Goal: Task Accomplishment & Management: Use online tool/utility

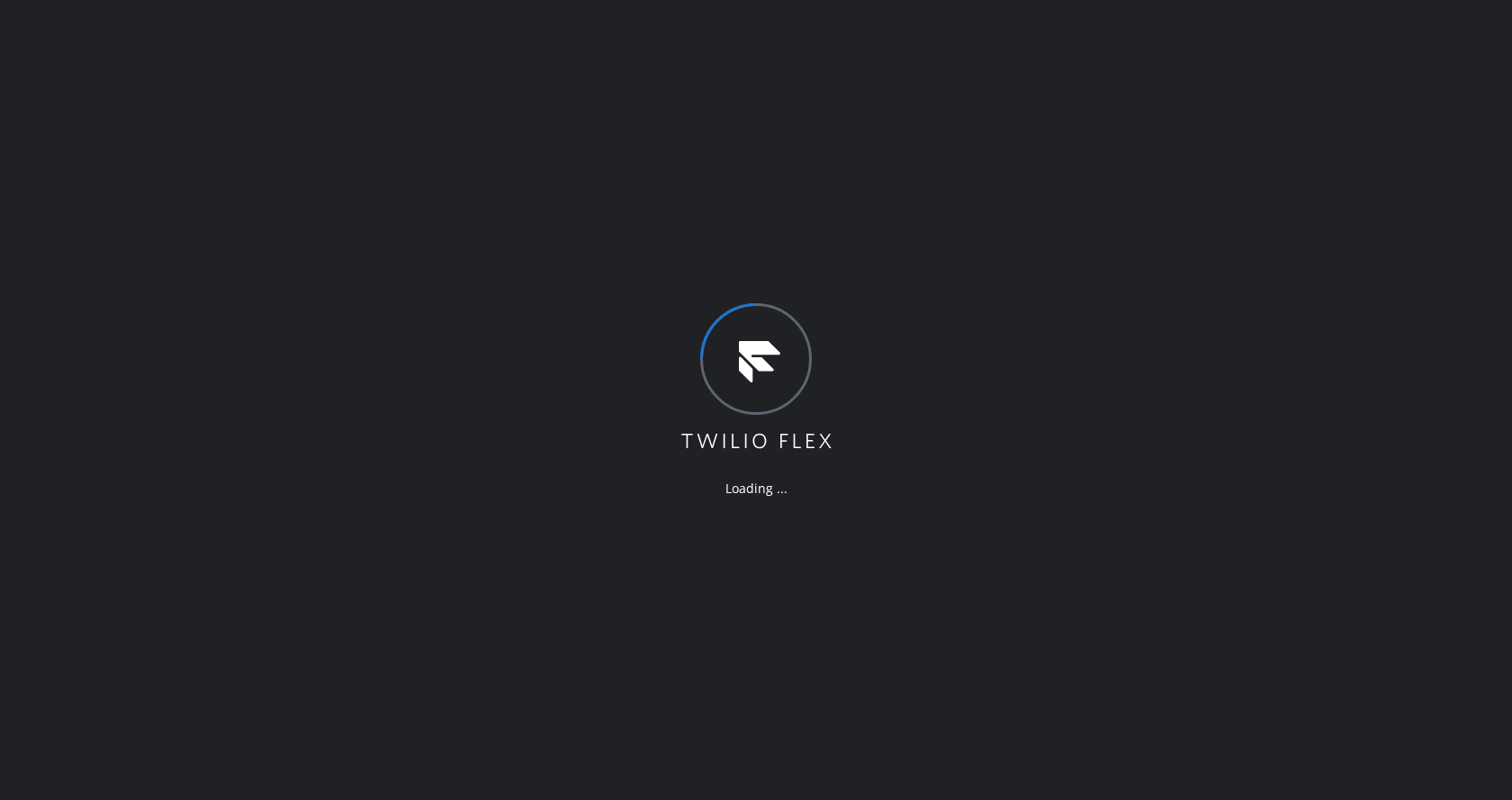
click at [1061, 268] on div "Loading ..." at bounding box center [756, 400] width 1512 height 800
click at [241, 211] on div "Loading ..." at bounding box center [756, 400] width 1512 height 800
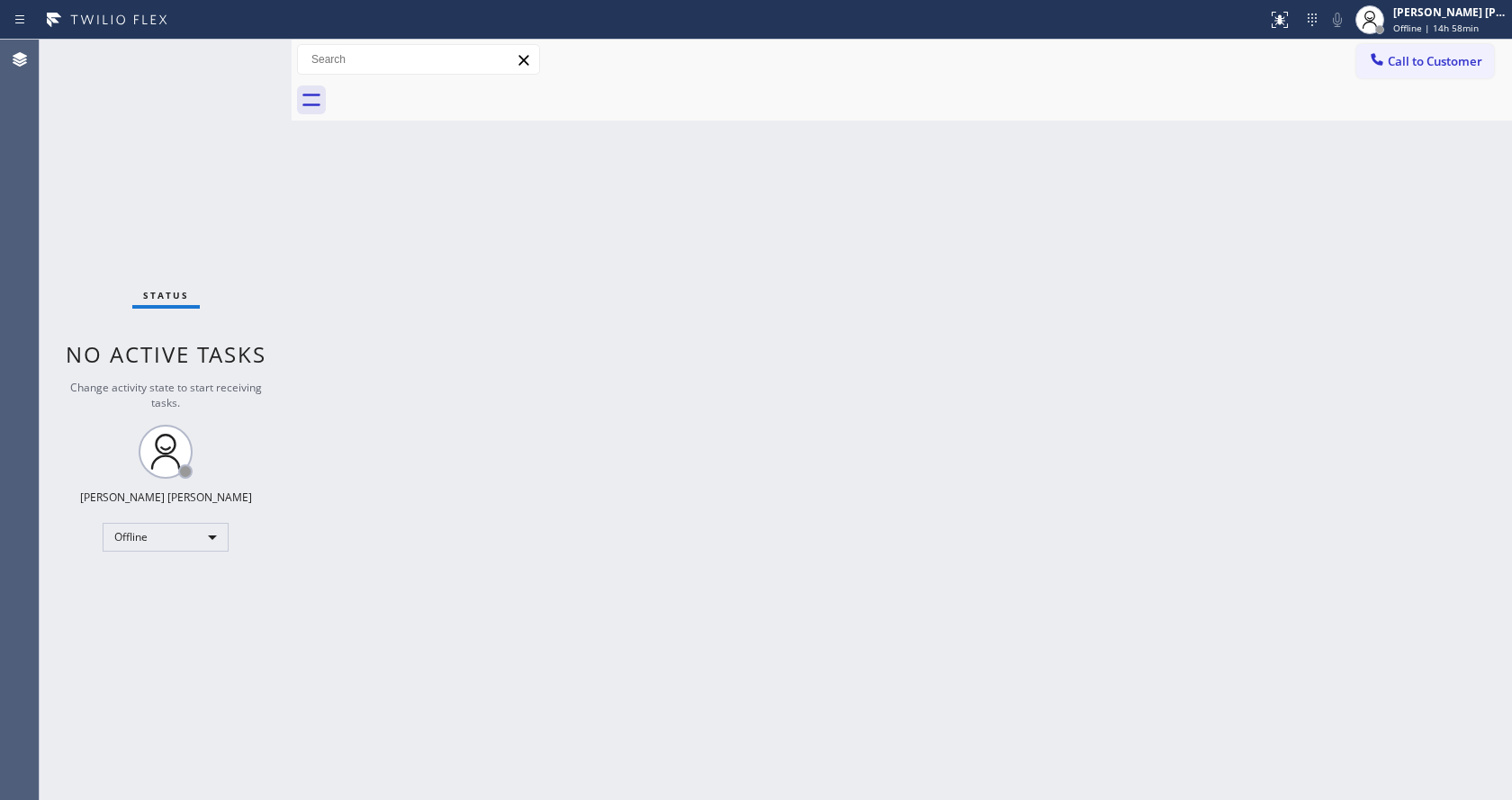
click at [1366, 262] on div "Back to Dashboard Change Sender ID Customers Technicians Select a contact Outbo…" at bounding box center [902, 419] width 1221 height 761
drag, startPoint x: 319, startPoint y: 391, endPoint x: 294, endPoint y: 375, distance: 29.7
click at [319, 391] on div "Back to Dashboard Change Sender ID Customers Technicians Select a contact Outbo…" at bounding box center [902, 419] width 1221 height 761
click at [586, 515] on div "Back to Dashboard Change Sender ID Customers Technicians Select a contact Outbo…" at bounding box center [902, 419] width 1221 height 761
click at [328, 288] on div "Back to Dashboard Change Sender ID Customers Technicians Select a contact Outbo…" at bounding box center [902, 419] width 1221 height 761
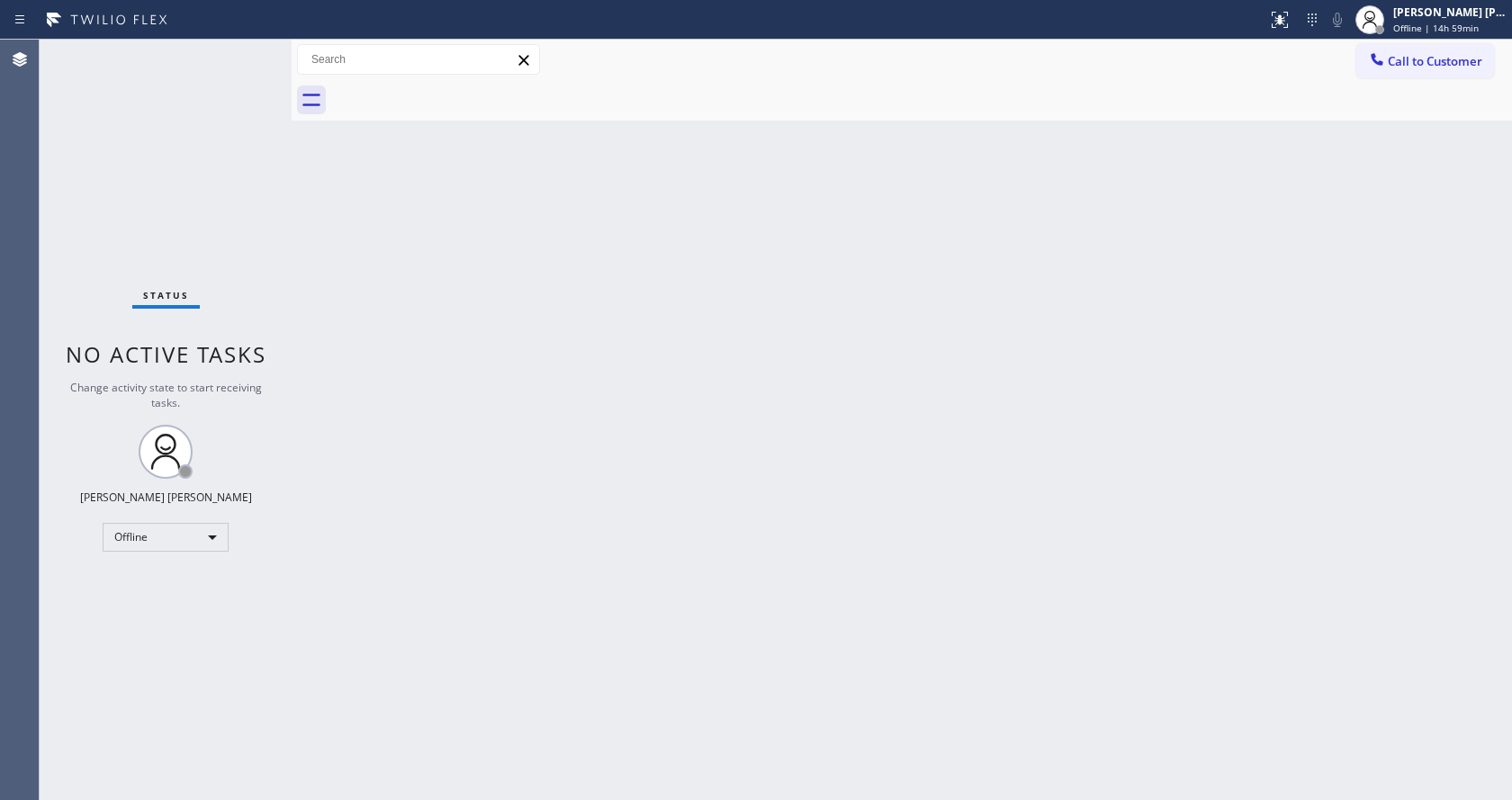
click at [796, 472] on div "Back to Dashboard Change Sender ID Customers Technicians Select a contact Outbo…" at bounding box center [902, 419] width 1221 height 761
click at [376, 280] on div "Back to Dashboard Change Sender ID Customers Technicians Select a contact Outbo…" at bounding box center [902, 419] width 1221 height 761
click at [481, 339] on div "Back to Dashboard Change Sender ID Customers Technicians Select a contact Outbo…" at bounding box center [902, 419] width 1221 height 761
click at [431, 800] on div "Back to Dashboard Change Sender ID Customers Technicians Select a contact Outbo…" at bounding box center [902, 419] width 1221 height 761
click at [880, 556] on div "Back to Dashboard Change Sender ID Customers Technicians Select a contact Outbo…" at bounding box center [902, 419] width 1221 height 761
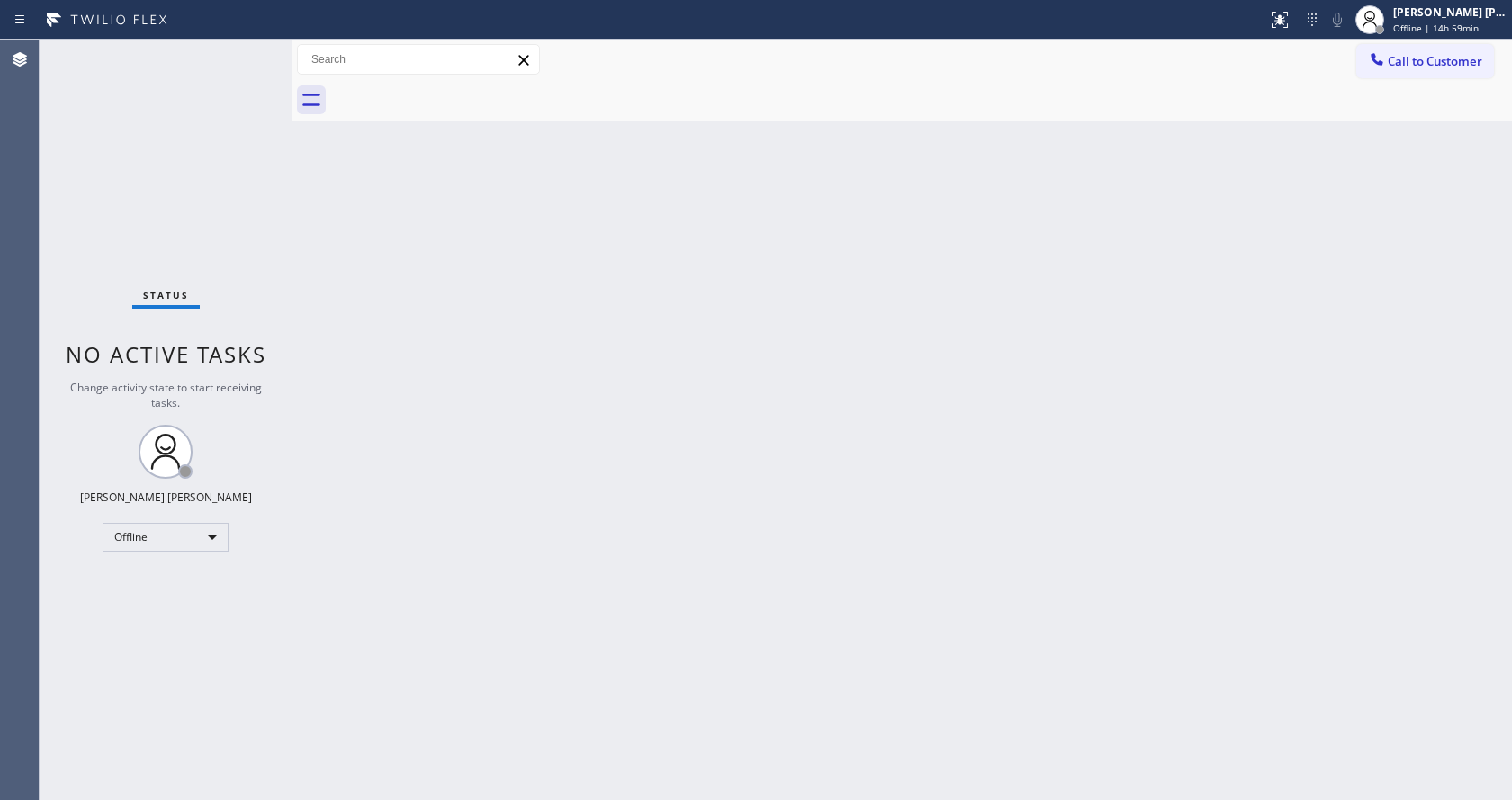
click at [252, 282] on div "Status No active tasks Change activity state to start receiving tasks. Jen Rose…" at bounding box center [165, 419] width 252 height 761
click at [912, 517] on div "Back to Dashboard Change Sender ID Customers Technicians Select a contact Outbo…" at bounding box center [902, 419] width 1221 height 761
click at [392, 198] on div "Back to Dashboard Change Sender ID Customers Technicians Select a contact Outbo…" at bounding box center [902, 419] width 1221 height 761
drag, startPoint x: 904, startPoint y: 348, endPoint x: 1409, endPoint y: 138, distance: 546.9
click at [910, 348] on div "Back to Dashboard Change Sender ID Customers Technicians Select a contact Outbo…" at bounding box center [902, 419] width 1221 height 761
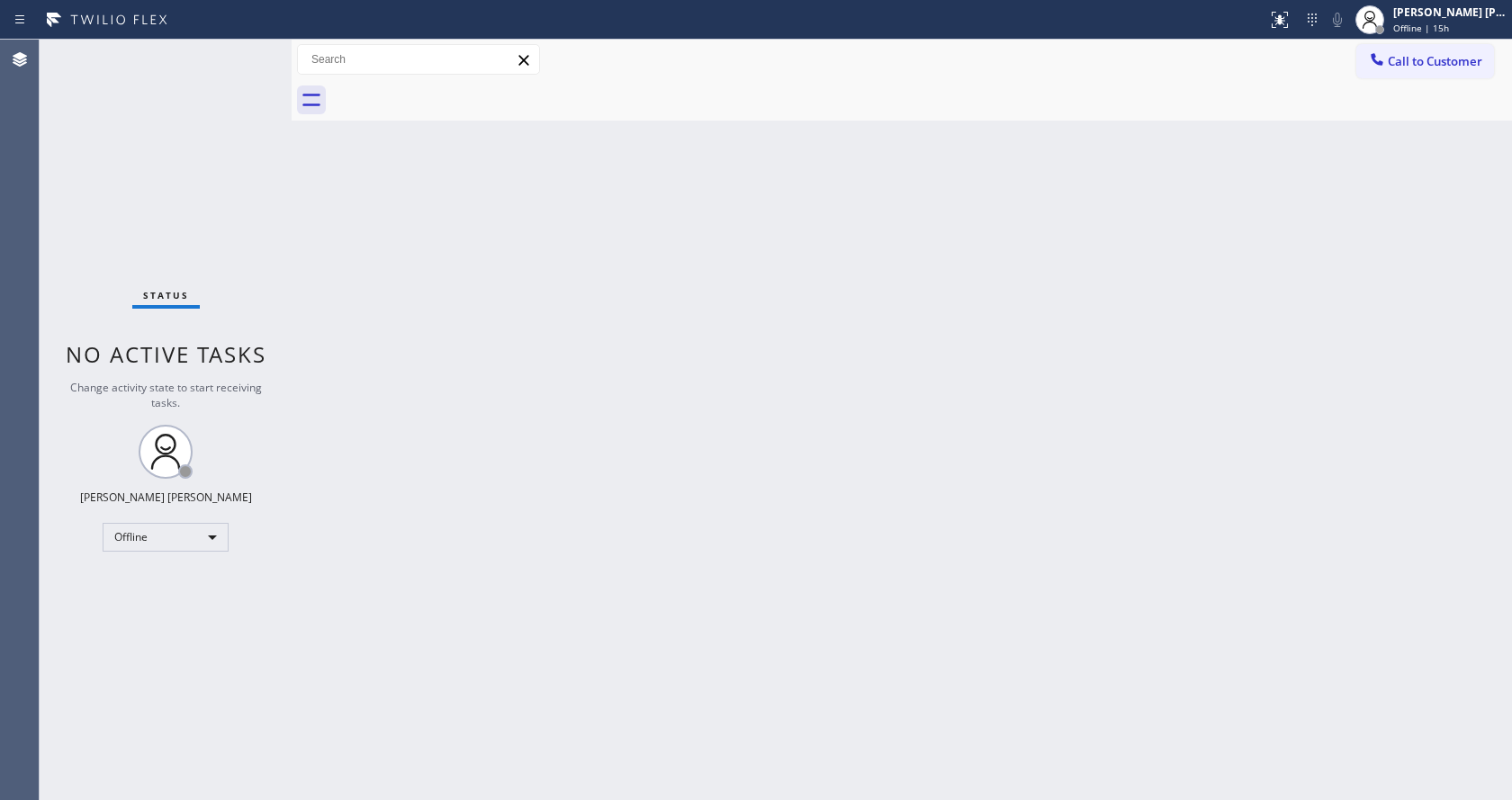
click at [607, 620] on div "Back to Dashboard Change Sender ID Customers Technicians Select a contact Outbo…" at bounding box center [902, 419] width 1221 height 761
click at [671, 419] on div "Back to Dashboard Change Sender ID Customers Technicians Select a contact Outbo…" at bounding box center [902, 419] width 1221 height 761
click at [458, 237] on div "Back to Dashboard Change Sender ID Customers Technicians Select a contact Outbo…" at bounding box center [902, 419] width 1221 height 761
click at [1412, 22] on span "Offline | 15h 4min" at bounding box center [1433, 27] width 80 height 12
click at [1374, 98] on button "Available" at bounding box center [1422, 96] width 180 height 23
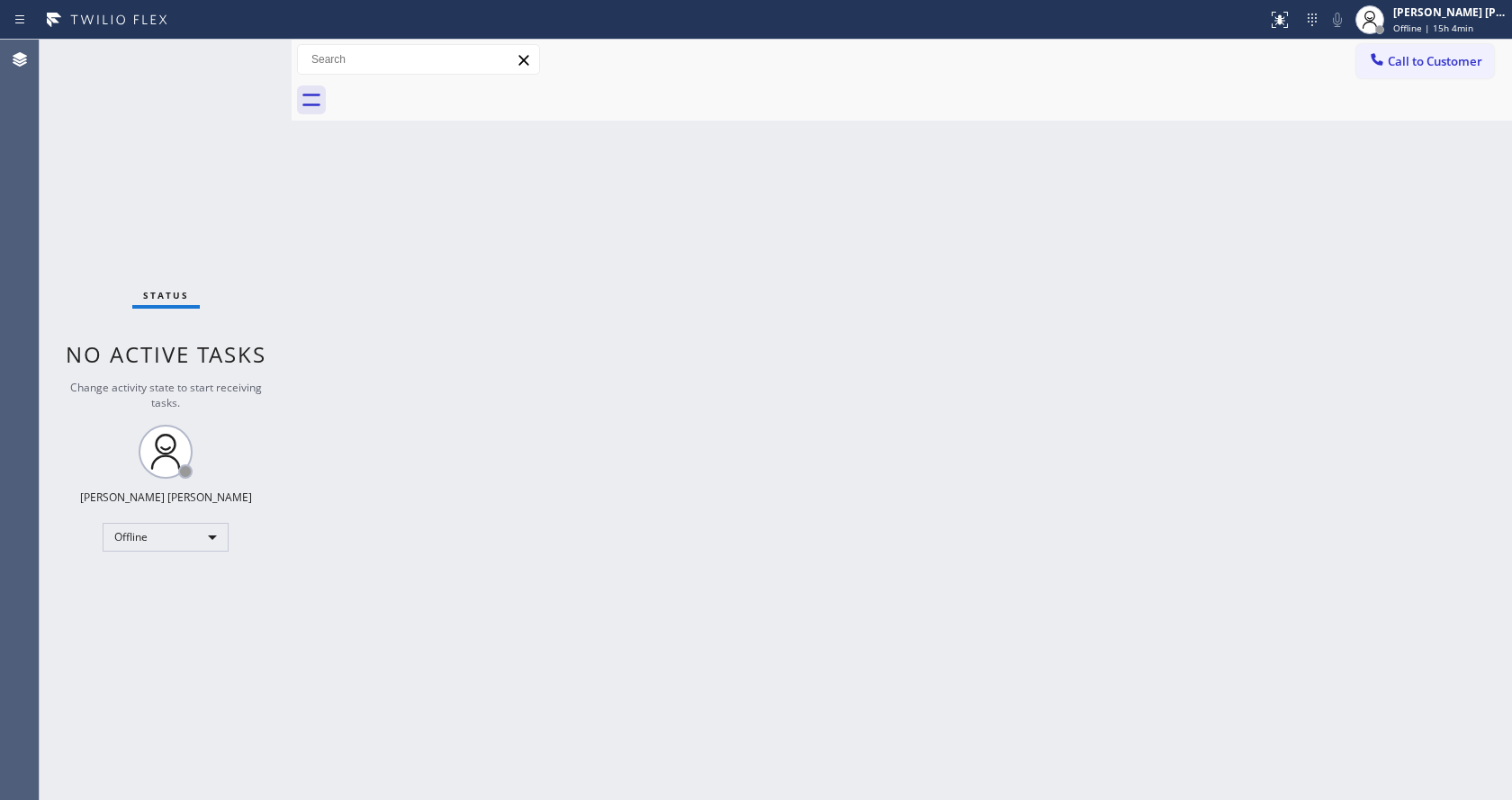
click at [830, 452] on div "Back to Dashboard Change Sender ID Customers Technicians Select a contact Outbo…" at bounding box center [902, 419] width 1221 height 761
click at [393, 224] on div "Back to Dashboard Change Sender ID Customers Technicians Select a contact Outbo…" at bounding box center [902, 419] width 1221 height 761
drag, startPoint x: 830, startPoint y: 518, endPoint x: 483, endPoint y: 358, distance: 382.1
click at [830, 518] on div "Back to Dashboard Change Sender ID Customers Technicians Select a contact Outbo…" at bounding box center [902, 419] width 1221 height 761
click at [572, 462] on div "Back to Dashboard Change Sender ID Customers Technicians Select a contact Outbo…" at bounding box center [902, 419] width 1221 height 761
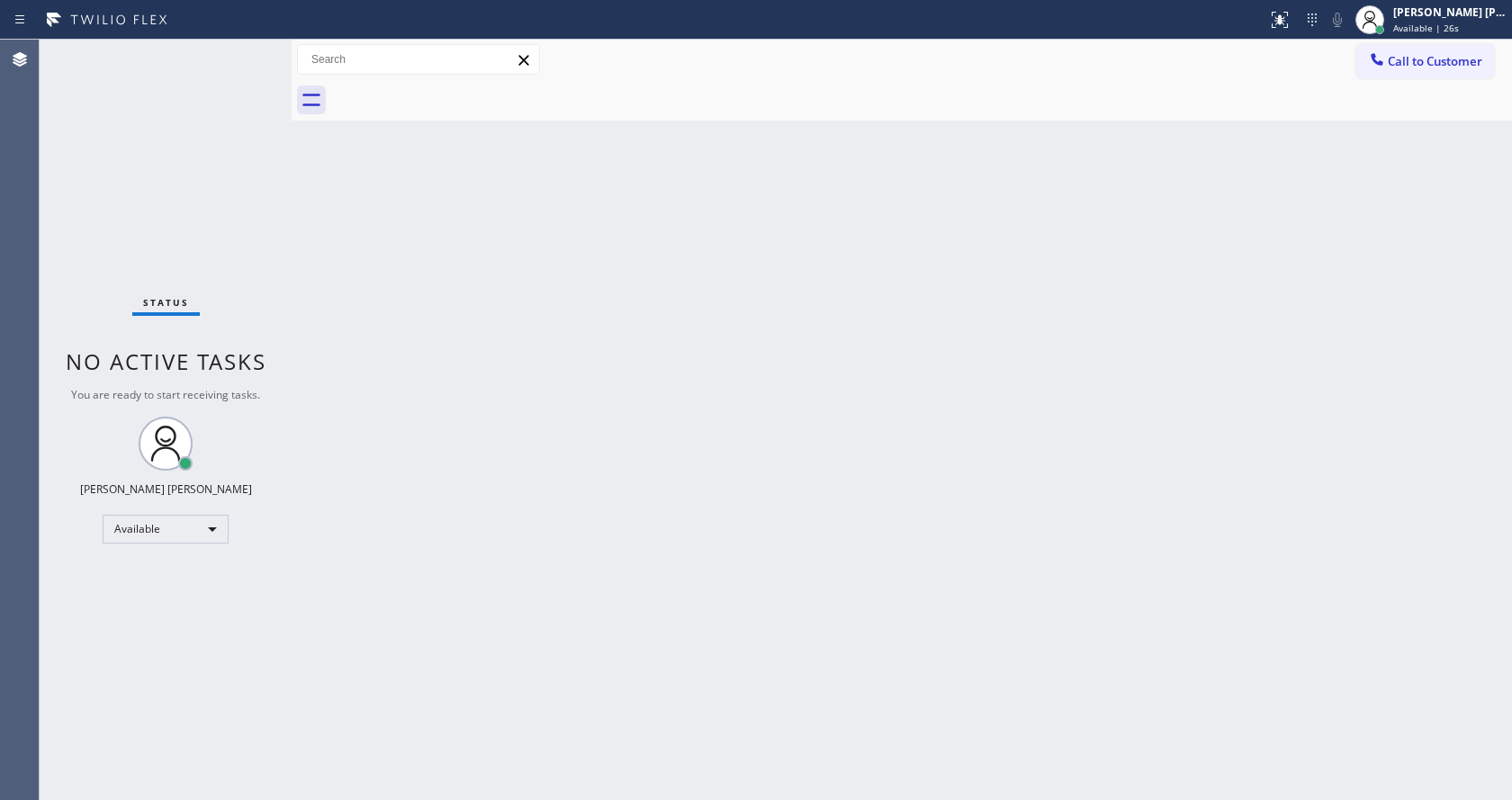
click at [1054, 470] on div "Back to Dashboard Change Sender ID Customers Technicians Select a contact Outbo…" at bounding box center [902, 419] width 1221 height 761
click at [389, 224] on div "Back to Dashboard Change Sender ID Customers Technicians Select a contact Outbo…" at bounding box center [902, 419] width 1221 height 761
click at [615, 503] on div "Back to Dashboard Change Sender ID Customers Technicians Select a contact Outbo…" at bounding box center [902, 419] width 1221 height 761
click at [1008, 532] on div "Back to Dashboard Change Sender ID Customers Technicians Select a contact Outbo…" at bounding box center [902, 419] width 1221 height 761
click at [676, 536] on div "Back to Dashboard Change Sender ID Customers Technicians Select a contact Outbo…" at bounding box center [902, 419] width 1221 height 761
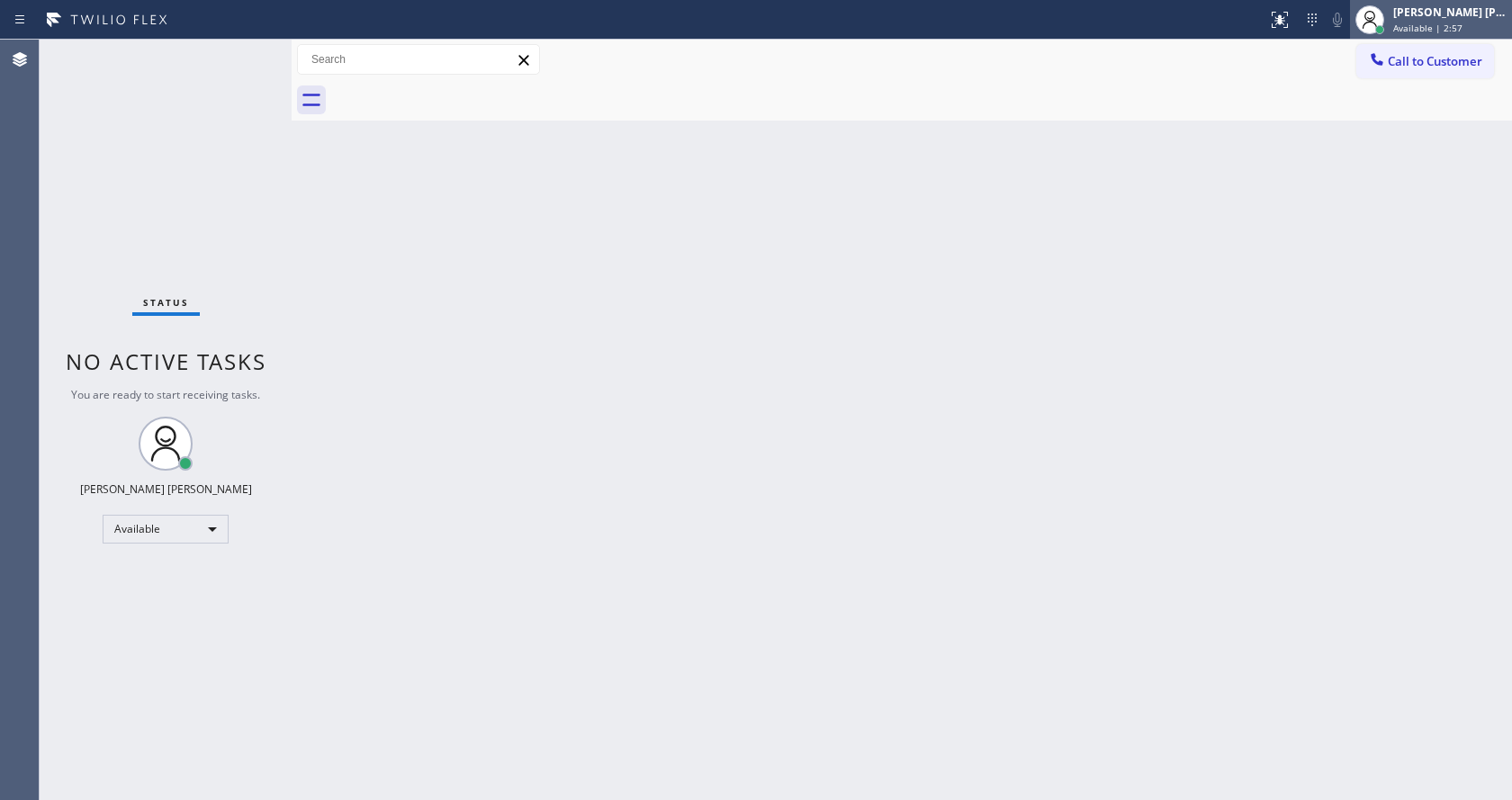
click at [1456, 26] on span "Available | 2:57" at bounding box center [1428, 27] width 69 height 12
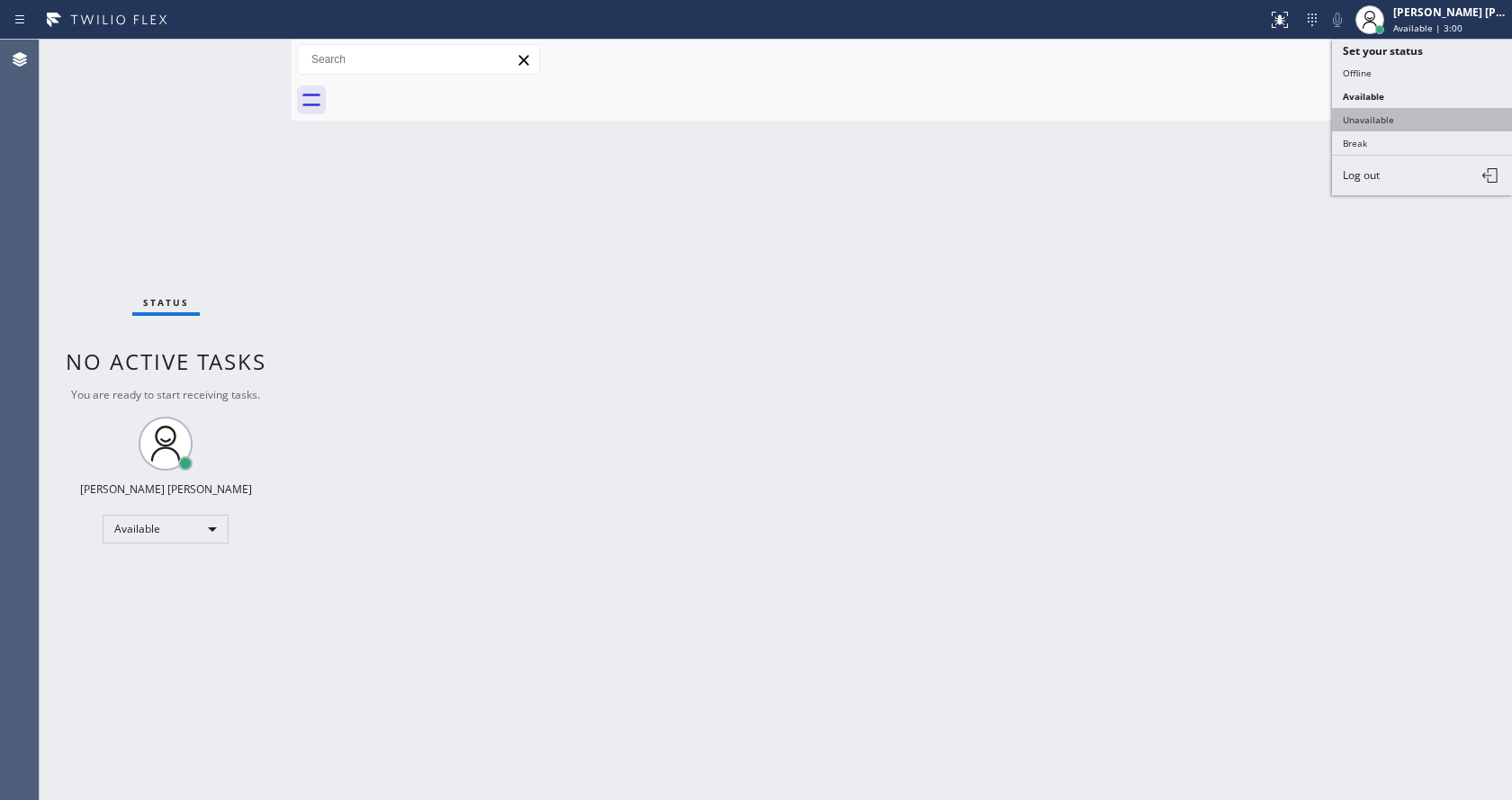
click at [1395, 122] on button "Unavailable" at bounding box center [1422, 119] width 180 height 23
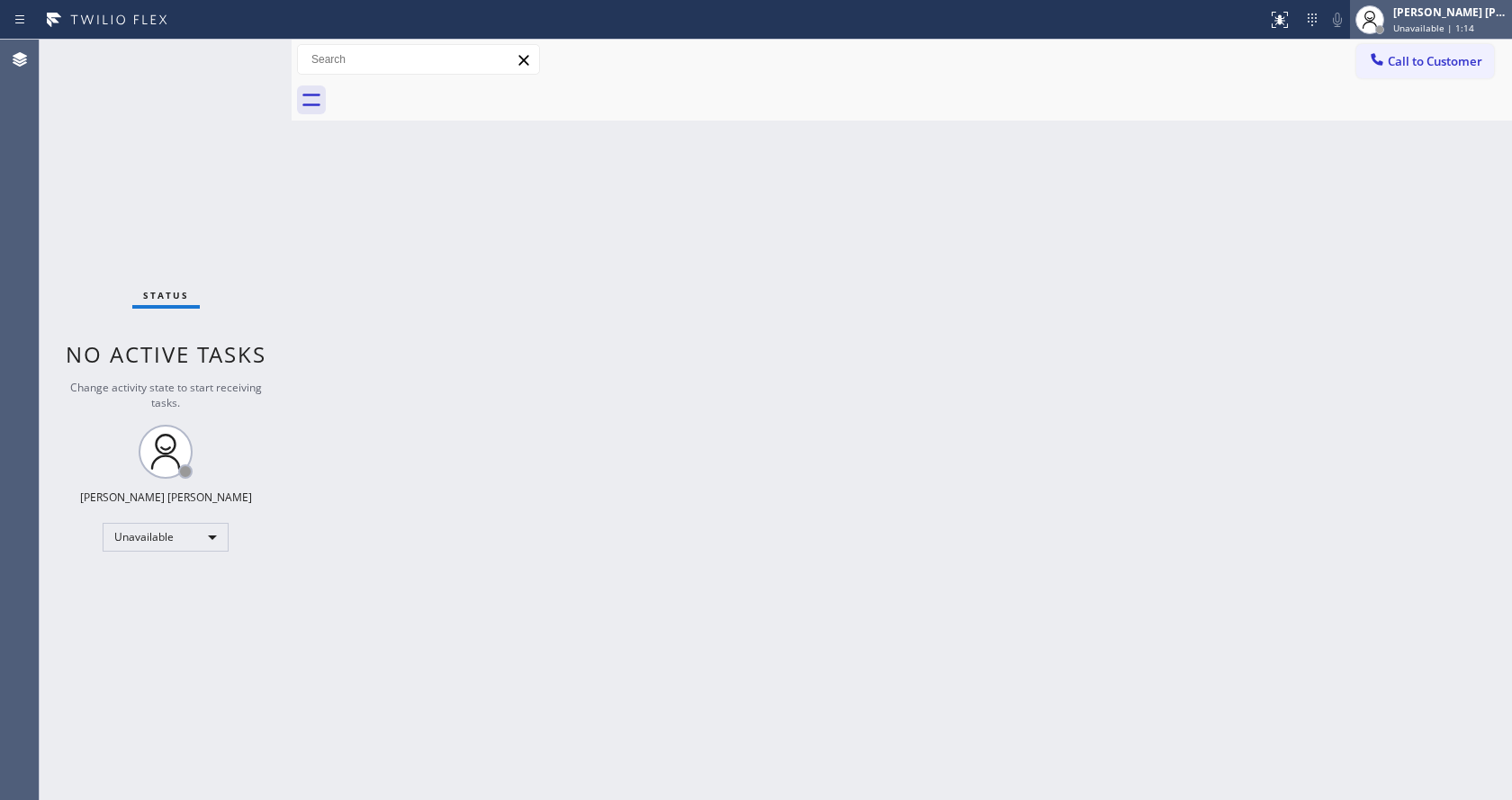
click at [1417, 23] on span "Unavailable | 1:14" at bounding box center [1434, 27] width 81 height 12
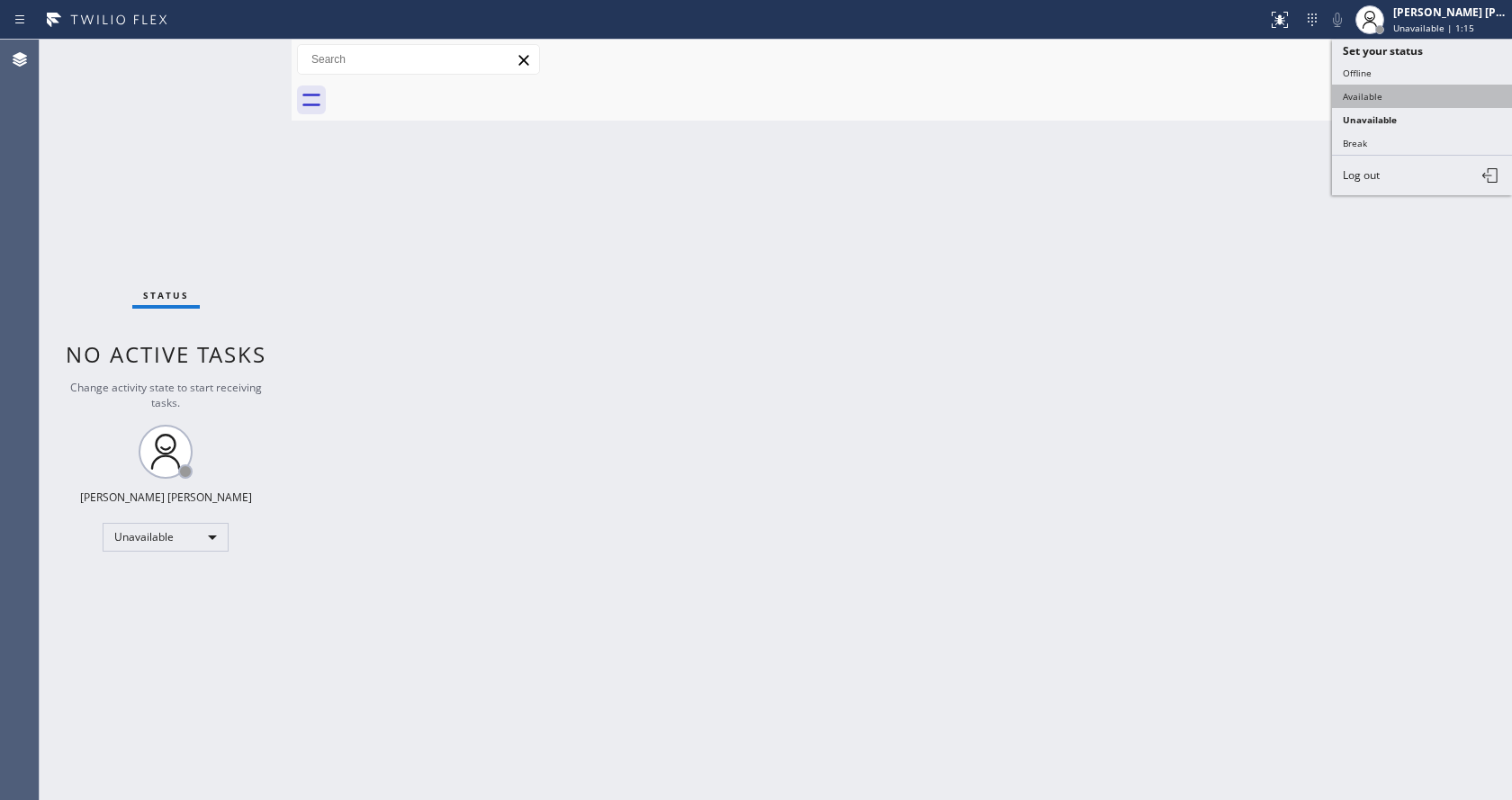
click at [1401, 89] on button "Available" at bounding box center [1422, 96] width 180 height 23
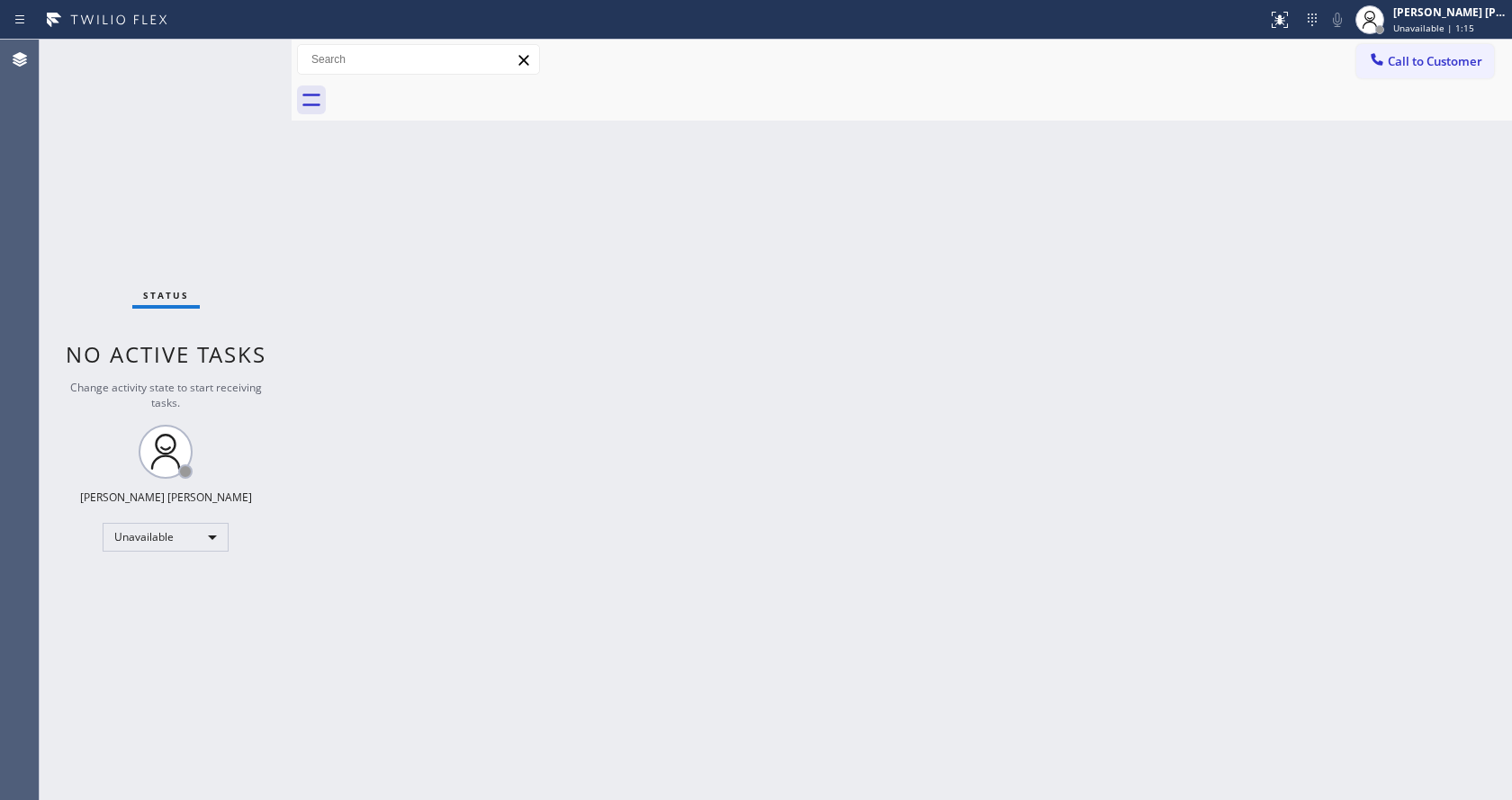
click at [1140, 395] on div "Back to Dashboard Change Sender ID Customers Technicians Select a contact Outbo…" at bounding box center [902, 419] width 1221 height 761
drag, startPoint x: 406, startPoint y: 213, endPoint x: 329, endPoint y: 152, distance: 98.2
click at [406, 213] on div "Back to Dashboard Change Sender ID Customers Technicians Select a contact Outbo…" at bounding box center [902, 419] width 1221 height 761
click at [403, 293] on div "Back to Dashboard Change Sender ID Customers Technicians Select a contact Outbo…" at bounding box center [902, 419] width 1221 height 761
drag, startPoint x: 289, startPoint y: 86, endPoint x: 259, endPoint y: 79, distance: 30.8
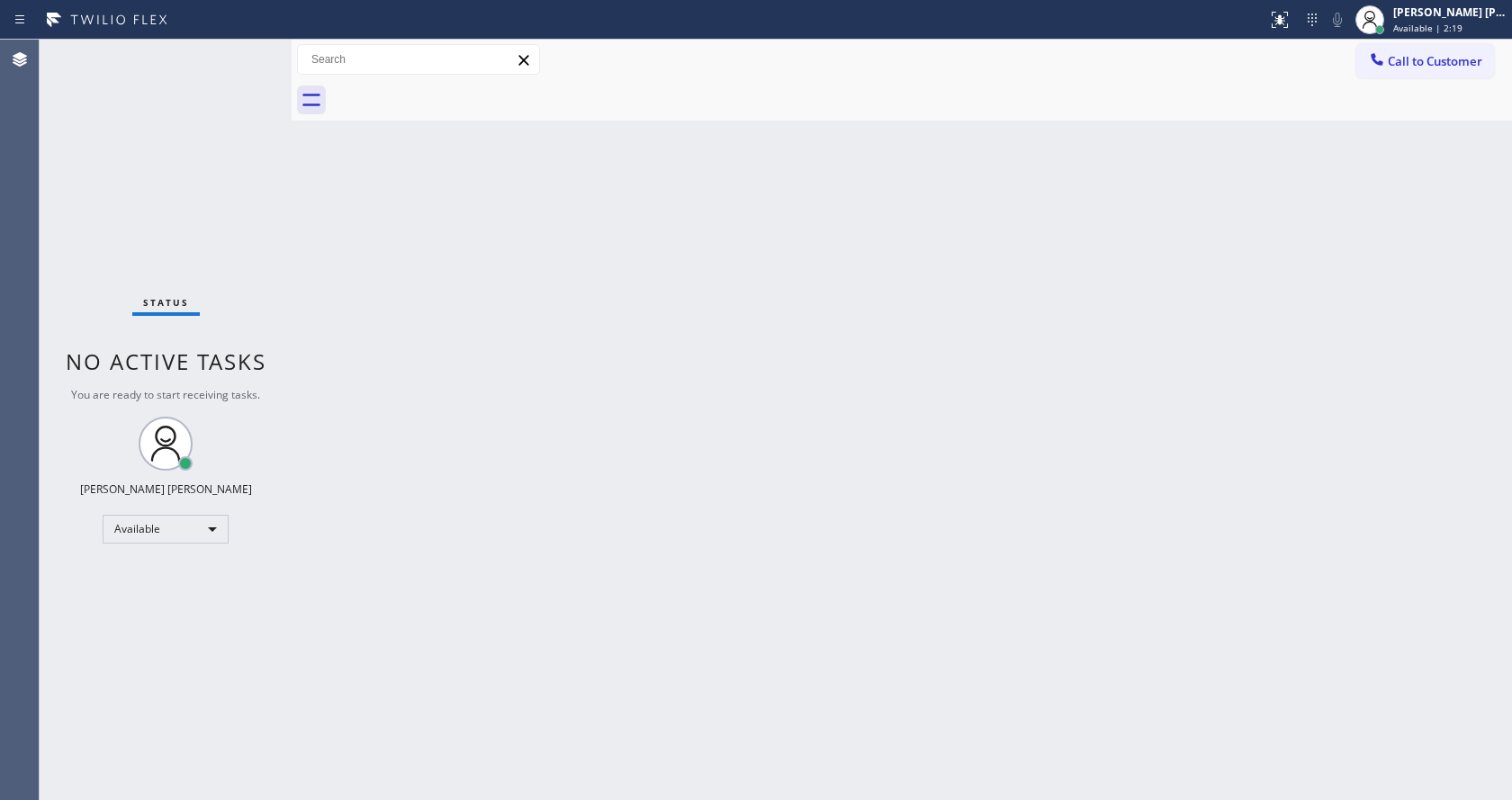
click at [259, 79] on div "Status No active tasks You are ready to start receiving tasks. [PERSON_NAME] [P…" at bounding box center [776, 419] width 1473 height 761
click at [244, 51] on div "Status No active tasks You are ready to start receiving tasks. [PERSON_NAME] [P…" at bounding box center [163, 419] width 248 height 761
click at [339, 336] on div "Back to Dashboard Change Sender ID Customers Technicians Select a contact Outbo…" at bounding box center [901, 419] width 1225 height 761
click at [238, 45] on div "Status No active tasks You are ready to start receiving tasks. [PERSON_NAME] [P…" at bounding box center [163, 419] width 248 height 761
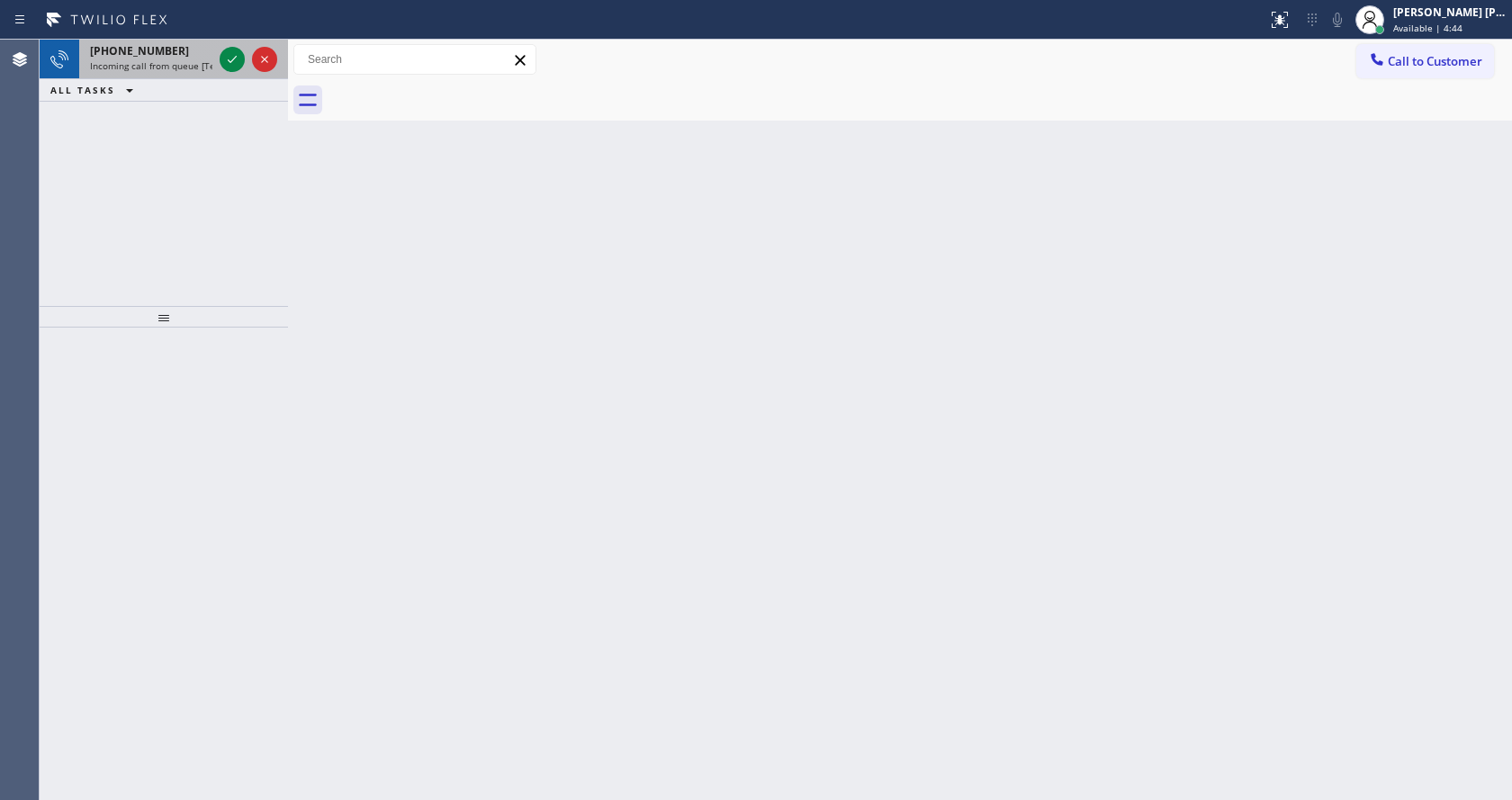
click at [238, 46] on div at bounding box center [248, 59] width 64 height 39
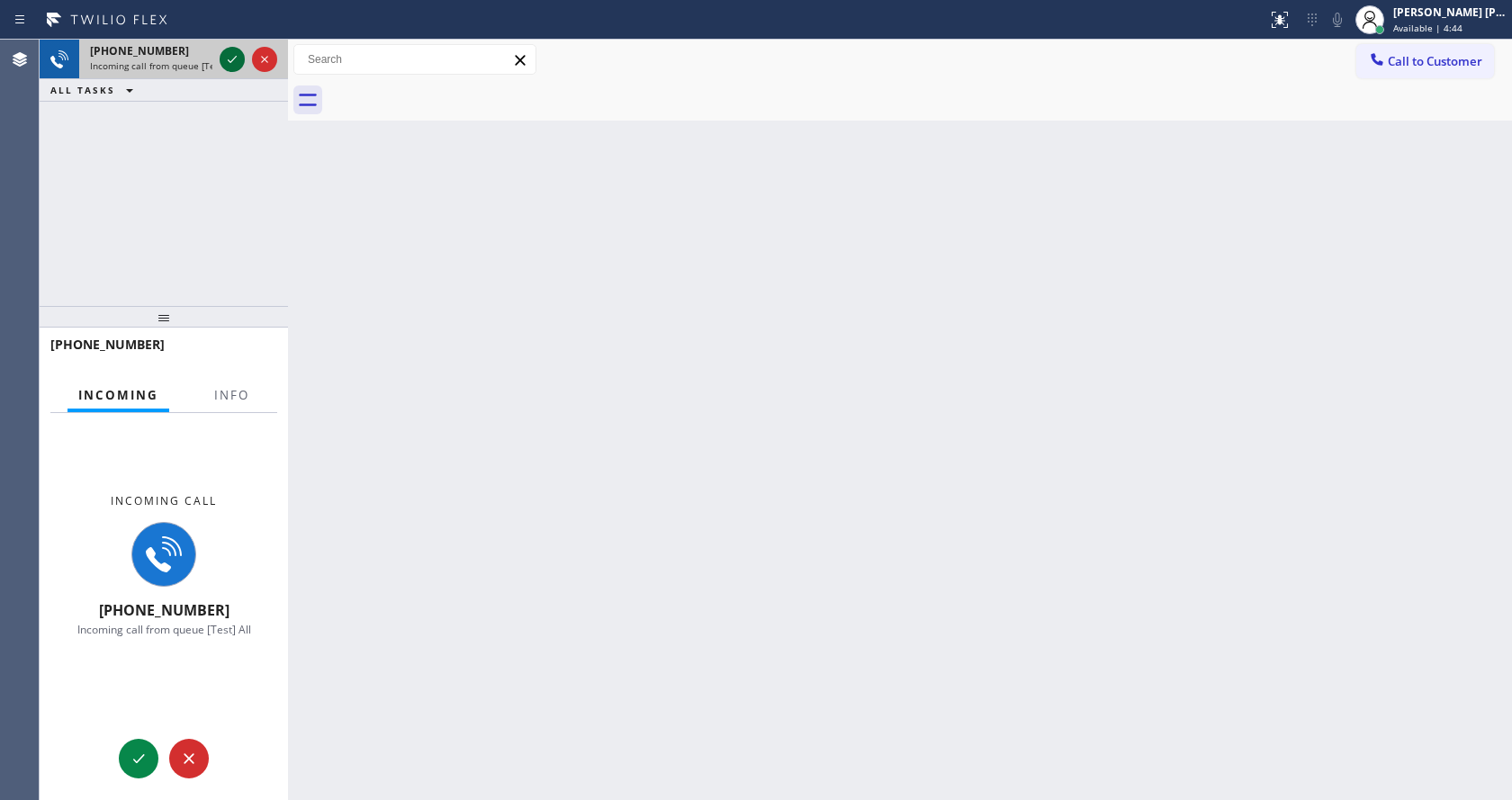
click at [238, 51] on icon at bounding box center [232, 60] width 21 height 21
click at [228, 389] on span "Info" at bounding box center [232, 395] width 36 height 16
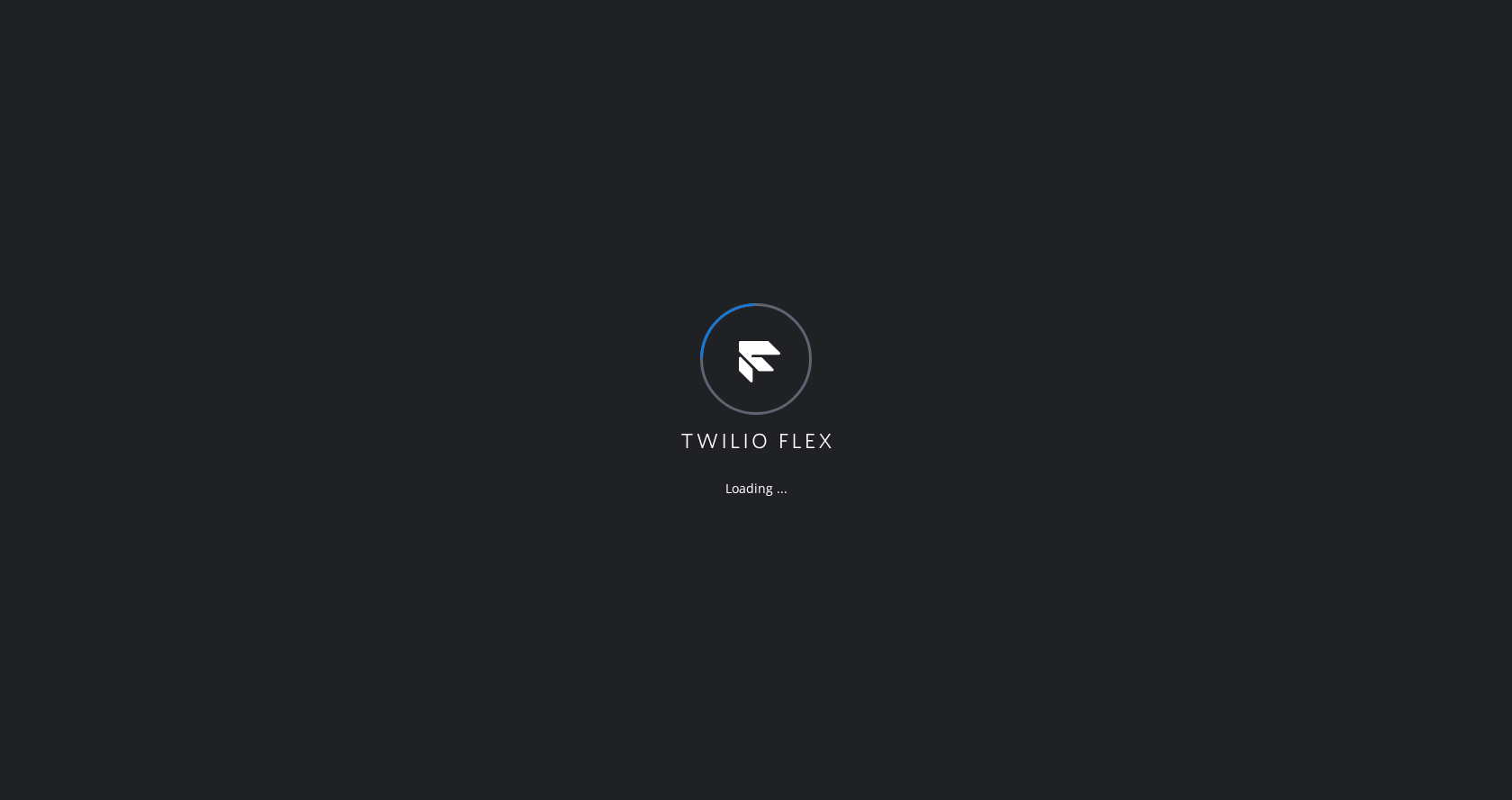
click at [886, 723] on div "Loading ..." at bounding box center [756, 400] width 1512 height 800
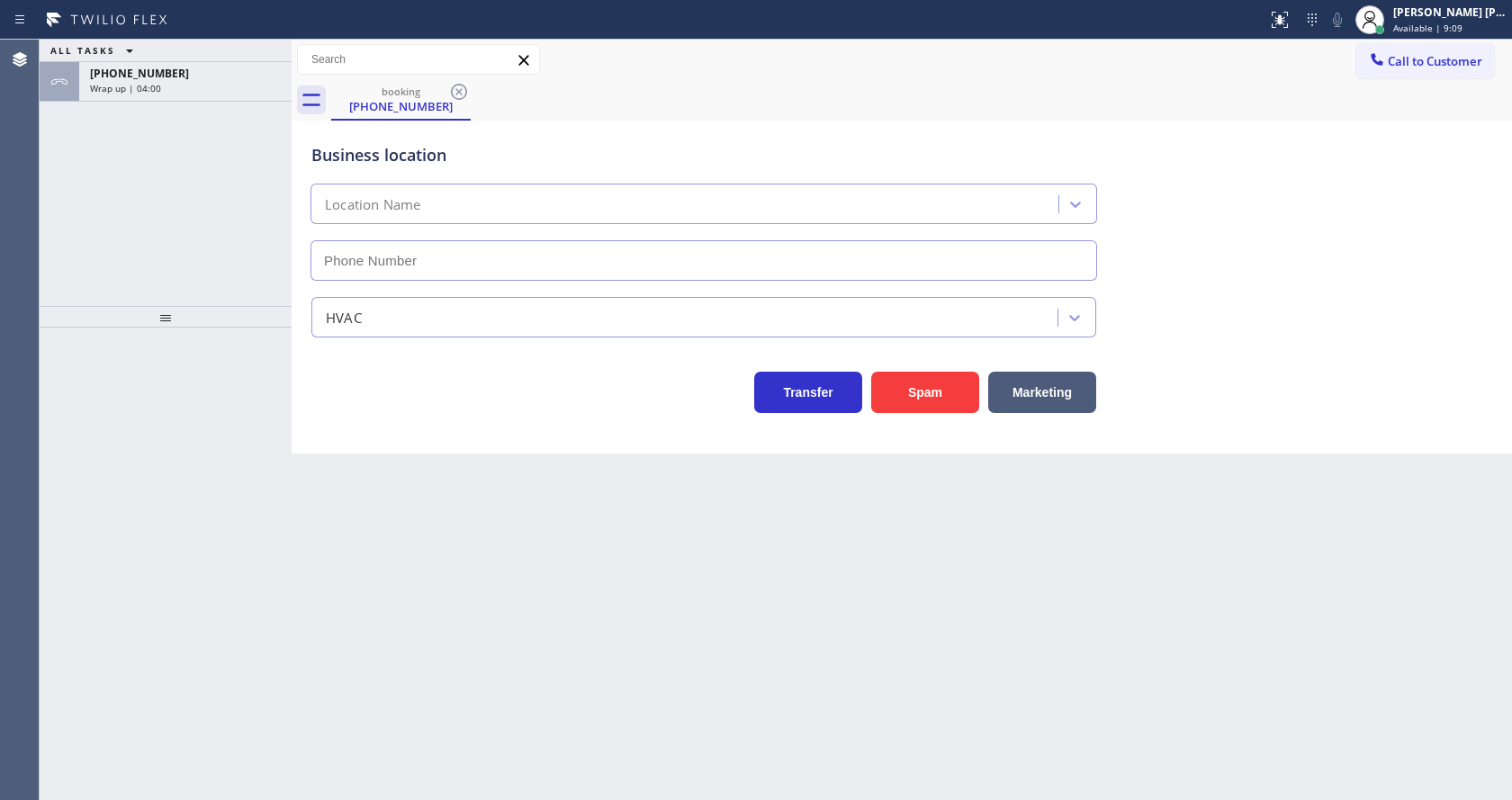
click at [118, 133] on div "ALL TASKS ALL TASKS ACTIVE TASKS TASKS IN WRAP UP [PHONE_NUMBER] Wrap up | 04:00" at bounding box center [165, 172] width 252 height 266
click at [144, 94] on div "[PHONE_NUMBER] Wrap up | 04:00" at bounding box center [182, 82] width 206 height 39
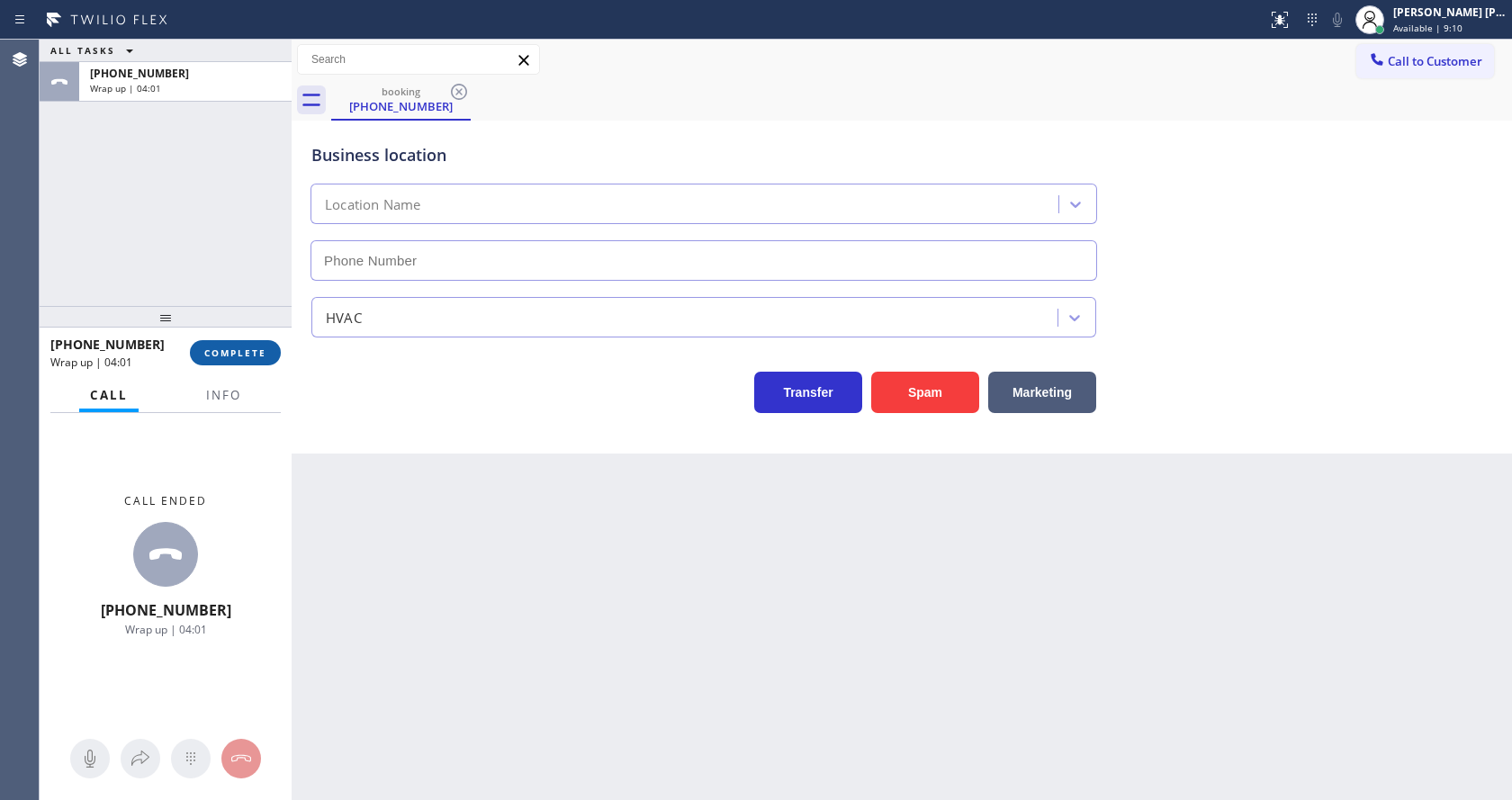
click at [222, 353] on span "COMPLETE" at bounding box center [235, 353] width 62 height 12
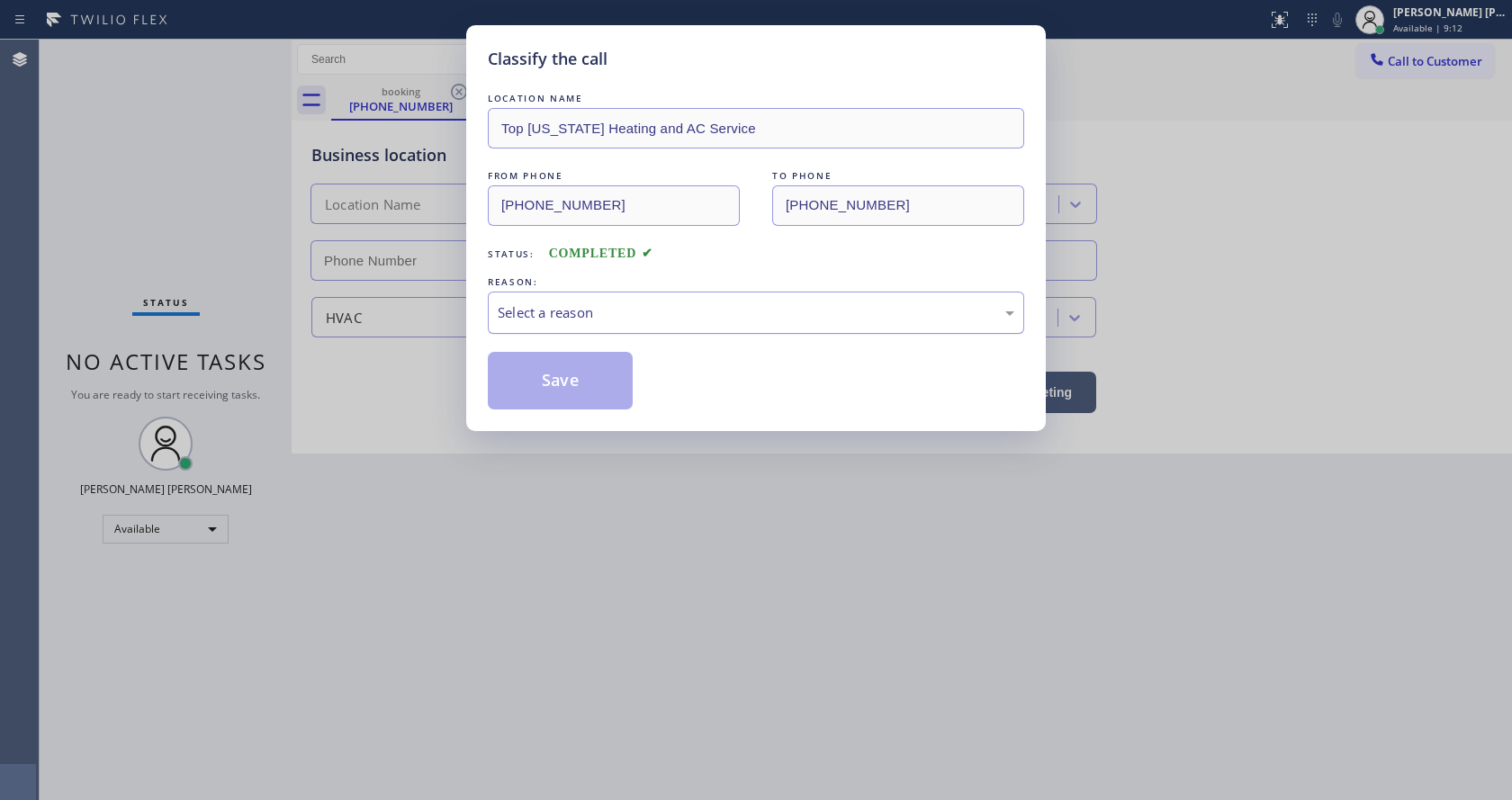
click at [572, 319] on div "Select a reason" at bounding box center [756, 313] width 517 height 21
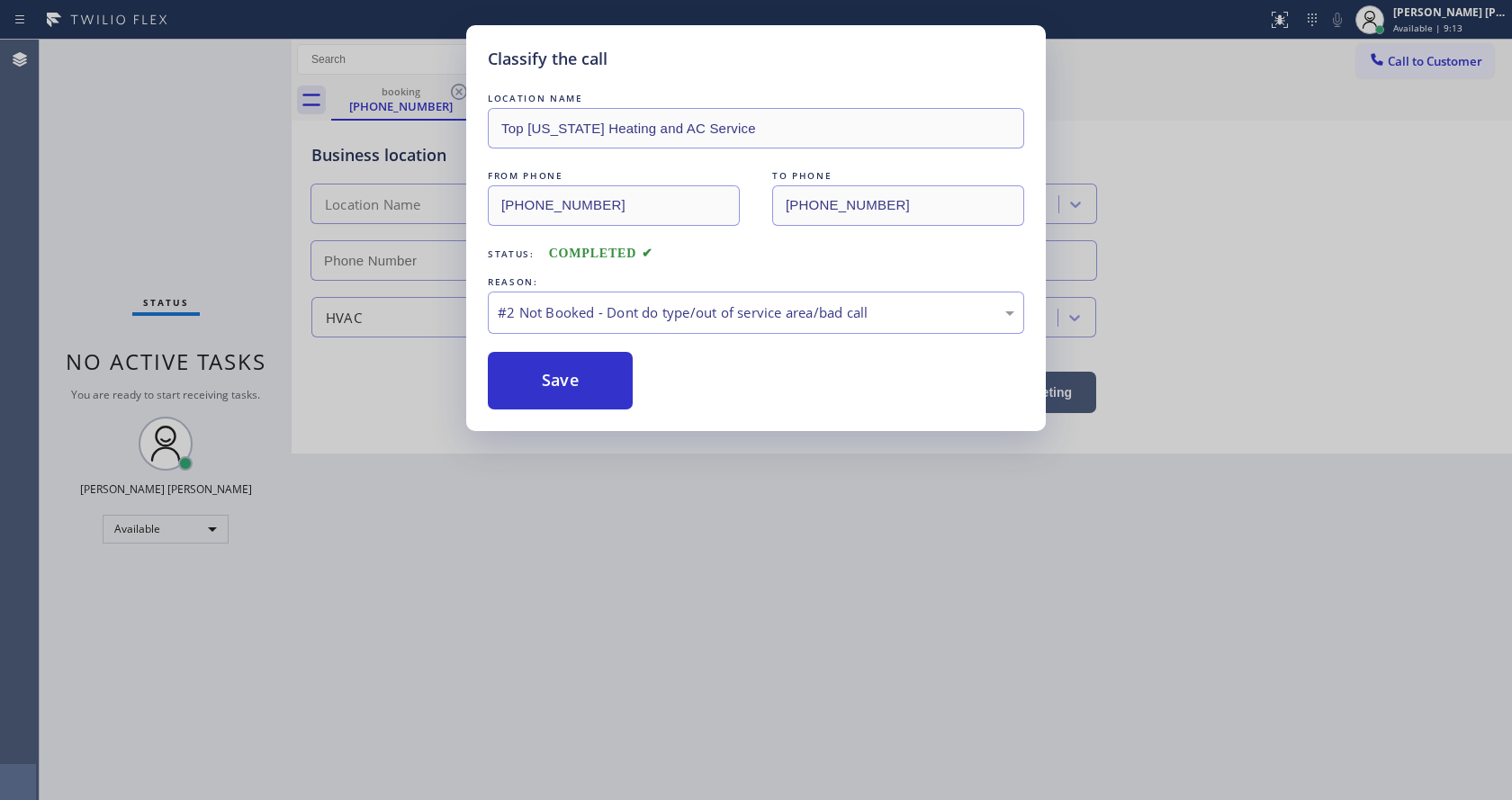
click at [566, 378] on button "Save" at bounding box center [560, 381] width 145 height 58
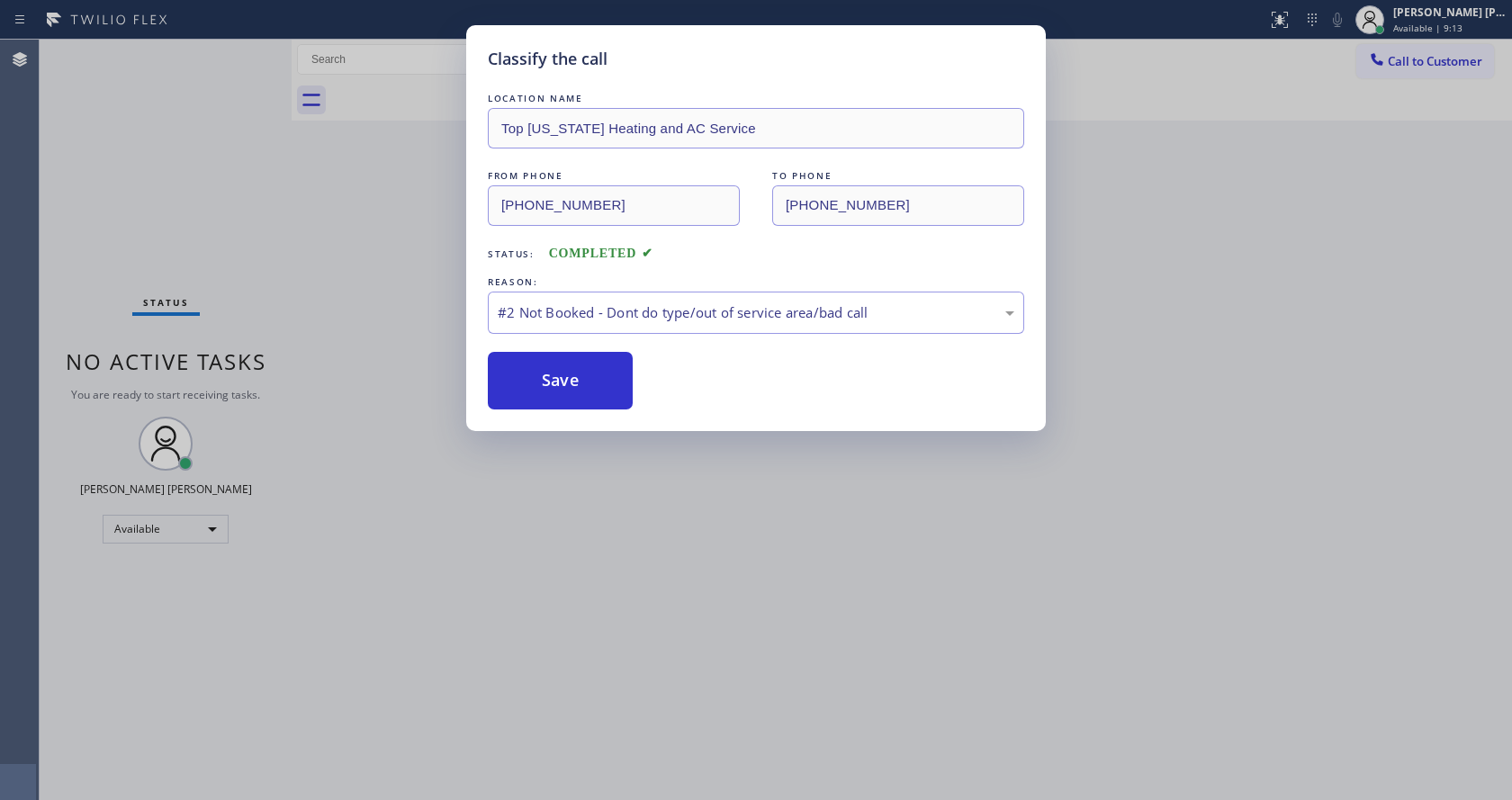
click at [714, 590] on div "Classify the call LOCATION NAME Top [US_STATE] Heating and AC Service FROM PHON…" at bounding box center [756, 400] width 1512 height 800
click at [880, 718] on div "Classify the call LOCATION NAME Top [US_STATE] Heating and AC Service FROM PHON…" at bounding box center [756, 400] width 1512 height 800
click at [845, 663] on div "Classify the call LOCATION NAME Top [US_STATE] Heating and AC Service FROM PHON…" at bounding box center [756, 400] width 1512 height 800
click at [603, 642] on div "Classify the call LOCATION NAME Top [US_STATE] Heating and AC Service FROM PHON…" at bounding box center [756, 400] width 1512 height 800
click at [563, 367] on button "Save" at bounding box center [560, 381] width 145 height 58
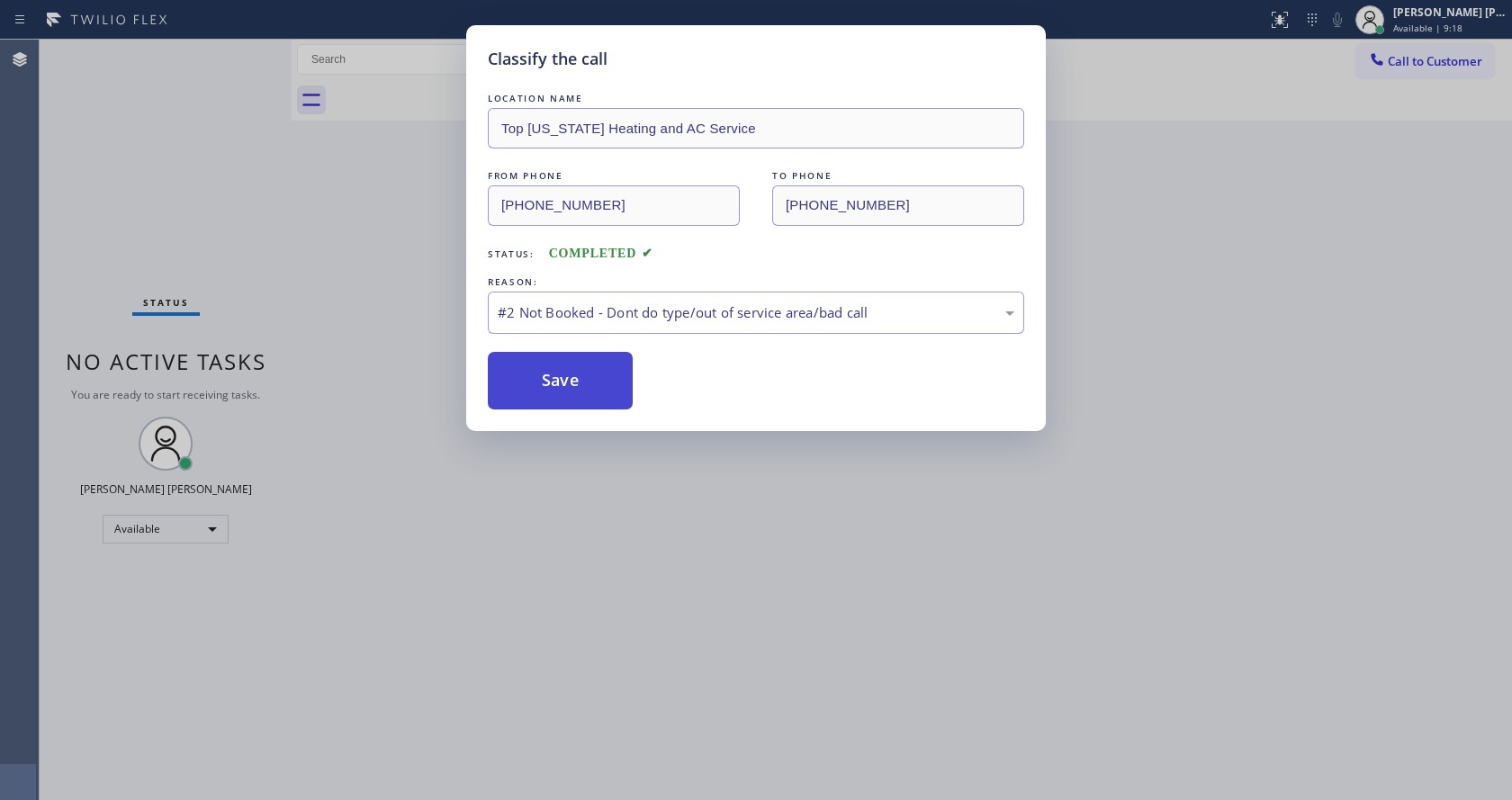
click at [563, 367] on button "Save" at bounding box center [560, 381] width 145 height 58
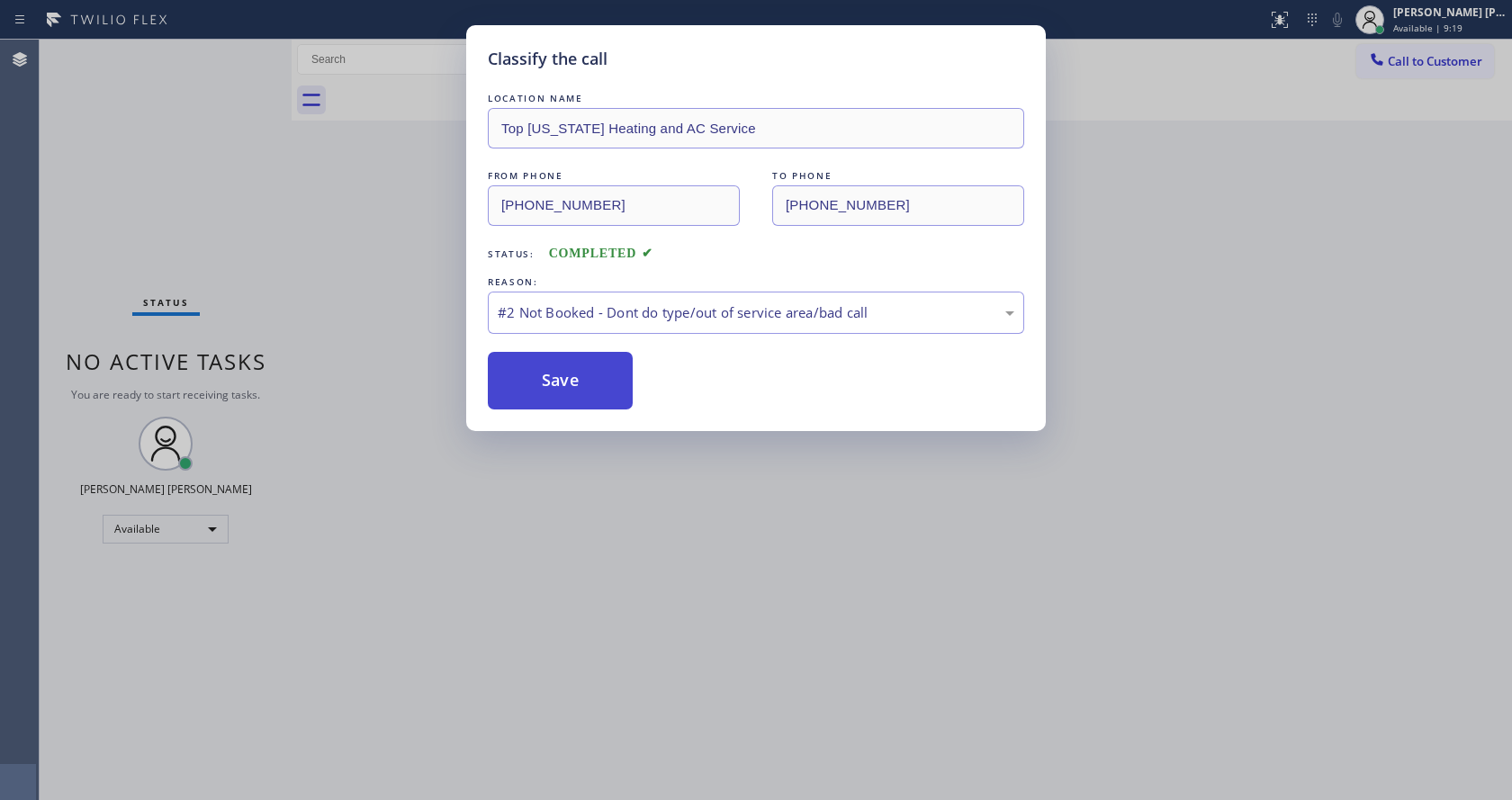
click at [563, 367] on button "Save" at bounding box center [560, 381] width 145 height 58
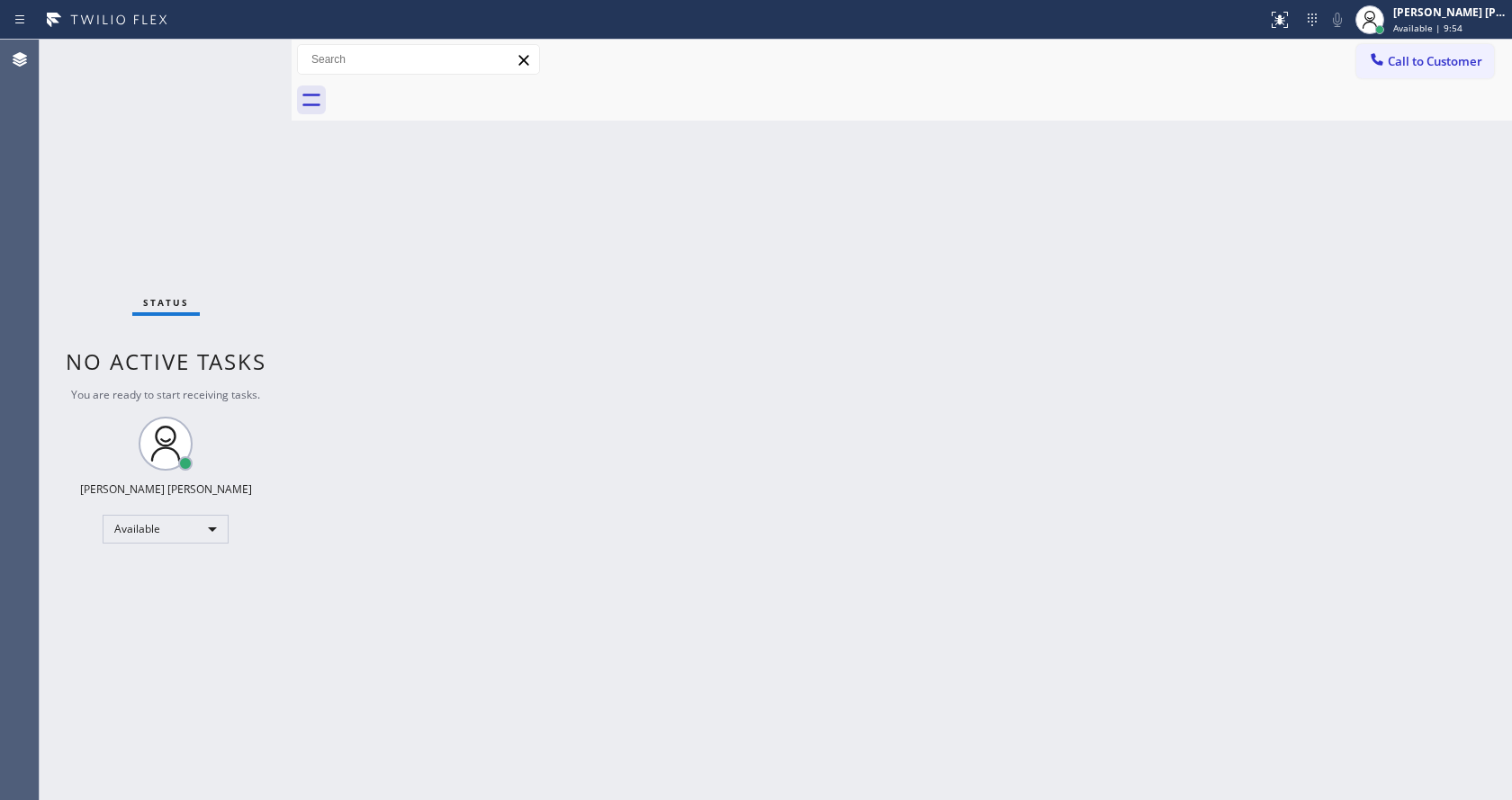
click at [855, 424] on div "Back to Dashboard Change Sender ID Customers Technicians Select a contact Outbo…" at bounding box center [902, 419] width 1221 height 761
click at [291, 223] on div at bounding box center [291, 419] width 0 height 761
click at [436, 193] on div "Back to Dashboard Change Sender ID Customers Technicians Select a contact Outbo…" at bounding box center [902, 419] width 1221 height 761
click at [563, 414] on div "Back to Dashboard Change Sender ID Customers Technicians Select a contact Outbo…" at bounding box center [902, 419] width 1221 height 761
click at [889, 510] on div "Back to Dashboard Change Sender ID Customers Technicians Select a contact Outbo…" at bounding box center [902, 419] width 1221 height 761
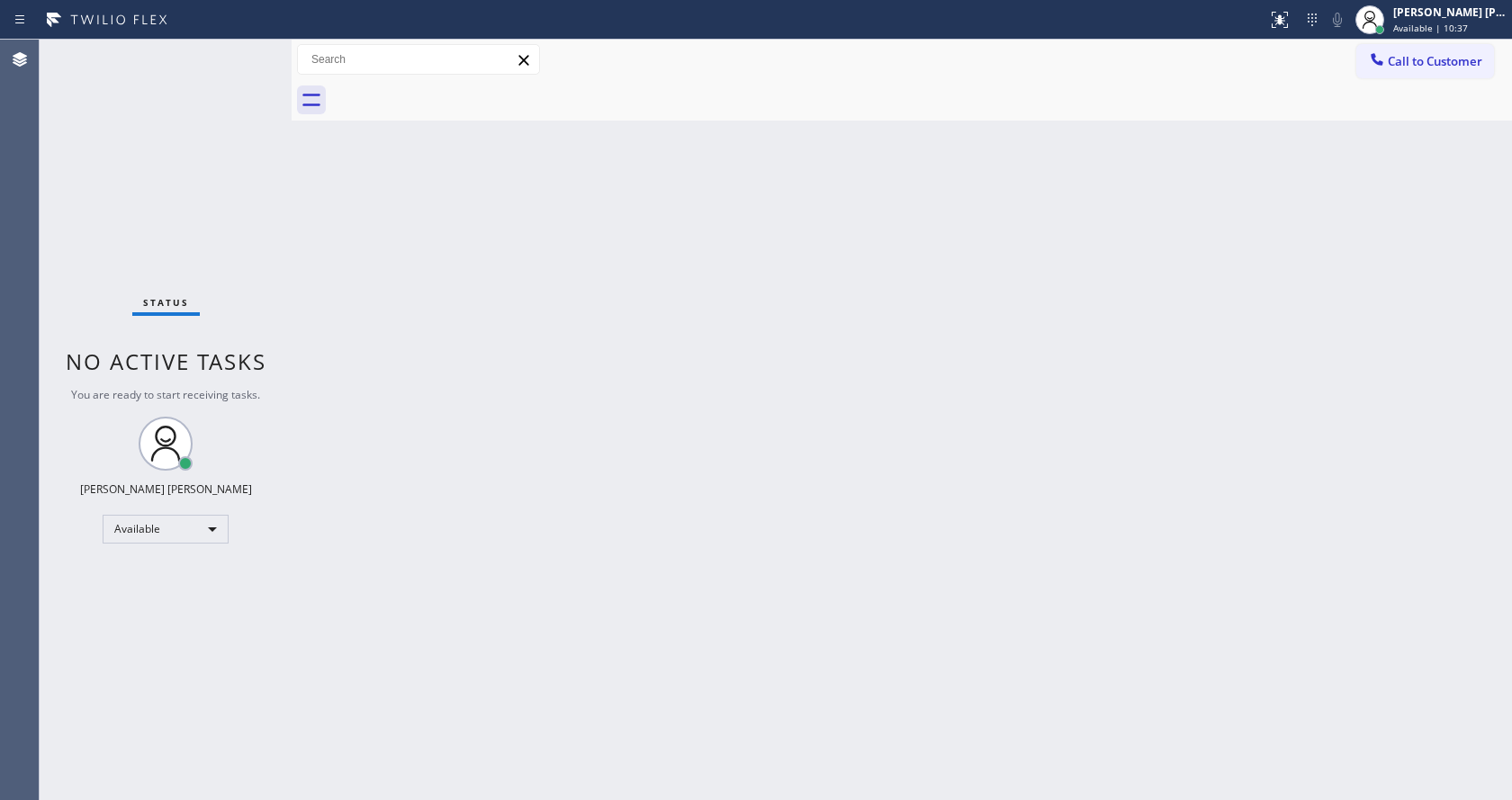
click at [391, 288] on div "Back to Dashboard Change Sender ID Customers Technicians Select a contact Outbo…" at bounding box center [902, 419] width 1221 height 761
click at [250, 52] on div "Status No active tasks You are ready to start receiving tasks. [PERSON_NAME] [P…" at bounding box center [165, 419] width 252 height 761
click at [244, 47] on div "Status No active tasks You are ready to start receiving tasks. [PERSON_NAME] [P…" at bounding box center [165, 419] width 252 height 761
click at [244, 50] on div "Status No active tasks You are ready to start receiving tasks. [PERSON_NAME] [P…" at bounding box center [165, 419] width 252 height 761
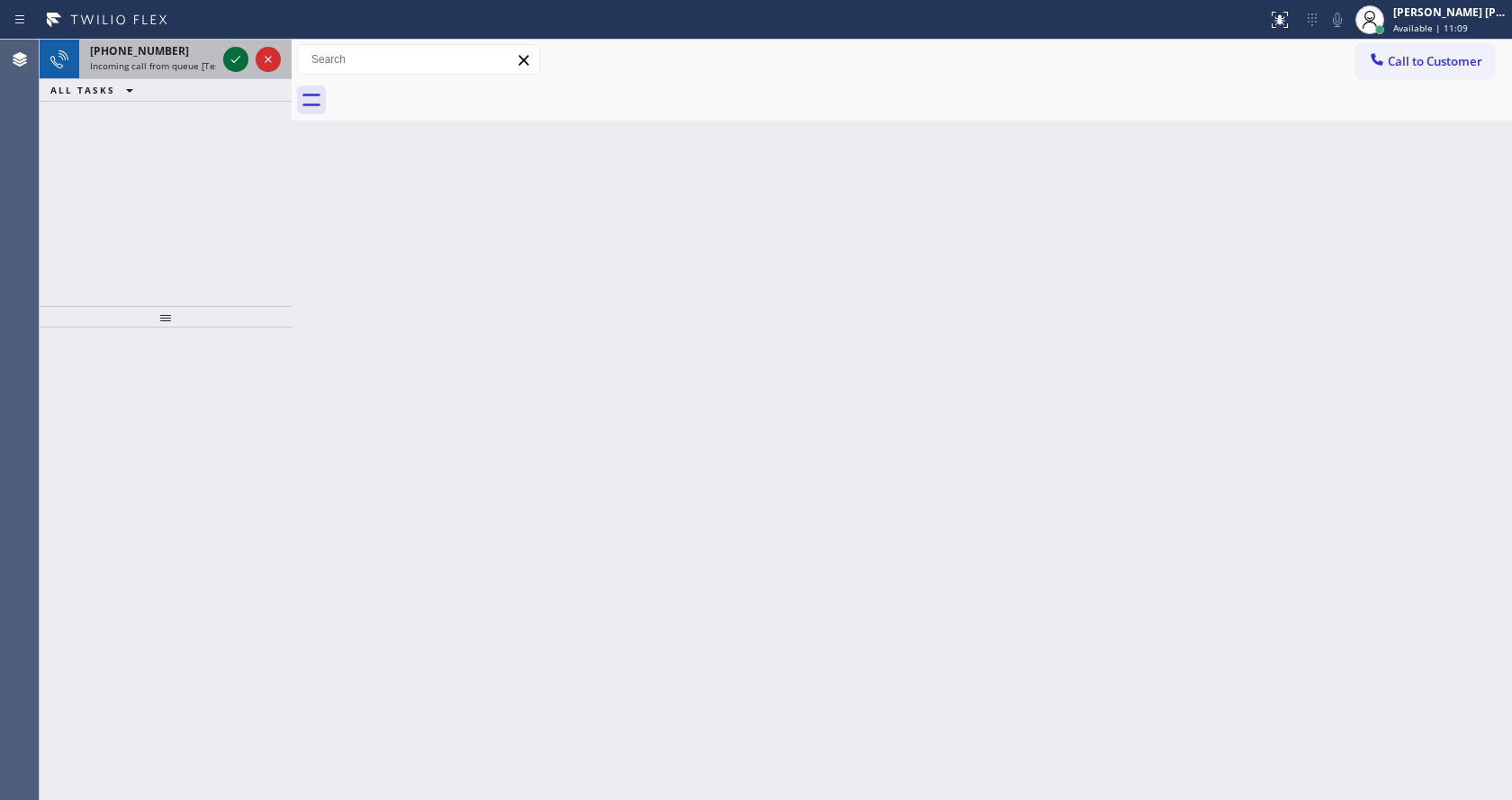
click at [230, 58] on icon at bounding box center [235, 60] width 21 height 21
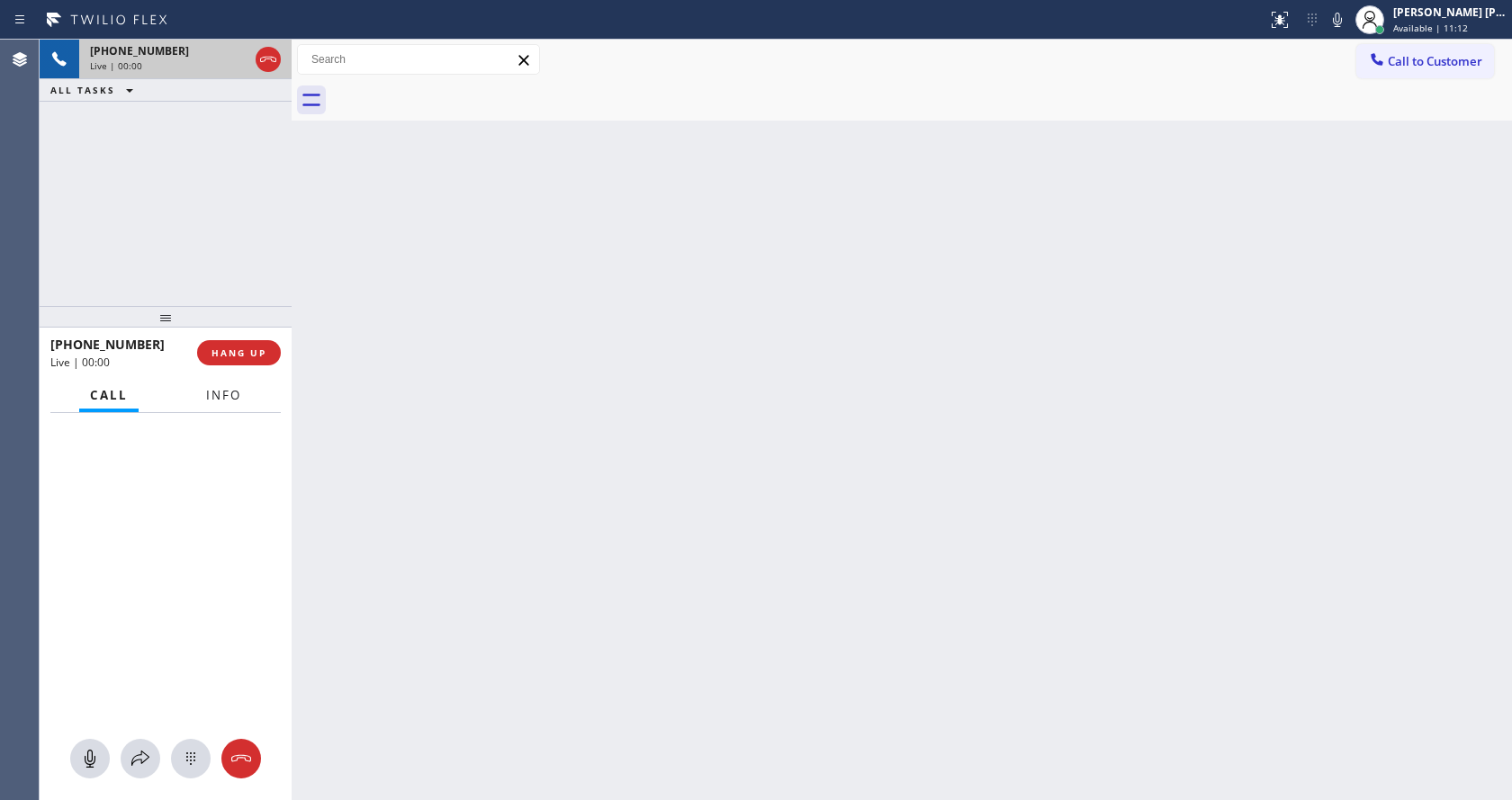
click at [243, 386] on button "Info" at bounding box center [223, 395] width 57 height 36
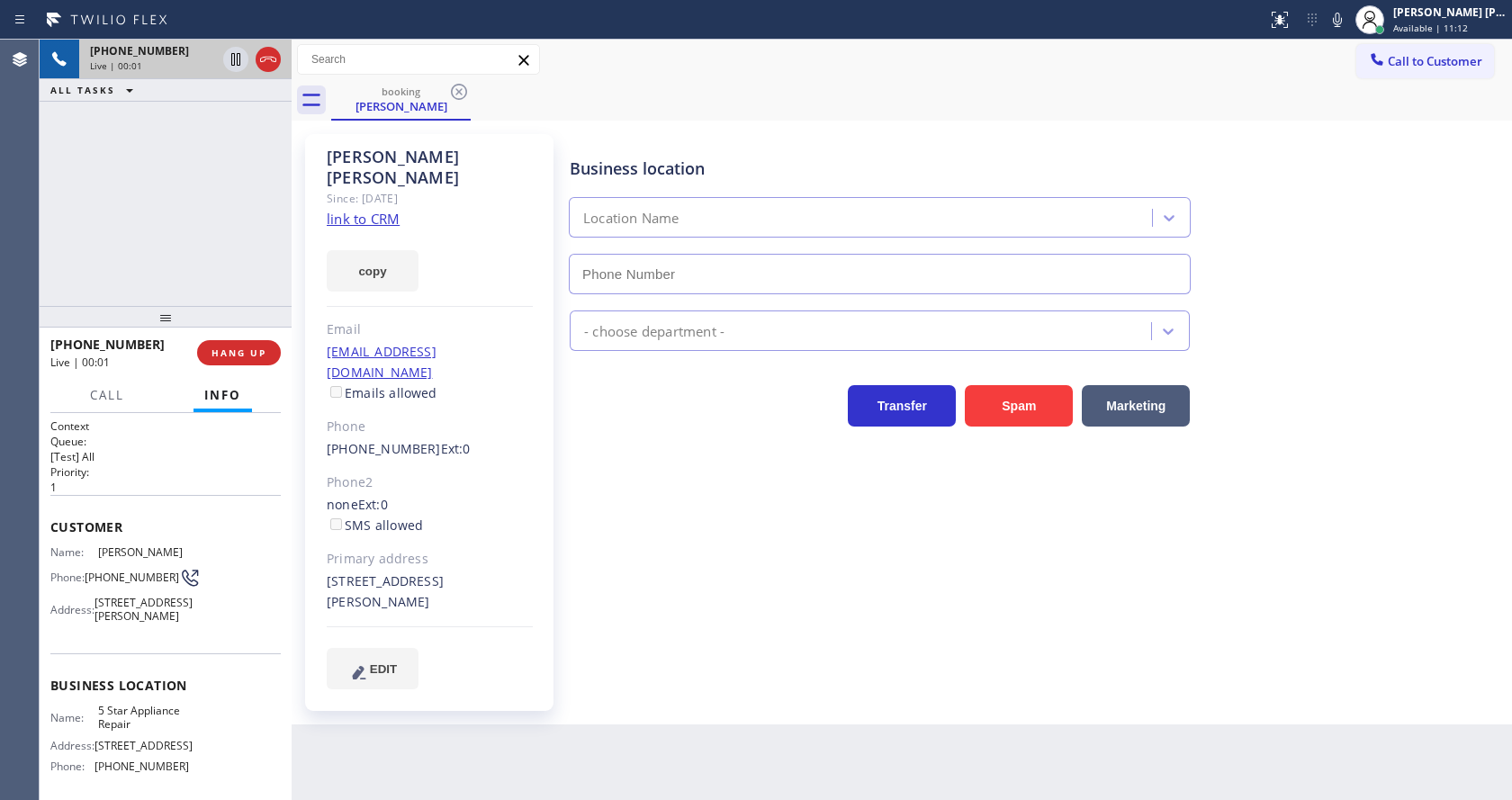
type input "[PHONE_NUMBER]"
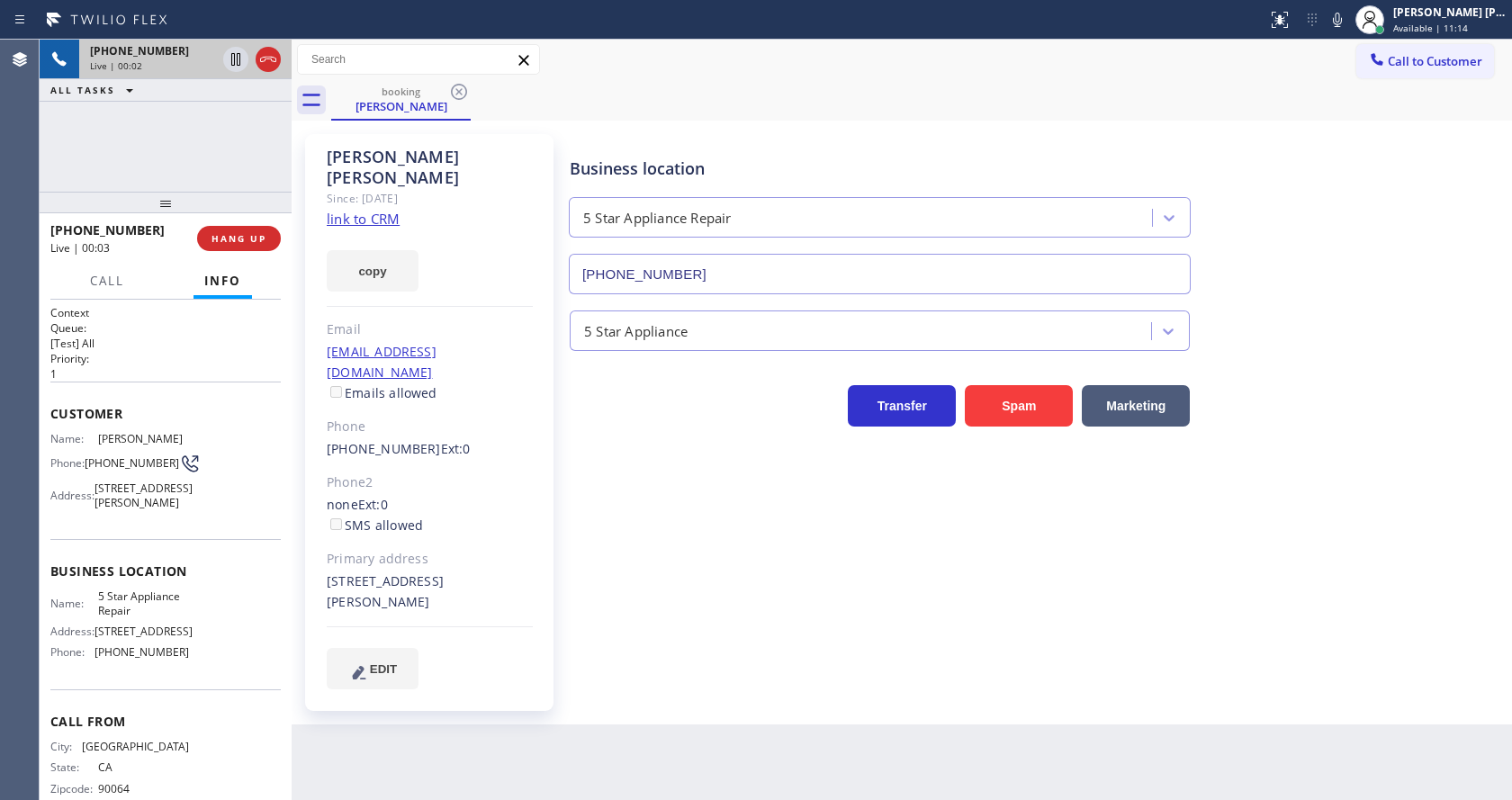
drag, startPoint x: 162, startPoint y: 317, endPoint x: 198, endPoint y: 173, distance: 148.4
click at [198, 173] on div "[PHONE_NUMBER] Live | 00:02 ALL TASKS ALL TASKS ACTIVE TASKS TASKS IN WRAP UP […" at bounding box center [165, 419] width 252 height 761
click at [395, 210] on link "link to CRM" at bounding box center [363, 218] width 73 height 18
click at [741, 588] on div "Business location 5 Star Appliance Repair [PHONE_NUMBER] 5 Star Appliance Trans…" at bounding box center [1037, 411] width 942 height 545
drag, startPoint x: 746, startPoint y: 688, endPoint x: 664, endPoint y: 689, distance: 82.0
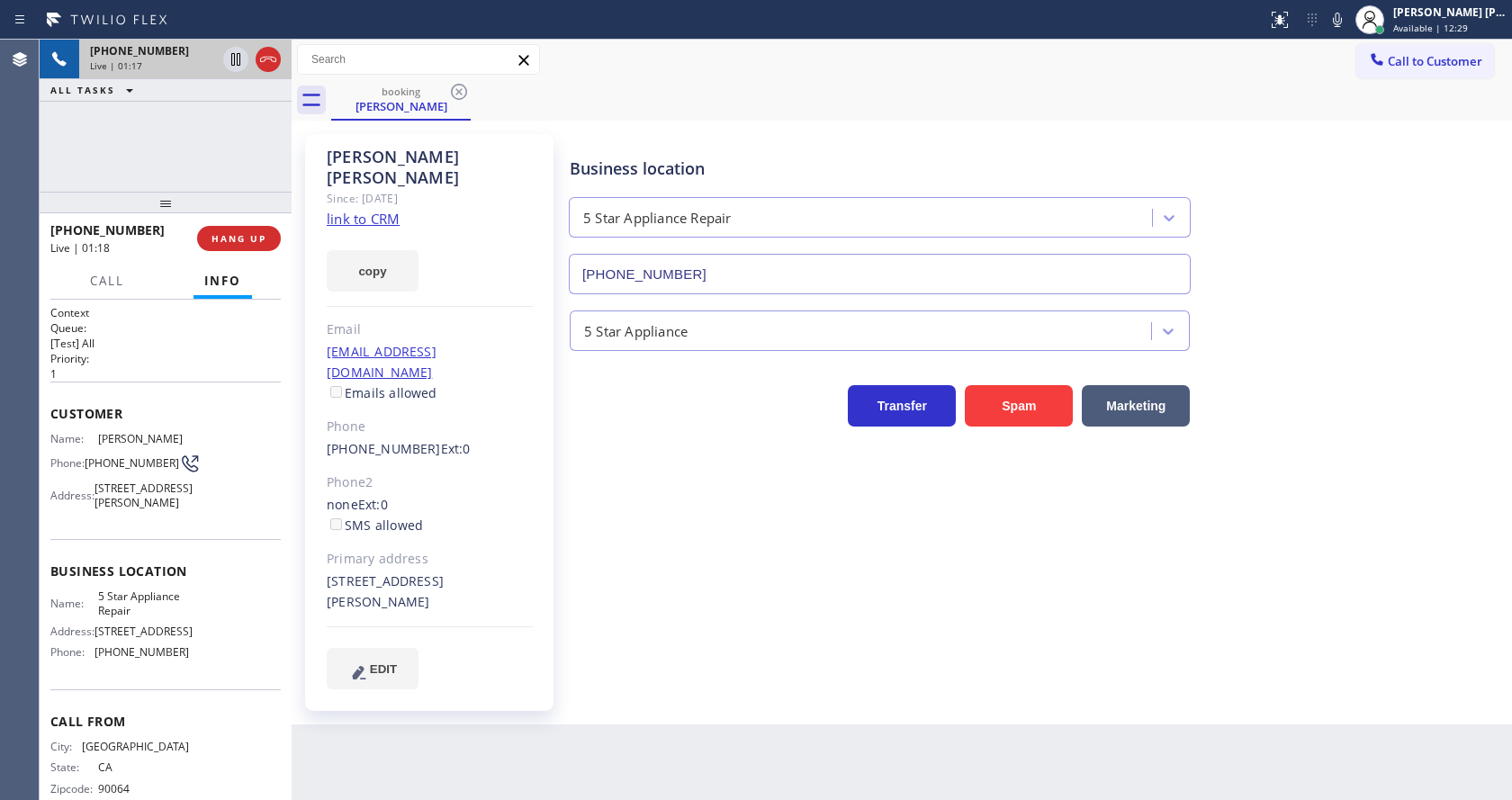
click at [746, 688] on div "Back to Dashboard Change Sender ID Customers Technicians Select a contact Outbo…" at bounding box center [902, 419] width 1221 height 761
click at [618, 566] on div "Business location 5 Star Appliance Repair [PHONE_NUMBER] 5 Star Appliance Trans…" at bounding box center [1037, 411] width 942 height 545
click at [177, 338] on p "[Test] All" at bounding box center [165, 343] width 231 height 15
click at [219, 238] on span "HANG UP" at bounding box center [238, 238] width 55 height 12
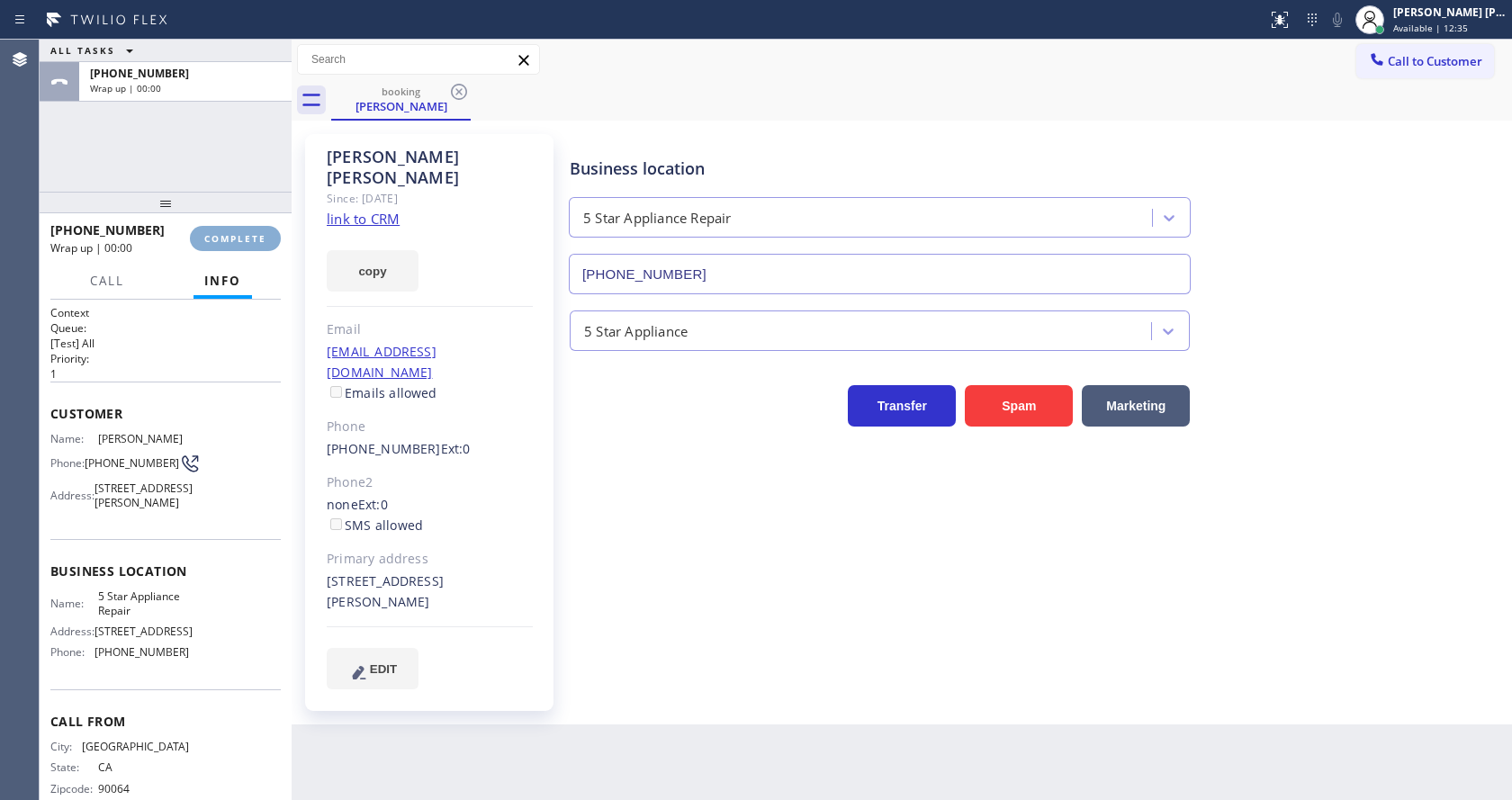
click at [219, 238] on span "COMPLETE" at bounding box center [235, 238] width 62 height 12
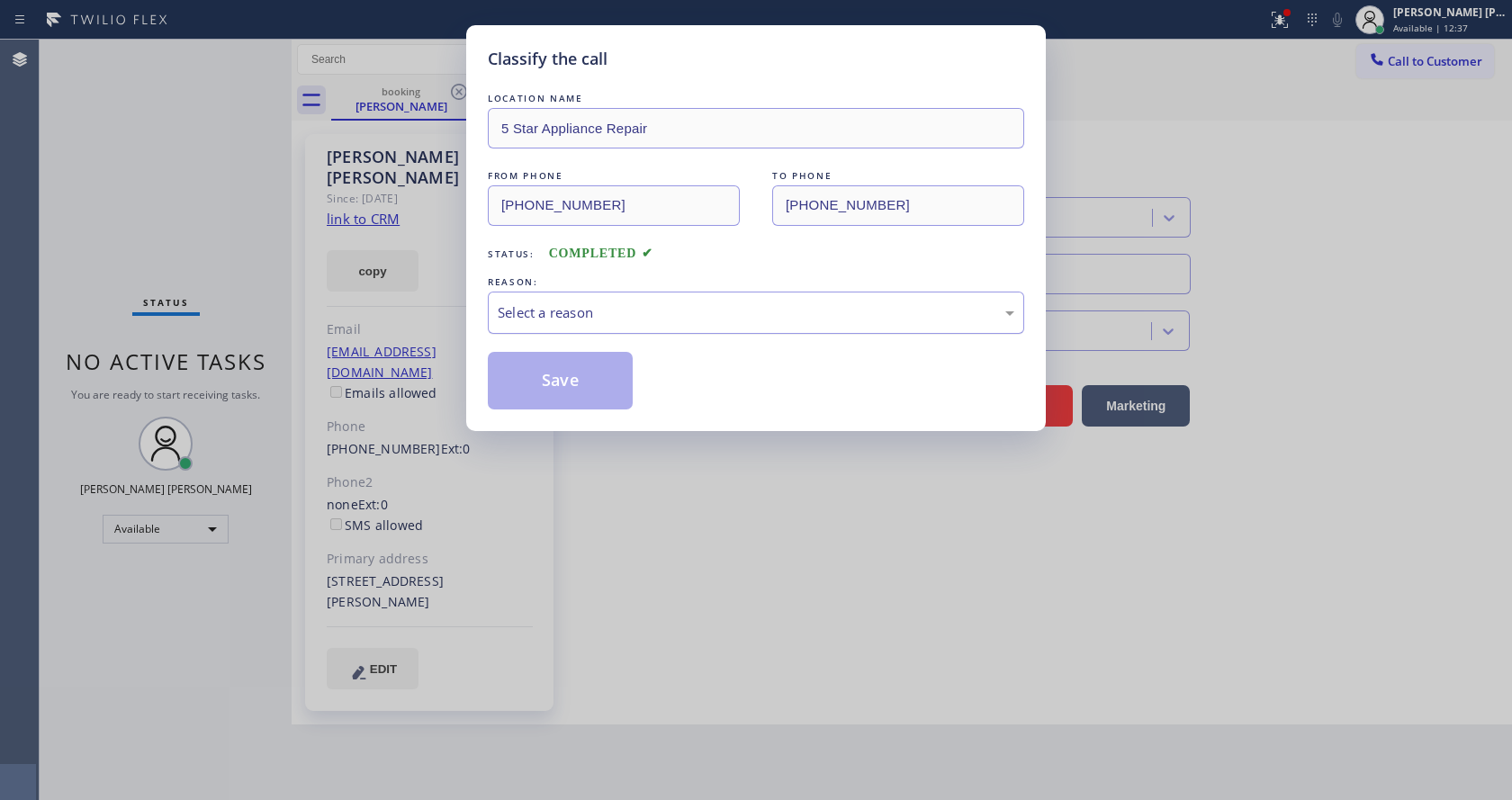
click at [570, 307] on div "Select a reason" at bounding box center [756, 313] width 517 height 21
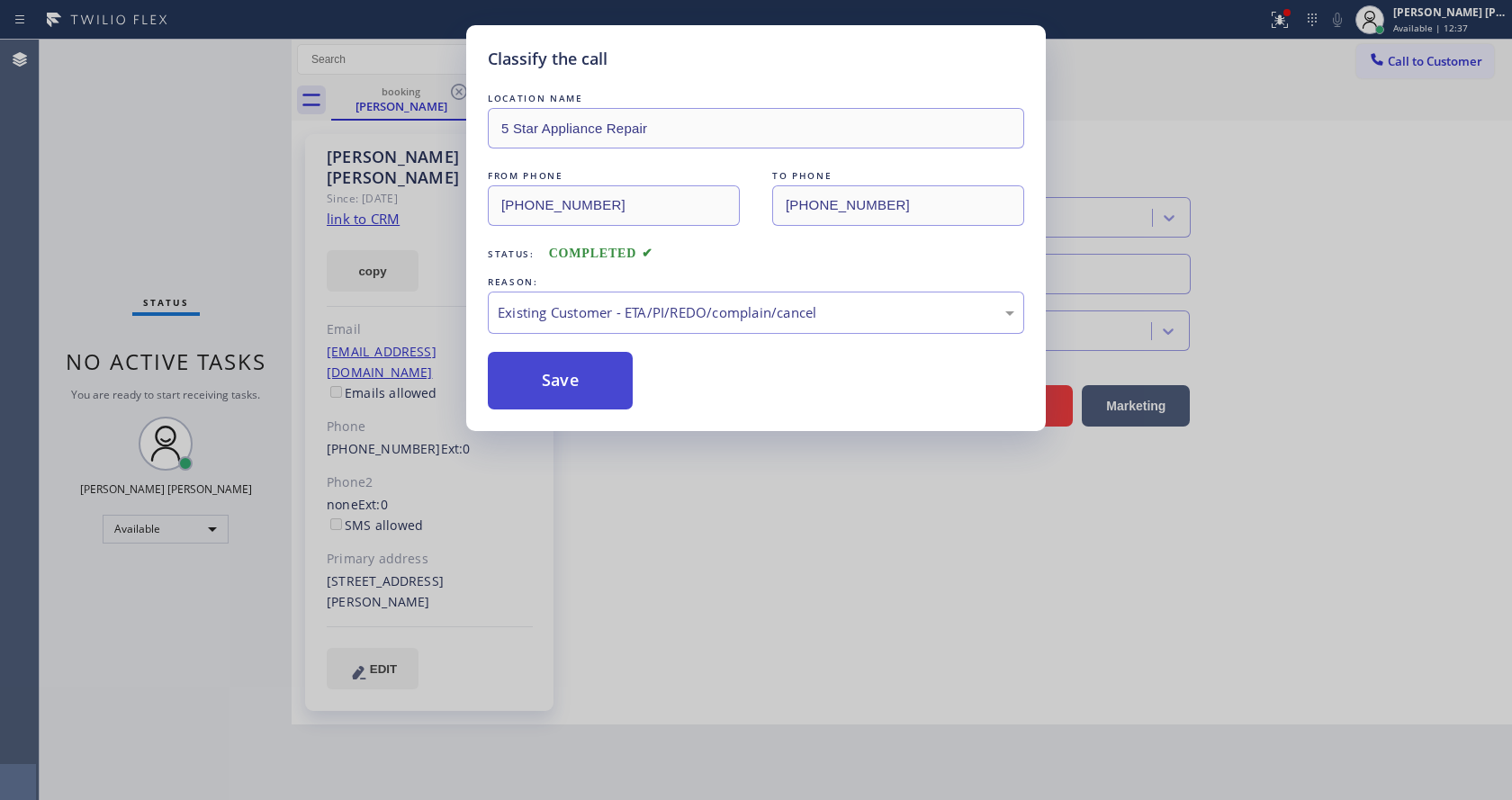
click at [559, 381] on button "Save" at bounding box center [560, 381] width 145 height 58
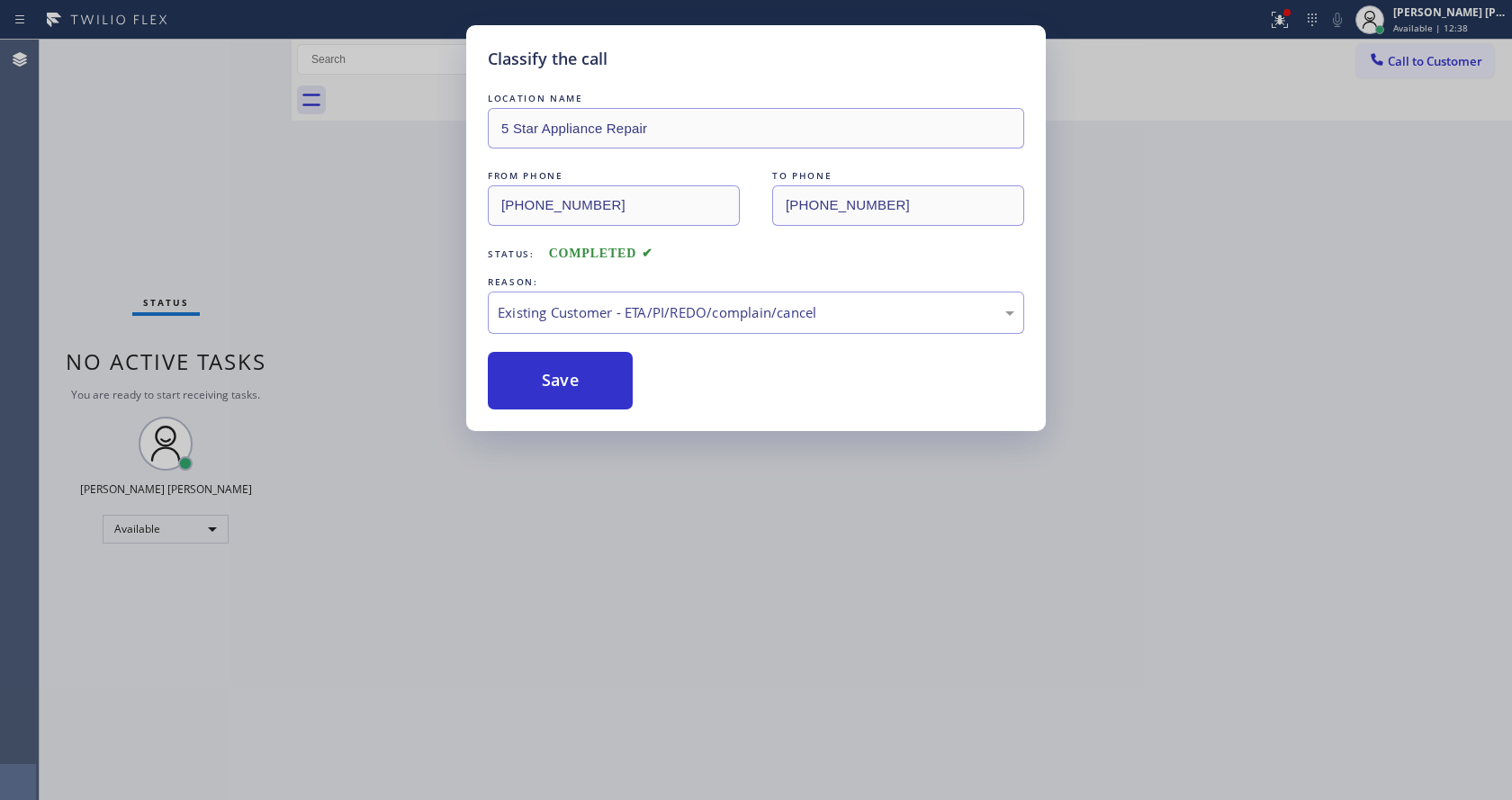
click at [738, 519] on div "Classify the call LOCATION NAME 5 Star Appliance Repair FROM PHONE [PHONE_NUMBE…" at bounding box center [756, 400] width 1512 height 800
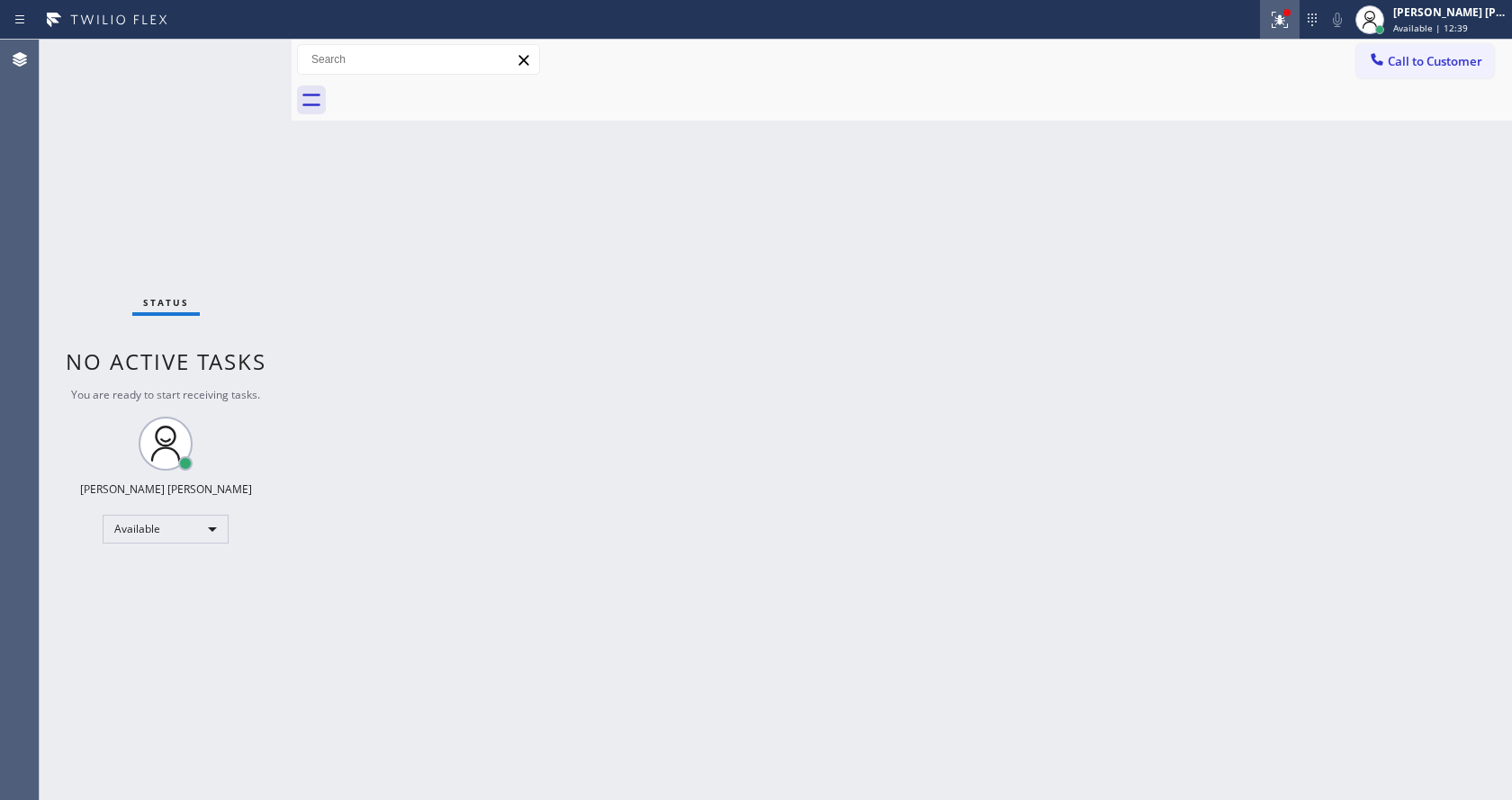
click at [1276, 17] on div at bounding box center [1279, 19] width 39 height 21
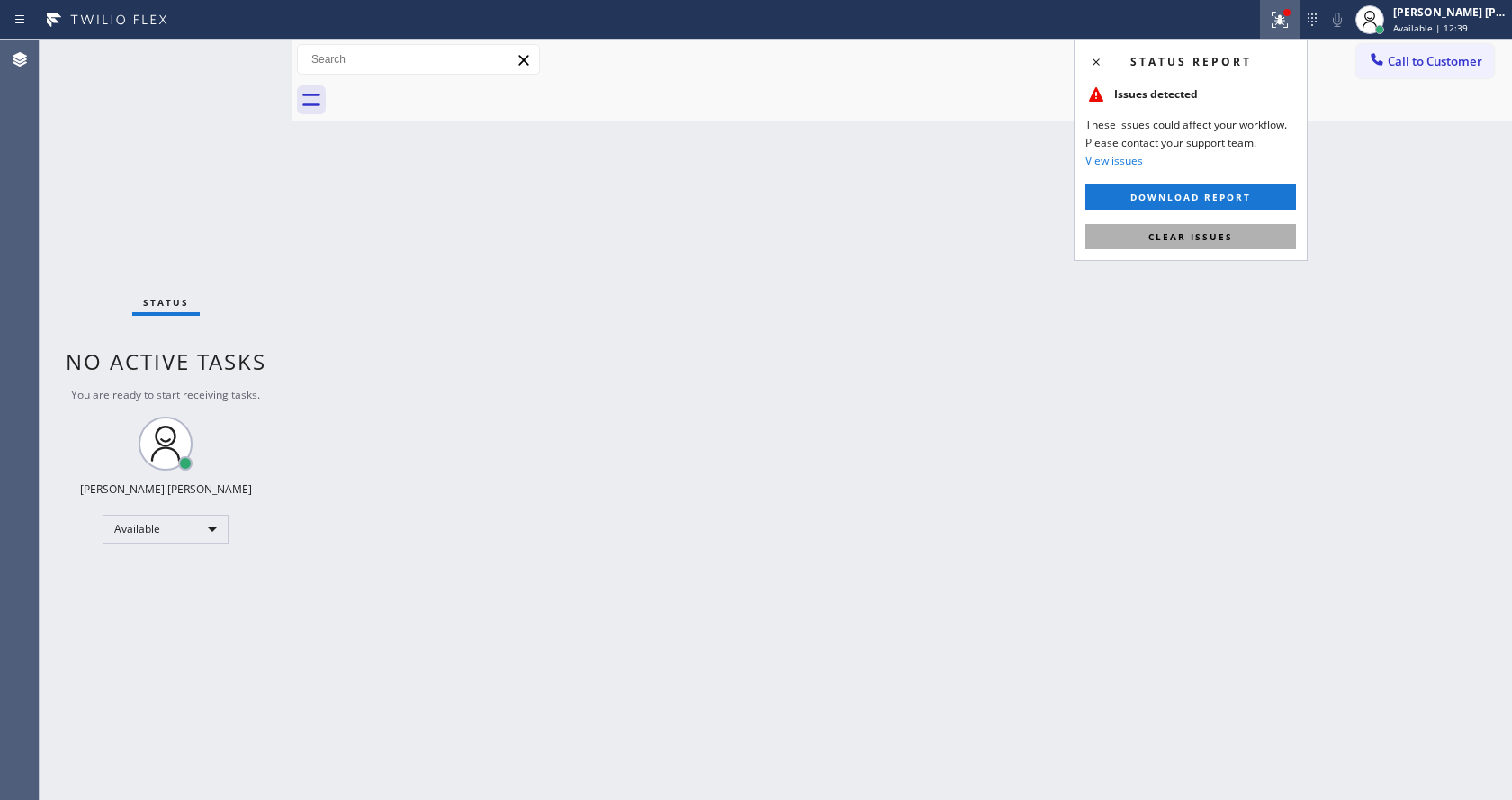
click at [1199, 237] on span "Clear issues" at bounding box center [1191, 237] width 85 height 12
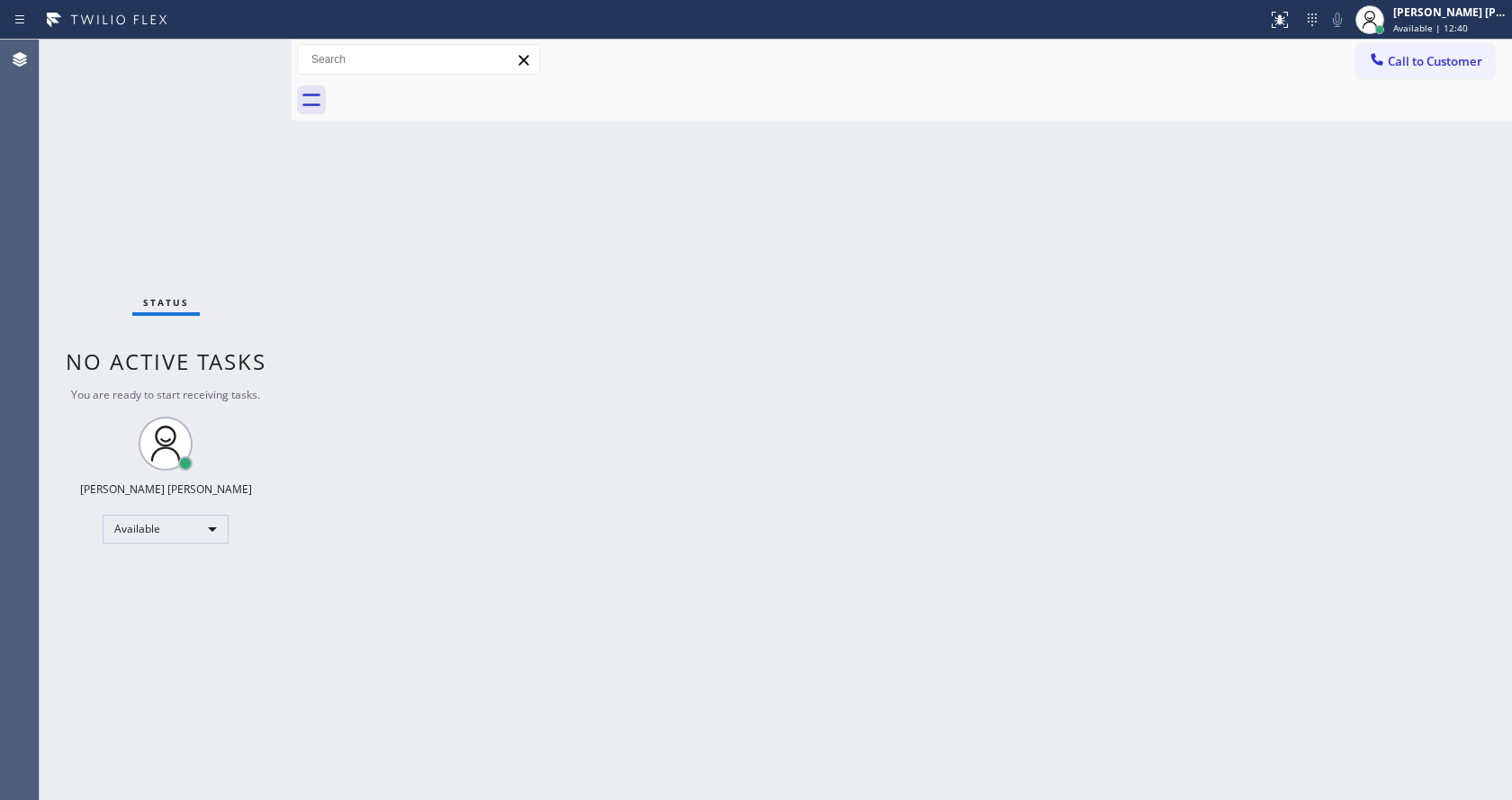
click at [432, 577] on div "Back to Dashboard Change Sender ID Customers Technicians Select a contact Outbo…" at bounding box center [902, 419] width 1221 height 761
click at [227, 208] on div "Status No active tasks You are ready to start receiving tasks. [PERSON_NAME] [P…" at bounding box center [165, 419] width 252 height 761
click at [899, 424] on div "Back to Dashboard Change Sender ID Customers Technicians Select a contact Outbo…" at bounding box center [902, 419] width 1221 height 761
click at [602, 529] on div "Back to Dashboard Change Sender ID Customers Technicians Select a contact Outbo…" at bounding box center [902, 419] width 1221 height 761
click at [767, 491] on div "Back to Dashboard Change Sender ID Customers Technicians Select a contact Outbo…" at bounding box center [902, 419] width 1221 height 761
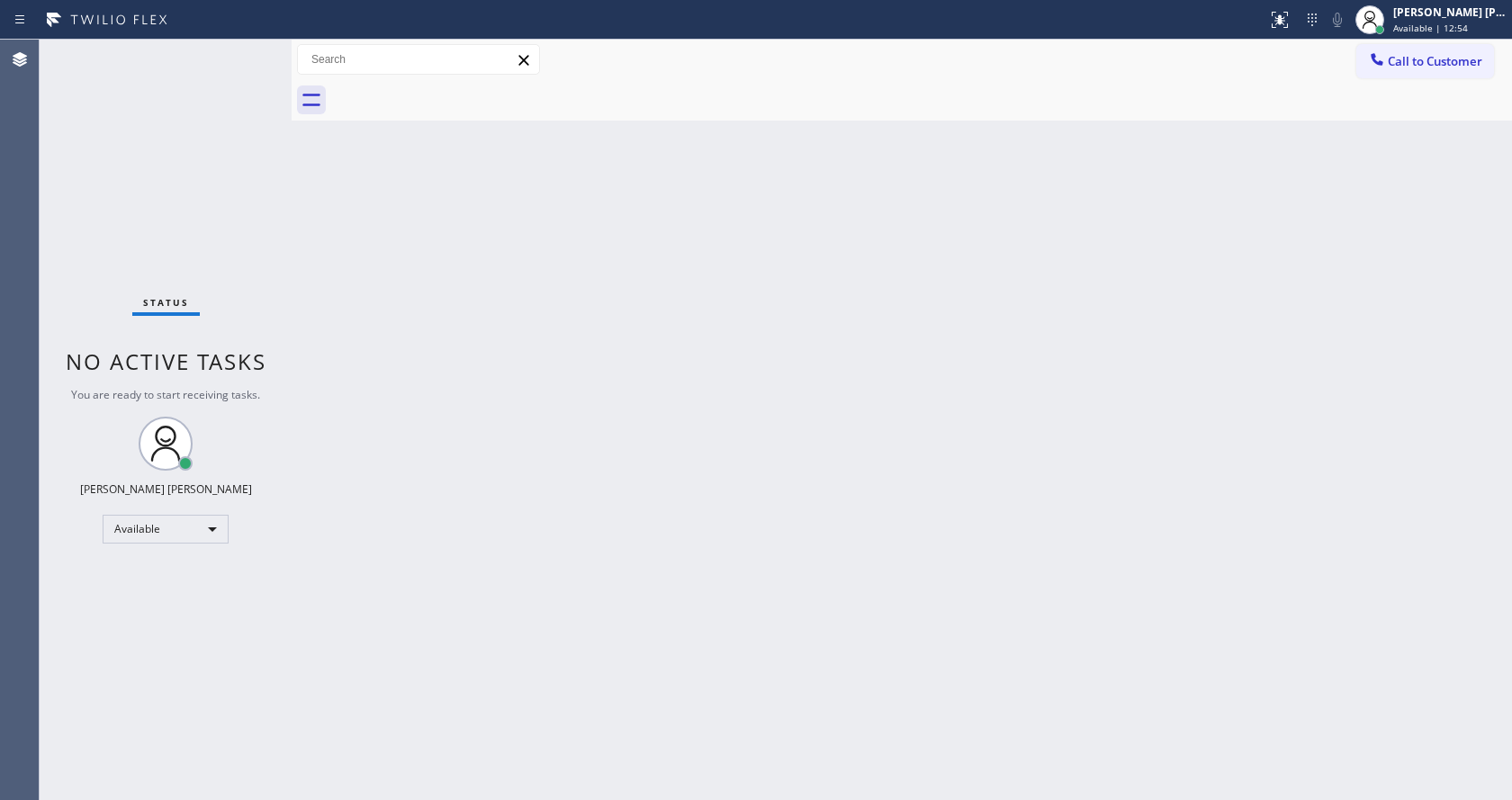
drag, startPoint x: 701, startPoint y: 434, endPoint x: 685, endPoint y: 469, distance: 38.5
click at [701, 434] on div "Back to Dashboard Change Sender ID Customers Technicians Select a contact Outbo…" at bounding box center [902, 419] width 1221 height 761
click at [338, 200] on div "Back to Dashboard Change Sender ID Customers Technicians Select a contact Outbo…" at bounding box center [902, 419] width 1221 height 761
click at [249, 48] on div "Status No active tasks You are ready to start receiving tasks. [PERSON_NAME] [P…" at bounding box center [165, 419] width 252 height 761
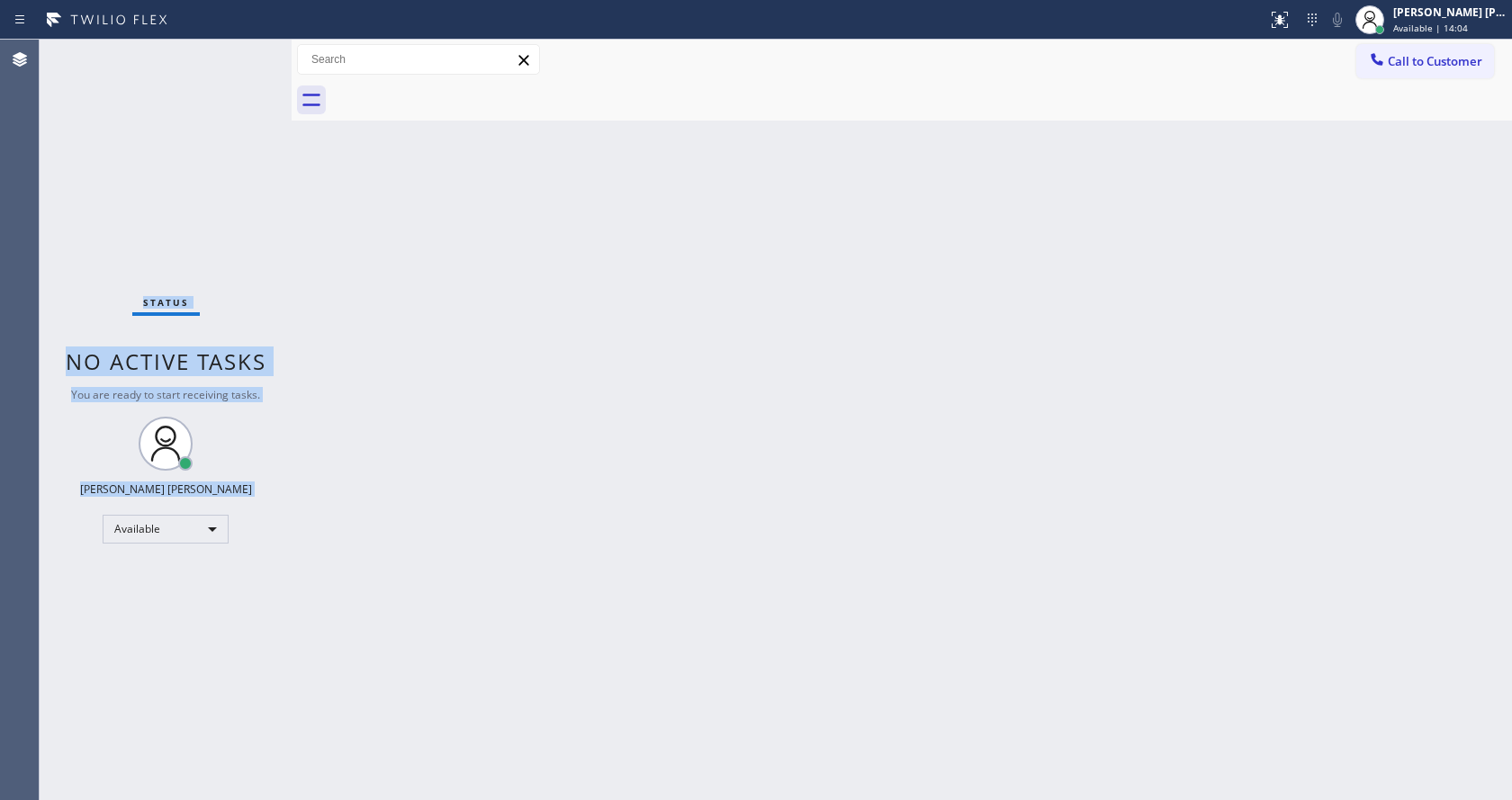
click at [232, 56] on div "Status No active tasks You are ready to start receiving tasks. [PERSON_NAME] [P…" at bounding box center [165, 419] width 252 height 761
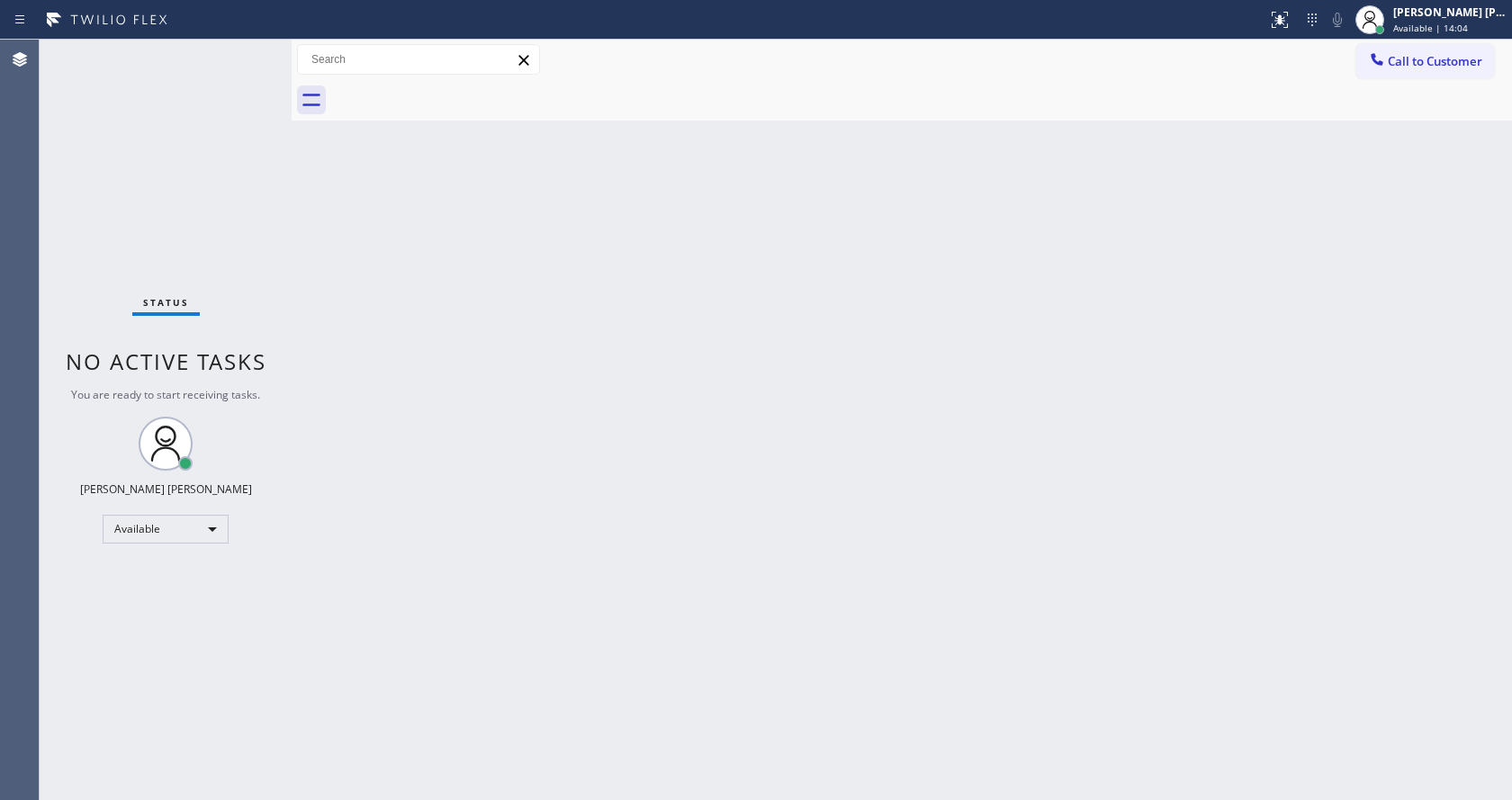
click at [675, 547] on div "Back to Dashboard Change Sender ID Customers Technicians Select a contact Outbo…" at bounding box center [902, 419] width 1221 height 761
click at [409, 268] on div "Back to Dashboard Change Sender ID Customers Technicians Select a contact Outbo…" at bounding box center [902, 419] width 1221 height 761
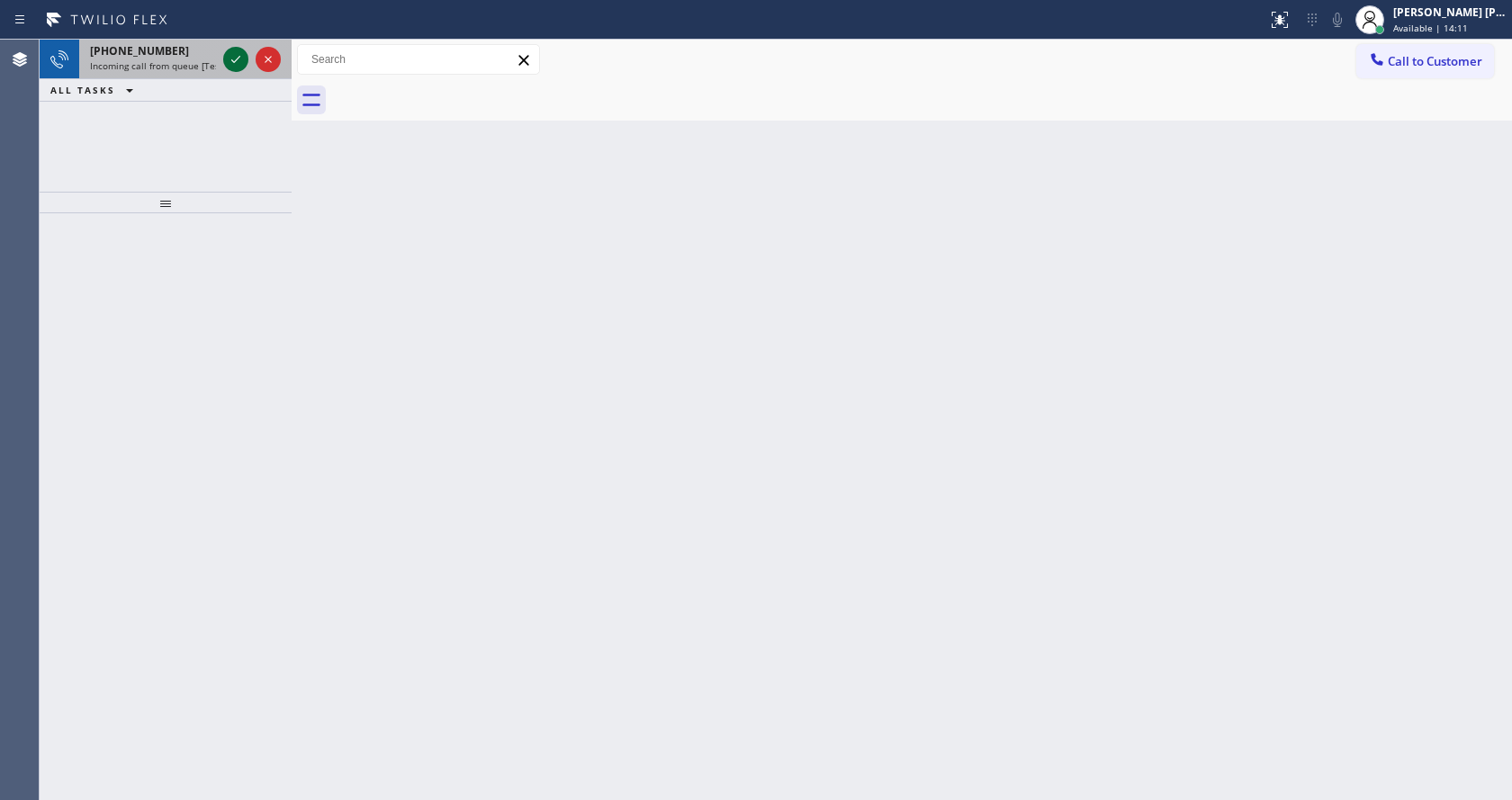
click at [225, 53] on icon at bounding box center [235, 60] width 21 height 21
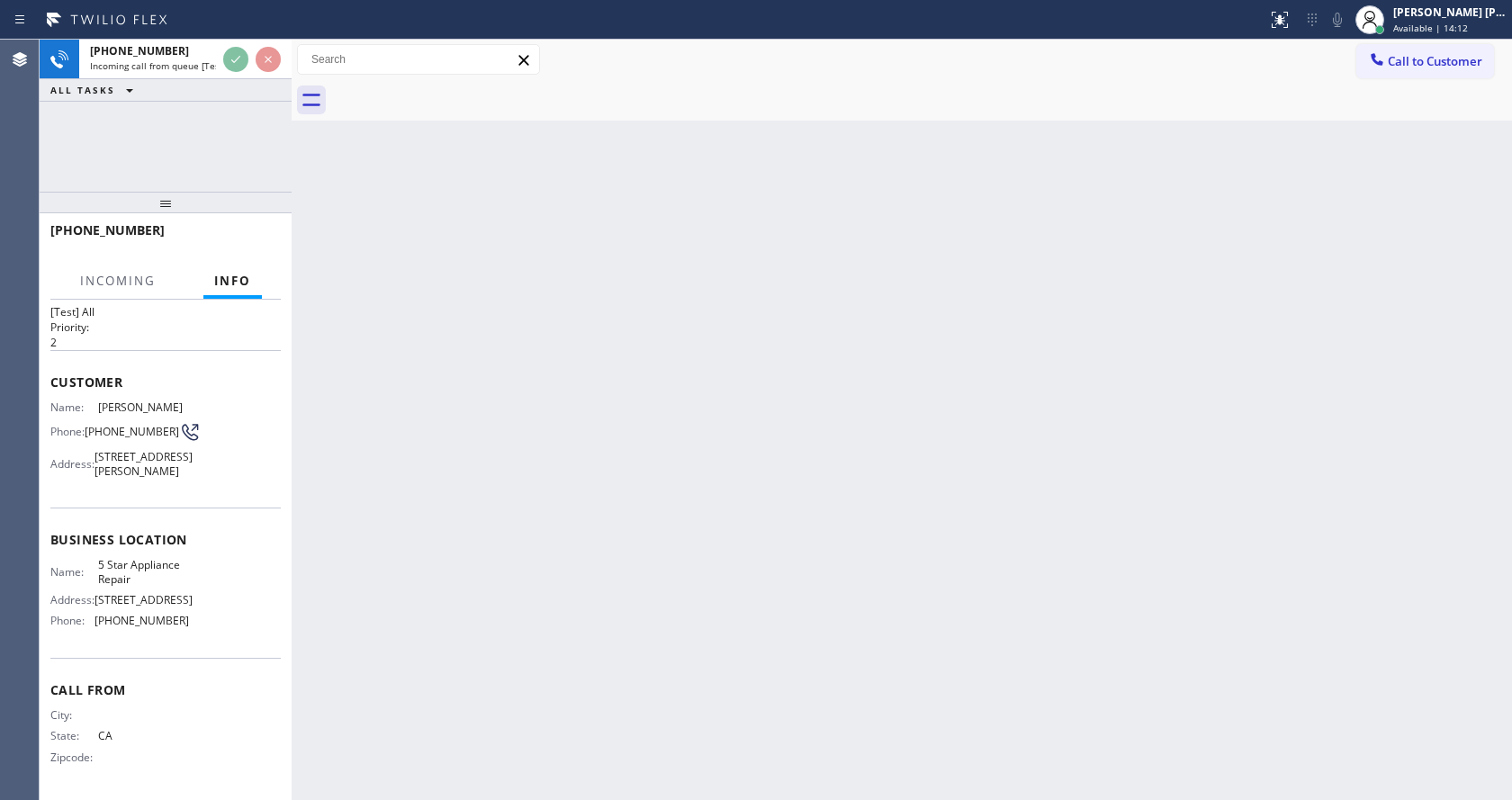
scroll to position [64, 0]
click at [558, 582] on div "Back to Dashboard Change Sender ID Customers Technicians Select a contact Outbo…" at bounding box center [902, 419] width 1221 height 761
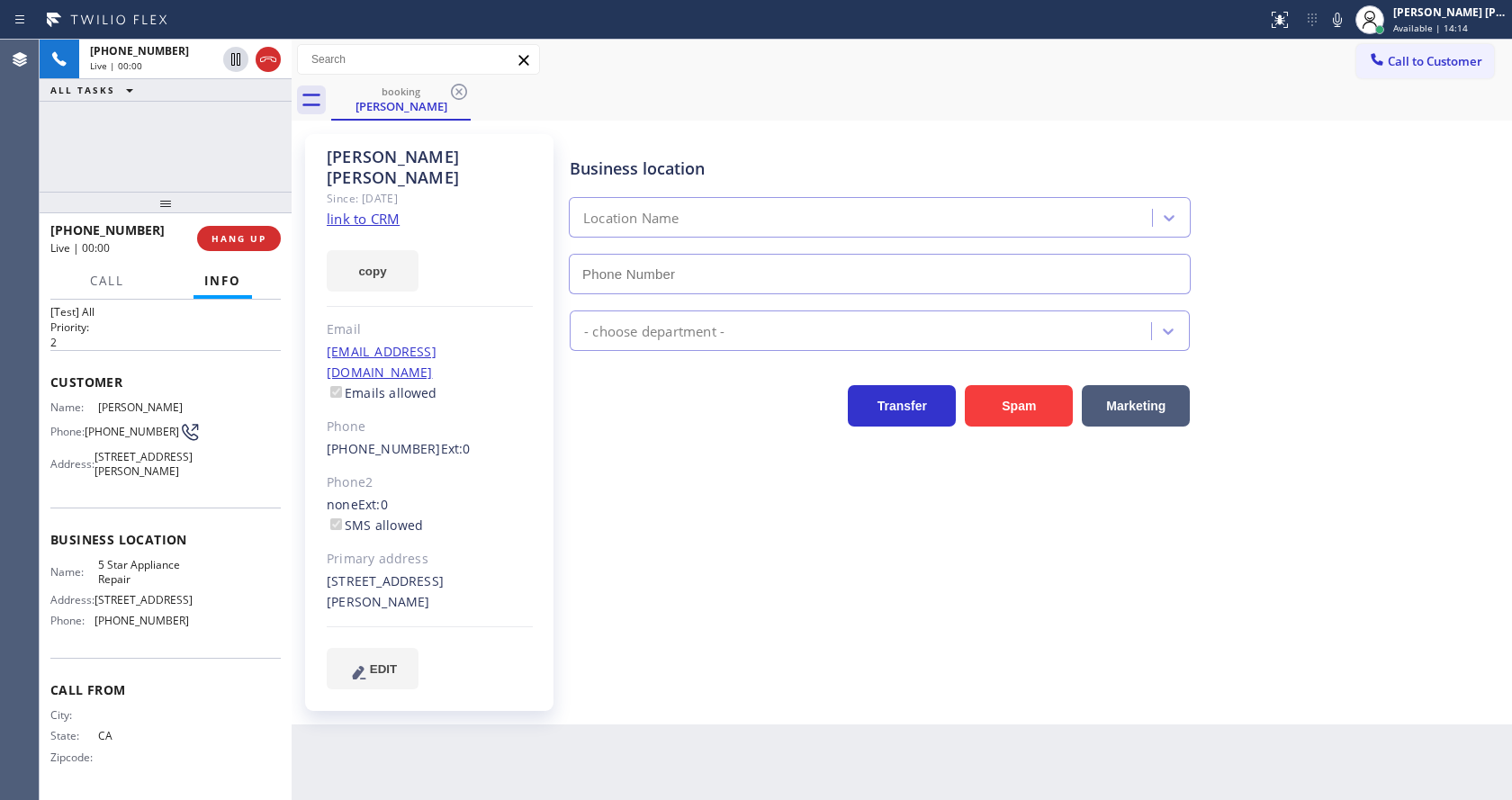
type input "[PHONE_NUMBER]"
click at [364, 210] on link "link to CRM" at bounding box center [363, 218] width 73 height 18
click at [641, 541] on div "Business location 5 Star Appliance Repair [PHONE_NUMBER] 5 Star Appliance Trans…" at bounding box center [1037, 411] width 942 height 545
click at [98, 285] on span "Call" at bounding box center [108, 281] width 35 height 16
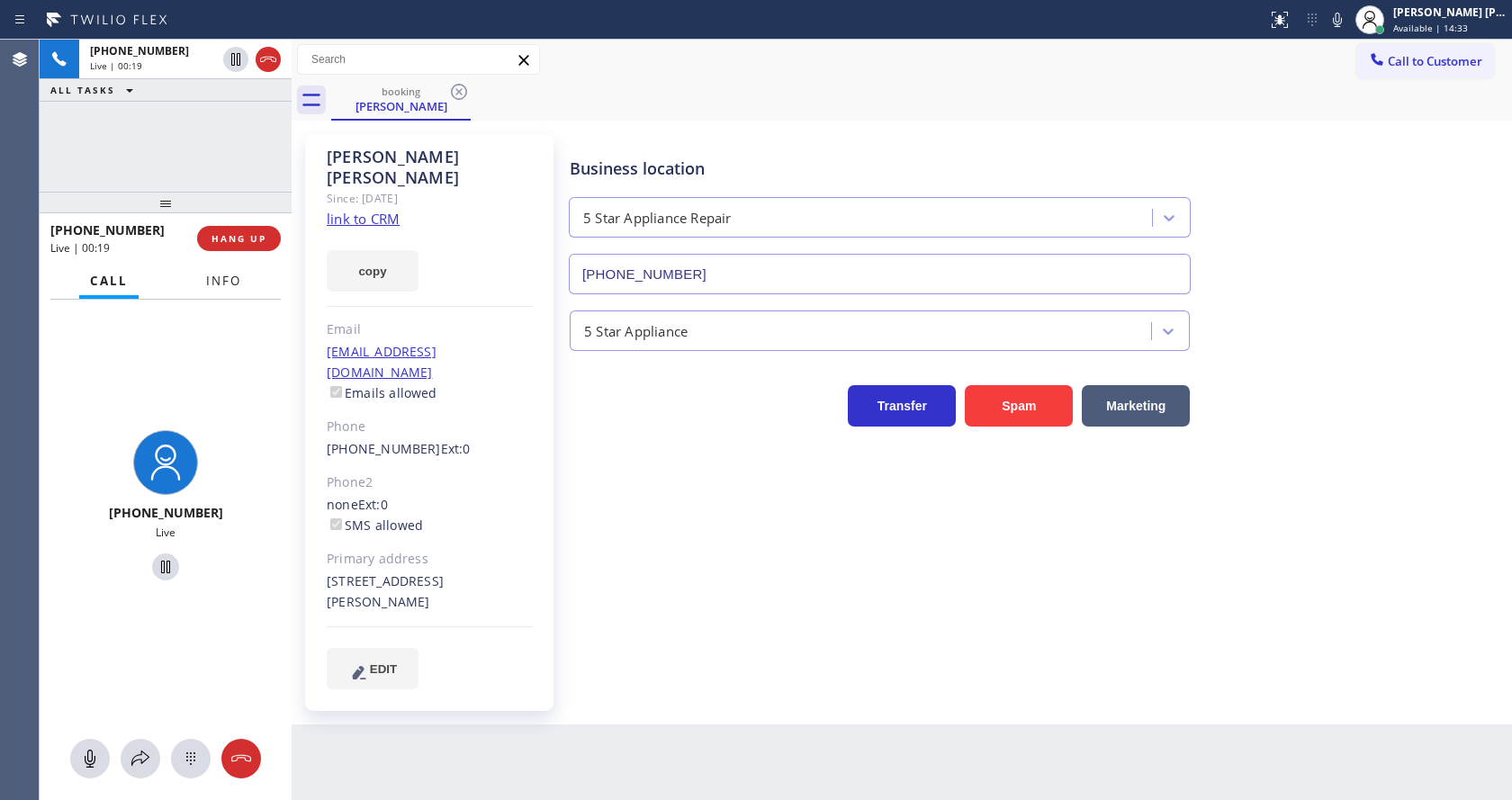
click at [199, 293] on button "Info" at bounding box center [223, 281] width 57 height 36
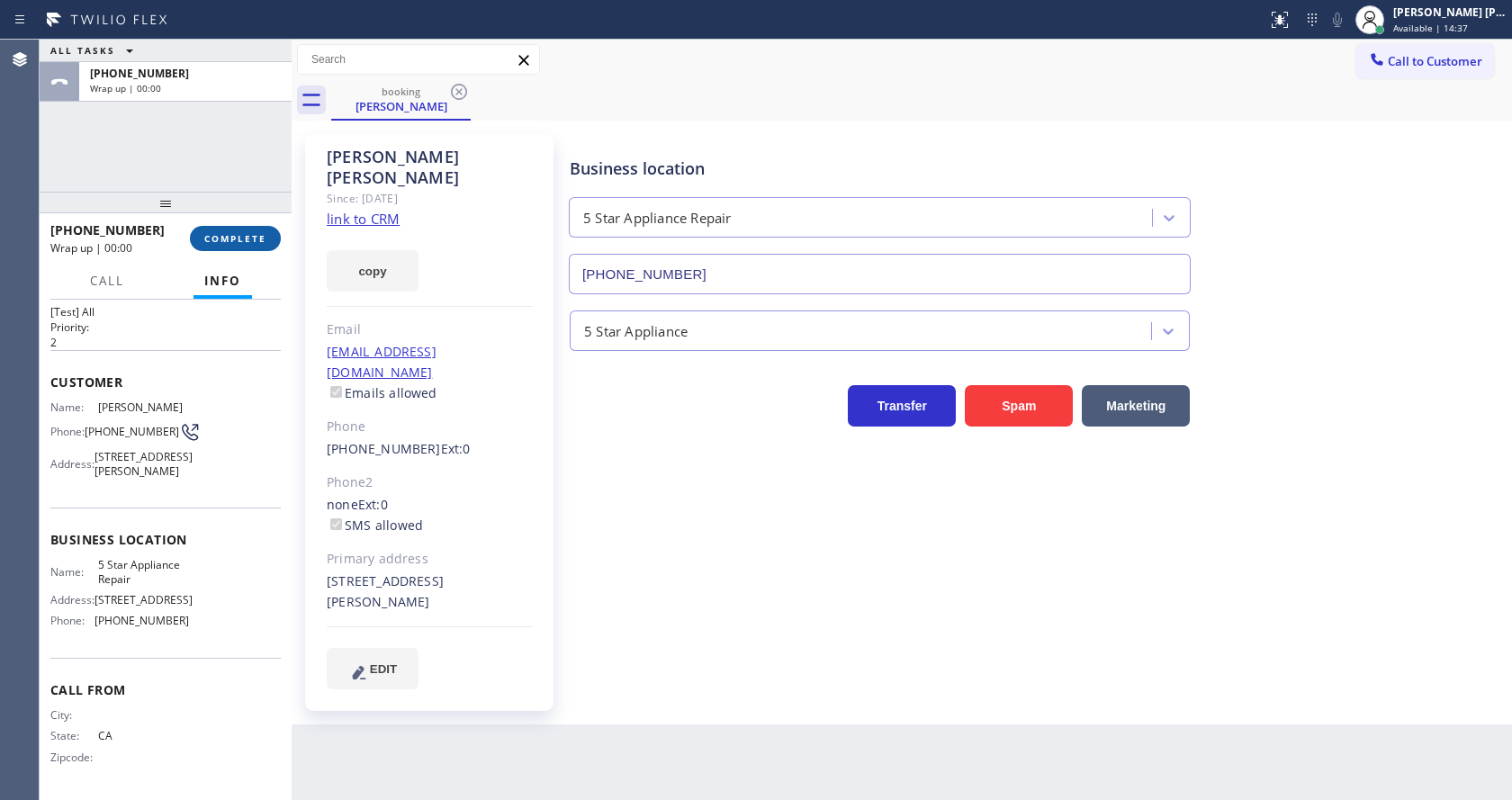
click at [238, 233] on span "COMPLETE" at bounding box center [235, 238] width 62 height 12
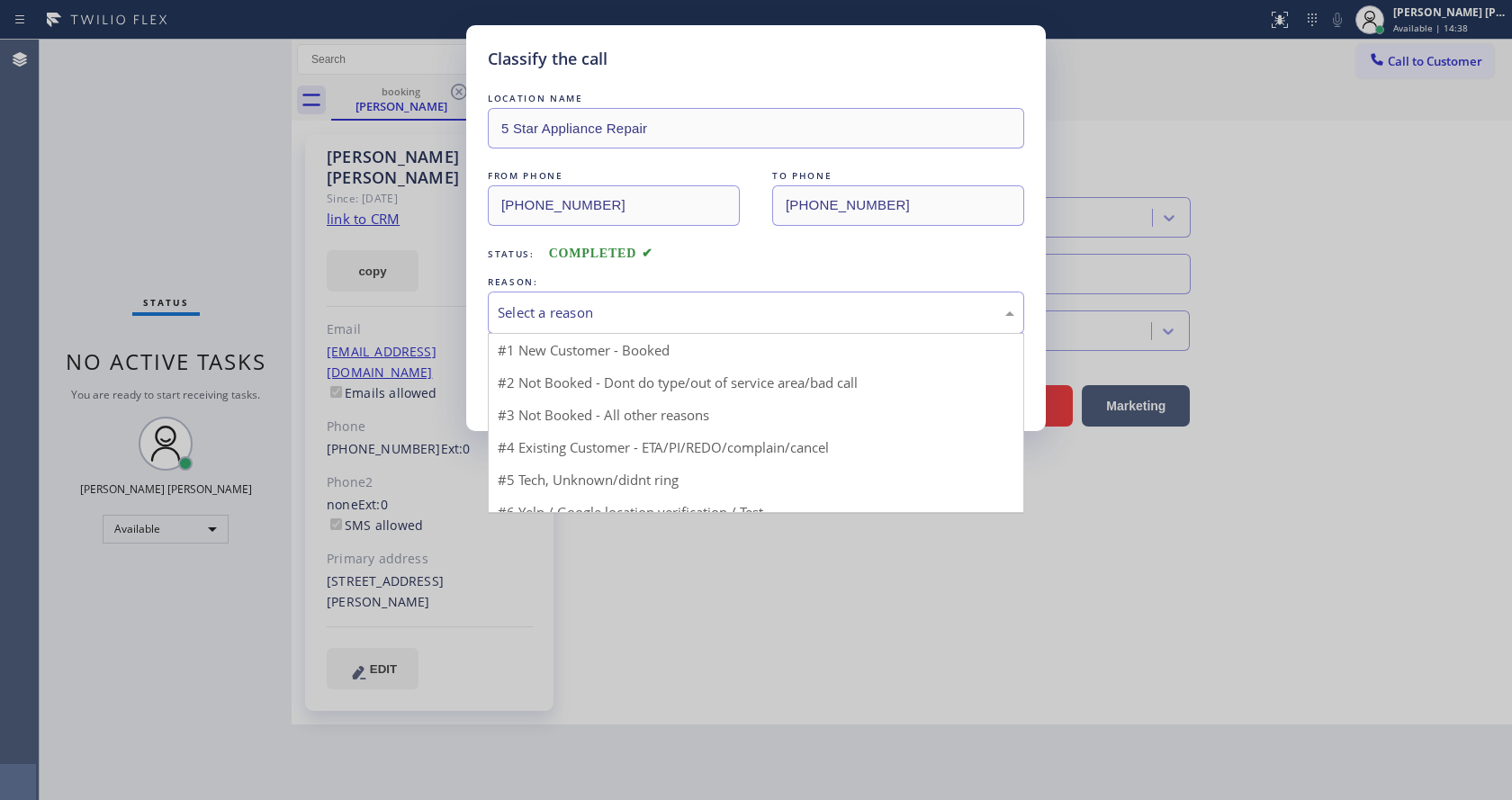
click at [607, 310] on div "Select a reason" at bounding box center [756, 313] width 517 height 21
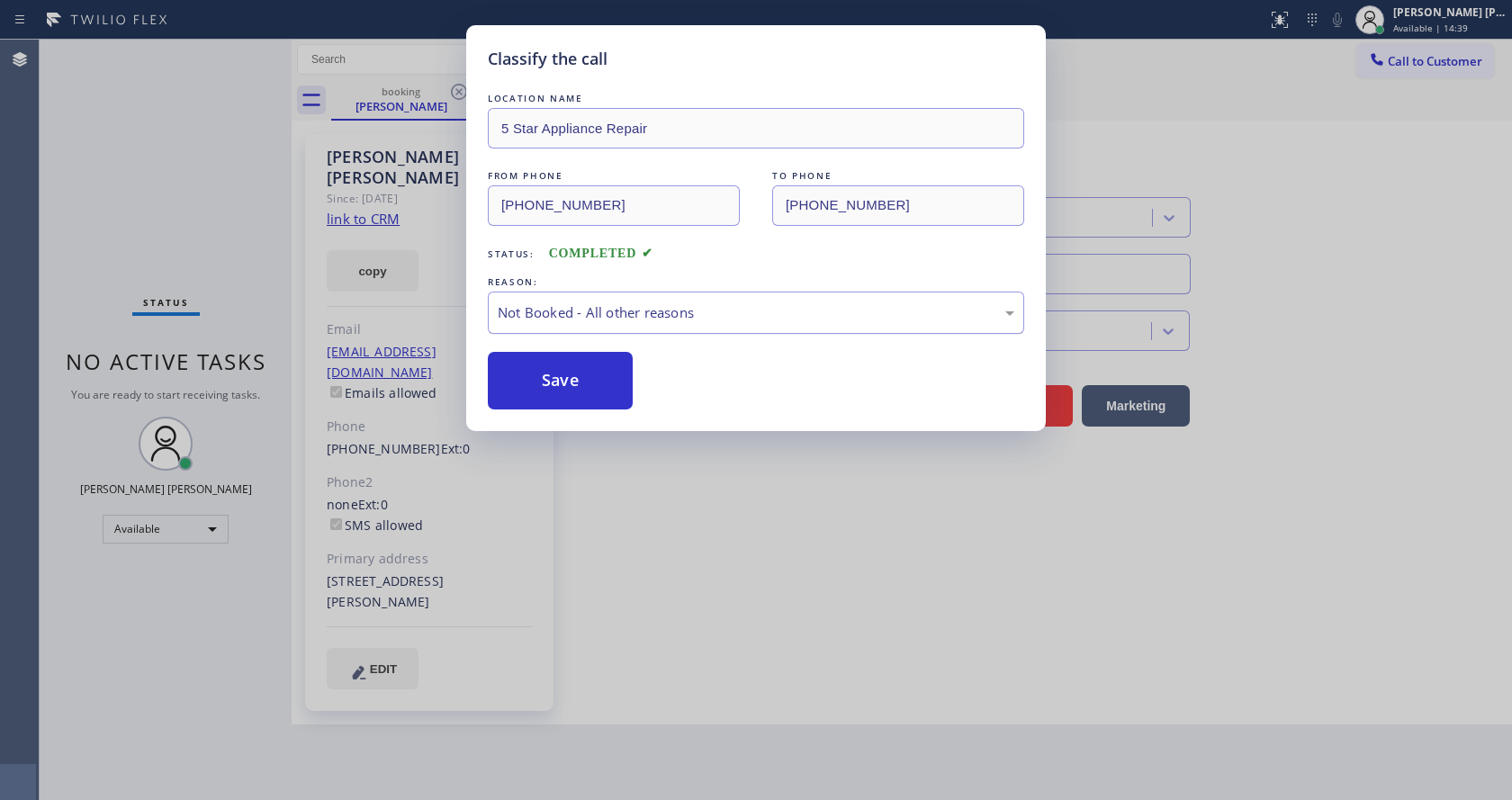
click at [571, 324] on div "Not Booked - All other reasons" at bounding box center [756, 312] width 536 height 42
click at [555, 352] on button "Save" at bounding box center [560, 381] width 145 height 58
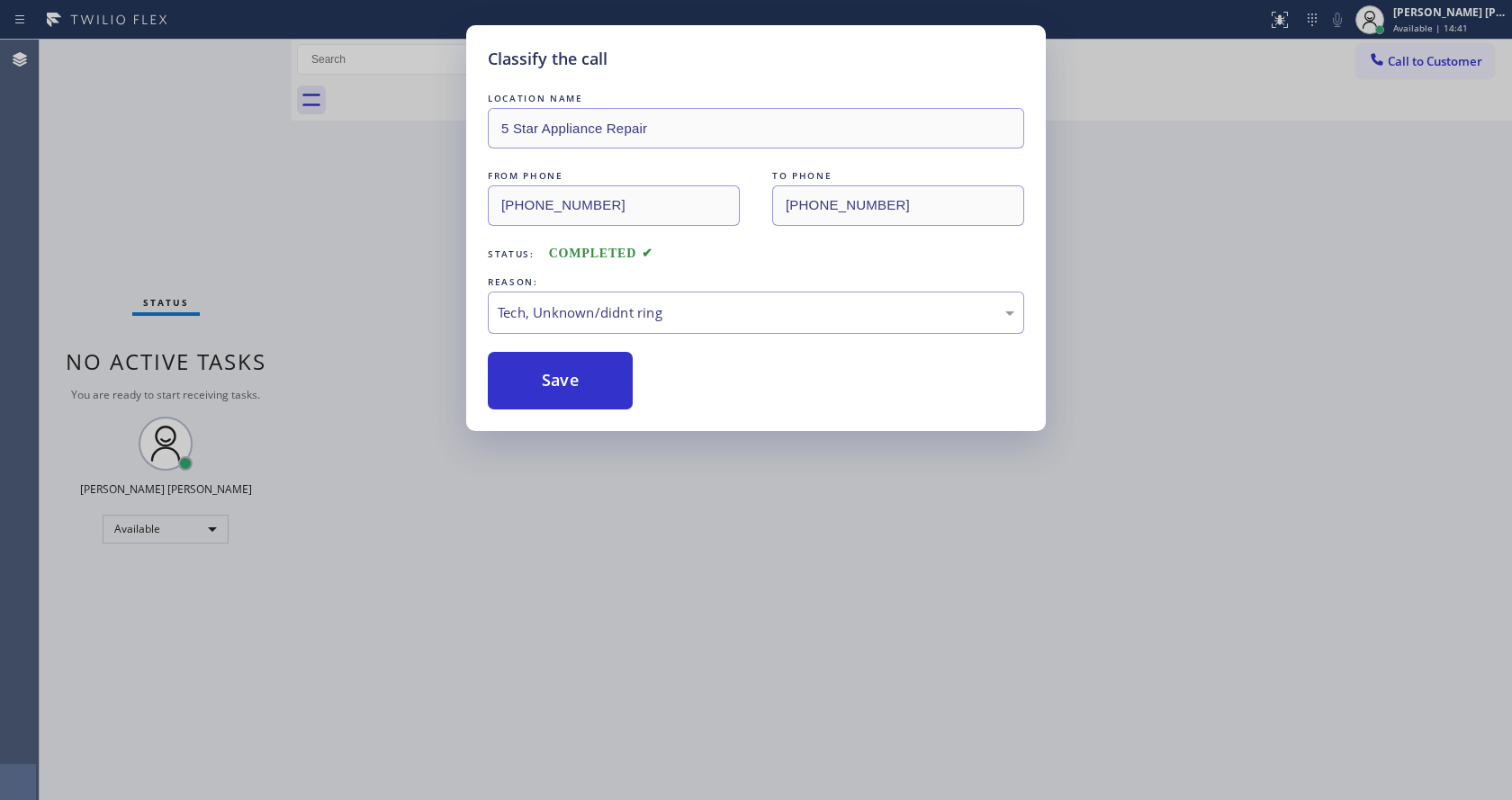
click at [601, 593] on div "Classify the call LOCATION NAME 5 Star Appliance Repair FROM PHONE [PHONE_NUMBE…" at bounding box center [756, 400] width 1512 height 800
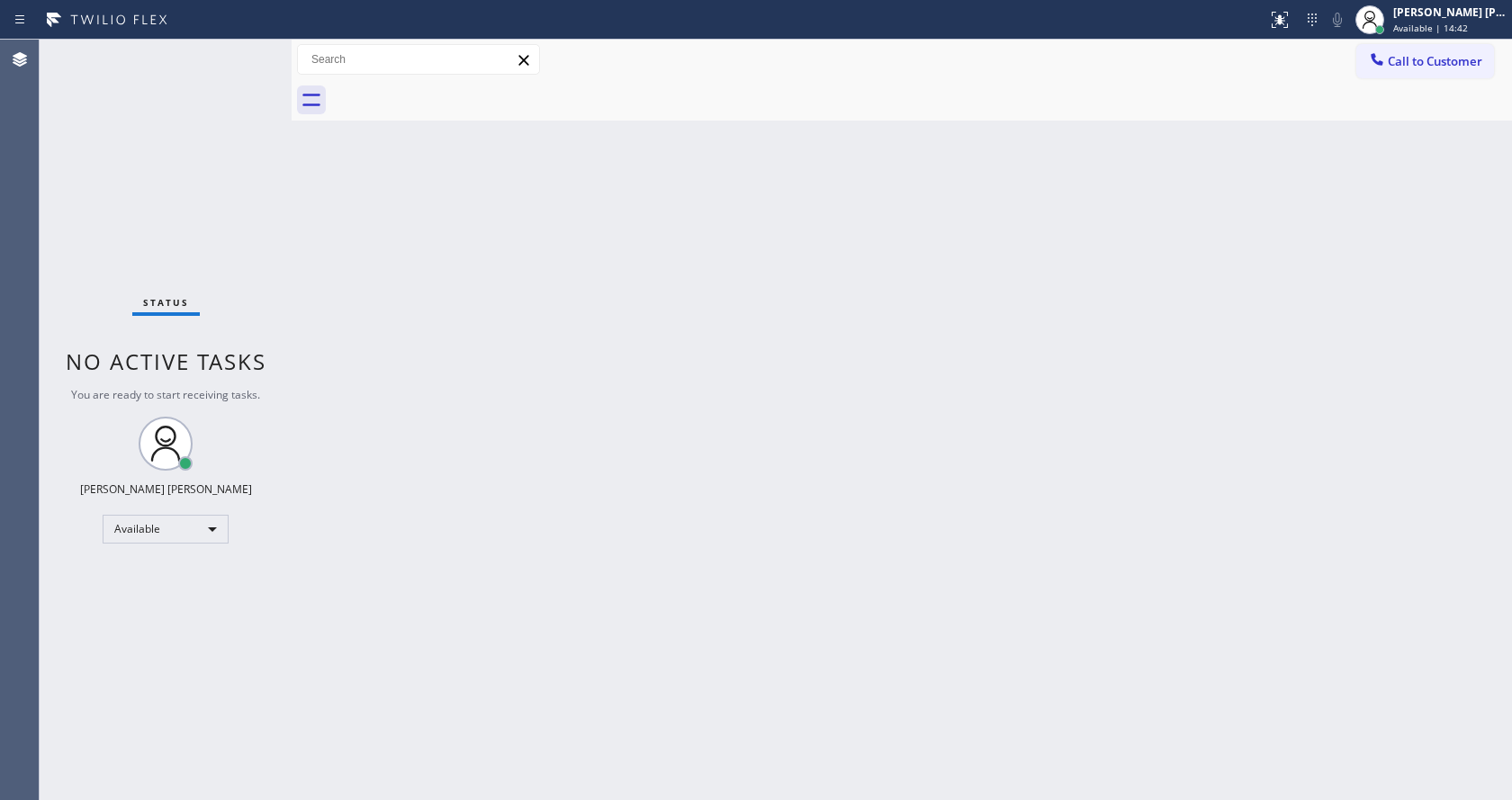
click at [335, 251] on div "Back to Dashboard Change Sender ID Customers Technicians Select a contact Outbo…" at bounding box center [902, 419] width 1221 height 761
click at [319, 140] on div "Back to Dashboard Change Sender ID Customers Technicians Select a contact Outbo…" at bounding box center [902, 419] width 1221 height 761
click at [244, 219] on div "Status No active tasks You are ready to start receiving tasks. [PERSON_NAME] [P…" at bounding box center [165, 419] width 252 height 761
click at [248, 48] on div "Status No active tasks You are ready to start receiving tasks. [PERSON_NAME] [P…" at bounding box center [165, 419] width 252 height 761
click at [248, 50] on div "Status No active tasks You are ready to start receiving tasks. [PERSON_NAME] [P…" at bounding box center [165, 419] width 252 height 761
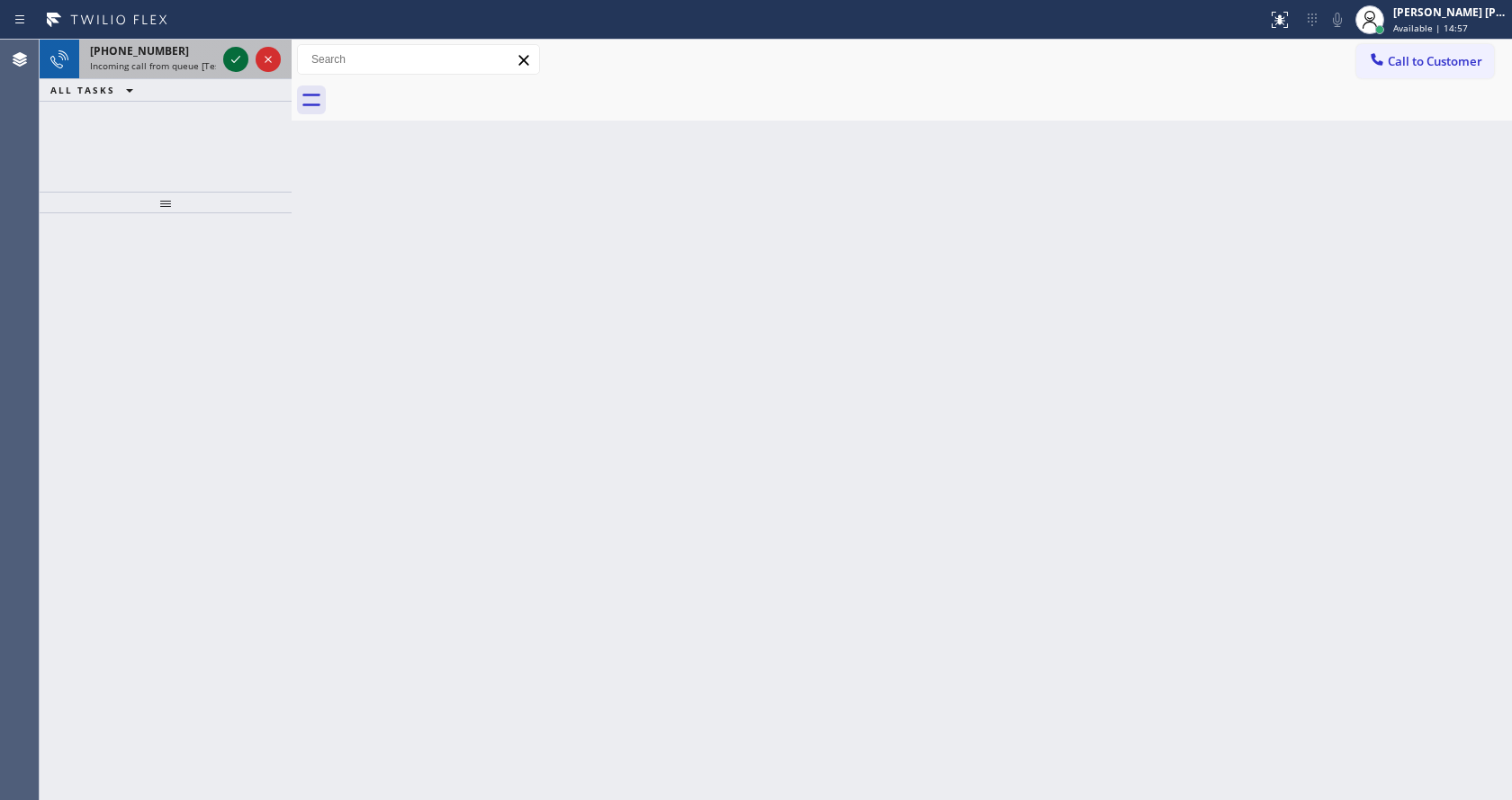
click at [244, 52] on icon at bounding box center [235, 60] width 21 height 21
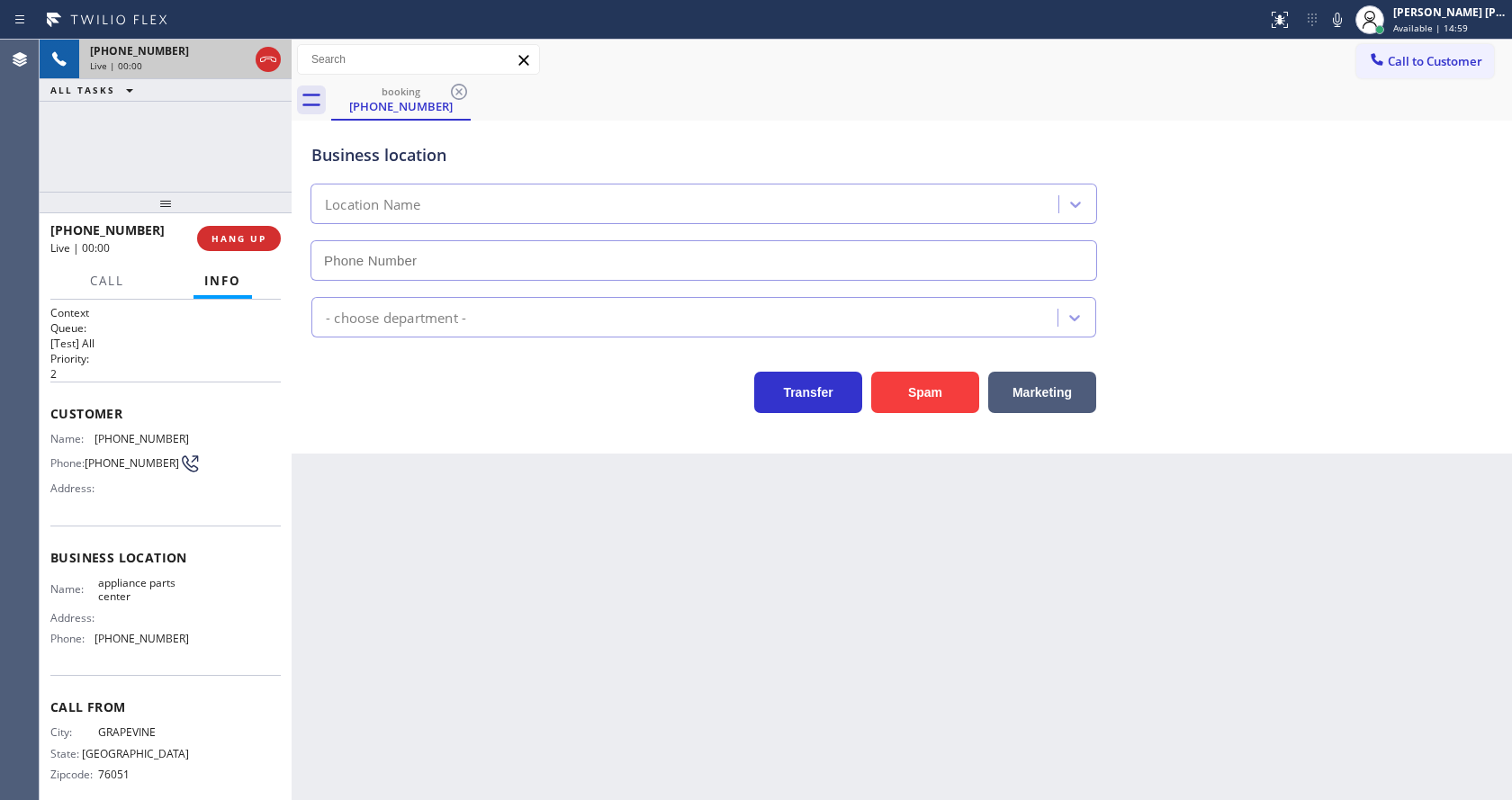
type input "[PHONE_NUMBER]"
click at [414, 512] on div "Back to Dashboard Change Sender ID Customers Technicians Select a contact Outbo…" at bounding box center [902, 419] width 1221 height 761
click at [394, 534] on div "Back to Dashboard Change Sender ID Customers Technicians Select a contact Outbo…" at bounding box center [902, 419] width 1221 height 761
click at [246, 231] on button "HANG UP" at bounding box center [238, 238] width 84 height 25
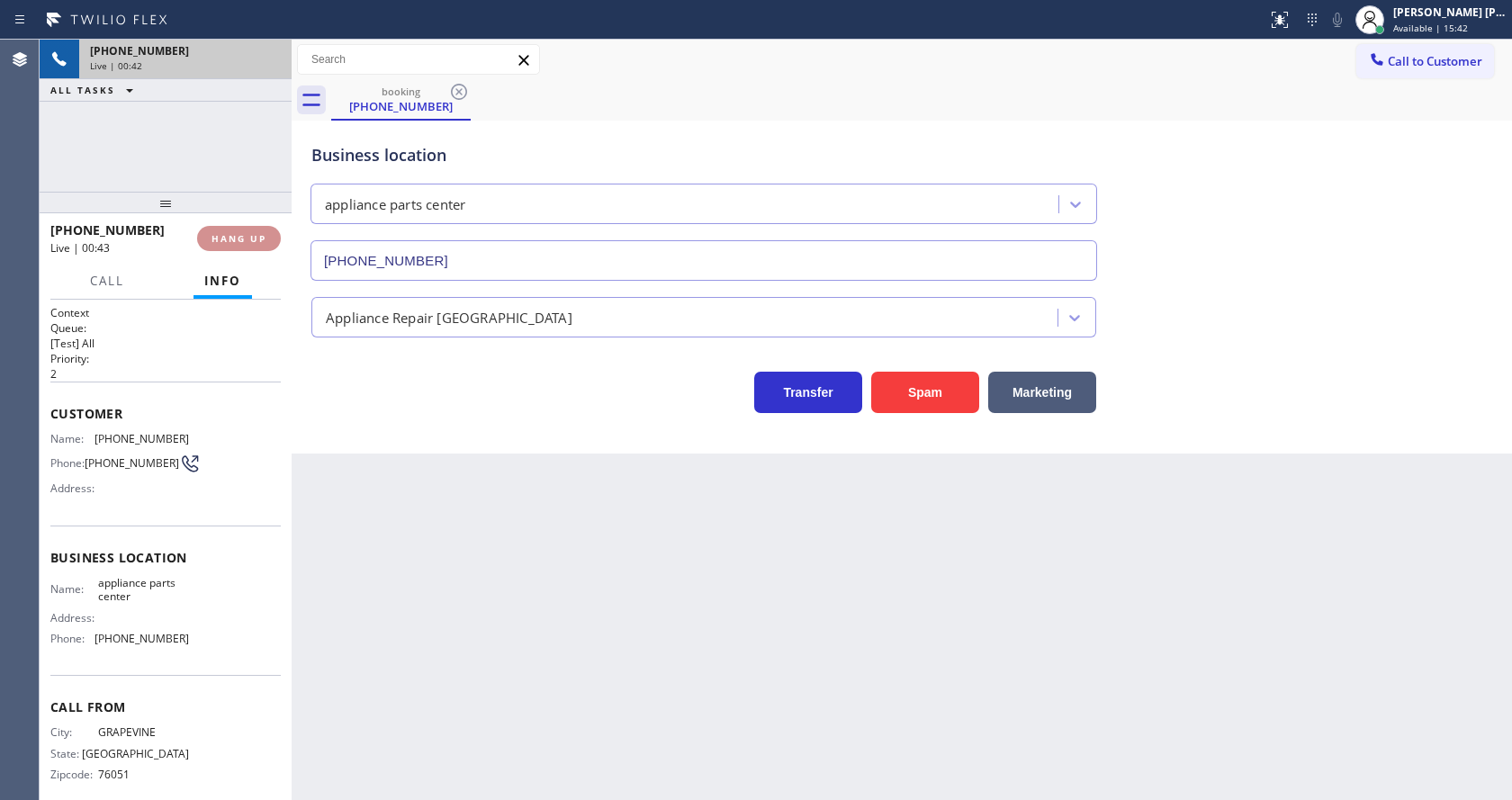
click at [246, 231] on button "HANG UP" at bounding box center [238, 238] width 84 height 25
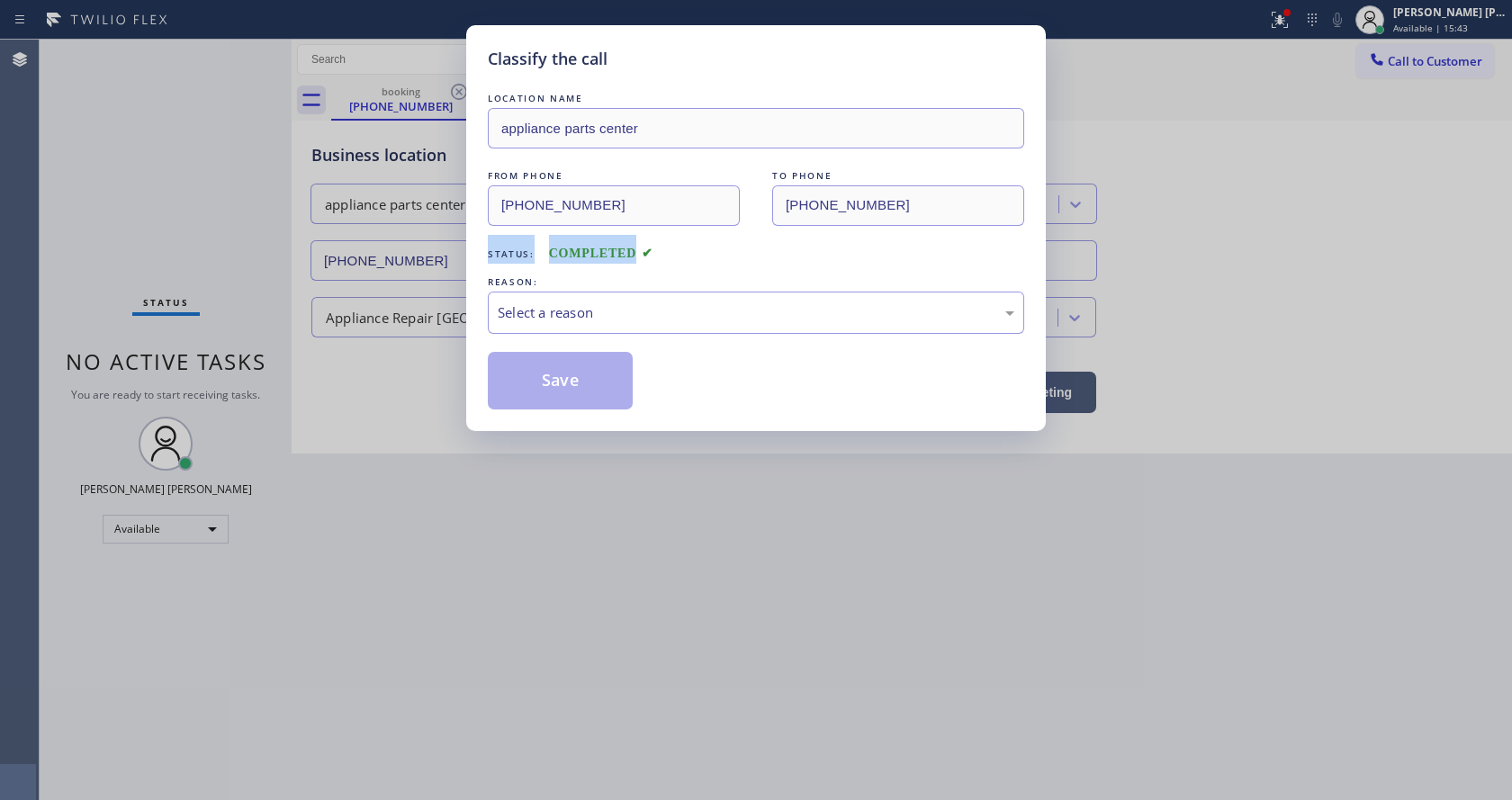
click at [246, 231] on div "Classify the call LOCATION NAME appliance parts center FROM PHONE [PHONE_NUMBER…" at bounding box center [756, 400] width 1512 height 800
click at [568, 277] on div "REASON:" at bounding box center [756, 283] width 536 height 19
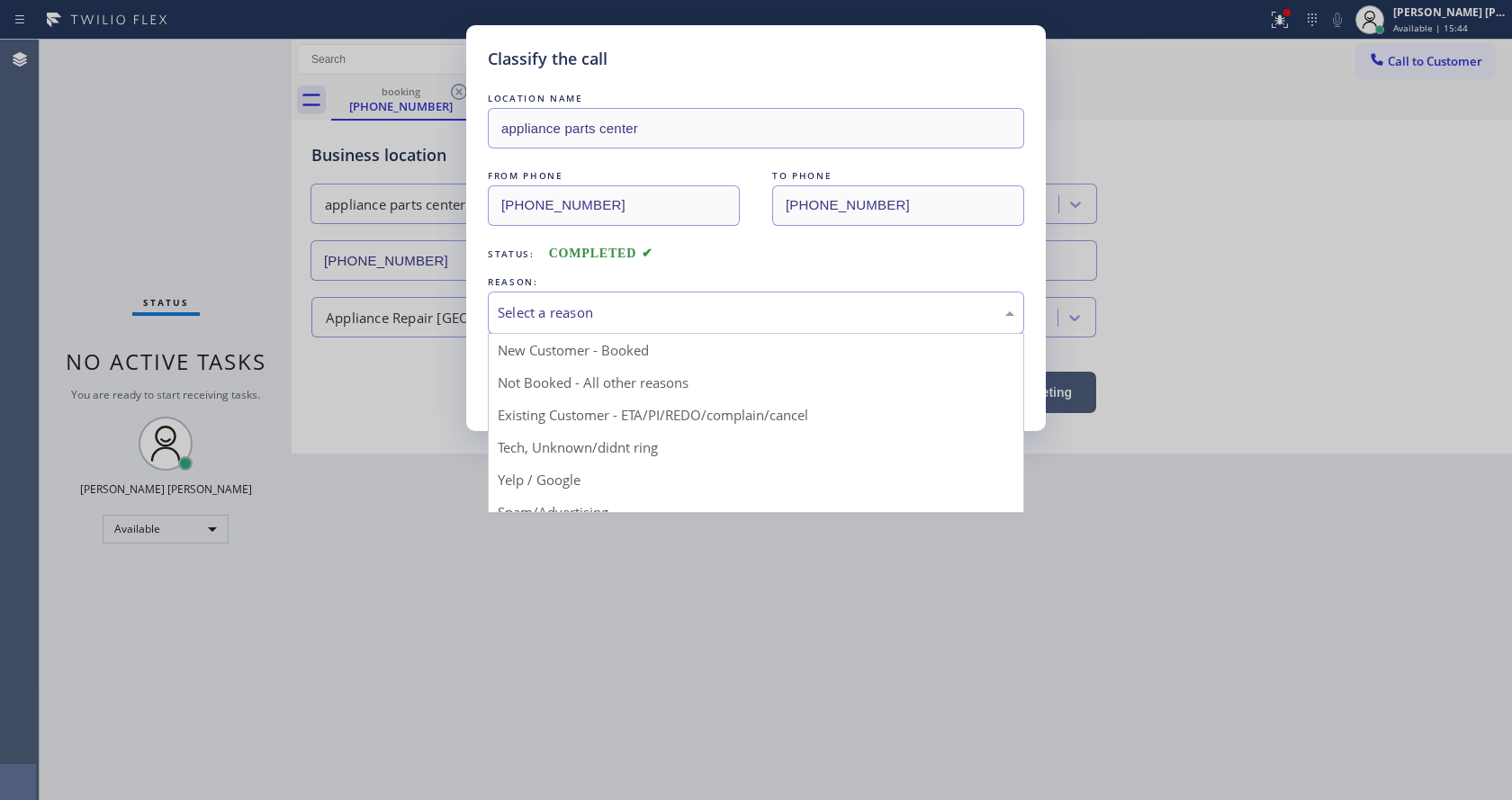
click at [570, 306] on div "Select a reason" at bounding box center [756, 313] width 517 height 21
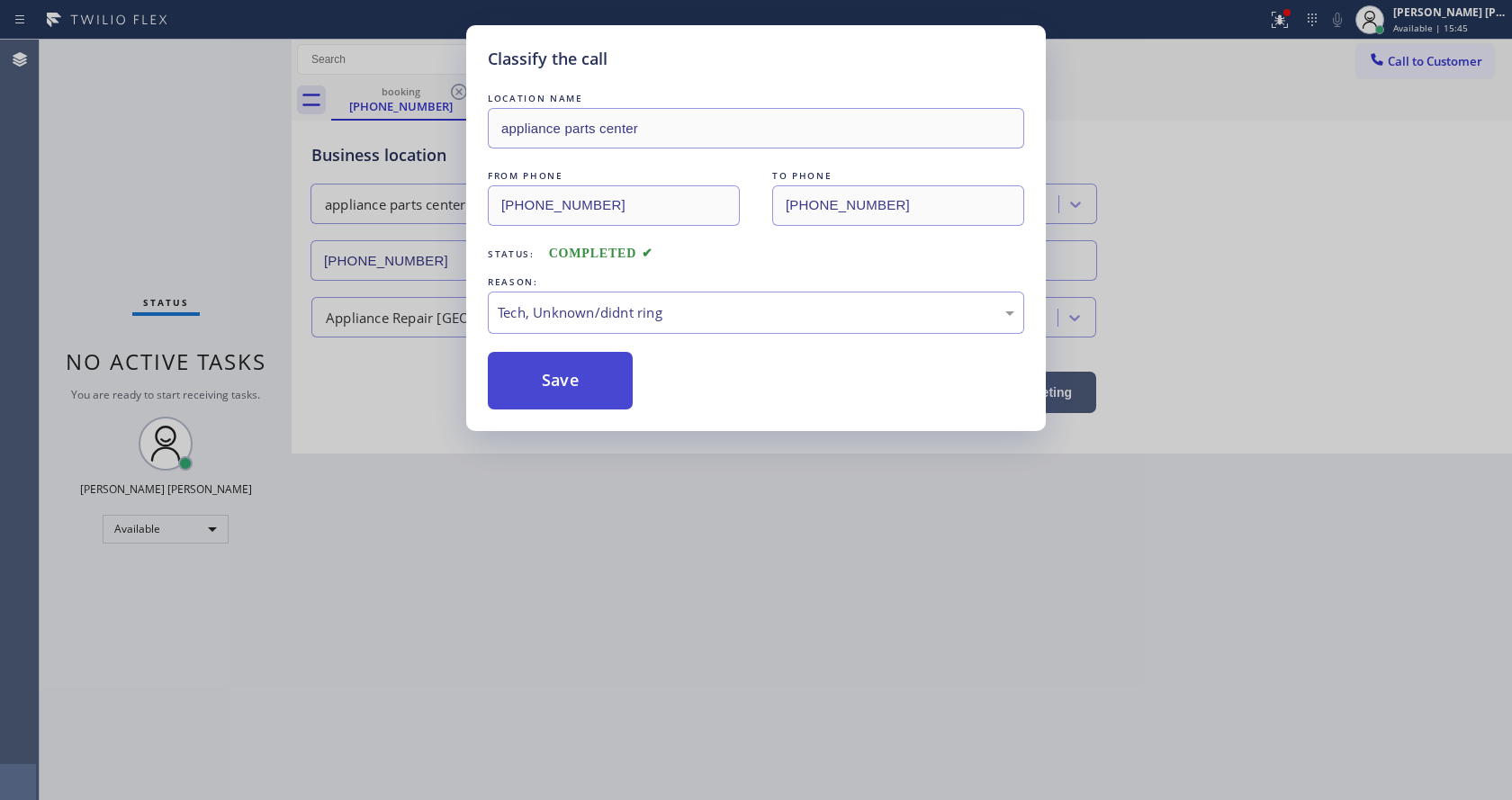
click at [568, 389] on button "Save" at bounding box center [560, 381] width 145 height 58
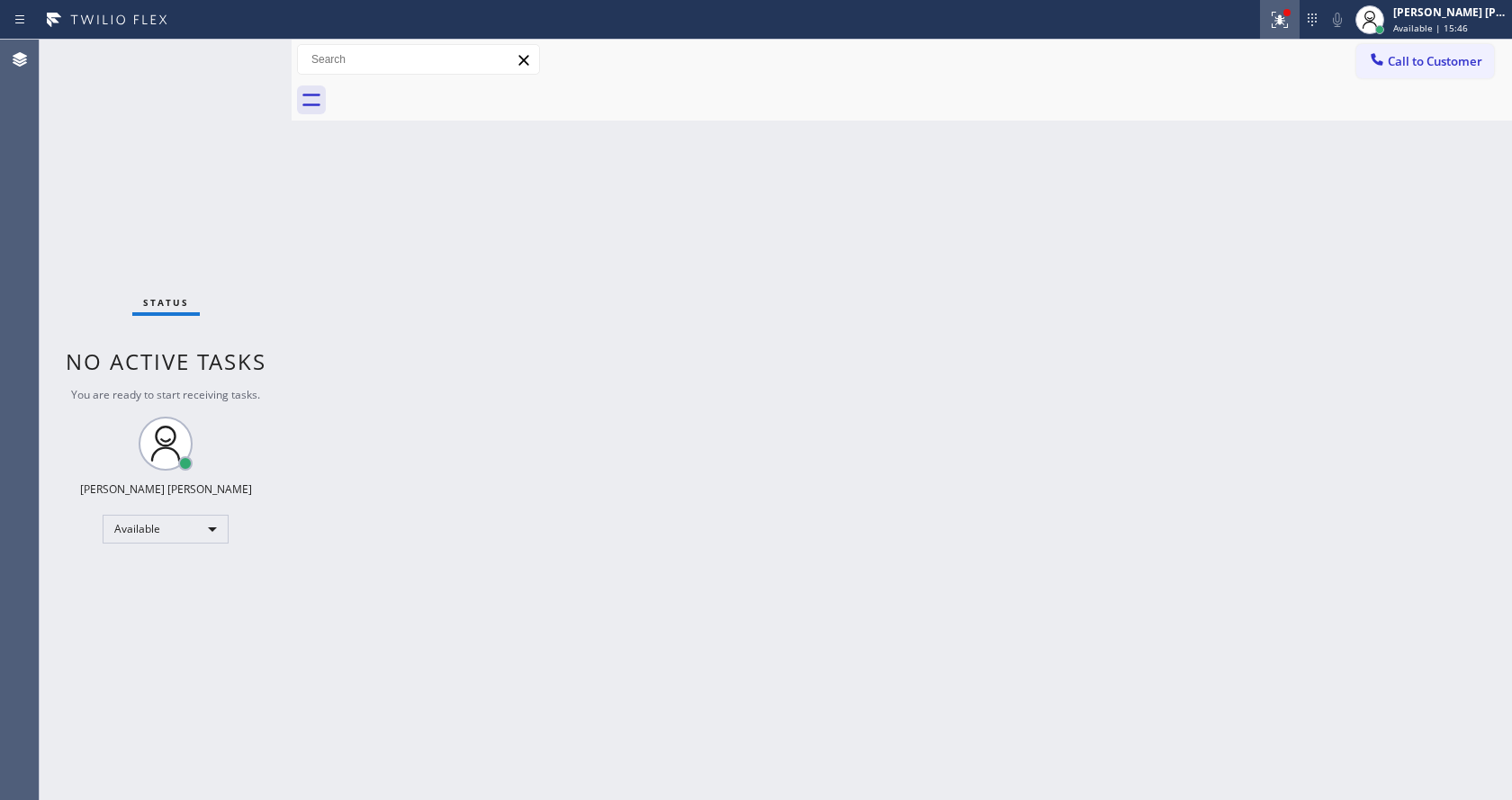
click at [1285, 22] on icon at bounding box center [1279, 19] width 16 height 16
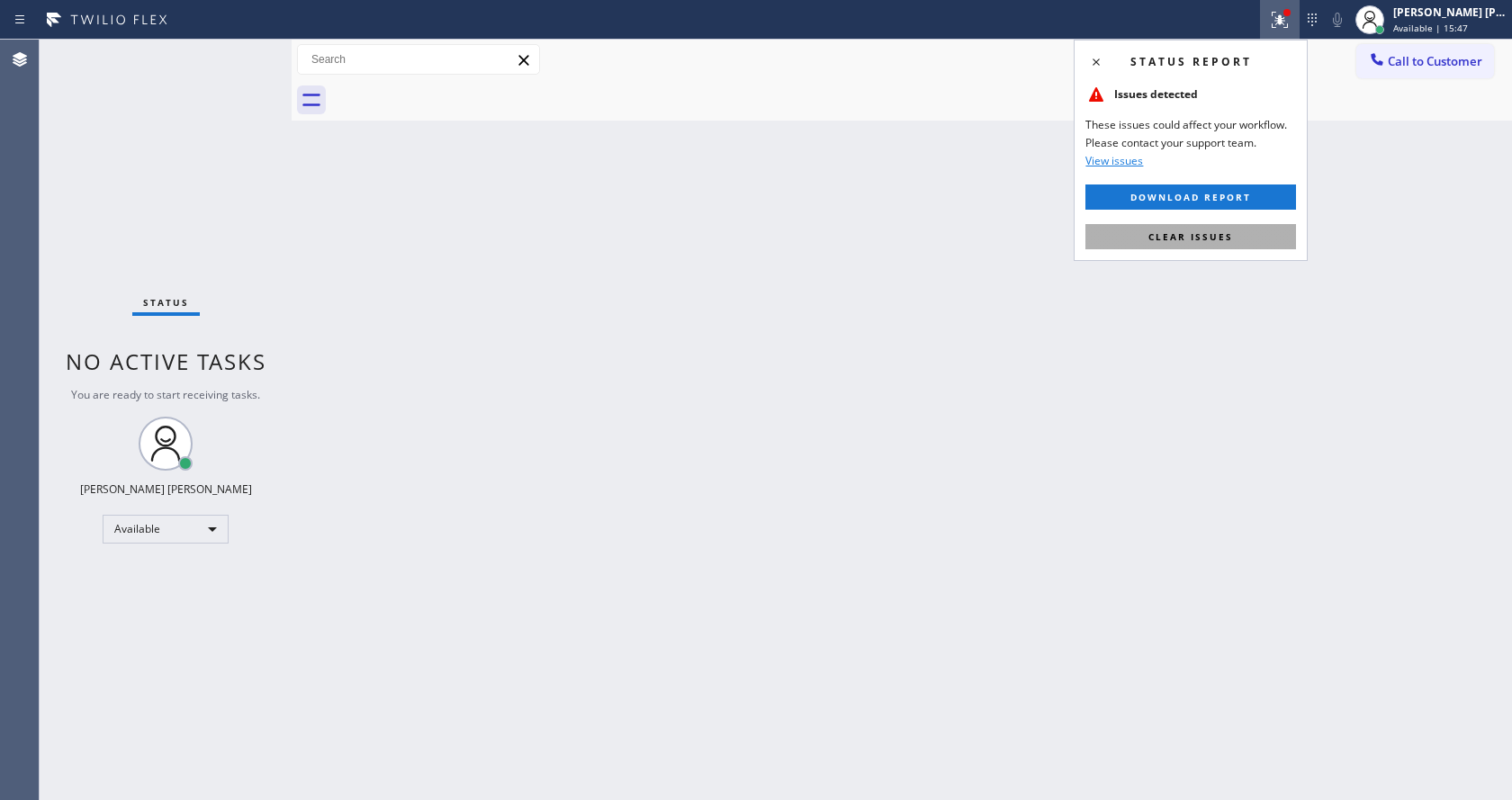
click at [1228, 232] on span "Clear issues" at bounding box center [1191, 237] width 85 height 12
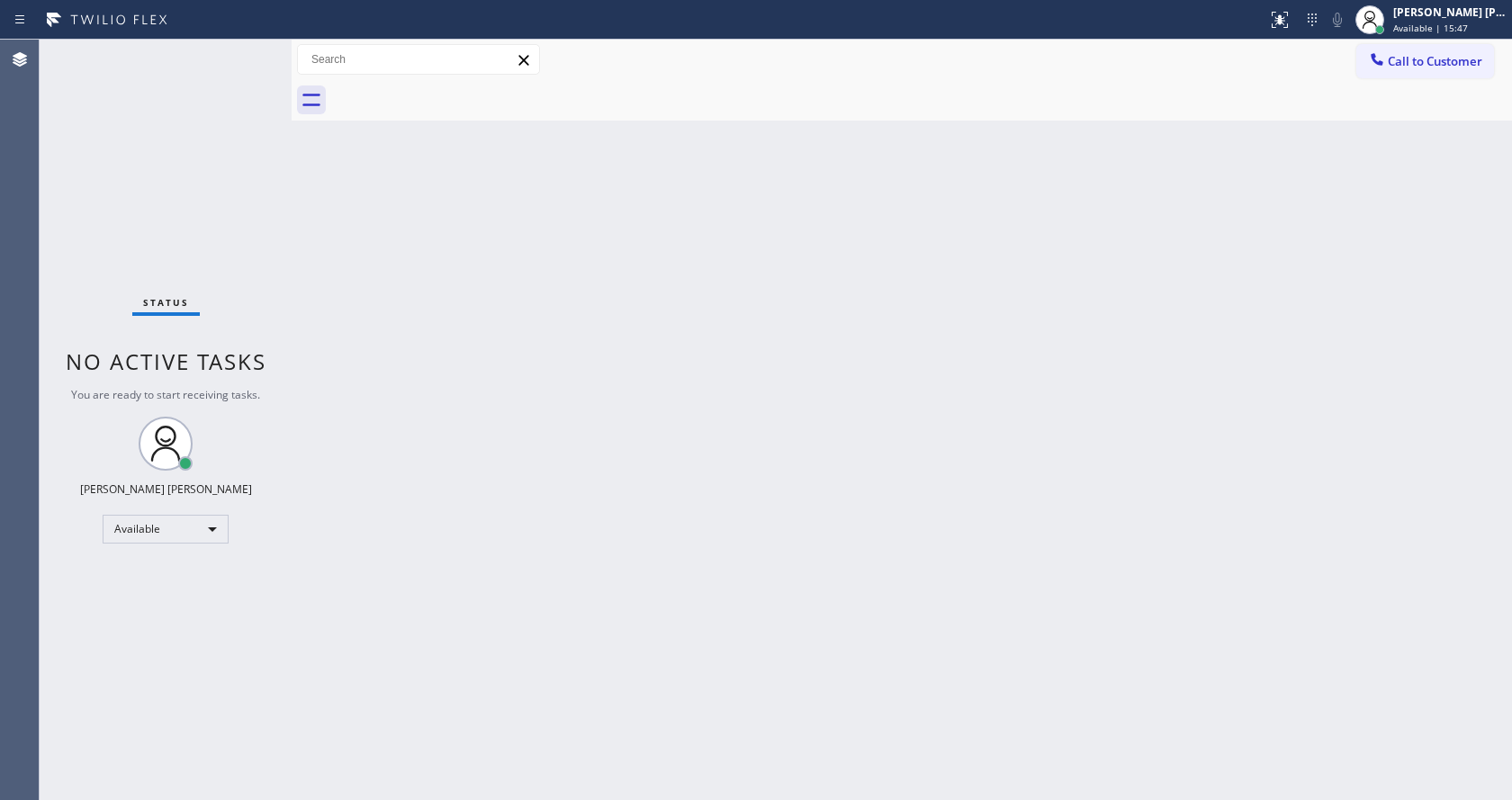
click at [963, 511] on div "Back to Dashboard Change Sender ID Customers Technicians Select a contact Outbo…" at bounding box center [902, 419] width 1221 height 761
click at [241, 364] on span "No active tasks" at bounding box center [165, 362] width 201 height 30
click at [248, 55] on div "Status No active tasks You are ready to start receiving tasks. [PERSON_NAME] [P…" at bounding box center [165, 419] width 252 height 761
click at [246, 46] on div "Status No active tasks You are ready to start receiving tasks. [PERSON_NAME] [P…" at bounding box center [165, 419] width 252 height 761
click at [240, 55] on div "Status No active tasks You are ready to start receiving tasks. [PERSON_NAME] [P…" at bounding box center [165, 419] width 252 height 761
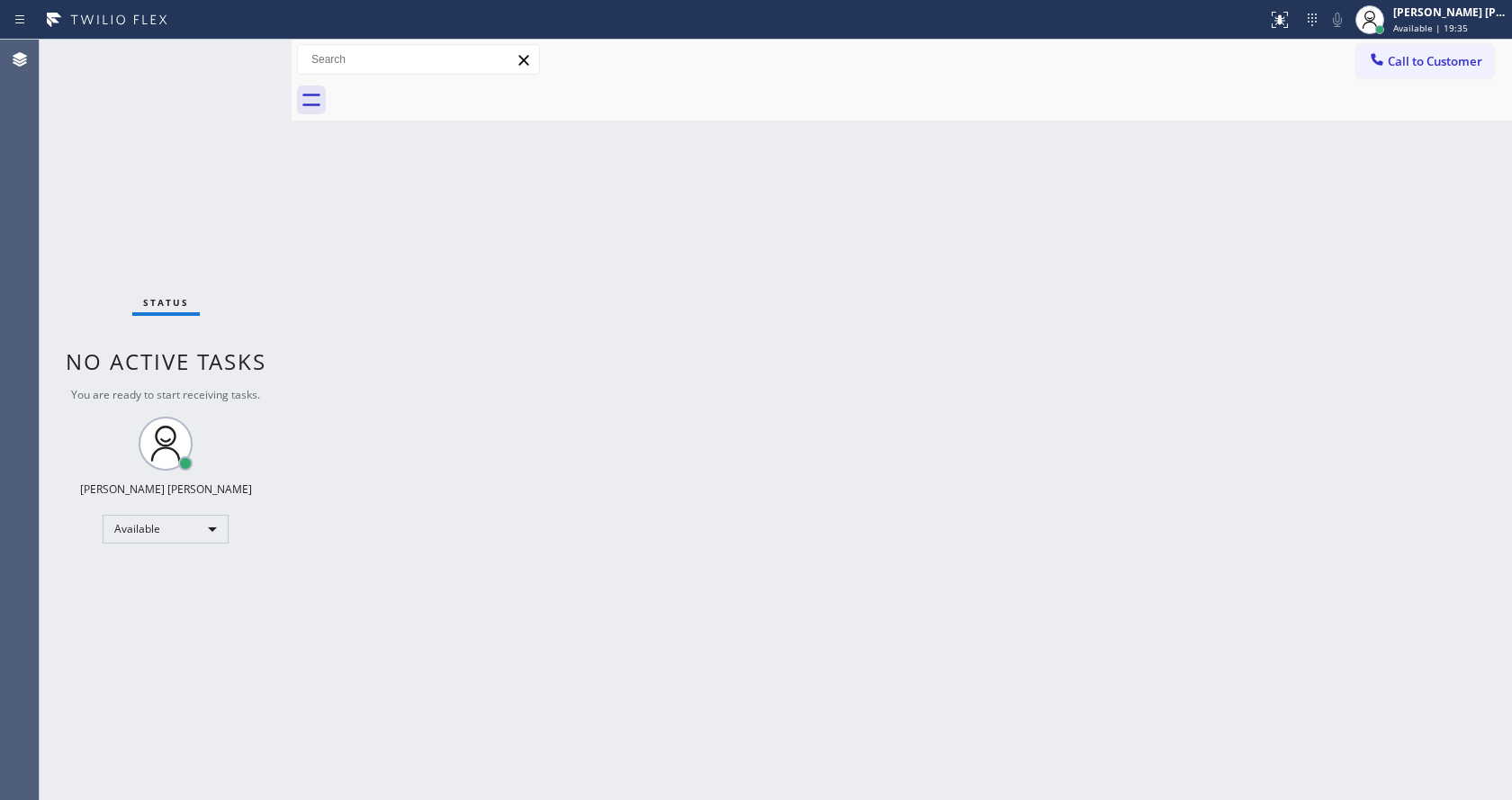
click at [239, 85] on div "Status No active tasks You are ready to start receiving tasks. [PERSON_NAME] [P…" at bounding box center [165, 419] width 252 height 761
click at [779, 391] on div "Back to Dashboard Change Sender ID Customers Technicians Select a contact Outbo…" at bounding box center [902, 419] width 1221 height 761
click at [291, 180] on div at bounding box center [291, 419] width 0 height 761
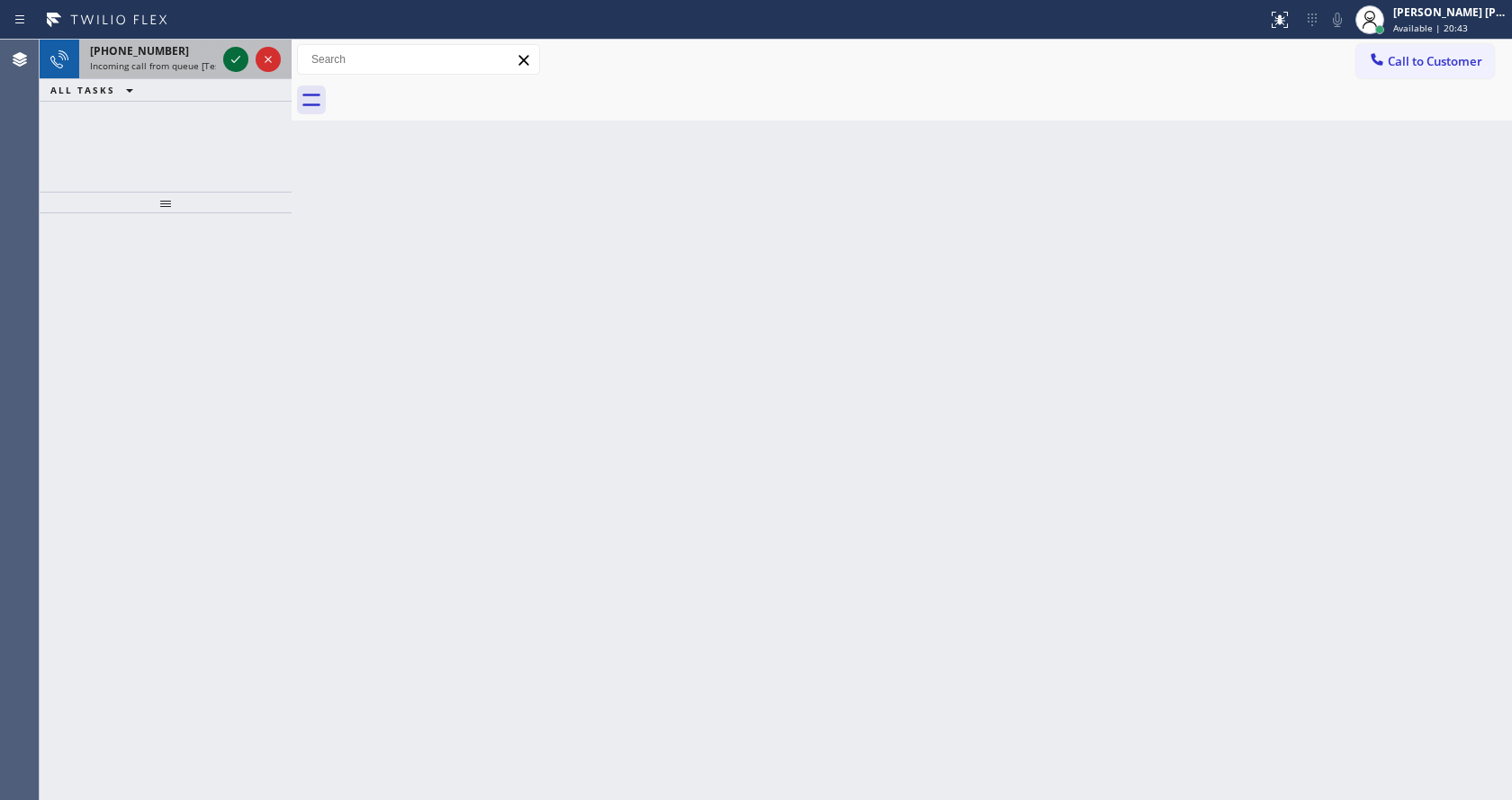
click at [235, 63] on icon at bounding box center [235, 60] width 21 height 21
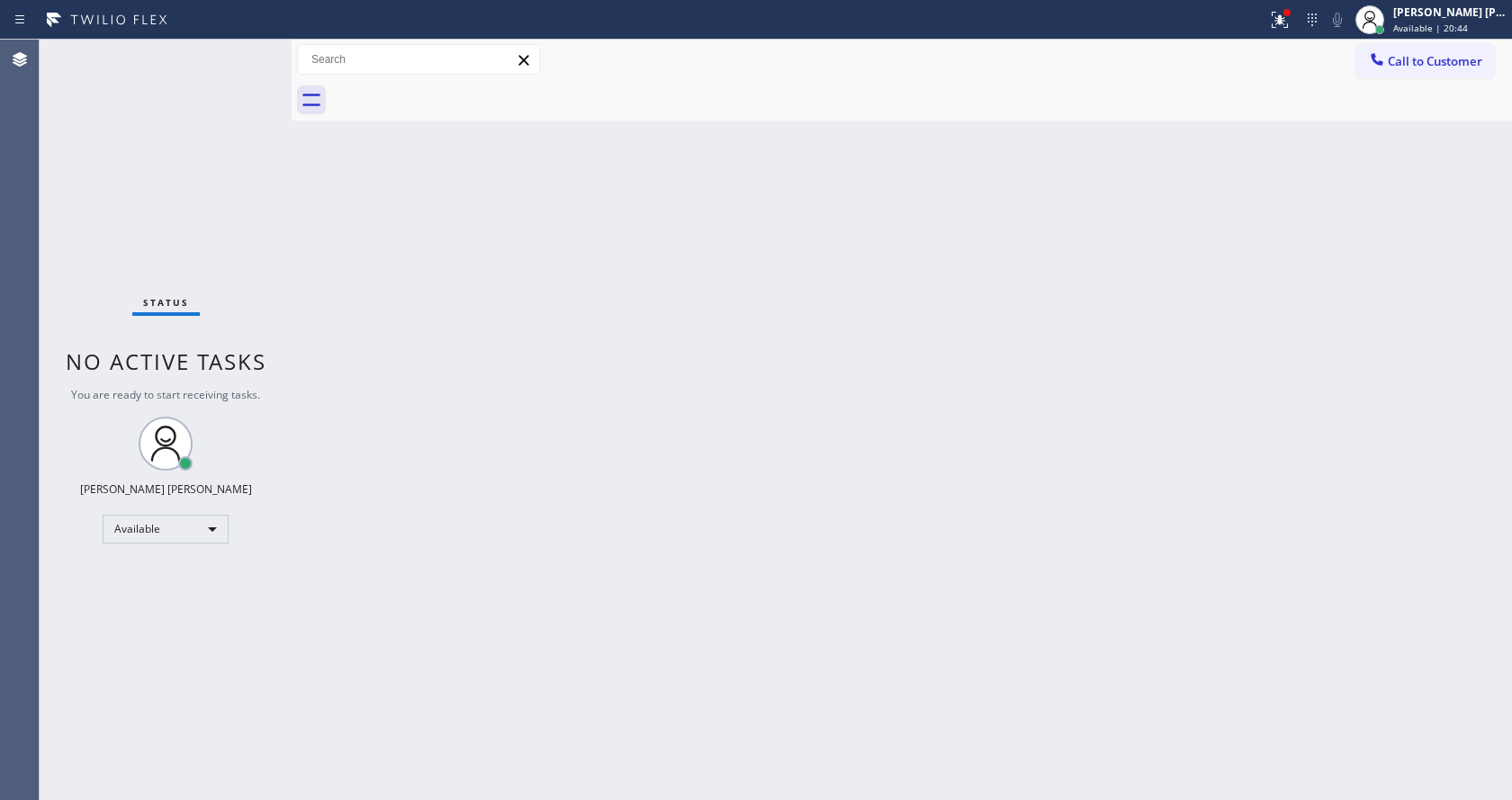
click at [235, 63] on div "Status No active tasks You are ready to start receiving tasks. [PERSON_NAME] [P…" at bounding box center [165, 419] width 252 height 761
click at [670, 460] on div "Back to Dashboard Change Sender ID Customers Technicians Select a contact Outbo…" at bounding box center [902, 419] width 1221 height 761
click at [1282, 23] on icon at bounding box center [1279, 19] width 21 height 21
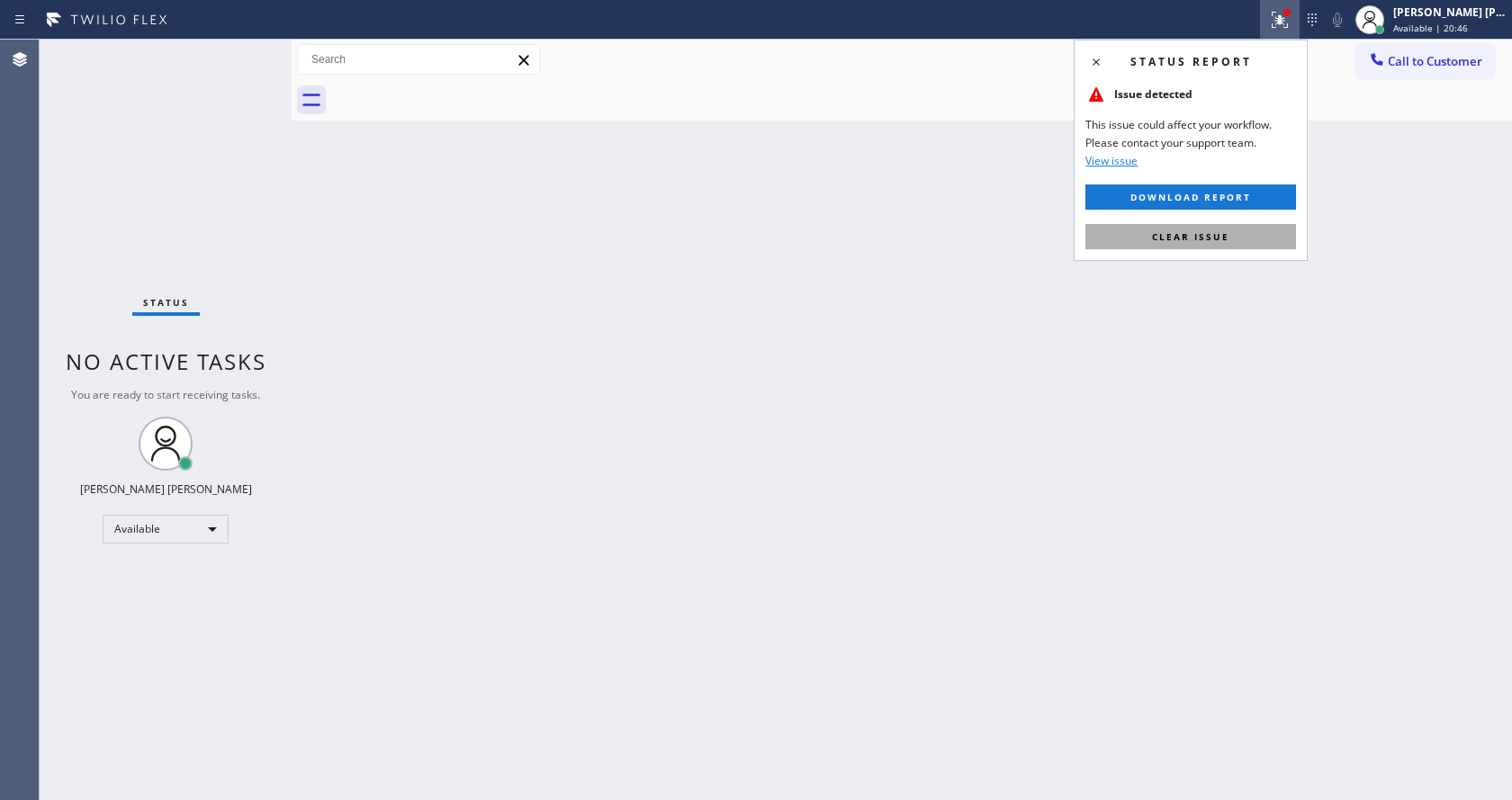
click at [1186, 239] on span "Clear issue" at bounding box center [1191, 237] width 78 height 12
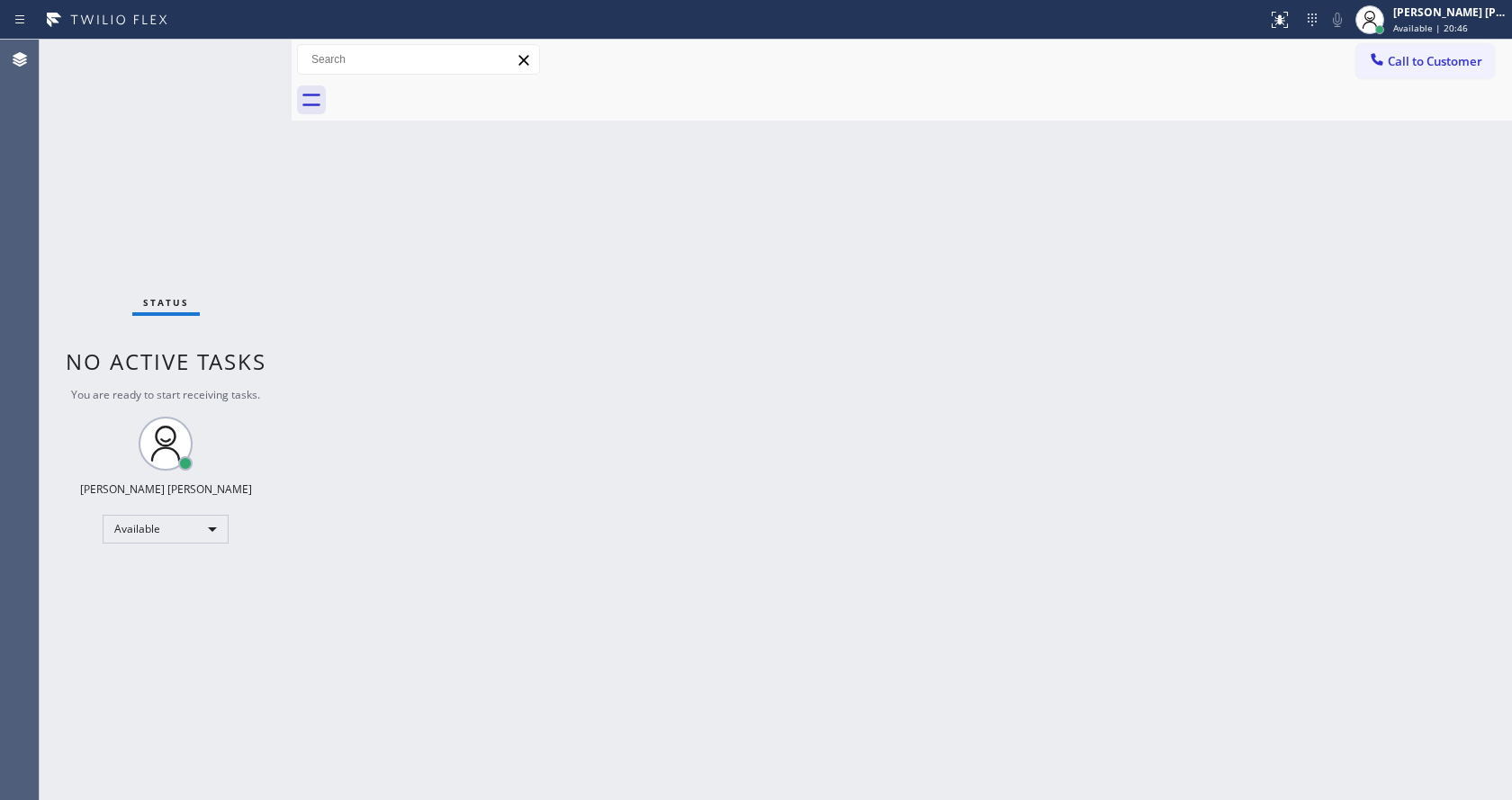
click at [756, 465] on div "Back to Dashboard Change Sender ID Customers Technicians Select a contact Outbo…" at bounding box center [902, 419] width 1221 height 761
click at [417, 312] on div "Back to Dashboard Change Sender ID Customers Technicians Select a contact Outbo…" at bounding box center [902, 419] width 1221 height 761
click at [967, 221] on div "Back to Dashboard Change Sender ID Customers Technicians Select a contact Outbo…" at bounding box center [902, 419] width 1221 height 761
click at [804, 564] on div "Back to Dashboard Change Sender ID Customers Technicians Select a contact Outbo…" at bounding box center [902, 419] width 1221 height 761
click at [291, 232] on div at bounding box center [291, 419] width 0 height 761
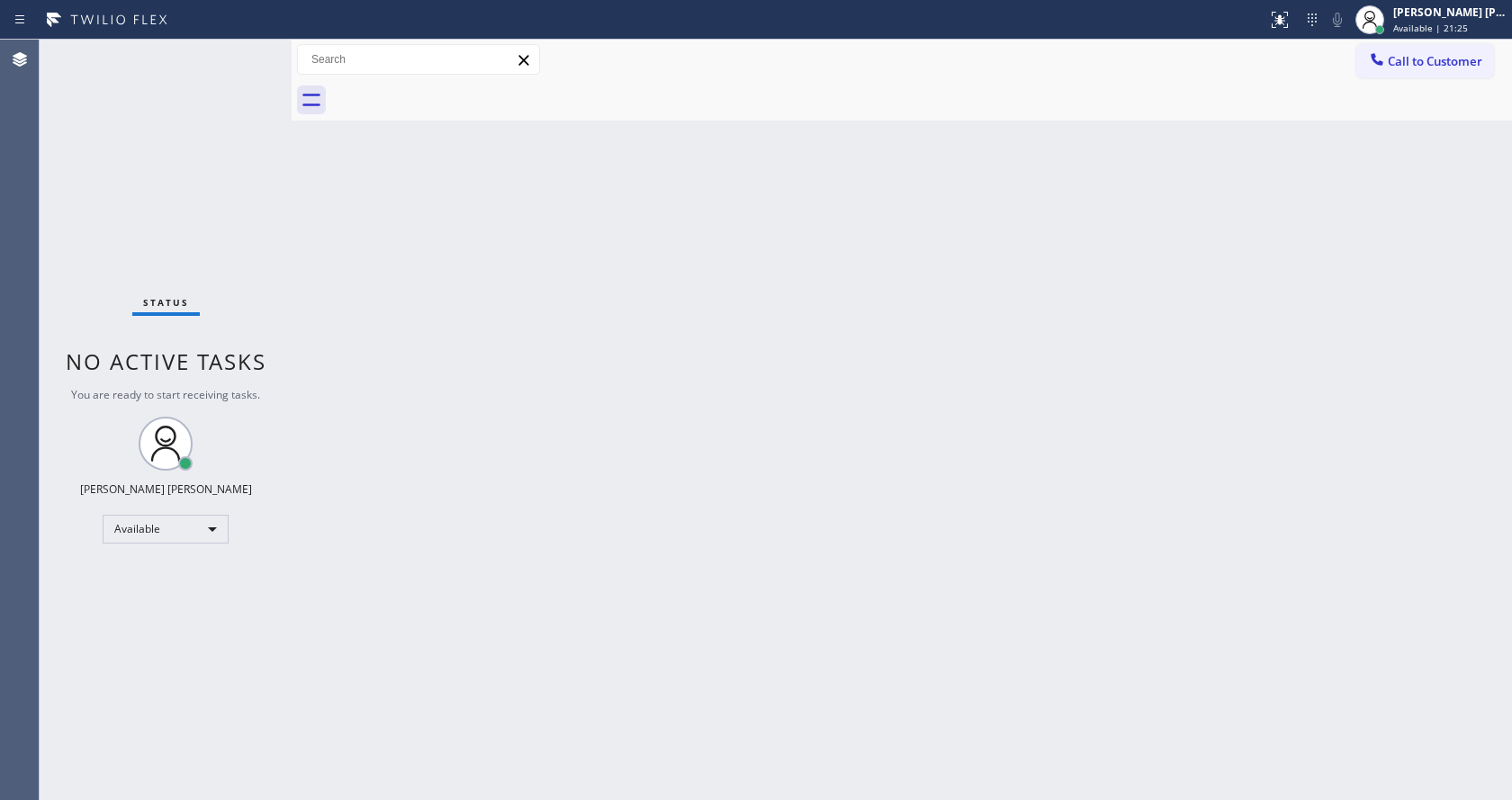
click at [252, 47] on div "Status No active tasks You are ready to start receiving tasks. [PERSON_NAME] [P…" at bounding box center [165, 419] width 252 height 761
click at [279, 63] on div "Status No active tasks You are ready to start receiving tasks. [PERSON_NAME] [P…" at bounding box center [776, 419] width 1473 height 761
click at [278, 63] on div "Status No active tasks You are ready to start receiving tasks. [PERSON_NAME] [P…" at bounding box center [776, 419] width 1473 height 761
click at [246, 48] on div "Status No active tasks You are ready to start receiving tasks. [PERSON_NAME] [P…" at bounding box center [163, 419] width 248 height 761
click at [238, 49] on div "Status No active tasks You are ready to start receiving tasks. [PERSON_NAME] [P…" at bounding box center [163, 419] width 248 height 761
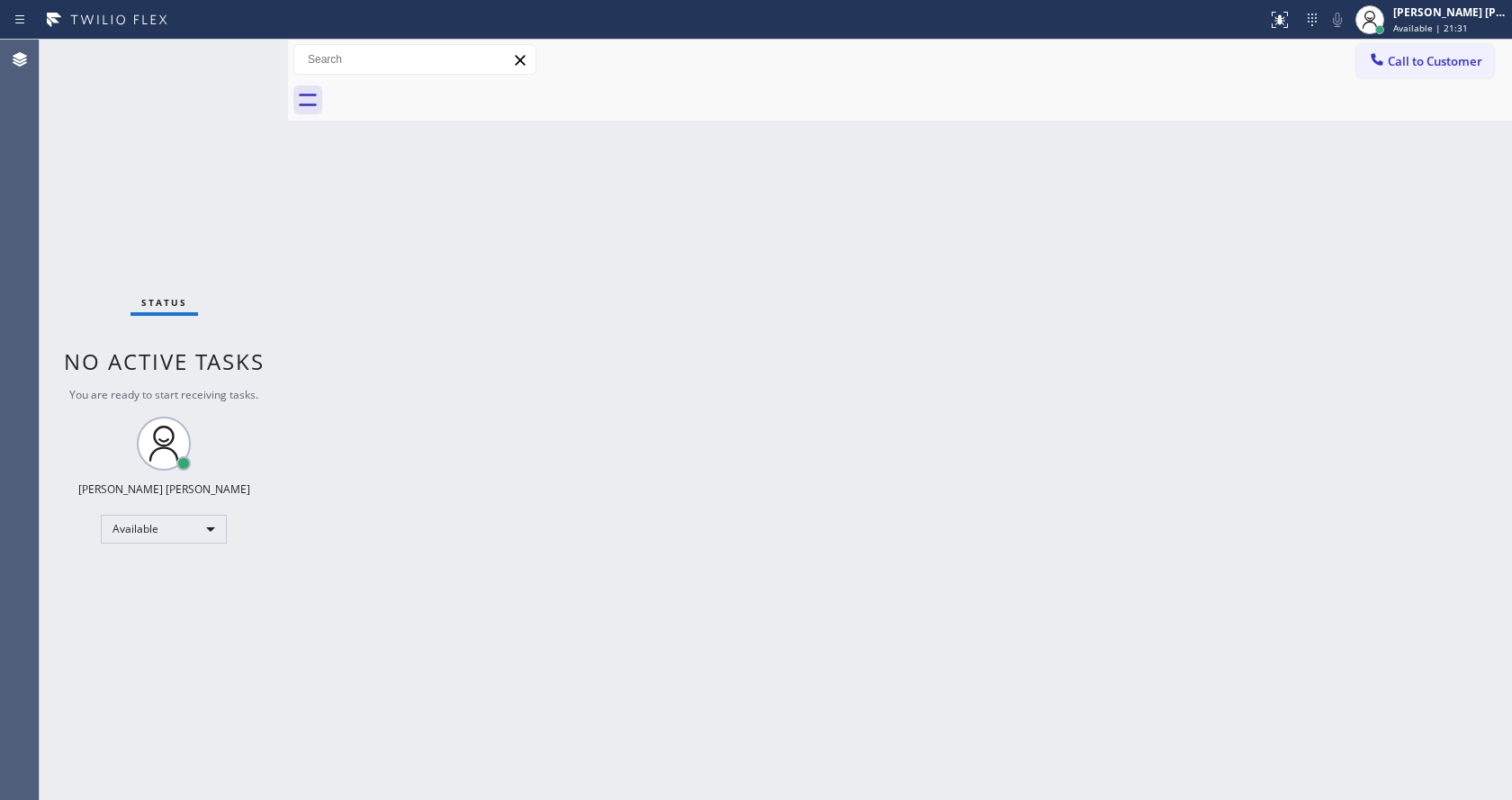
click at [239, 53] on div "Status No active tasks You are ready to start receiving tasks. [PERSON_NAME] [P…" at bounding box center [163, 419] width 248 height 761
click at [237, 53] on div "Status No active tasks You are ready to start receiving tasks. [PERSON_NAME] [P…" at bounding box center [163, 419] width 248 height 761
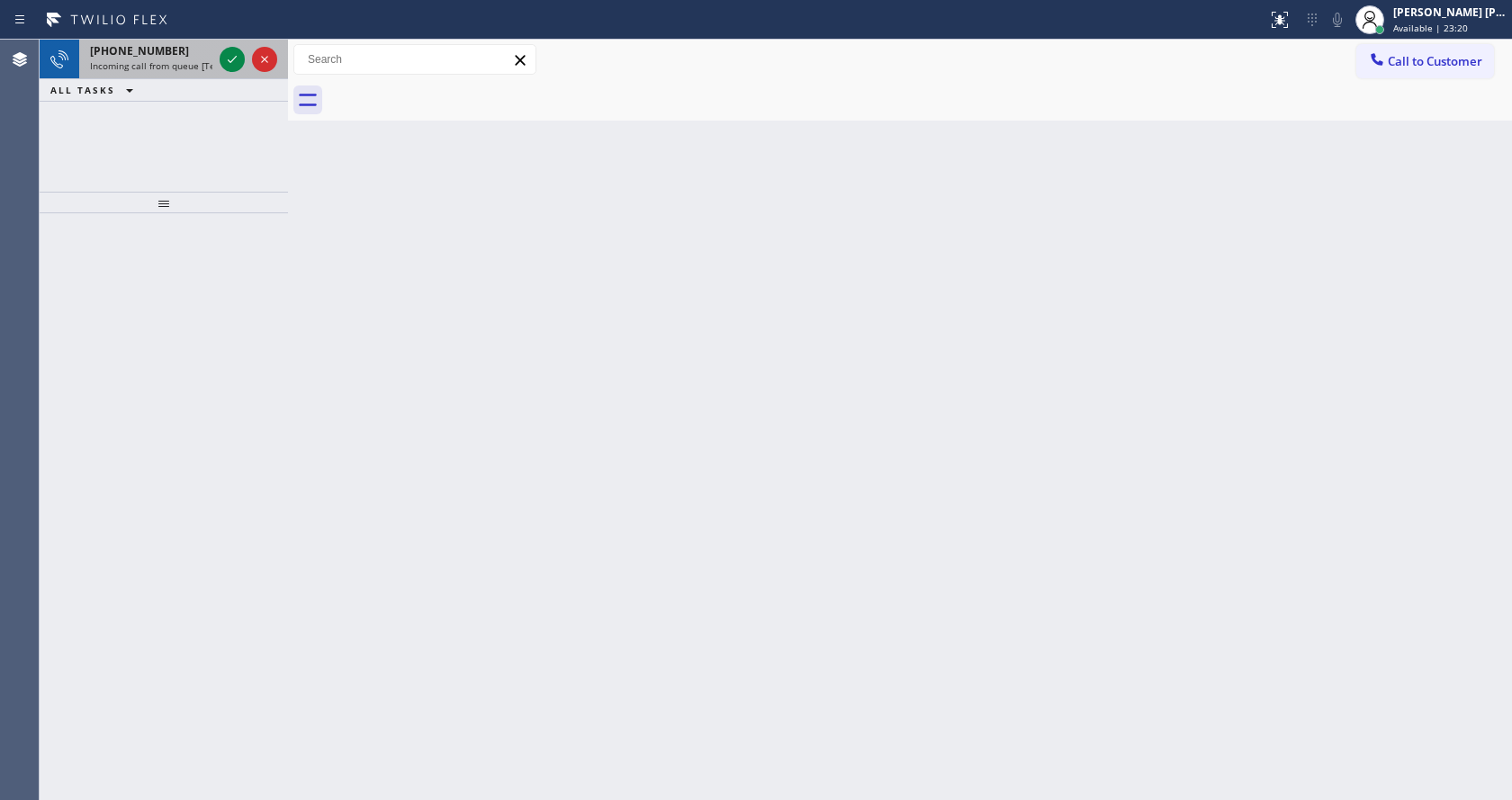
click at [191, 42] on div "[PHONE_NUMBER] Incoming call from queue [Test] All" at bounding box center [147, 59] width 136 height 39
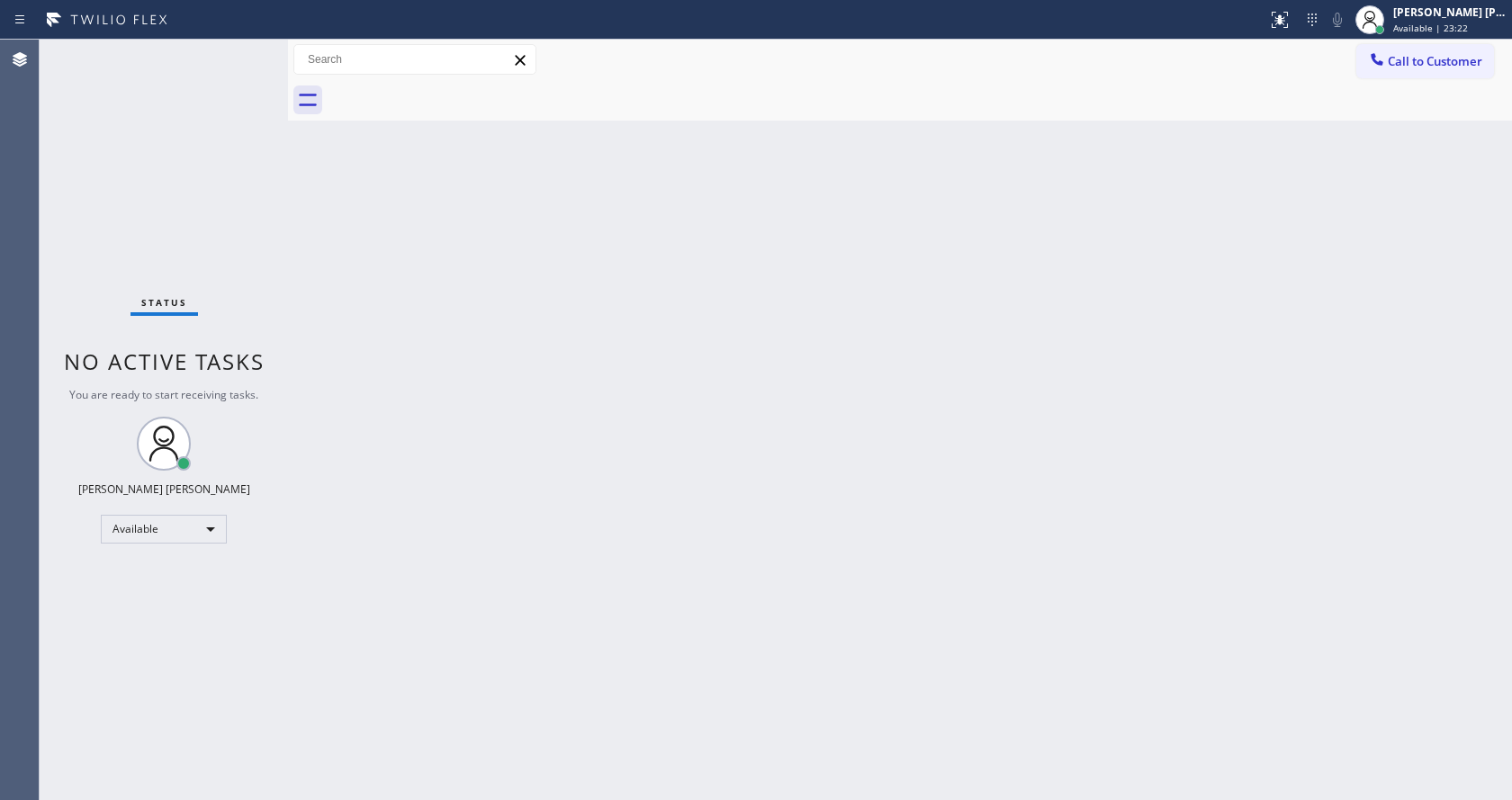
click at [866, 235] on div "Back to Dashboard Change Sender ID Customers Technicians Select a contact Outbo…" at bounding box center [901, 419] width 1225 height 761
click at [479, 289] on div "Back to Dashboard Change Sender ID Customers Technicians Select a contact Outbo…" at bounding box center [901, 419] width 1225 height 761
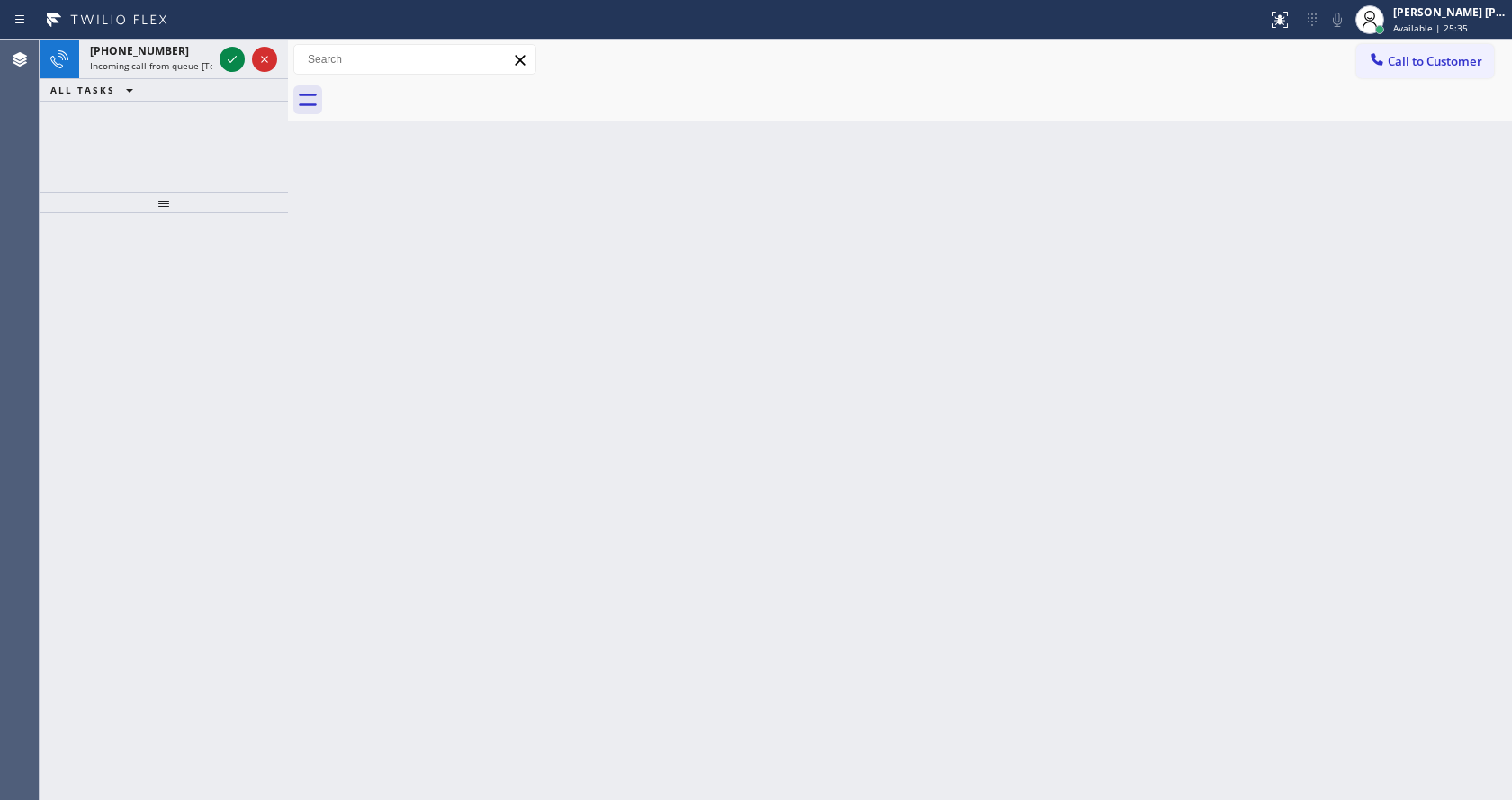
click at [310, 347] on div "Back to Dashboard Change Sender ID Customers Technicians Select a contact Outbo…" at bounding box center [901, 419] width 1225 height 761
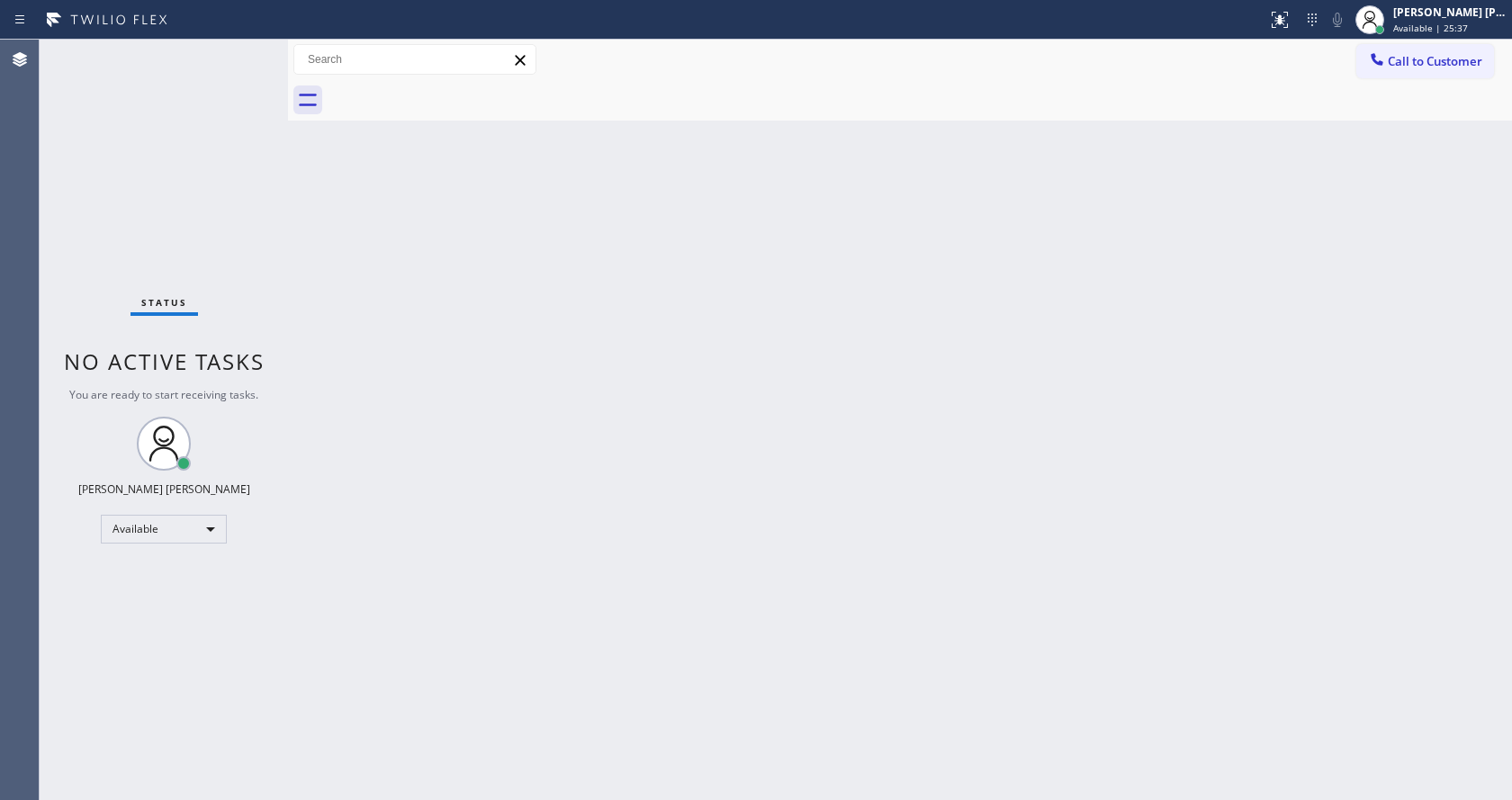
click at [209, 68] on div "Status No active tasks You are ready to start receiving tasks. [PERSON_NAME] [P…" at bounding box center [163, 419] width 248 height 761
click at [763, 370] on div "Back to Dashboard Change Sender ID Customers Technicians Select a contact Outbo…" at bounding box center [901, 419] width 1225 height 761
click at [1125, 672] on div "Back to Dashboard Change Sender ID Customers Technicians Select a contact Outbo…" at bounding box center [901, 419] width 1225 height 761
click at [861, 259] on div "Back to Dashboard Change Sender ID Customers Technicians Select a contact Outbo…" at bounding box center [901, 419] width 1225 height 761
click at [435, 399] on div "Back to Dashboard Change Sender ID Customers Technicians Select a contact Outbo…" at bounding box center [901, 419] width 1225 height 761
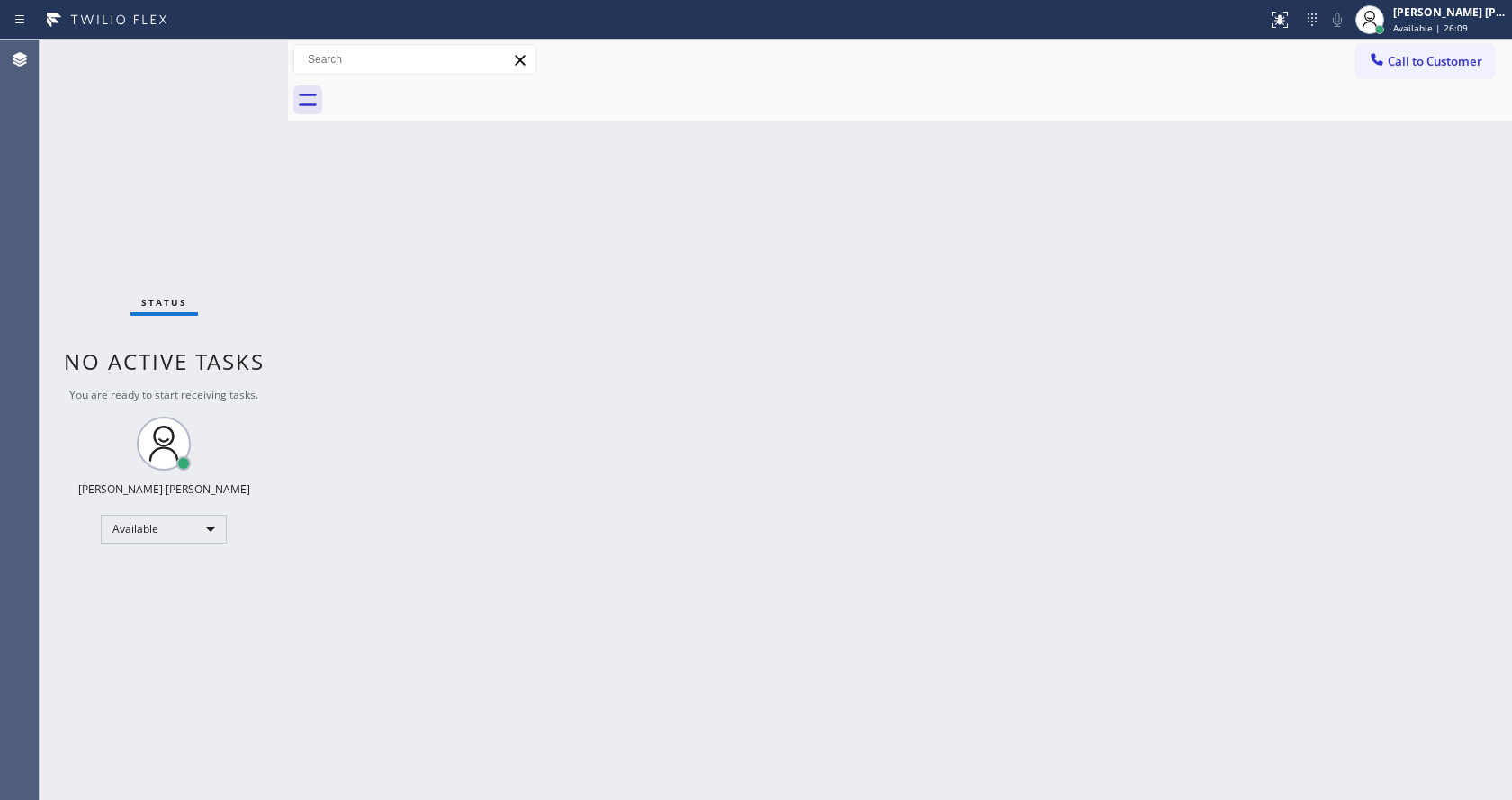
click at [1133, 441] on div "Back to Dashboard Change Sender ID Customers Technicians Select a contact Outbo…" at bounding box center [901, 419] width 1225 height 761
click at [411, 361] on div "Back to Dashboard Change Sender ID Customers Technicians Select a contact Outbo…" at bounding box center [901, 419] width 1225 height 761
click at [429, 274] on div "Back to Dashboard Change Sender ID Customers Technicians Select a contact Outbo…" at bounding box center [901, 419] width 1225 height 761
click at [642, 547] on div "Back to Dashboard Change Sender ID Customers Technicians Select a contact Outbo…" at bounding box center [901, 419] width 1225 height 761
click at [243, 51] on div "Status No active tasks You are ready to start receiving tasks. [PERSON_NAME] [P…" at bounding box center [163, 419] width 248 height 761
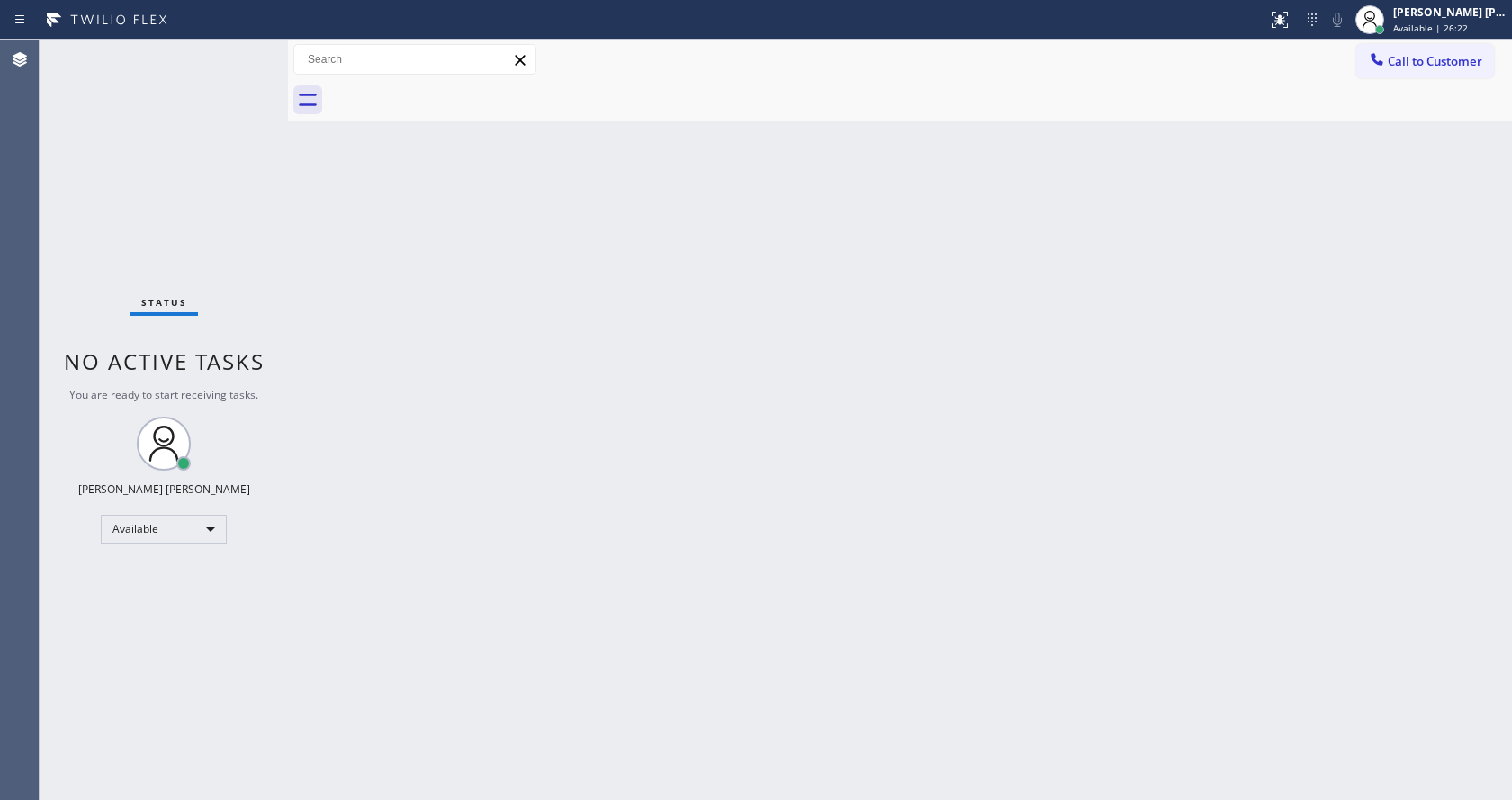
click at [246, 48] on div "Status No active tasks You are ready to start receiving tasks. [PERSON_NAME] [P…" at bounding box center [163, 419] width 248 height 761
click at [587, 791] on div "Back to Dashboard Change Sender ID Customers Technicians Select a contact Outbo…" at bounding box center [901, 419] width 1225 height 761
click at [181, 279] on div "Status No active tasks You are ready to start receiving tasks. [PERSON_NAME] [P…" at bounding box center [163, 419] width 248 height 761
click at [248, 48] on div "Status No active tasks You are ready to start receiving tasks. [PERSON_NAME] [P…" at bounding box center [163, 419] width 248 height 761
click at [246, 50] on div "Status No active tasks You are ready to start receiving tasks. [PERSON_NAME] [P…" at bounding box center [163, 419] width 248 height 761
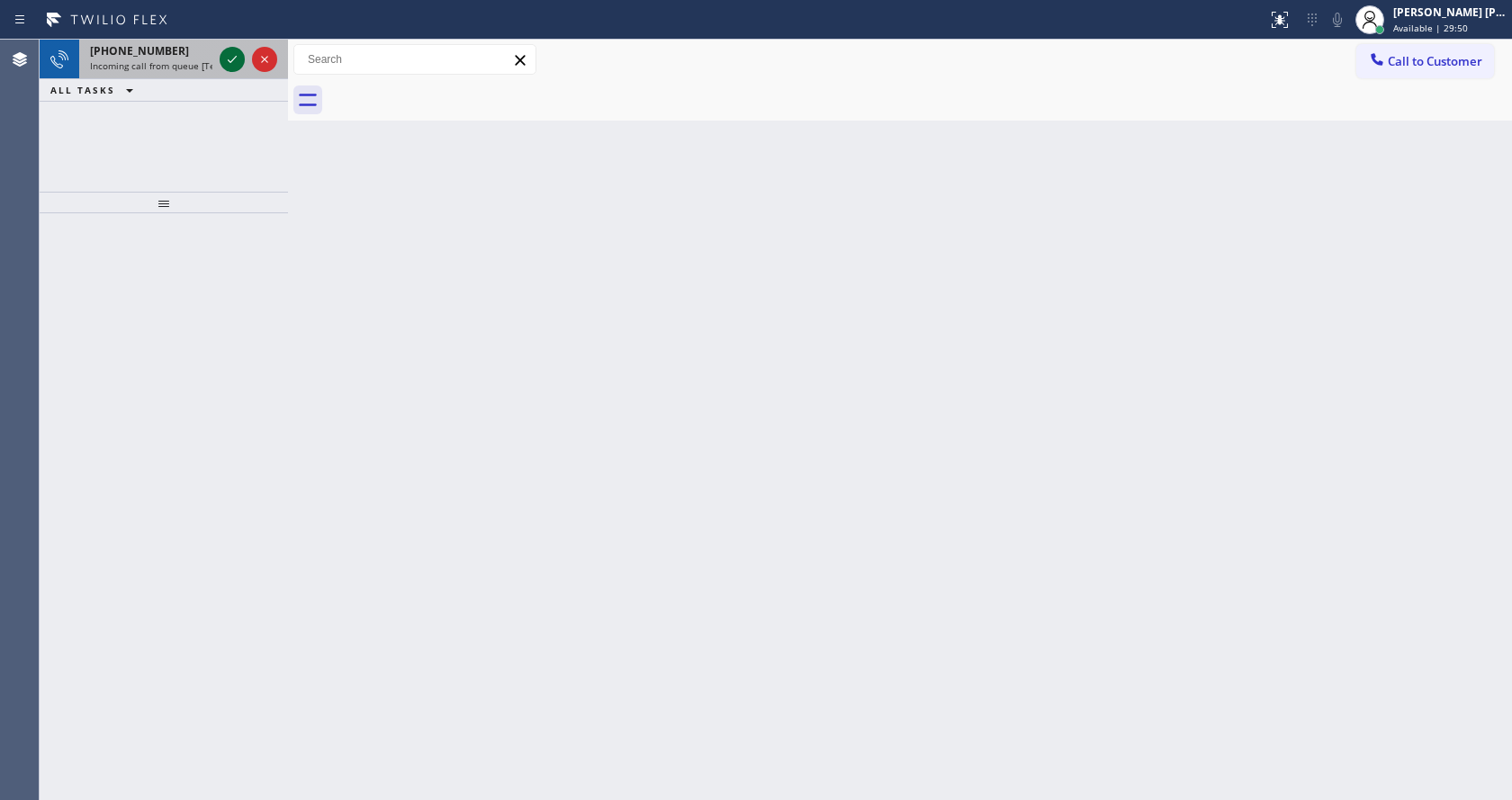
click at [236, 53] on icon at bounding box center [232, 60] width 21 height 21
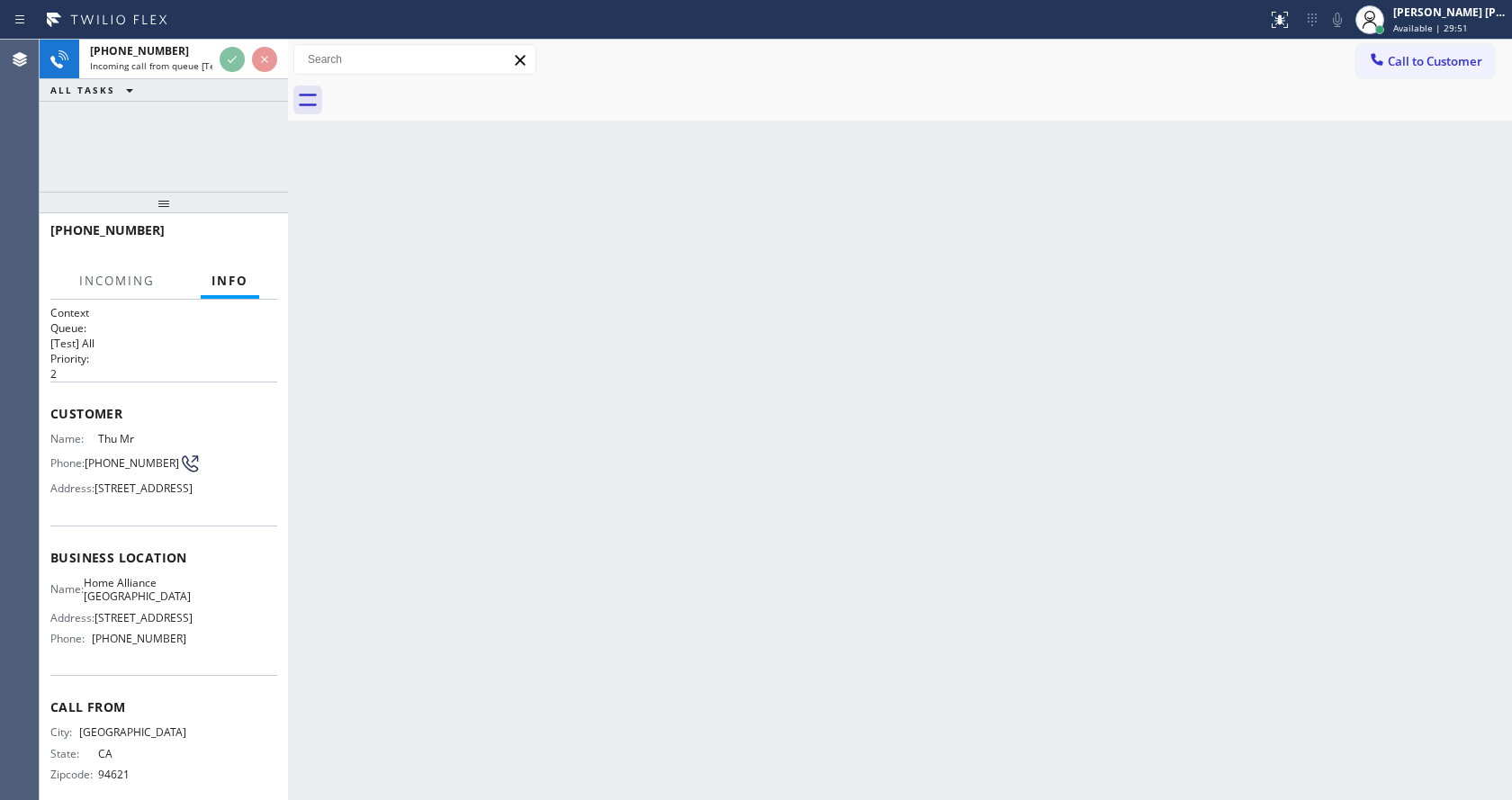
scroll to position [26, 0]
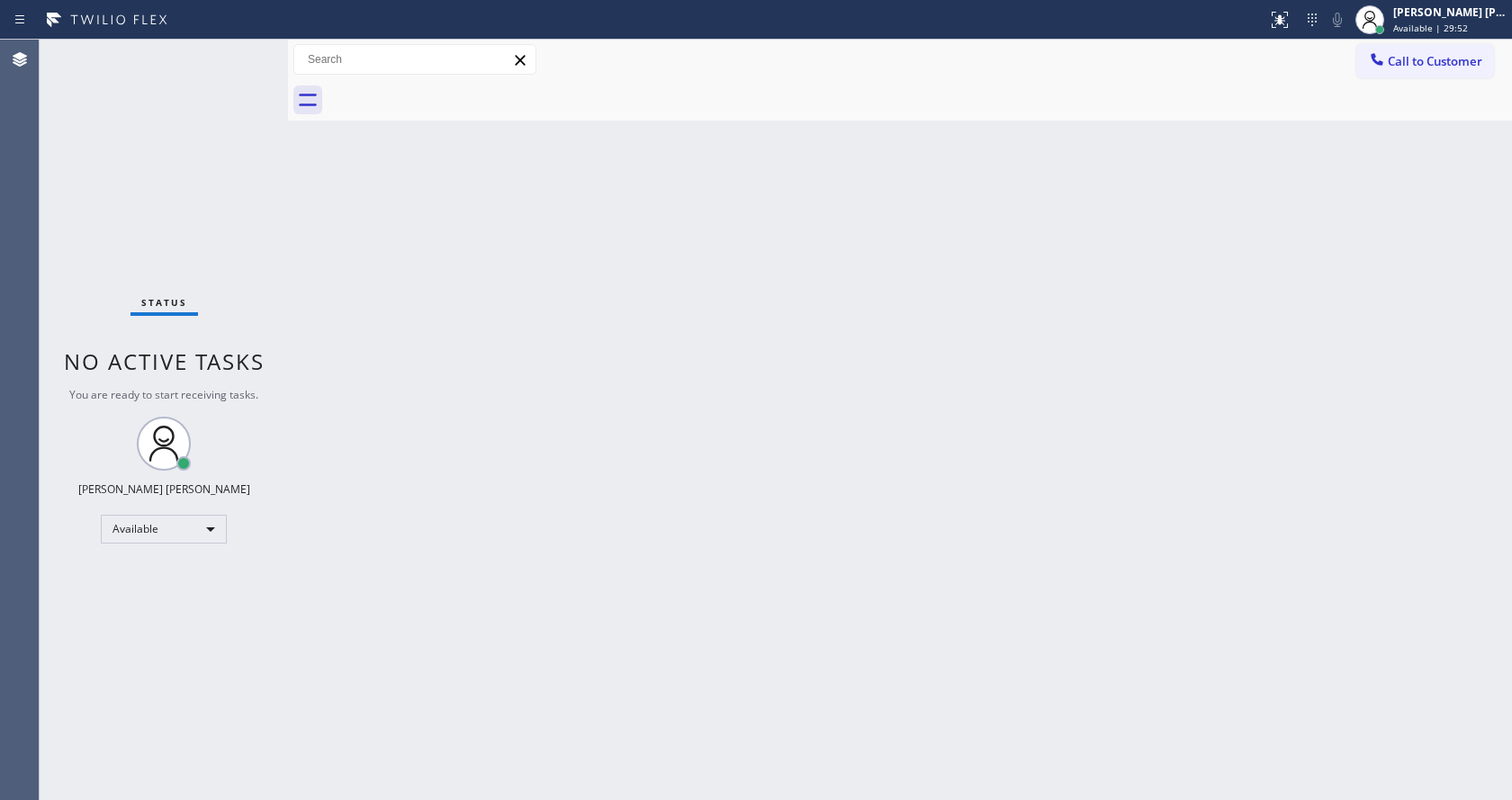
click at [359, 547] on div "Back to Dashboard Change Sender ID Customers Technicians Select a contact Outbo…" at bounding box center [901, 419] width 1225 height 761
click at [371, 322] on div "Back to Dashboard Change Sender ID Customers Technicians Select a contact Outbo…" at bounding box center [901, 419] width 1225 height 761
click at [1285, 19] on icon at bounding box center [1279, 19] width 21 height 21
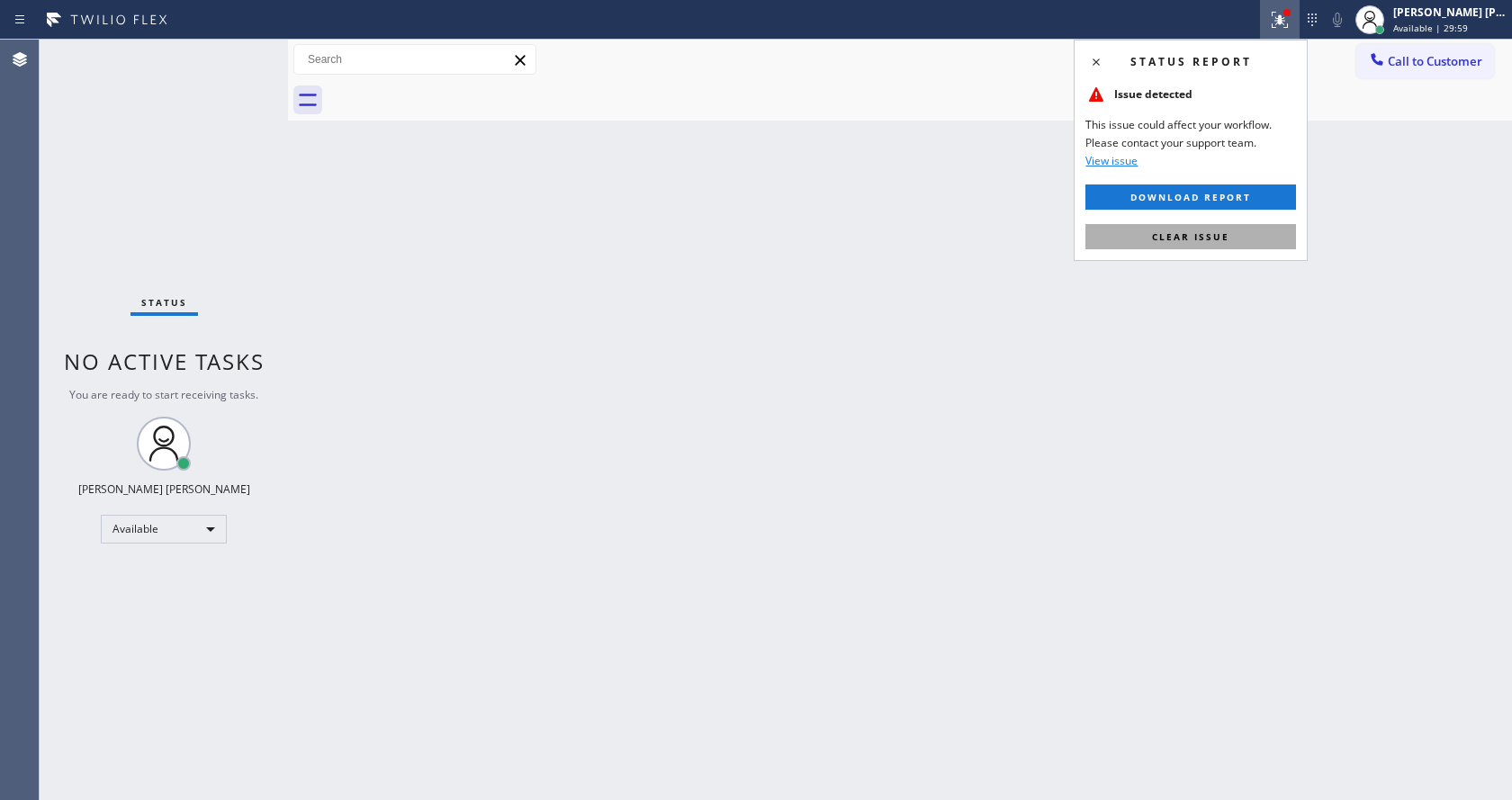
click at [1202, 246] on button "Clear issue" at bounding box center [1190, 237] width 211 height 25
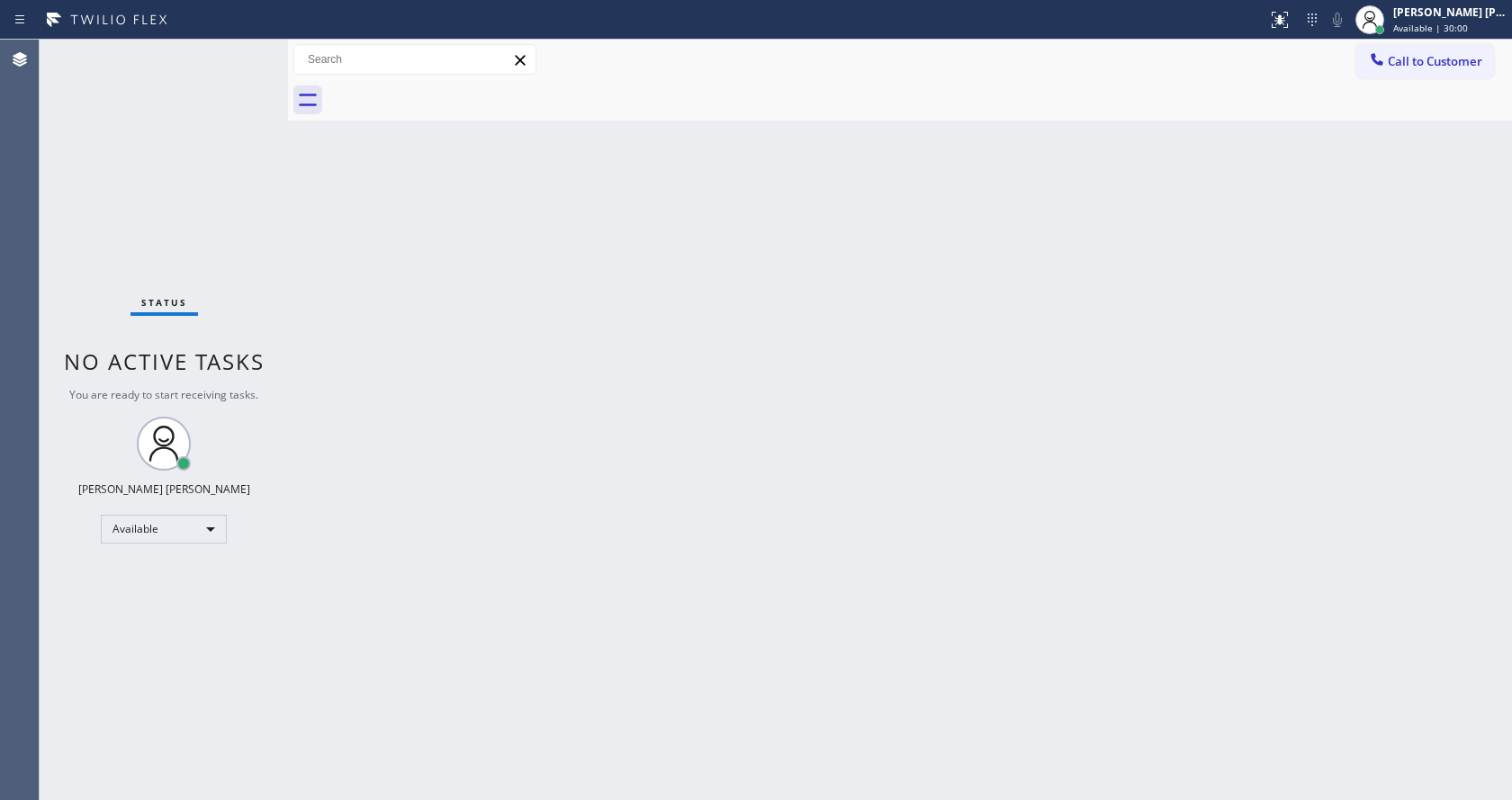
click at [959, 514] on div "Back to Dashboard Change Sender ID Customers Technicians Select a contact Outbo…" at bounding box center [901, 419] width 1225 height 761
click at [452, 365] on div "Back to Dashboard Change Sender ID Customers Technicians Select a contact Outbo…" at bounding box center [901, 419] width 1225 height 761
click at [305, 318] on div "Back to Dashboard Change Sender ID Customers Technicians Select a contact Outbo…" at bounding box center [901, 419] width 1225 height 761
drag, startPoint x: 249, startPoint y: 210, endPoint x: 251, endPoint y: 136, distance: 74.0
click at [250, 206] on div "Status No active tasks You are ready to start receiving tasks. [PERSON_NAME] [P…" at bounding box center [163, 419] width 248 height 761
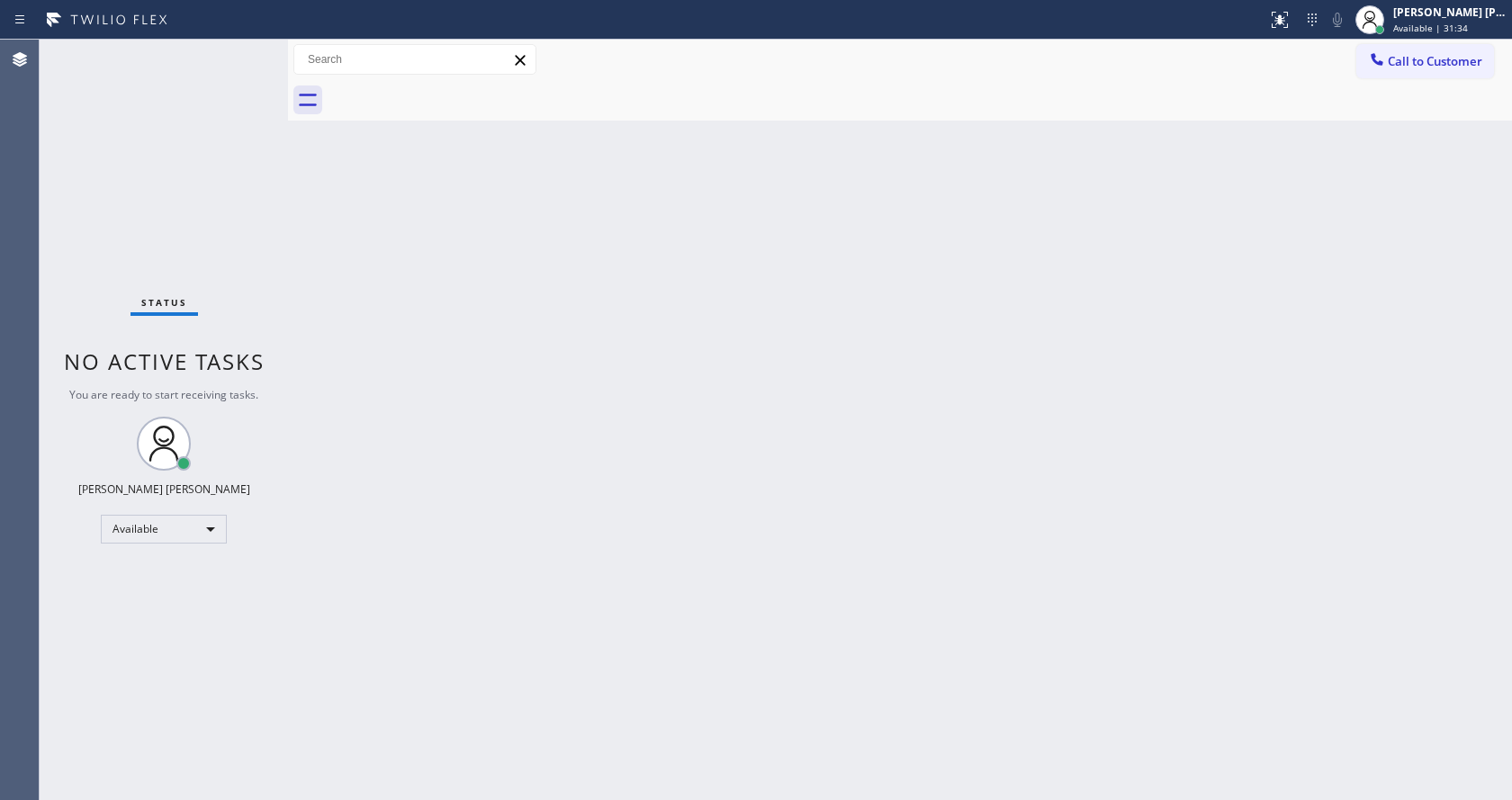
drag, startPoint x: 288, startPoint y: 79, endPoint x: 261, endPoint y: 68, distance: 29.2
click at [262, 69] on div "Status No active tasks You are ready to start receiving tasks. [PERSON_NAME] [P…" at bounding box center [776, 419] width 1473 height 761
click at [243, 50] on div "Status No active tasks You are ready to start receiving tasks. [PERSON_NAME] [P…" at bounding box center [163, 419] width 248 height 761
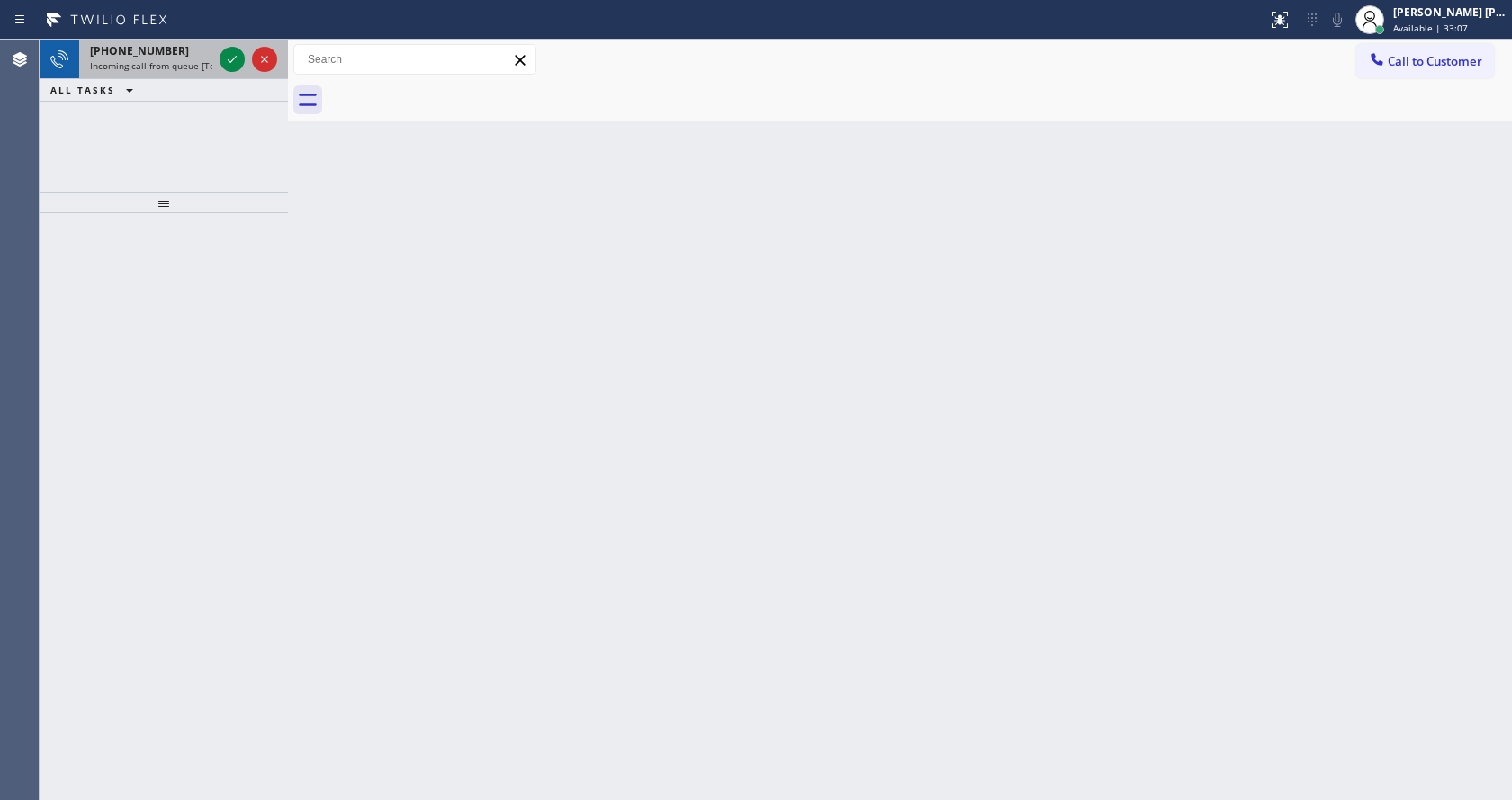
click at [196, 62] on span "Incoming call from queue [Test] All" at bounding box center [164, 65] width 149 height 12
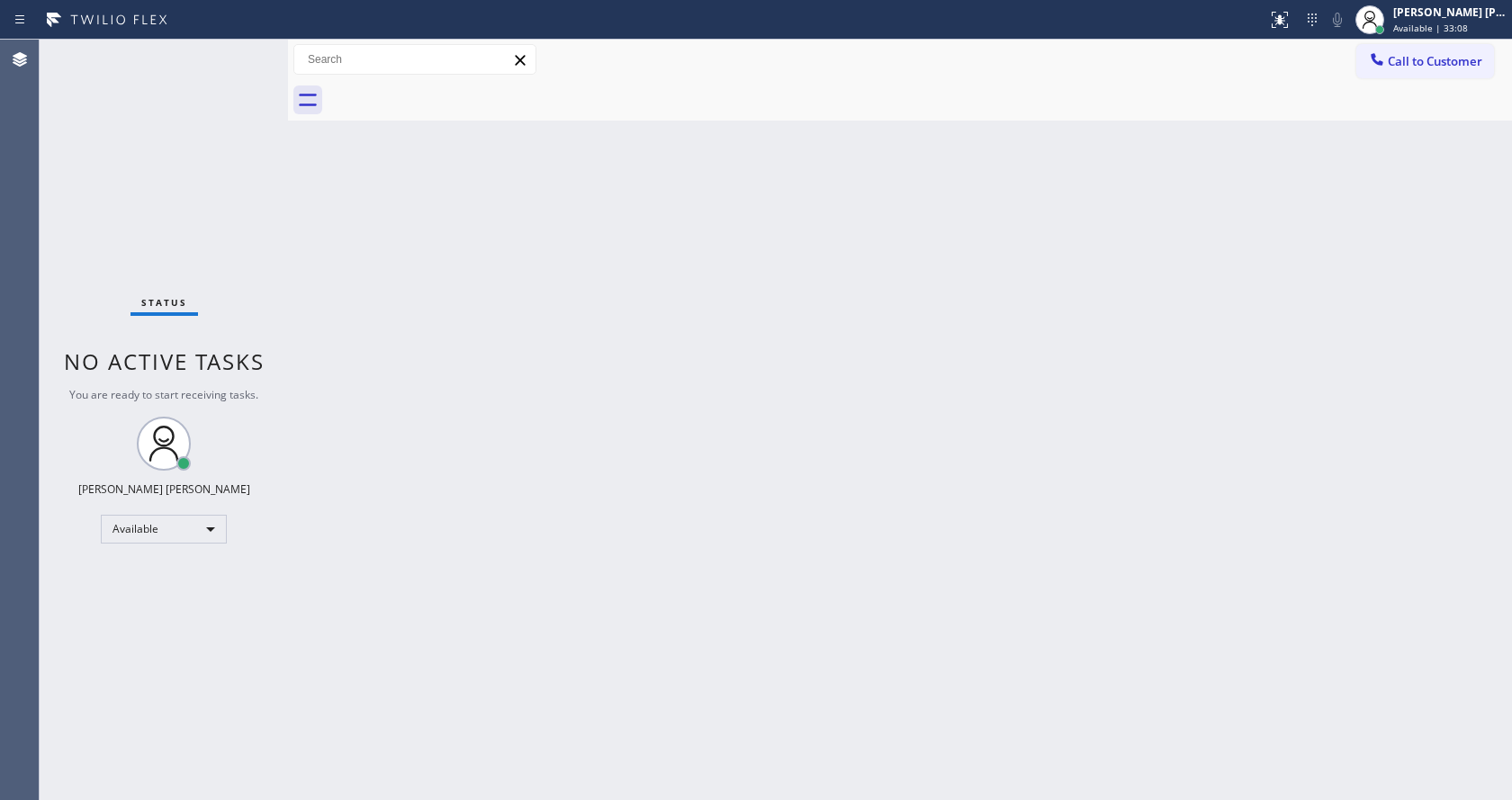
click at [234, 63] on div "Status No active tasks You are ready to start receiving tasks. [PERSON_NAME] [P…" at bounding box center [163, 419] width 248 height 761
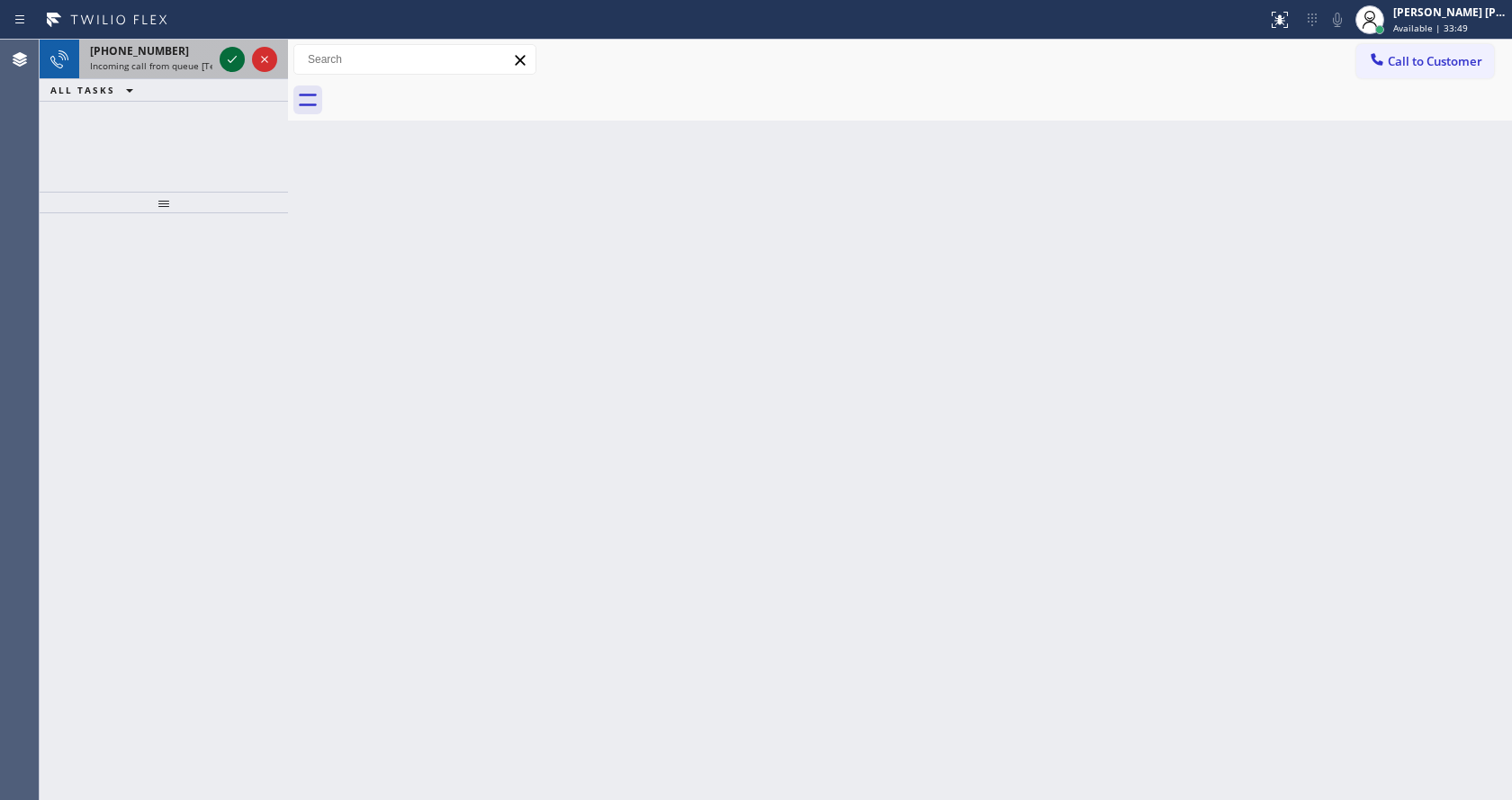
drag, startPoint x: 196, startPoint y: 62, endPoint x: 234, endPoint y: 63, distance: 38.0
click at [234, 63] on icon at bounding box center [232, 60] width 21 height 21
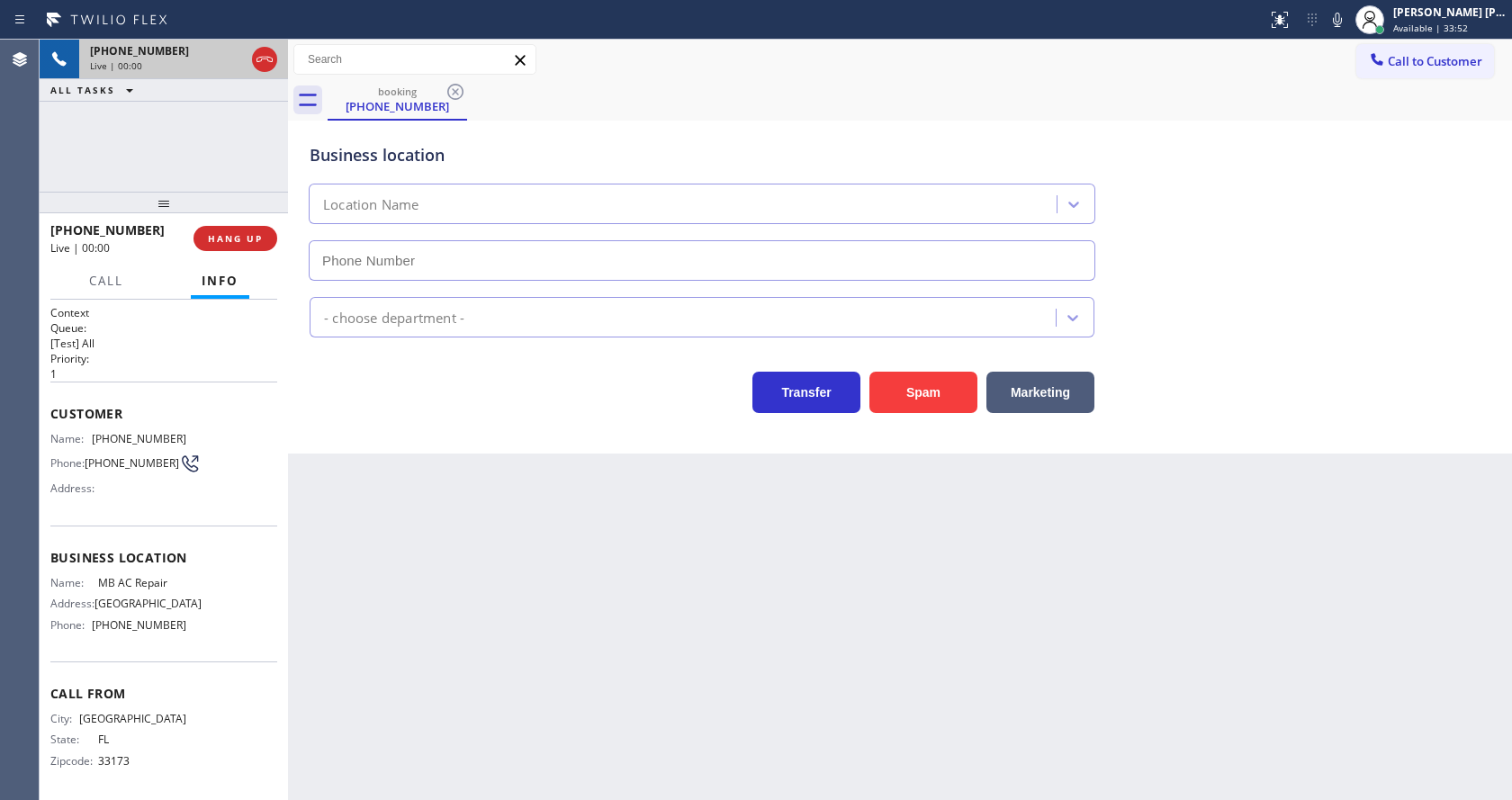
type input "[PHONE_NUMBER]"
click at [635, 640] on div "Back to Dashboard Change Sender ID Customers Technicians Select a contact Outbo…" at bounding box center [901, 419] width 1225 height 761
click at [612, 620] on div "Back to Dashboard Change Sender ID Customers Technicians Select a contact Outbo…" at bounding box center [901, 419] width 1225 height 761
click at [488, 423] on div "Business location MB AC Repair [PHONE_NUMBER] HVAC Transfer Spam Marketing" at bounding box center [901, 287] width 1225 height 333
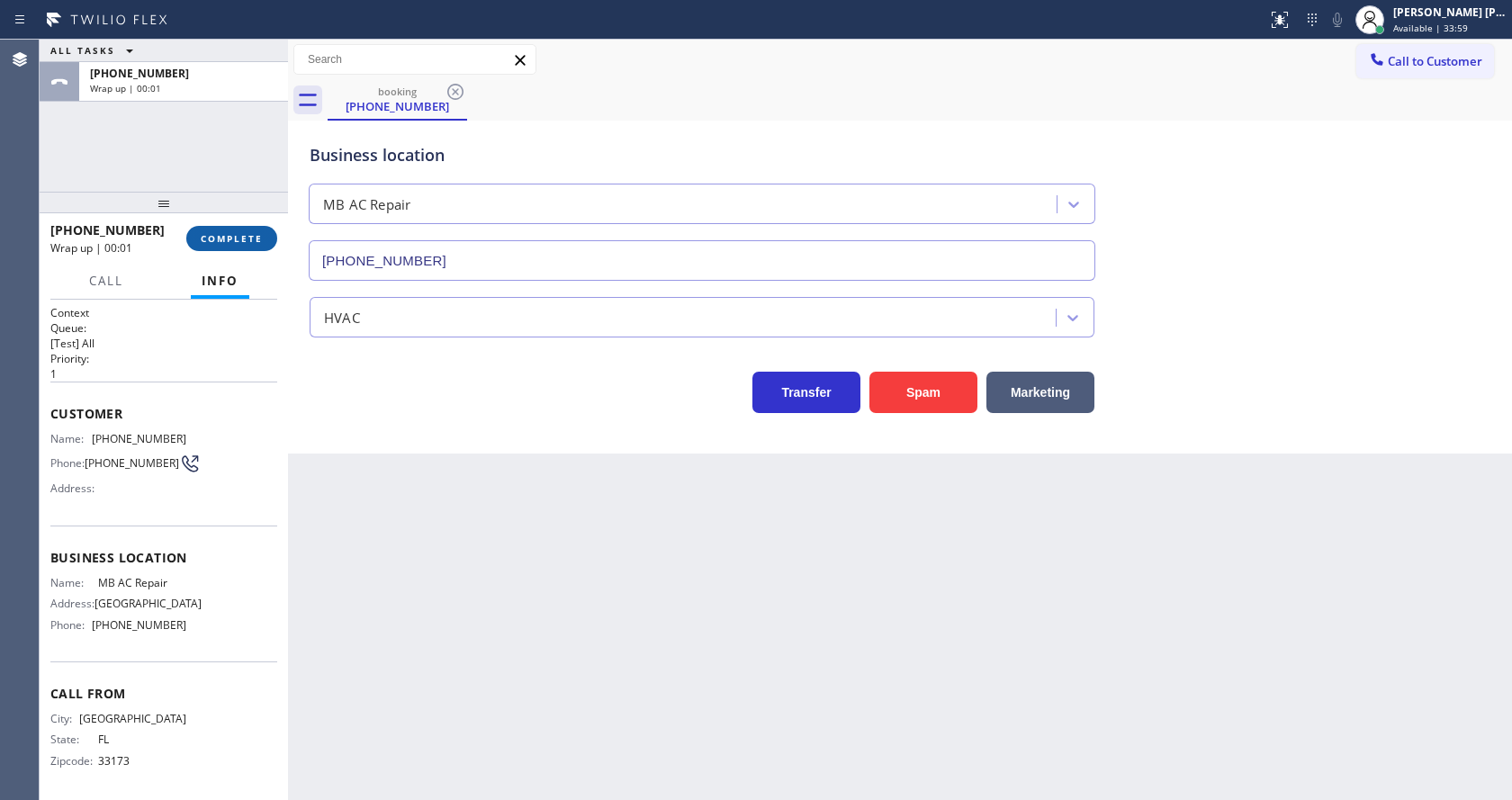
click at [223, 227] on button "COMPLETE" at bounding box center [232, 238] width 91 height 25
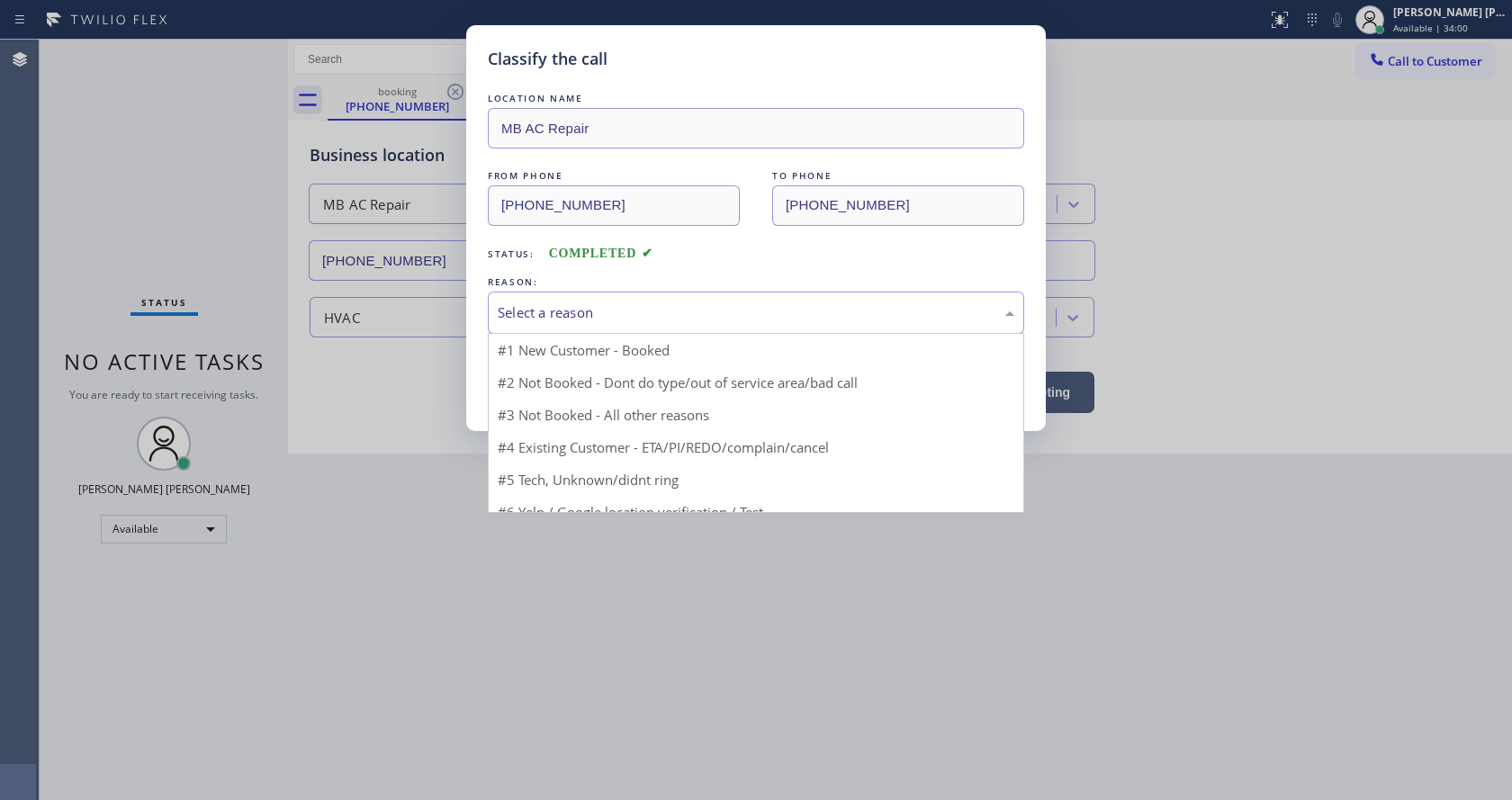
click at [505, 305] on div "Select a reason" at bounding box center [756, 313] width 517 height 21
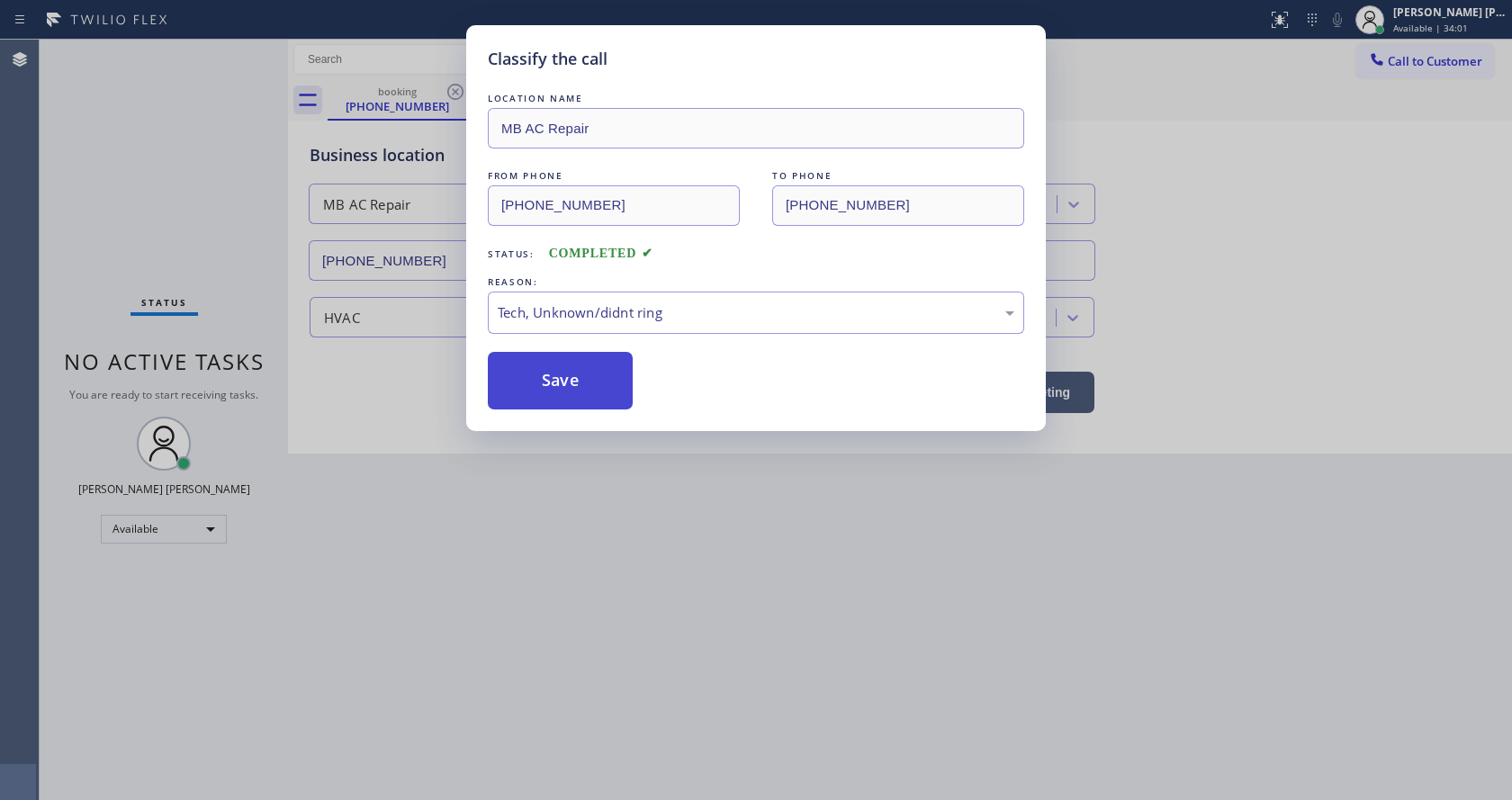
click at [546, 376] on button "Save" at bounding box center [560, 381] width 145 height 58
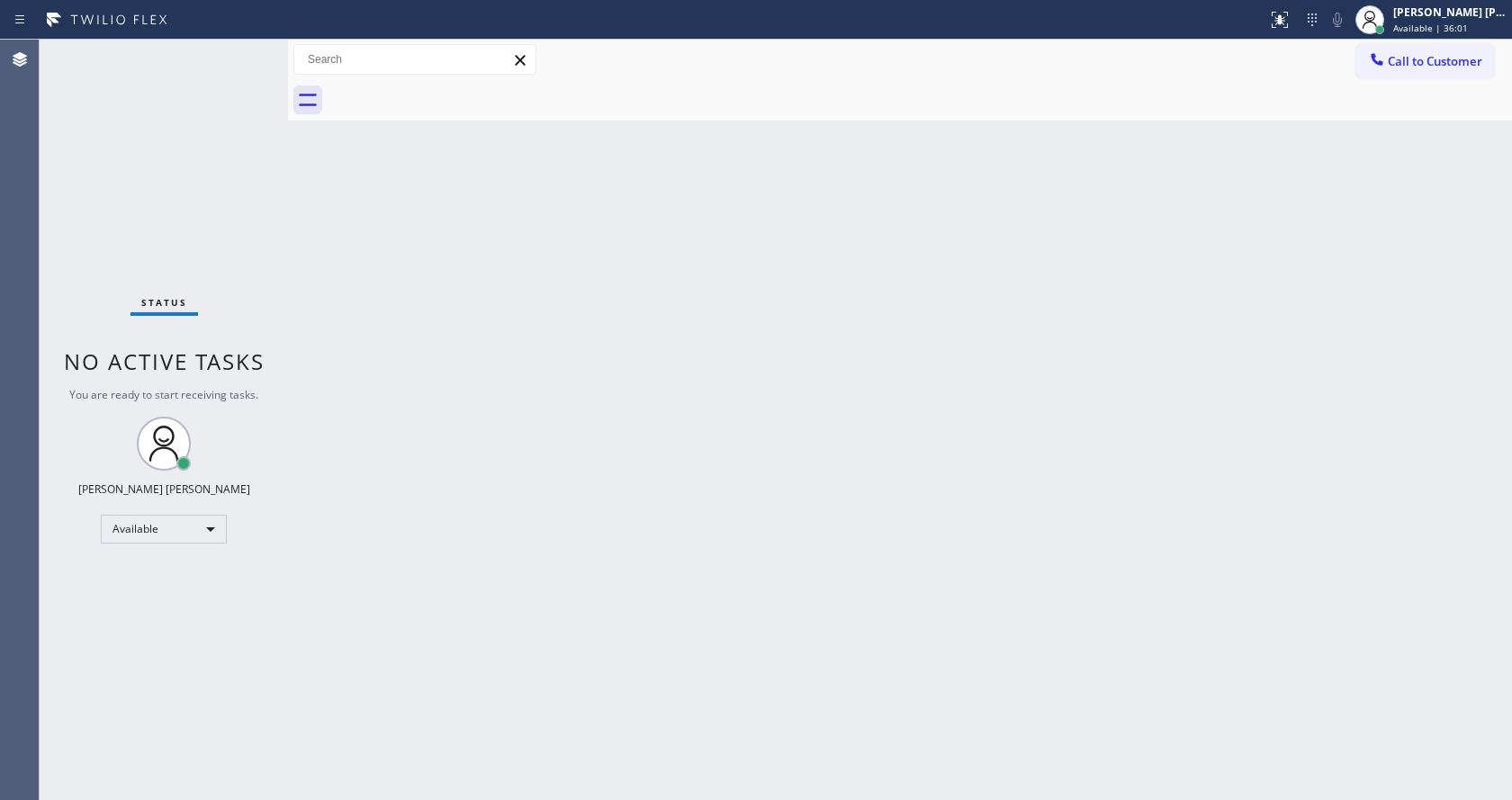
click at [546, 376] on div "Back to Dashboard Change Sender ID Customers Technicians Select a contact Outbo…" at bounding box center [901, 419] width 1225 height 761
click at [317, 254] on div "Back to Dashboard Change Sender ID Customers Technicians Select a contact Outbo…" at bounding box center [901, 419] width 1225 height 761
click at [244, 51] on div "Status No active tasks You are ready to start receiving tasks. [PERSON_NAME] [P…" at bounding box center [163, 419] width 248 height 761
click at [235, 53] on div "Status No active tasks You are ready to start receiving tasks. [PERSON_NAME] [P…" at bounding box center [163, 419] width 248 height 761
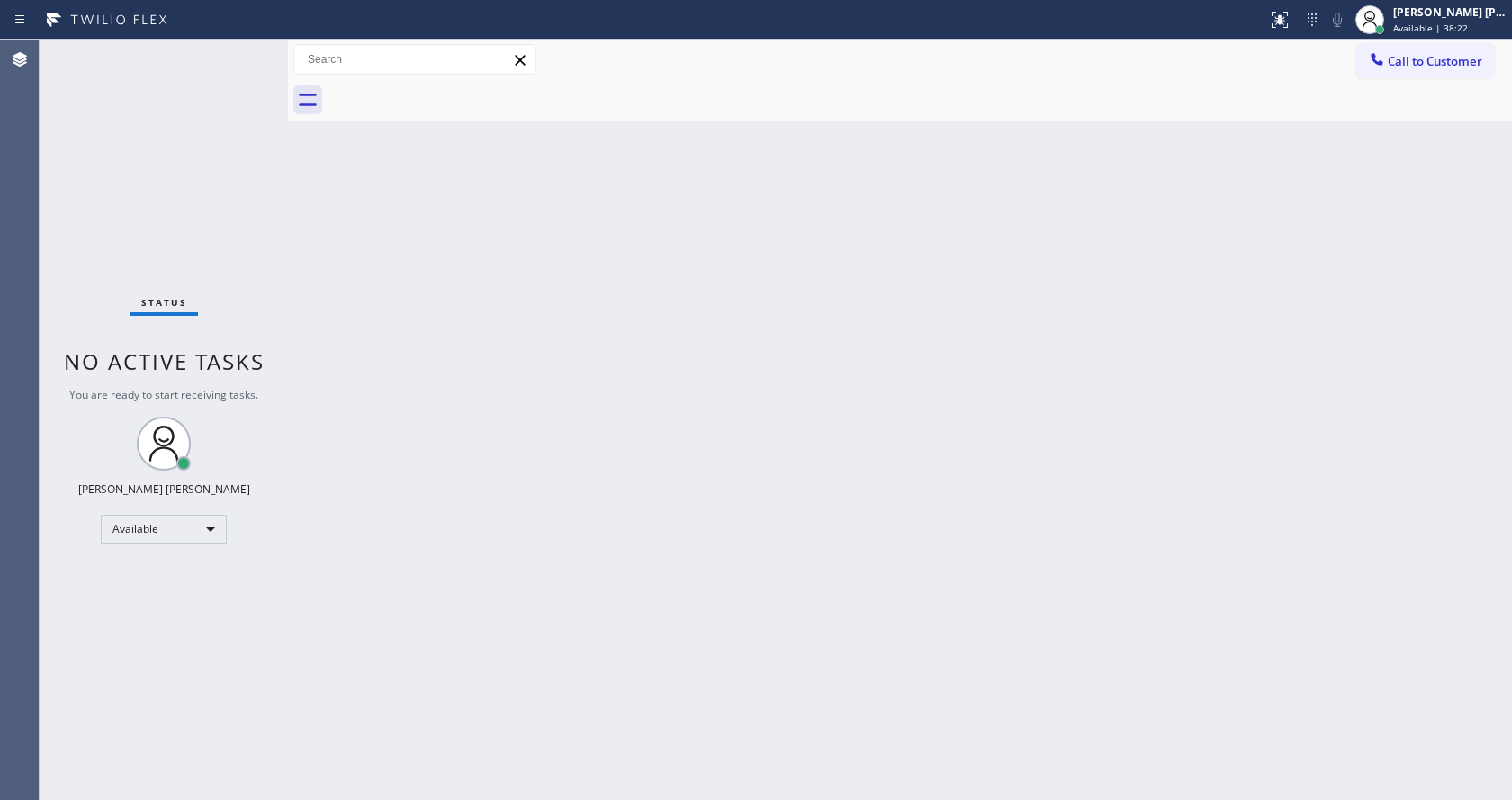
click at [235, 53] on div "Status No active tasks You are ready to start receiving tasks. [PERSON_NAME] [P…" at bounding box center [163, 419] width 248 height 761
click at [335, 226] on div "Back to Dashboard Change Sender ID Customers Technicians Select a contact Outbo…" at bounding box center [901, 419] width 1225 height 761
click at [240, 51] on div "Status No active tasks You are ready to start receiving tasks. [PERSON_NAME] [P…" at bounding box center [163, 419] width 248 height 761
click at [437, 285] on div "Back to Dashboard Change Sender ID Customers Technicians Select a contact Outbo…" at bounding box center [901, 419] width 1225 height 761
click at [240, 52] on div "Status No active tasks You are ready to start receiving tasks. [PERSON_NAME] [P…" at bounding box center [163, 419] width 248 height 761
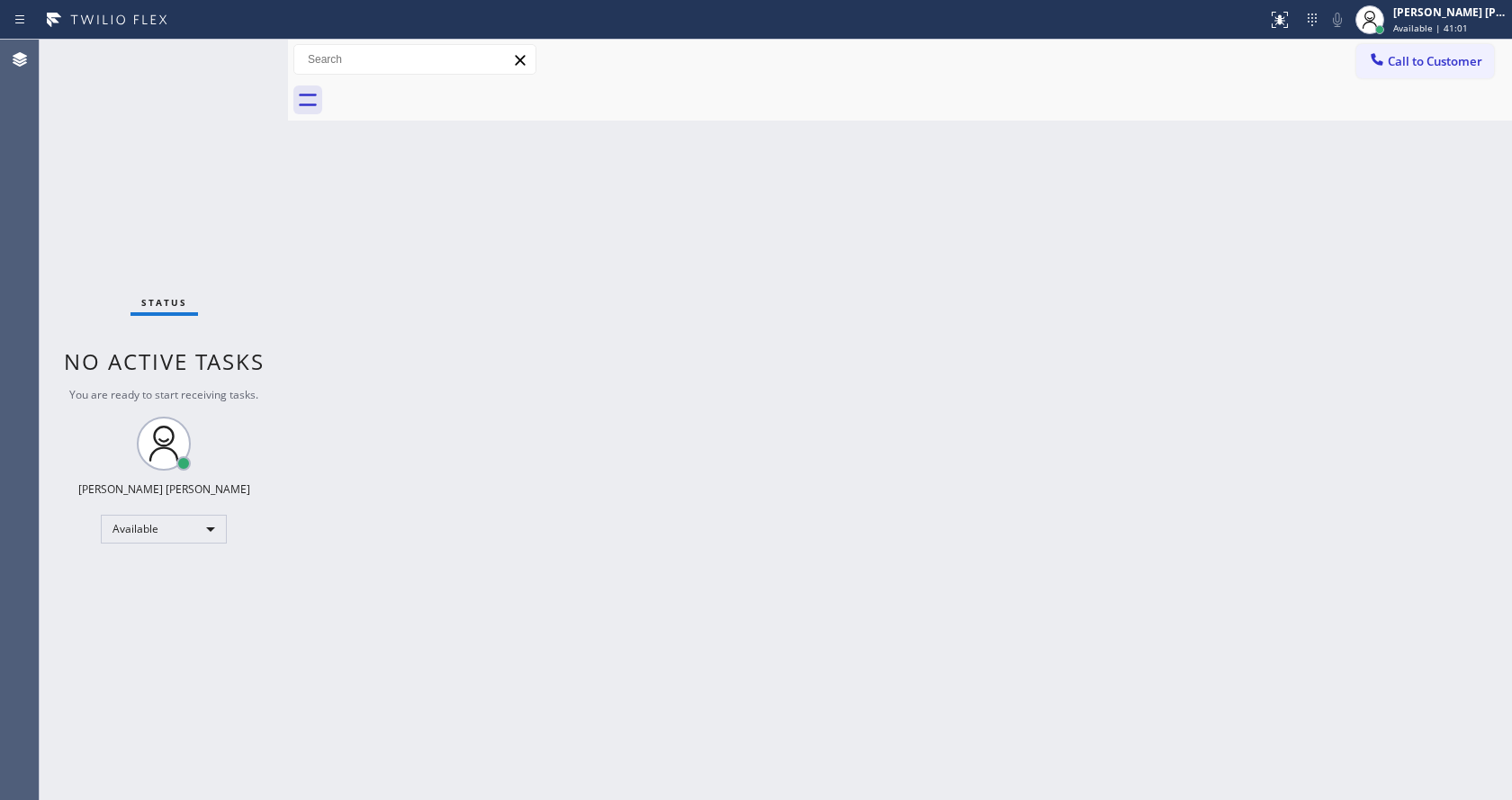
click at [268, 150] on div "Status No active tasks You are ready to start receiving tasks. [PERSON_NAME] [P…" at bounding box center [163, 419] width 248 height 761
drag, startPoint x: 286, startPoint y: 67, endPoint x: 258, endPoint y: 63, distance: 28.3
click at [258, 63] on div "Status No active tasks You are ready to start receiving tasks. [PERSON_NAME] [P…" at bounding box center [776, 419] width 1473 height 761
click at [250, 51] on div "Status No active tasks You are ready to start receiving tasks. [PERSON_NAME] [P…" at bounding box center [163, 419] width 248 height 761
click at [448, 299] on div "Back to Dashboard Change Sender ID Customers Technicians Select a contact Outbo…" at bounding box center [901, 419] width 1225 height 761
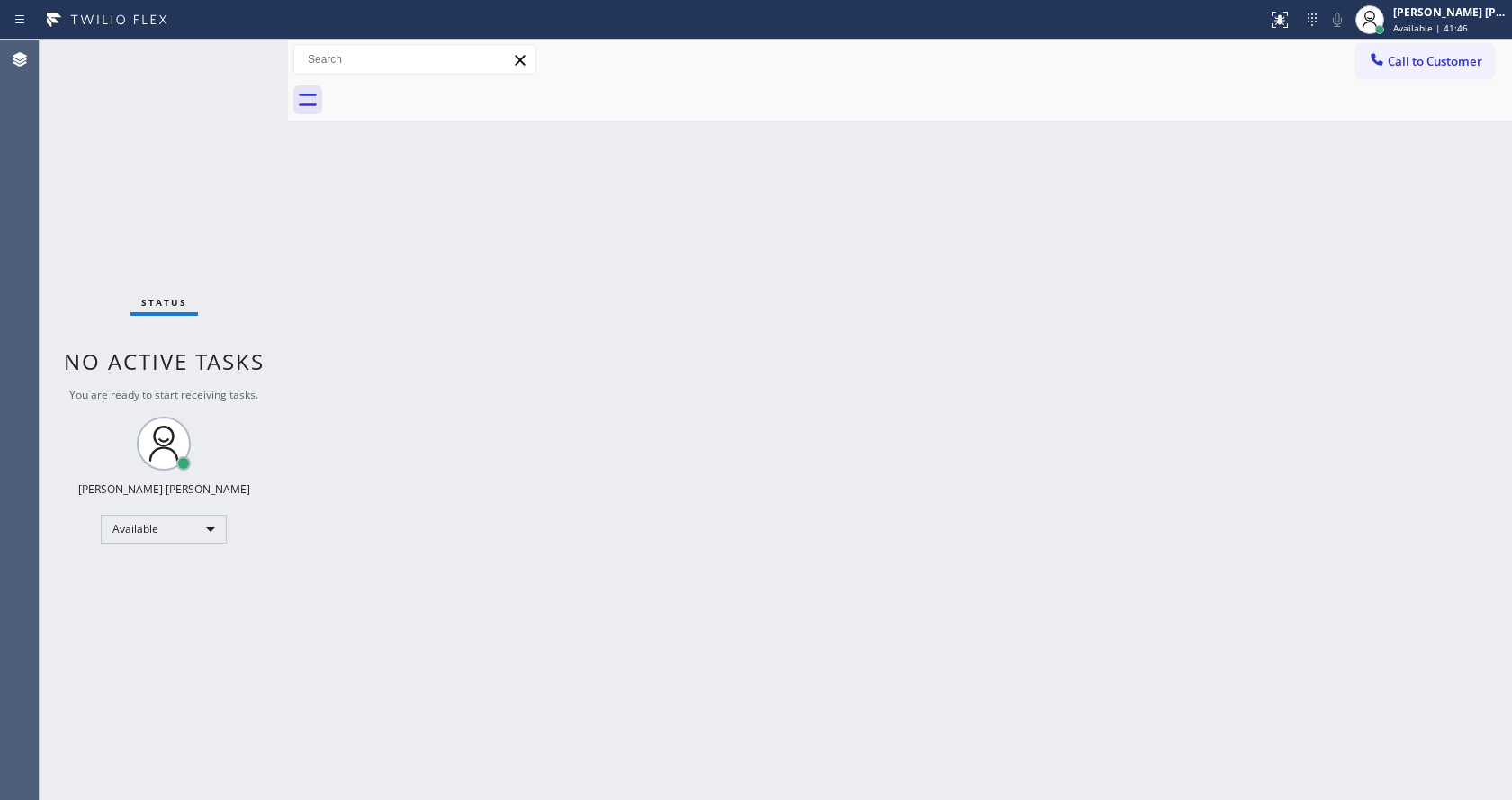
click at [483, 310] on div "Back to Dashboard Change Sender ID Customers Technicians Select a contact Outbo…" at bounding box center [901, 419] width 1225 height 761
click at [244, 53] on div "Status No active tasks You are ready to start receiving tasks. [PERSON_NAME] [P…" at bounding box center [163, 419] width 248 height 761
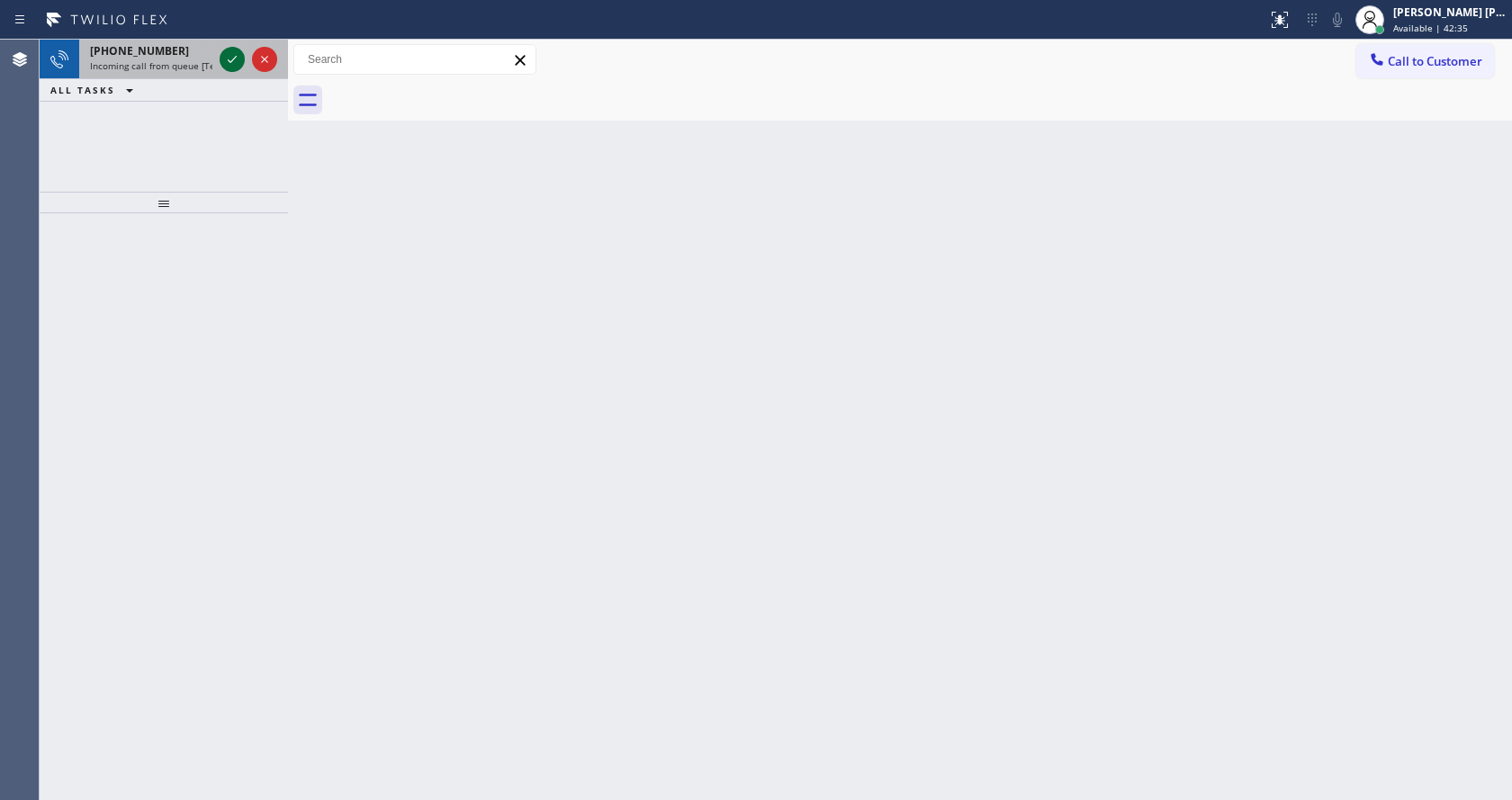
click at [244, 53] on div at bounding box center [232, 60] width 25 height 21
click at [471, 482] on div "Back to Dashboard Change Sender ID Customers Technicians Select a contact Outbo…" at bounding box center [901, 419] width 1225 height 761
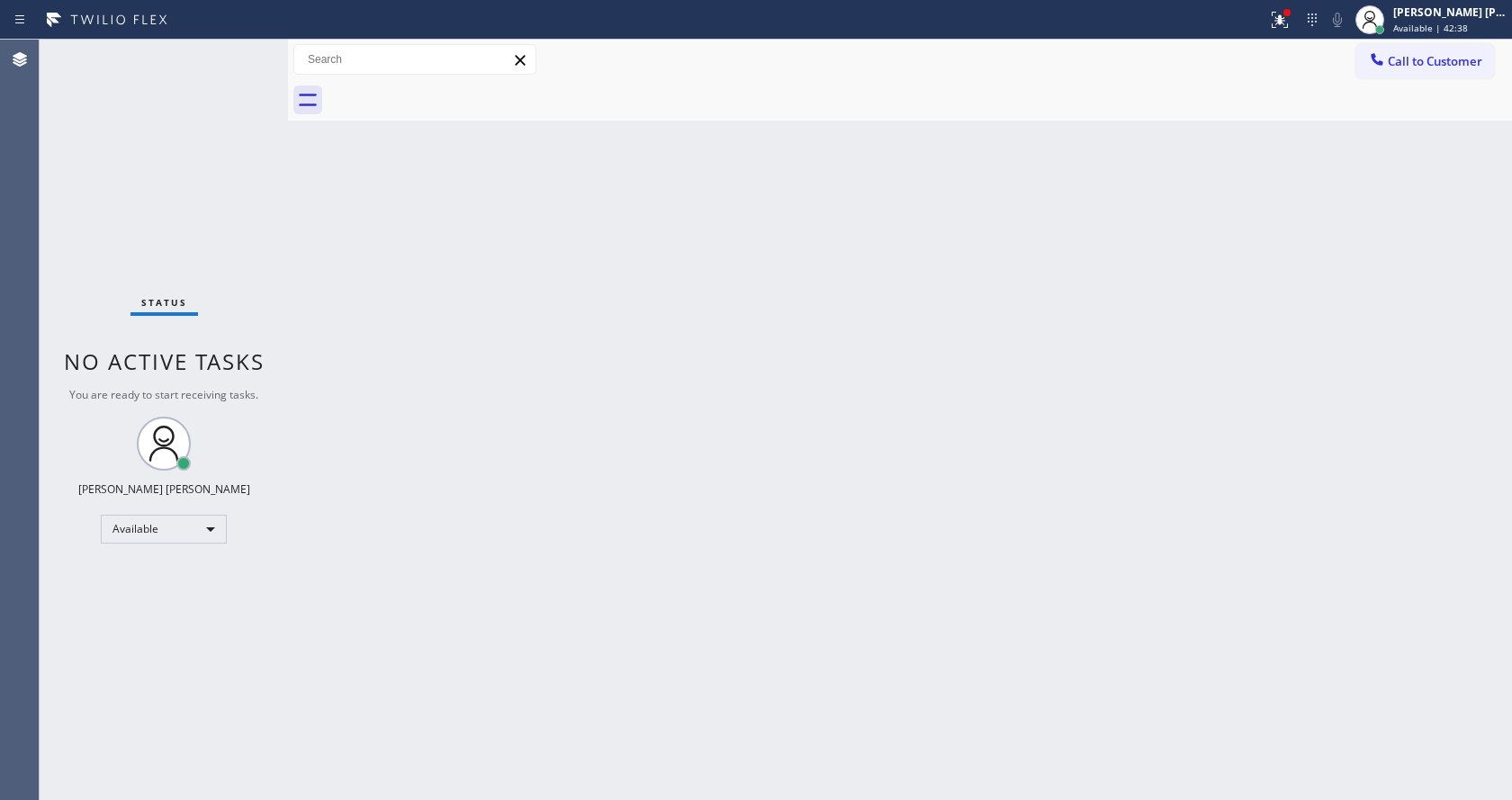
click at [567, 461] on div "Back to Dashboard Change Sender ID Customers Technicians Select a contact Outbo…" at bounding box center [901, 419] width 1225 height 761
click at [457, 371] on div "Back to Dashboard Change Sender ID Customers Technicians Select a contact Outbo…" at bounding box center [901, 419] width 1225 height 761
click at [248, 48] on div "Status No active tasks You are ready to start receiving tasks. [PERSON_NAME] [P…" at bounding box center [163, 419] width 248 height 761
click at [242, 49] on div "Status No active tasks You are ready to start receiving tasks. [PERSON_NAME] [P…" at bounding box center [163, 419] width 248 height 761
click at [1282, 20] on icon at bounding box center [1277, 17] width 11 height 12
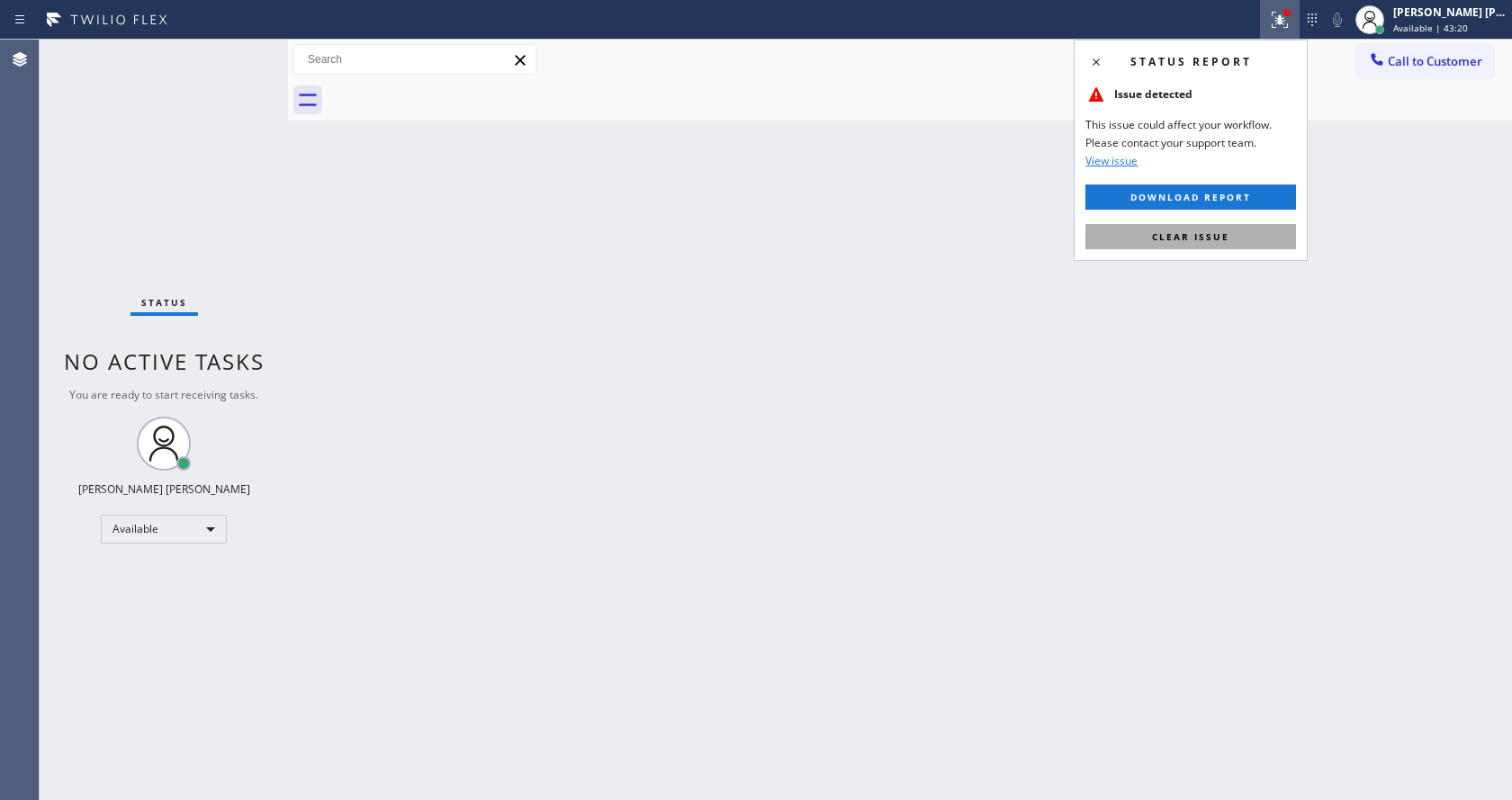
click at [1234, 224] on button "Clear issue" at bounding box center [1190, 237] width 211 height 25
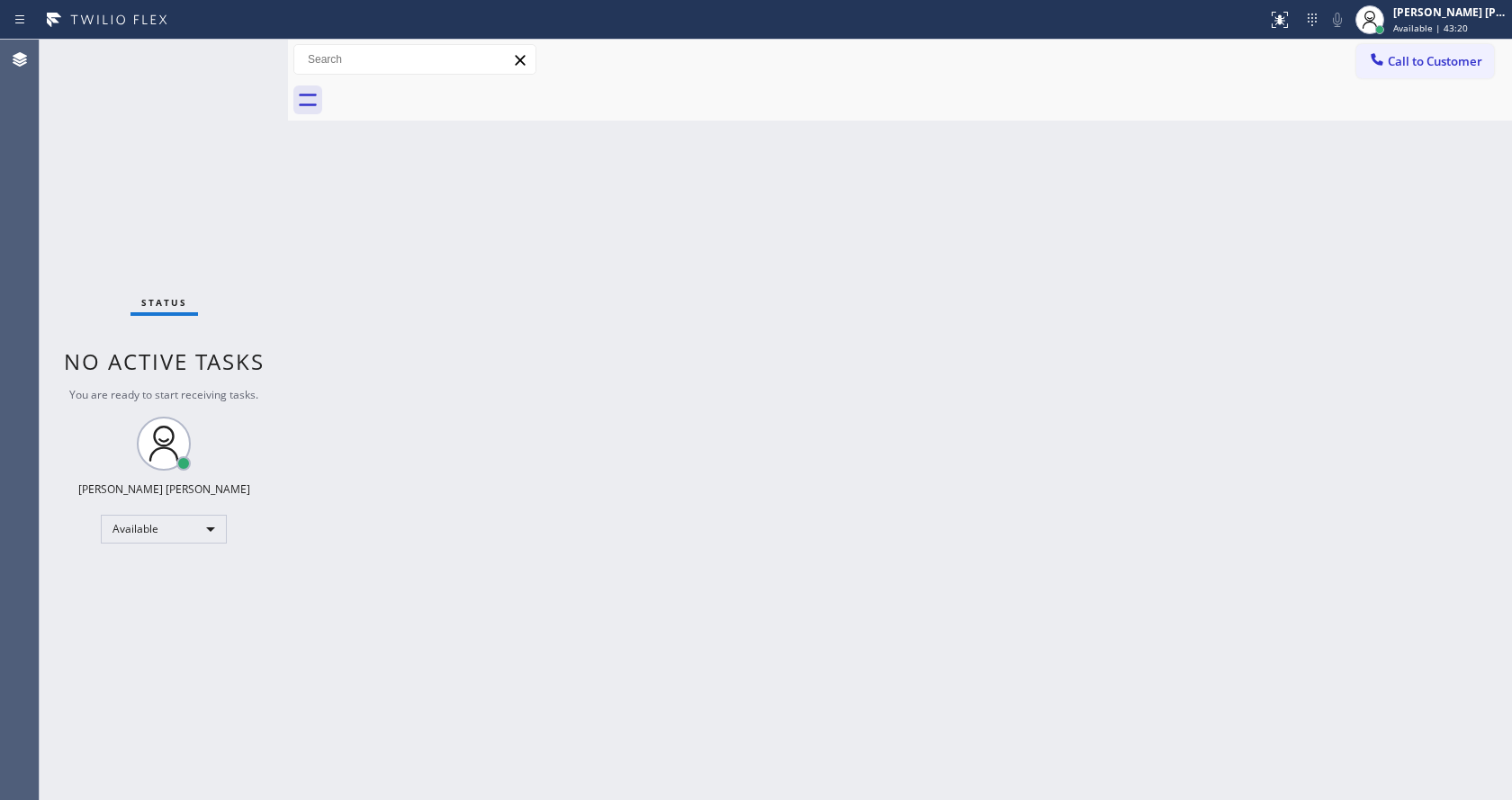
click at [1153, 283] on div "Back to Dashboard Change Sender ID Customers Technicians Select a contact Outbo…" at bounding box center [901, 419] width 1225 height 761
click at [425, 352] on div "Back to Dashboard Change Sender ID Customers Technicians Select a contact Outbo…" at bounding box center [901, 419] width 1225 height 761
click at [361, 238] on div "Back to Dashboard Change Sender ID Customers Technicians Select a contact Outbo…" at bounding box center [901, 419] width 1225 height 761
click at [322, 265] on div "Back to Dashboard Change Sender ID Customers Technicians Select a contact Outbo…" at bounding box center [901, 419] width 1225 height 761
click at [350, 217] on div "Back to Dashboard Change Sender ID Customers Technicians Select a contact Outbo…" at bounding box center [901, 419] width 1225 height 761
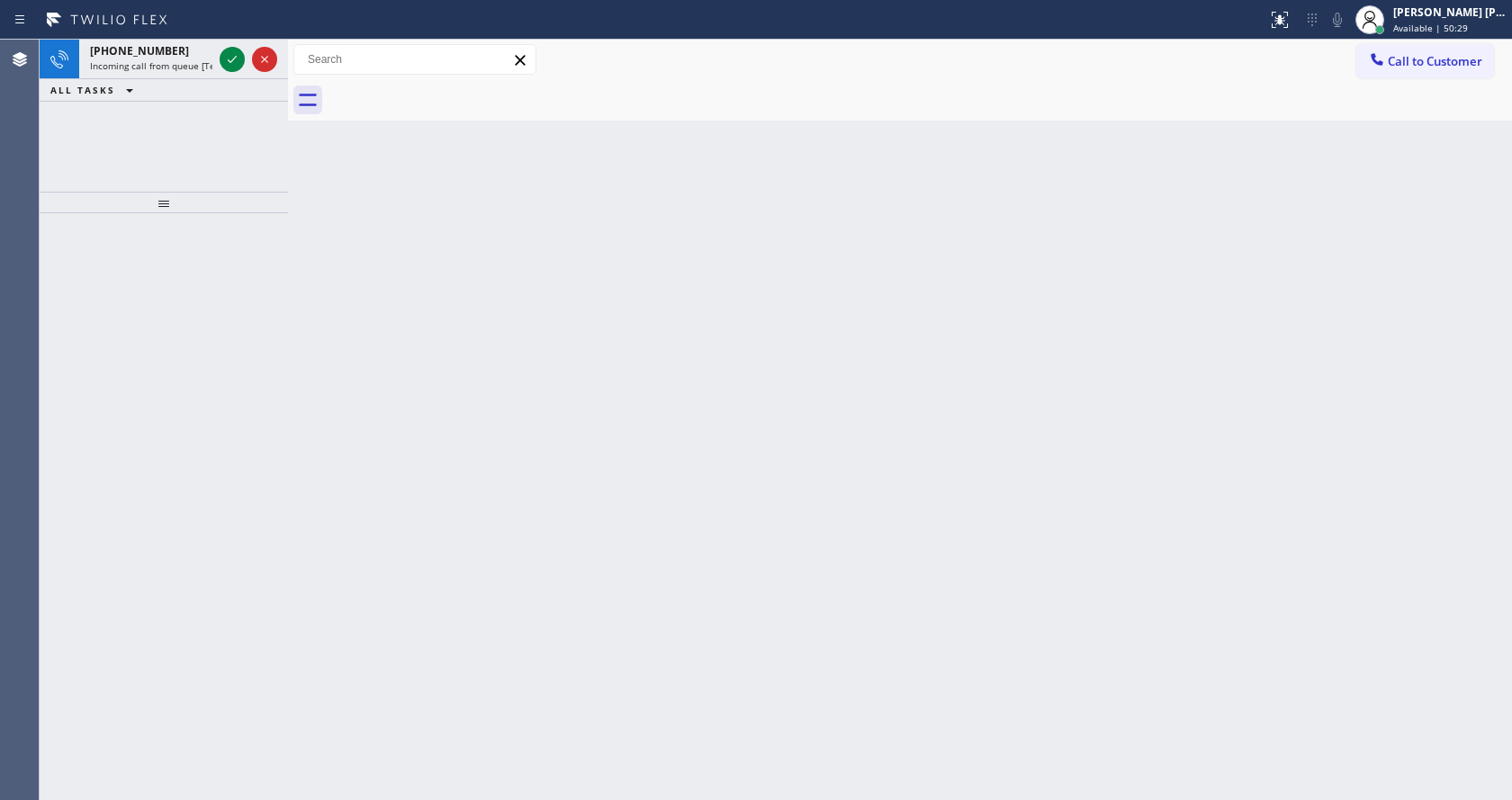
drag, startPoint x: 322, startPoint y: 143, endPoint x: 287, endPoint y: 120, distance: 41.9
click at [322, 143] on div "Back to Dashboard Change Sender ID Customers Technicians Select a contact Outbo…" at bounding box center [901, 419] width 1225 height 761
click at [225, 57] on icon at bounding box center [232, 60] width 21 height 21
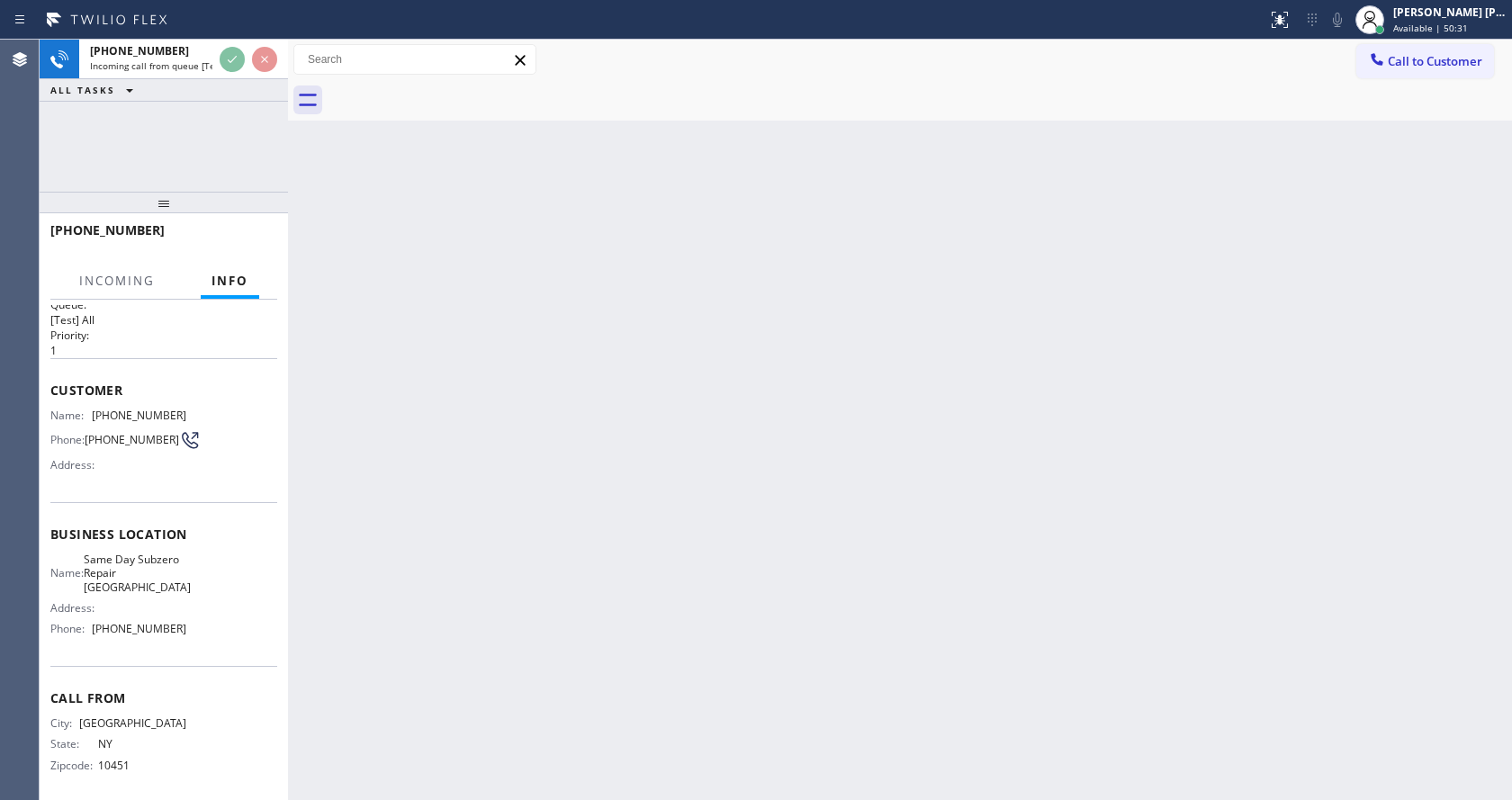
scroll to position [37, 0]
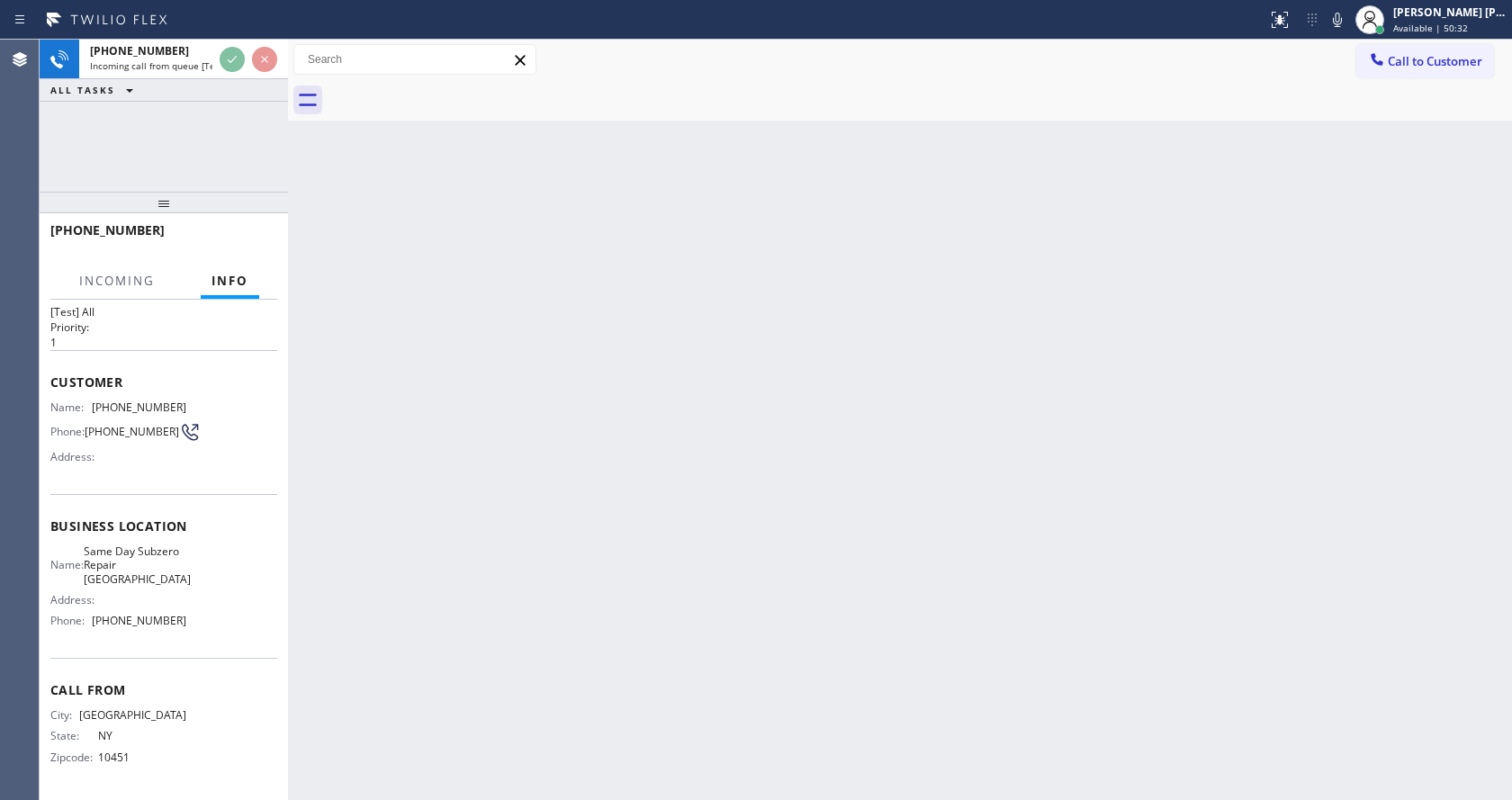
drag, startPoint x: 803, startPoint y: 518, endPoint x: 792, endPoint y: 462, distance: 57.1
click at [806, 517] on div "Back to Dashboard Change Sender ID Customers Technicians Select a contact Outbo…" at bounding box center [901, 419] width 1225 height 761
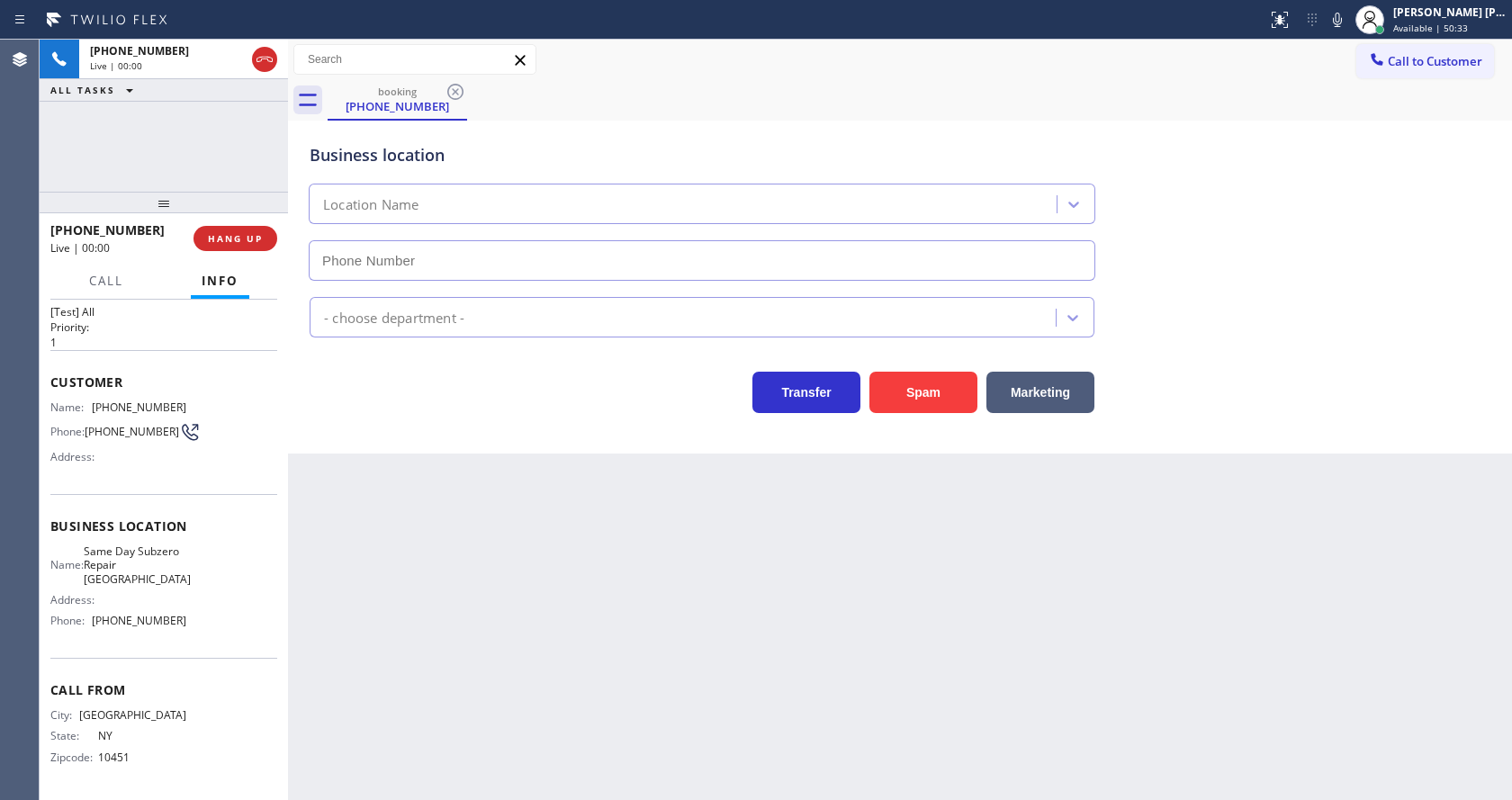
type input "[PHONE_NUMBER]"
click at [932, 400] on button "Spam" at bounding box center [924, 392] width 108 height 41
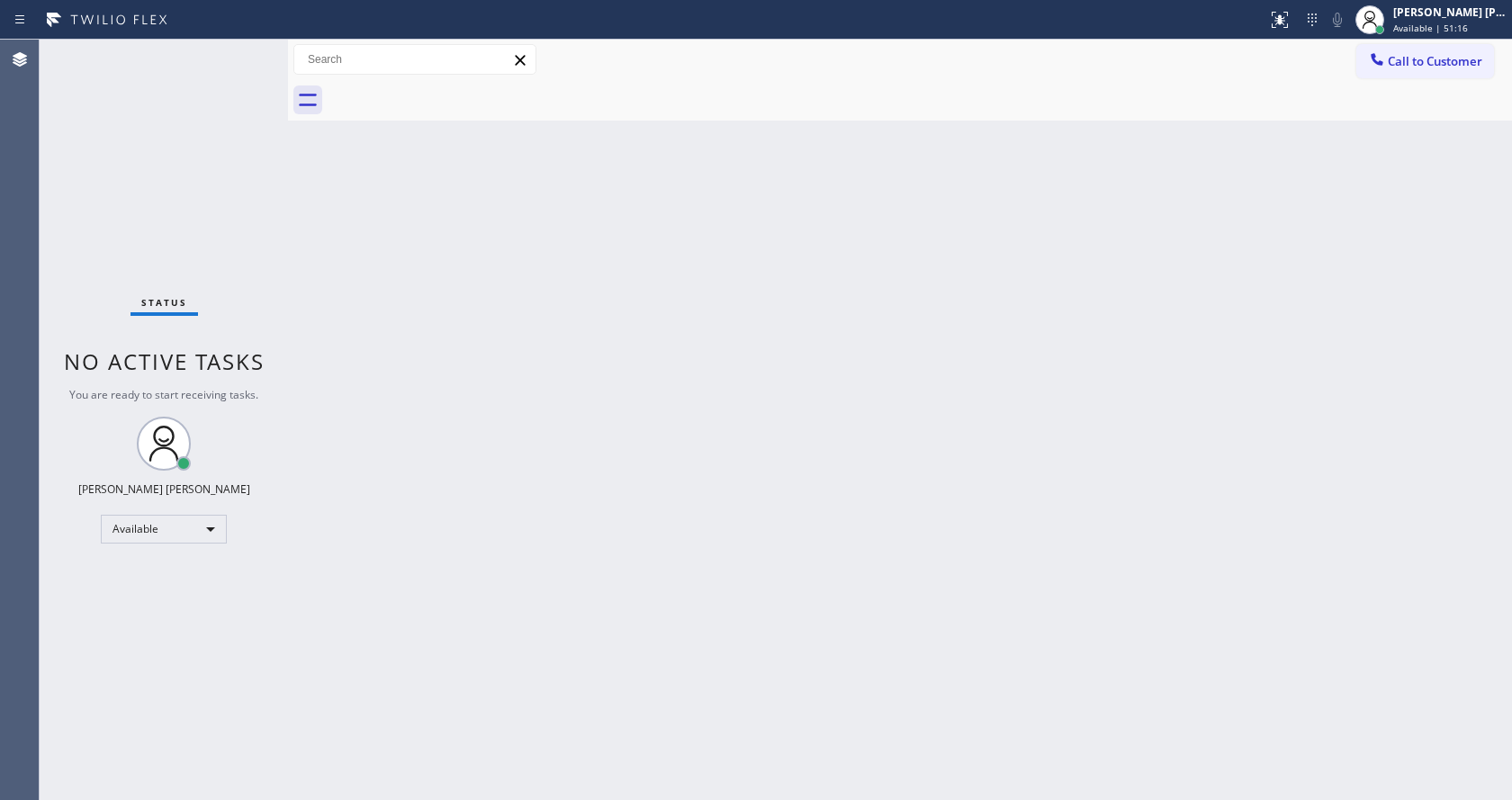
click at [250, 199] on div "Status No active tasks You are ready to start receiving tasks. [PERSON_NAME] [P…" at bounding box center [163, 419] width 248 height 761
drag, startPoint x: 286, startPoint y: 78, endPoint x: 272, endPoint y: 74, distance: 14.6
click at [272, 74] on div "Status No active tasks You are ready to start receiving tasks. [PERSON_NAME] [P…" at bounding box center [776, 419] width 1473 height 761
click at [237, 55] on div "Status No active tasks You are ready to start receiving tasks. [PERSON_NAME] [P…" at bounding box center [163, 419] width 248 height 761
click at [244, 49] on div "Status No active tasks You are ready to start receiving tasks. [PERSON_NAME] [P…" at bounding box center [163, 419] width 248 height 761
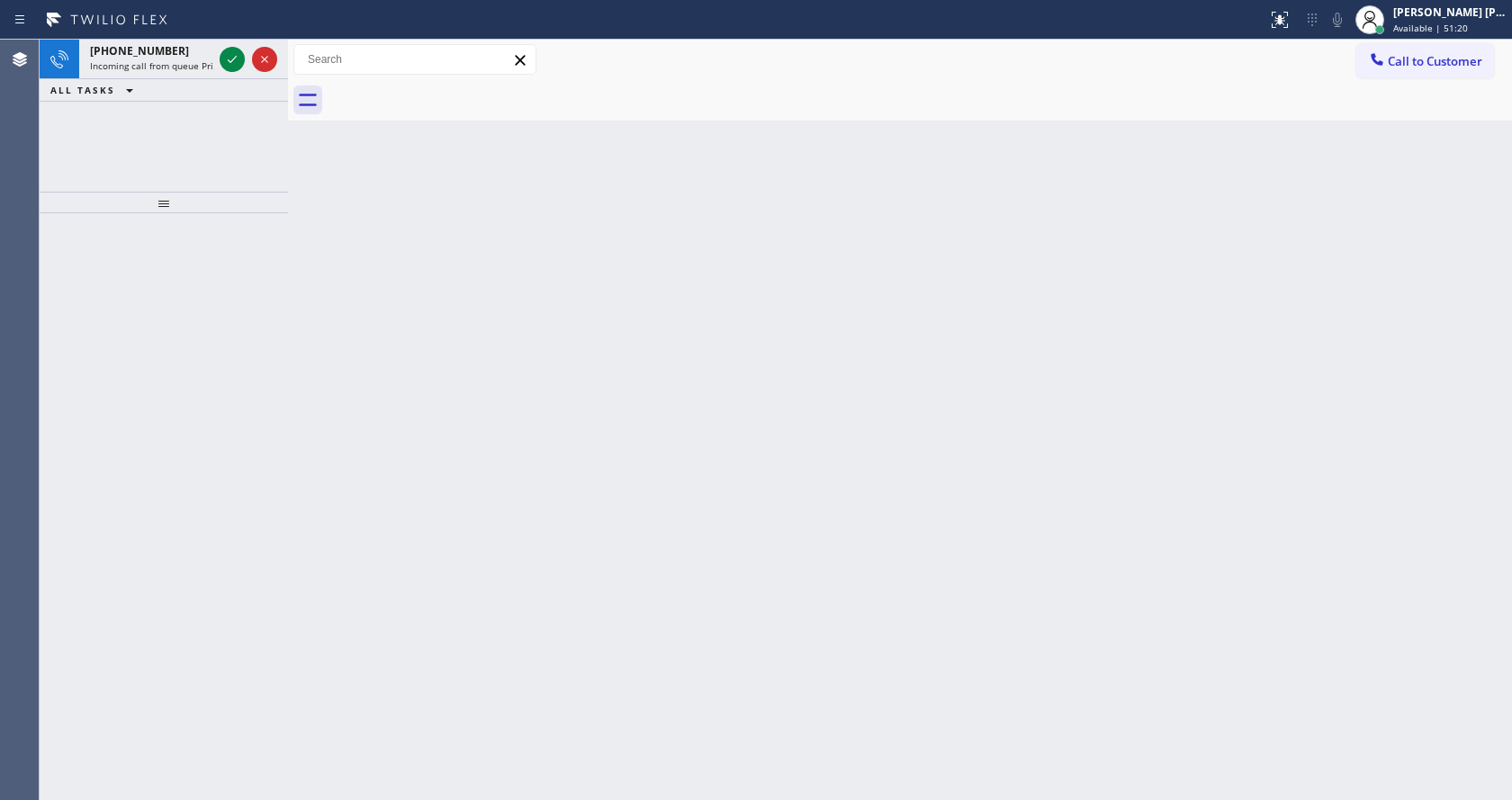
click at [244, 50] on div at bounding box center [232, 60] width 25 height 21
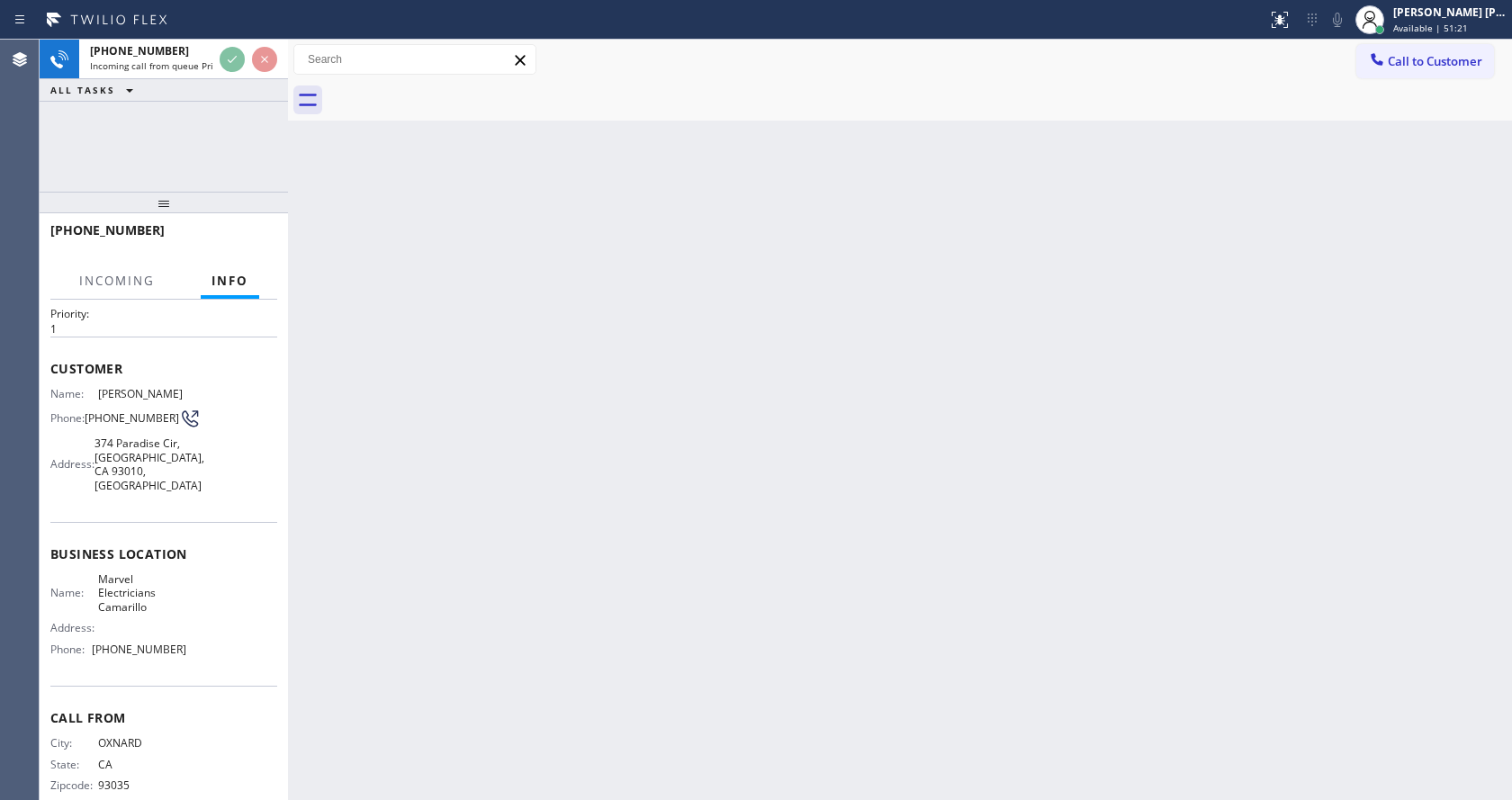
scroll to position [64, 0]
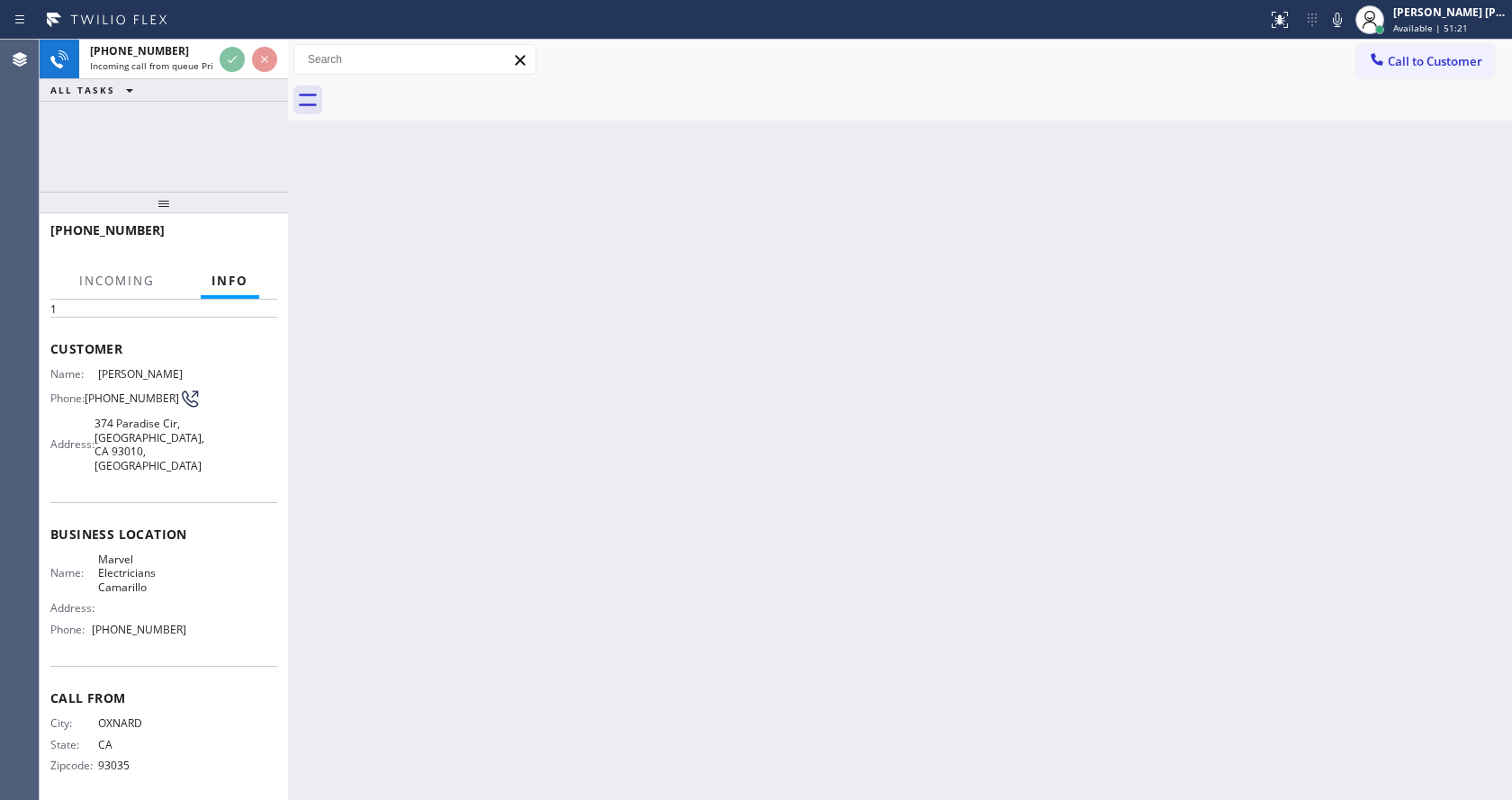
click at [667, 512] on div "Back to Dashboard Change Sender ID Customers Technicians Select a contact Outbo…" at bounding box center [901, 419] width 1225 height 761
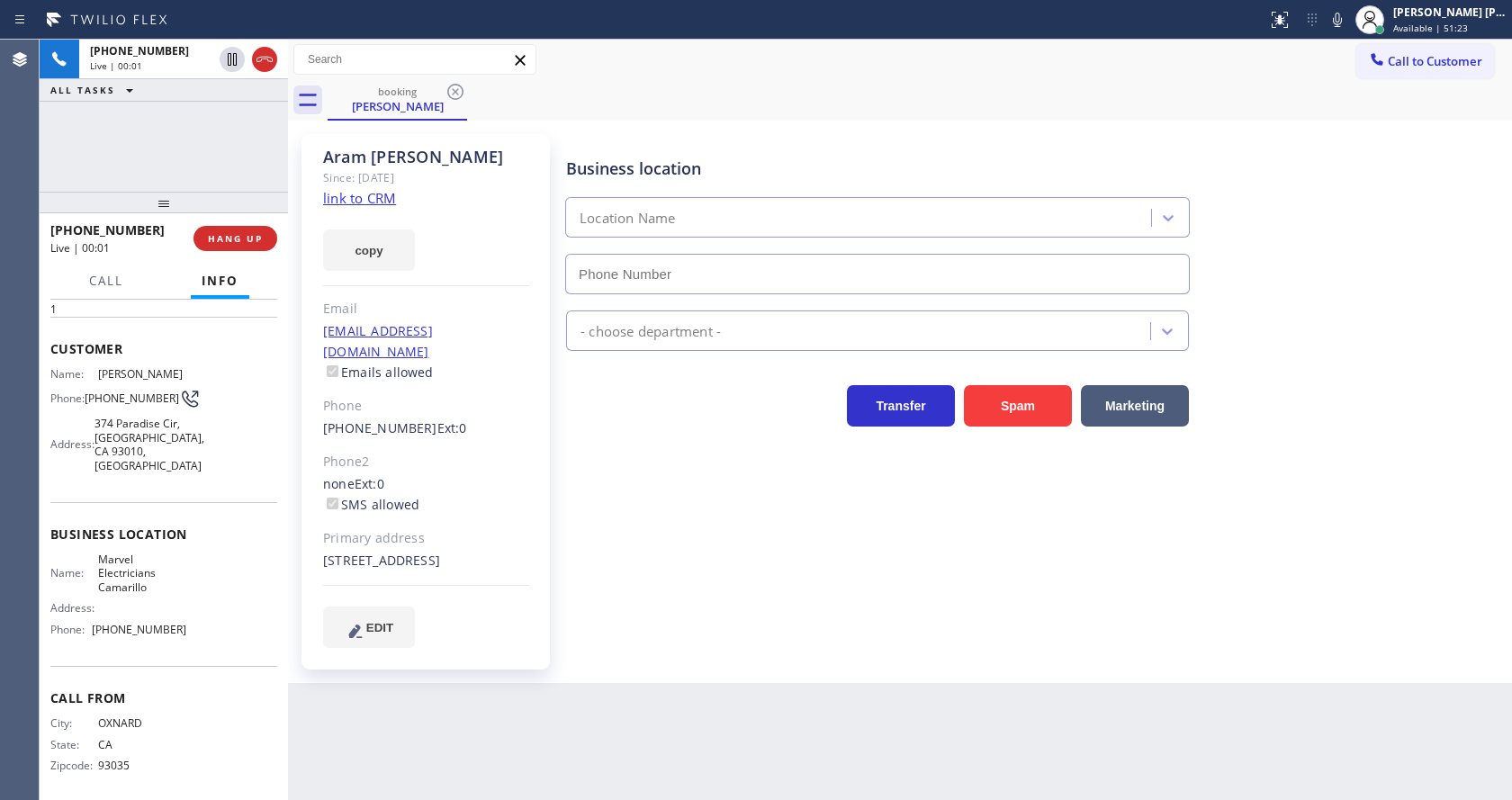
type input "[PHONE_NUMBER]"
click at [368, 197] on link "link to CRM" at bounding box center [359, 198] width 73 height 18
click at [543, 628] on div "[PERSON_NAME] Since: [DATE] link to CRM copy Email [EMAIL_ADDRESS][DOMAIN_NAME]…" at bounding box center [426, 402] width 248 height 536
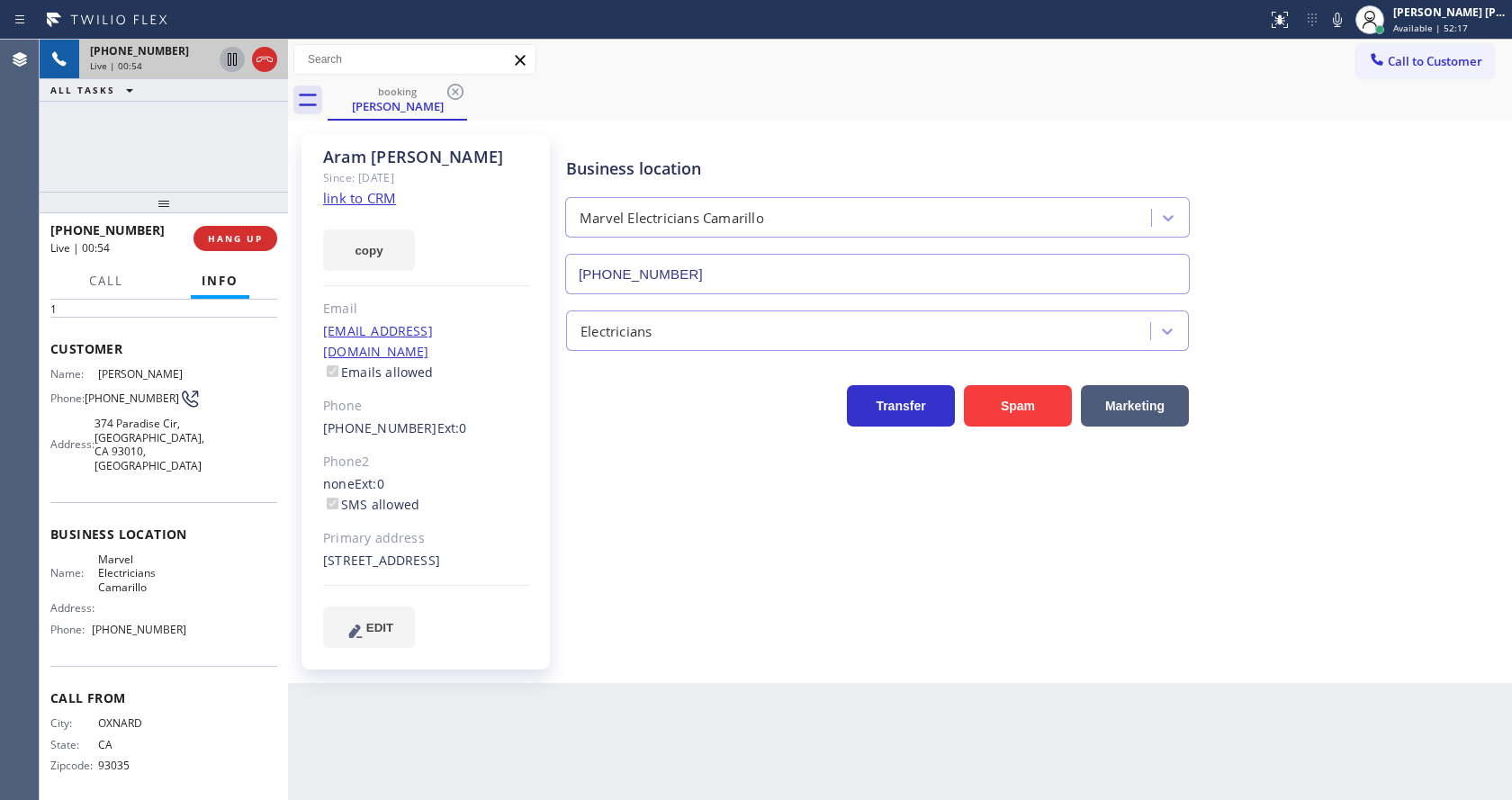
click at [232, 57] on icon at bounding box center [232, 59] width 9 height 12
click at [1345, 25] on icon at bounding box center [1337, 19] width 21 height 21
click at [928, 625] on div "Business location Marvel Electricians Camarillo [PHONE_NUMBER] Electricians Tra…" at bounding box center [1034, 390] width 945 height 504
click at [688, 647] on div "Business location Marvel Electricians Camarillo [PHONE_NUMBER] Electricians Tra…" at bounding box center [1034, 409] width 945 height 540
click at [544, 492] on div "[PERSON_NAME] Since: [DATE] link to CRM copy Email [EMAIL_ADDRESS][DOMAIN_NAME]…" at bounding box center [426, 402] width 248 height 536
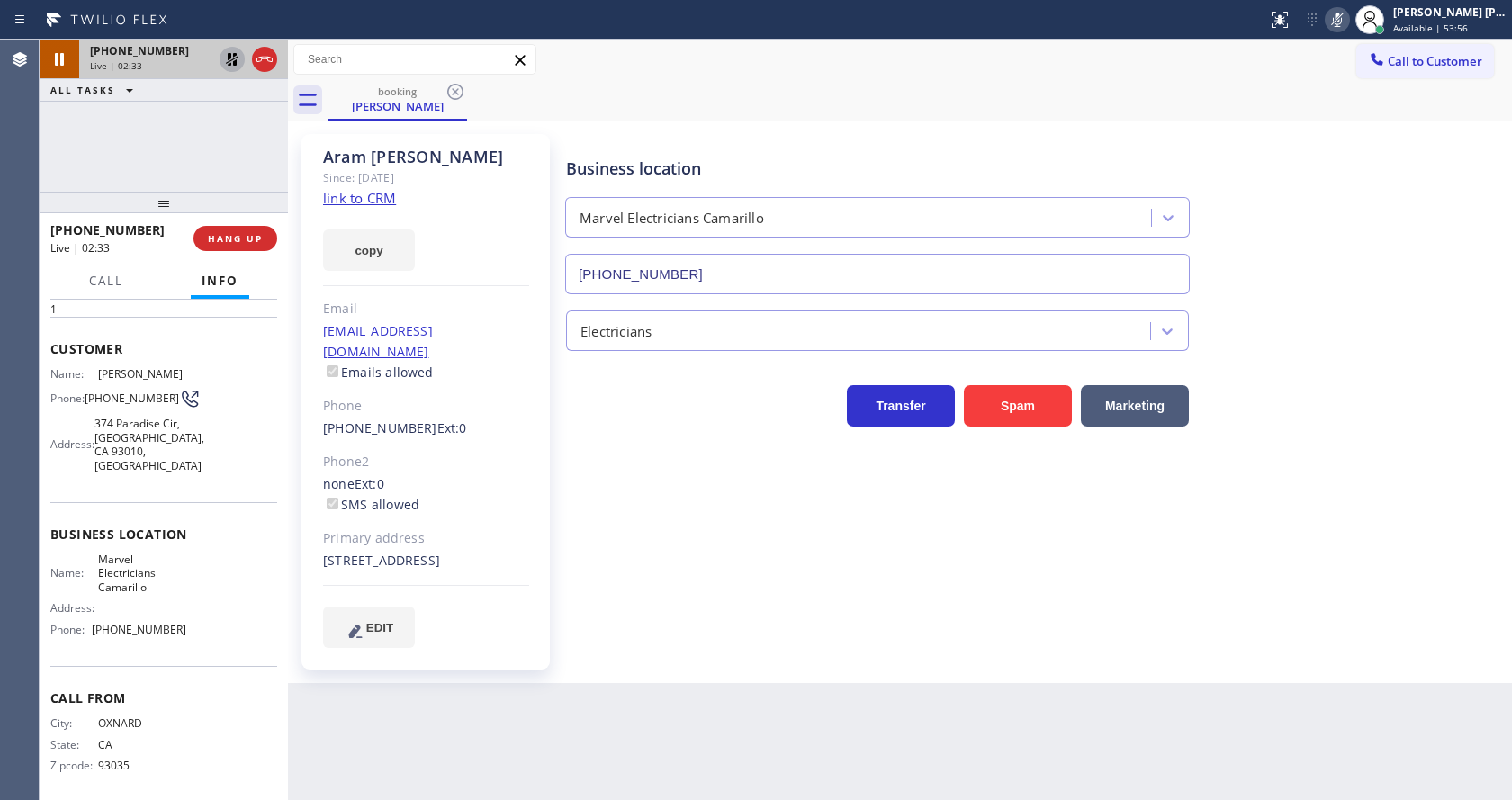
click at [227, 53] on icon at bounding box center [232, 60] width 21 height 21
click at [1333, 31] on div "Status report No issues detected If you experience an issue, please download th…" at bounding box center [1386, 19] width 252 height 39
click at [1339, 24] on icon at bounding box center [1337, 19] width 21 height 21
click at [1339, 153] on div "Business location Marvel Electricians Camarillo [PHONE_NUMBER]" at bounding box center [1034, 212] width 945 height 162
click at [748, 611] on div "Business location Marvel Electricians Camarillo [PHONE_NUMBER] Electricians Tra…" at bounding box center [1034, 390] width 945 height 504
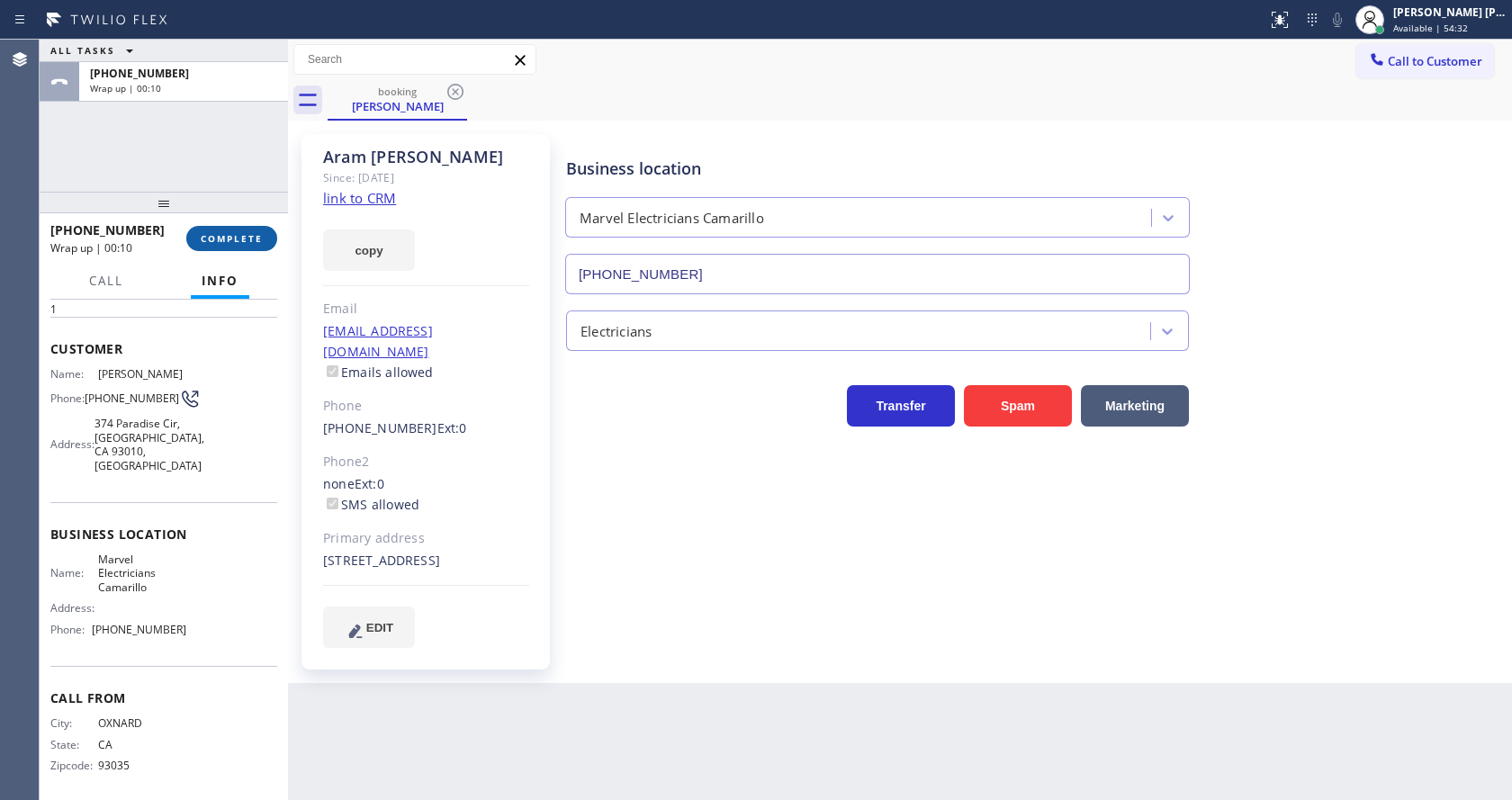
click at [219, 232] on button "COMPLETE" at bounding box center [232, 238] width 91 height 25
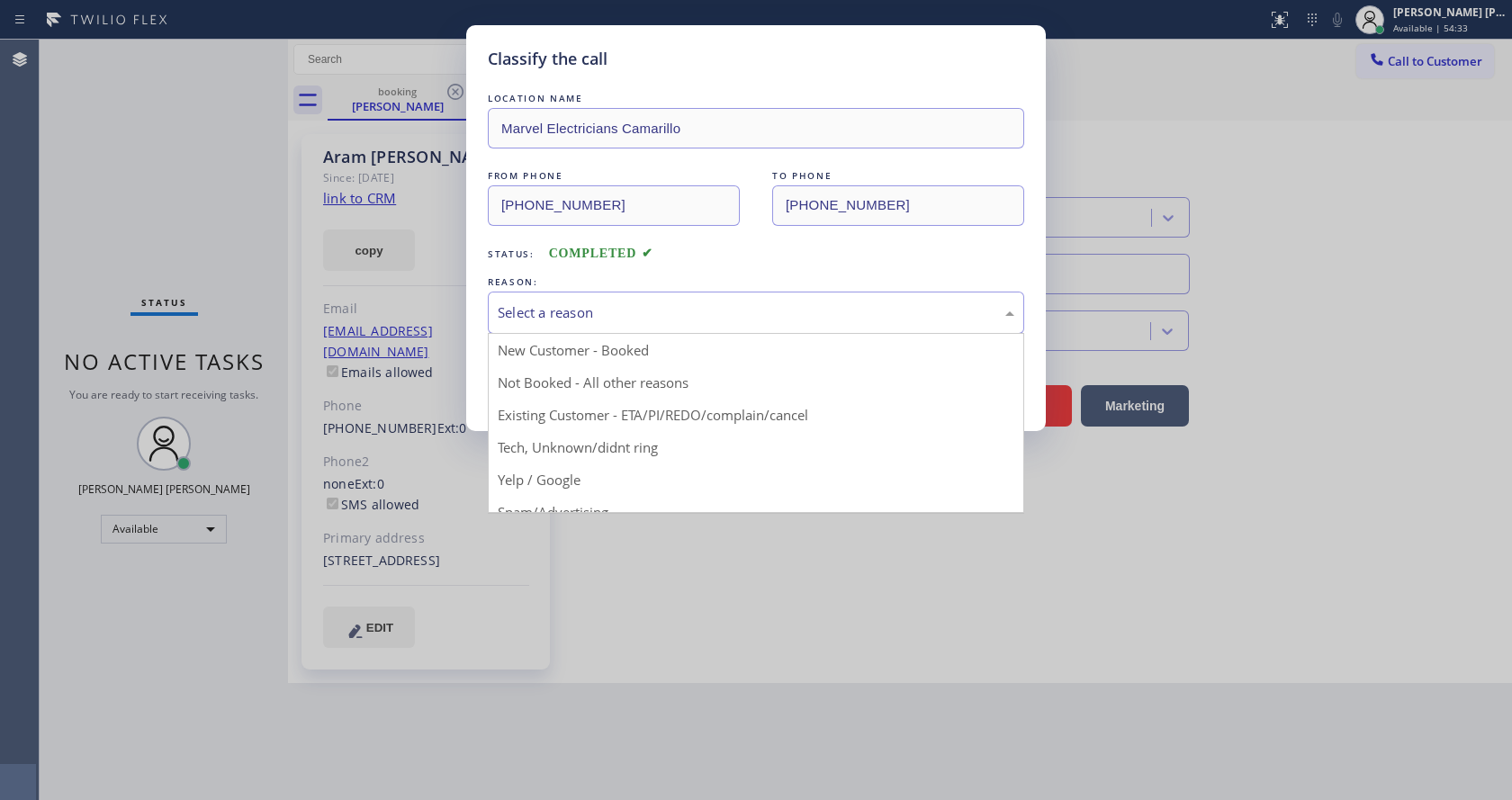
click at [580, 309] on div "Select a reason" at bounding box center [756, 313] width 517 height 21
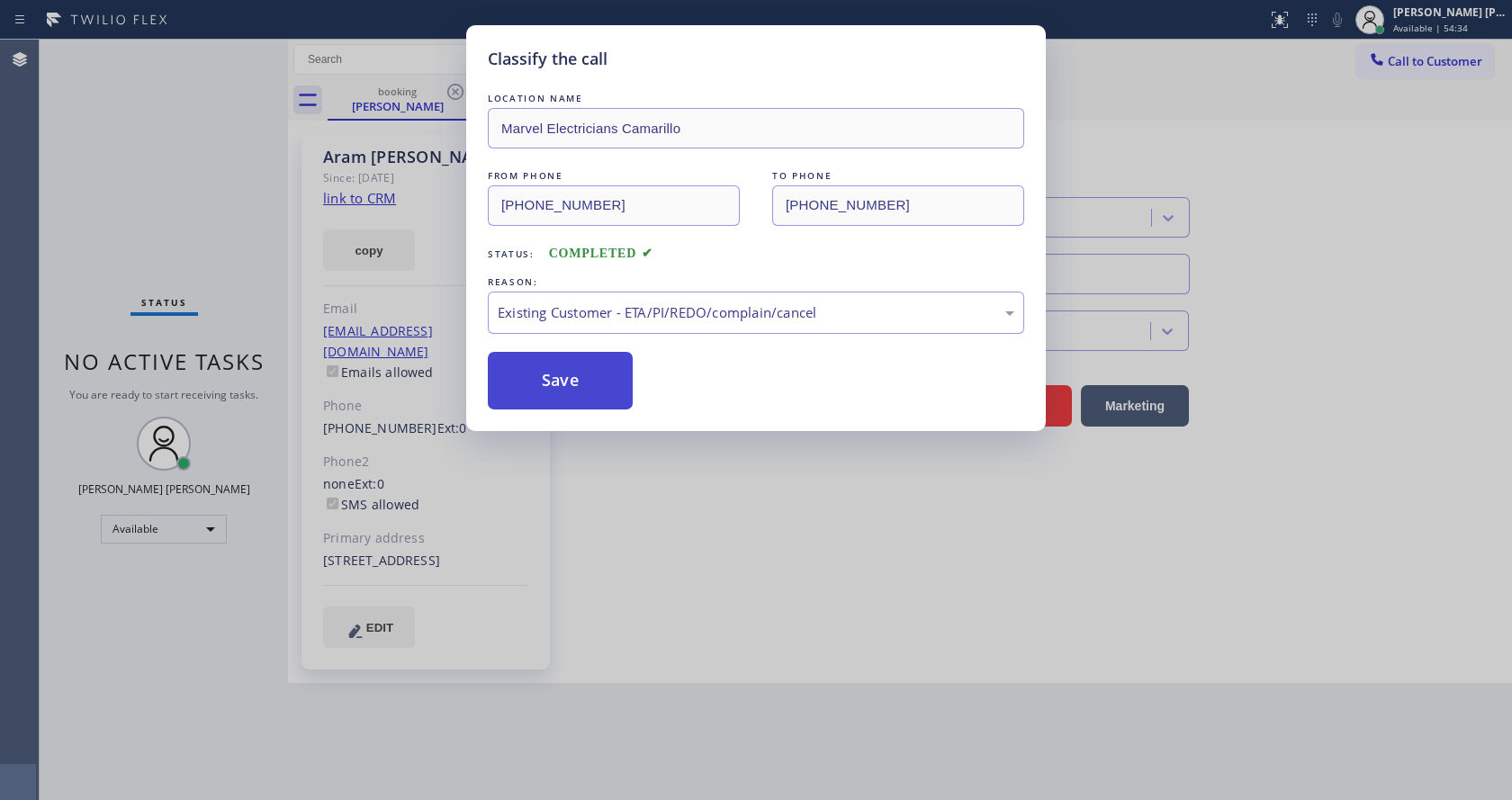
click at [580, 372] on button "Save" at bounding box center [560, 381] width 145 height 58
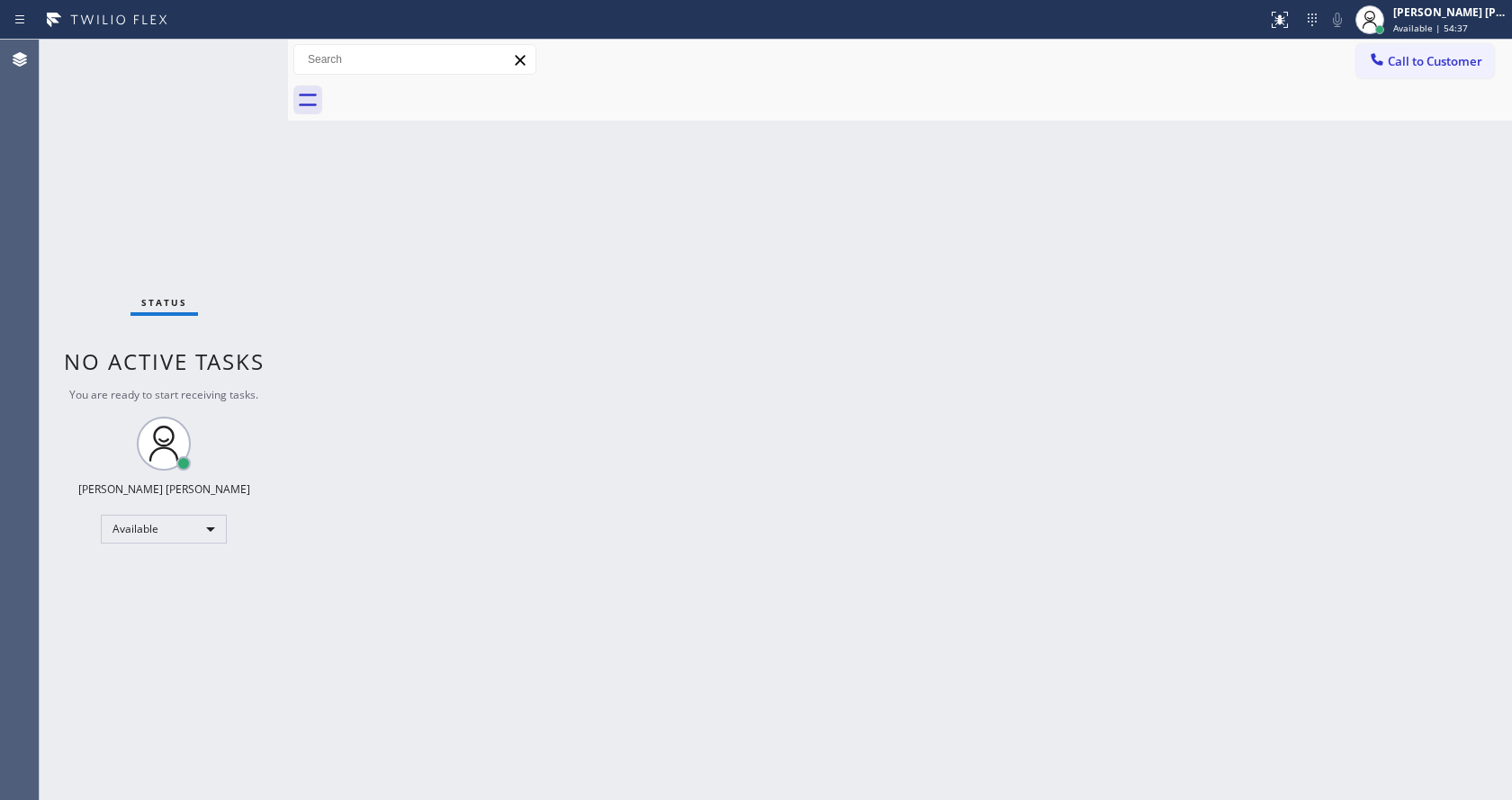
click at [434, 344] on div "Back to Dashboard Change Sender ID Customers Technicians Select a contact Outbo…" at bounding box center [901, 419] width 1225 height 761
click at [833, 531] on div "Back to Dashboard Change Sender ID Customers Technicians Select a contact Outbo…" at bounding box center [901, 419] width 1225 height 761
click at [525, 425] on div "Back to Dashboard Change Sender ID Customers Technicians Select a contact Outbo…" at bounding box center [901, 419] width 1225 height 761
click at [651, 473] on div "Back to Dashboard Change Sender ID Customers Technicians Select a contact Outbo…" at bounding box center [901, 419] width 1225 height 761
click at [404, 307] on div "Back to Dashboard Change Sender ID Customers Technicians Select a contact Outbo…" at bounding box center [901, 419] width 1225 height 761
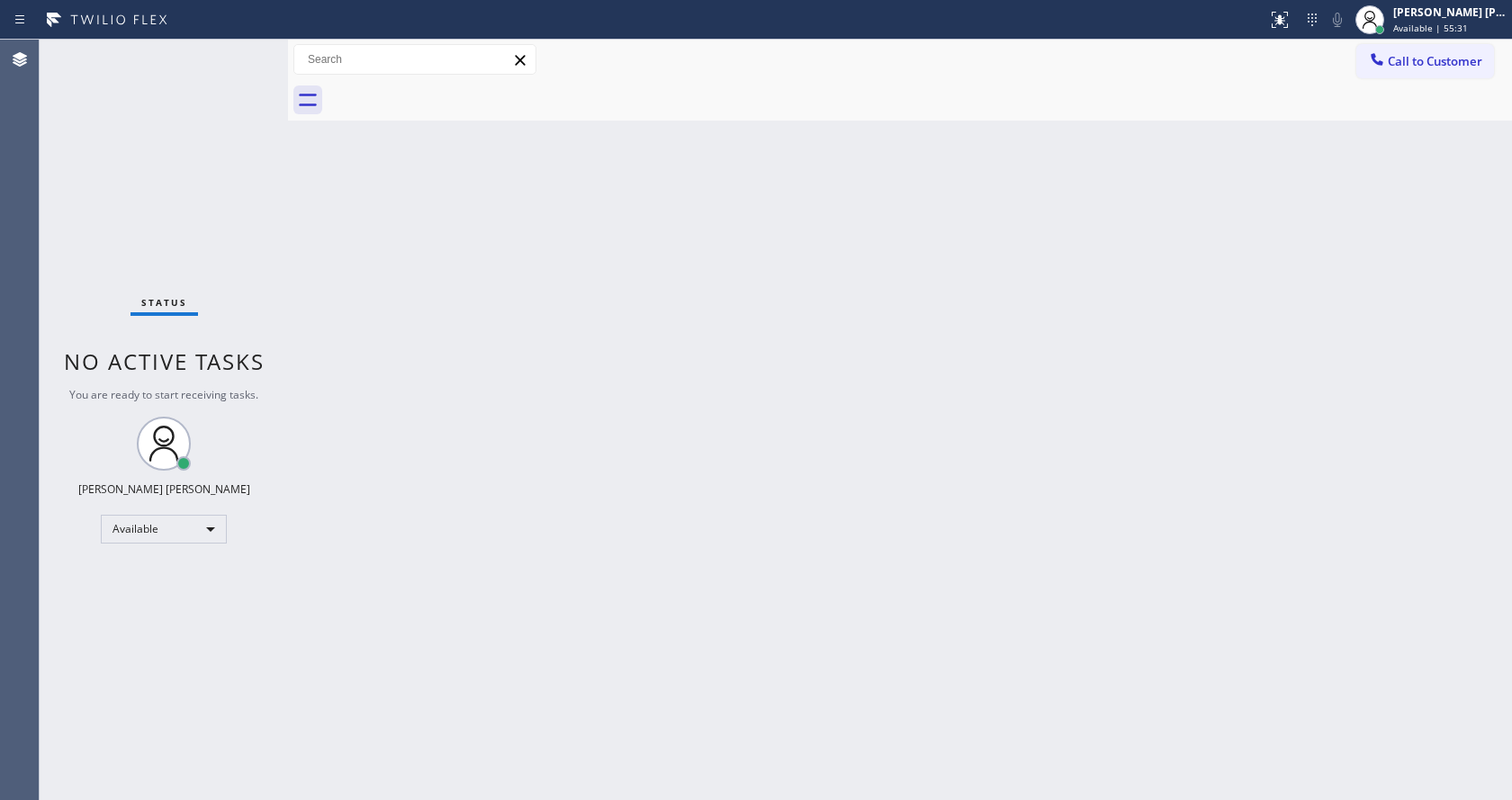
click at [874, 290] on div "Back to Dashboard Change Sender ID Customers Technicians Select a contact Outbo…" at bounding box center [901, 419] width 1225 height 761
click at [870, 508] on div "Back to Dashboard Change Sender ID Customers Technicians Select a contact Outbo…" at bounding box center [901, 419] width 1225 height 761
click at [720, 630] on div "Back to Dashboard Change Sender ID Customers Technicians Select a contact Outbo…" at bounding box center [901, 419] width 1225 height 761
click at [423, 407] on div "Back to Dashboard Change Sender ID Customers Technicians Select a contact Outbo…" at bounding box center [901, 419] width 1225 height 761
click at [238, 50] on div "Status No active tasks You are ready to start receiving tasks. [PERSON_NAME] [P…" at bounding box center [163, 419] width 248 height 761
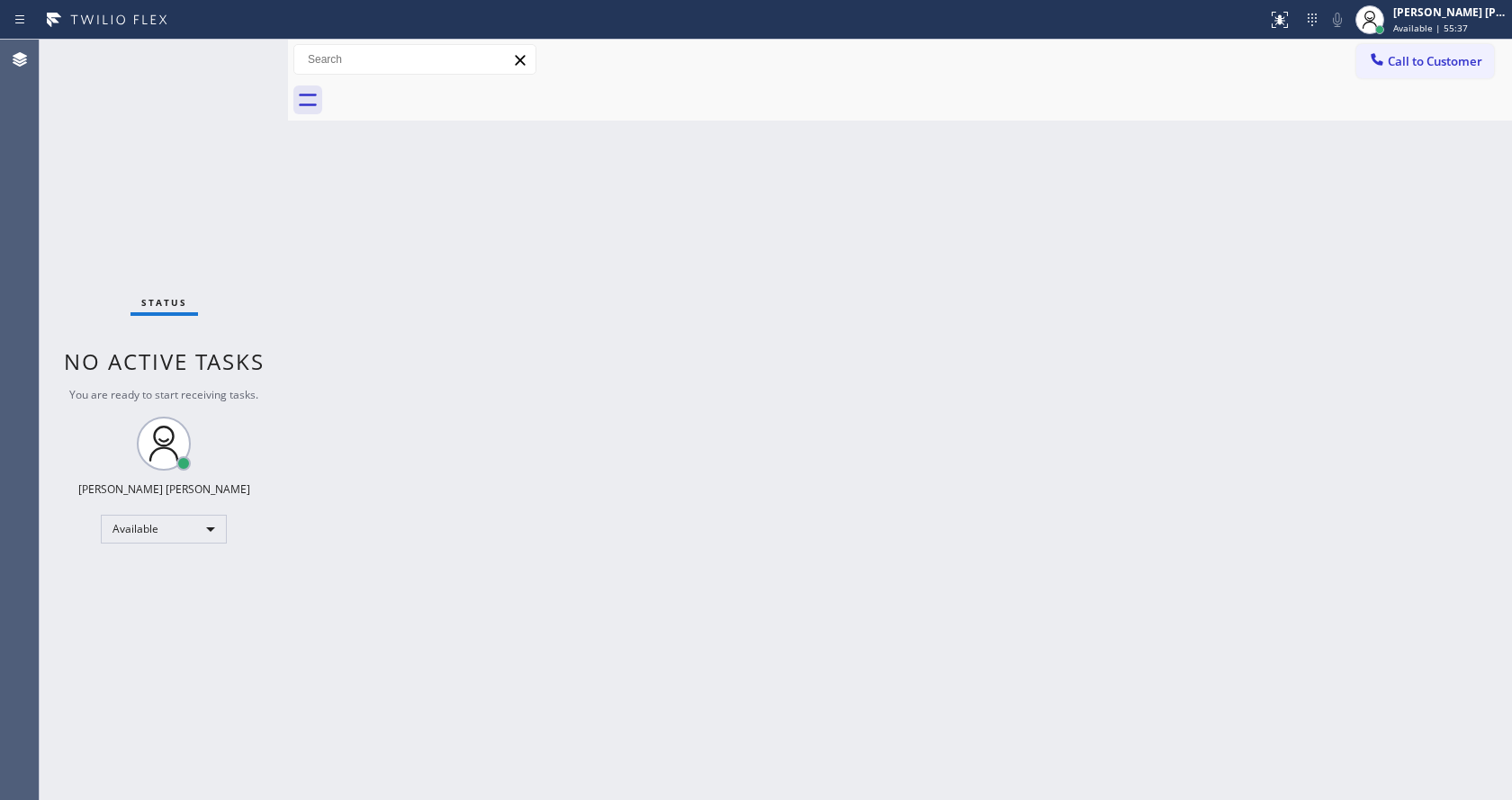
click at [240, 51] on div "Status No active tasks You are ready to start receiving tasks. [PERSON_NAME] [P…" at bounding box center [163, 419] width 248 height 761
click at [241, 48] on div "Status No active tasks You are ready to start receiving tasks. [PERSON_NAME] [P…" at bounding box center [163, 419] width 248 height 761
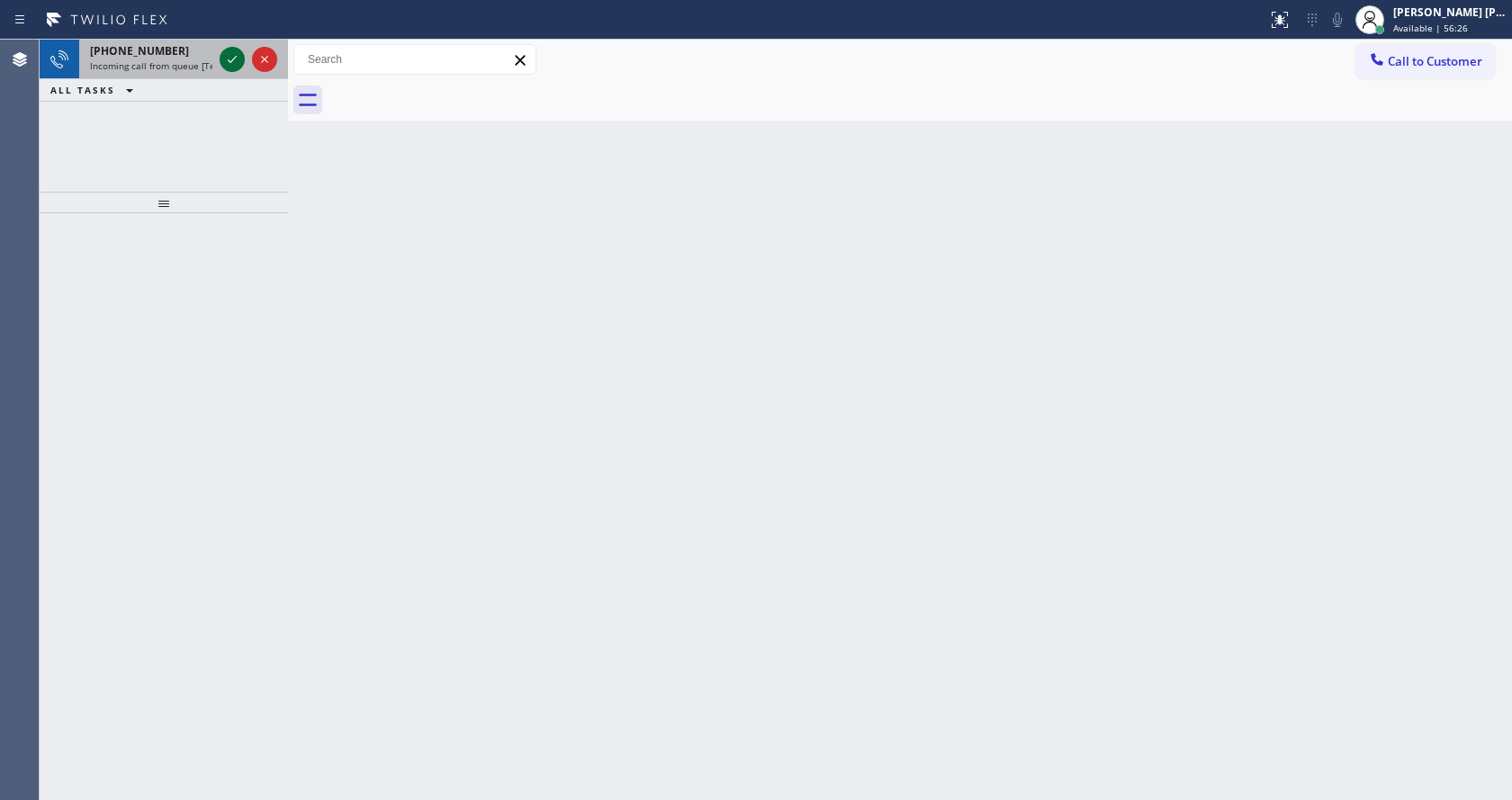
click at [235, 54] on icon at bounding box center [232, 60] width 21 height 21
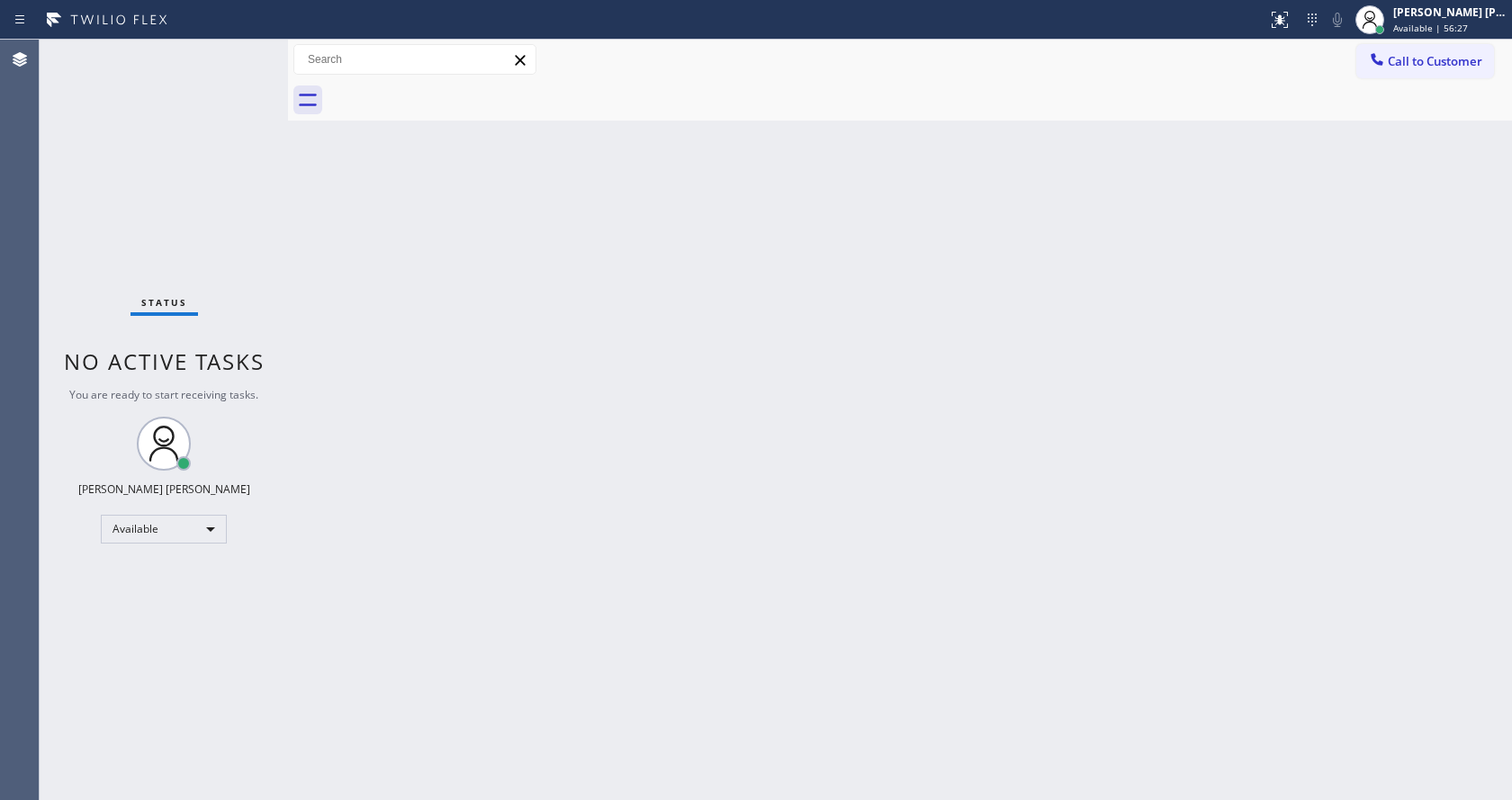
click at [657, 418] on div "Back to Dashboard Change Sender ID Customers Technicians Select a contact Outbo…" at bounding box center [901, 419] width 1225 height 761
click at [406, 233] on div "Back to Dashboard Change Sender ID Customers Technicians Select a contact Outbo…" at bounding box center [901, 419] width 1225 height 761
click at [253, 51] on div "Status No active tasks You are ready to start receiving tasks. [PERSON_NAME] [P…" at bounding box center [163, 419] width 248 height 761
drag, startPoint x: 276, startPoint y: 246, endPoint x: 262, endPoint y: 162, distance: 85.2
click at [276, 246] on div "Status No active tasks You are ready to start receiving tasks. [PERSON_NAME] [P…" at bounding box center [163, 419] width 248 height 761
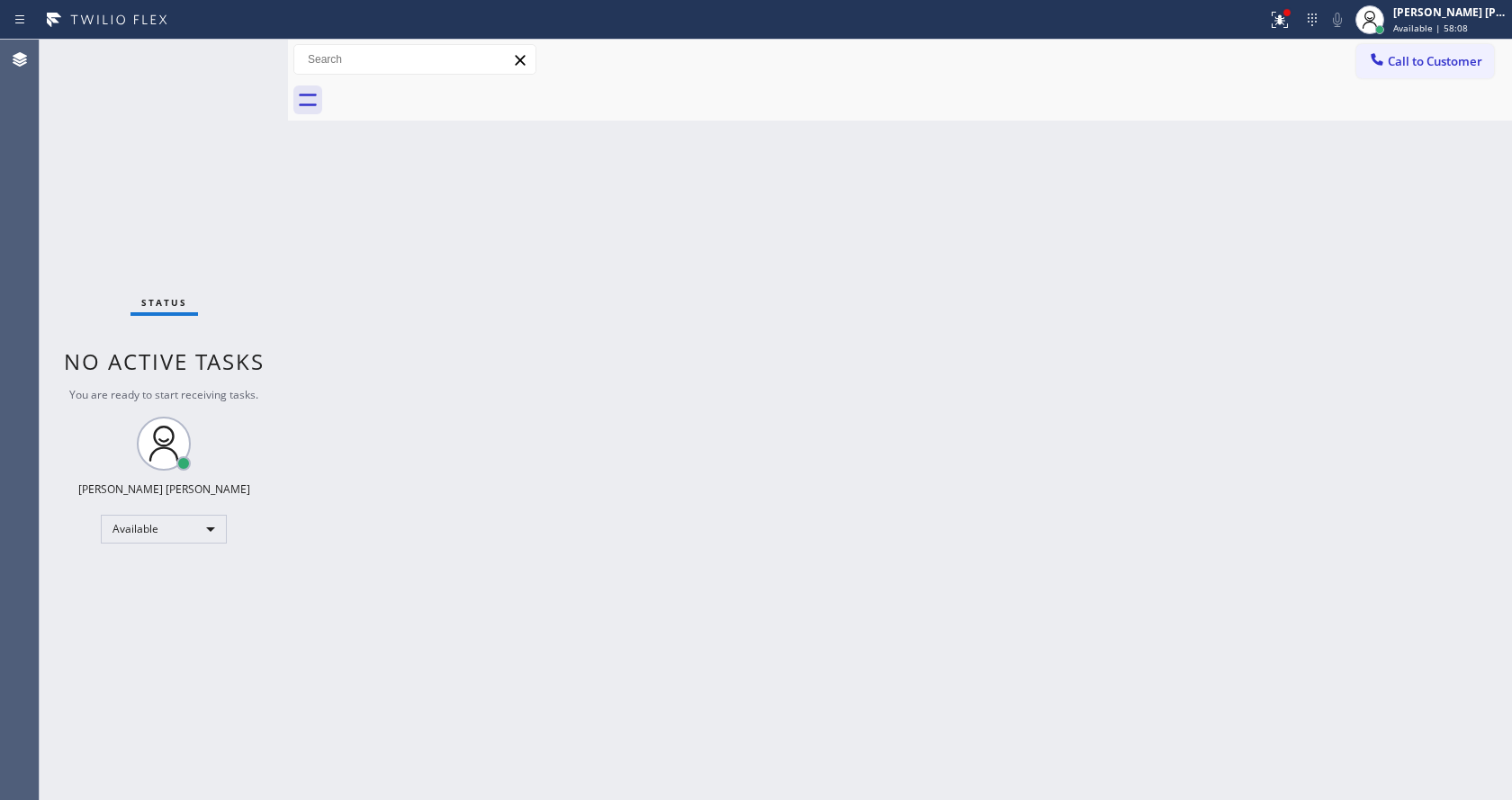
click at [240, 44] on div "Status No active tasks You are ready to start receiving tasks. [PERSON_NAME] [P…" at bounding box center [163, 419] width 248 height 761
click at [235, 55] on div "Status No active tasks You are ready to start receiving tasks. [PERSON_NAME] [P…" at bounding box center [163, 419] width 248 height 761
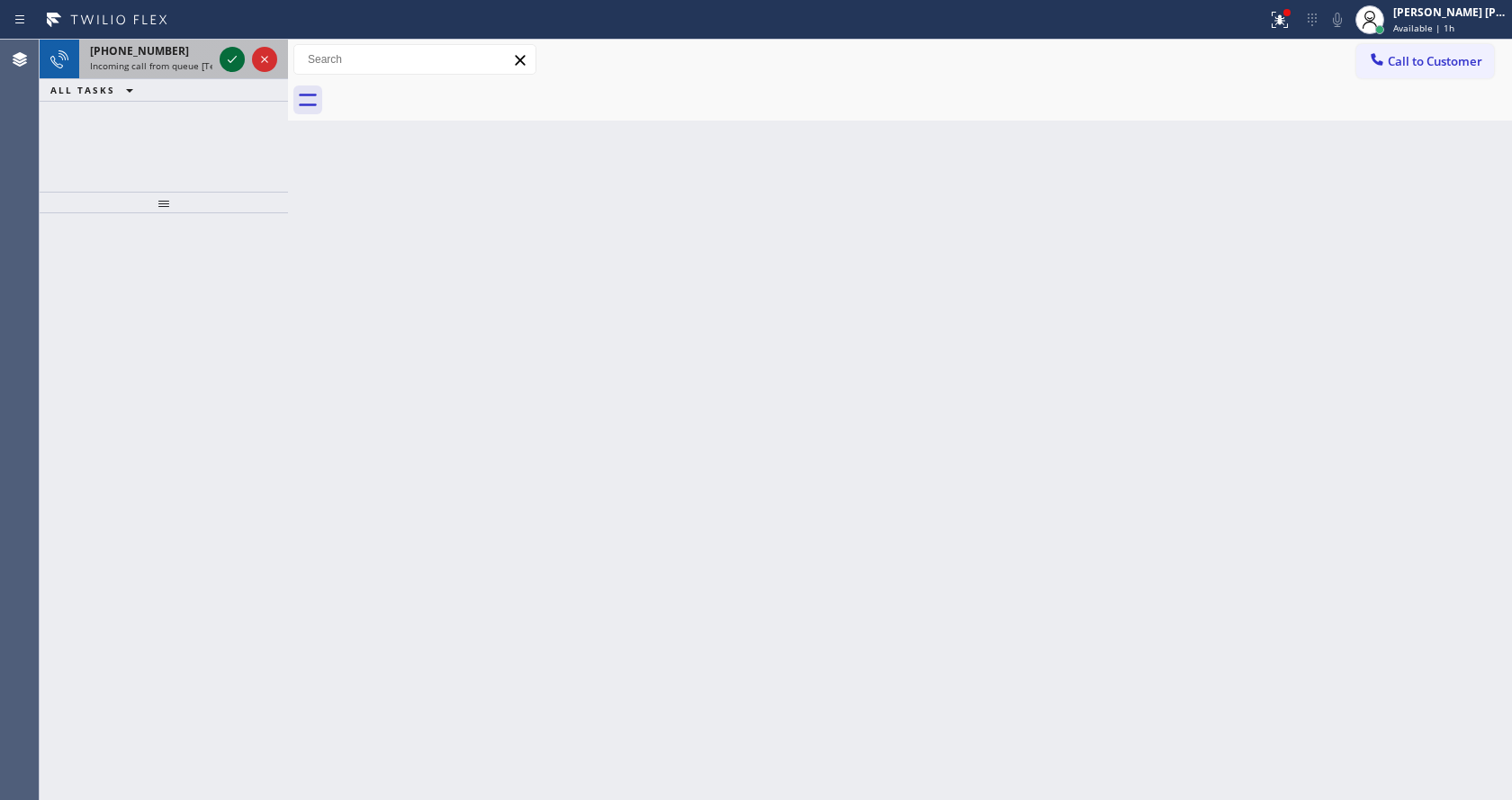
click at [231, 56] on icon at bounding box center [232, 60] width 21 height 21
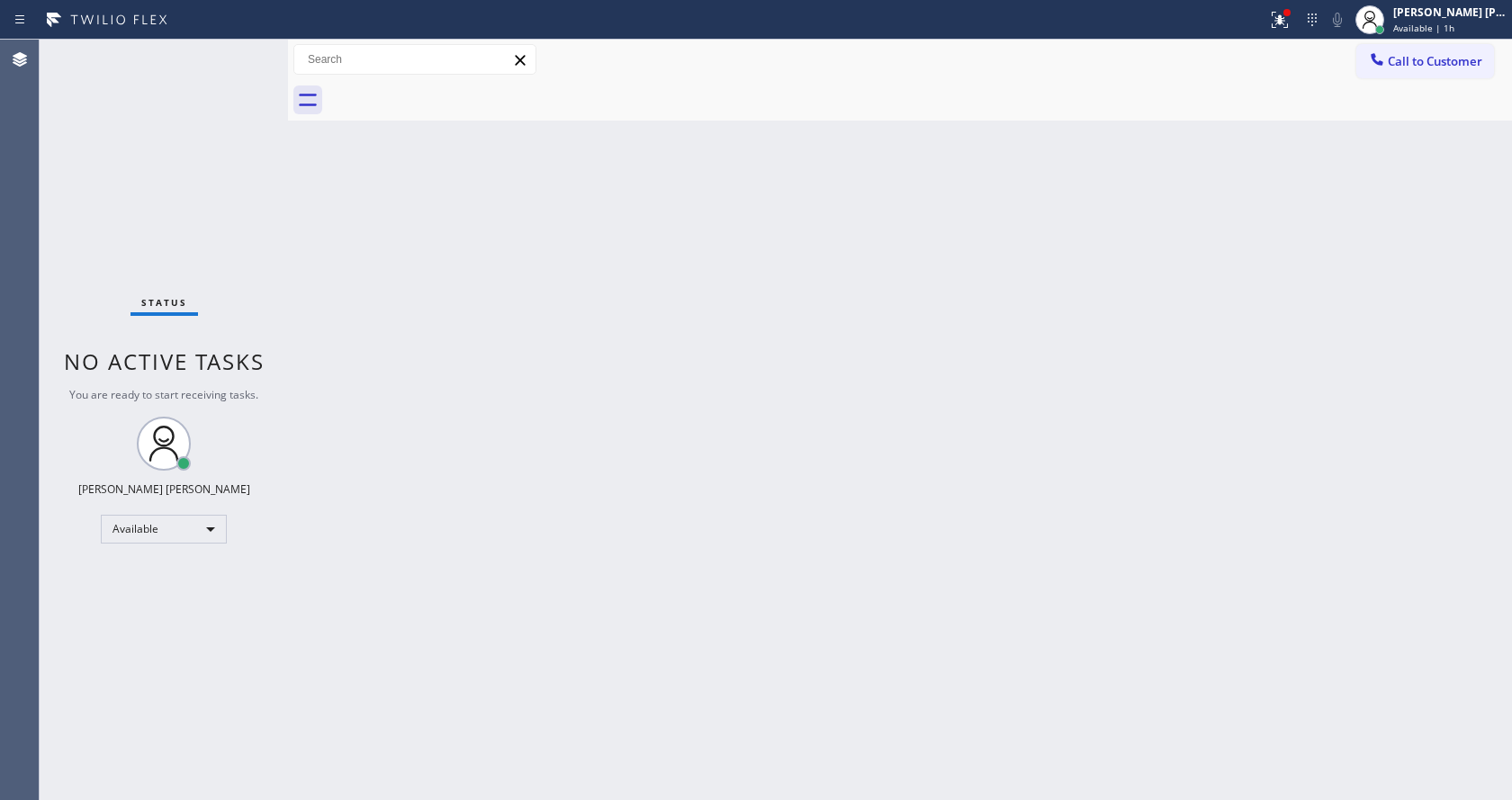
click at [223, 68] on div "Status No active tasks You are ready to start receiving tasks. [PERSON_NAME] [P…" at bounding box center [163, 419] width 248 height 761
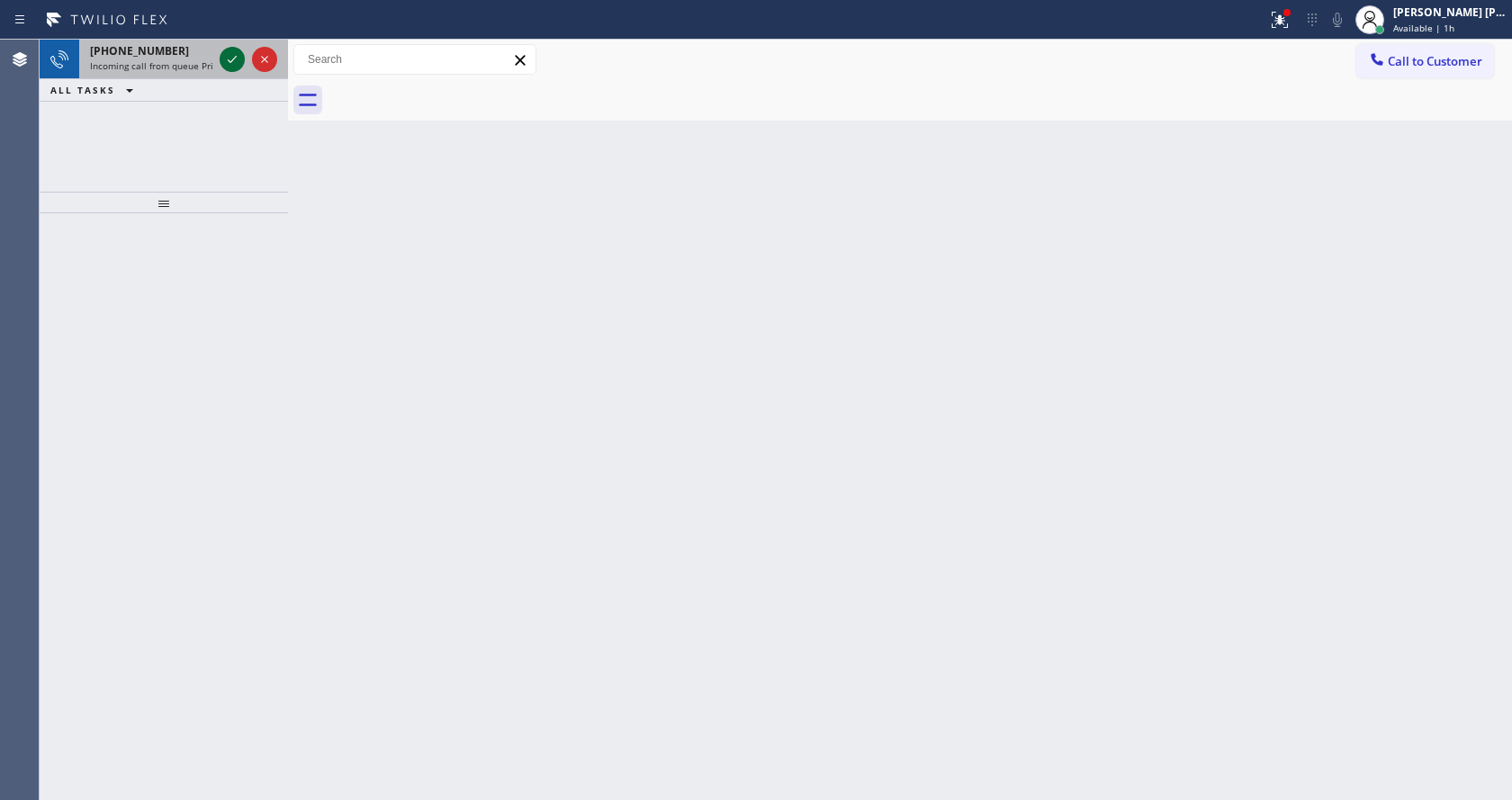
click at [239, 56] on icon at bounding box center [232, 60] width 21 height 21
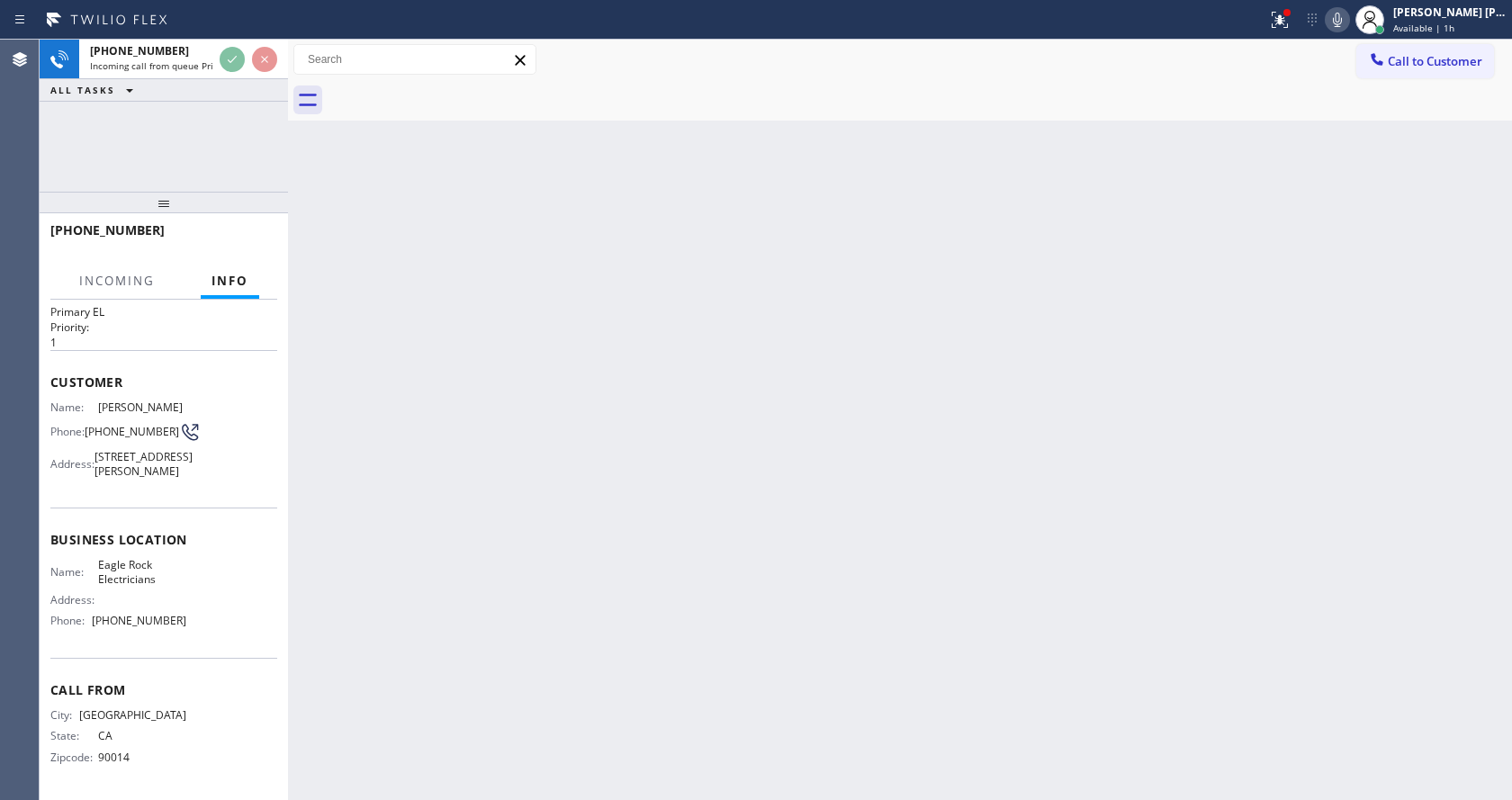
scroll to position [51, 0]
click at [448, 587] on div "Back to Dashboard Change Sender ID Customers Technicians Select a contact Outbo…" at bounding box center [901, 419] width 1225 height 761
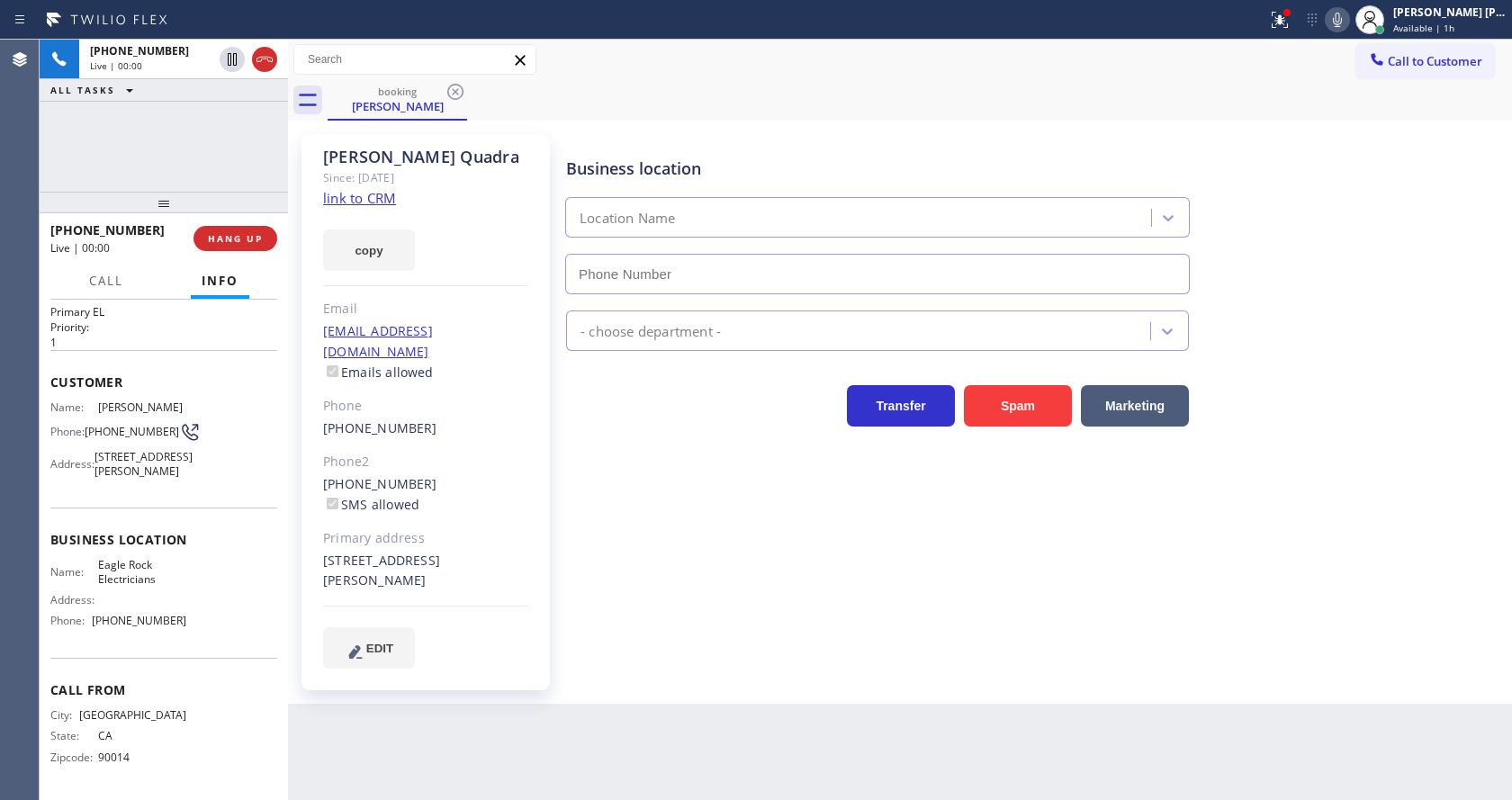
type input "[PHONE_NUMBER]"
click at [359, 203] on link "link to CRM" at bounding box center [359, 198] width 73 height 18
click at [571, 581] on div "Business location Eagle Rock Electricians [PHONE_NUMBER] Electricians Transfer …" at bounding box center [1034, 401] width 945 height 525
click at [768, 630] on div "Business location Eagle Rock Electricians [PHONE_NUMBER] Electricians Transfer …" at bounding box center [1034, 401] width 945 height 525
click at [580, 456] on div "Business location Eagle Rock Electricians [PHONE_NUMBER] Electricians Transfer …" at bounding box center [1034, 401] width 945 height 525
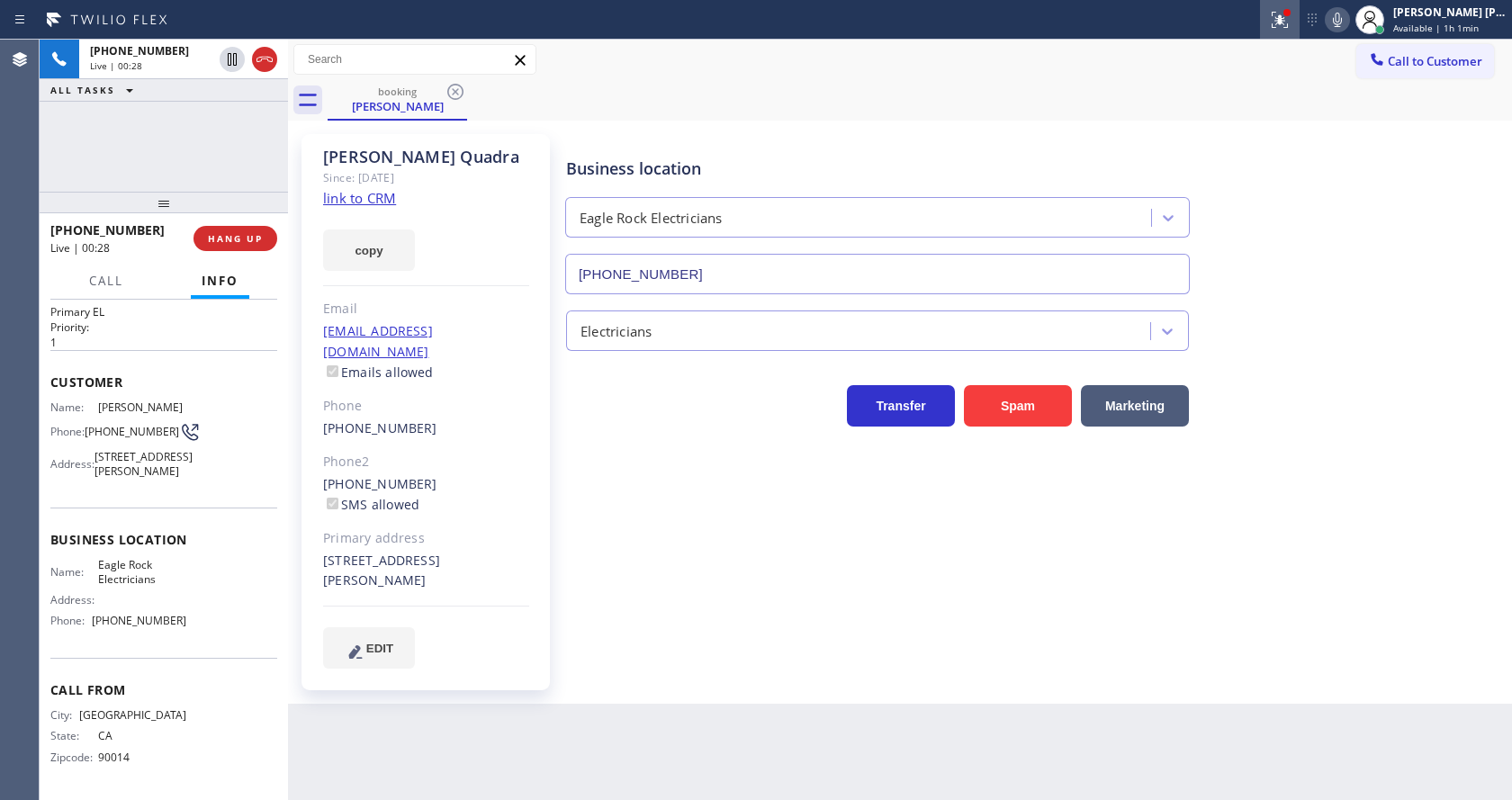
click at [1287, 28] on icon at bounding box center [1279, 19] width 21 height 21
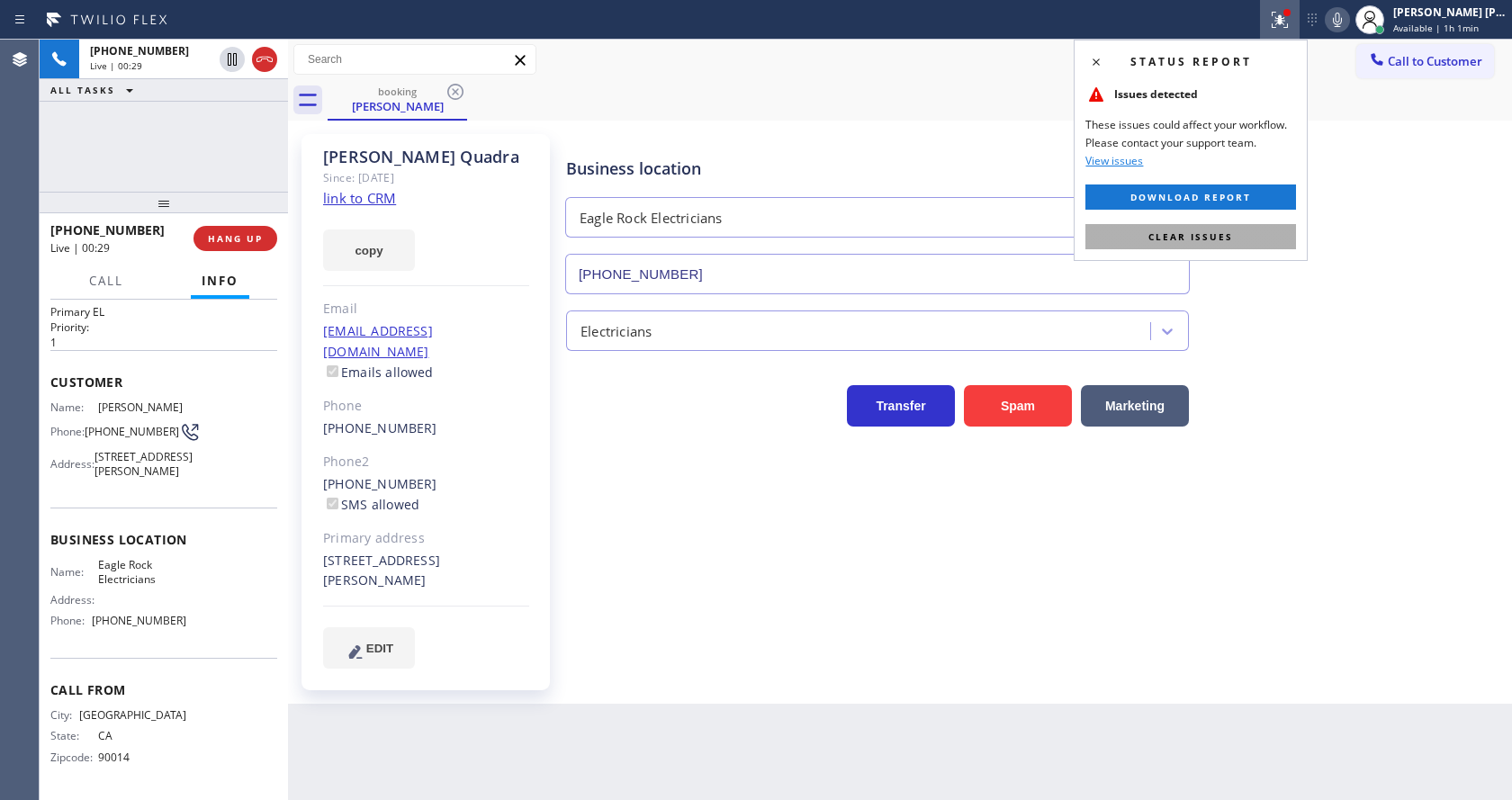
click at [1230, 231] on span "Clear issues" at bounding box center [1191, 237] width 85 height 12
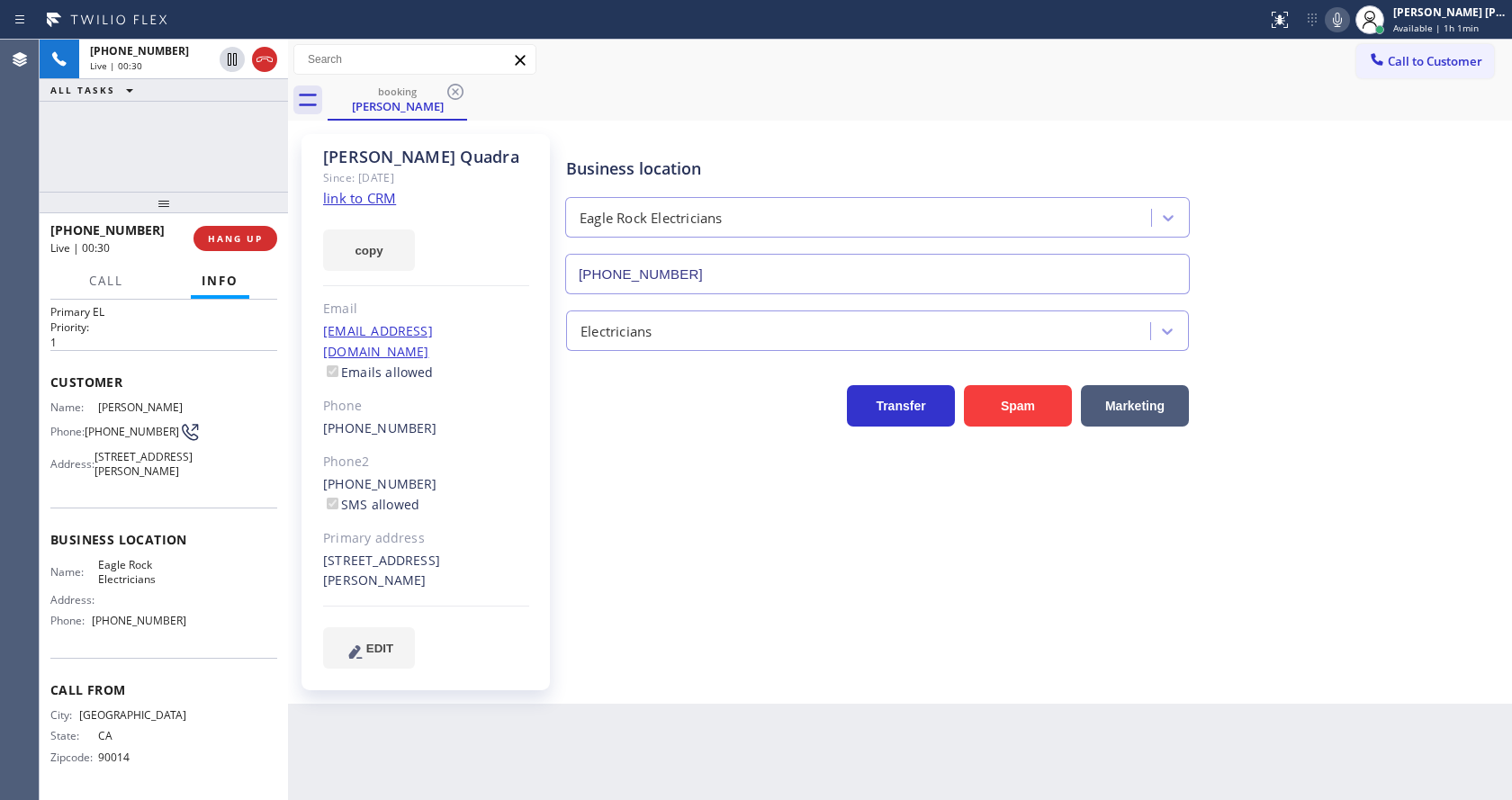
click at [1363, 177] on div "Business location Eagle Rock Electricians [PHONE_NUMBER]" at bounding box center [1034, 212] width 945 height 162
click at [561, 562] on div "[PERSON_NAME] Since: [DATE] link to CRM copy Email [EMAIL_ADDRESS][DOMAIN_NAME]…" at bounding box center [427, 412] width 270 height 574
click at [102, 268] on button "Call" at bounding box center [106, 281] width 56 height 36
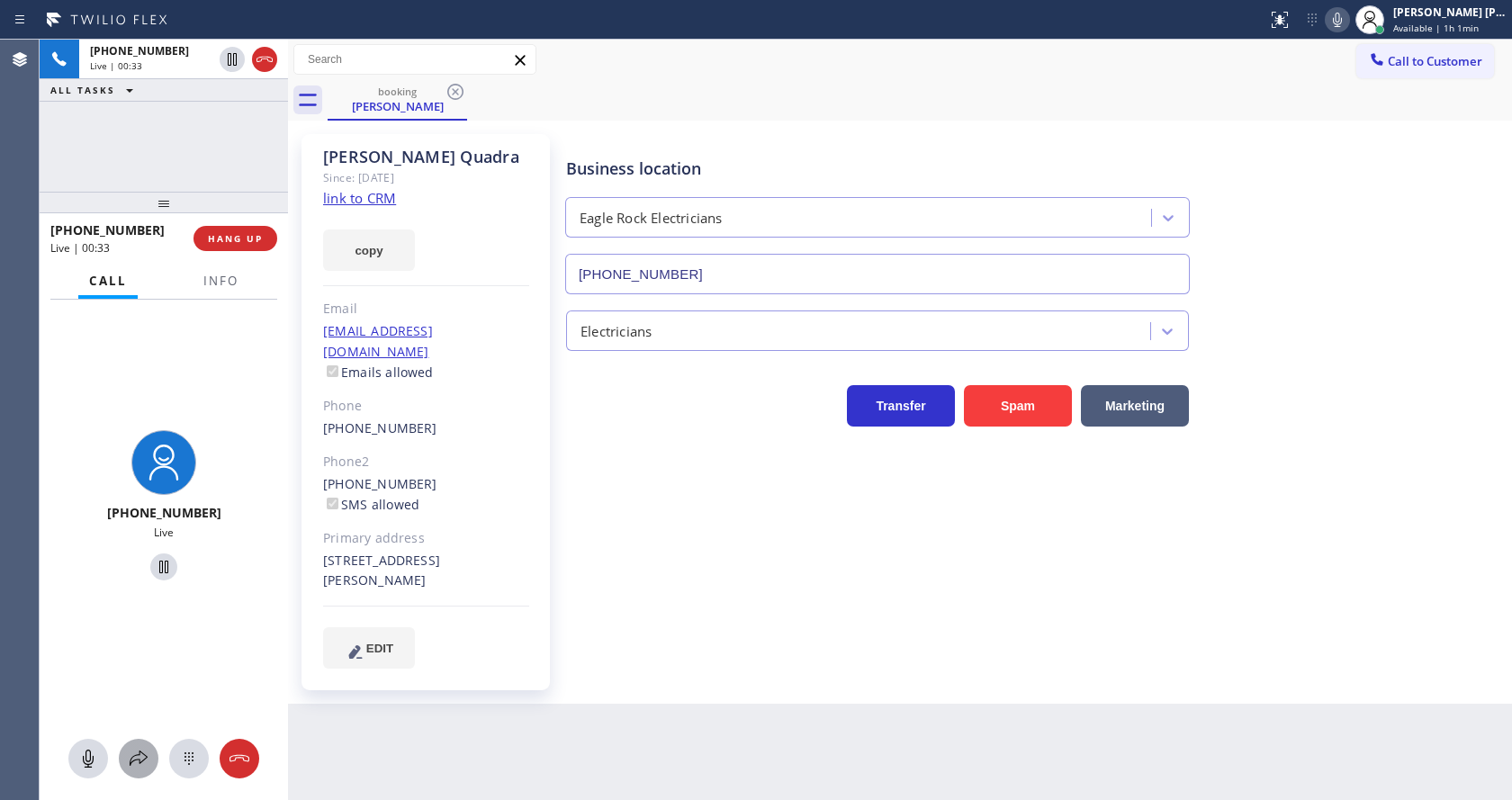
click at [138, 746] on button at bounding box center [138, 759] width 39 height 39
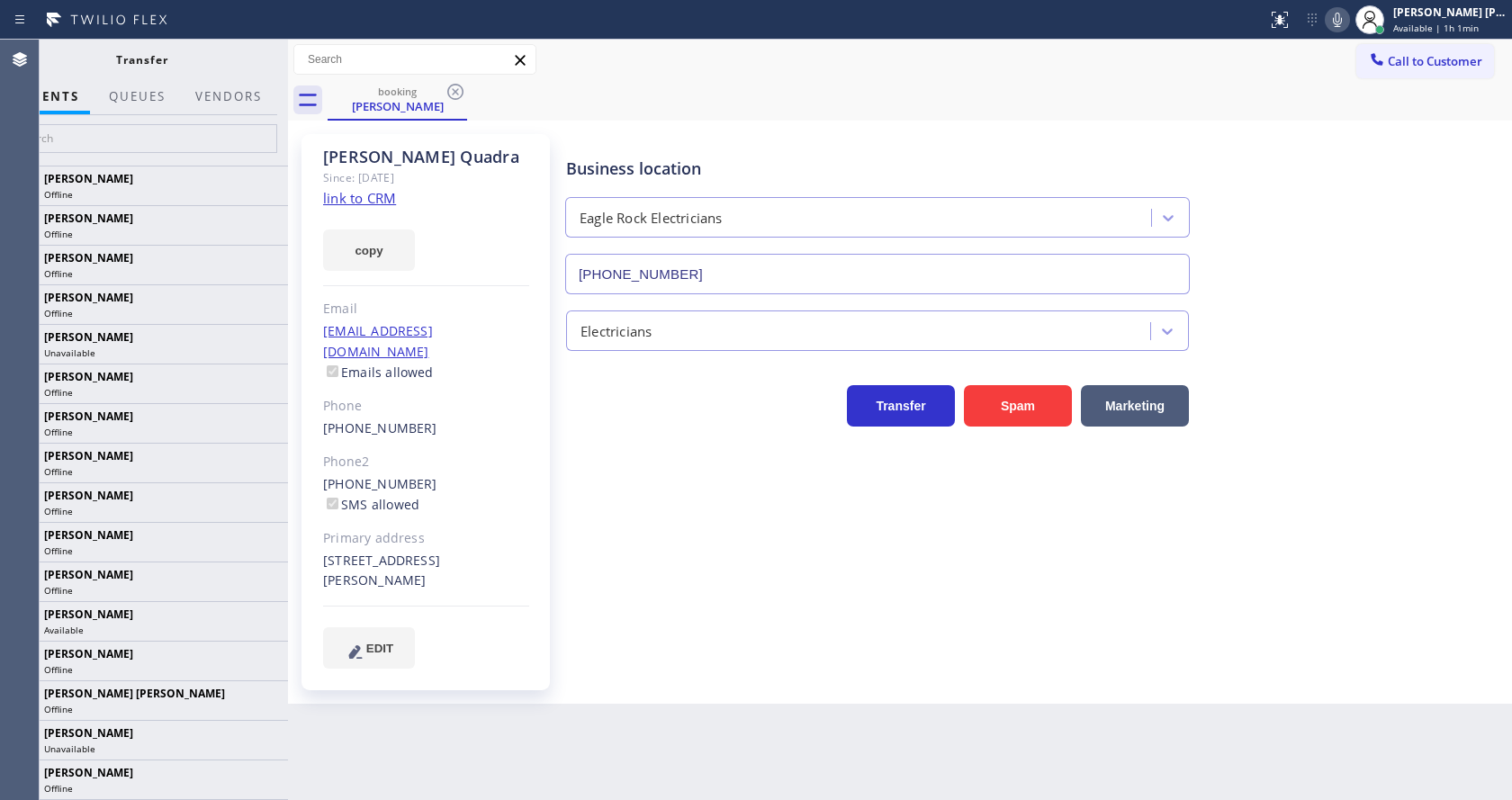
click at [630, 503] on div "Business location Eagle Rock Electricians [PHONE_NUMBER] Electricians Transfer …" at bounding box center [1034, 401] width 945 height 525
click at [1339, 18] on icon at bounding box center [1337, 19] width 21 height 21
click at [534, 398] on div "[PERSON_NAME] Since: [DATE] link to CRM copy Email [EMAIL_ADDRESS][DOMAIN_NAME]…" at bounding box center [426, 412] width 248 height 557
click at [69, 142] on input "text" at bounding box center [142, 138] width 271 height 29
click at [702, 525] on div "Business location Eagle Rock Electricians [PHONE_NUMBER] Electricians Transfer …" at bounding box center [1034, 401] width 945 height 525
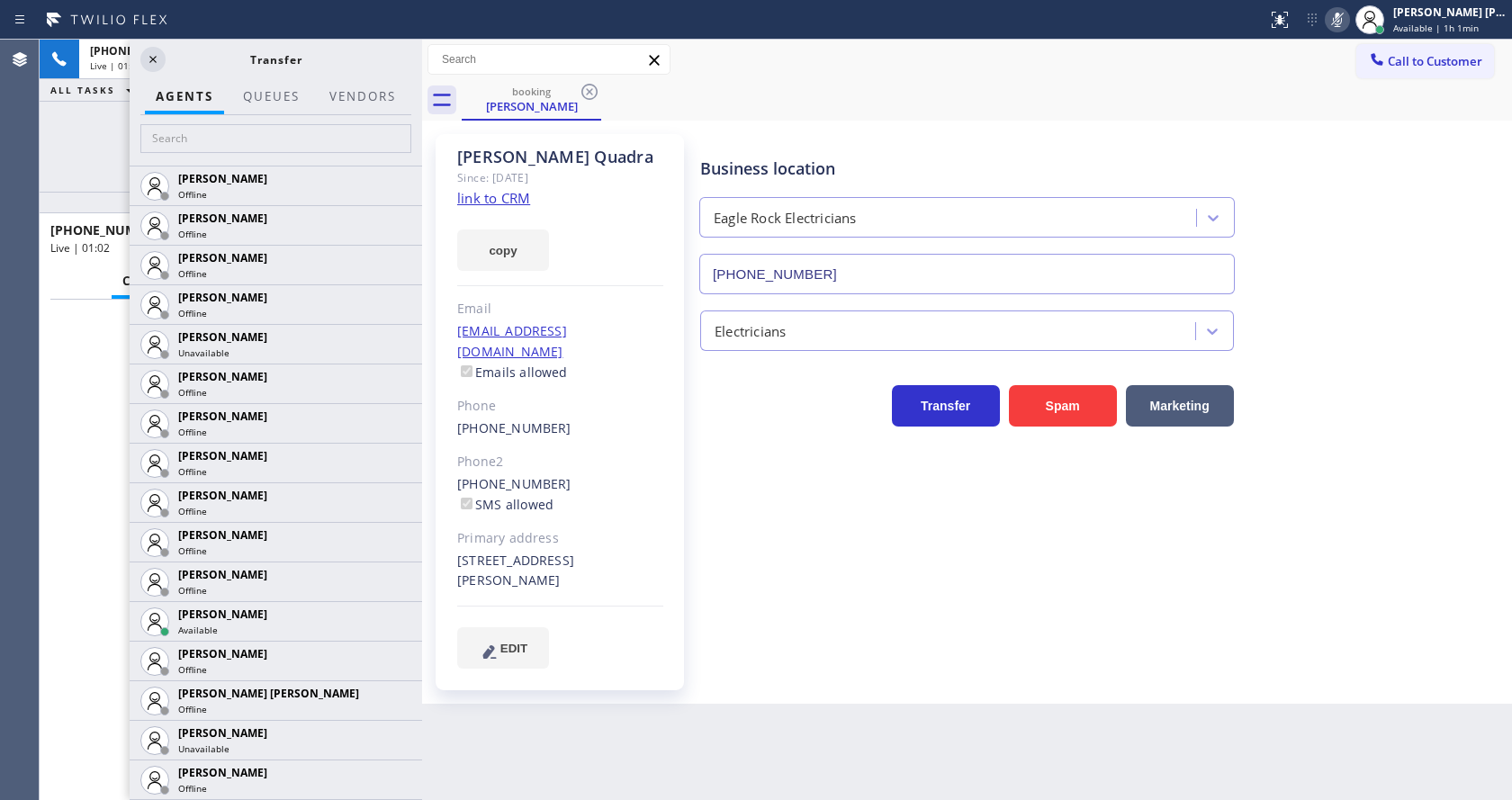
scroll to position [17, 0]
drag, startPoint x: 288, startPoint y: 139, endPoint x: 422, endPoint y: 162, distance: 136.0
click at [422, 162] on div at bounding box center [422, 419] width 0 height 761
click at [156, 64] on icon at bounding box center [153, 60] width 21 height 21
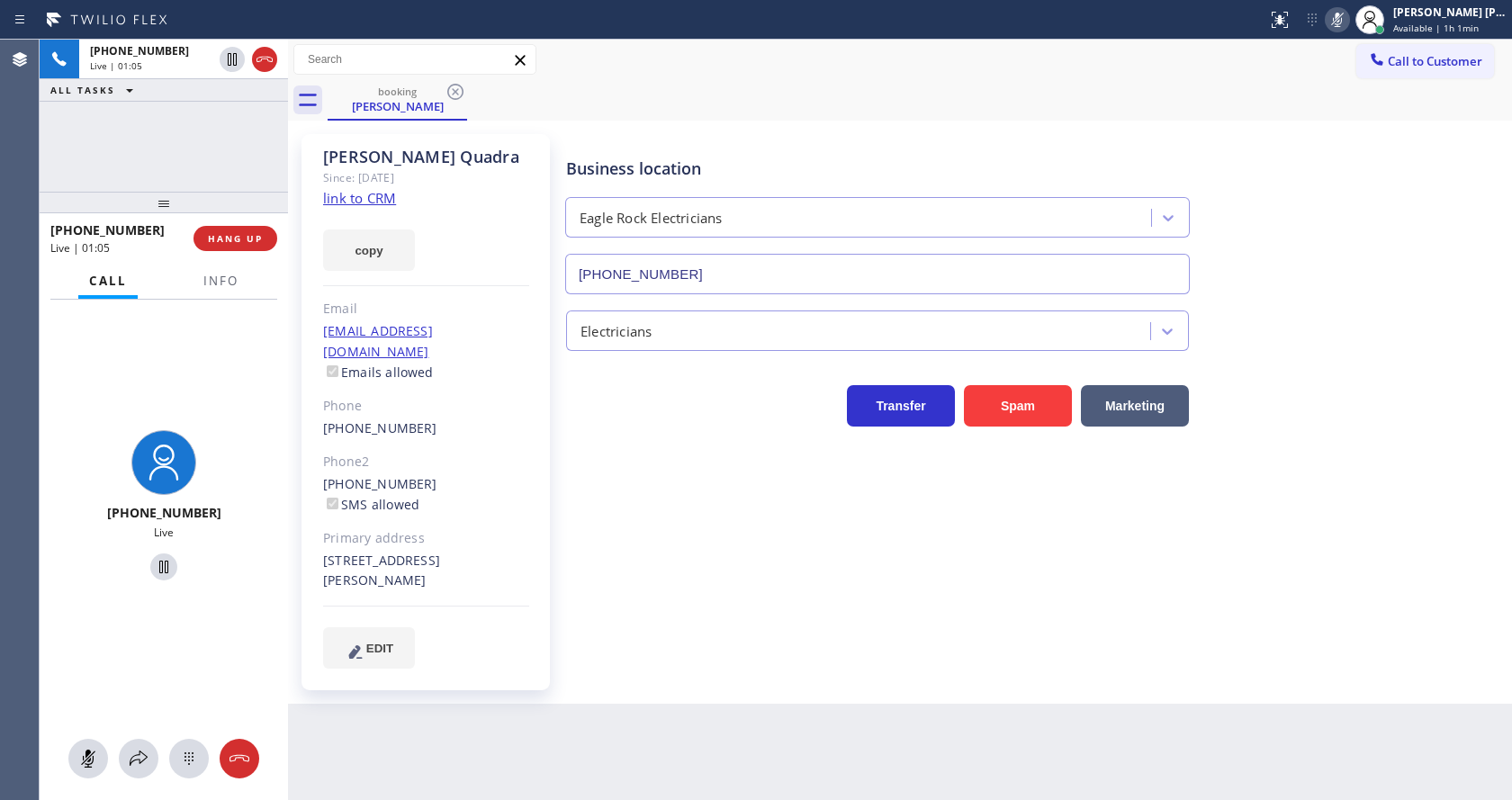
scroll to position [51, 0]
drag, startPoint x: 423, startPoint y: 185, endPoint x: 239, endPoint y: 148, distance: 187.7
click at [239, 148] on div "[PHONE_NUMBER] Live | 01:05 ALL TASKS ALL TASKS ACTIVE TASKS TASKS IN WRAP UP […" at bounding box center [776, 419] width 1473 height 761
click at [231, 57] on icon at bounding box center [232, 59] width 9 height 12
click at [689, 464] on div "Business location Eagle Rock Electricians [PHONE_NUMBER] Electricians Transfer …" at bounding box center [1034, 401] width 945 height 525
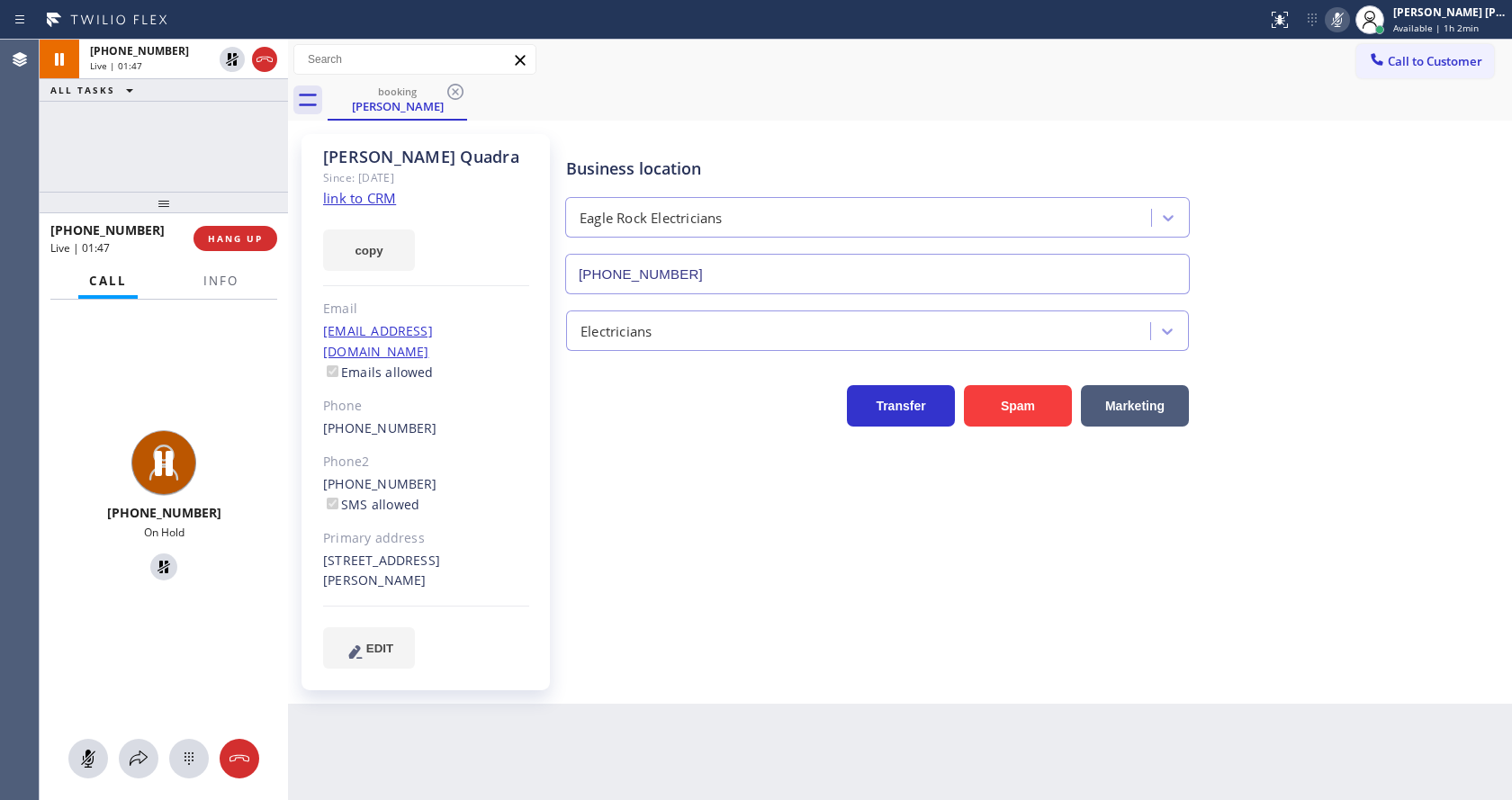
click at [572, 407] on div "Transfer Spam Marketing" at bounding box center [878, 401] width 631 height 50
click at [230, 59] on icon at bounding box center [232, 59] width 12 height 12
click at [1349, 16] on icon at bounding box center [1337, 19] width 21 height 21
click at [657, 678] on div "Business location Eagle Rock Electricians [PHONE_NUMBER] Electricians Transfer …" at bounding box center [1034, 418] width 945 height 561
click at [489, 480] on div "[PHONE_NUMBER] SMS allowed" at bounding box center [426, 495] width 206 height 41
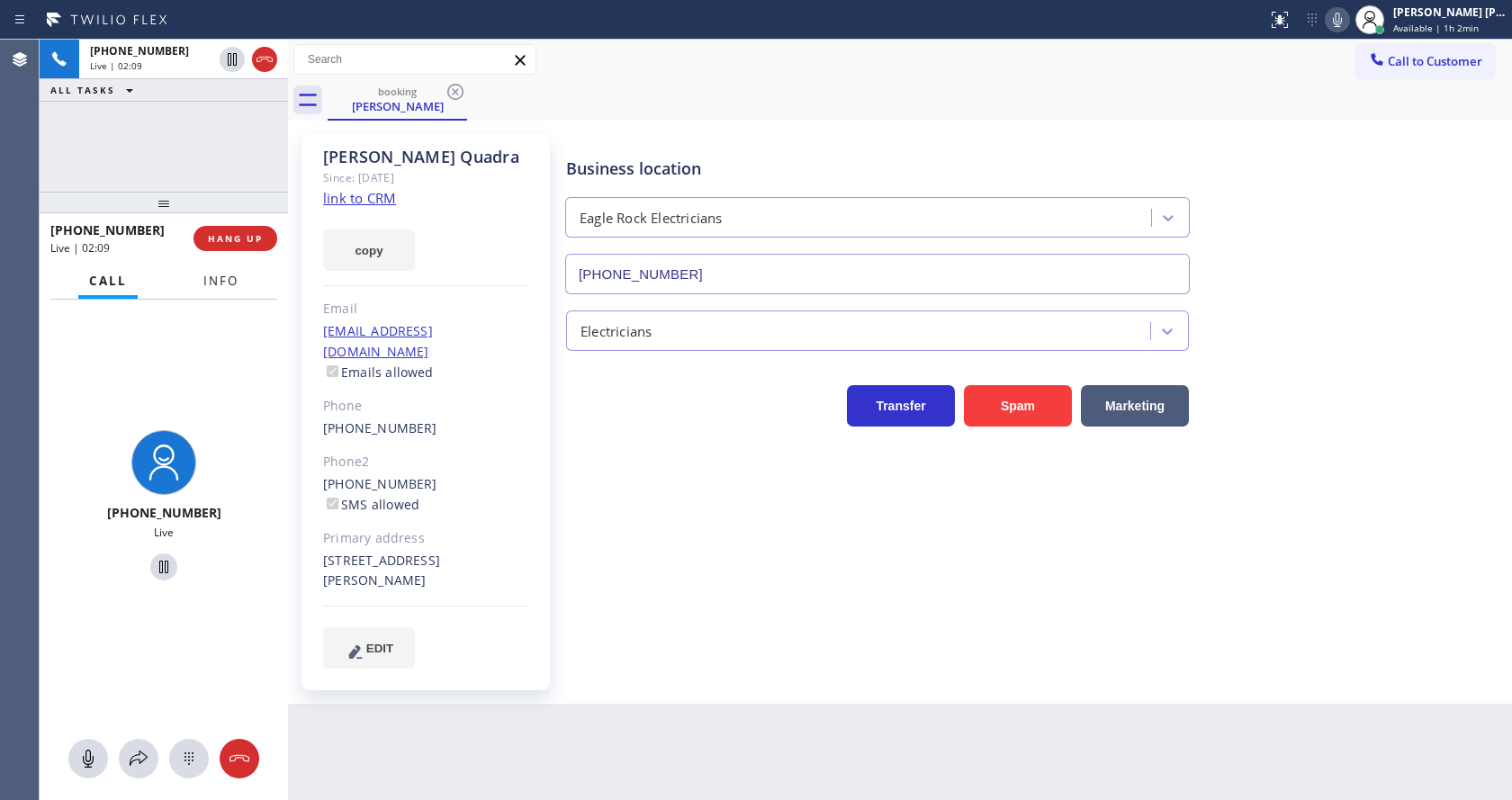
click at [229, 288] on span "Info" at bounding box center [221, 281] width 36 height 16
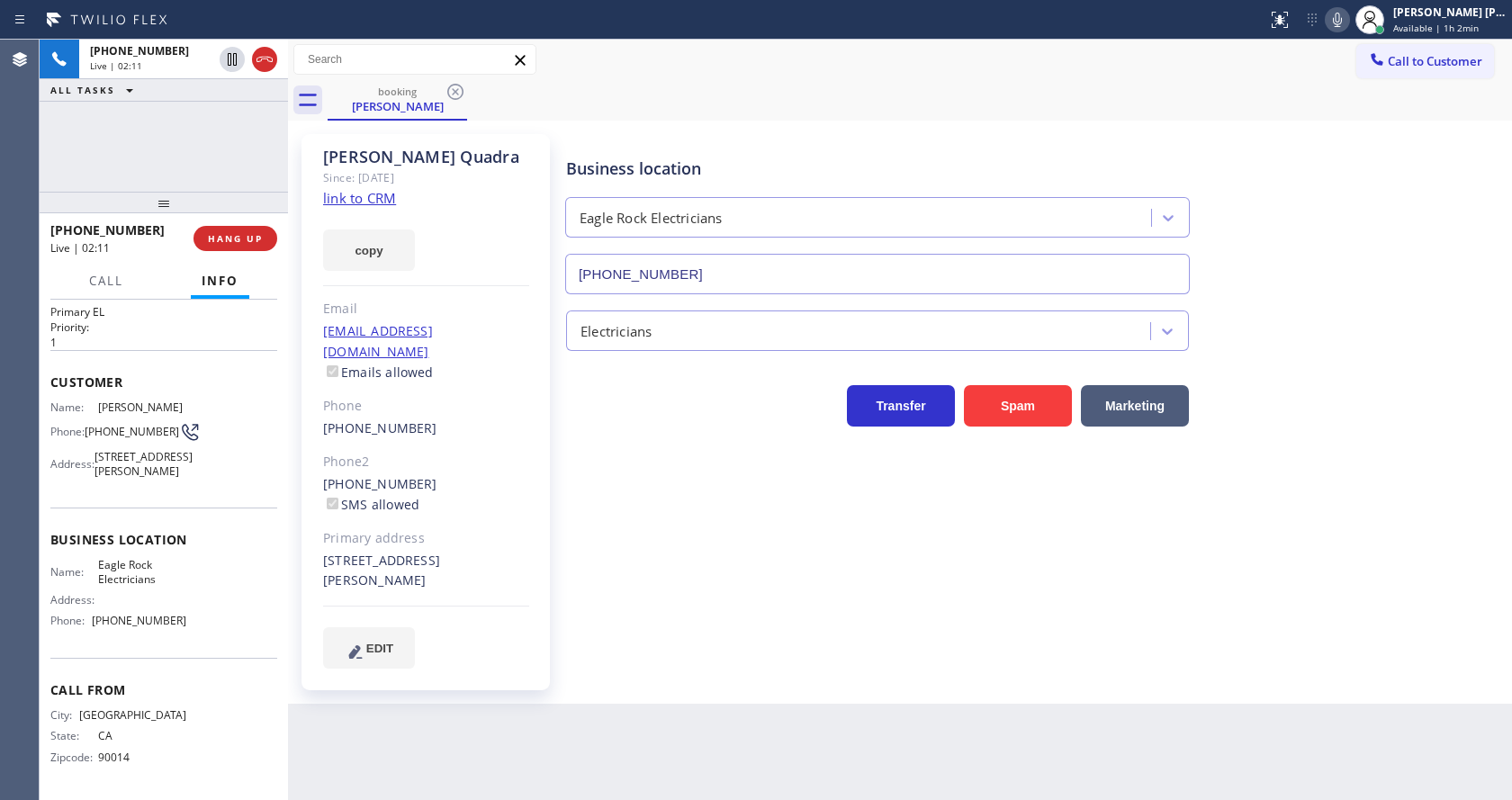
drag, startPoint x: 285, startPoint y: 293, endPoint x: 261, endPoint y: 290, distance: 24.2
click at [261, 290] on div "[PHONE_NUMBER] Live | 02:11 ALL TASKS ALL TASKS ACTIVE TASKS TASKS IN WRAP UP […" at bounding box center [776, 419] width 1473 height 761
click at [675, 524] on div "Business location Eagle Rock Electricians [PHONE_NUMBER] Electricians Transfer …" at bounding box center [1034, 401] width 945 height 525
click at [603, 562] on div "Business location Eagle Rock Electricians [PHONE_NUMBER] Electricians Transfer …" at bounding box center [1034, 401] width 945 height 525
click at [563, 405] on div "Transfer Spam Marketing" at bounding box center [878, 401] width 631 height 50
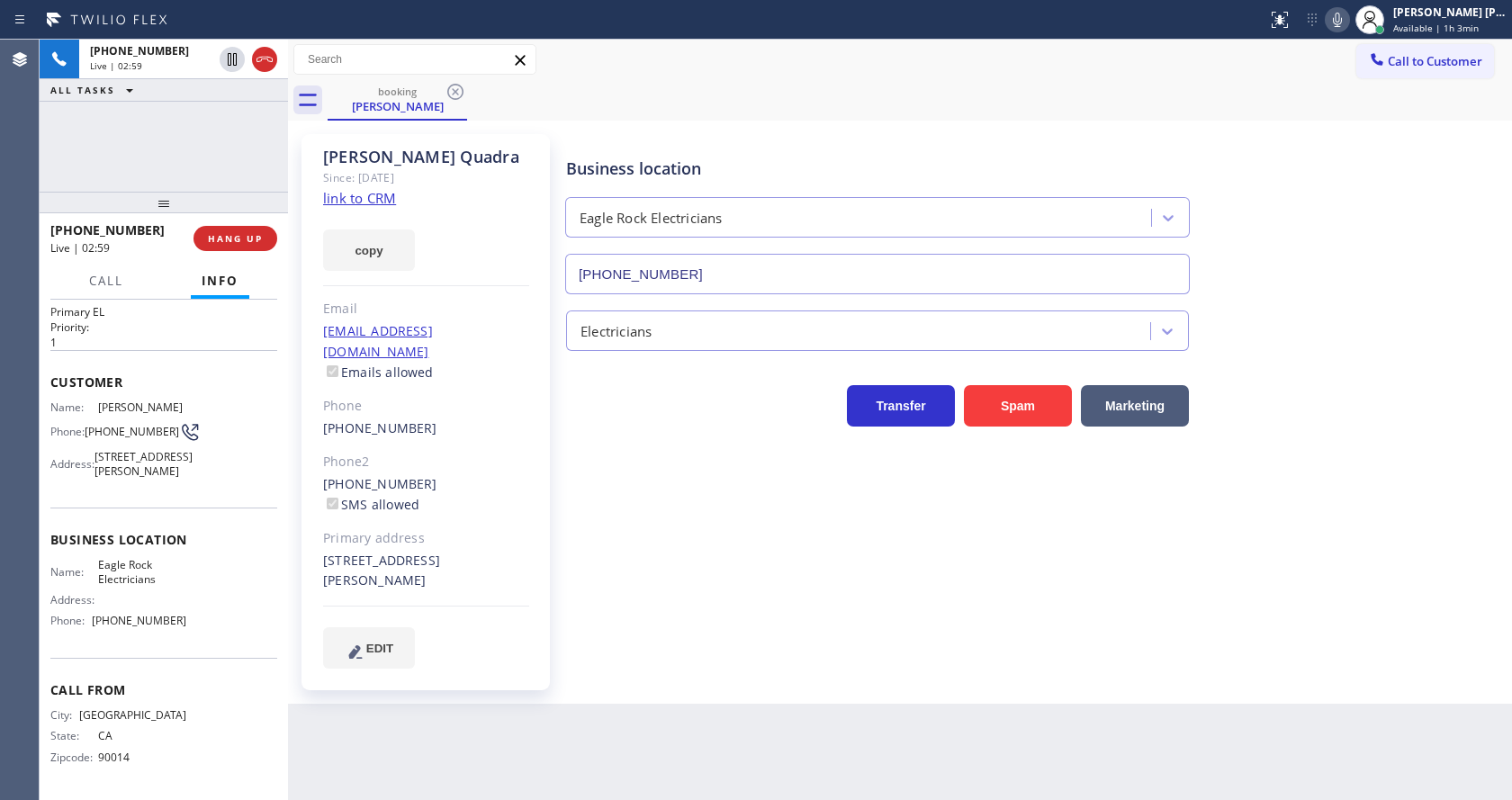
click at [1276, 133] on div "Business location Eagle Rock Electricians [PHONE_NUMBER]" at bounding box center [1034, 212] width 945 height 162
drag, startPoint x: 567, startPoint y: 547, endPoint x: 1021, endPoint y: 252, distance: 541.4
click at [571, 541] on div "Business location Eagle Rock Electricians [PHONE_NUMBER] Electricians Transfer …" at bounding box center [1034, 401] width 945 height 525
click at [1340, 21] on icon at bounding box center [1337, 19] width 21 height 21
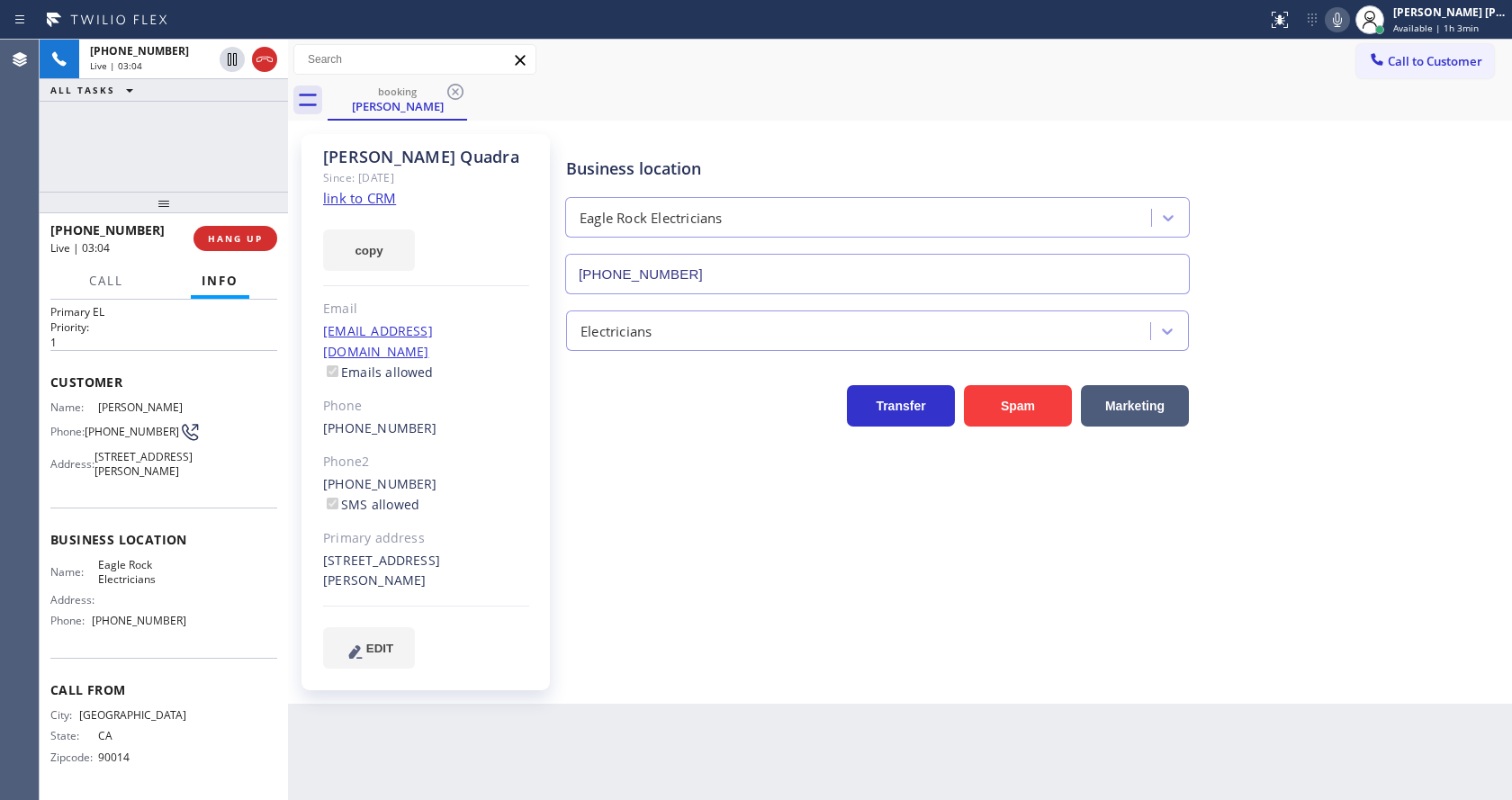
click at [1358, 155] on div "Business location Eagle Rock Electricians [PHONE_NUMBER]" at bounding box center [1034, 212] width 945 height 162
click at [658, 573] on div "Business location Eagle Rock Electricians [PHONE_NUMBER] Electricians Transfer …" at bounding box center [1034, 401] width 945 height 525
click at [527, 452] on div "Phone2" at bounding box center [426, 462] width 206 height 21
click at [166, 335] on p "1" at bounding box center [163, 342] width 227 height 15
click at [107, 267] on button "Call" at bounding box center [106, 281] width 56 height 36
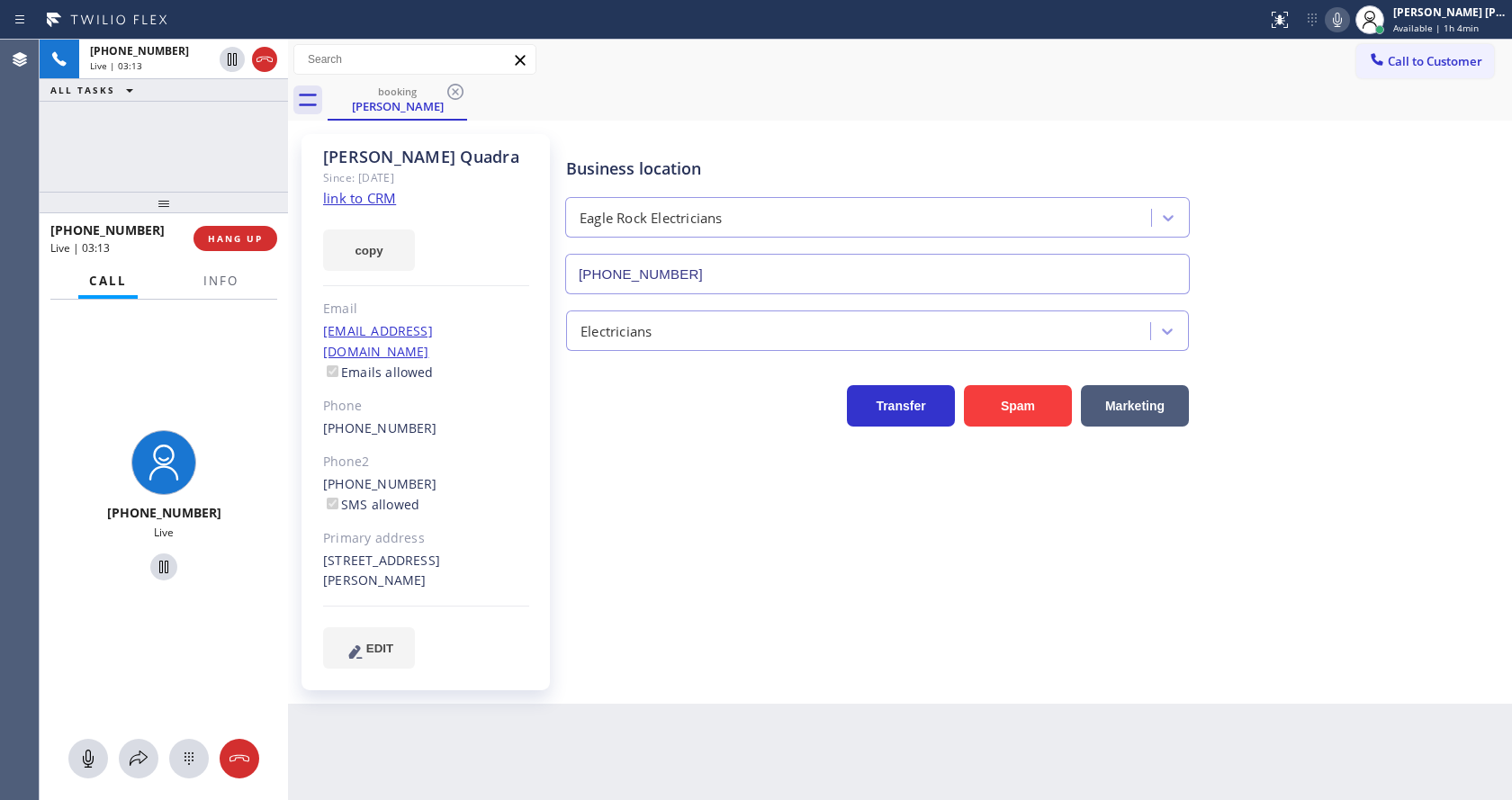
click at [218, 262] on div "[PHONE_NUMBER] Live | 03:13 HANG UP" at bounding box center [163, 238] width 227 height 47
click at [218, 268] on button "Info" at bounding box center [220, 281] width 57 height 36
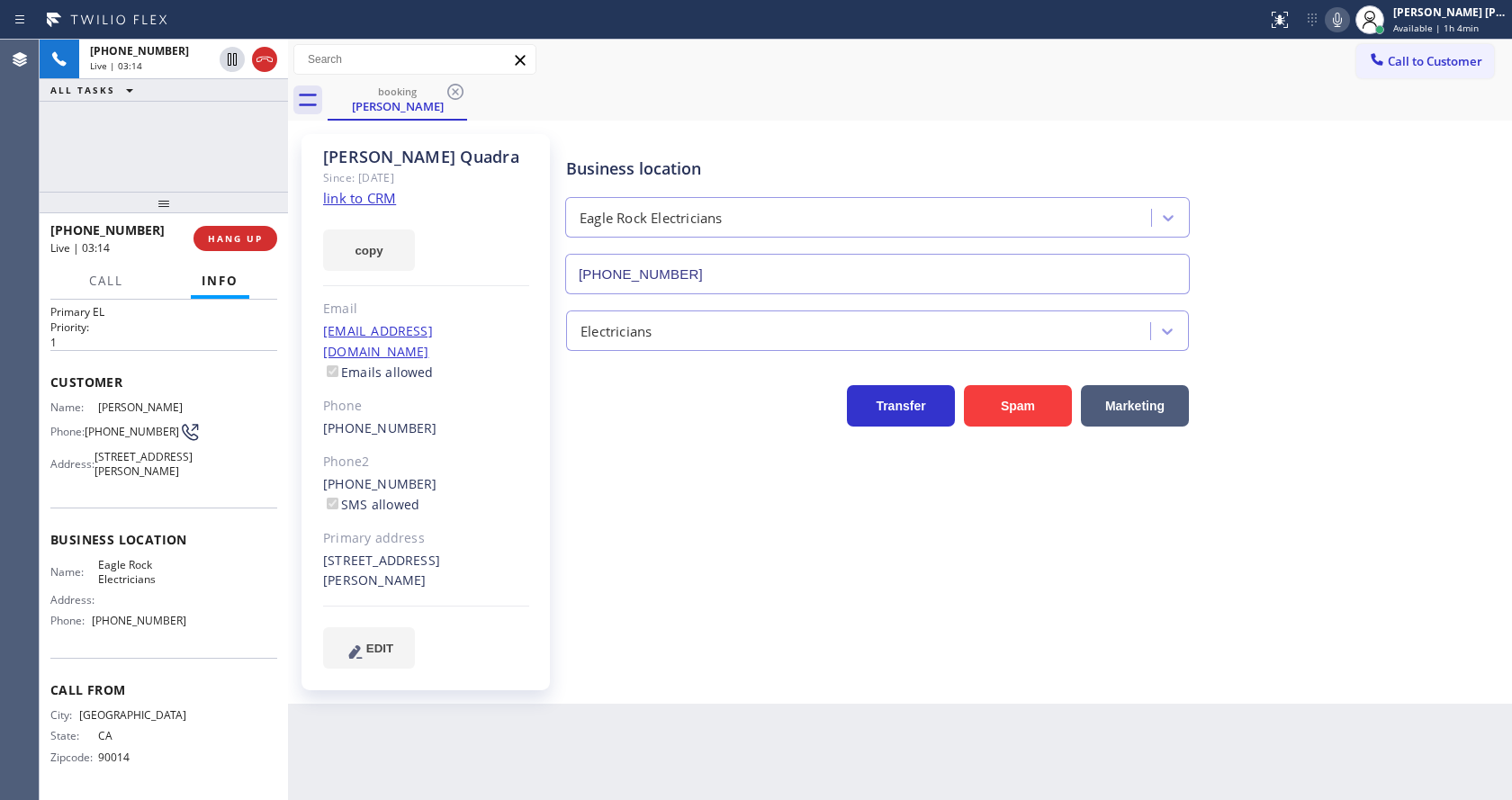
click at [605, 518] on div "Business location Eagle Rock Electricians [PHONE_NUMBER] Electricians Transfer …" at bounding box center [1034, 401] width 945 height 525
click at [531, 412] on div "[PERSON_NAME] Since: [DATE] link to CRM copy Email [EMAIL_ADDRESS][DOMAIN_NAME]…" at bounding box center [426, 412] width 248 height 557
click at [621, 512] on div "Business location Eagle Rock Electricians [PHONE_NUMBER] Electricians Transfer …" at bounding box center [1034, 401] width 945 height 525
click at [606, 573] on div "Business location Eagle Rock Electricians [PHONE_NUMBER] Electricians Transfer …" at bounding box center [1034, 401] width 945 height 525
click at [218, 238] on span "HANG UP" at bounding box center [235, 238] width 55 height 12
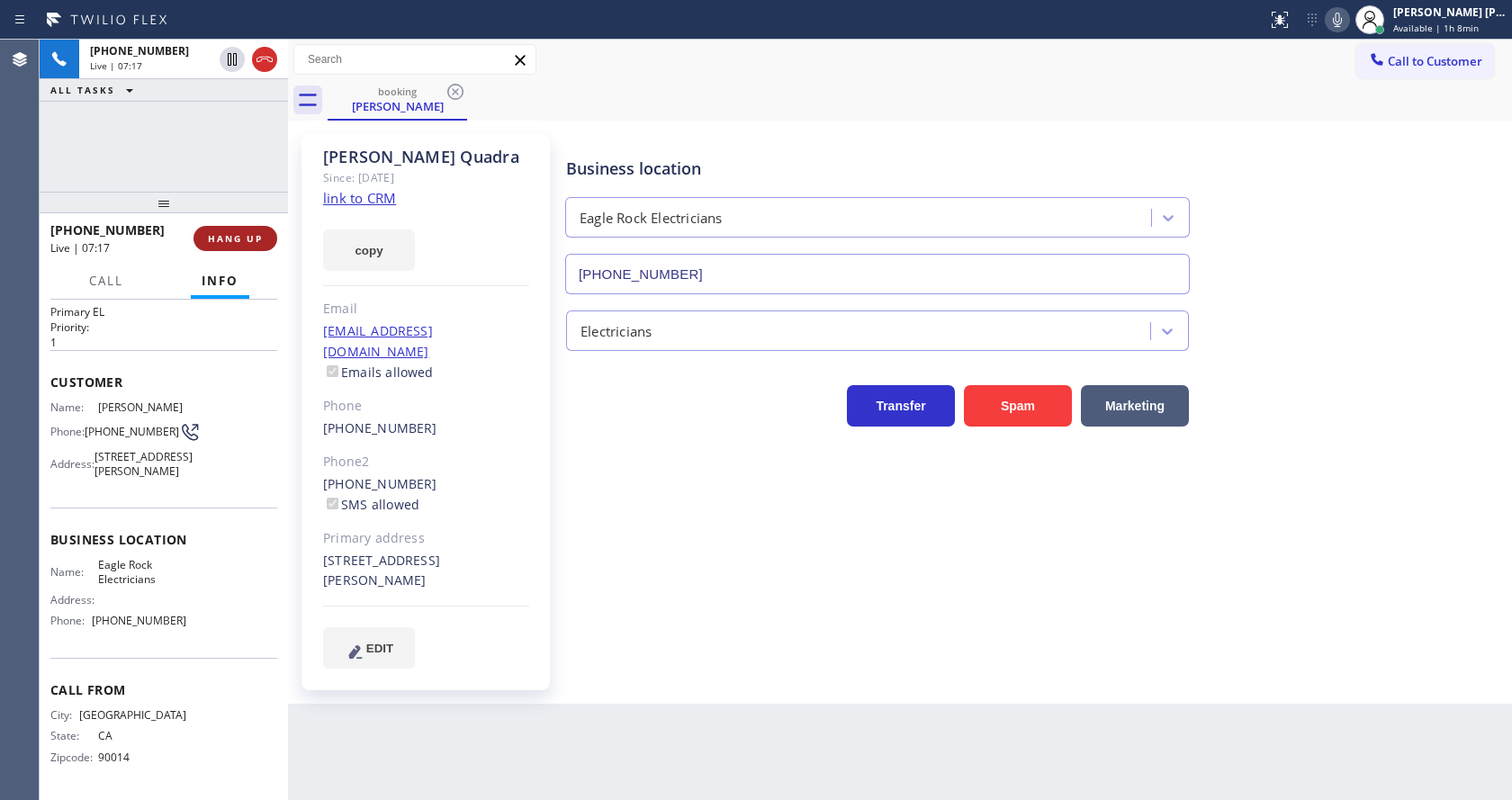
click at [218, 238] on span "HANG UP" at bounding box center [235, 238] width 55 height 12
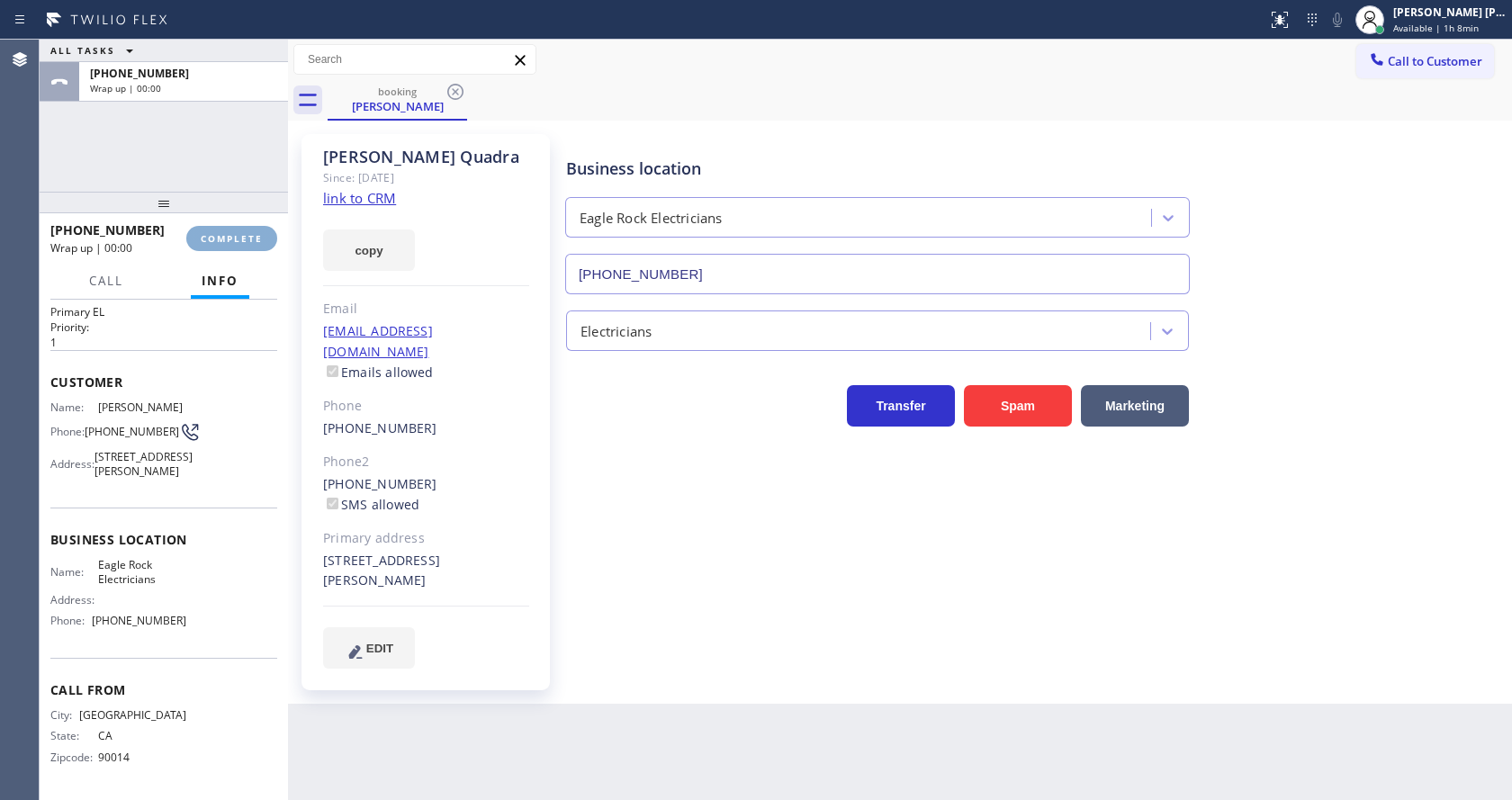
click at [219, 238] on span "COMPLETE" at bounding box center [232, 238] width 62 height 12
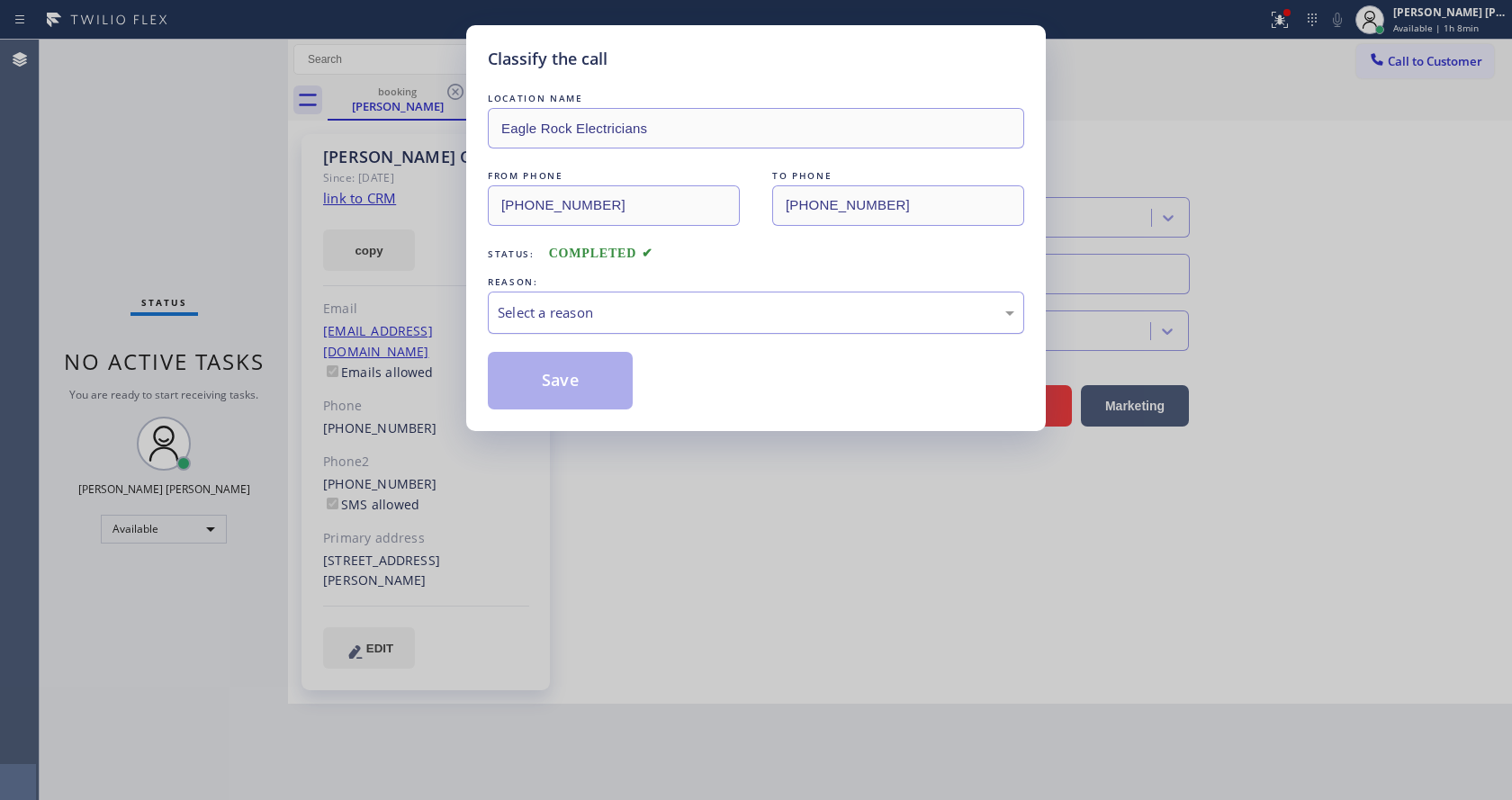
click at [633, 313] on div "Select a reason" at bounding box center [756, 313] width 517 height 21
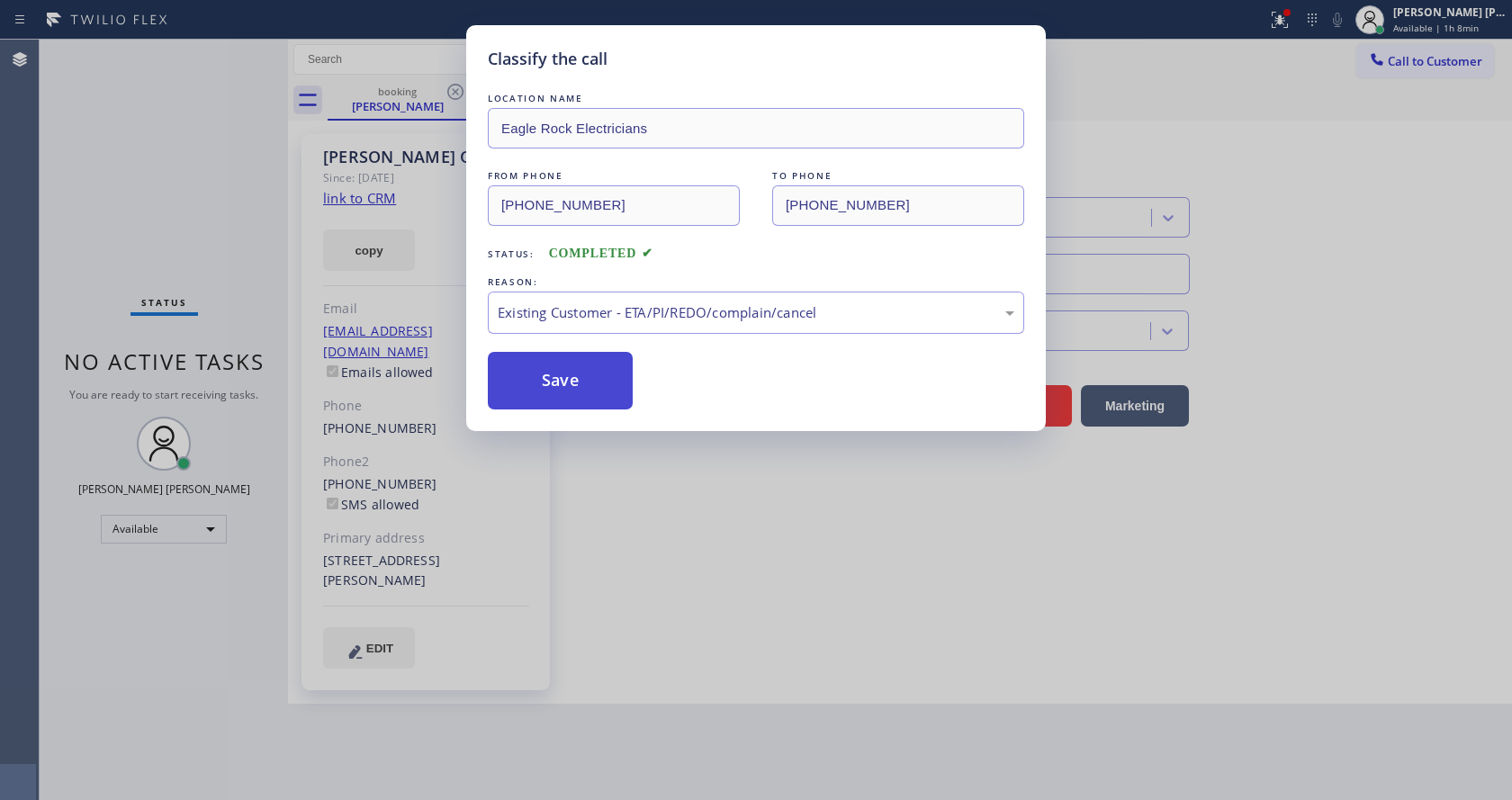
click at [571, 363] on button "Save" at bounding box center [560, 381] width 145 height 58
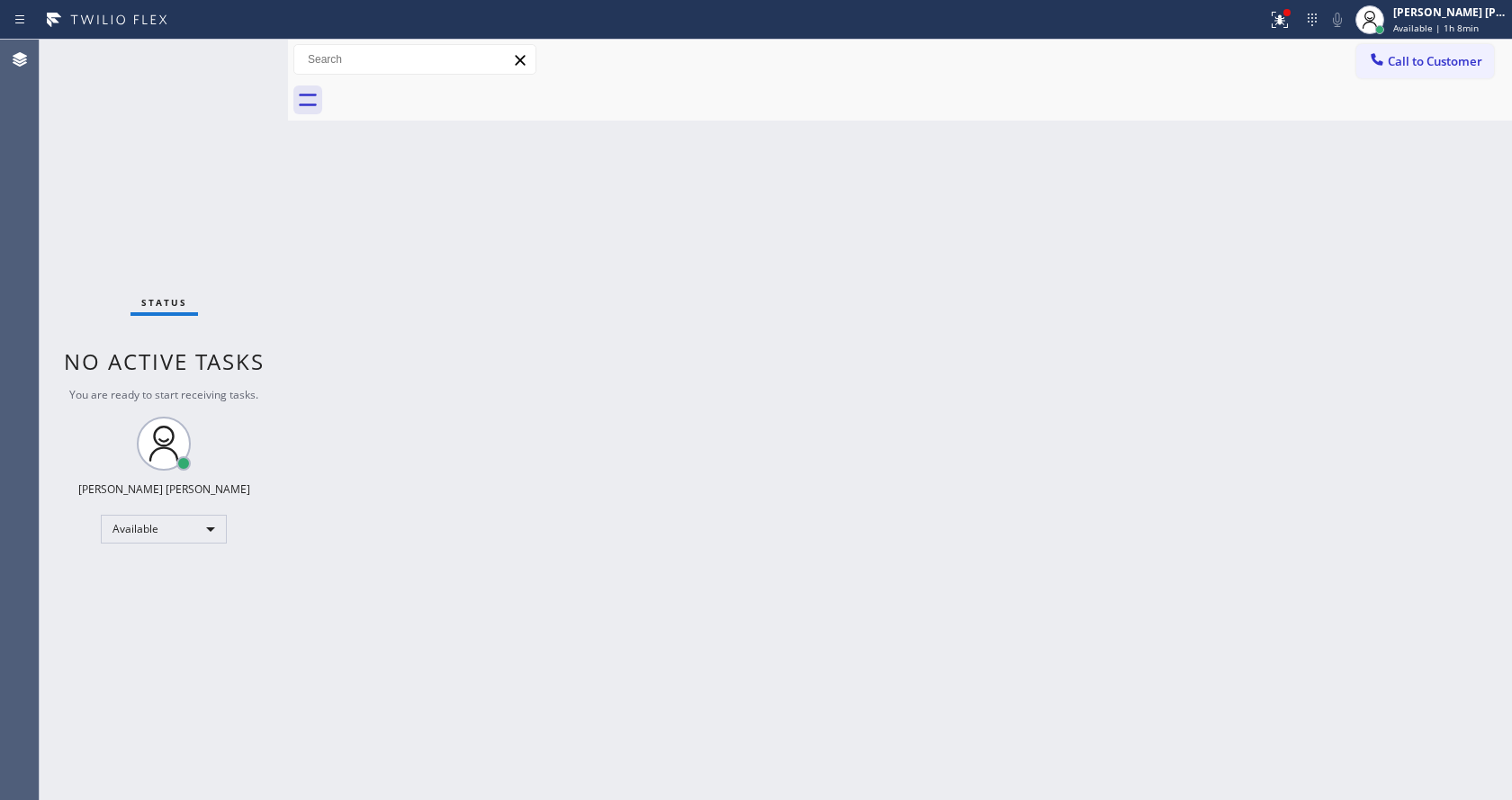
click at [381, 214] on div "Back to Dashboard Change Sender ID Customers Technicians Select a contact Outbo…" at bounding box center [901, 419] width 1225 height 761
click at [1286, 29] on icon at bounding box center [1279, 19] width 21 height 21
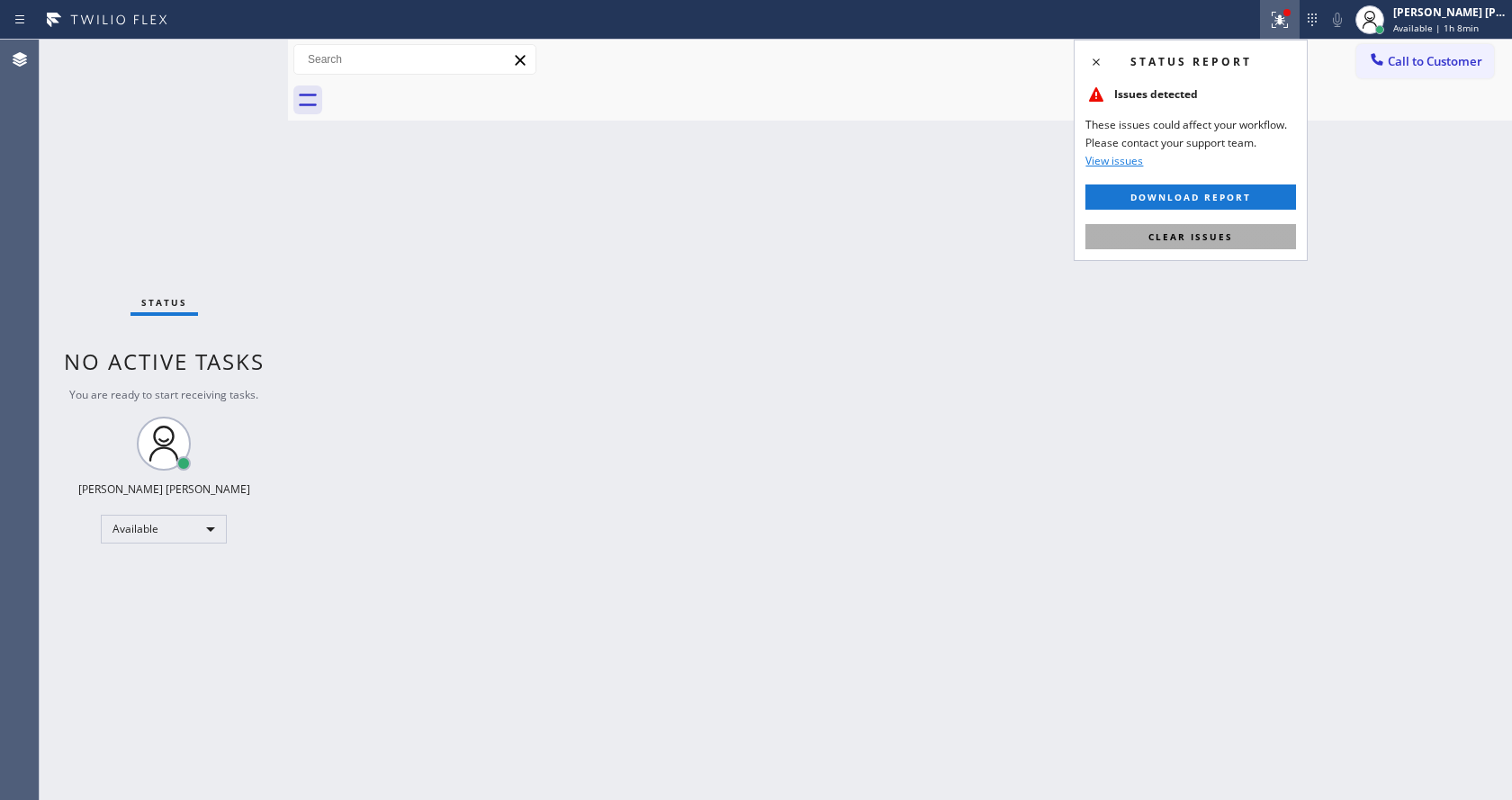
click at [1211, 246] on button "Clear issues" at bounding box center [1190, 237] width 211 height 25
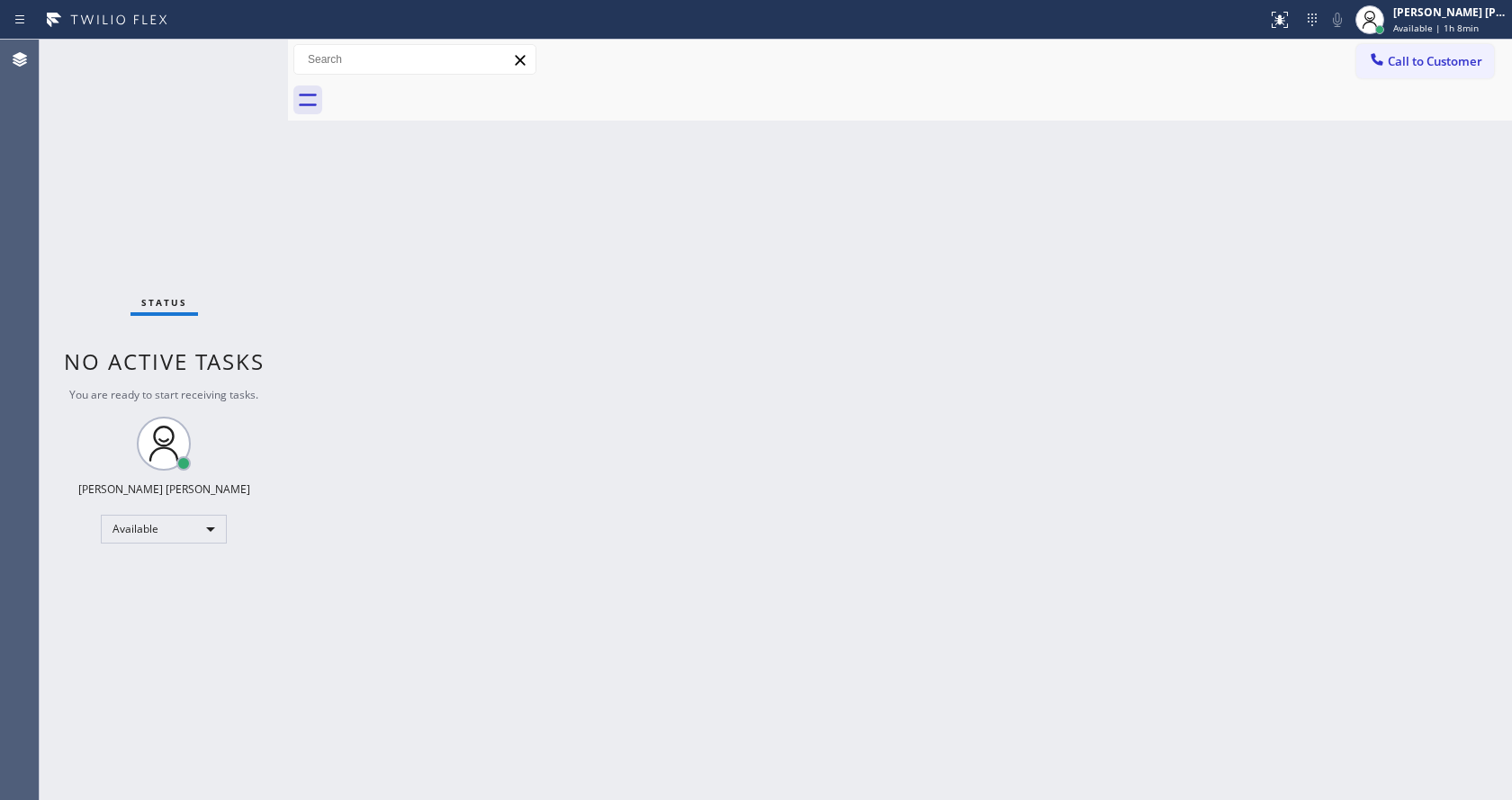
click at [241, 50] on div "Status No active tasks You are ready to start receiving tasks. [PERSON_NAME] [P…" at bounding box center [163, 419] width 248 height 761
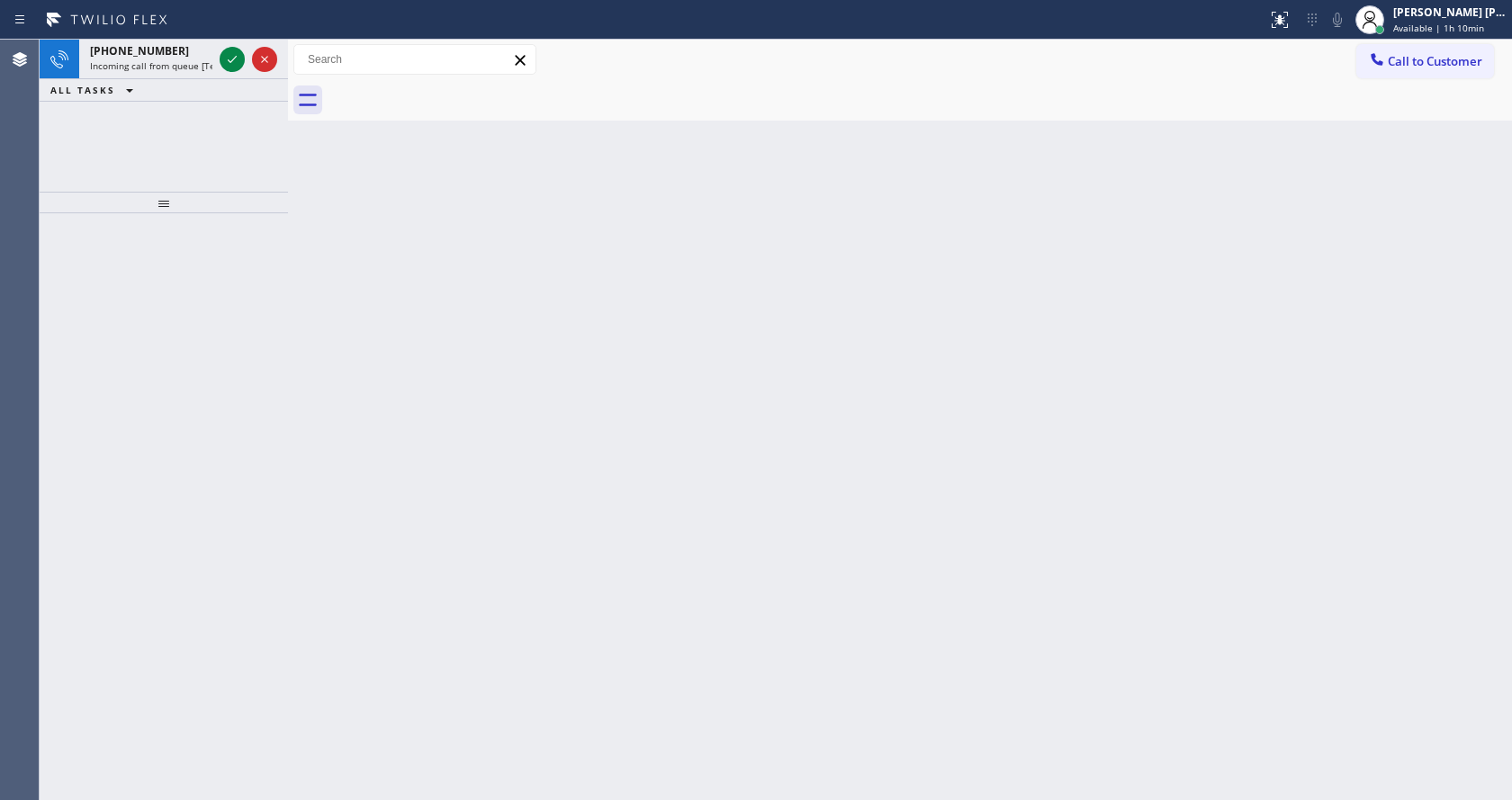
click at [800, 624] on div "Back to Dashboard Change Sender ID Customers Technicians Select a contact Outbo…" at bounding box center [901, 419] width 1225 height 761
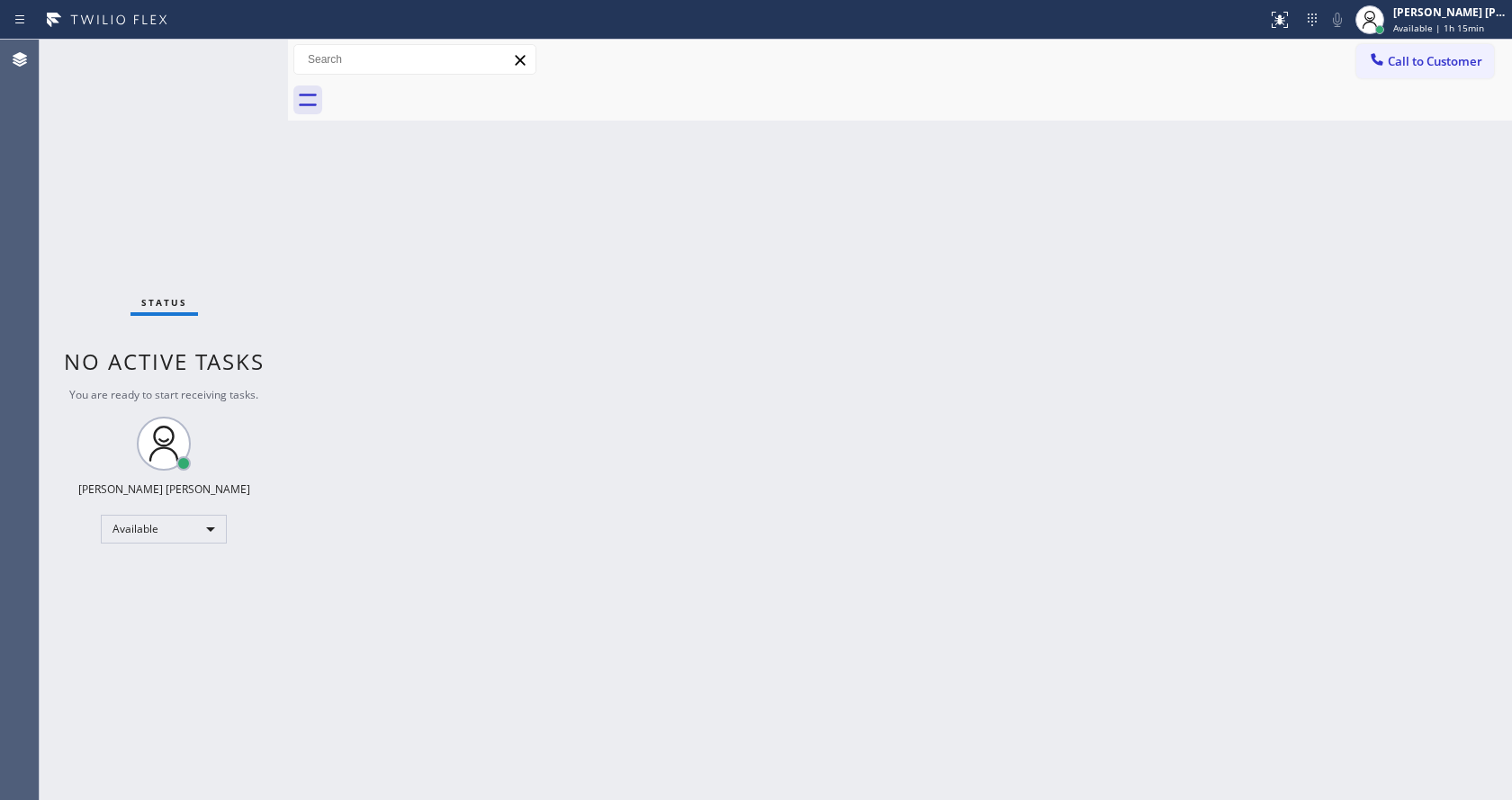
click at [226, 60] on div "Status No active tasks You are ready to start receiving tasks. [PERSON_NAME] [P…" at bounding box center [163, 419] width 248 height 761
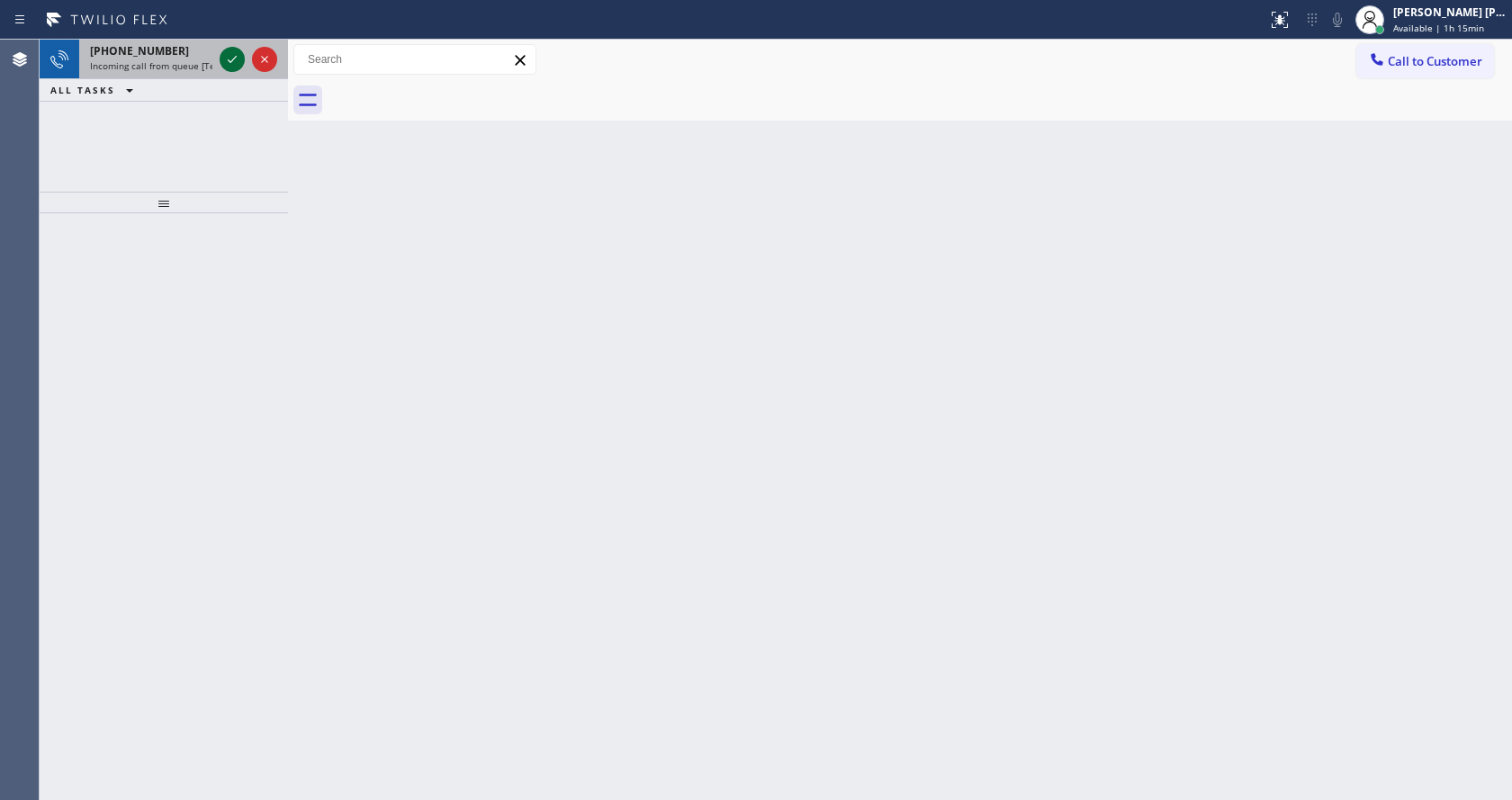
click at [226, 60] on icon at bounding box center [232, 60] width 21 height 21
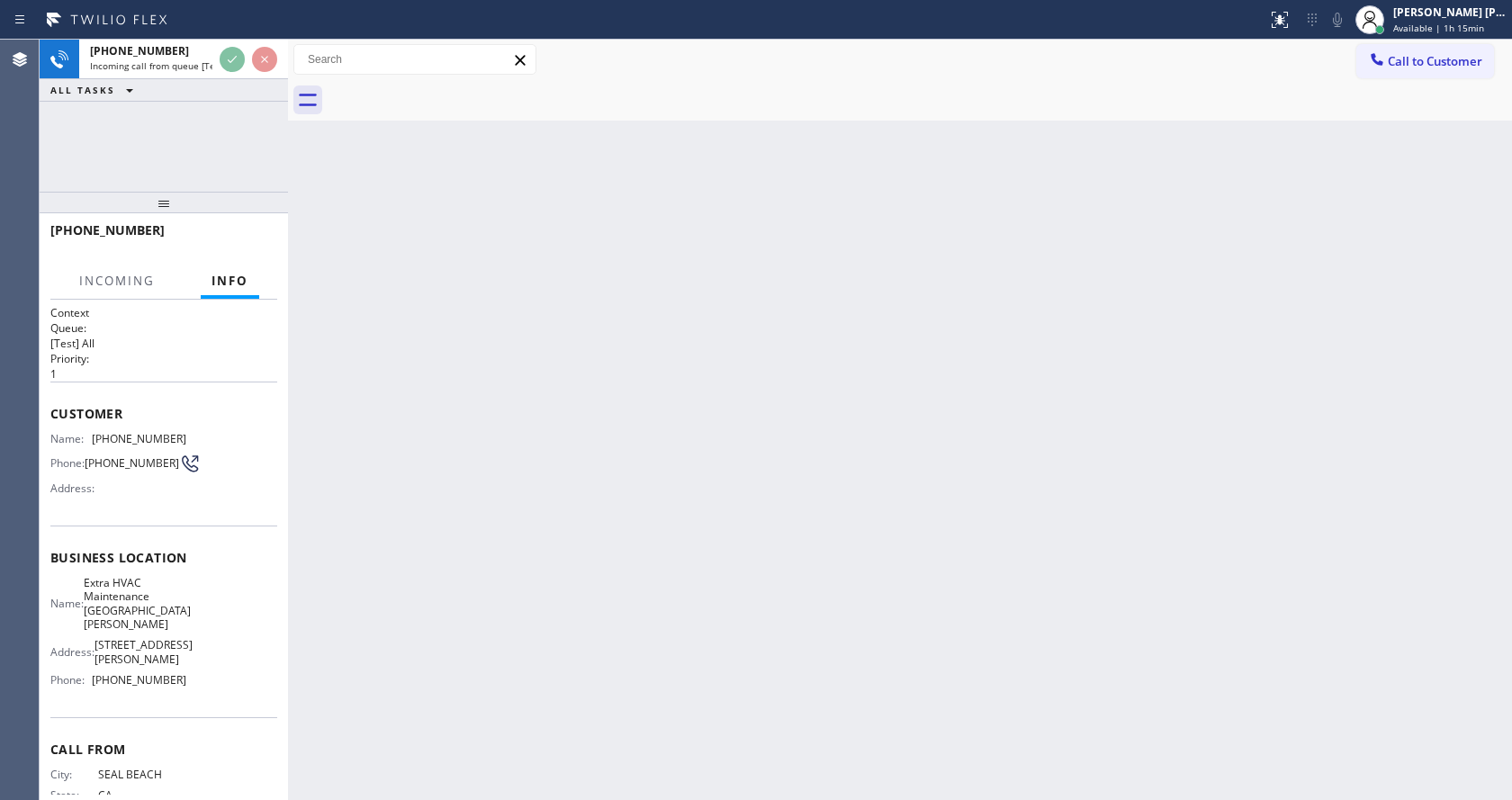
scroll to position [37, 0]
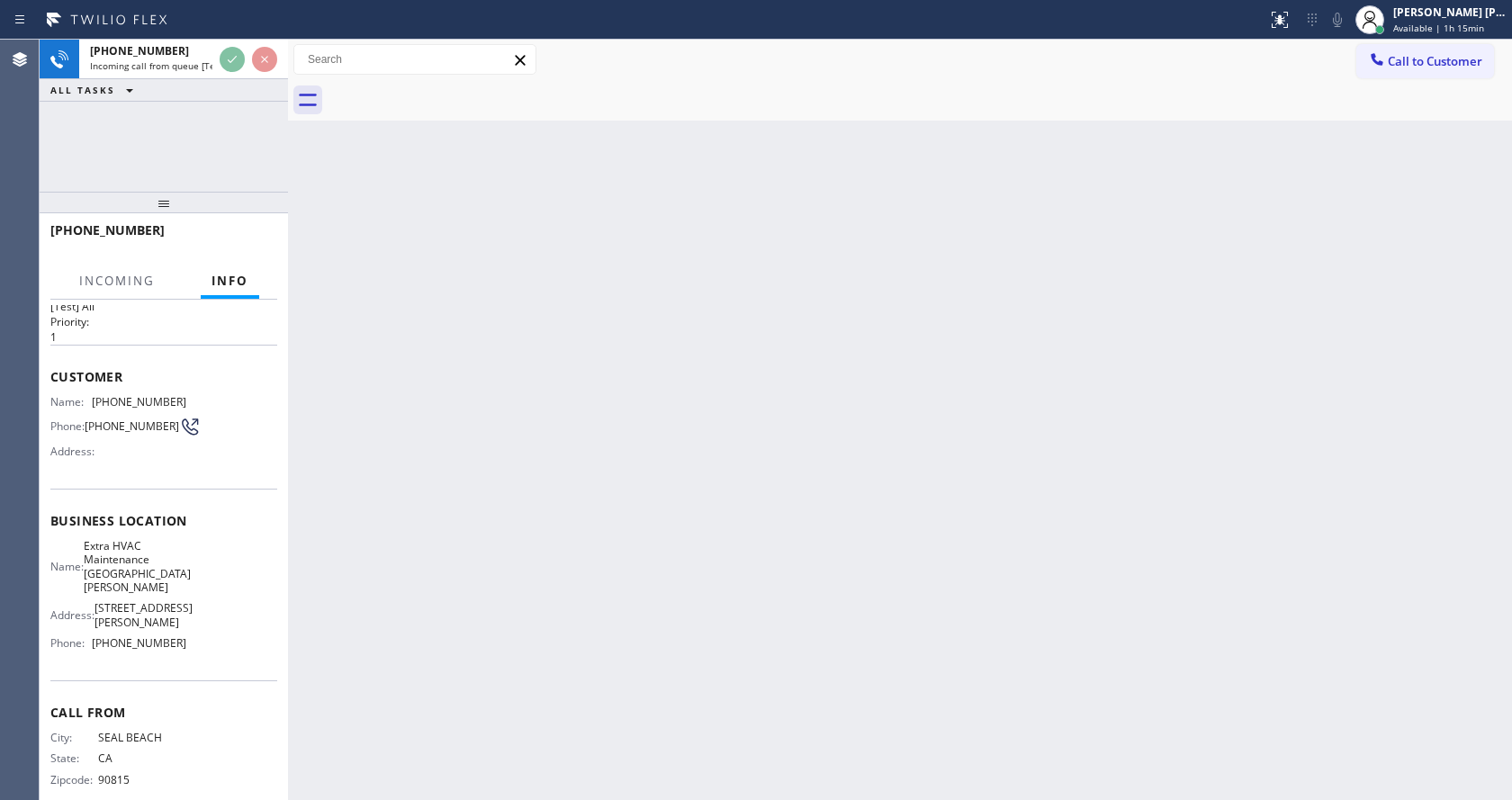
click at [661, 421] on div "Back to Dashboard Change Sender ID Customers Technicians Select a contact Outbo…" at bounding box center [901, 419] width 1225 height 761
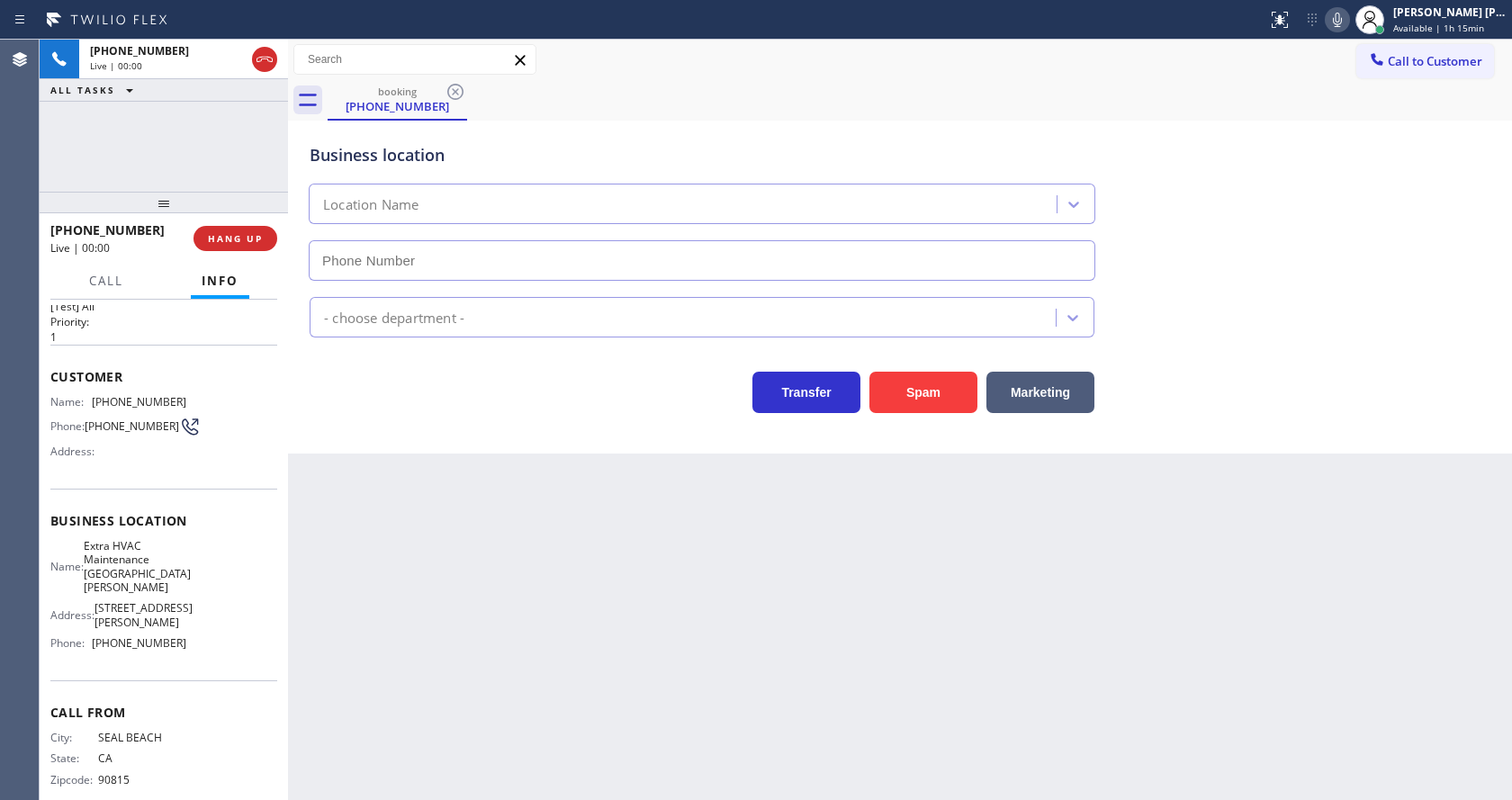
type input "[PHONE_NUMBER]"
click at [621, 504] on div "Back to Dashboard Change Sender ID Customers Technicians Select a contact Outbo…" at bounding box center [901, 419] width 1225 height 761
click at [465, 603] on div "Back to Dashboard Change Sender ID Customers Technicians Select a contact Outbo…" at bounding box center [901, 419] width 1225 height 761
click at [995, 709] on div "Back to Dashboard Change Sender ID Customers Technicians Select a contact Outbo…" at bounding box center [901, 419] width 1225 height 761
click at [517, 626] on div "Back to Dashboard Change Sender ID Customers Technicians Select a contact Outbo…" at bounding box center [901, 419] width 1225 height 761
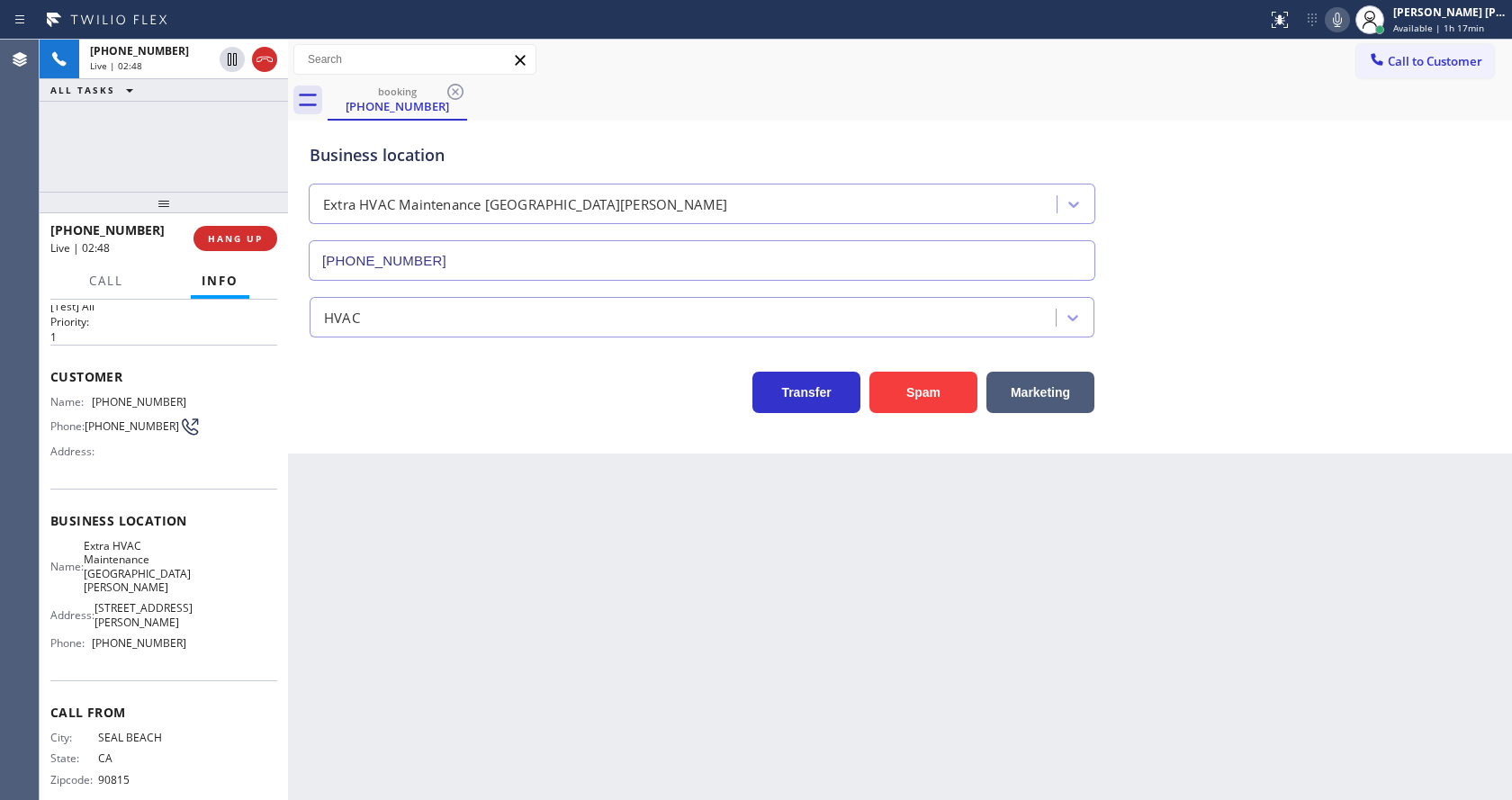
click at [93, 411] on div "Name: [PHONE_NUMBER] Phone: [PHONE_NUMBER] Address:" at bounding box center [117, 431] width 136 height 71
drag, startPoint x: 92, startPoint y: 402, endPoint x: 185, endPoint y: 405, distance: 93.0
click at [185, 405] on div "Name: [PHONE_NUMBER] Phone: [PHONE_NUMBER] Address:" at bounding box center [163, 431] width 227 height 71
copy div "[PHONE_NUMBER]"
drag, startPoint x: 485, startPoint y: 565, endPoint x: 439, endPoint y: 790, distance: 229.7
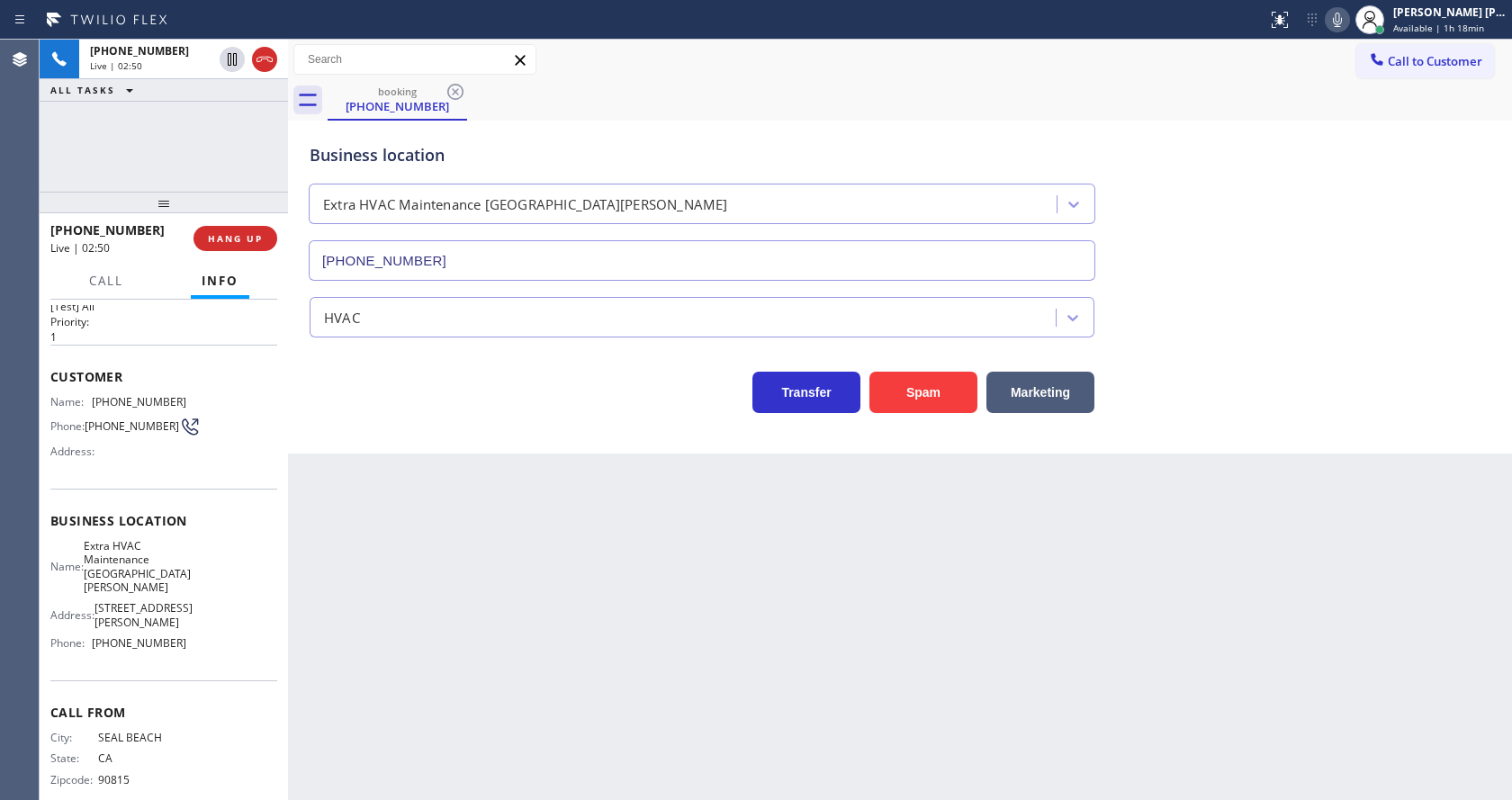
click at [485, 567] on div "Back to Dashboard Change Sender ID Customers Technicians Select a contact Outbo…" at bounding box center [901, 419] width 1225 height 761
click at [116, 546] on span "Extra HVAC Maintenance [GEOGRAPHIC_DATA][PERSON_NAME]" at bounding box center [136, 567] width 107 height 56
drag, startPoint x: 94, startPoint y: 545, endPoint x: 152, endPoint y: 574, distance: 64.8
click at [152, 574] on span "Extra HVAC Maintenance [GEOGRAPHIC_DATA][PERSON_NAME]" at bounding box center [136, 567] width 107 height 56
copy span "Extra HVAC Maintenance [GEOGRAPHIC_DATA][PERSON_NAME]"
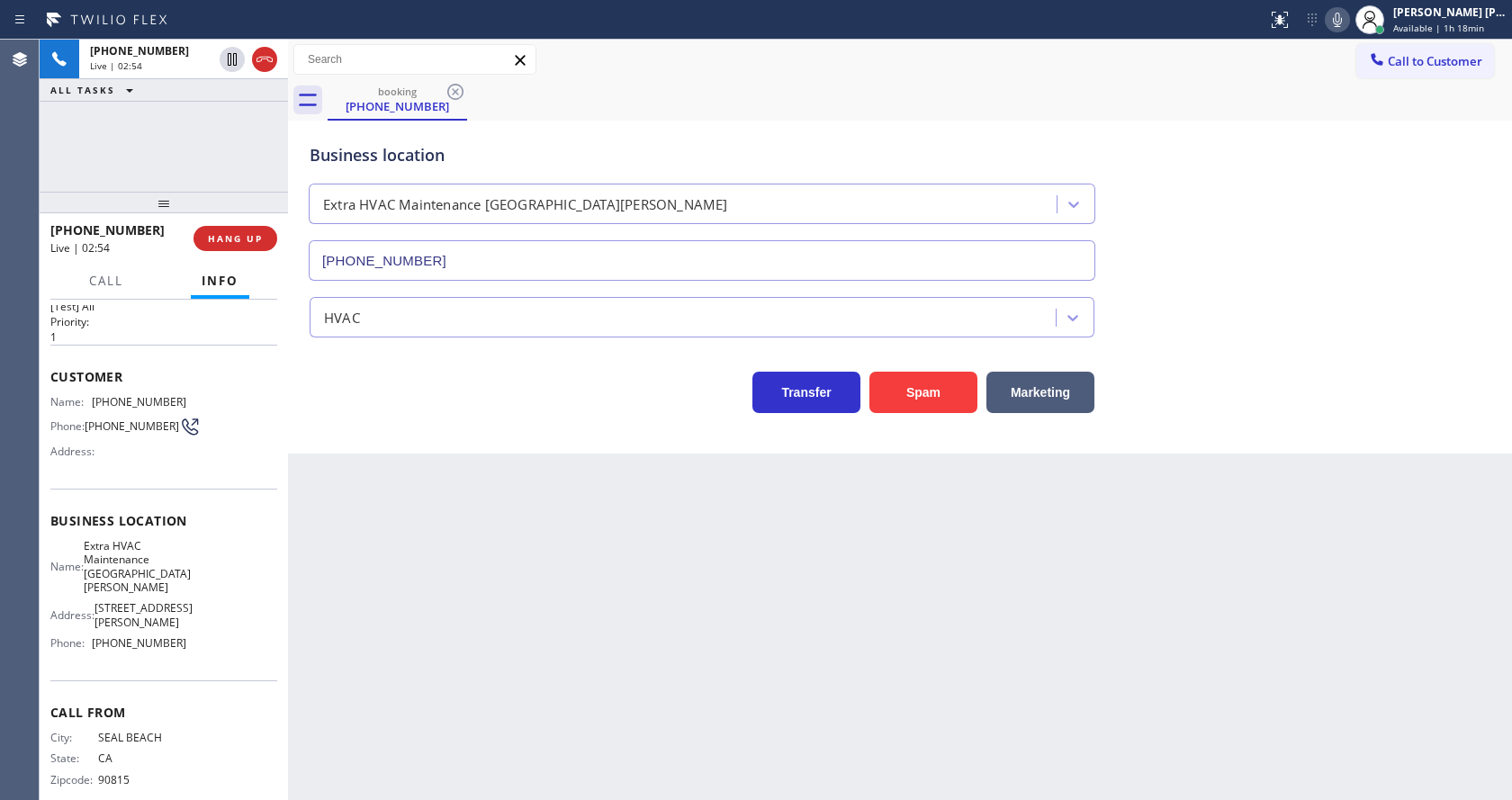
click at [503, 605] on div "Back to Dashboard Change Sender ID Customers Technicians Select a contact Outbo…" at bounding box center [901, 419] width 1225 height 761
click at [135, 657] on div "Business location Name: Extra HVAC Maintenance San [PERSON_NAME] Address: [STRE…" at bounding box center [163, 584] width 227 height 191
drag, startPoint x: 87, startPoint y: 618, endPoint x: 187, endPoint y: 628, distance: 100.5
click at [187, 628] on div "Name: Extra HVAC Maintenance San [PERSON_NAME] Address: [STREET_ADDRESS][PERSON…" at bounding box center [163, 599] width 227 height 119
copy div "[PHONE_NUMBER]"
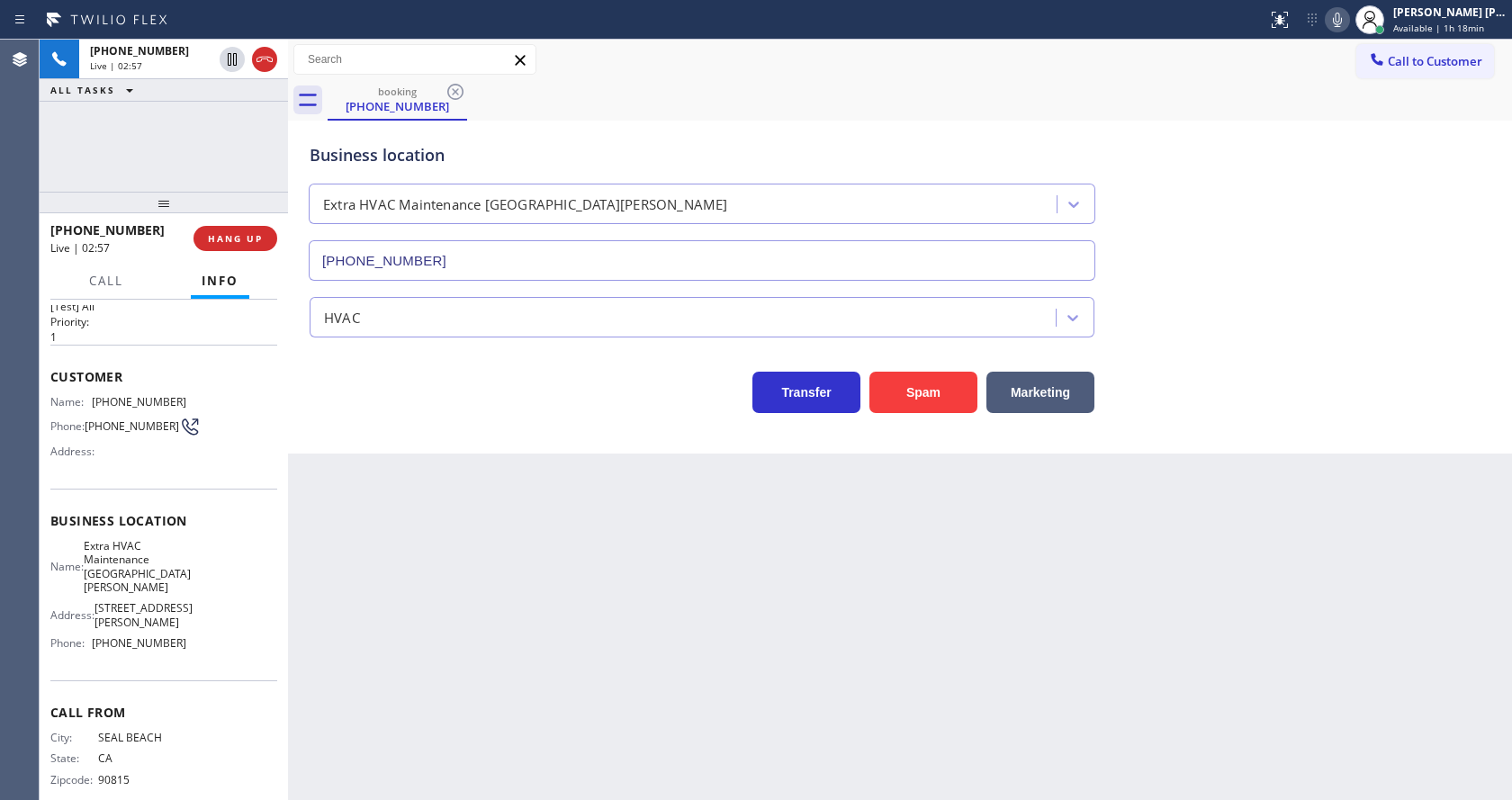
click at [392, 614] on div "Back to Dashboard Change Sender ID Customers Technicians Select a contact Outbo…" at bounding box center [901, 419] width 1225 height 761
click at [513, 588] on div "Back to Dashboard Change Sender ID Customers Technicians Select a contact Outbo…" at bounding box center [901, 419] width 1225 height 761
click at [1182, 195] on div "Business location Extra HVAC Maintenance [GEOGRAPHIC_DATA][PERSON_NAME] [PHONE_…" at bounding box center [900, 199] width 1188 height 162
click at [1338, 19] on icon at bounding box center [1337, 19] width 21 height 21
click at [232, 50] on icon at bounding box center [232, 60] width 21 height 21
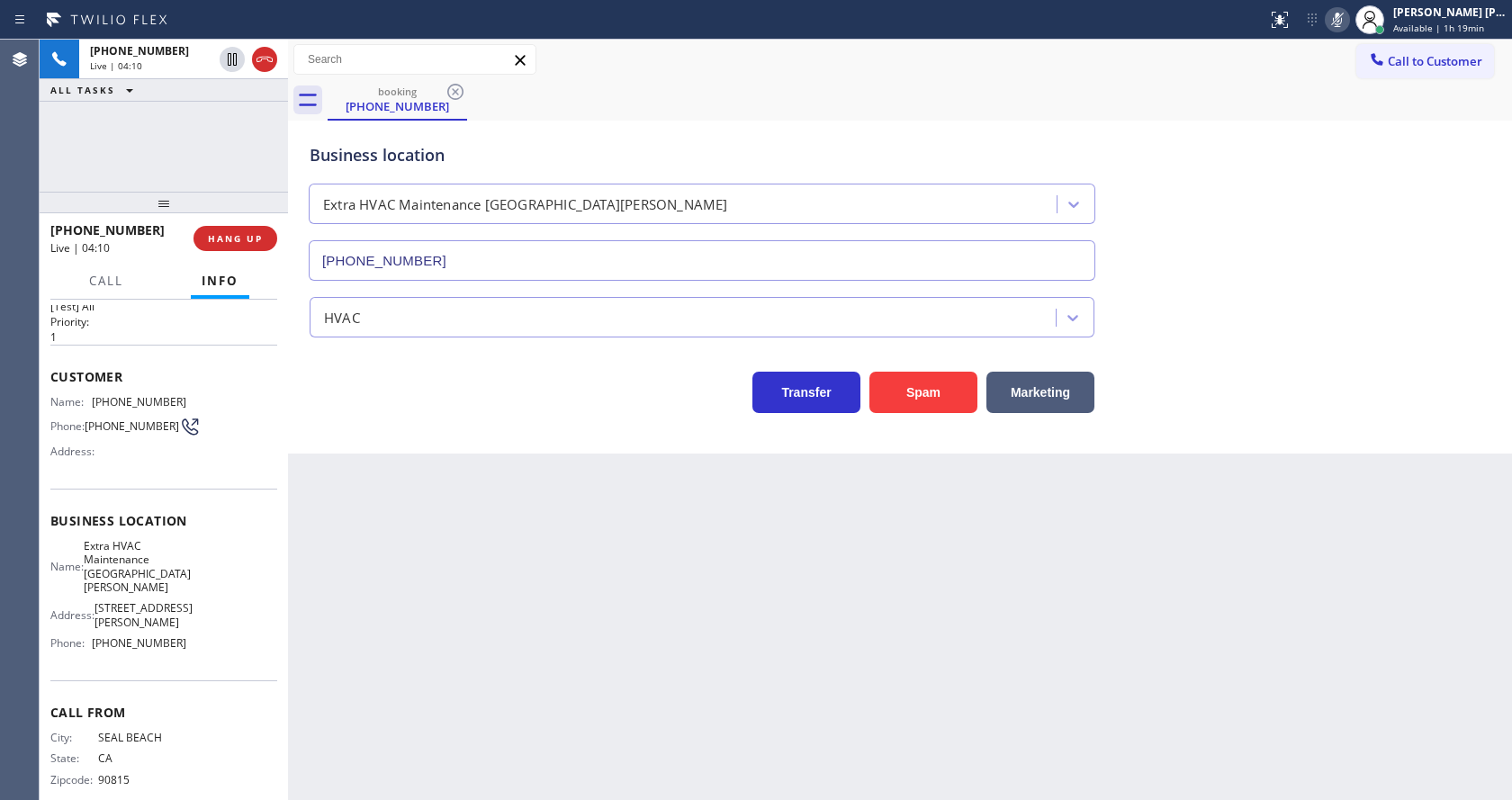
click at [503, 572] on div "Back to Dashboard Change Sender ID Customers Technicians Select a contact Outbo…" at bounding box center [901, 419] width 1225 height 761
click at [233, 59] on icon at bounding box center [232, 60] width 21 height 21
click at [471, 635] on div "Back to Dashboard Change Sender ID Customers Technicians Select a contact Outbo…" at bounding box center [901, 419] width 1225 height 761
click at [637, 659] on div "Back to Dashboard Change Sender ID Customers Technicians Select a contact Outbo…" at bounding box center [901, 419] width 1225 height 761
click at [1308, 175] on div "Business location Extra HVAC Maintenance [GEOGRAPHIC_DATA][PERSON_NAME] [PHONE_…" at bounding box center [900, 199] width 1188 height 162
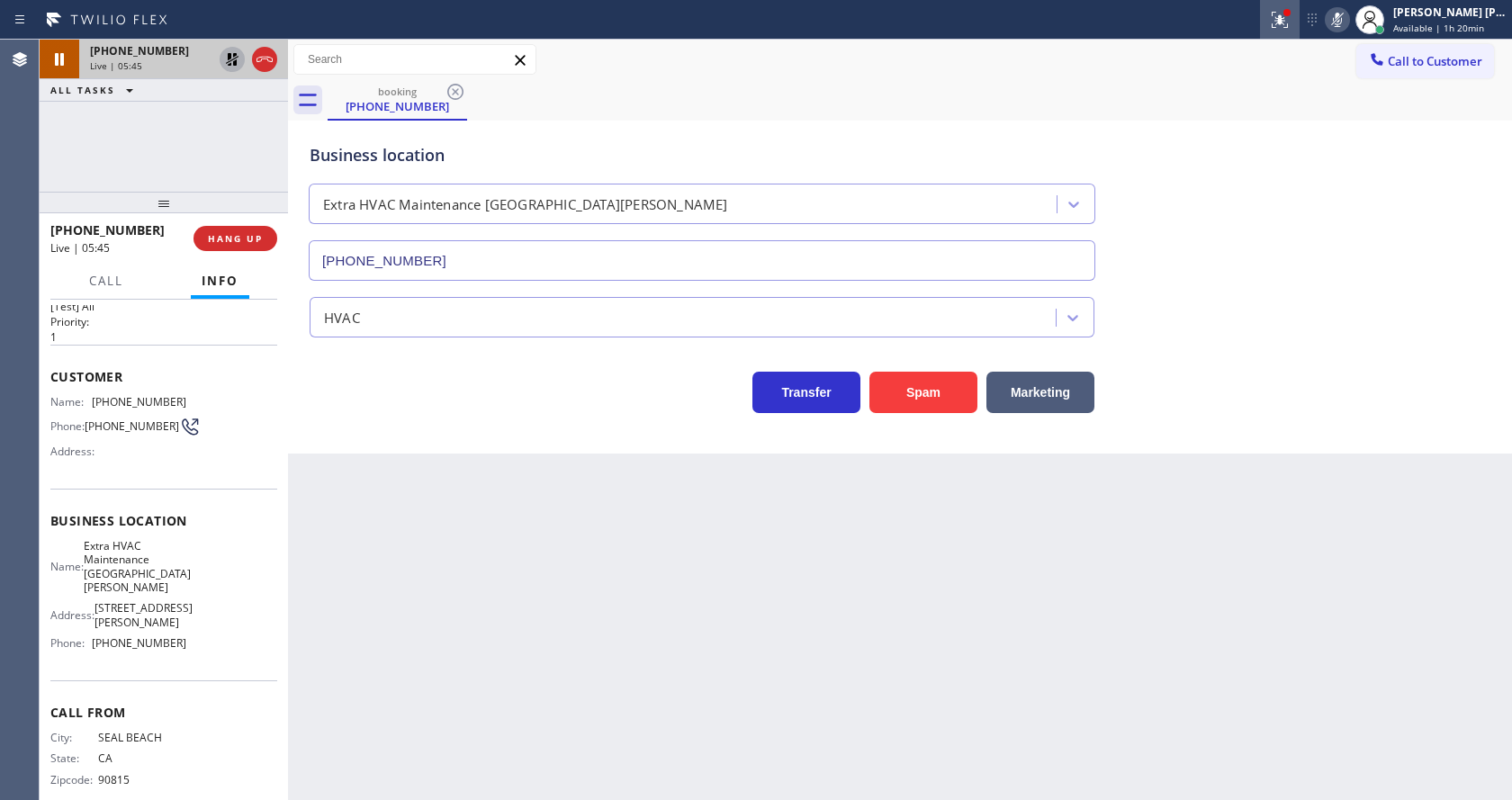
click at [1286, 26] on icon at bounding box center [1279, 19] width 21 height 21
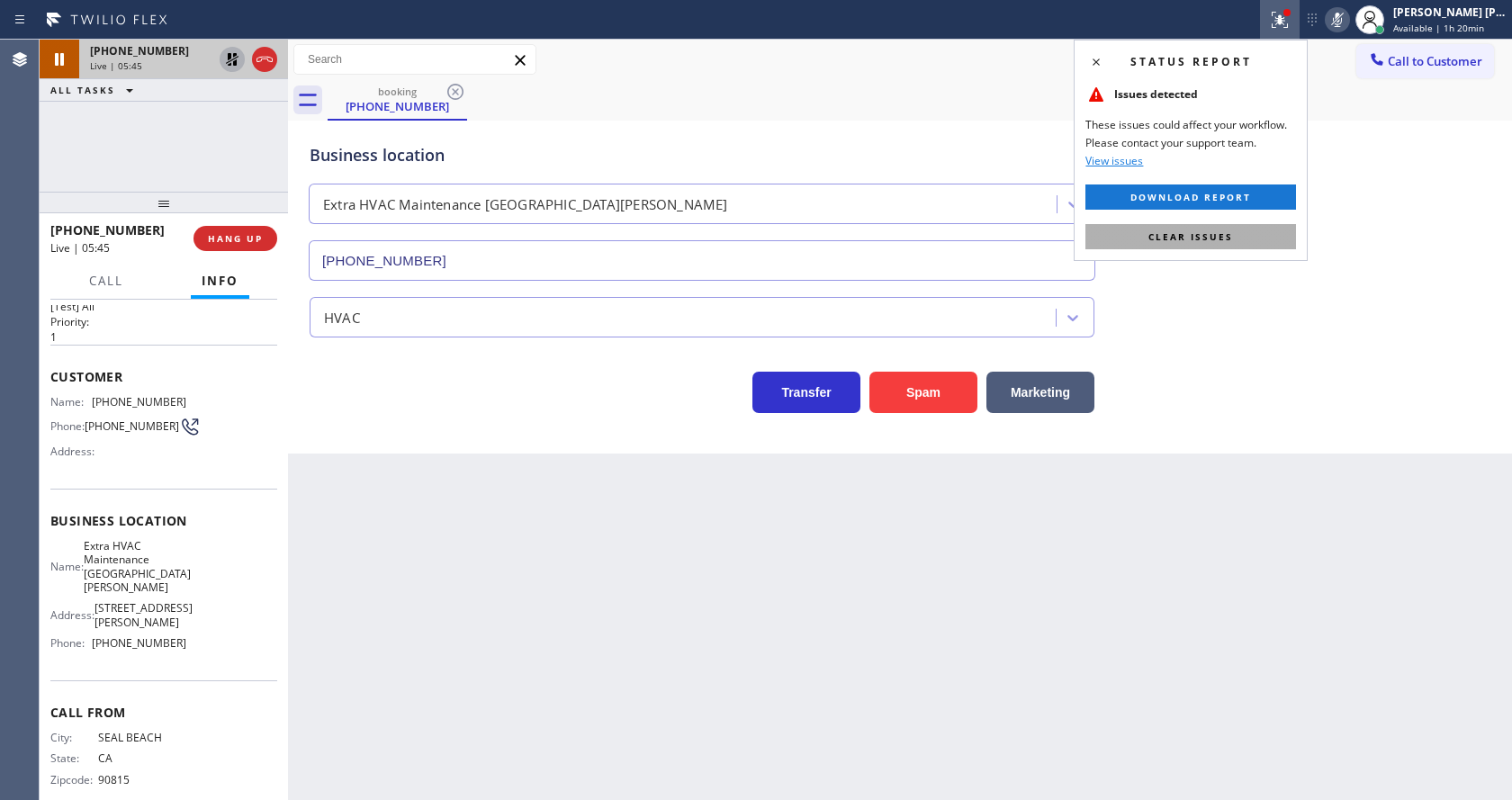
click at [1217, 231] on span "Clear issues" at bounding box center [1191, 237] width 85 height 12
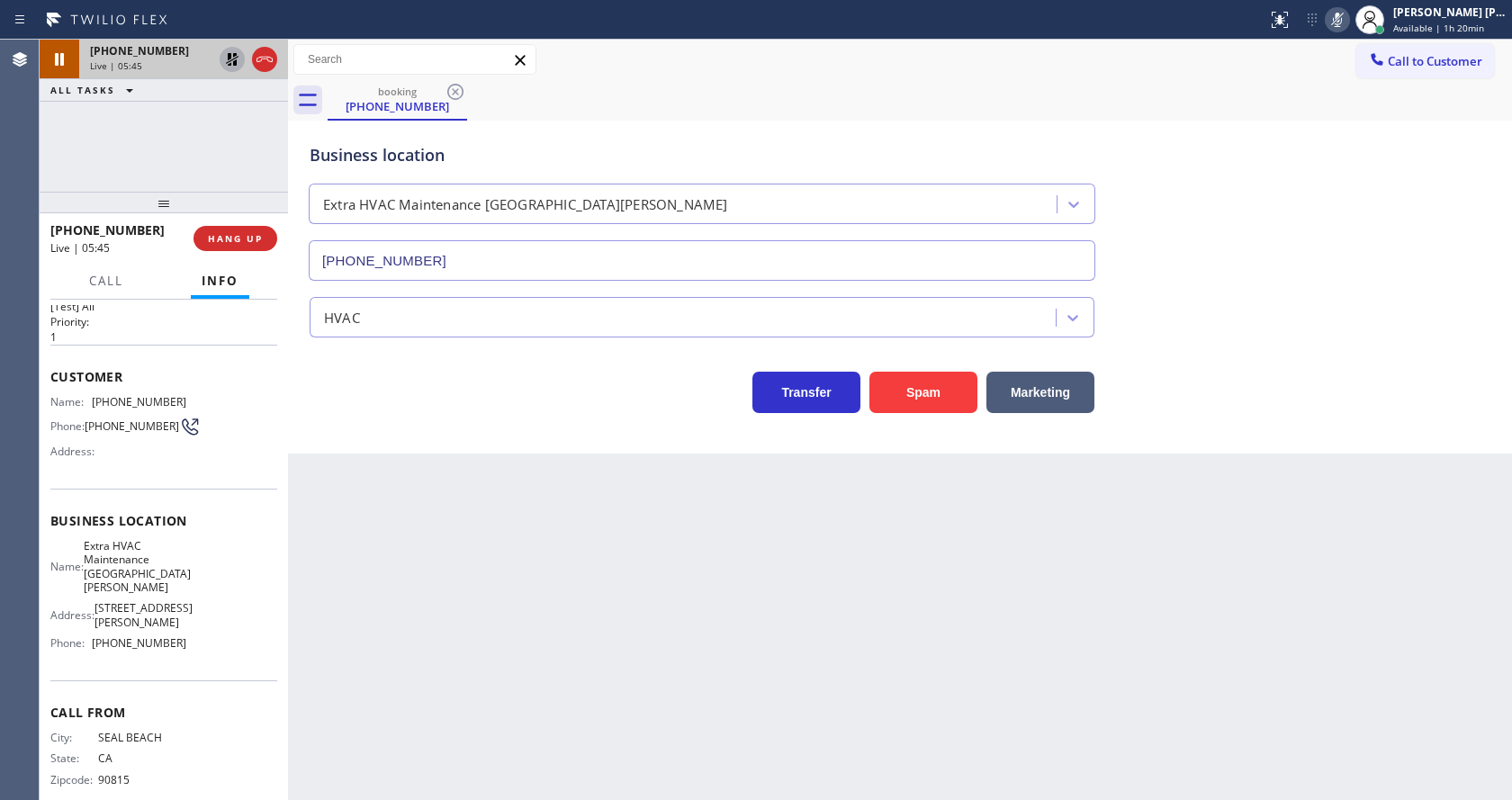
drag, startPoint x: 1271, startPoint y: 282, endPoint x: 803, endPoint y: 680, distance: 614.4
click at [1263, 291] on div "HVAC" at bounding box center [900, 309] width 1188 height 57
click at [635, 701] on div "Back to Dashboard Change Sender ID Customers Technicians Select a contact Outbo…" at bounding box center [901, 419] width 1225 height 761
click at [383, 546] on div "Back to Dashboard Change Sender ID Customers Technicians Select a contact Outbo…" at bounding box center [901, 419] width 1225 height 761
click at [566, 611] on div "Back to Dashboard Change Sender ID Customers Technicians Select a contact Outbo…" at bounding box center [901, 419] width 1225 height 761
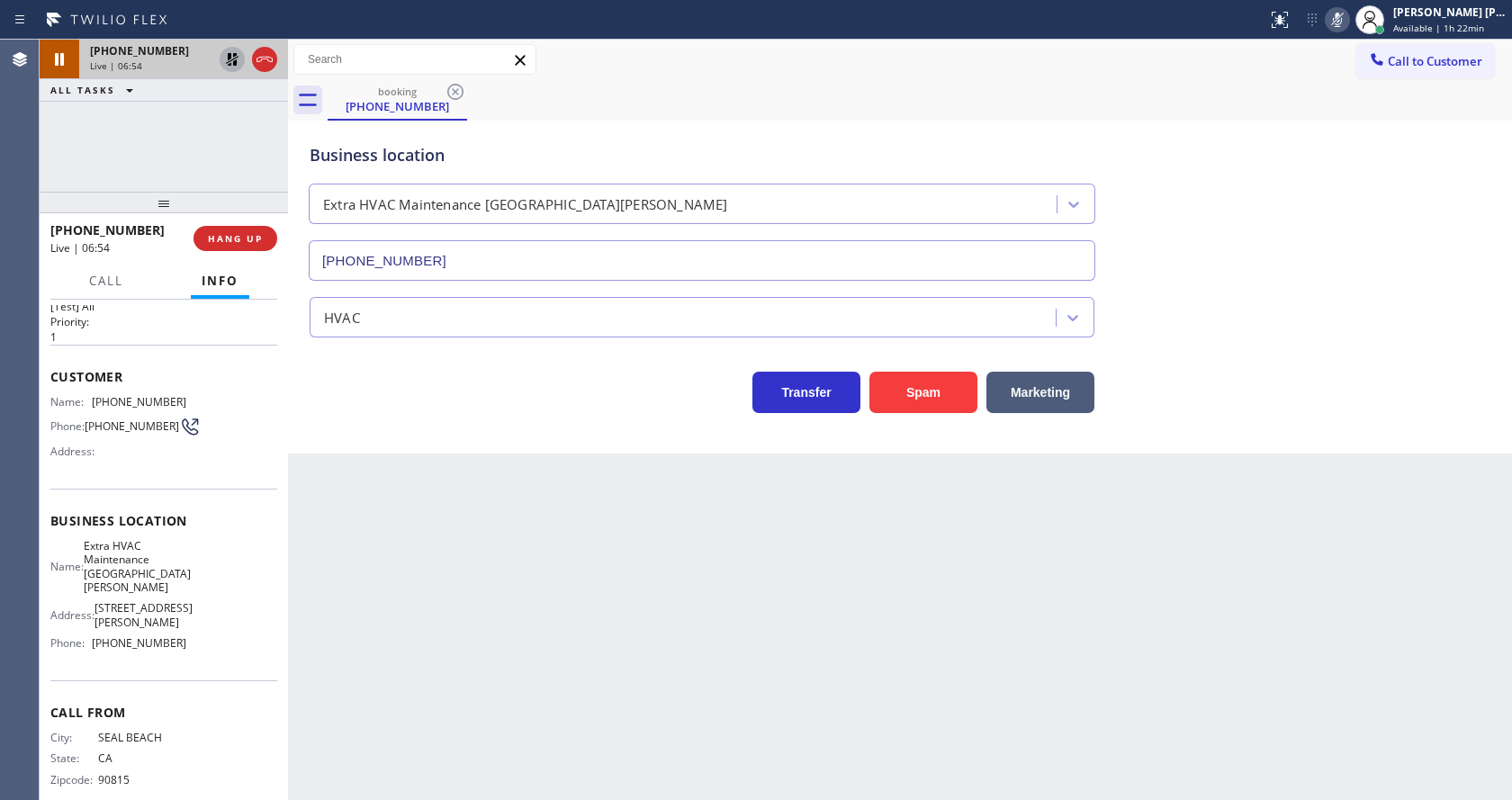
click at [565, 512] on div "Back to Dashboard Change Sender ID Customers Technicians Select a contact Outbo…" at bounding box center [901, 419] width 1225 height 761
click at [538, 601] on div "Back to Dashboard Change Sender ID Customers Technicians Select a contact Outbo…" at bounding box center [901, 419] width 1225 height 761
click at [359, 326] on div "HVAC" at bounding box center [341, 317] width 36 height 21
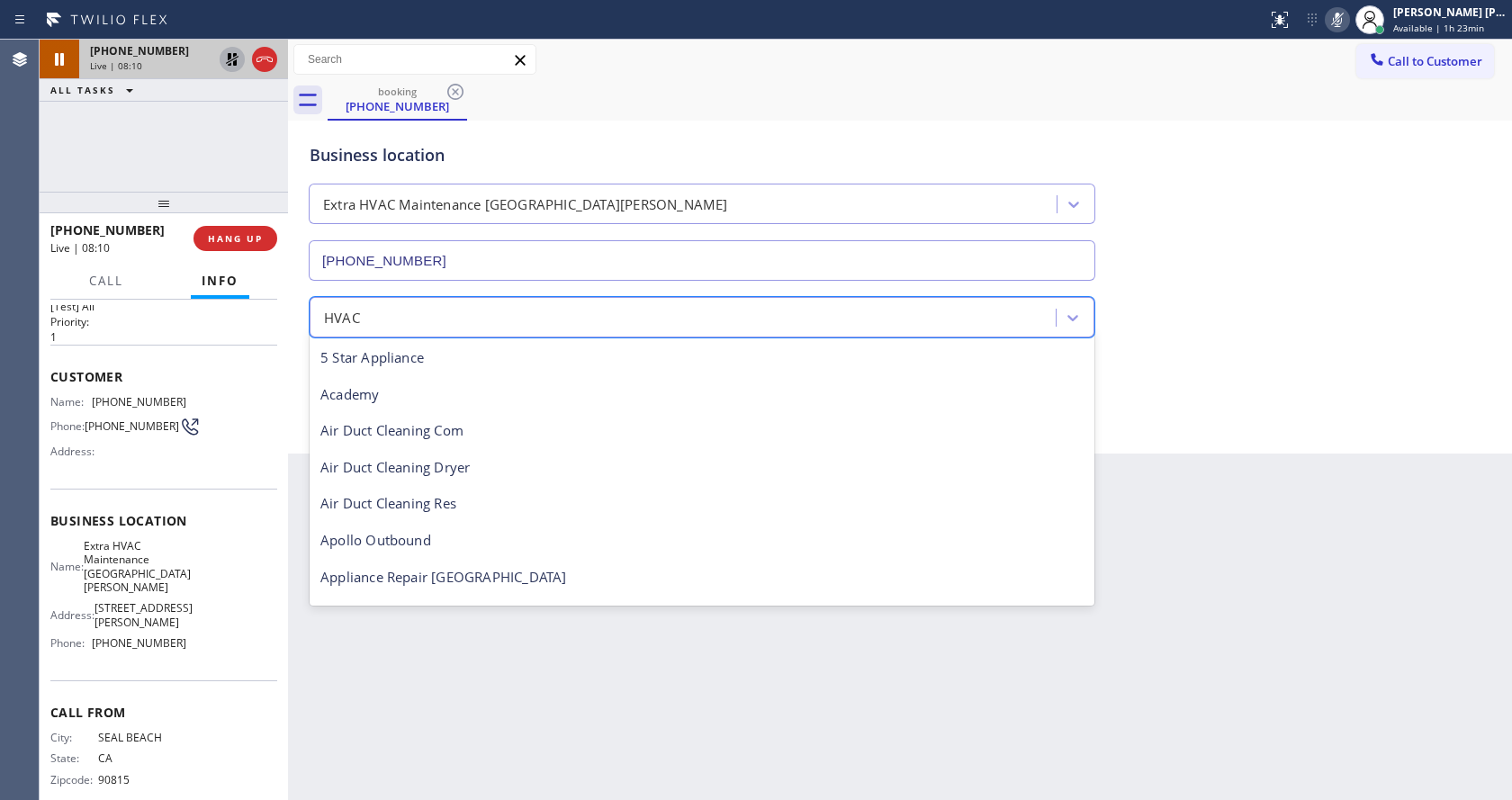
scroll to position [221, 0]
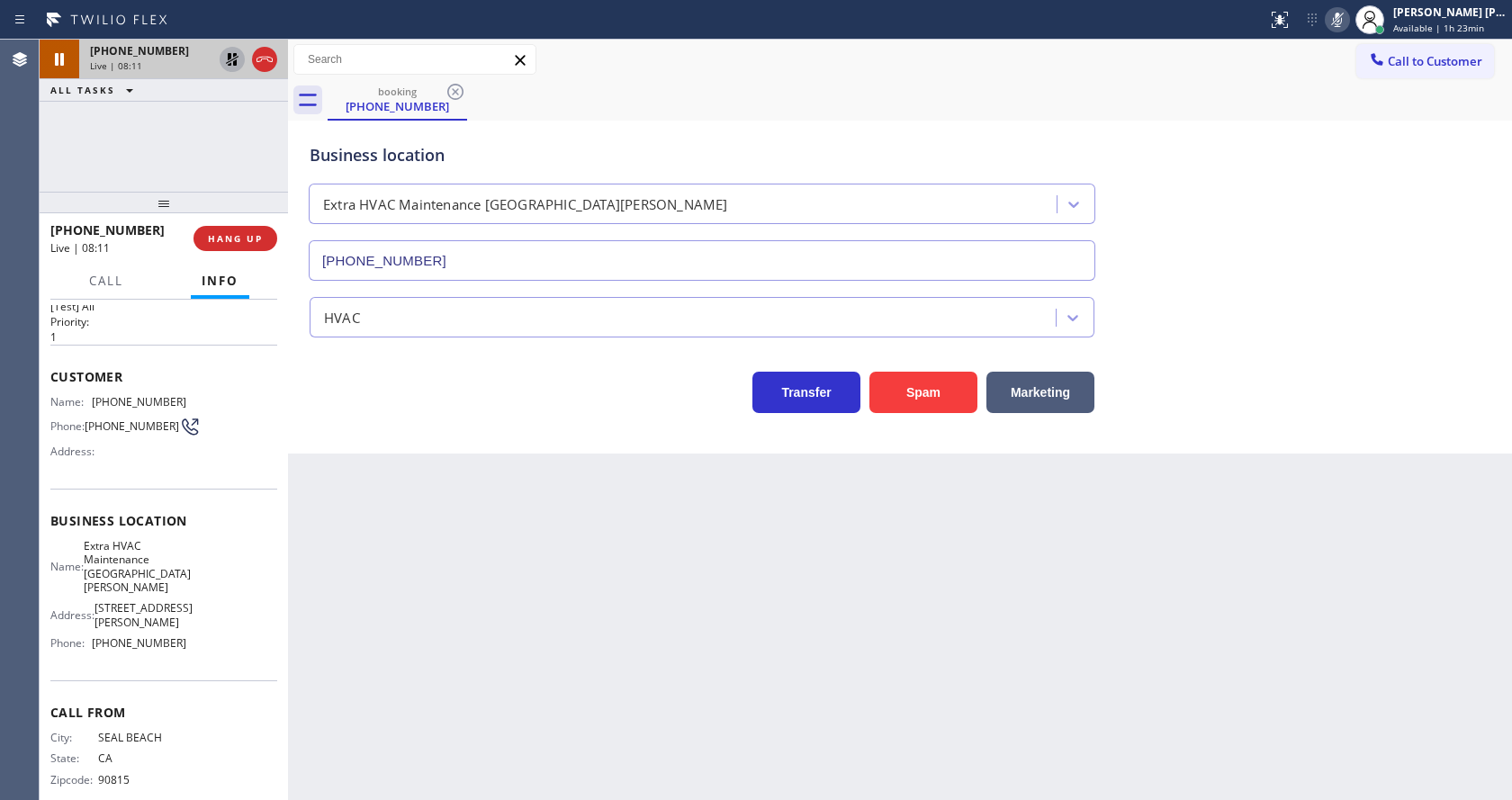
click at [1198, 325] on div "HVAC" at bounding box center [900, 314] width 1188 height 48
click at [458, 706] on div "Back to Dashboard Change Sender ID Customers Technicians Select a contact Outbo…" at bounding box center [901, 419] width 1225 height 761
click at [720, 643] on div "Back to Dashboard Change Sender ID Customers Technicians Select a contact Outbo…" at bounding box center [901, 419] width 1225 height 761
click at [419, 489] on div "Back to Dashboard Change Sender ID Customers Technicians Select a contact Outbo…" at bounding box center [901, 419] width 1225 height 761
click at [483, 590] on div "Back to Dashboard Change Sender ID Customers Technicians Select a contact Outbo…" at bounding box center [901, 419] width 1225 height 761
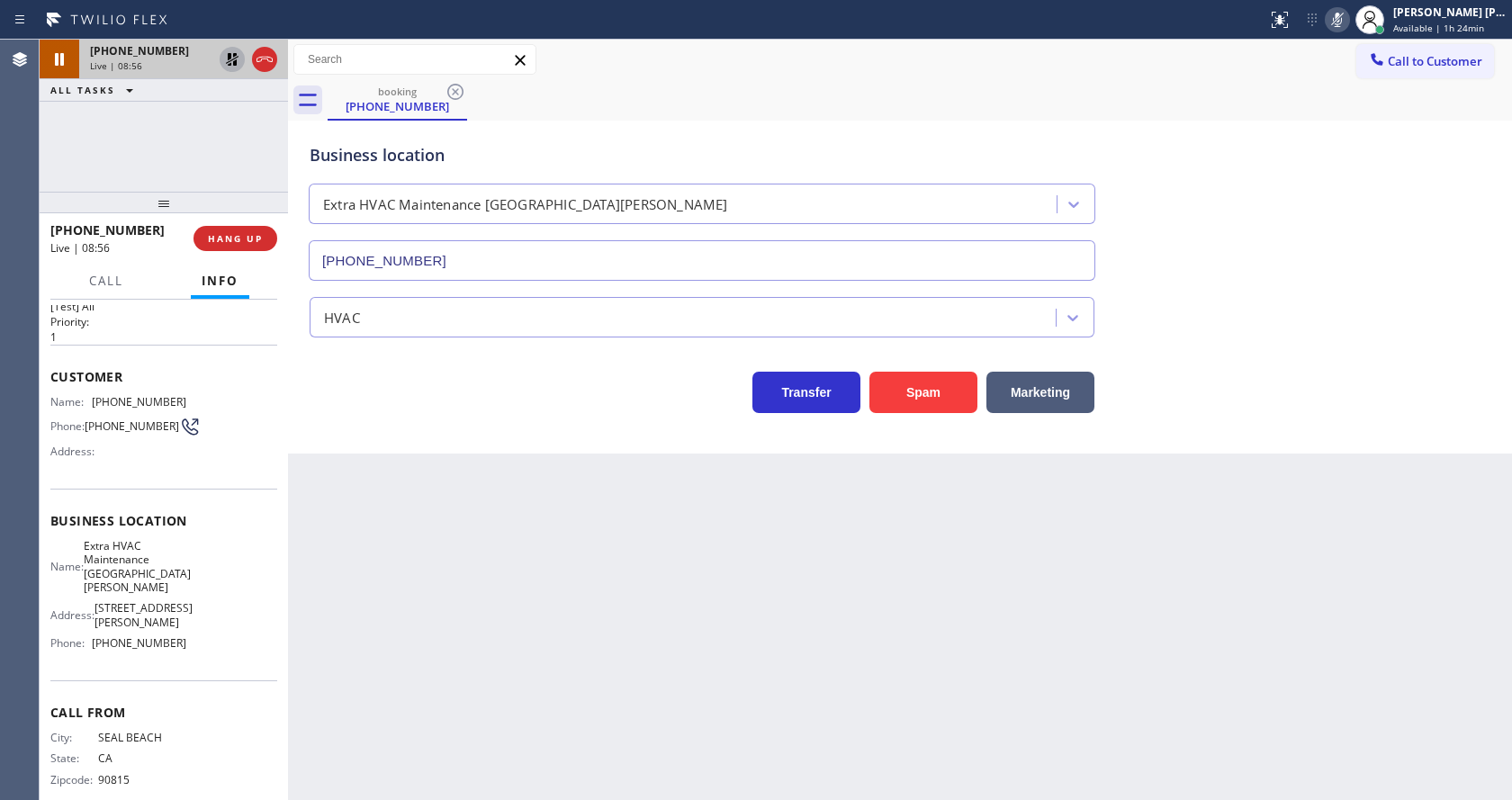
click at [506, 444] on div "Business location Extra HVAC Maintenance [GEOGRAPHIC_DATA][PERSON_NAME] [PHONE_…" at bounding box center [901, 287] width 1225 height 333
click at [551, 488] on div "Back to Dashboard Change Sender ID Customers Technicians Select a contact Outbo…" at bounding box center [901, 419] width 1225 height 761
click at [356, 467] on div "Back to Dashboard Change Sender ID Customers Technicians Select a contact Outbo…" at bounding box center [901, 419] width 1225 height 761
click at [235, 55] on icon at bounding box center [232, 59] width 12 height 12
click at [1342, 18] on icon at bounding box center [1337, 19] width 9 height 14
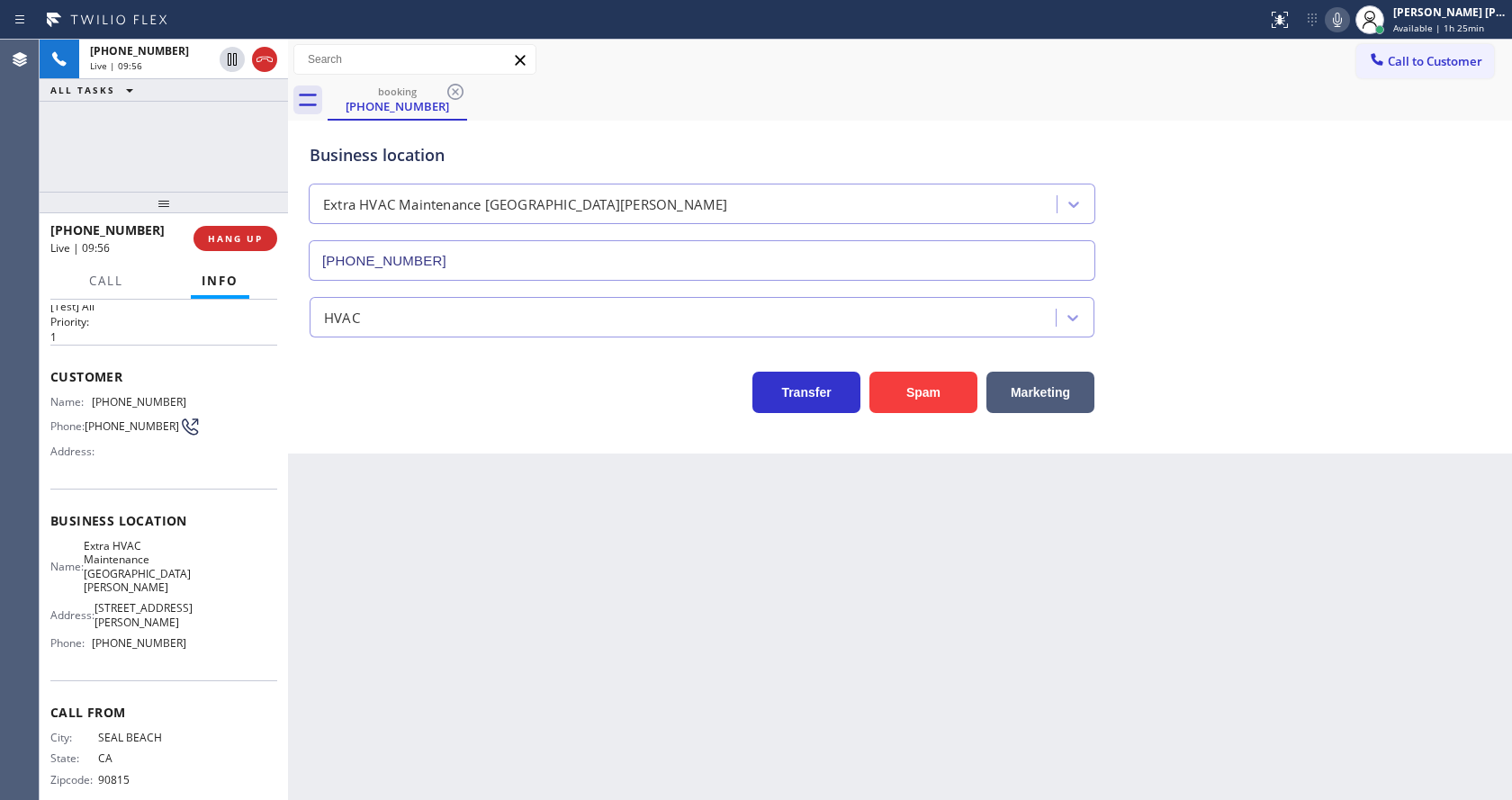
click at [1361, 338] on div "Transfer Spam Marketing" at bounding box center [900, 375] width 1188 height 76
click at [774, 612] on div "Back to Dashboard Change Sender ID Customers Technicians Select a contact Outbo…" at bounding box center [901, 419] width 1225 height 761
click at [591, 620] on div "Back to Dashboard Change Sender ID Customers Technicians Select a contact Outbo…" at bounding box center [901, 419] width 1225 height 761
click at [739, 687] on div "Back to Dashboard Change Sender ID Customers Technicians Select a contact Outbo…" at bounding box center [901, 419] width 1225 height 761
click at [746, 660] on div "Back to Dashboard Change Sender ID Customers Technicians Select a contact Outbo…" at bounding box center [901, 419] width 1225 height 761
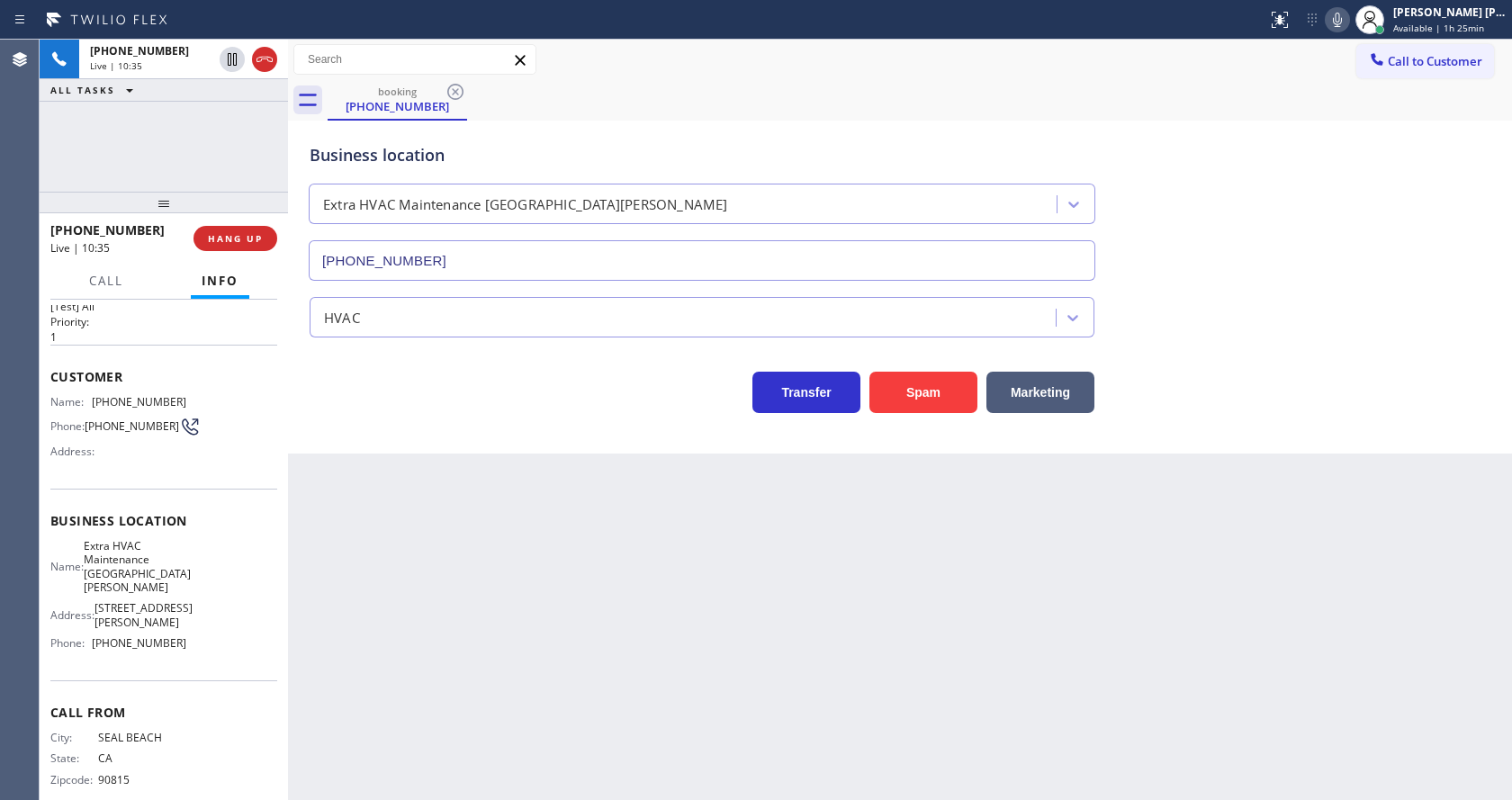
click at [410, 723] on div "Back to Dashboard Change Sender ID Customers Technicians Select a contact Outbo…" at bounding box center [901, 419] width 1225 height 761
click at [756, 651] on div "Back to Dashboard Change Sender ID Customers Technicians Select a contact Outbo…" at bounding box center [901, 419] width 1225 height 761
click at [429, 739] on div "Back to Dashboard Change Sender ID Customers Technicians Select a contact Outbo…" at bounding box center [901, 419] width 1225 height 761
click at [897, 654] on div "Back to Dashboard Change Sender ID Customers Technicians Select a contact Outbo…" at bounding box center [901, 419] width 1225 height 761
click at [536, 578] on div "Back to Dashboard Change Sender ID Customers Technicians Select a contact Outbo…" at bounding box center [901, 419] width 1225 height 761
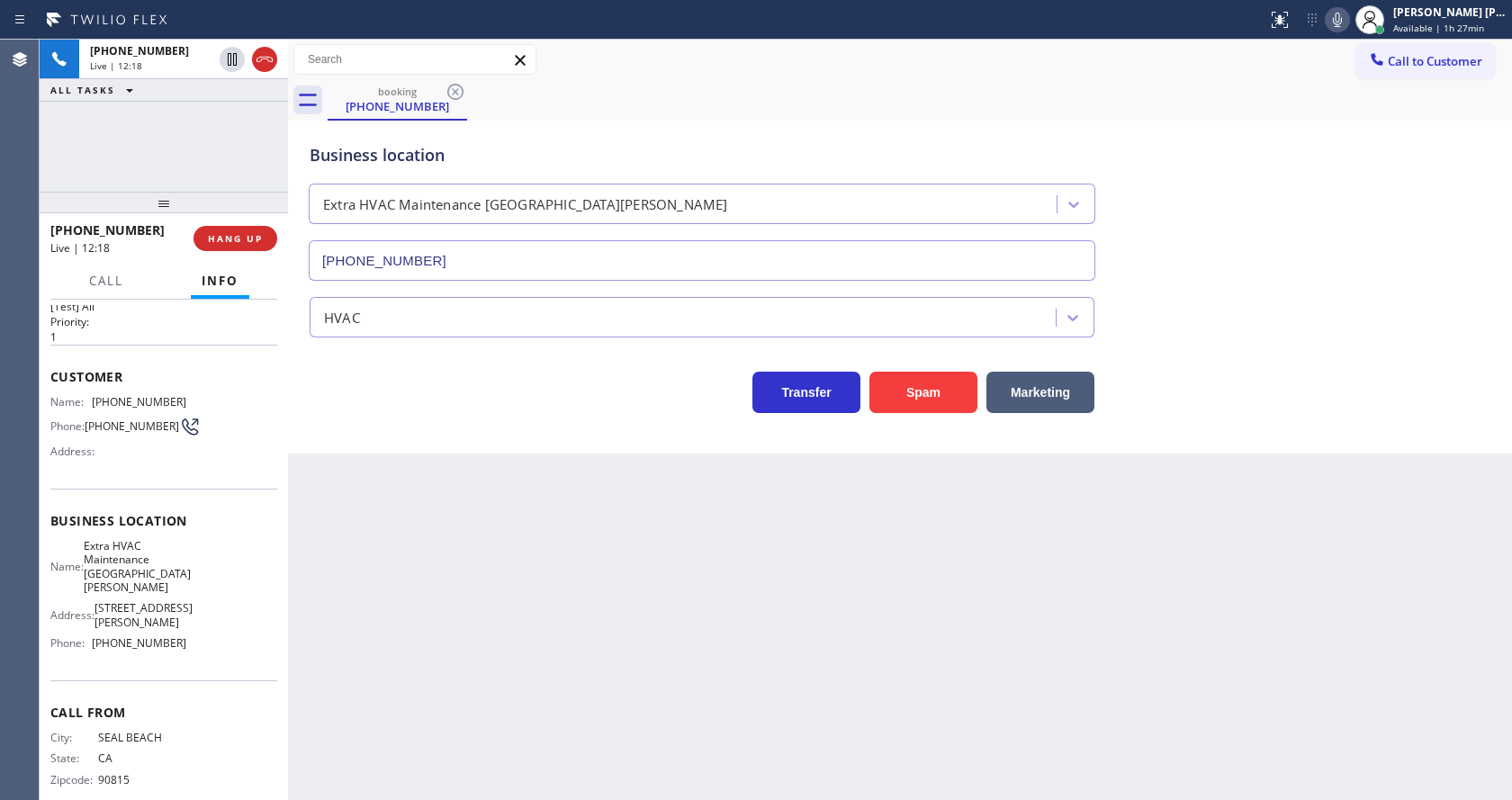
click at [526, 572] on div "Back to Dashboard Change Sender ID Customers Technicians Select a contact Outbo…" at bounding box center [901, 419] width 1225 height 761
click at [515, 571] on div "Back to Dashboard Change Sender ID Customers Technicians Select a contact Outbo…" at bounding box center [901, 419] width 1225 height 761
click at [484, 577] on div "Back to Dashboard Change Sender ID Customers Technicians Select a contact Outbo…" at bounding box center [901, 419] width 1225 height 761
click at [475, 631] on div "Back to Dashboard Change Sender ID Customers Technicians Select a contact Outbo…" at bounding box center [901, 419] width 1225 height 761
click at [661, 645] on div "Back to Dashboard Change Sender ID Customers Technicians Select a contact Outbo…" at bounding box center [901, 419] width 1225 height 761
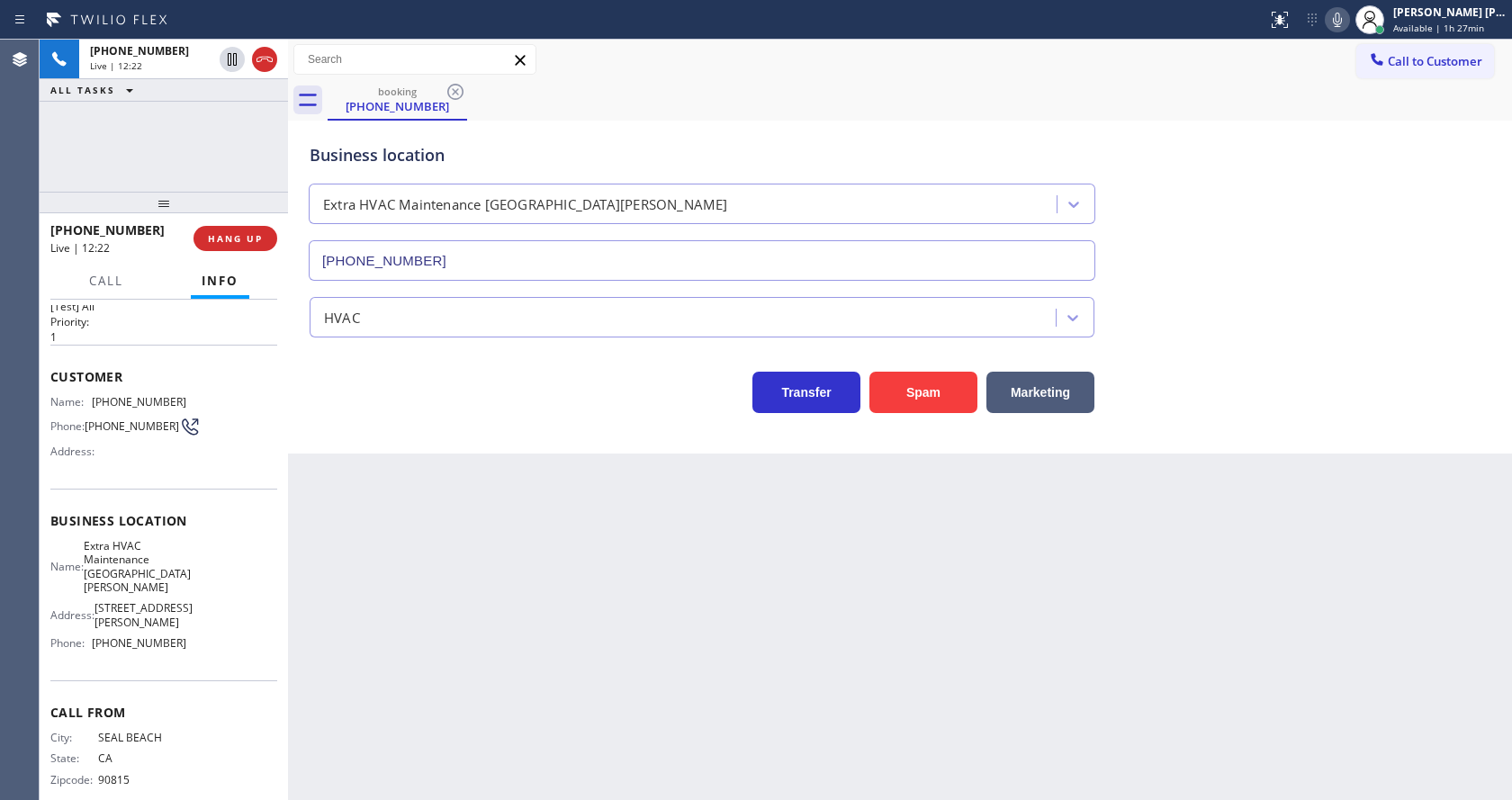
click at [438, 691] on div "Back to Dashboard Change Sender ID Customers Technicians Select a contact Outbo…" at bounding box center [901, 419] width 1225 height 761
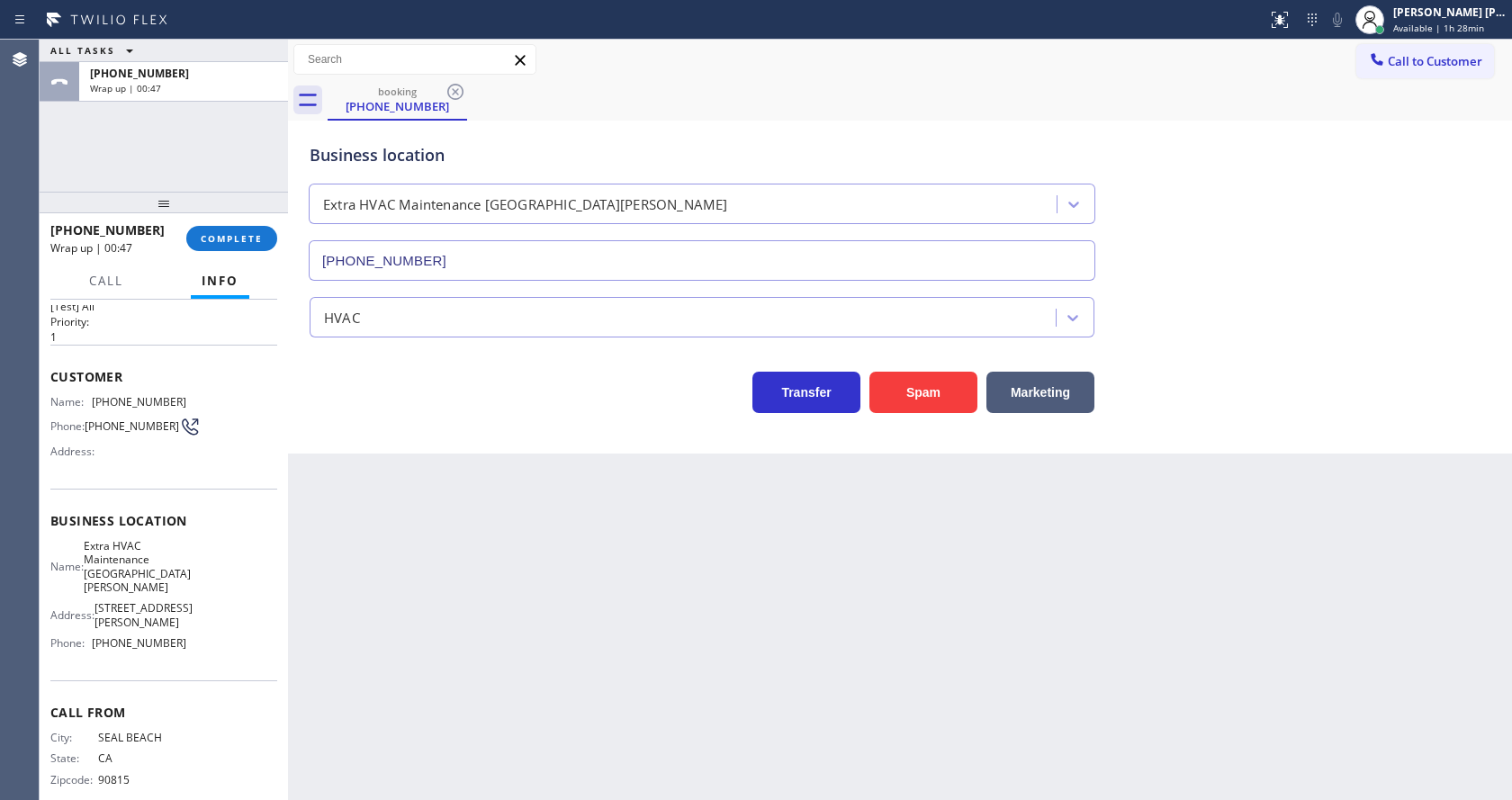
click at [233, 213] on div at bounding box center [163, 202] width 248 height 21
click at [233, 227] on button "COMPLETE" at bounding box center [232, 238] width 91 height 25
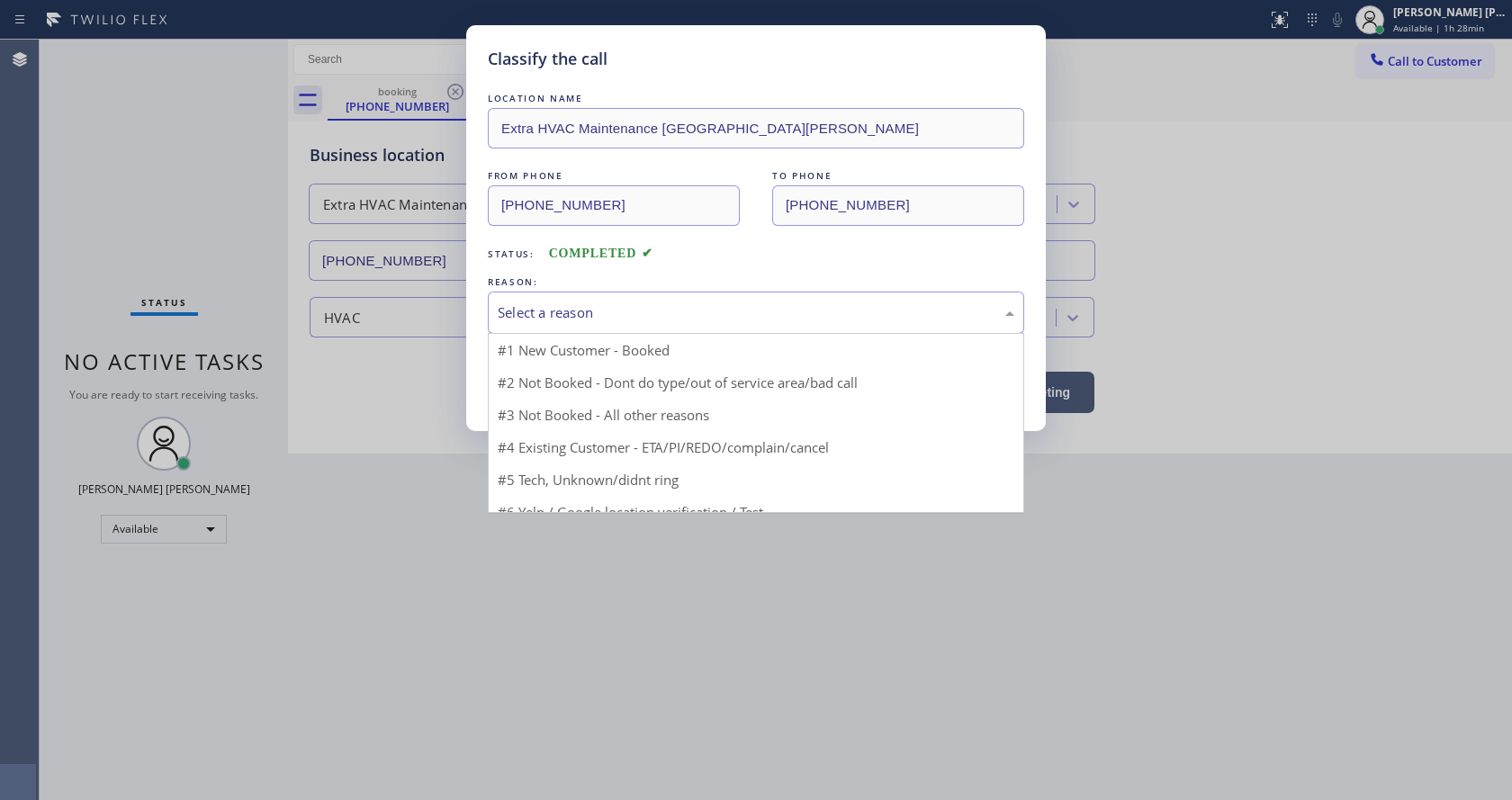
click at [566, 305] on div "Select a reason" at bounding box center [756, 313] width 517 height 21
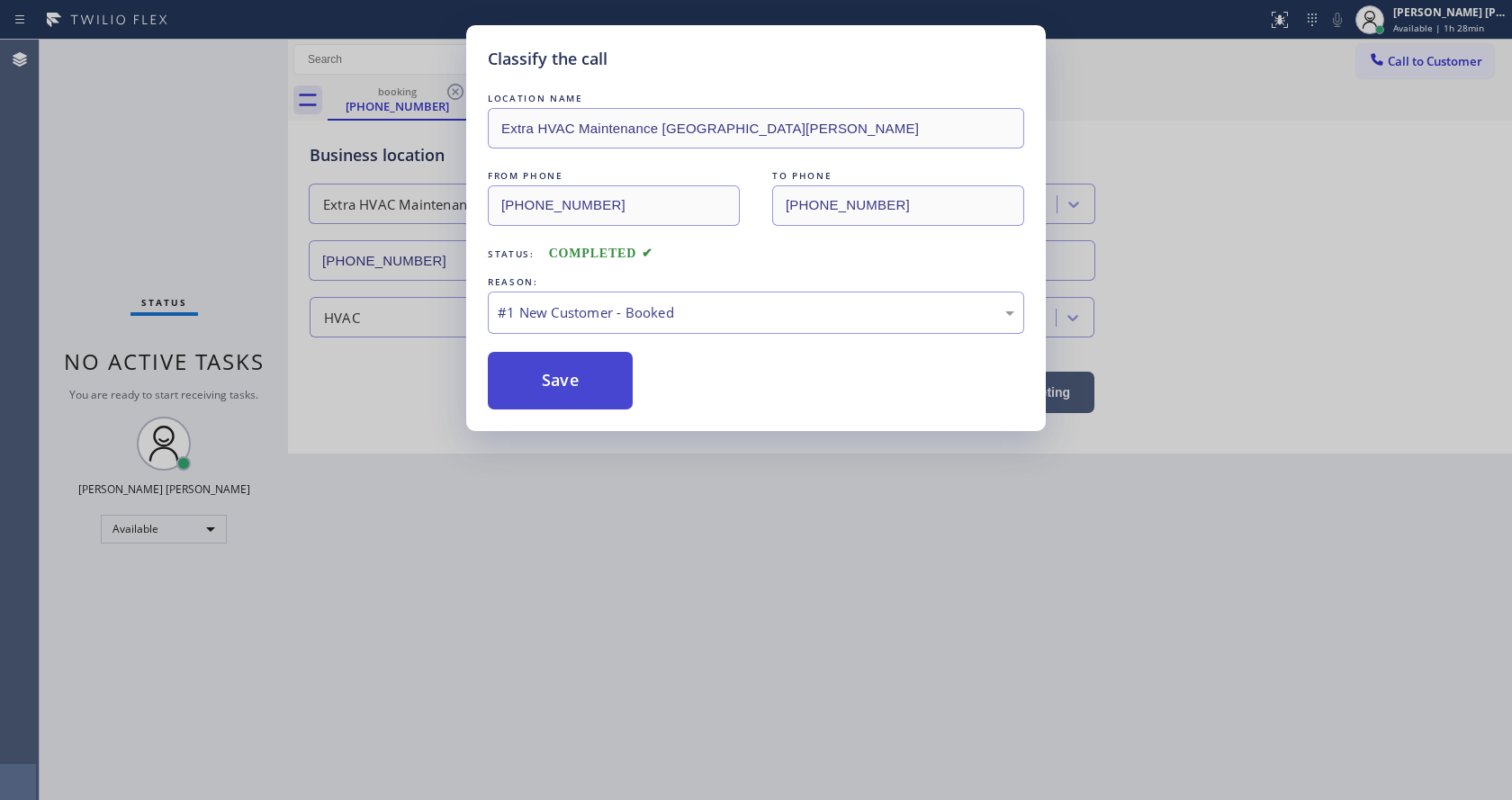
click at [570, 386] on button "Save" at bounding box center [560, 381] width 145 height 58
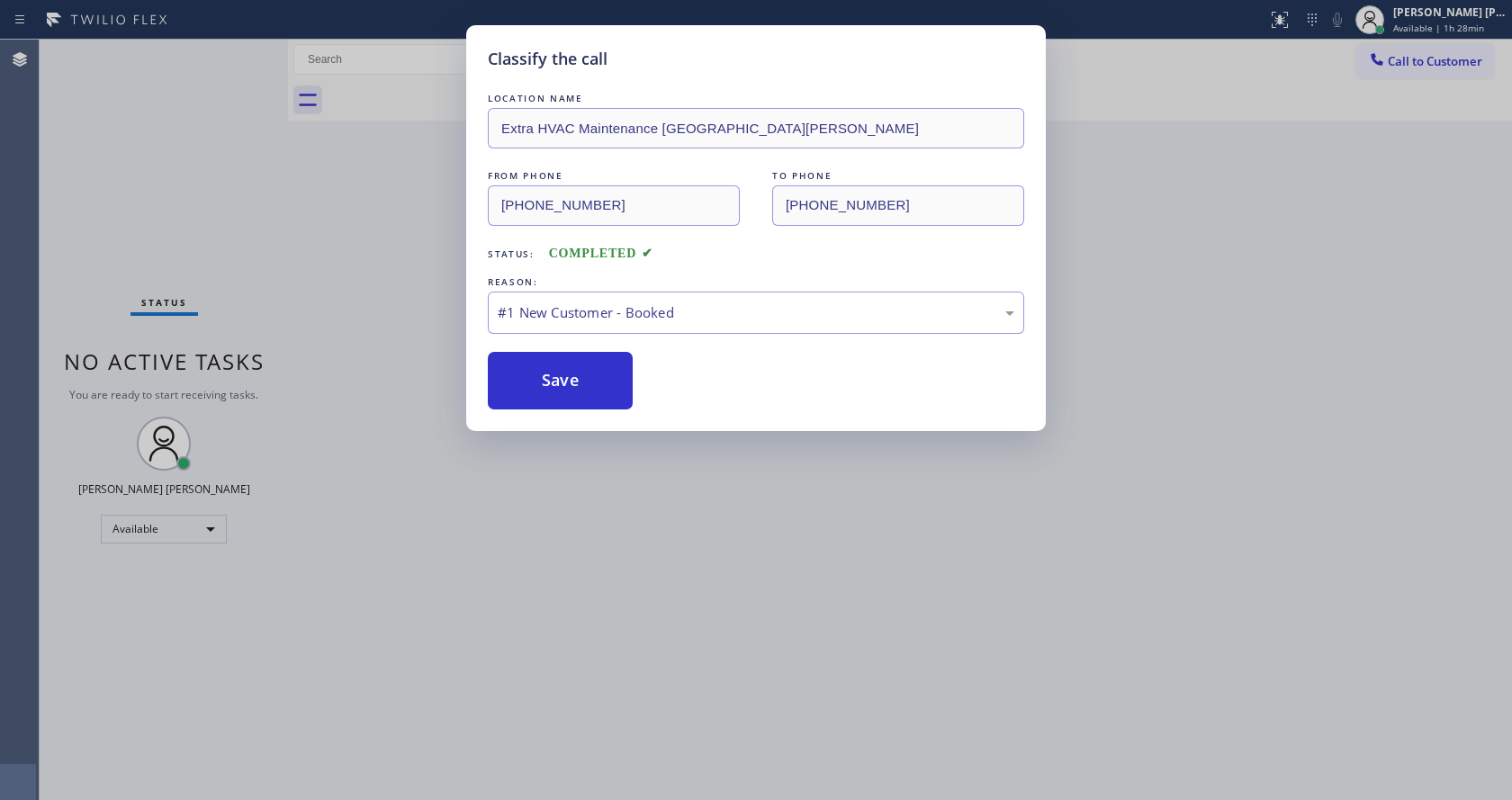
drag, startPoint x: 659, startPoint y: 538, endPoint x: 642, endPoint y: 563, distance: 30.2
click at [659, 540] on div "Classify the call LOCATION NAME Extra HVAC Maintenance San [PERSON_NAME] FROM P…" at bounding box center [756, 400] width 1512 height 800
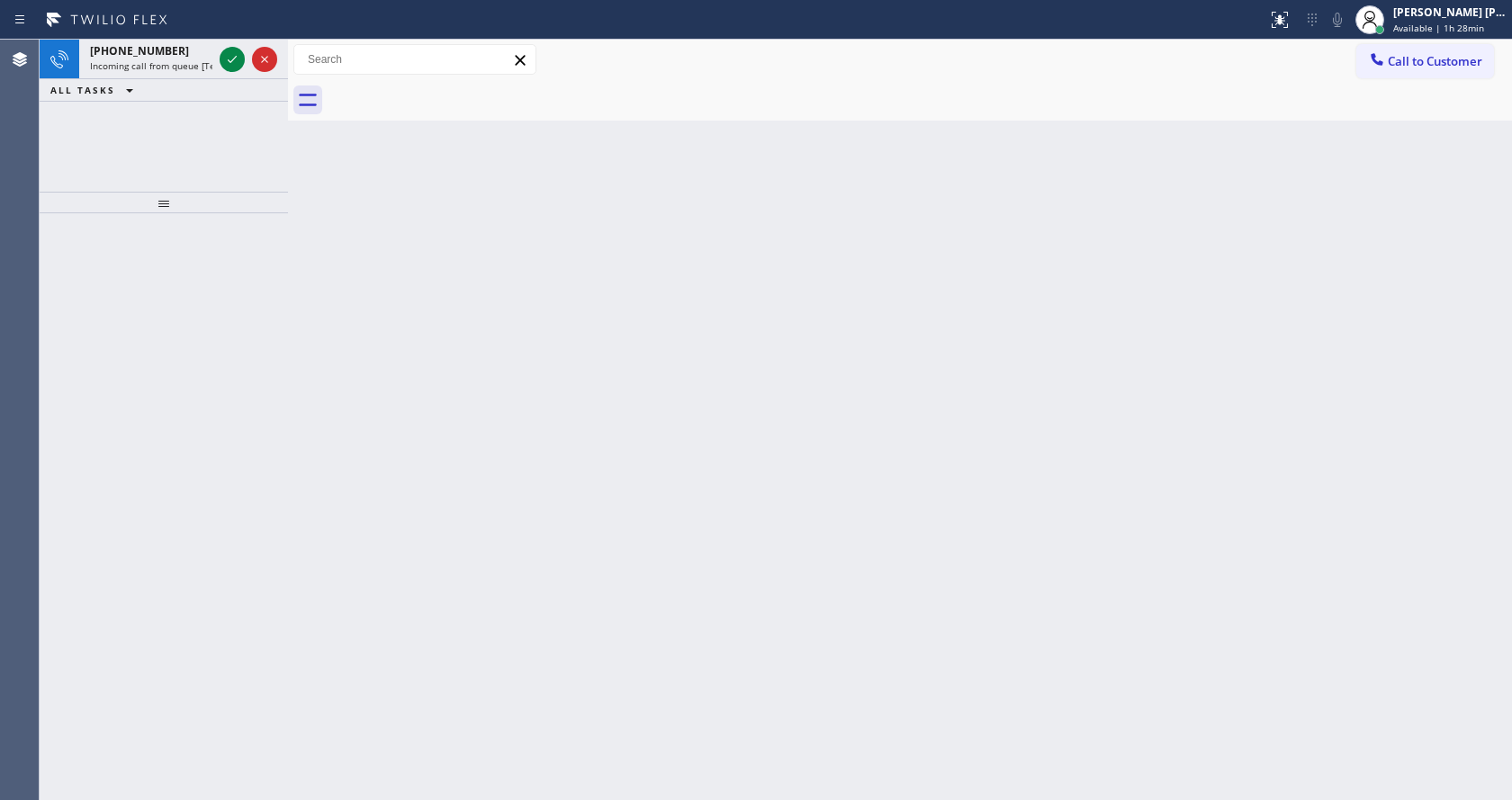
click at [296, 362] on div "Back to Dashboard Change Sender ID Customers Technicians Select a contact Outbo…" at bounding box center [901, 419] width 1225 height 761
click at [224, 56] on icon at bounding box center [232, 60] width 21 height 21
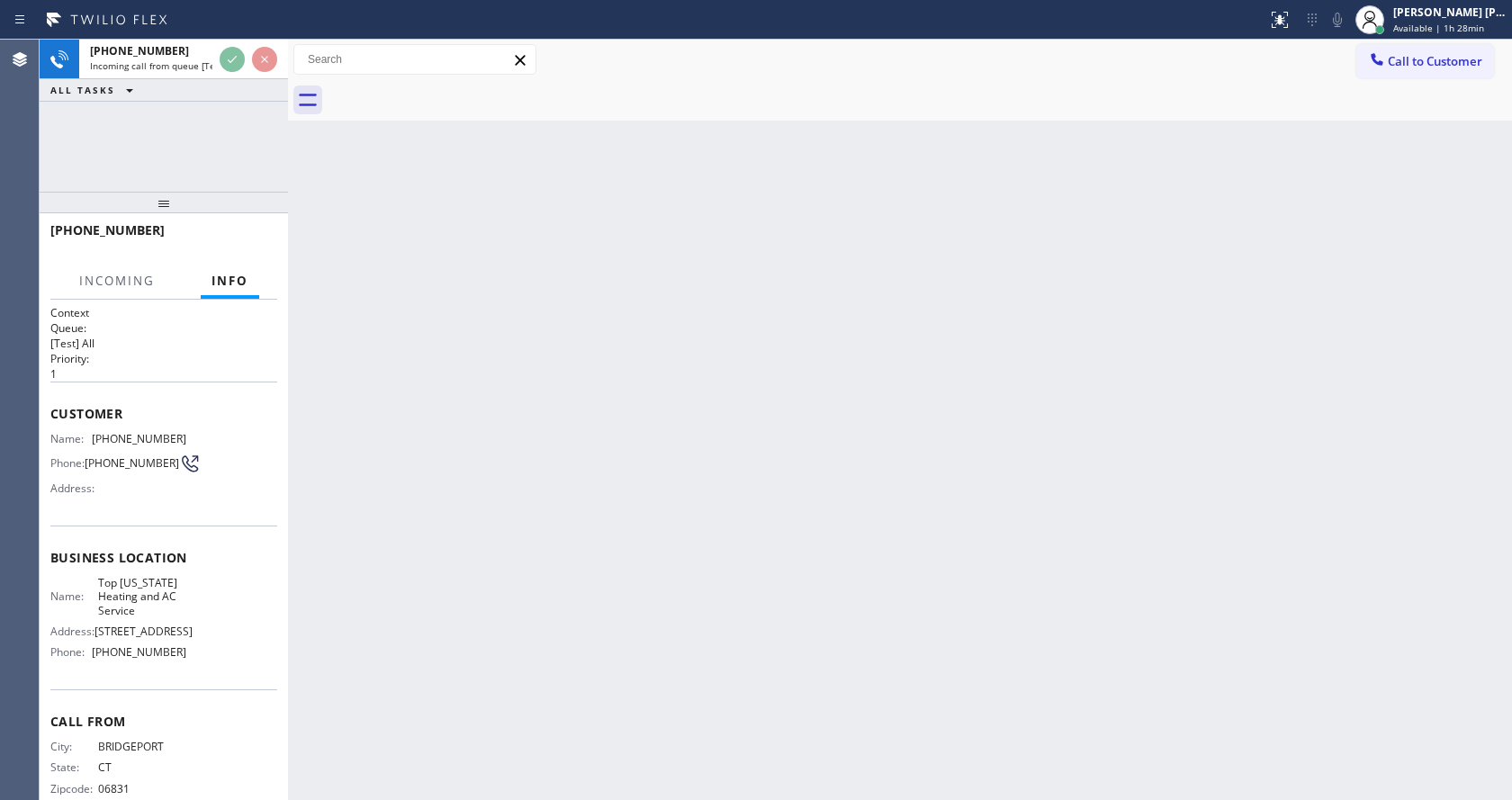
scroll to position [37, 0]
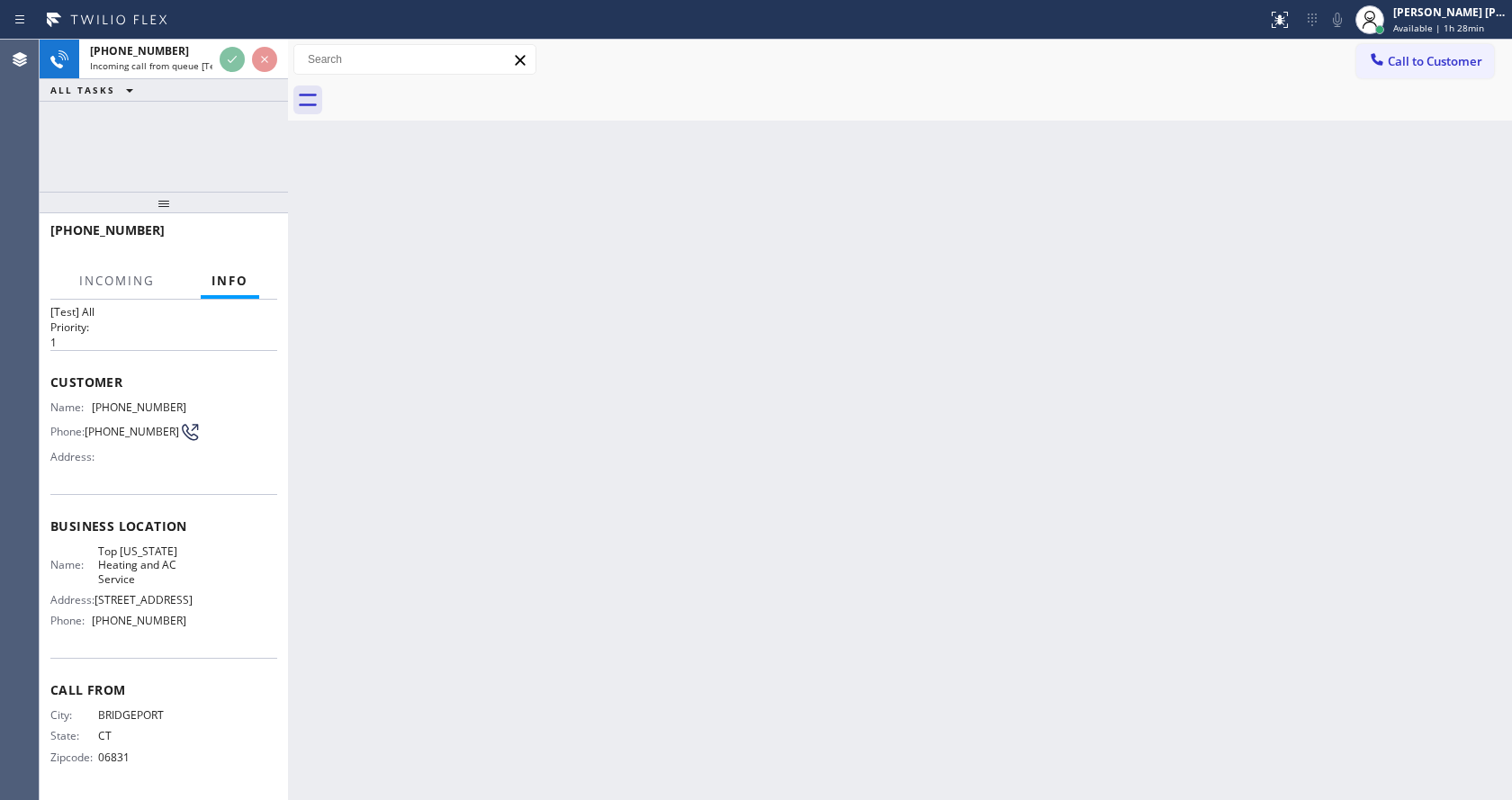
click at [741, 422] on div "Back to Dashboard Change Sender ID Customers Technicians Select a contact Outbo…" at bounding box center [901, 419] width 1225 height 761
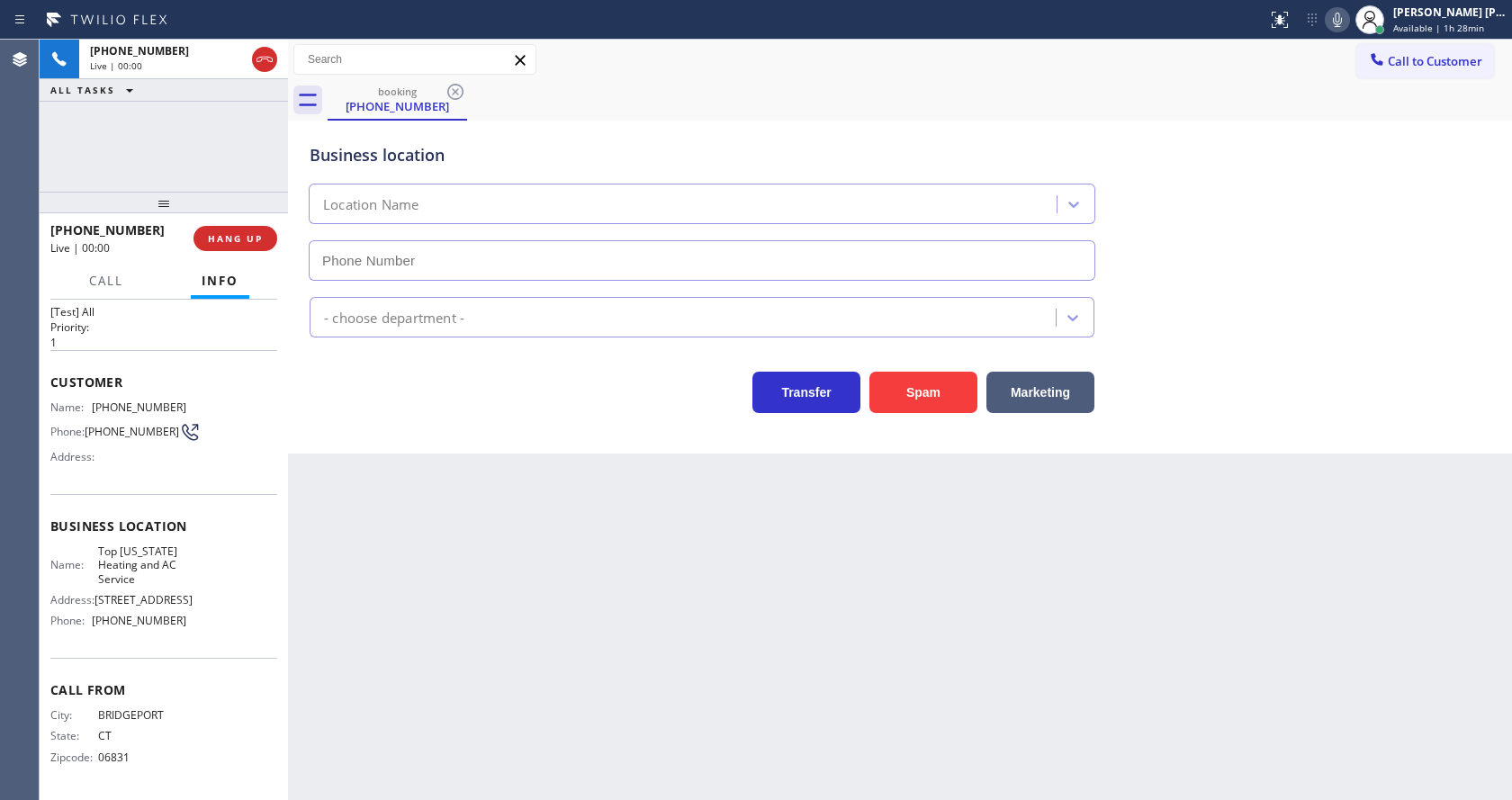
type input "[PHONE_NUMBER]"
click at [626, 545] on div "Back to Dashboard Change Sender ID Customers Technicians Select a contact Outbo…" at bounding box center [901, 419] width 1225 height 761
click at [616, 541] on div "Back to Dashboard Change Sender ID Customers Technicians Select a contact Outbo…" at bounding box center [901, 419] width 1225 height 761
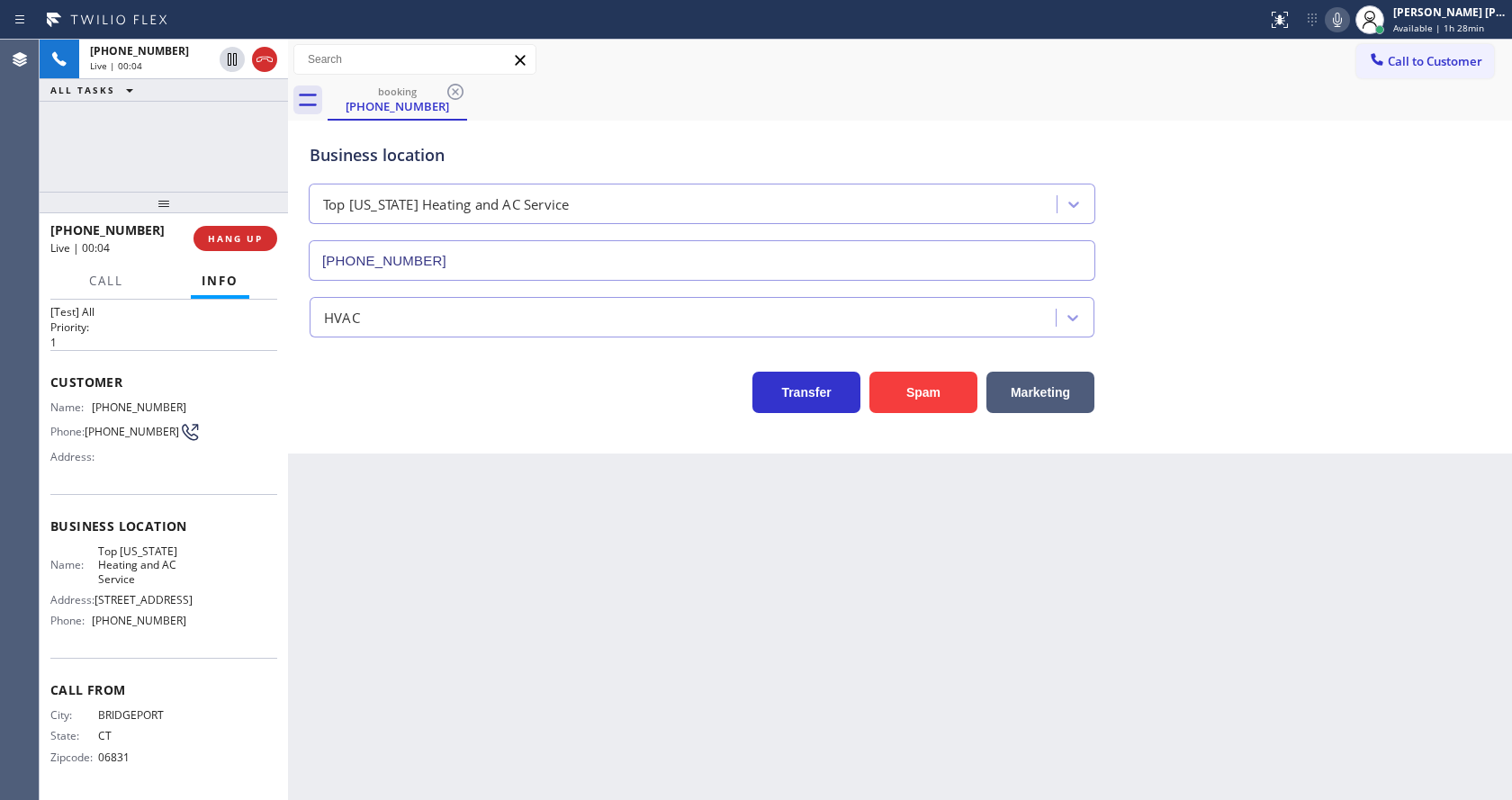
click at [485, 472] on div "Back to Dashboard Change Sender ID Customers Technicians Select a contact Outbo…" at bounding box center [901, 419] width 1225 height 761
click at [1318, 195] on div "Business location Top [US_STATE] Heating and AC Service [PHONE_NUMBER]" at bounding box center [900, 199] width 1188 height 162
click at [669, 562] on div "Back to Dashboard Change Sender ID Customers Technicians Select a contact Outbo…" at bounding box center [901, 419] width 1225 height 761
click at [544, 667] on div "Back to Dashboard Change Sender ID Customers Technicians Select a contact Outbo…" at bounding box center [901, 419] width 1225 height 761
click at [88, 401] on span "Name:" at bounding box center [70, 408] width 41 height 13
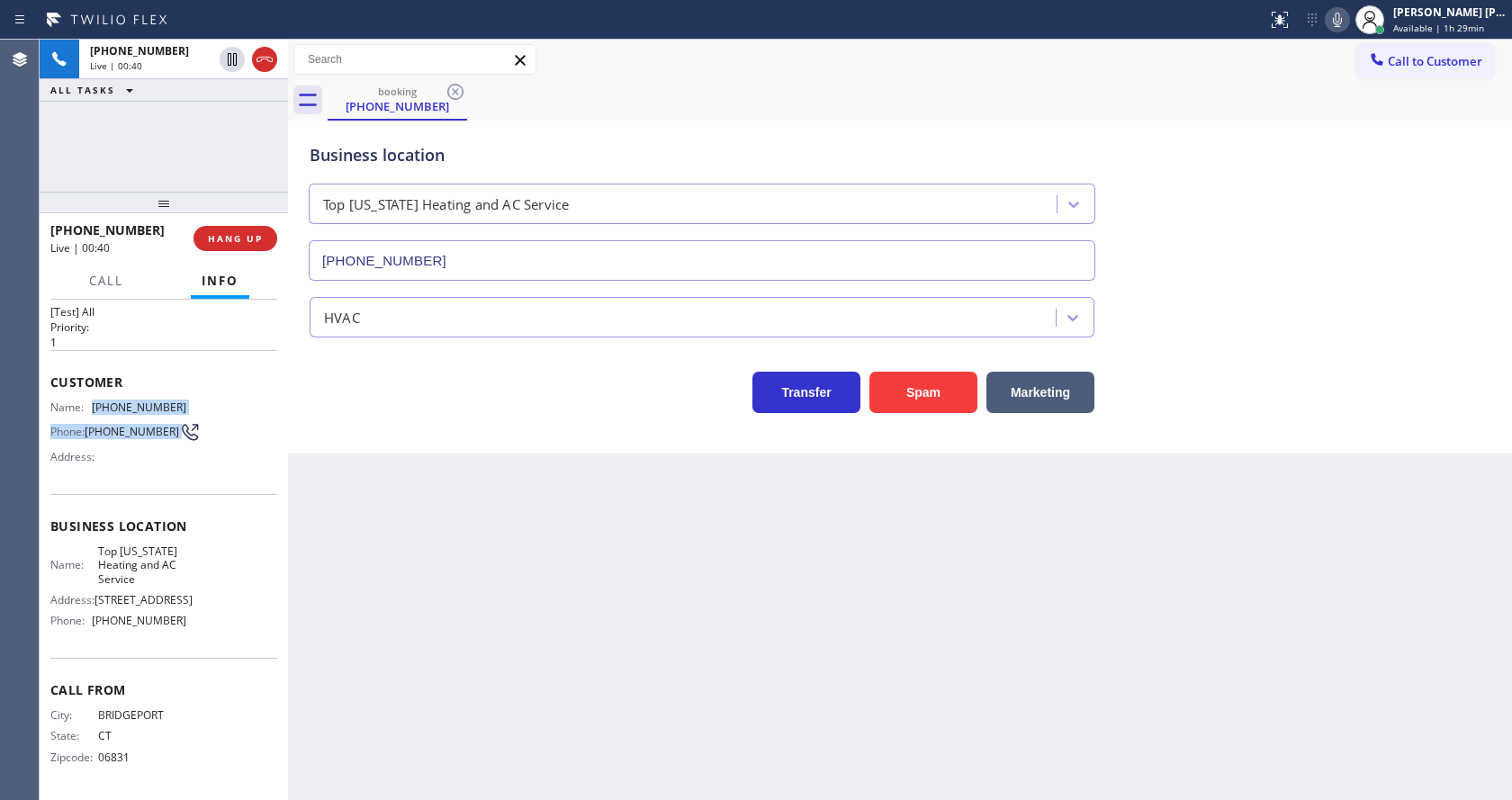
drag, startPoint x: 92, startPoint y: 401, endPoint x: 223, endPoint y: 412, distance: 131.5
click at [223, 412] on div "Name: [PHONE_NUMBER] Phone: [PHONE_NUMBER] Address:" at bounding box center [163, 437] width 227 height 71
click at [217, 401] on div "Name: [PHONE_NUMBER] Phone: [PHONE_NUMBER] Address:" at bounding box center [163, 437] width 227 height 71
drag, startPoint x: 90, startPoint y: 404, endPoint x: 217, endPoint y: 400, distance: 127.1
click at [217, 401] on div "Name: [PHONE_NUMBER] Phone: [PHONE_NUMBER] Address:" at bounding box center [163, 437] width 227 height 71
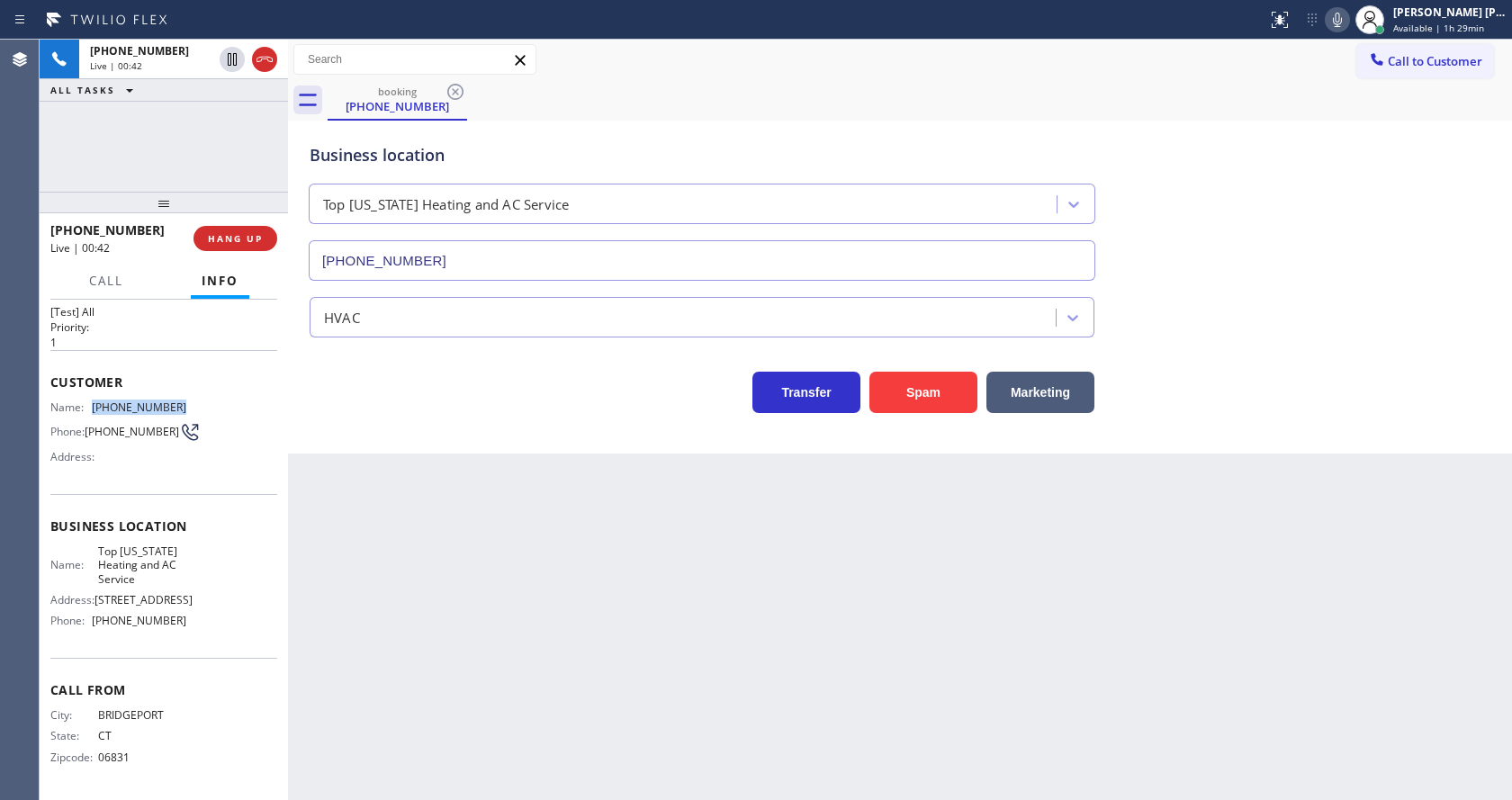
copy div "[PHONE_NUMBER]"
click at [515, 604] on div "Back to Dashboard Change Sender ID Customers Technicians Select a contact Outbo…" at bounding box center [901, 419] width 1225 height 761
click at [689, 521] on div "Back to Dashboard Change Sender ID Customers Technicians Select a contact Outbo…" at bounding box center [901, 419] width 1225 height 761
click at [338, 519] on div "Back to Dashboard Change Sender ID Customers Technicians Select a contact Outbo…" at bounding box center [901, 419] width 1225 height 761
click at [113, 569] on span "Top [US_STATE] Heating and AC Service" at bounding box center [142, 565] width 89 height 41
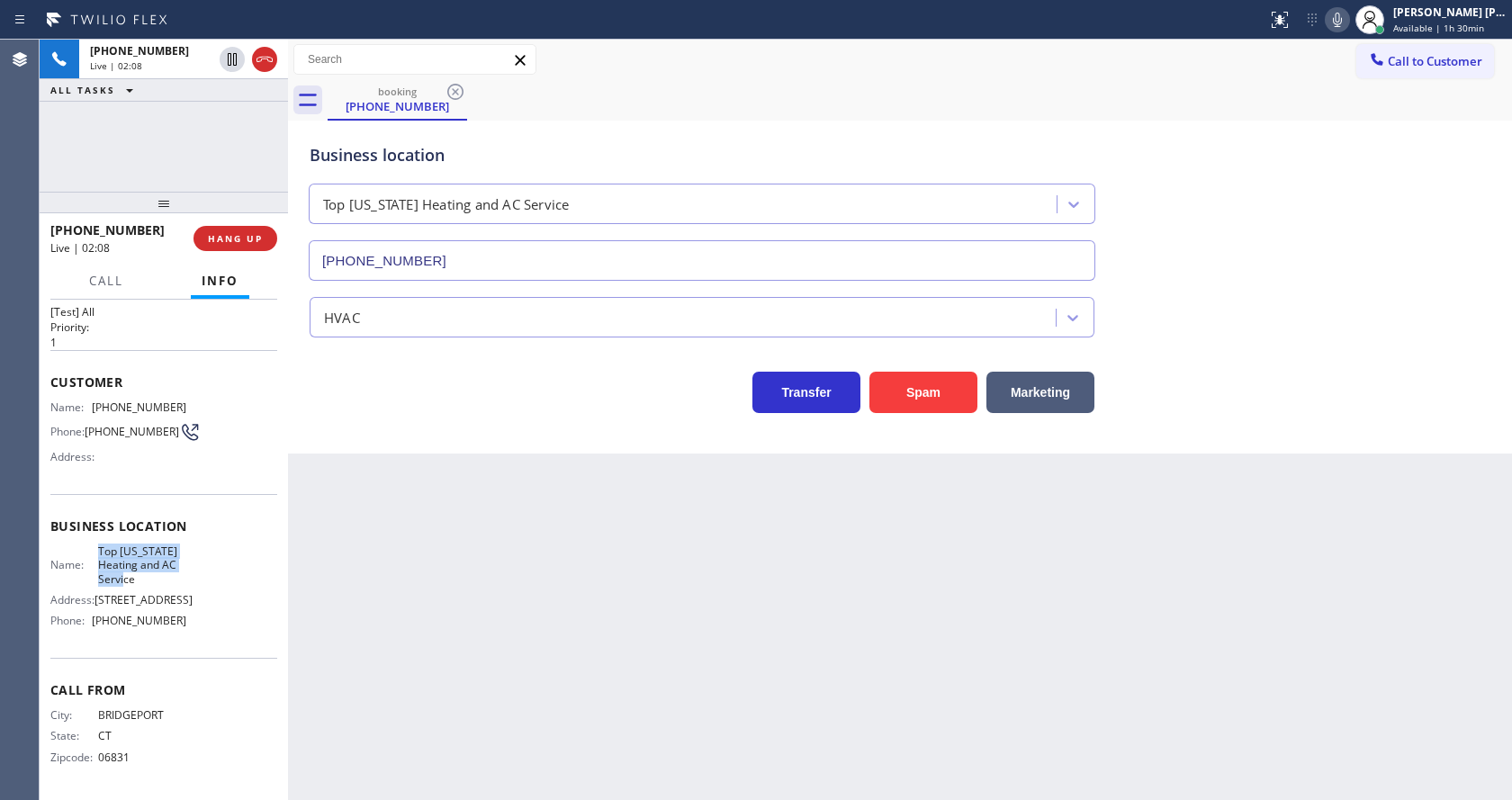
drag, startPoint x: 98, startPoint y: 553, endPoint x: 145, endPoint y: 582, distance: 55.2
click at [145, 582] on div "Name: Top [US_STATE] Heating and AC Service" at bounding box center [117, 565] width 136 height 41
copy span "Top [US_STATE] Heating and AC Service"
click at [388, 616] on div "Back to Dashboard Change Sender ID Customers Technicians Select a contact Outbo…" at bounding box center [901, 419] width 1225 height 761
drag, startPoint x: 221, startPoint y: 626, endPoint x: 211, endPoint y: 626, distance: 10.0
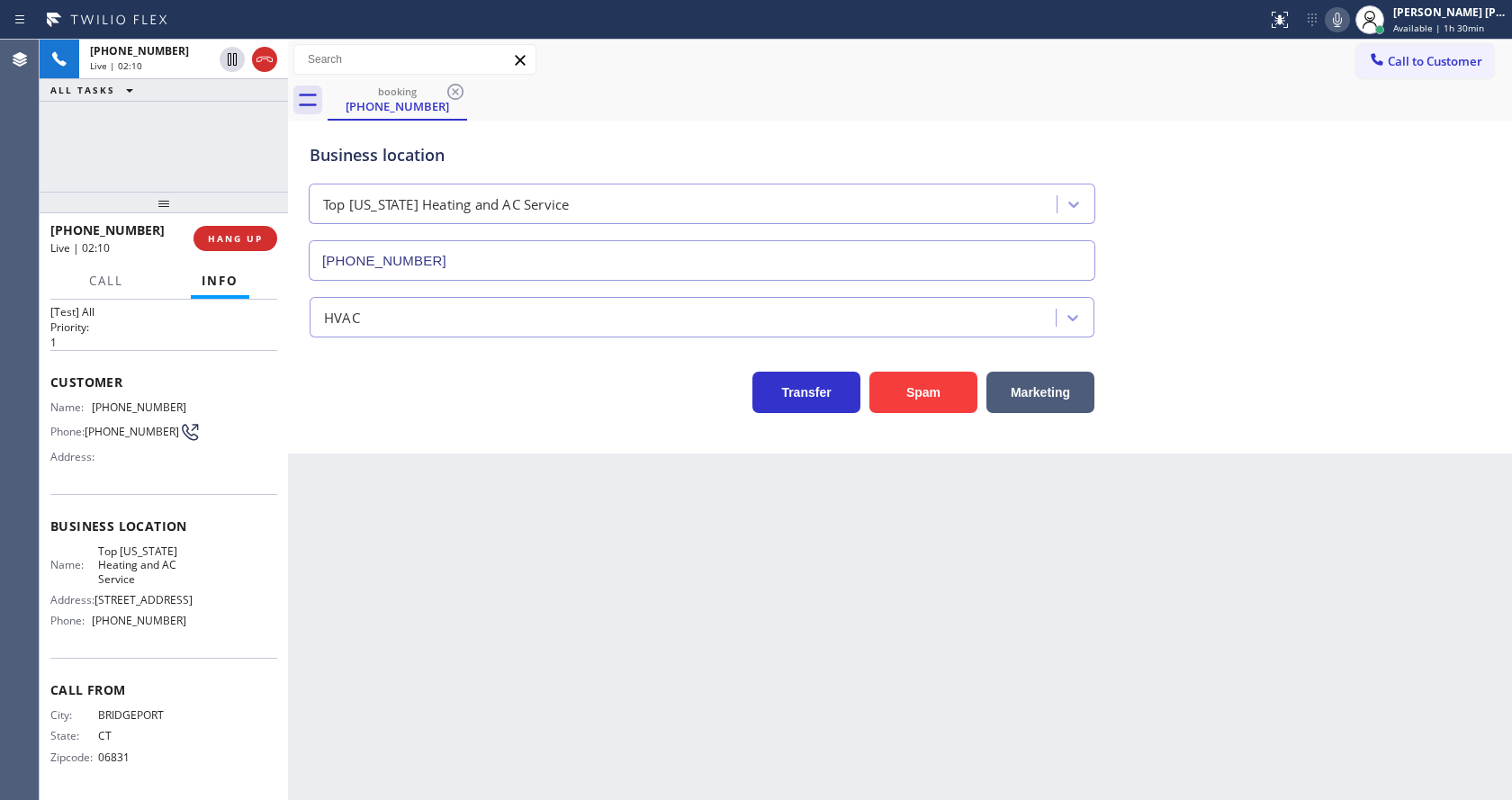
click at [221, 626] on div "Name: Top [US_STATE] Heating and AC Service Address: [STREET_ADDRESS] Phone: [P…" at bounding box center [163, 590] width 227 height 91
drag, startPoint x: 86, startPoint y: 619, endPoint x: 242, endPoint y: 621, distance: 156.0
click at [242, 621] on div "Name: Top [US_STATE] Heating and AC Service Address: [STREET_ADDRESS] Phone: [P…" at bounding box center [163, 590] width 227 height 91
copy div "[PHONE_NUMBER]"
click at [351, 622] on div "Back to Dashboard Change Sender ID Customers Technicians Select a contact Outbo…" at bounding box center [901, 419] width 1225 height 761
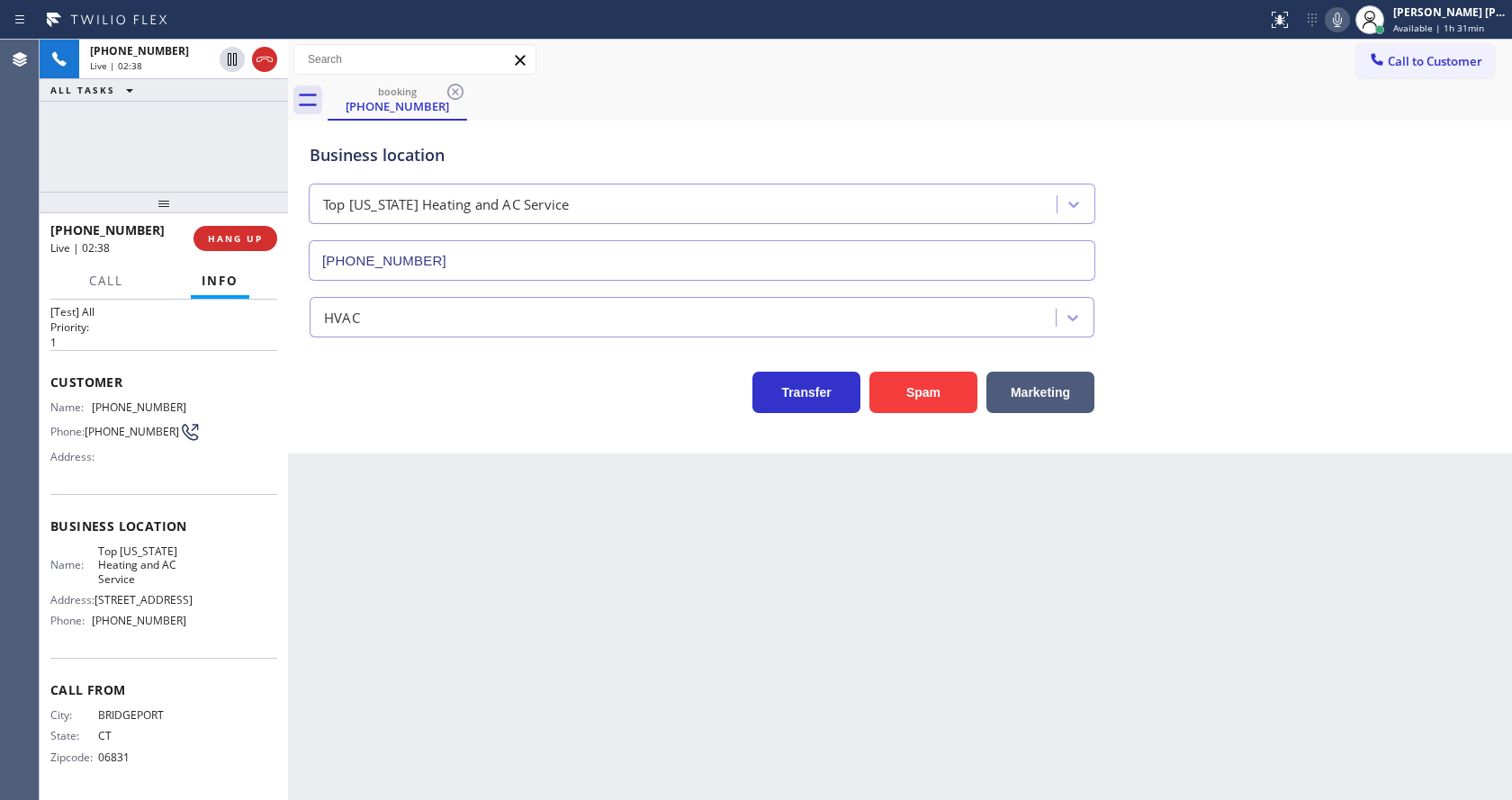
click at [676, 557] on div "Back to Dashboard Change Sender ID Customers Technicians Select a contact Outbo…" at bounding box center [901, 419] width 1225 height 761
click at [502, 710] on div "Back to Dashboard Change Sender ID Customers Technicians Select a contact Outbo…" at bounding box center [901, 419] width 1225 height 761
click at [766, 632] on div "Back to Dashboard Change Sender ID Customers Technicians Select a contact Outbo…" at bounding box center [901, 419] width 1225 height 761
click at [487, 654] on div "Back to Dashboard Change Sender ID Customers Technicians Select a contact Outbo…" at bounding box center [901, 419] width 1225 height 761
click at [687, 598] on div "Back to Dashboard Change Sender ID Customers Technicians Select a contact Outbo…" at bounding box center [901, 419] width 1225 height 761
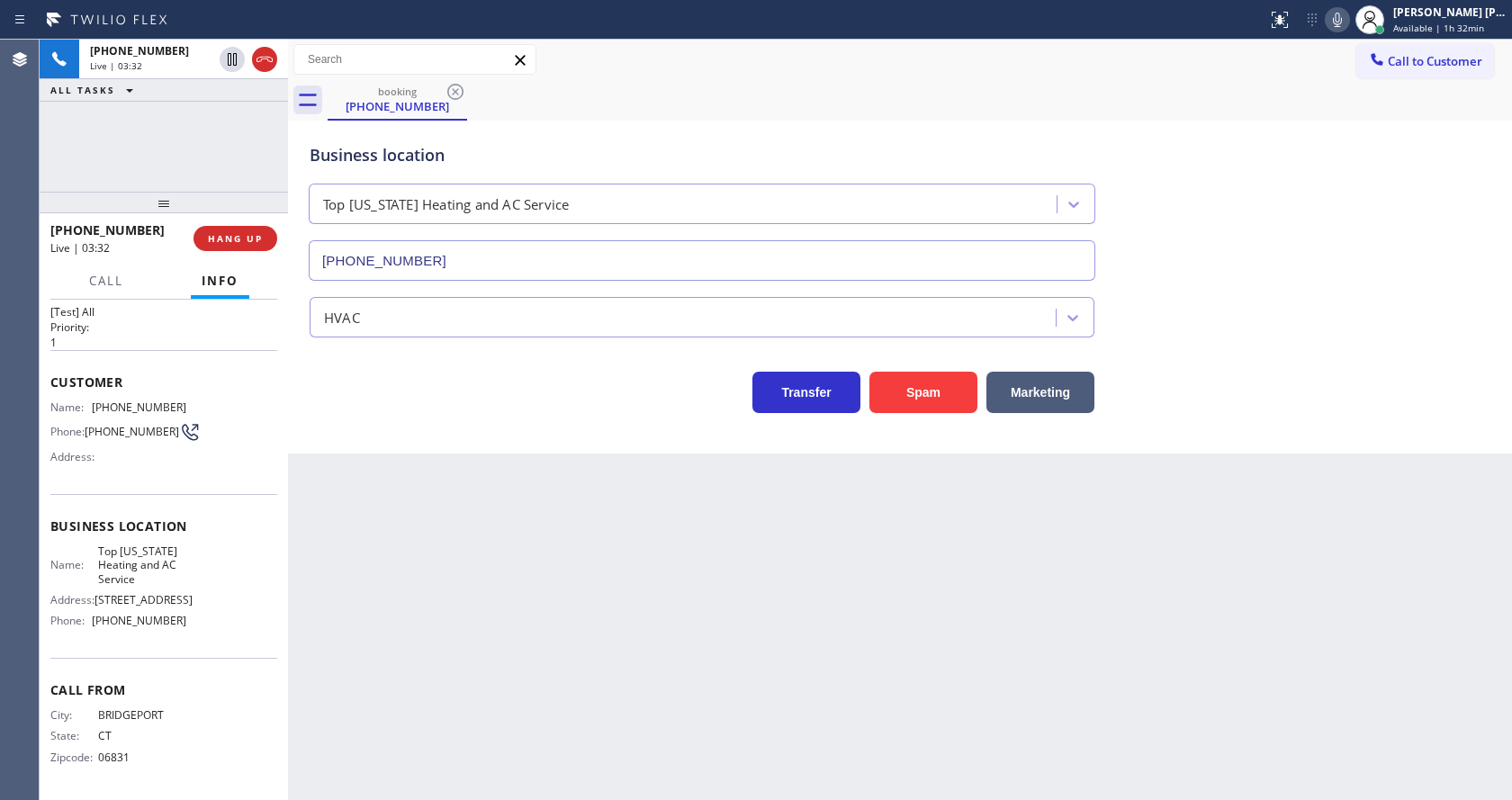
click at [1105, 646] on div "Back to Dashboard Change Sender ID Customers Technicians Select a contact Outbo…" at bounding box center [901, 419] width 1225 height 761
click at [1340, 24] on icon at bounding box center [1337, 19] width 21 height 21
click at [231, 62] on icon at bounding box center [232, 59] width 9 height 12
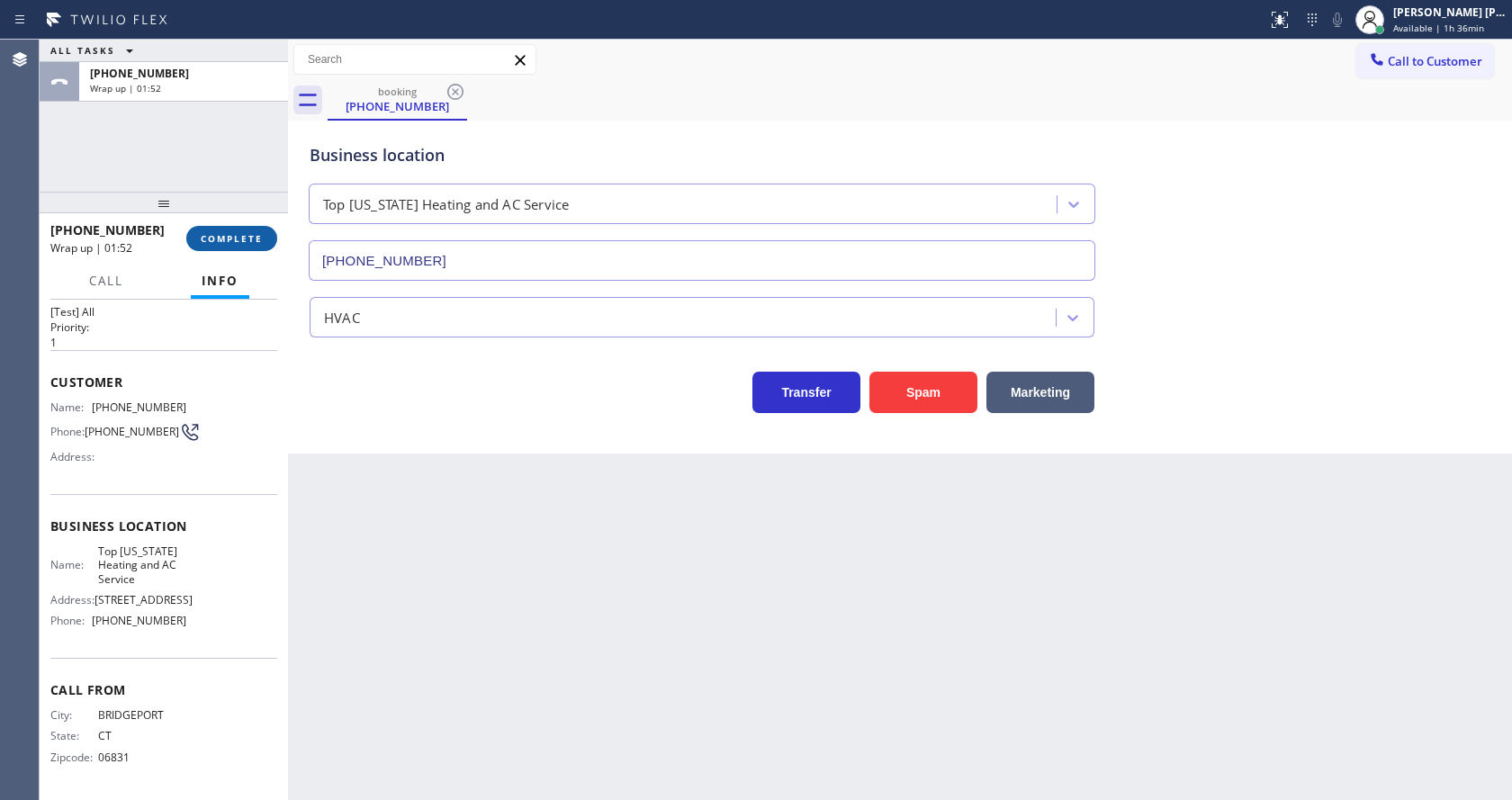
drag, startPoint x: 203, startPoint y: 216, endPoint x: 209, endPoint y: 235, distance: 19.9
click at [203, 213] on div at bounding box center [163, 202] width 248 height 21
click at [209, 235] on span "COMPLETE" at bounding box center [232, 238] width 62 height 12
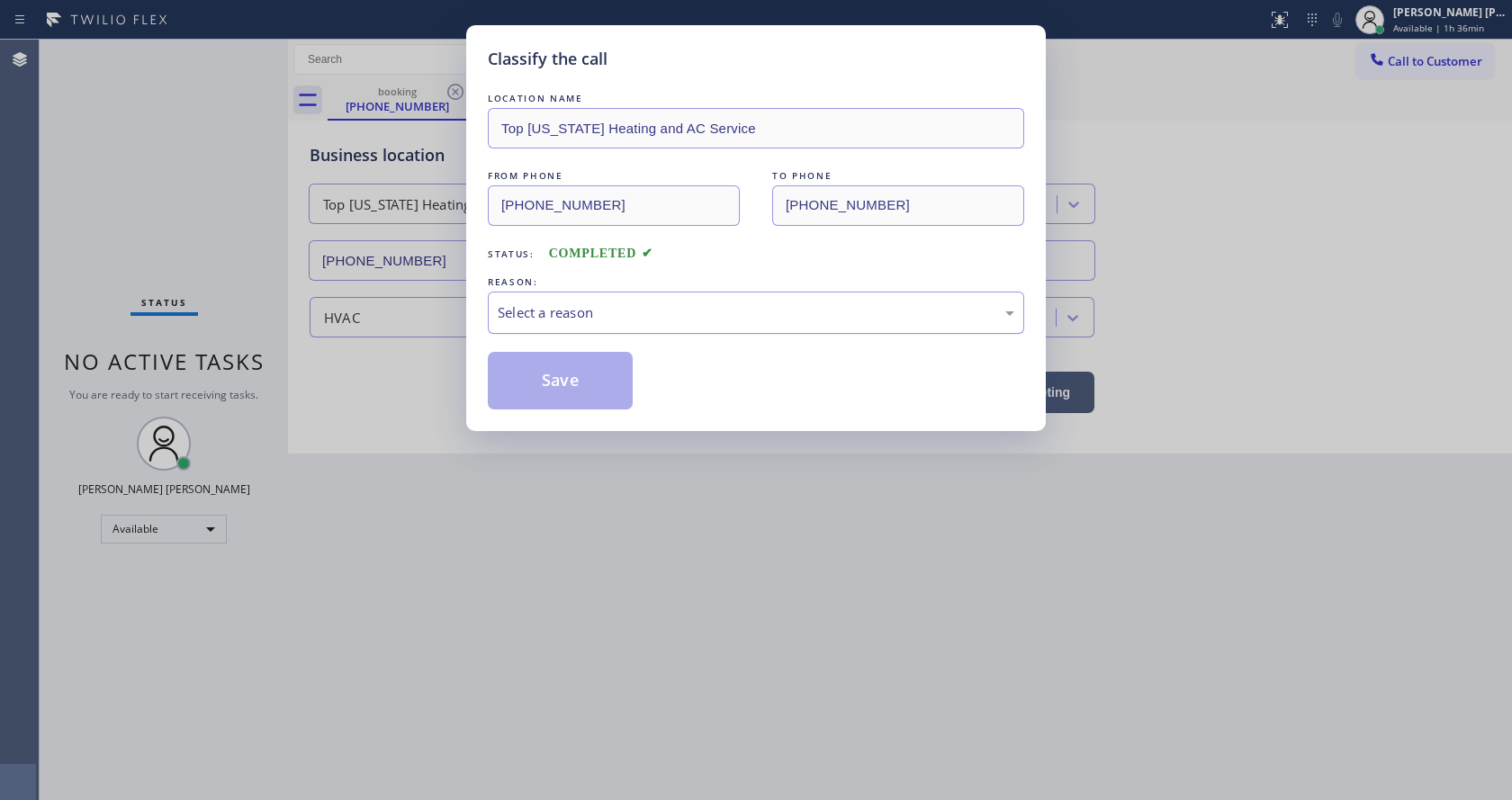
click at [537, 318] on div "Select a reason" at bounding box center [756, 313] width 517 height 21
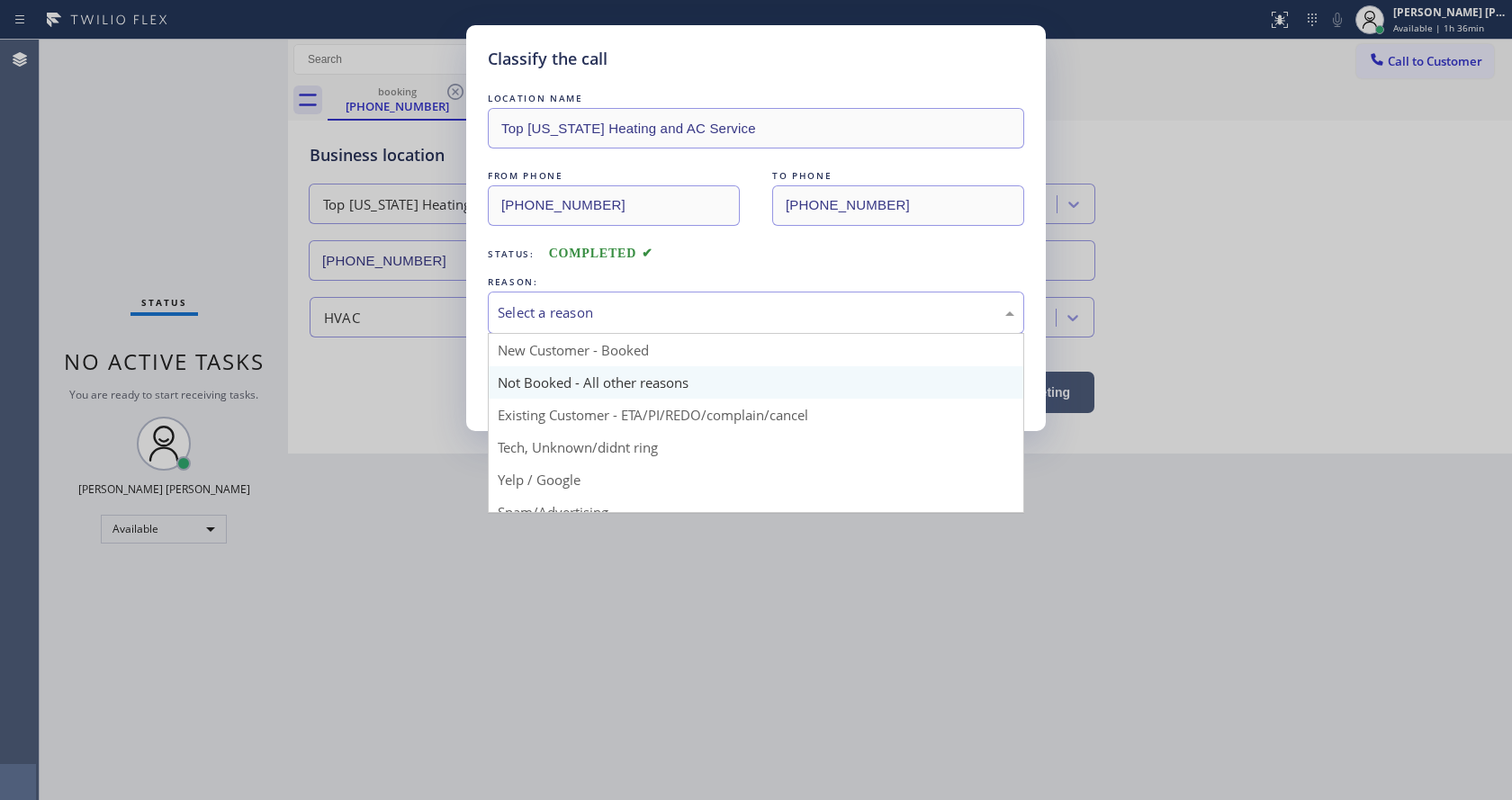
click at [534, 371] on button "Save" at bounding box center [560, 381] width 145 height 58
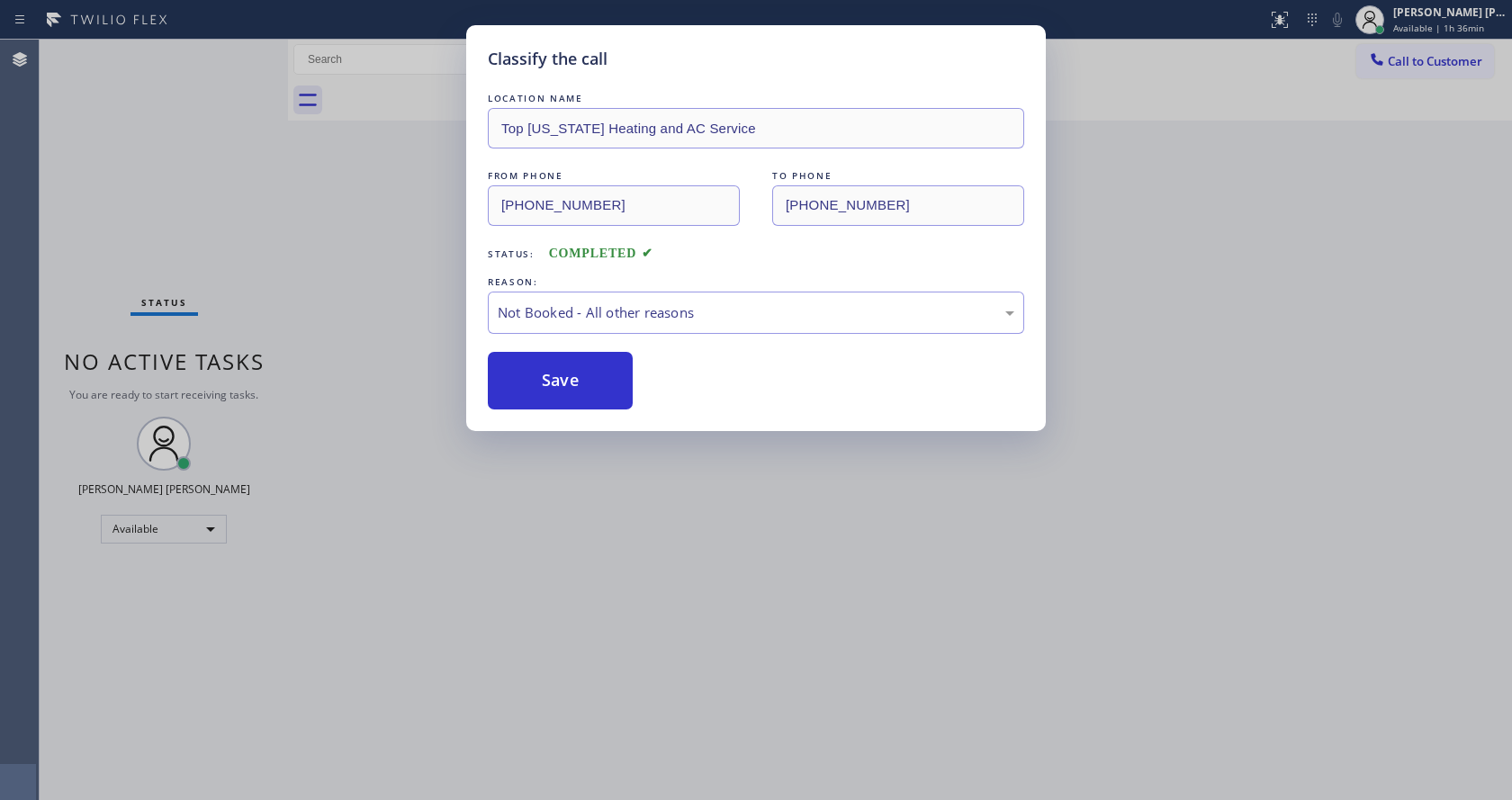
click at [534, 371] on button "Save" at bounding box center [560, 381] width 145 height 58
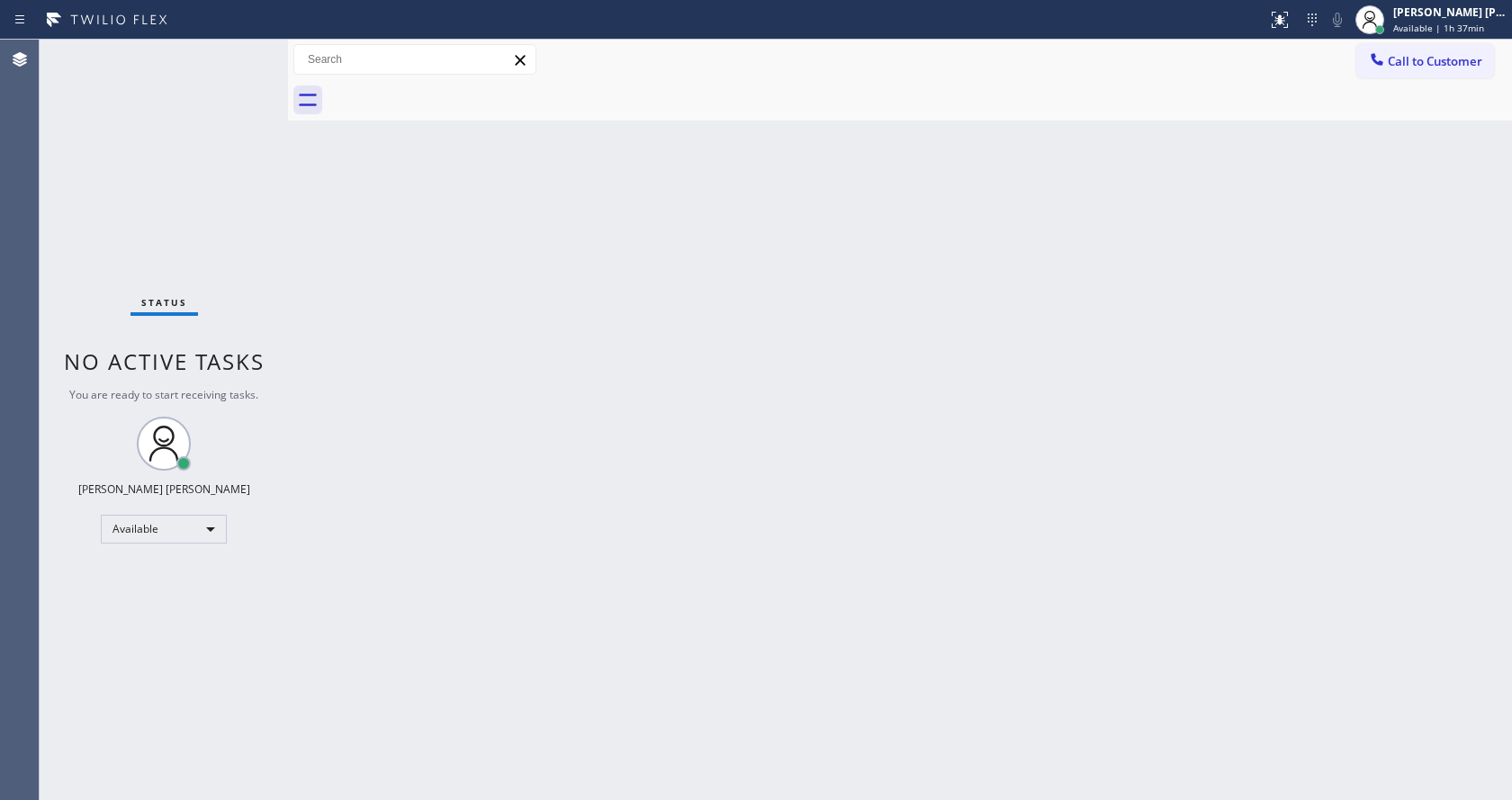
click at [488, 413] on div "Back to Dashboard Change Sender ID Customers Technicians Select a contact Outbo…" at bounding box center [901, 419] width 1225 height 761
click at [890, 593] on div "Back to Dashboard Change Sender ID Customers Technicians Select a contact Outbo…" at bounding box center [901, 419] width 1225 height 761
click at [206, 166] on div "Status No active tasks You are ready to start receiving tasks. [PERSON_NAME] [P…" at bounding box center [163, 419] width 248 height 761
click at [232, 55] on div "Status No active tasks You are ready to start receiving tasks. [PERSON_NAME] [P…" at bounding box center [163, 419] width 248 height 761
click at [394, 332] on div "Back to Dashboard Change Sender ID Customers Technicians Select a contact Outbo…" at bounding box center [901, 419] width 1225 height 761
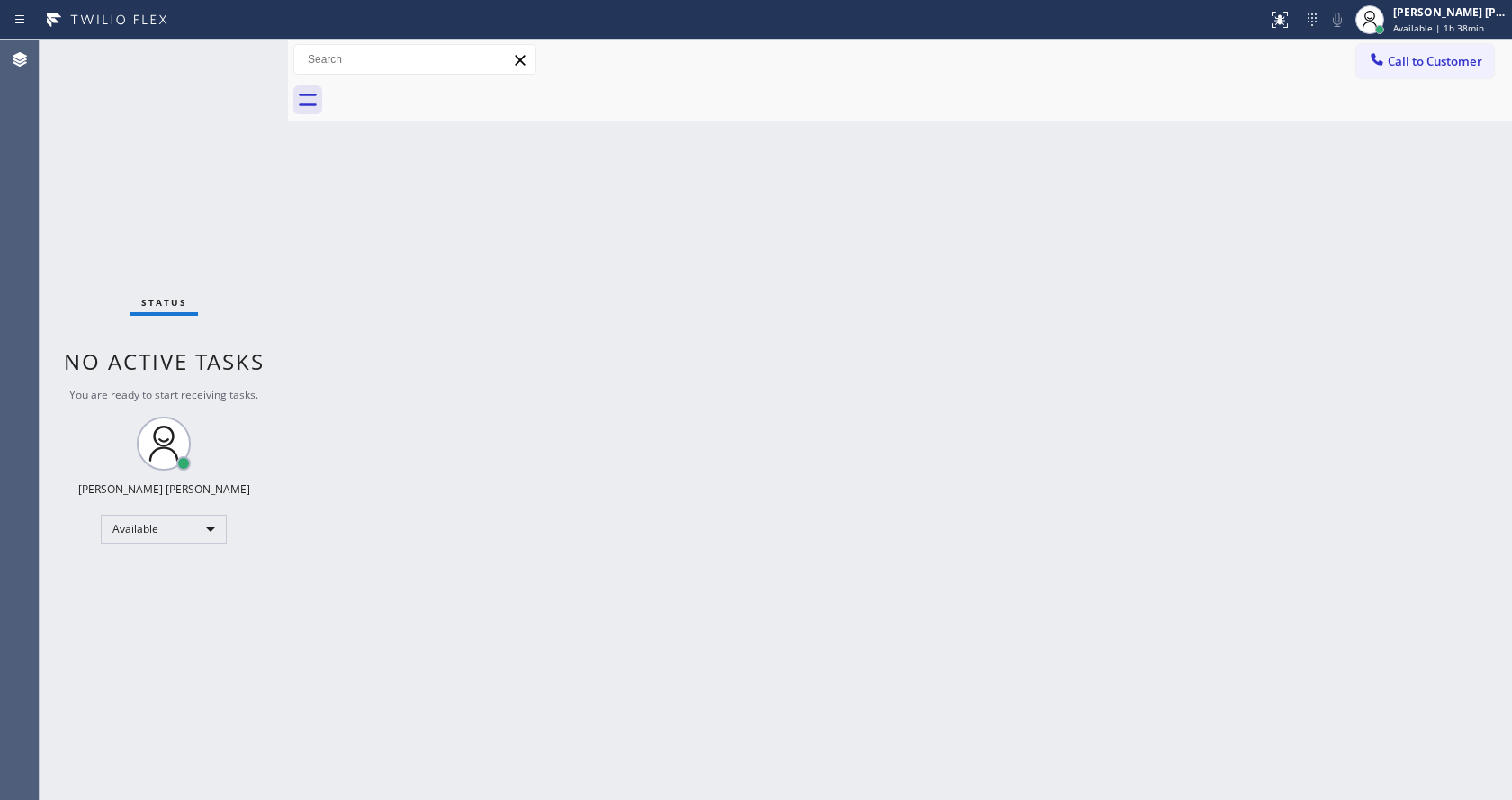
drag, startPoint x: 285, startPoint y: 62, endPoint x: 256, endPoint y: 59, distance: 29.2
click at [256, 59] on div "Status No active tasks You are ready to start receiving tasks. [PERSON_NAME] [P…" at bounding box center [776, 419] width 1473 height 761
click at [242, 50] on div "Status No active tasks You are ready to start receiving tasks. [PERSON_NAME] [P…" at bounding box center [163, 419] width 248 height 761
click at [465, 257] on div "Back to Dashboard Change Sender ID Customers Technicians Select a contact Outbo…" at bounding box center [901, 419] width 1225 height 761
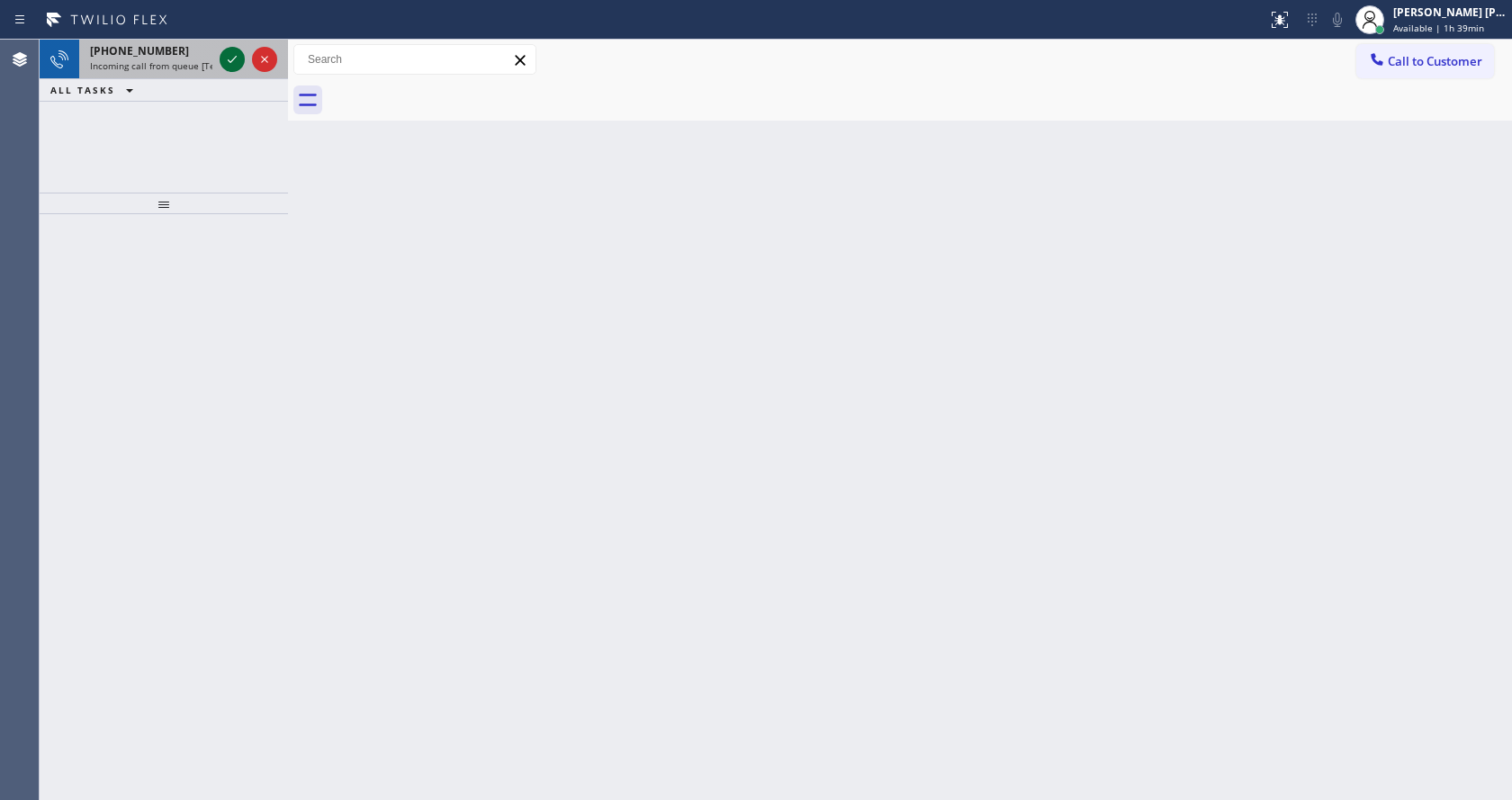
click at [227, 60] on icon at bounding box center [232, 60] width 21 height 21
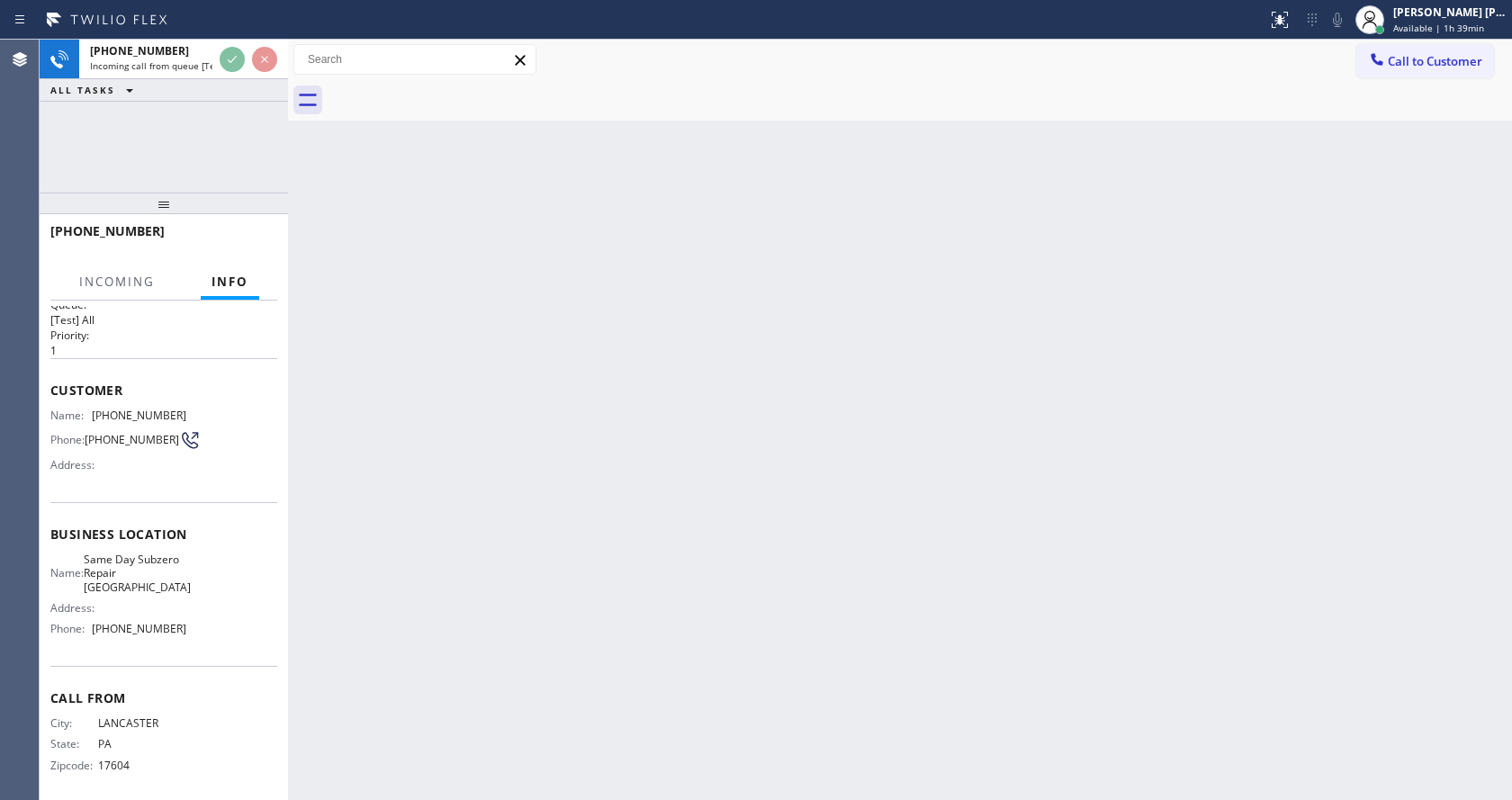
scroll to position [38, 0]
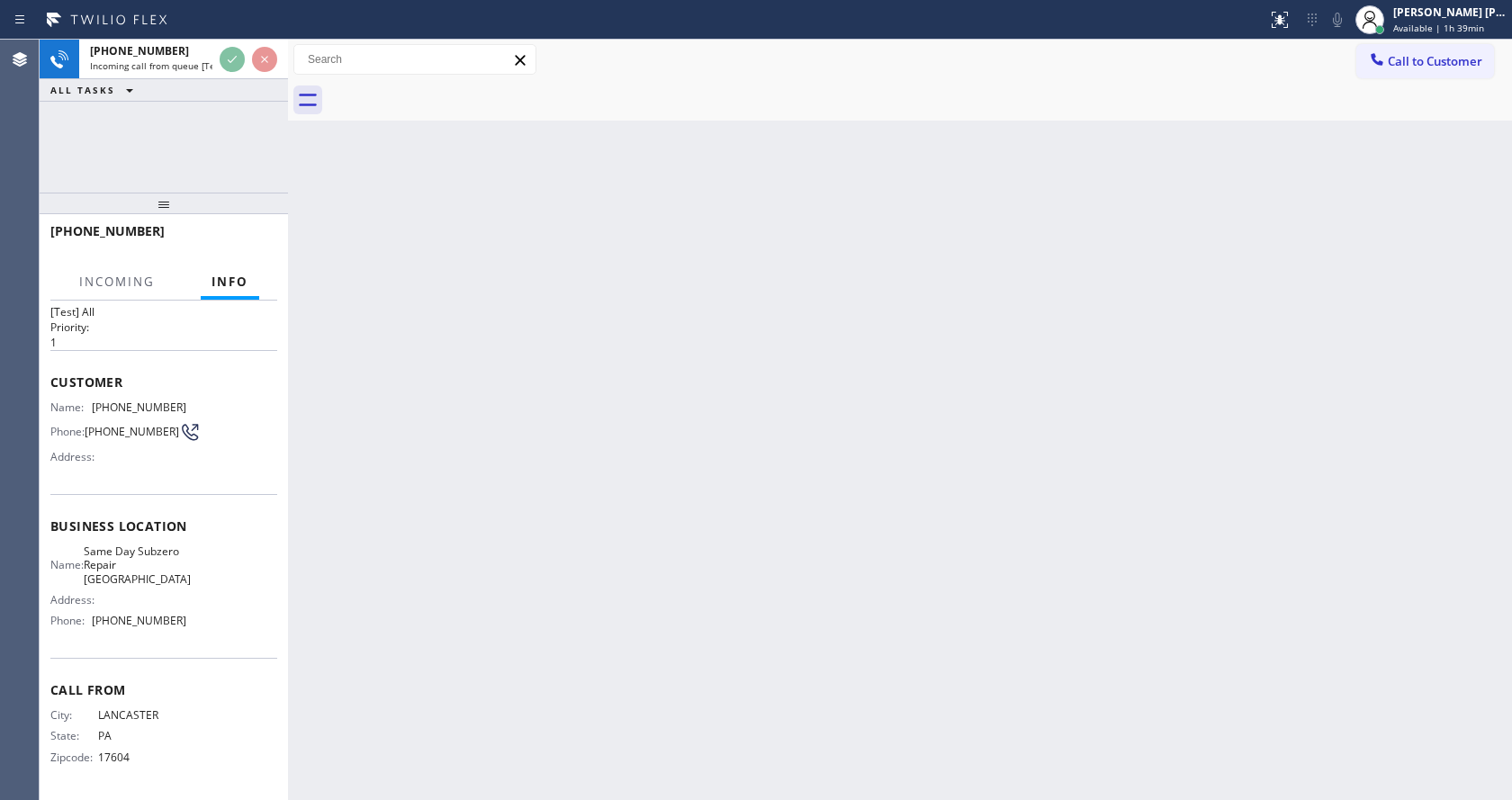
click at [517, 532] on div "Back to Dashboard Change Sender ID Customers Technicians Select a contact Outbo…" at bounding box center [901, 419] width 1225 height 761
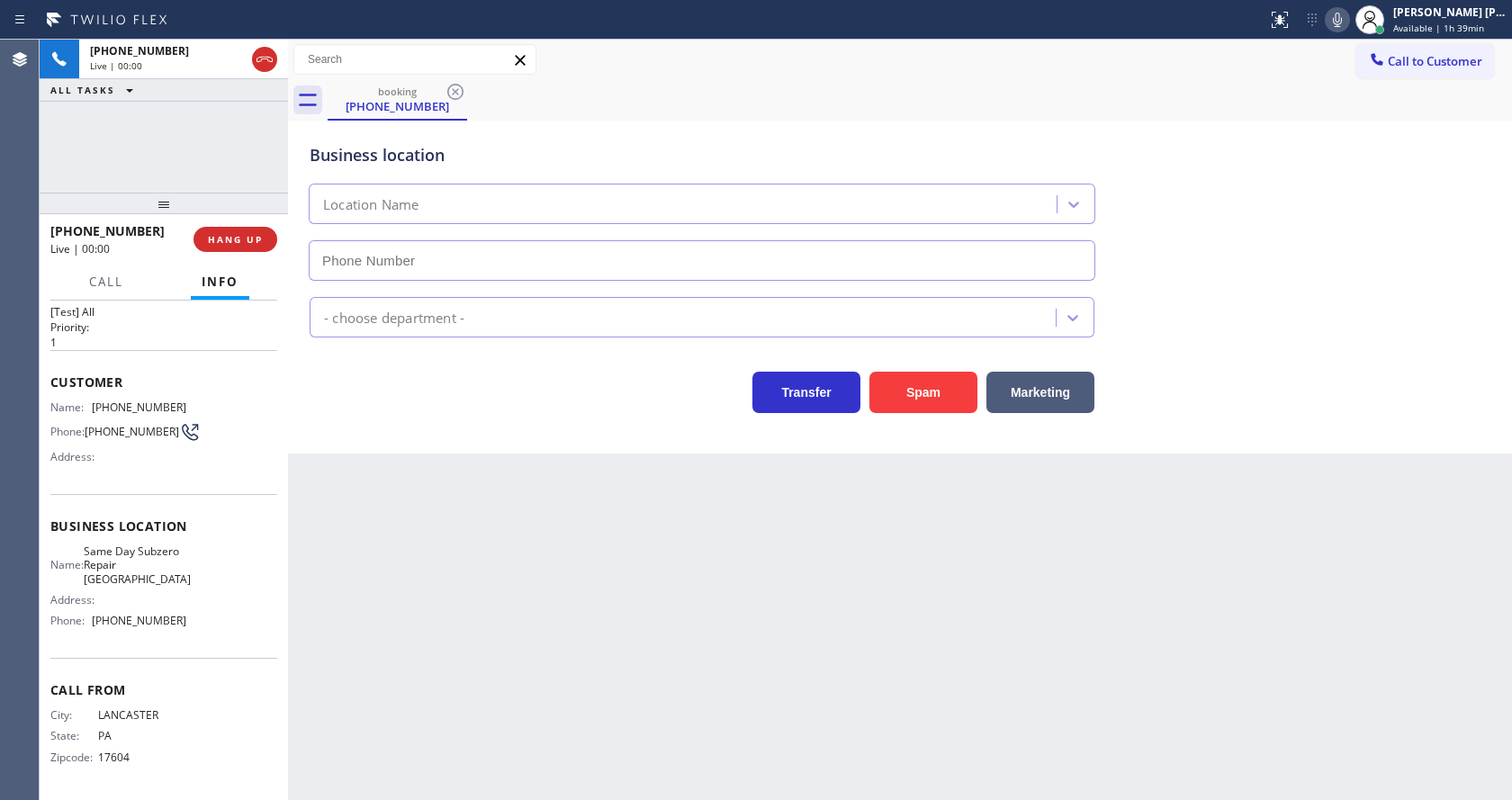
type input "[PHONE_NUMBER]"
click at [611, 570] on div "Back to Dashboard Change Sender ID Customers Technicians Select a contact Outbo…" at bounding box center [901, 419] width 1225 height 761
click at [471, 509] on div "Back to Dashboard Change Sender ID Customers Technicians Select a contact Outbo…" at bounding box center [901, 419] width 1225 height 761
click at [441, 549] on div "Back to Dashboard Change Sender ID Customers Technicians Select a contact Outbo…" at bounding box center [901, 419] width 1225 height 761
click at [175, 556] on span "Same Day Subzero Repair [GEOGRAPHIC_DATA]" at bounding box center [136, 565] width 107 height 41
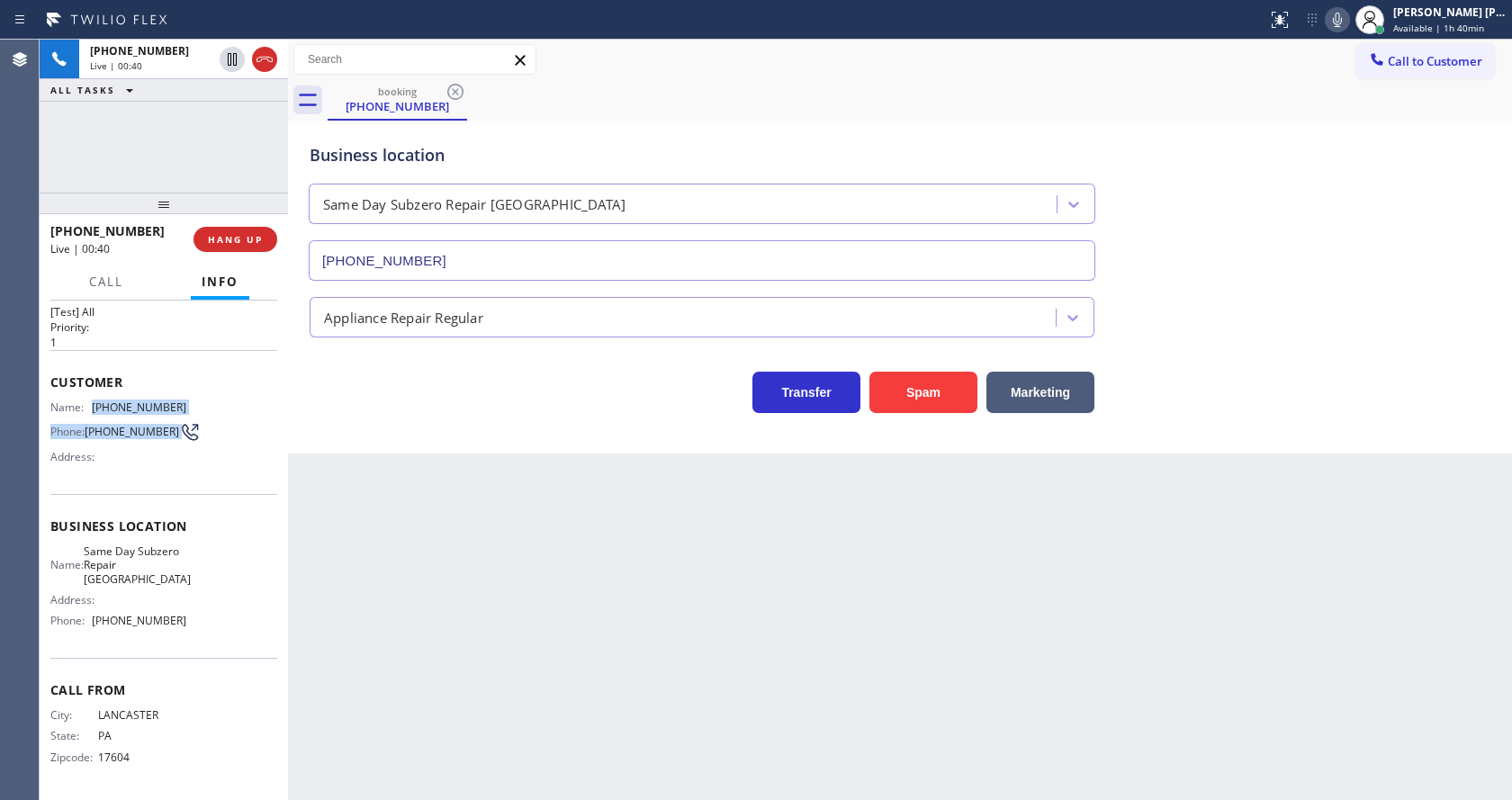
drag, startPoint x: 90, startPoint y: 397, endPoint x: 226, endPoint y: 422, distance: 138.3
click at [226, 422] on div "Name: [PHONE_NUMBER] Phone: [PHONE_NUMBER] Address:" at bounding box center [163, 437] width 227 height 71
click at [223, 421] on div "Name: [PHONE_NUMBER] Phone: [PHONE_NUMBER] Address:" at bounding box center [163, 437] width 227 height 71
drag, startPoint x: 88, startPoint y: 399, endPoint x: 172, endPoint y: 401, distance: 84.0
click at [172, 401] on div "Name: [PHONE_NUMBER]" at bounding box center [117, 408] width 136 height 13
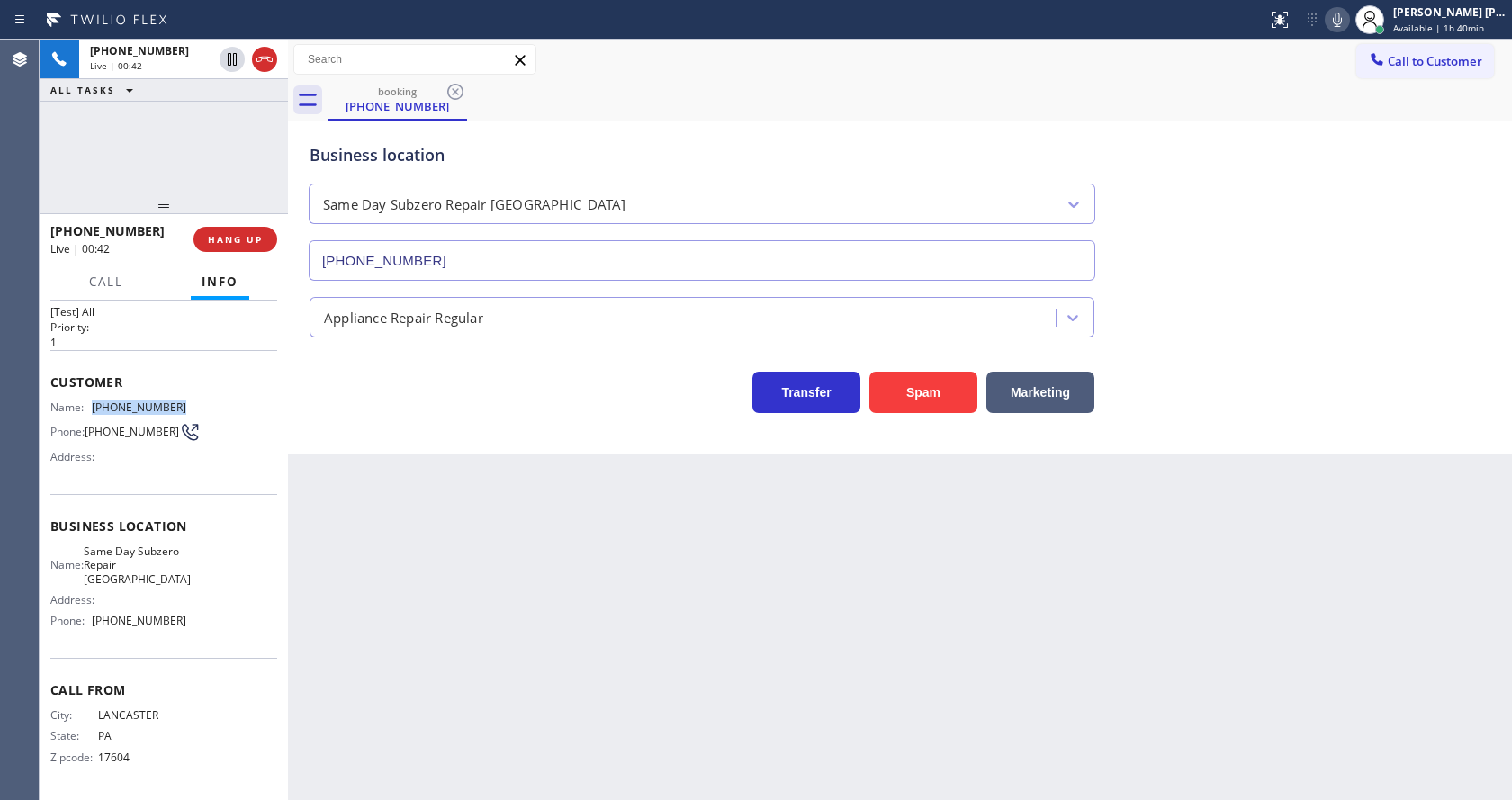
copy div "[PHONE_NUMBER]"
click at [475, 474] on div "Back to Dashboard Change Sender ID Customers Technicians Select a contact Outbo…" at bounding box center [901, 419] width 1225 height 761
click at [198, 560] on div "Name: Same Day Subzero Repair Lakewood Address: Phone: [PHONE_NUMBER]" at bounding box center [163, 590] width 227 height 91
drag, startPoint x: 88, startPoint y: 543, endPoint x: 151, endPoint y: 574, distance: 70.2
click at [151, 574] on div "Business location Name: Same Day Subzero Repair Lakewood Address: Phone: [PHONE…" at bounding box center [163, 576] width 227 height 163
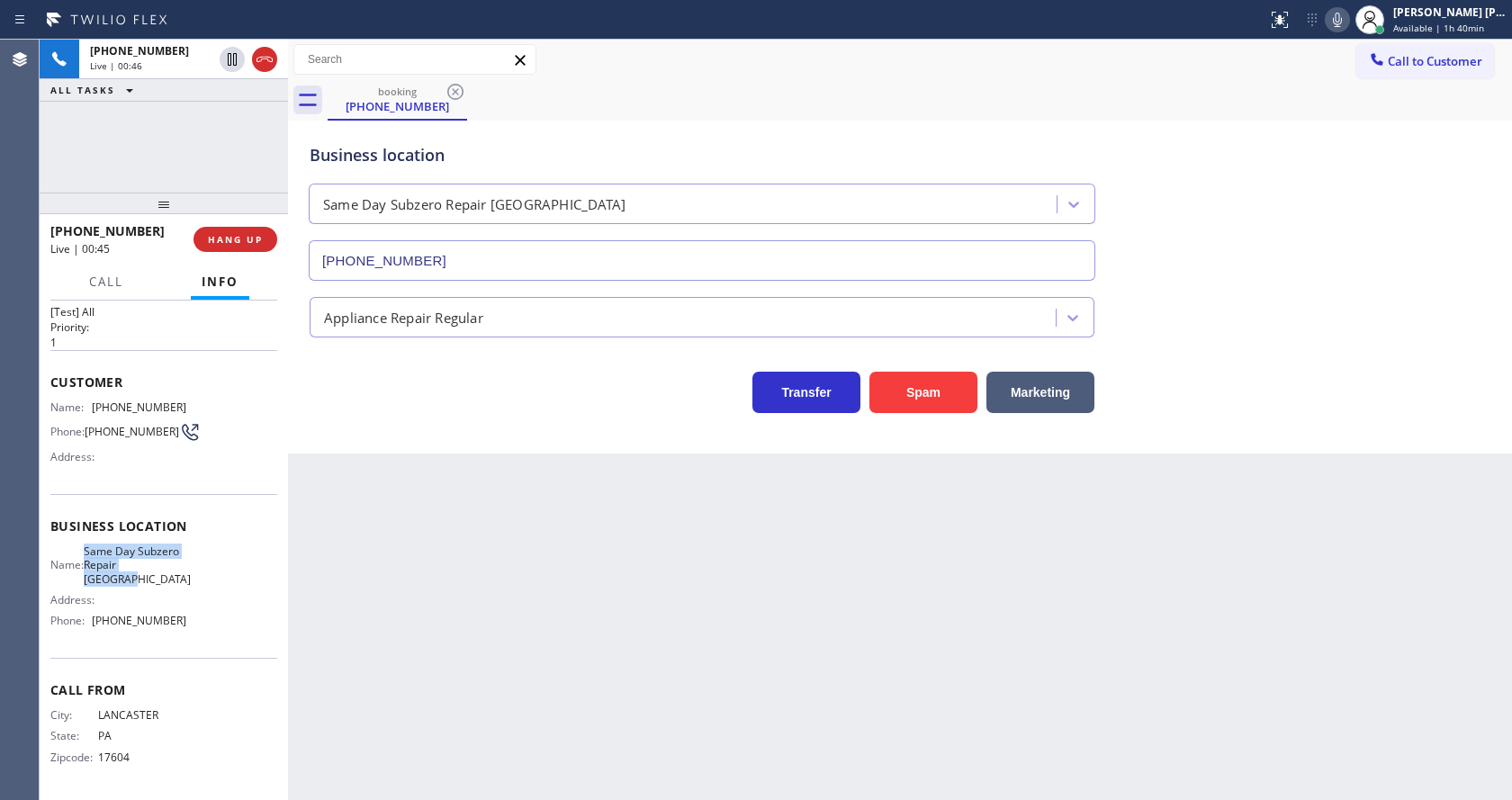
copy span "Same Day Subzero Repair [GEOGRAPHIC_DATA]"
click at [499, 607] on div "Back to Dashboard Change Sender ID Customers Technicians Select a contact Outbo…" at bounding box center [901, 419] width 1225 height 761
click at [203, 602] on div "Name: Same Day Subzero Repair Lakewood Address: Phone: [PHONE_NUMBER]" at bounding box center [163, 590] width 227 height 91
drag, startPoint x: 91, startPoint y: 620, endPoint x: 191, endPoint y: 635, distance: 101.1
click at [191, 635] on div "Name: Same Day Subzero Repair Lakewood Address: Phone: [PHONE_NUMBER]" at bounding box center [163, 590] width 227 height 91
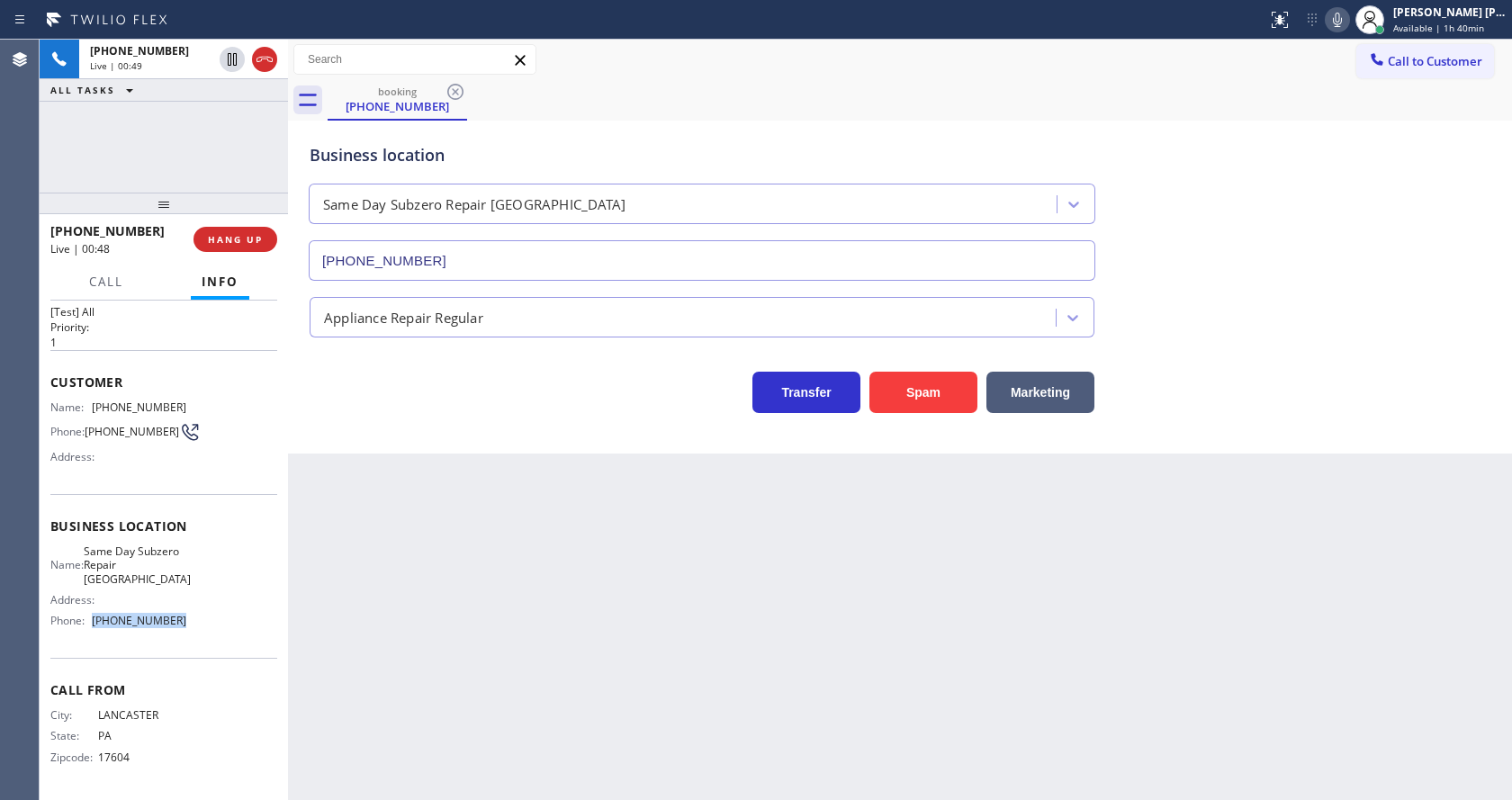
copy div "[PHONE_NUMBER]"
click at [402, 628] on div "Back to Dashboard Change Sender ID Customers Technicians Select a contact Outbo…" at bounding box center [901, 419] width 1225 height 761
drag, startPoint x: 286, startPoint y: 511, endPoint x: 271, endPoint y: 513, distance: 15.1
click at [288, 511] on div at bounding box center [288, 419] width 0 height 761
drag, startPoint x: 573, startPoint y: 586, endPoint x: 524, endPoint y: 660, distance: 88.8
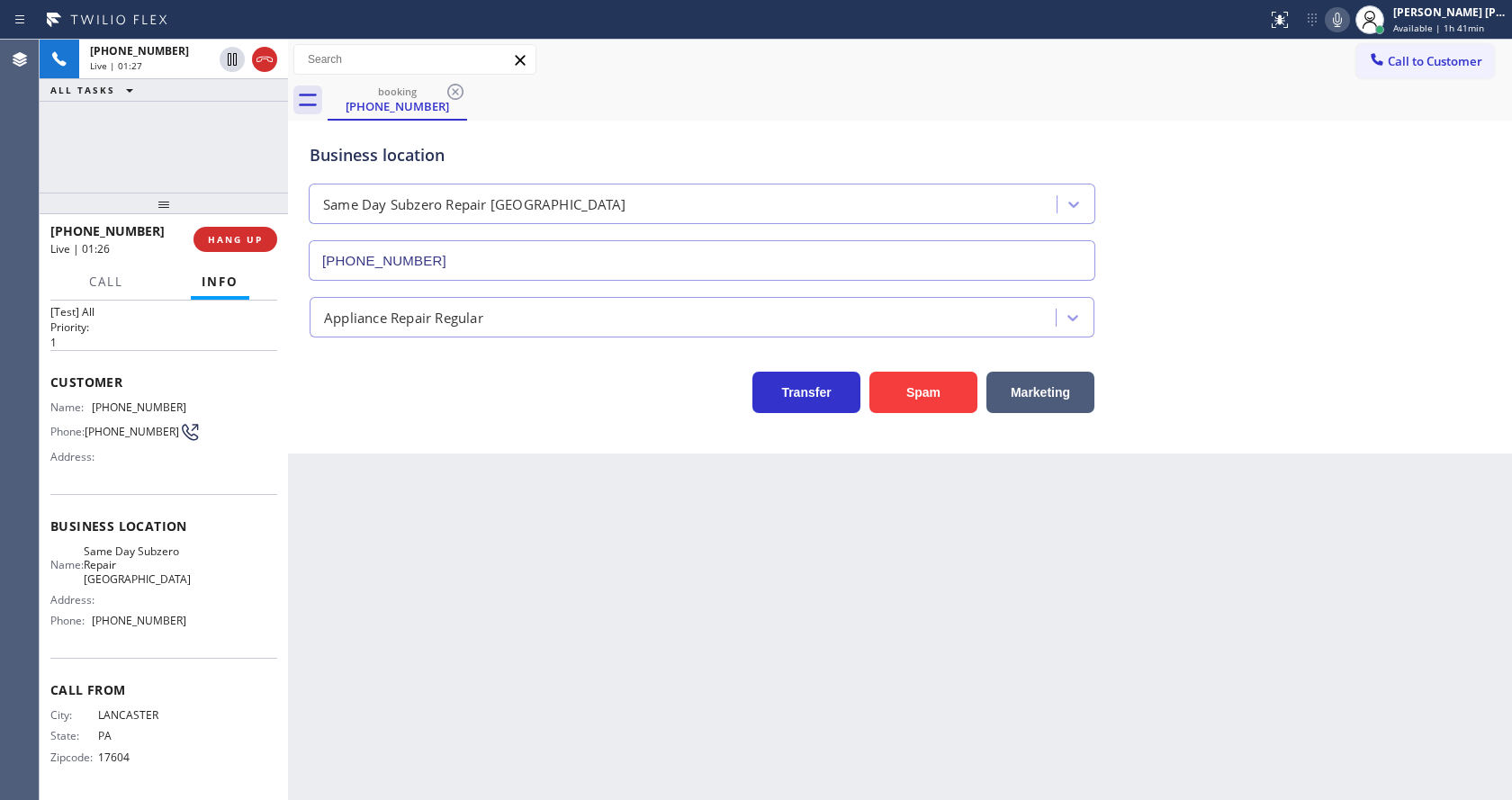
click at [573, 590] on div "Back to Dashboard Change Sender ID Customers Technicians Select a contact Outbo…" at bounding box center [901, 419] width 1225 height 761
click at [644, 588] on div "Back to Dashboard Change Sender ID Customers Technicians Select a contact Outbo…" at bounding box center [901, 419] width 1225 height 761
click at [1338, 25] on icon at bounding box center [1337, 19] width 21 height 21
click at [224, 57] on icon at bounding box center [232, 60] width 21 height 21
click at [233, 50] on icon at bounding box center [232, 60] width 21 height 21
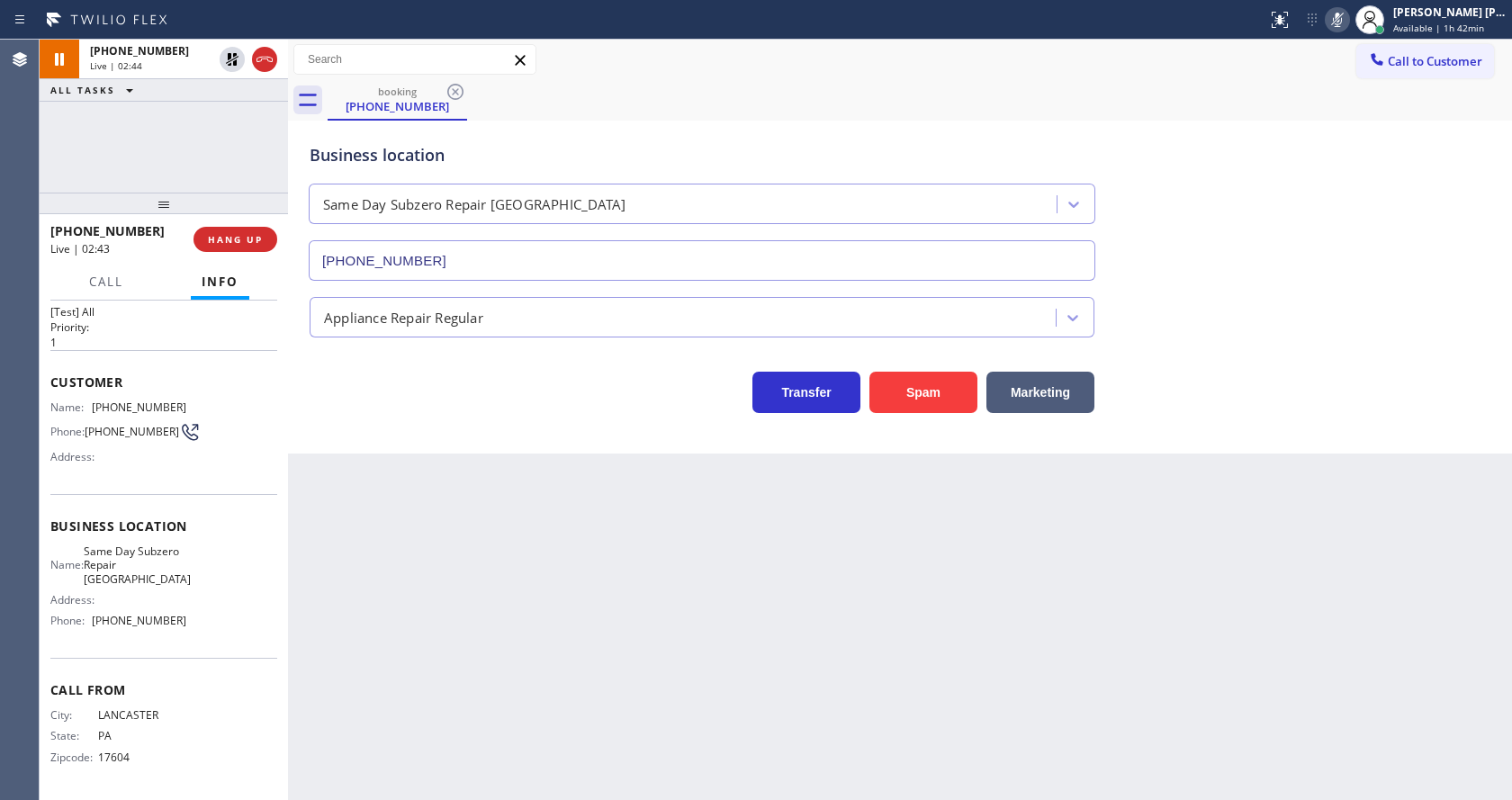
click at [1349, 21] on icon at bounding box center [1337, 19] width 21 height 21
click at [1357, 190] on div "Business location Same Day Subzero Repair [GEOGRAPHIC_DATA] [PHONE_NUMBER]" at bounding box center [900, 199] width 1188 height 162
click at [622, 576] on div "Back to Dashboard Change Sender ID Customers Technicians Select a contact Outbo…" at bounding box center [901, 419] width 1225 height 761
drag, startPoint x: 454, startPoint y: 690, endPoint x: 454, endPoint y: 723, distance: 33.0
click at [454, 690] on div "Back to Dashboard Change Sender ID Customers Technicians Select a contact Outbo…" at bounding box center [901, 419] width 1225 height 761
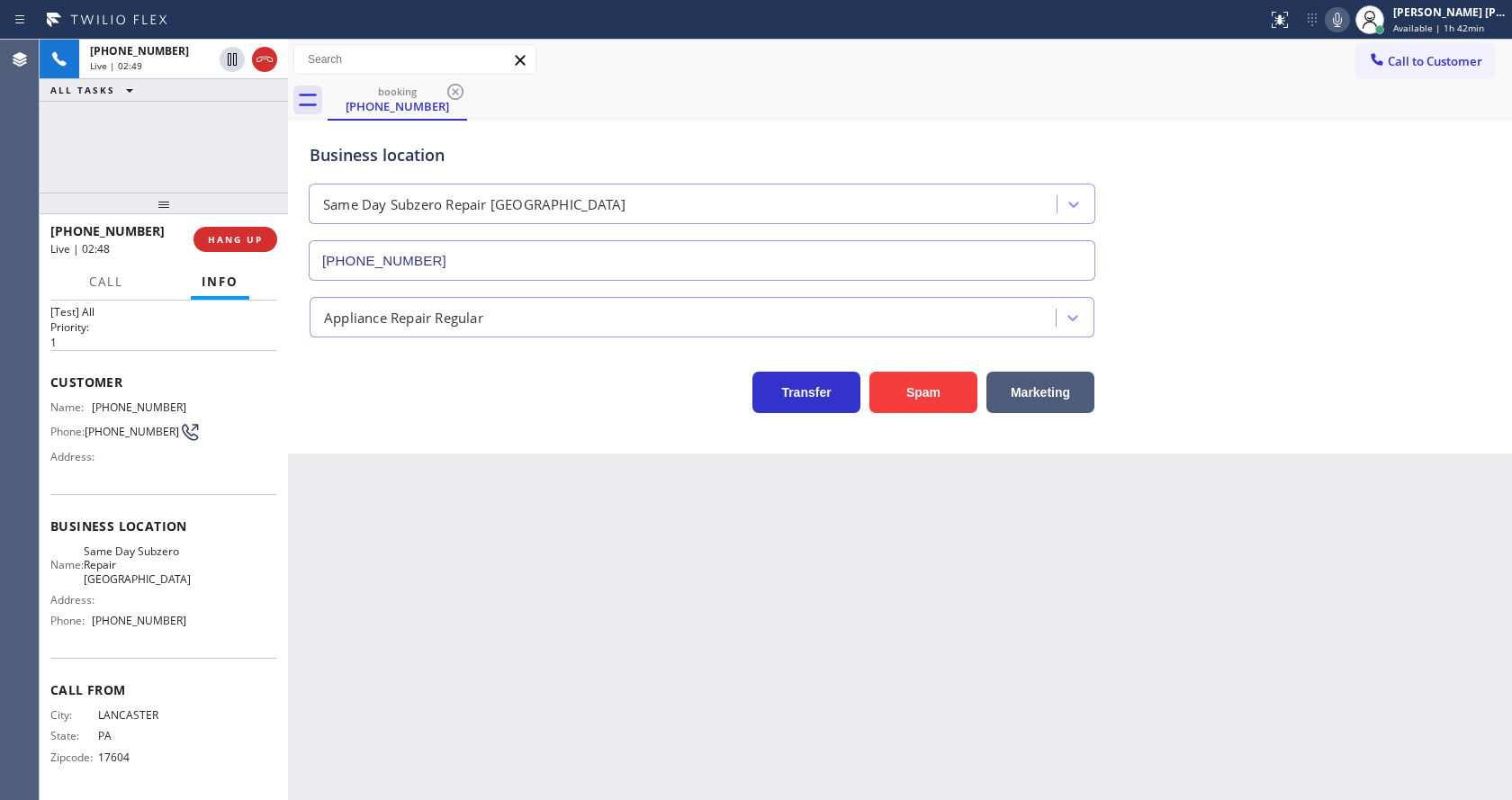
drag, startPoint x: 683, startPoint y: 631, endPoint x: 683, endPoint y: 618, distance: 13.0
click at [683, 618] on div "Back to Dashboard Change Sender ID Customers Technicians Select a contact Outbo…" at bounding box center [901, 419] width 1225 height 761
click at [457, 640] on div "Back to Dashboard Change Sender ID Customers Technicians Select a contact Outbo…" at bounding box center [901, 419] width 1225 height 761
click at [725, 644] on div "Back to Dashboard Change Sender ID Customers Technicians Select a contact Outbo…" at bounding box center [901, 419] width 1225 height 761
click at [1041, 668] on div "Back to Dashboard Change Sender ID Customers Technicians Select a contact Outbo…" at bounding box center [901, 419] width 1225 height 761
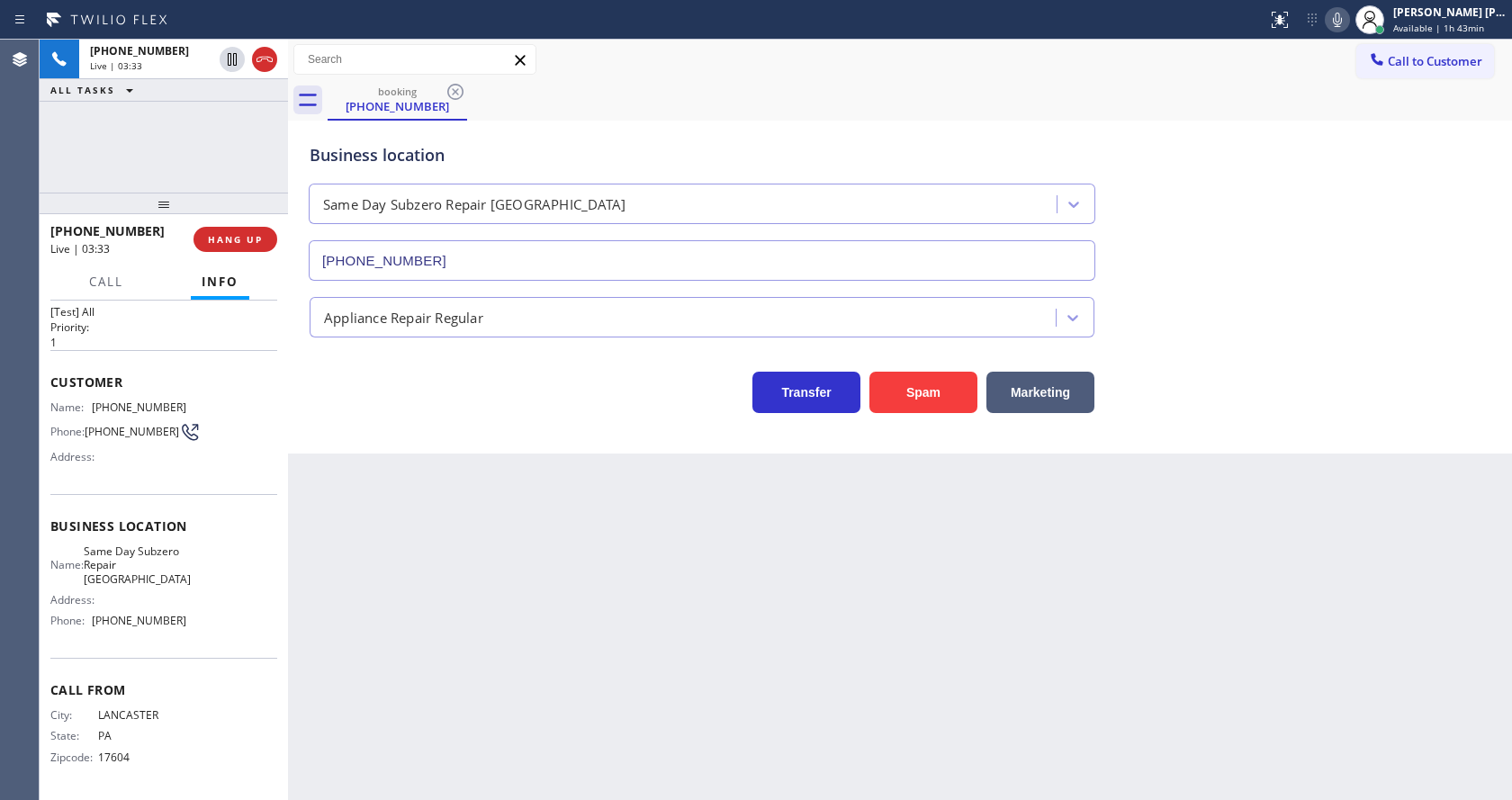
click at [515, 641] on div "Back to Dashboard Change Sender ID Customers Technicians Select a contact Outbo…" at bounding box center [901, 419] width 1225 height 761
click at [411, 542] on div "Back to Dashboard Change Sender ID Customers Technicians Select a contact Outbo…" at bounding box center [901, 419] width 1225 height 761
click at [1342, 19] on icon at bounding box center [1337, 19] width 9 height 14
click at [231, 59] on icon at bounding box center [232, 59] width 9 height 12
click at [416, 446] on div "Business location Same Day Subzero Repair [GEOGRAPHIC_DATA] [PHONE_NUMBER] Appl…" at bounding box center [901, 287] width 1225 height 333
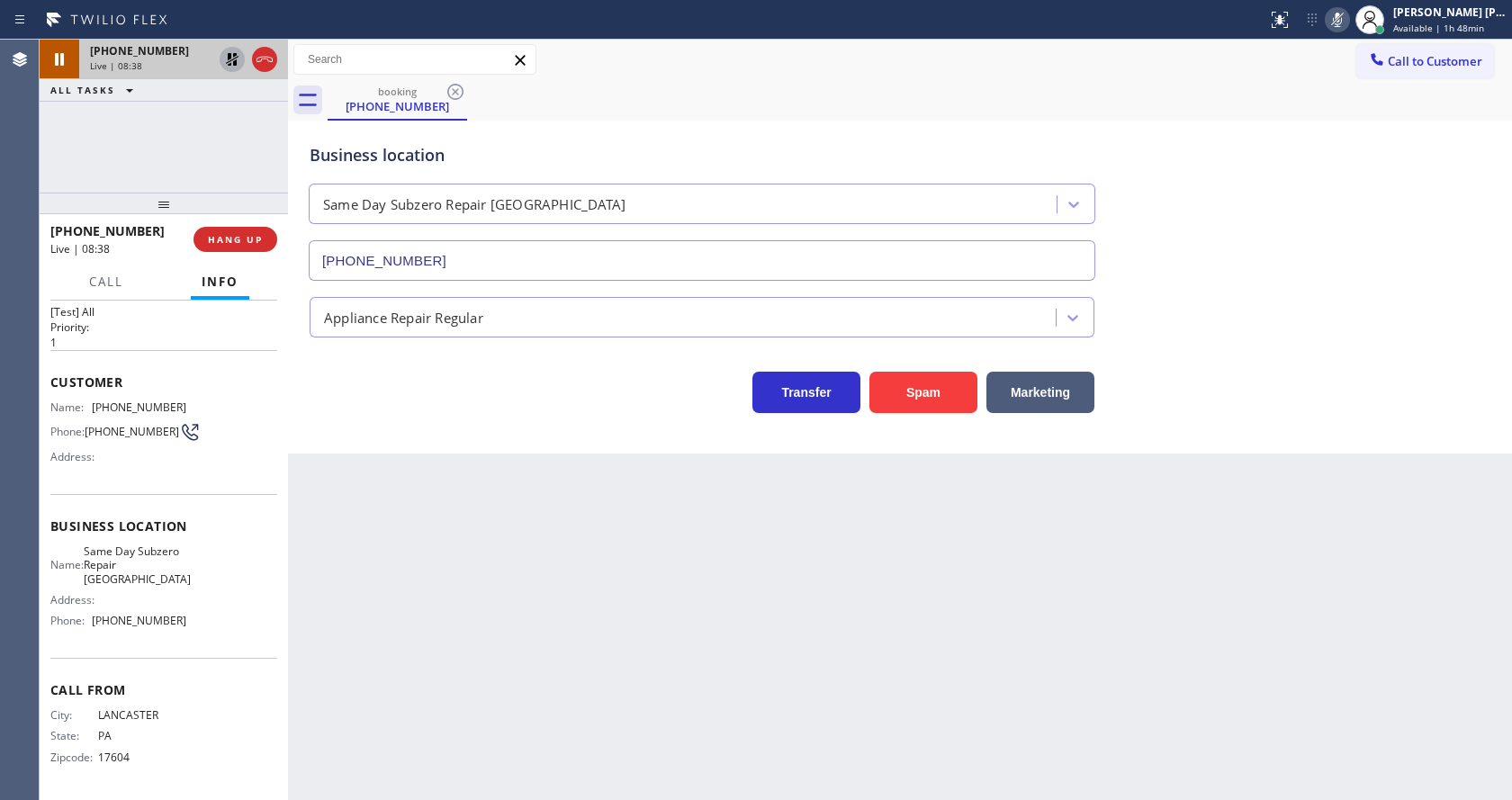
click at [463, 519] on div "Back to Dashboard Change Sender ID Customers Technicians Select a contact Outbo…" at bounding box center [901, 419] width 1225 height 761
click at [819, 585] on div "Back to Dashboard Change Sender ID Customers Technicians Select a contact Outbo…" at bounding box center [901, 419] width 1225 height 761
click at [231, 57] on icon at bounding box center [232, 59] width 12 height 12
click at [1344, 21] on icon at bounding box center [1337, 19] width 21 height 21
click at [1339, 136] on div "Business location Same Day Subzero Repair [GEOGRAPHIC_DATA] [PHONE_NUMBER]" at bounding box center [900, 199] width 1188 height 162
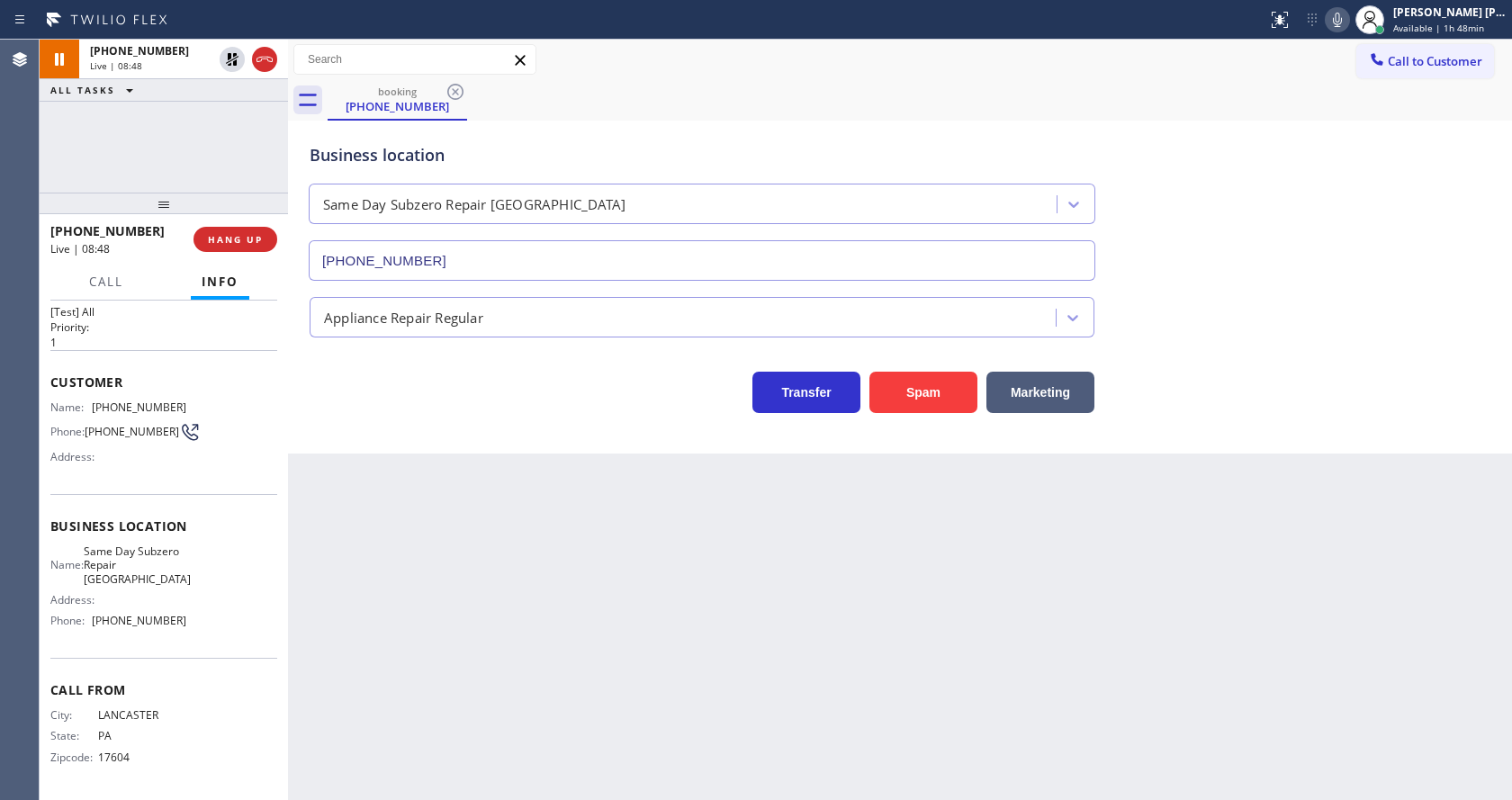
click at [442, 659] on div "Back to Dashboard Change Sender ID Customers Technicians Select a contact Outbo…" at bounding box center [901, 419] width 1225 height 761
click at [730, 669] on div "Back to Dashboard Change Sender ID Customers Technicians Select a contact Outbo…" at bounding box center [901, 419] width 1225 height 761
drag, startPoint x: 579, startPoint y: 525, endPoint x: 564, endPoint y: 528, distance: 15.3
click at [579, 525] on div "Back to Dashboard Change Sender ID Customers Technicians Select a contact Outbo…" at bounding box center [901, 419] width 1225 height 761
drag, startPoint x: 751, startPoint y: 647, endPoint x: 716, endPoint y: 656, distance: 36.1
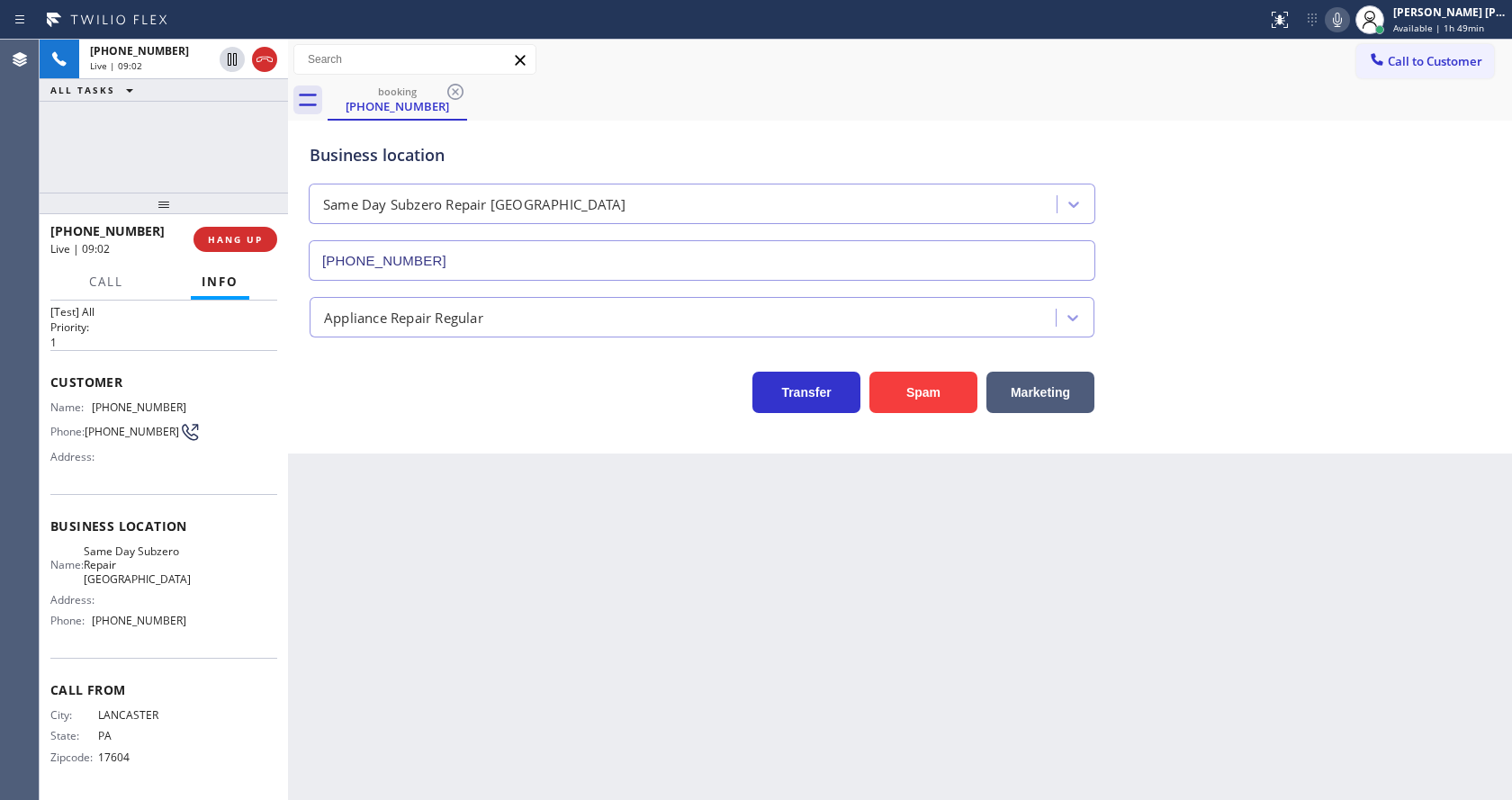
click at [751, 647] on div "Back to Dashboard Change Sender ID Customers Technicians Select a contact Outbo…" at bounding box center [901, 419] width 1225 height 761
drag, startPoint x: 495, startPoint y: 504, endPoint x: 488, endPoint y: 518, distance: 15.7
click at [494, 504] on div "Back to Dashboard Change Sender ID Customers Technicians Select a contact Outbo…" at bounding box center [901, 419] width 1225 height 761
click at [707, 616] on div "Back to Dashboard Change Sender ID Customers Technicians Select a contact Outbo…" at bounding box center [901, 419] width 1225 height 761
click at [535, 679] on div "Back to Dashboard Change Sender ID Customers Technicians Select a contact Outbo…" at bounding box center [901, 419] width 1225 height 761
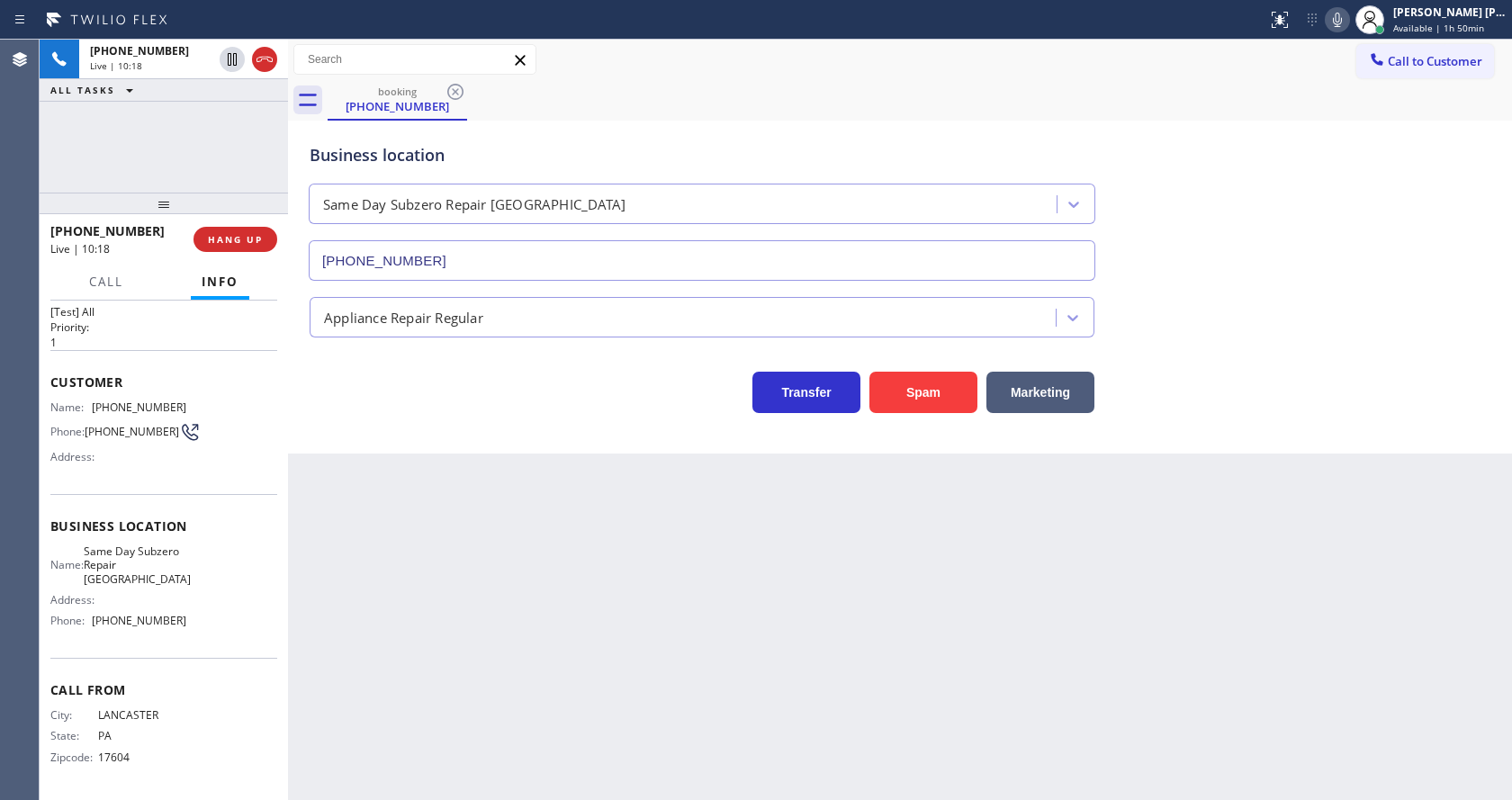
click at [892, 562] on div "Back to Dashboard Change Sender ID Customers Technicians Select a contact Outbo…" at bounding box center [901, 419] width 1225 height 761
click at [1349, 22] on icon at bounding box center [1337, 19] width 21 height 21
click at [1318, 227] on div "Business location Same Day Subzero Repair [GEOGRAPHIC_DATA] [PHONE_NUMBER]" at bounding box center [900, 199] width 1188 height 162
click at [434, 591] on div "Back to Dashboard Change Sender ID Customers Technicians Select a contact Outbo…" at bounding box center [901, 419] width 1225 height 761
click at [644, 702] on div "Back to Dashboard Change Sender ID Customers Technicians Select a contact Outbo…" at bounding box center [901, 419] width 1225 height 761
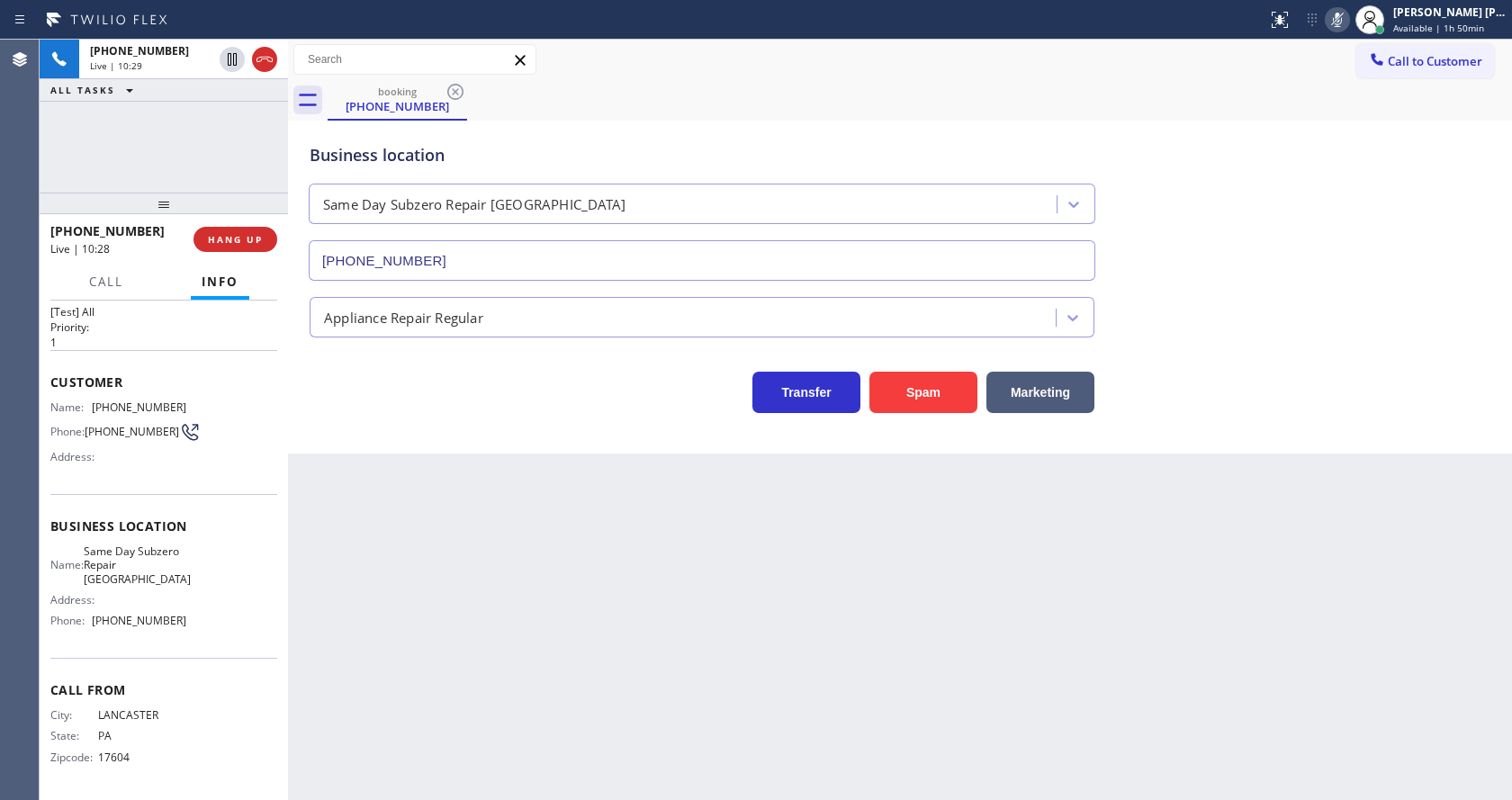
click at [631, 564] on div "Back to Dashboard Change Sender ID Customers Technicians Select a contact Outbo…" at bounding box center [901, 419] width 1225 height 761
click at [529, 612] on div "Back to Dashboard Change Sender ID Customers Technicians Select a contact Outbo…" at bounding box center [901, 419] width 1225 height 761
drag, startPoint x: 1348, startPoint y: 20, endPoint x: 1343, endPoint y: 69, distance: 49.3
click at [1342, 20] on icon at bounding box center [1337, 19] width 9 height 14
click at [568, 601] on div "Back to Dashboard Change Sender ID Customers Technicians Select a contact Outbo…" at bounding box center [901, 419] width 1225 height 761
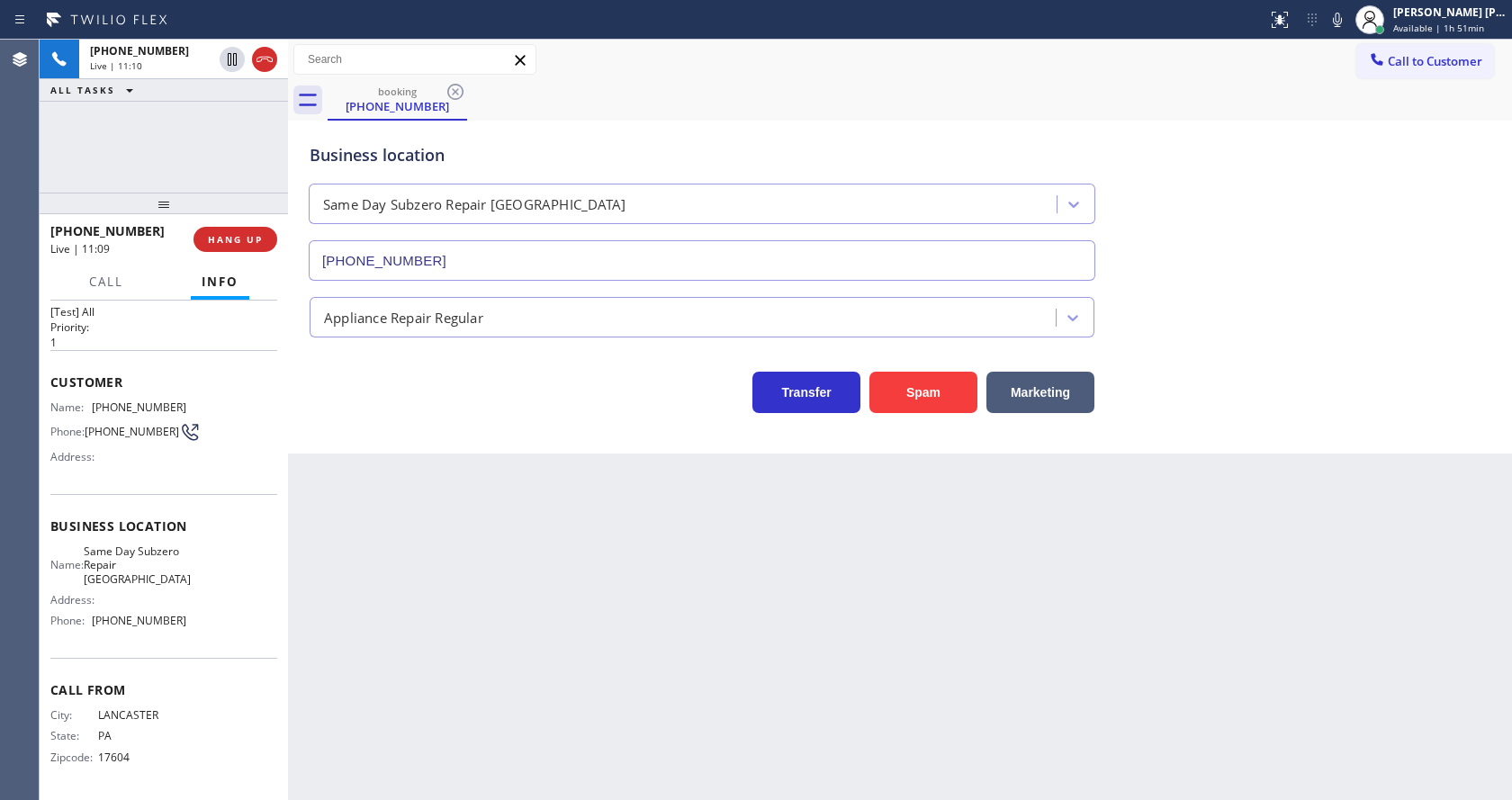
click at [809, 631] on div "Back to Dashboard Change Sender ID Customers Technicians Select a contact Outbo…" at bounding box center [901, 419] width 1225 height 761
click at [613, 575] on div "Back to Dashboard Change Sender ID Customers Technicians Select a contact Outbo…" at bounding box center [901, 419] width 1225 height 761
click at [812, 584] on div "Back to Dashboard Change Sender ID Customers Technicians Select a contact Outbo…" at bounding box center [901, 419] width 1225 height 761
drag, startPoint x: 429, startPoint y: 531, endPoint x: 434, endPoint y: 547, distance: 16.8
click at [429, 531] on div "Back to Dashboard Change Sender ID Customers Technicians Select a contact Outbo…" at bounding box center [901, 419] width 1225 height 761
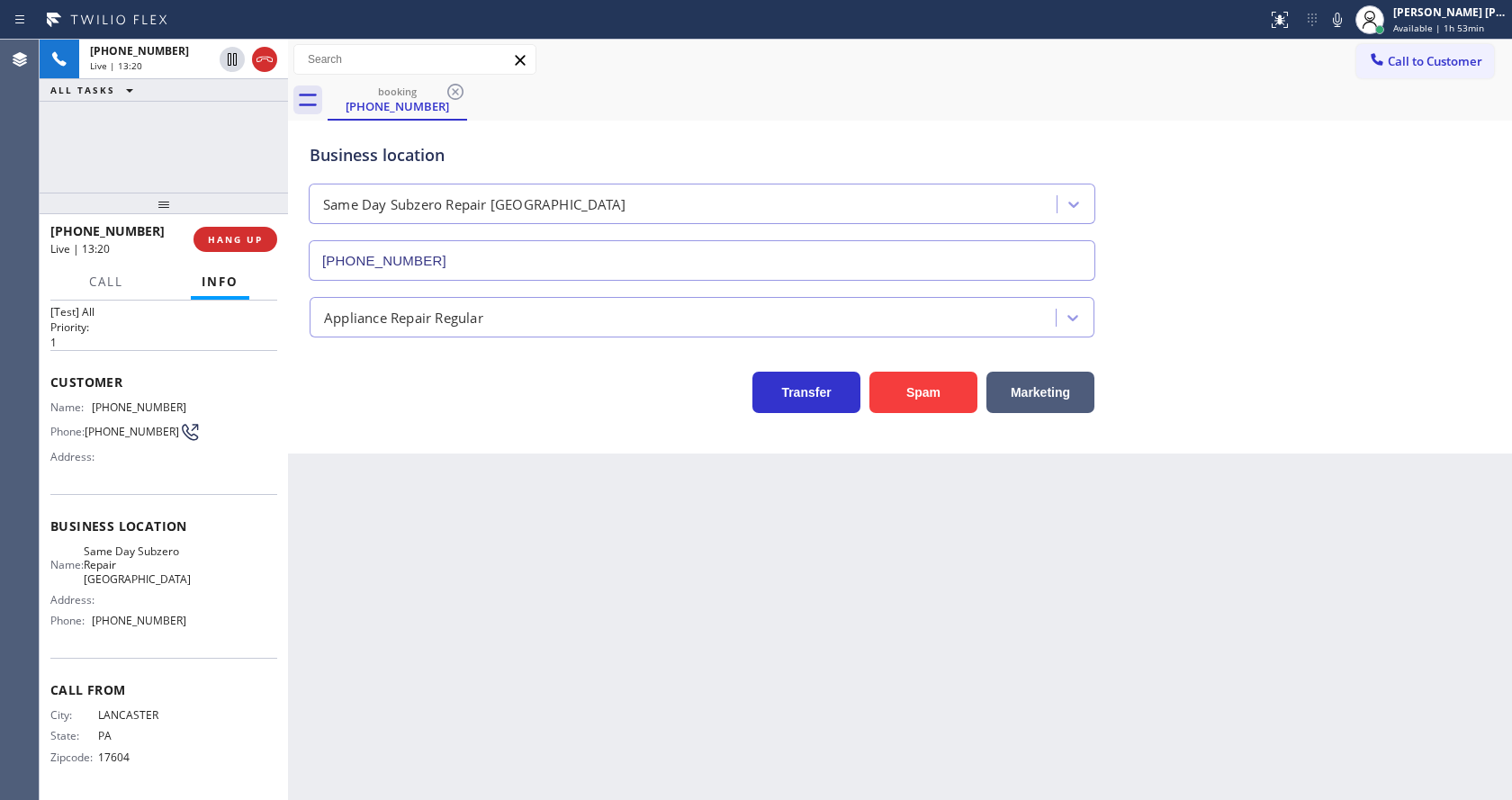
click at [804, 558] on div "Back to Dashboard Change Sender ID Customers Technicians Select a contact Outbo…" at bounding box center [901, 419] width 1225 height 761
click at [1349, 17] on icon at bounding box center [1337, 19] width 21 height 21
click at [232, 238] on span "HANG UP" at bounding box center [235, 239] width 55 height 12
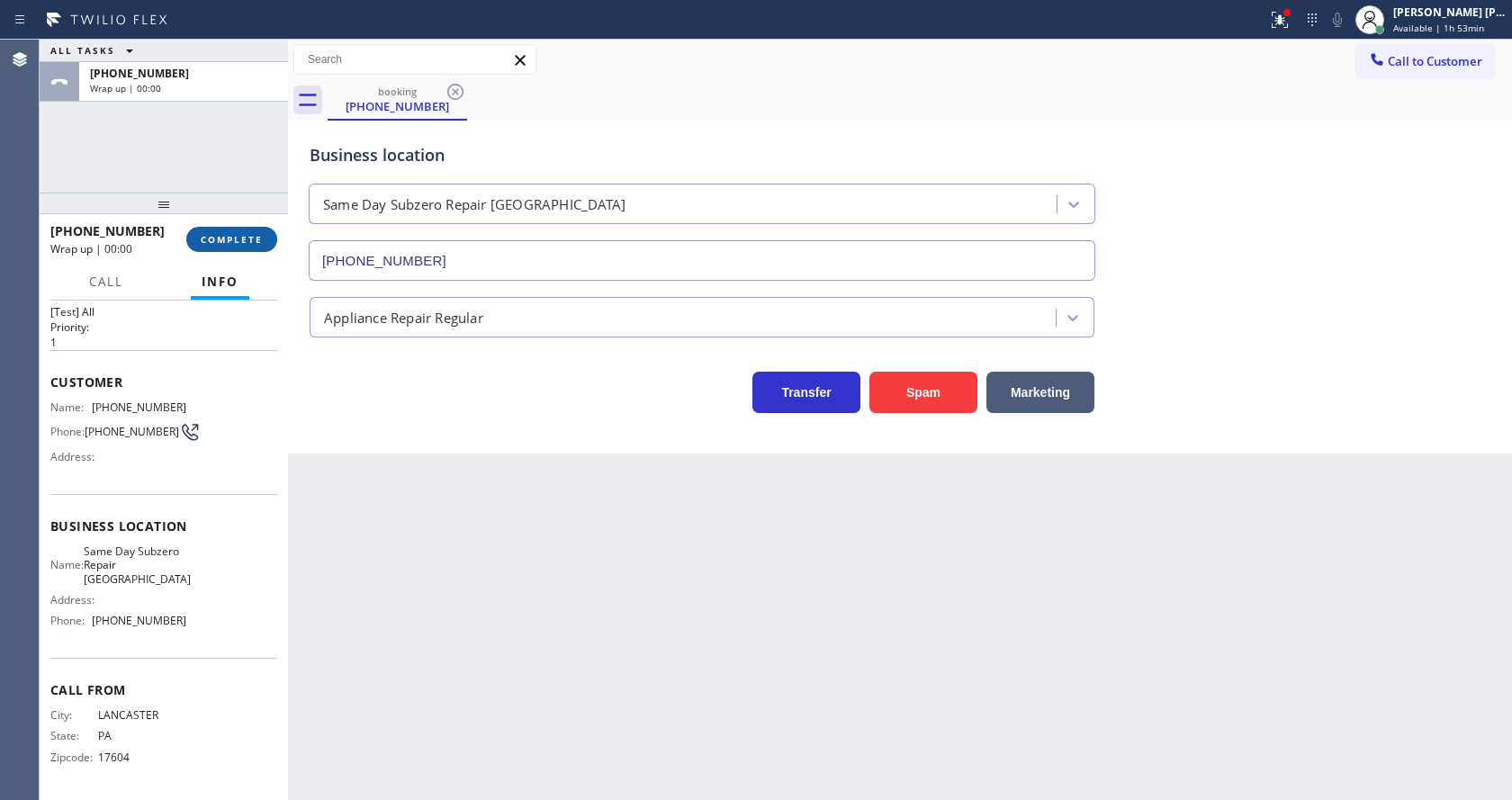
click at [232, 238] on span "COMPLETE" at bounding box center [232, 239] width 62 height 12
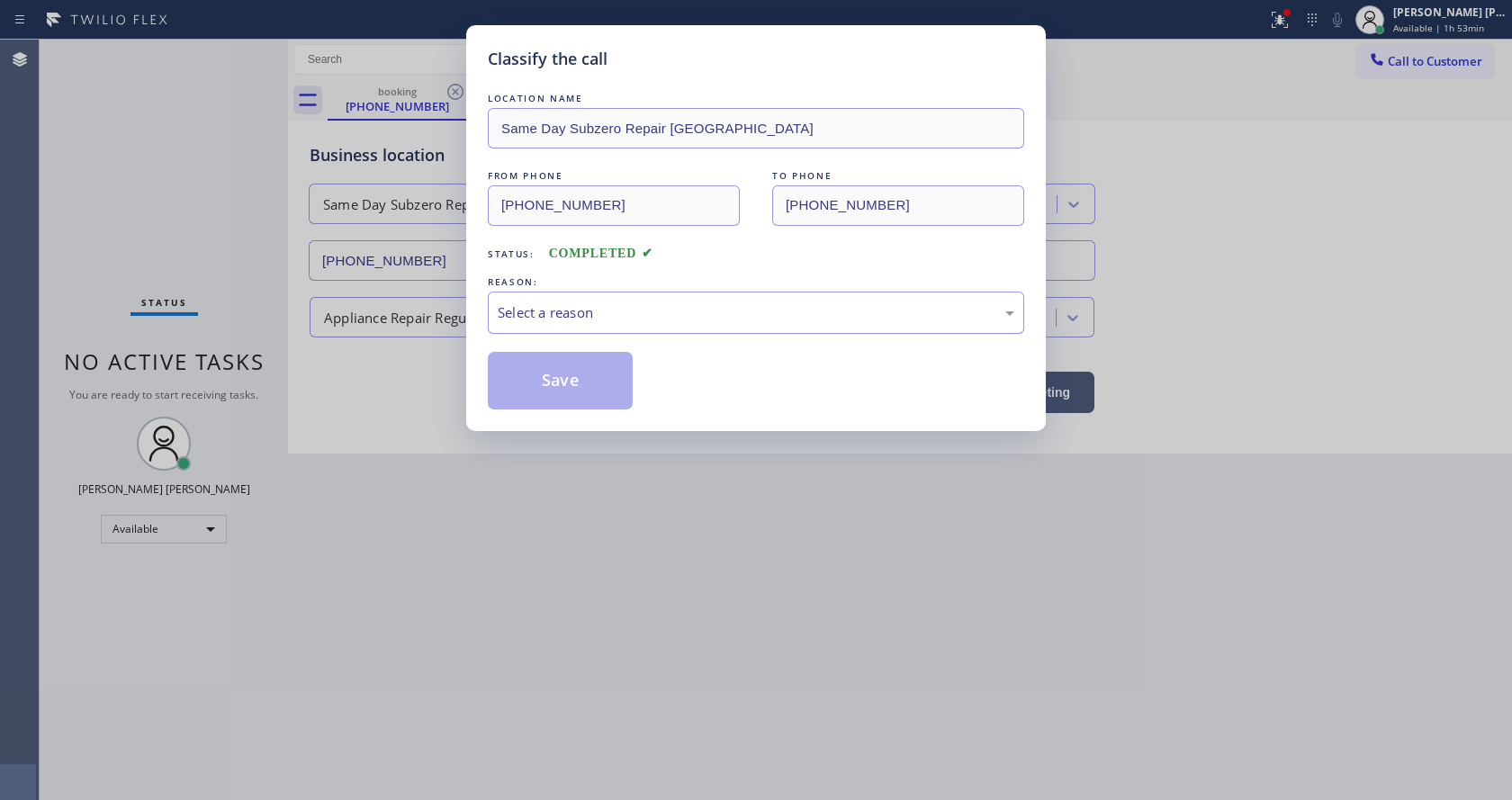
click at [622, 329] on div "Select a reason" at bounding box center [756, 312] width 536 height 42
click at [555, 406] on button "Save" at bounding box center [560, 381] width 145 height 58
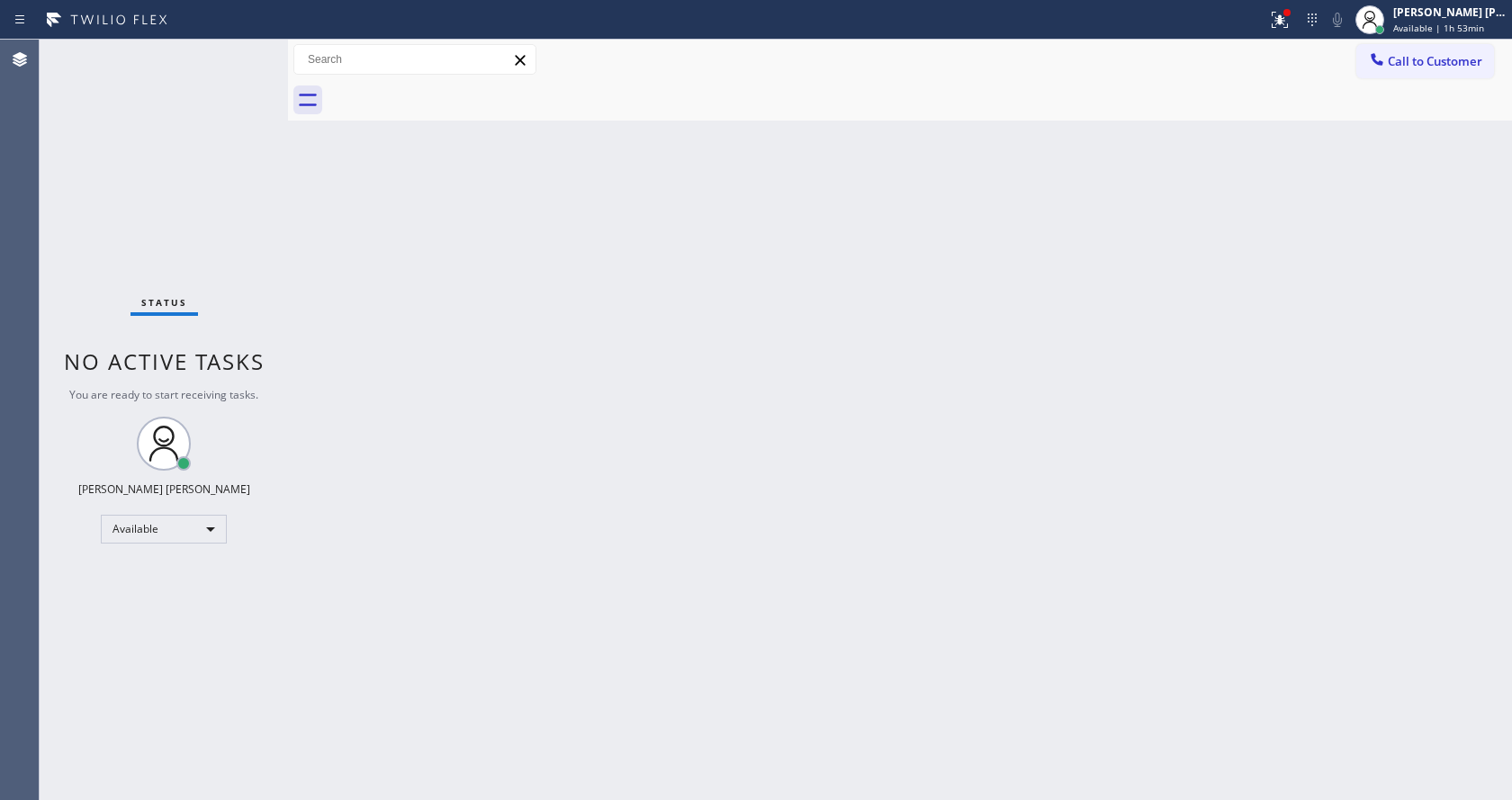
click at [713, 571] on div "Back to Dashboard Change Sender ID Customers Technicians Select a contact Outbo…" at bounding box center [901, 419] width 1225 height 761
click at [314, 273] on div "Back to Dashboard Change Sender ID Customers Technicians Select a contact Outbo…" at bounding box center [901, 419] width 1225 height 761
click at [488, 463] on div "Back to Dashboard Change Sender ID Customers Technicians Select a contact Outbo…" at bounding box center [901, 419] width 1225 height 761
click at [867, 529] on div "Back to Dashboard Change Sender ID Customers Technicians Select a contact Outbo…" at bounding box center [901, 419] width 1225 height 761
click at [505, 503] on div "Back to Dashboard Change Sender ID Customers Technicians Select a contact Outbo…" at bounding box center [901, 419] width 1225 height 761
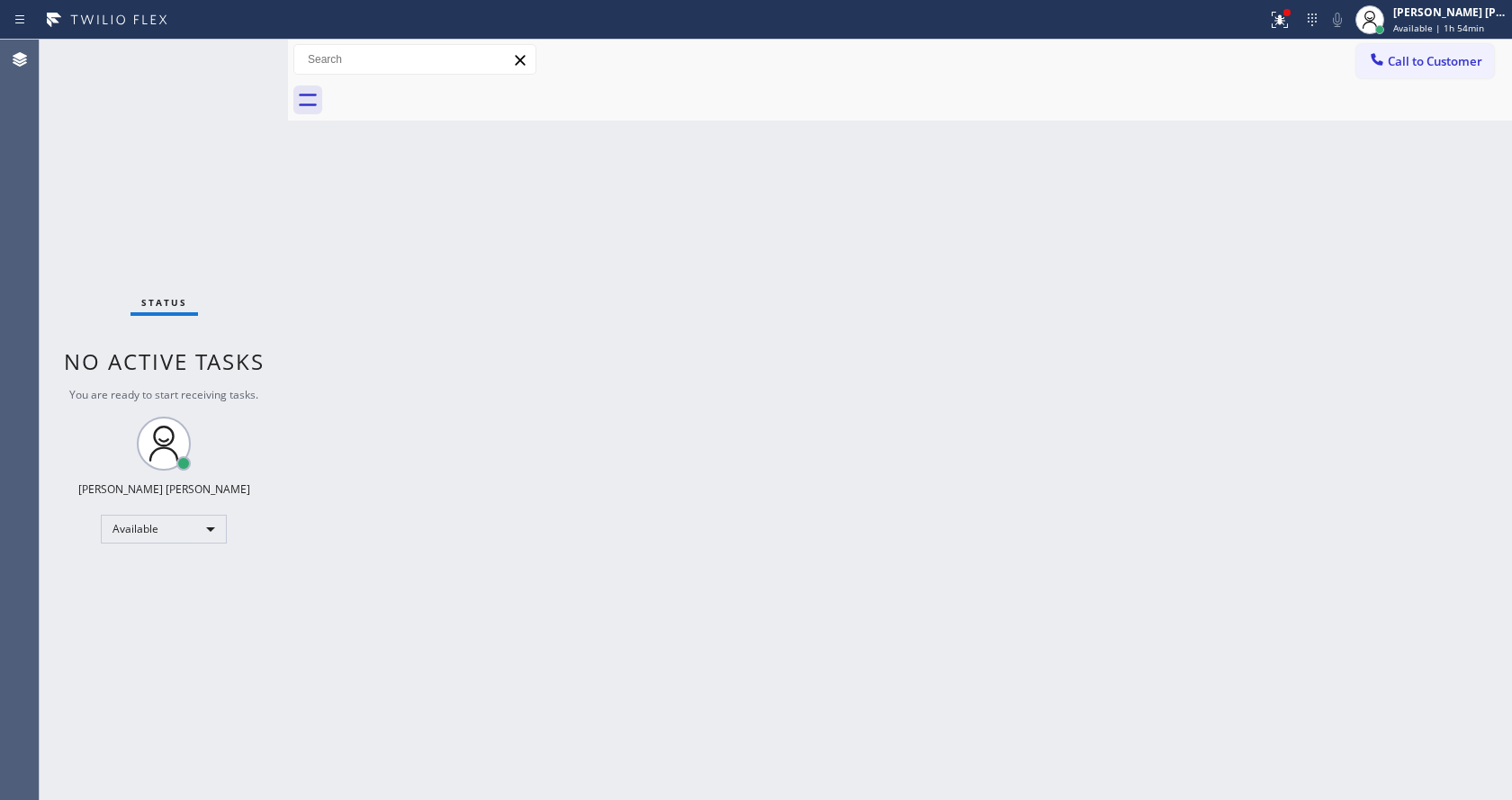
click at [797, 539] on div "Back to Dashboard Change Sender ID Customers Technicians Select a contact Outbo…" at bounding box center [901, 419] width 1225 height 761
drag, startPoint x: 560, startPoint y: 501, endPoint x: 543, endPoint y: 669, distance: 168.9
click at [561, 501] on div "Back to Dashboard Change Sender ID Customers Technicians Select a contact Outbo…" at bounding box center [901, 419] width 1225 height 761
click at [433, 375] on div "Back to Dashboard Change Sender ID Customers Technicians Select a contact Outbo…" at bounding box center [901, 419] width 1225 height 761
click at [1291, 13] on div at bounding box center [1286, 12] width 7 height 7
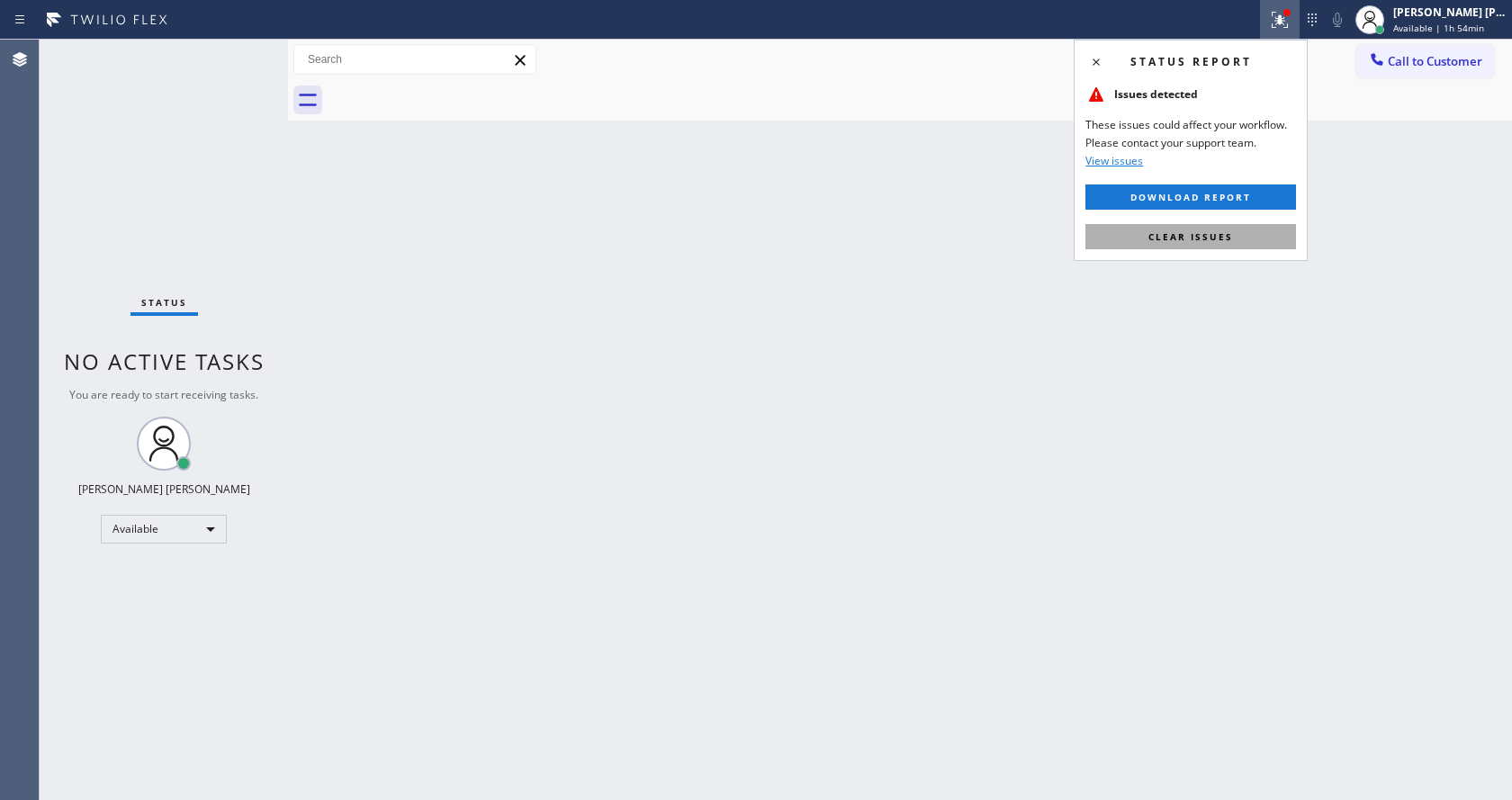
click at [1228, 243] on button "Clear issues" at bounding box center [1190, 237] width 211 height 25
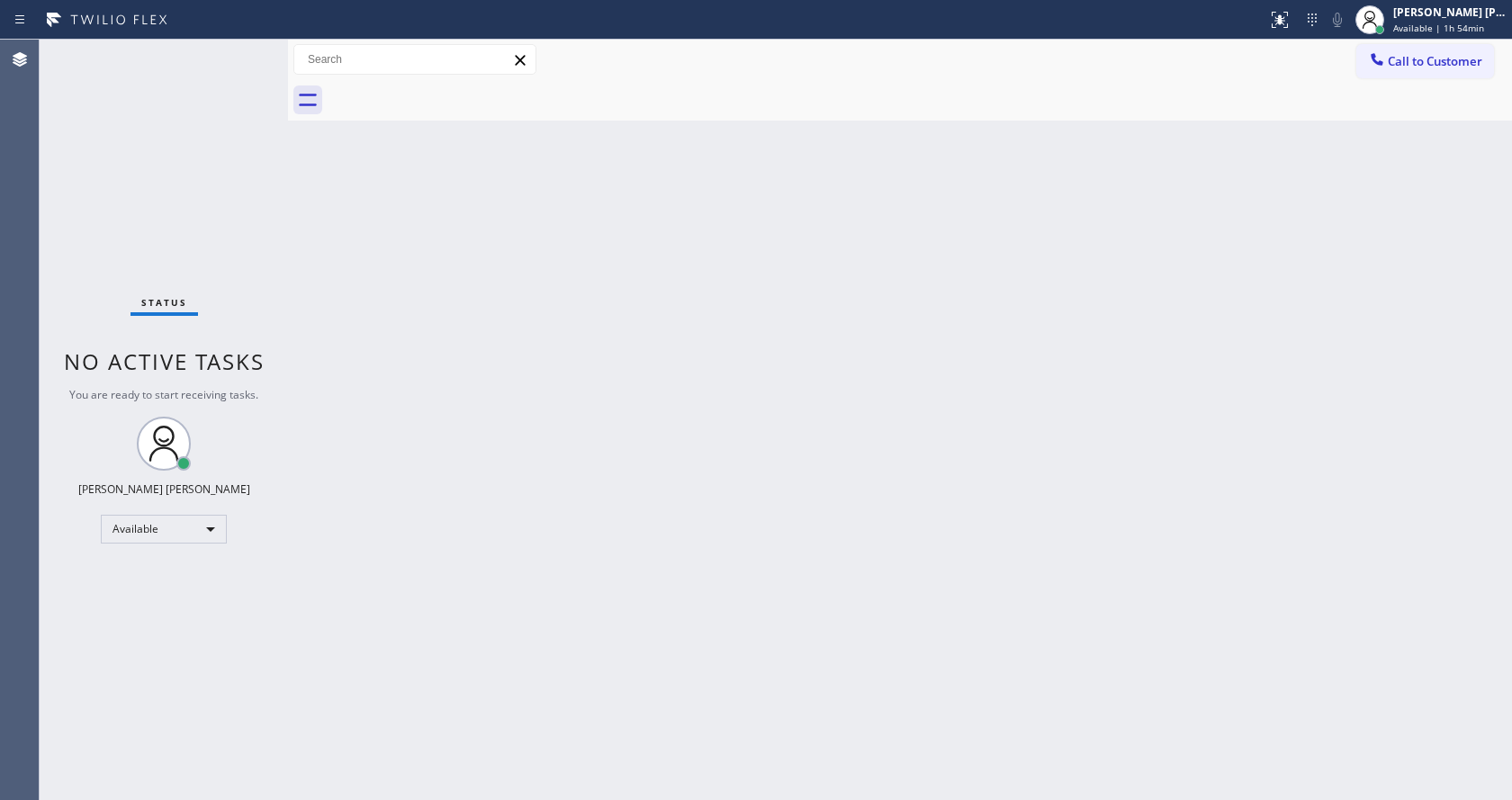
click at [777, 633] on div "Back to Dashboard Change Sender ID Customers Technicians Select a contact Outbo…" at bounding box center [901, 419] width 1225 height 761
click at [743, 433] on div "Back to Dashboard Change Sender ID Customers Technicians Select a contact Outbo…" at bounding box center [901, 419] width 1225 height 761
click at [268, 216] on div "Status No active tasks You are ready to start receiving tasks. [PERSON_NAME] [P…" at bounding box center [163, 419] width 248 height 761
click at [650, 565] on div "Back to Dashboard Change Sender ID Customers Technicians Select a contact Outbo…" at bounding box center [901, 419] width 1225 height 761
click at [527, 399] on div "Back to Dashboard Change Sender ID Customers Technicians Select a contact Outbo…" at bounding box center [901, 419] width 1225 height 761
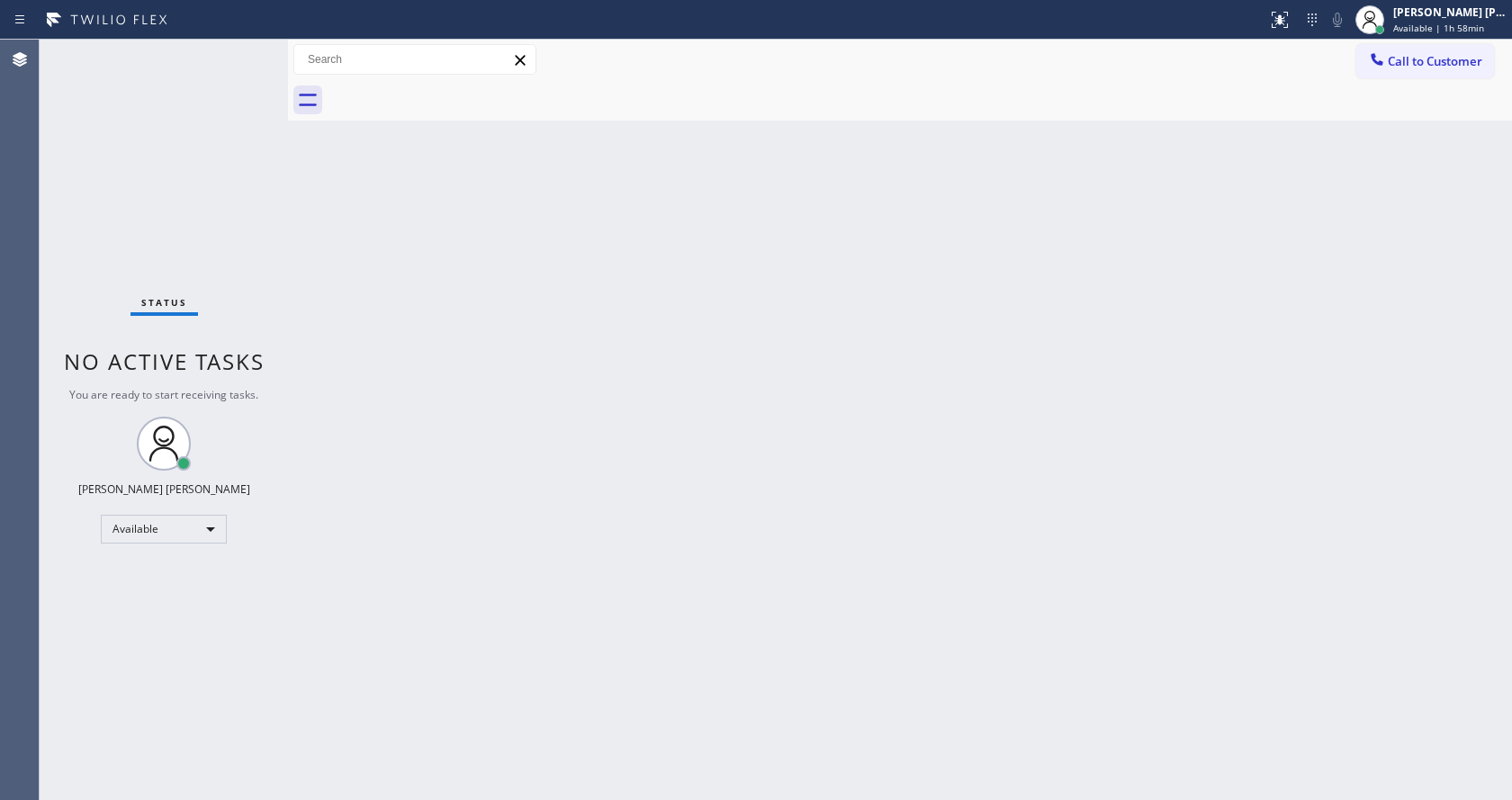
click at [1030, 386] on div "Back to Dashboard Change Sender ID Customers Technicians Select a contact Outbo…" at bounding box center [901, 419] width 1225 height 761
click at [259, 248] on div "Status No active tasks You are ready to start receiving tasks. [PERSON_NAME] [P…" at bounding box center [163, 419] width 248 height 761
click at [764, 375] on div "Back to Dashboard Change Sender ID Customers Technicians Select a contact Outbo…" at bounding box center [901, 419] width 1225 height 761
click at [319, 339] on div "Back to Dashboard Change Sender ID Customers Technicians Select a contact Outbo…" at bounding box center [901, 419] width 1225 height 761
click at [409, 446] on div "Back to Dashboard Change Sender ID Customers Technicians Select a contact Outbo…" at bounding box center [901, 419] width 1225 height 761
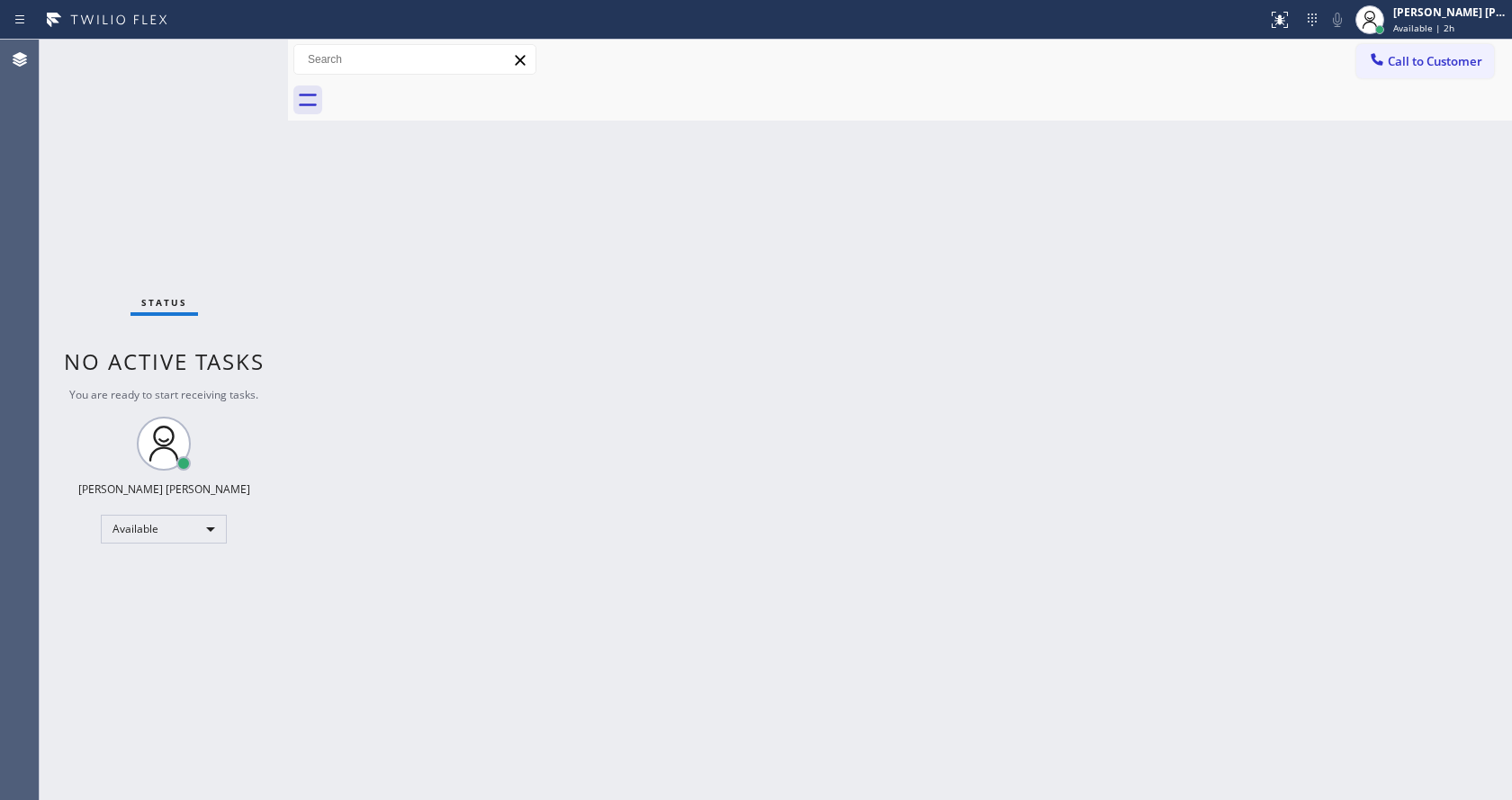
click at [702, 476] on div "Back to Dashboard Change Sender ID Customers Technicians Select a contact Outbo…" at bounding box center [901, 419] width 1225 height 761
click at [477, 325] on div "Back to Dashboard Change Sender ID Customers Technicians Select a contact Outbo…" at bounding box center [901, 419] width 1225 height 761
click at [639, 370] on div "Back to Dashboard Change Sender ID Customers Technicians Select a contact Outbo…" at bounding box center [901, 419] width 1225 height 761
click at [565, 740] on div "Back to Dashboard Change Sender ID Customers Technicians Select a contact Outbo…" at bounding box center [901, 419] width 1225 height 761
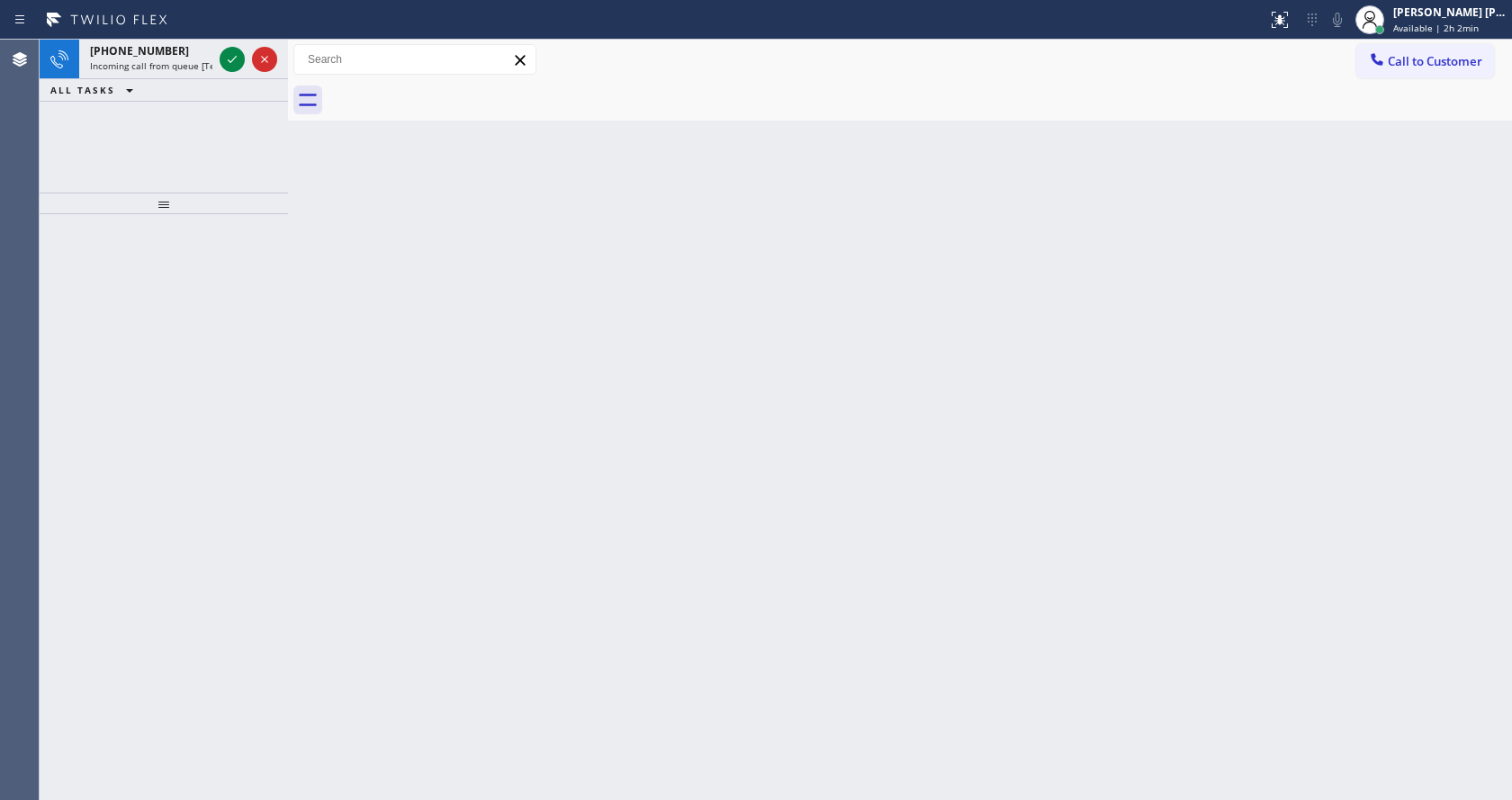
drag, startPoint x: 455, startPoint y: 391, endPoint x: 341, endPoint y: 286, distance: 155.0
click at [455, 391] on div "Back to Dashboard Change Sender ID Customers Technicians Select a contact Outbo…" at bounding box center [901, 419] width 1225 height 761
click at [191, 65] on span "Incoming call from queue [Test] All" at bounding box center [164, 65] width 149 height 12
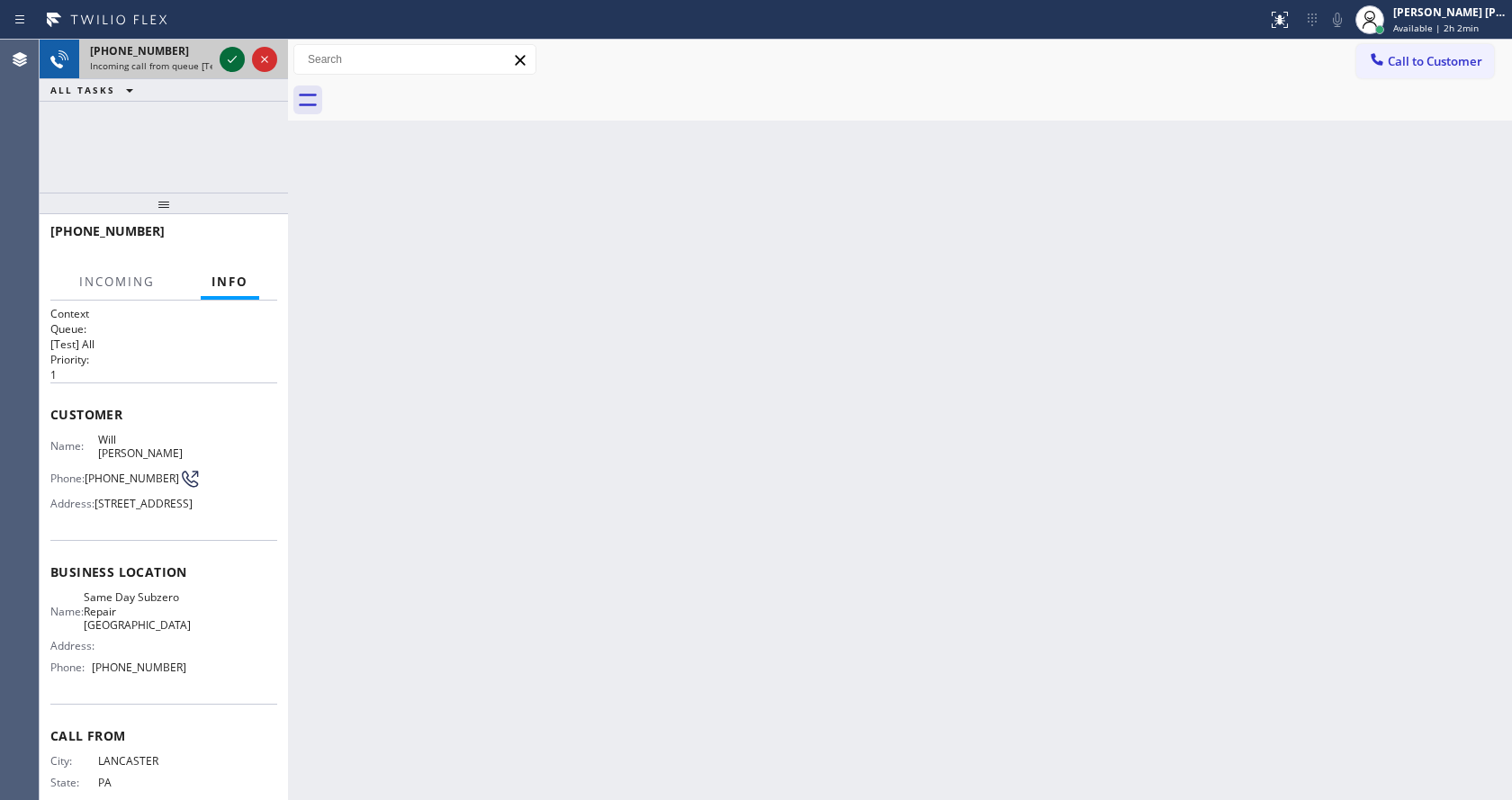
click at [235, 57] on icon at bounding box center [232, 59] width 9 height 7
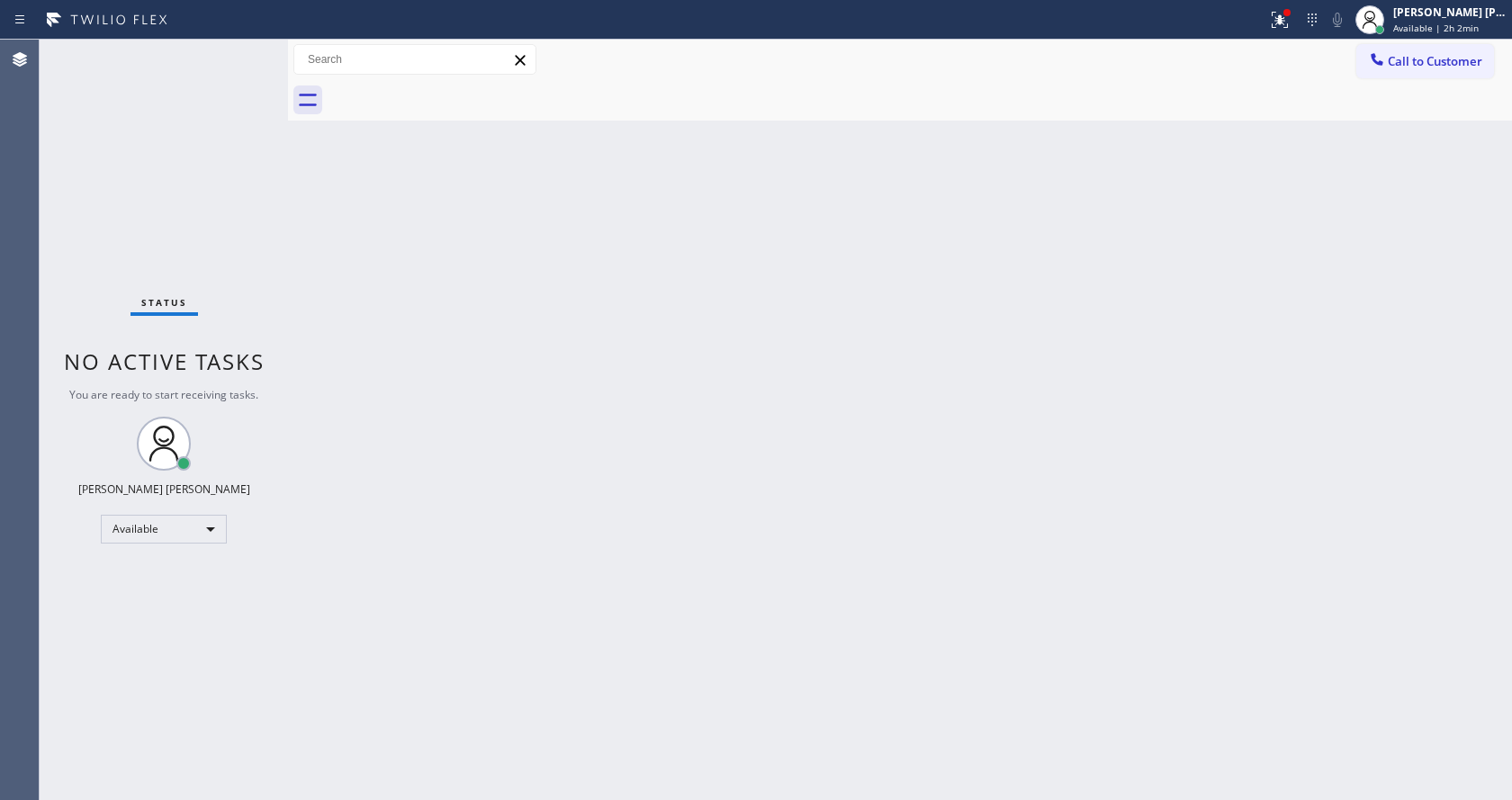
click at [523, 523] on div "Back to Dashboard Change Sender ID Customers Technicians Select a contact Outbo…" at bounding box center [901, 419] width 1225 height 761
click at [371, 340] on div "Back to Dashboard Change Sender ID Customers Technicians Select a contact Outbo…" at bounding box center [901, 419] width 1225 height 761
click at [1285, 17] on icon at bounding box center [1279, 17] width 11 height 7
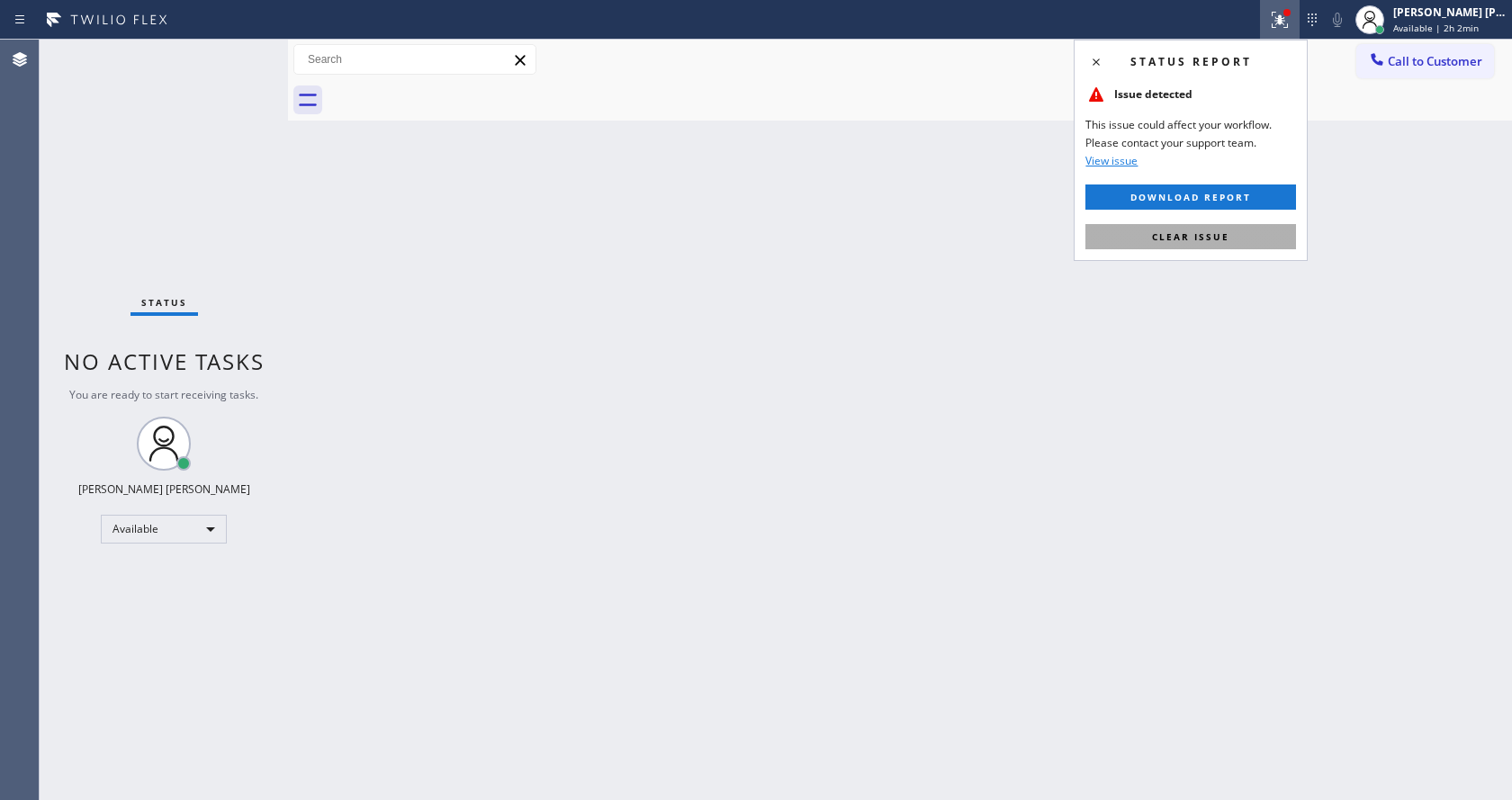
click at [1208, 234] on span "Clear issue" at bounding box center [1191, 237] width 78 height 12
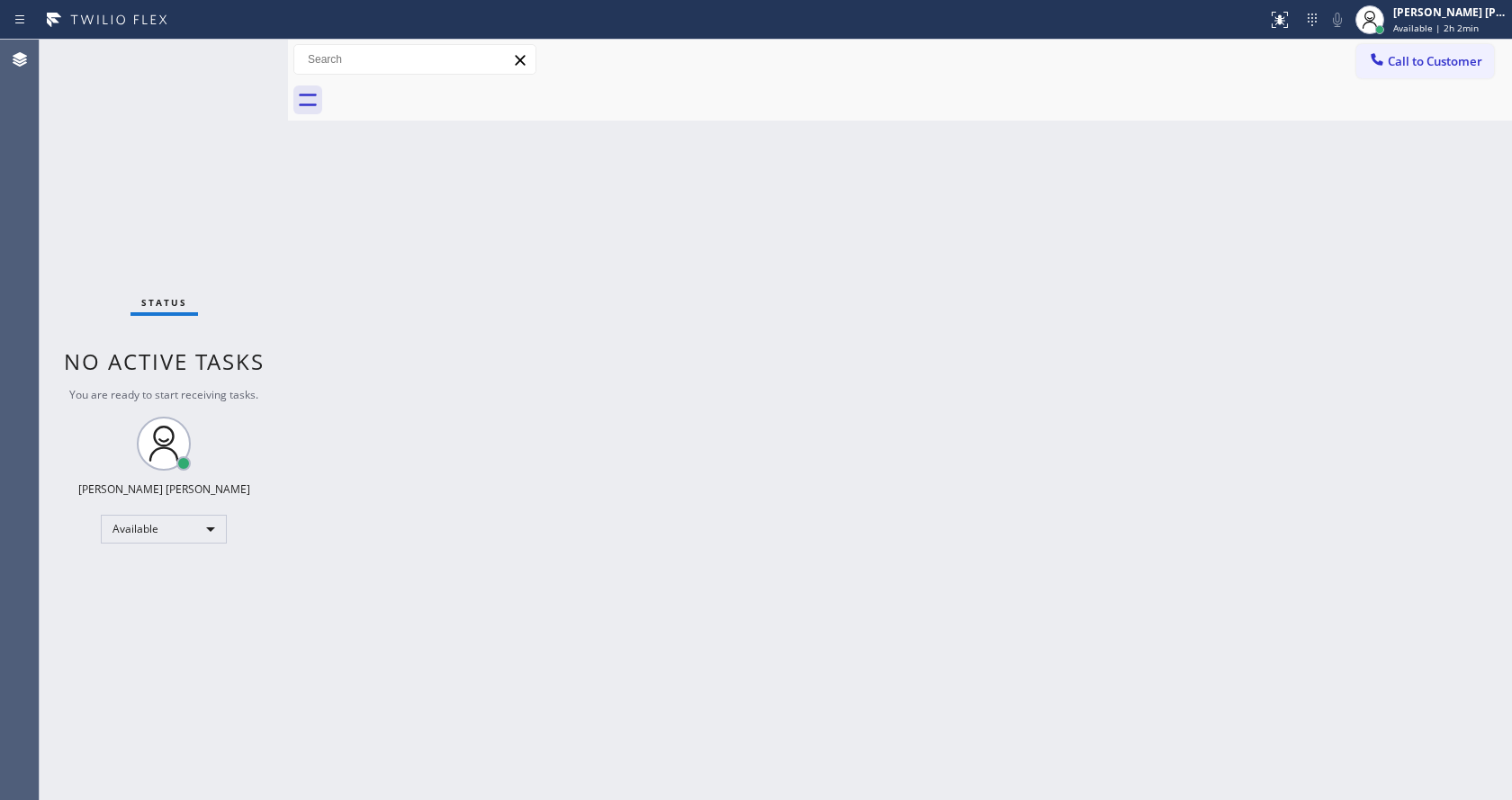
click at [376, 397] on div "Back to Dashboard Change Sender ID Customers Technicians Select a contact Outbo…" at bounding box center [901, 419] width 1225 height 761
click at [385, 262] on div "Back to Dashboard Change Sender ID Customers Technicians Select a contact Outbo…" at bounding box center [901, 419] width 1225 height 761
click at [587, 362] on div "Back to Dashboard Change Sender ID Customers Technicians Select a contact Outbo…" at bounding box center [901, 419] width 1225 height 761
click at [886, 354] on div "Back to Dashboard Change Sender ID Customers Technicians Select a contact Outbo…" at bounding box center [901, 419] width 1225 height 761
click at [351, 294] on div "Back to Dashboard Change Sender ID Customers Technicians Select a contact Outbo…" at bounding box center [901, 419] width 1225 height 761
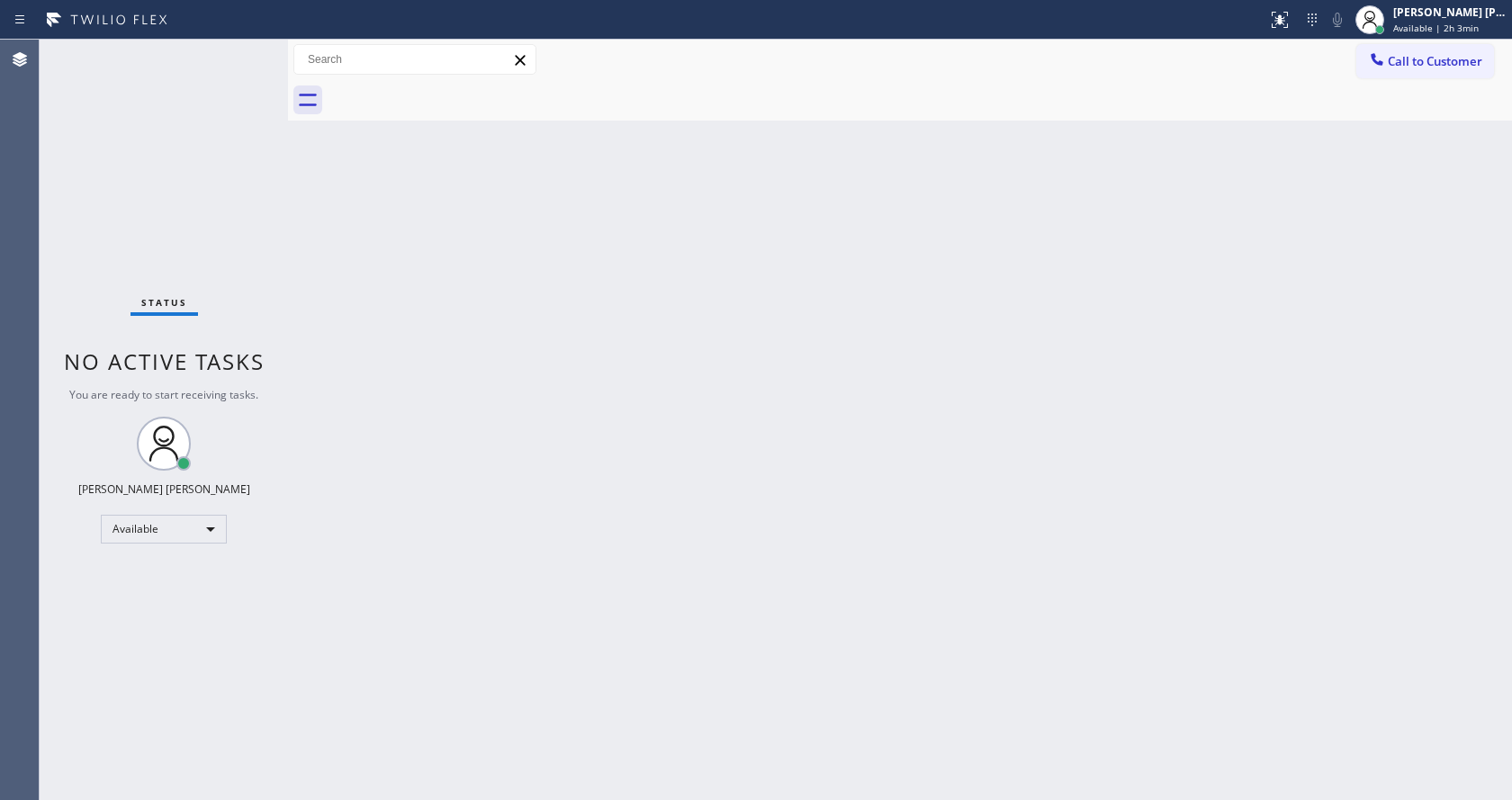
drag, startPoint x: 285, startPoint y: 67, endPoint x: 262, endPoint y: 67, distance: 23.0
click at [262, 67] on div "Status No active tasks You are ready to start receiving tasks. [PERSON_NAME] [P…" at bounding box center [776, 419] width 1473 height 761
click at [639, 475] on div "Back to Dashboard Change Sender ID Customers Technicians Select a contact Outbo…" at bounding box center [901, 419] width 1225 height 761
click at [312, 290] on div "Back to Dashboard Change Sender ID Customers Technicians Select a contact Outbo…" at bounding box center [901, 419] width 1225 height 761
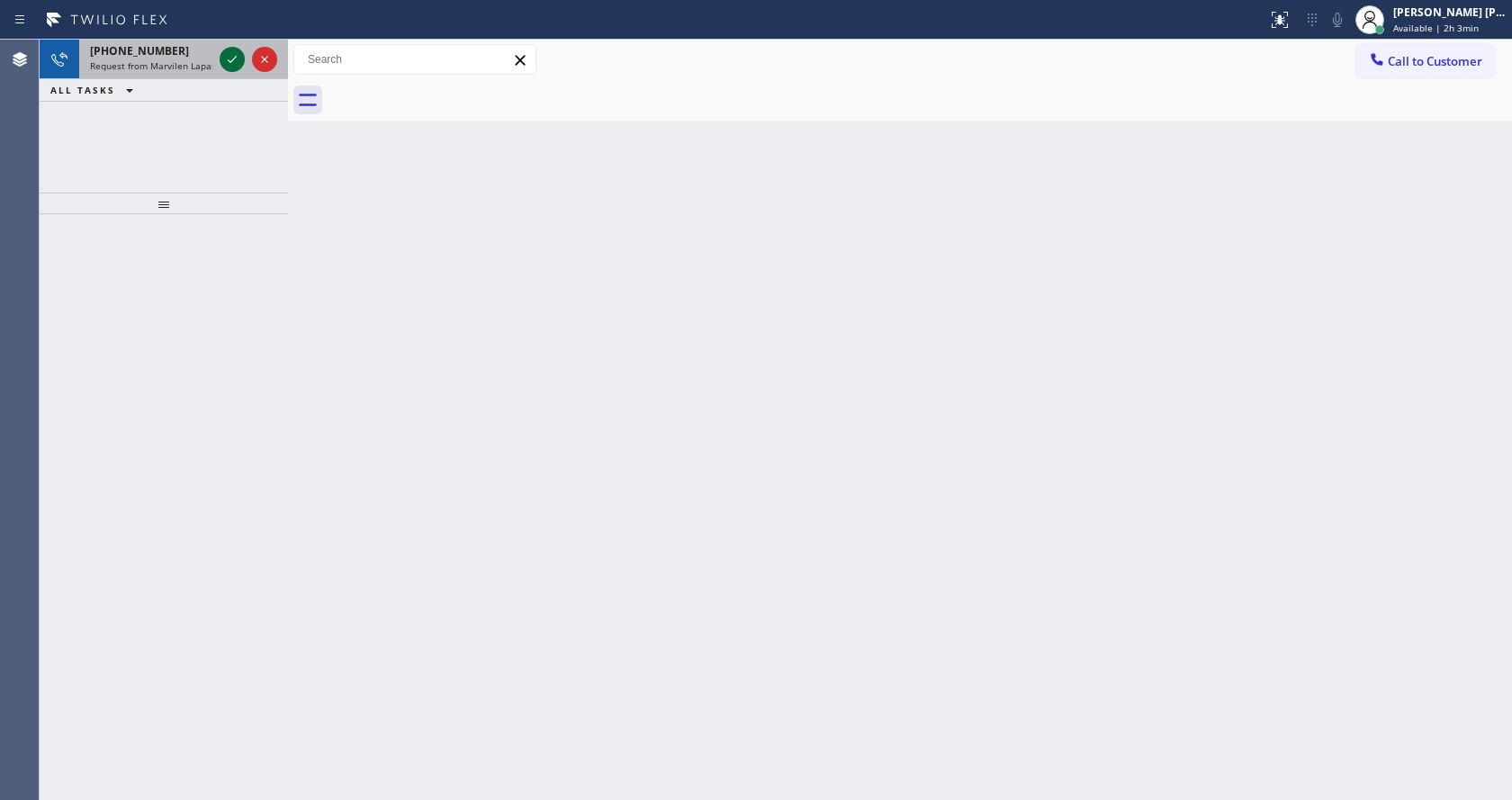
click at [234, 52] on icon at bounding box center [232, 60] width 21 height 21
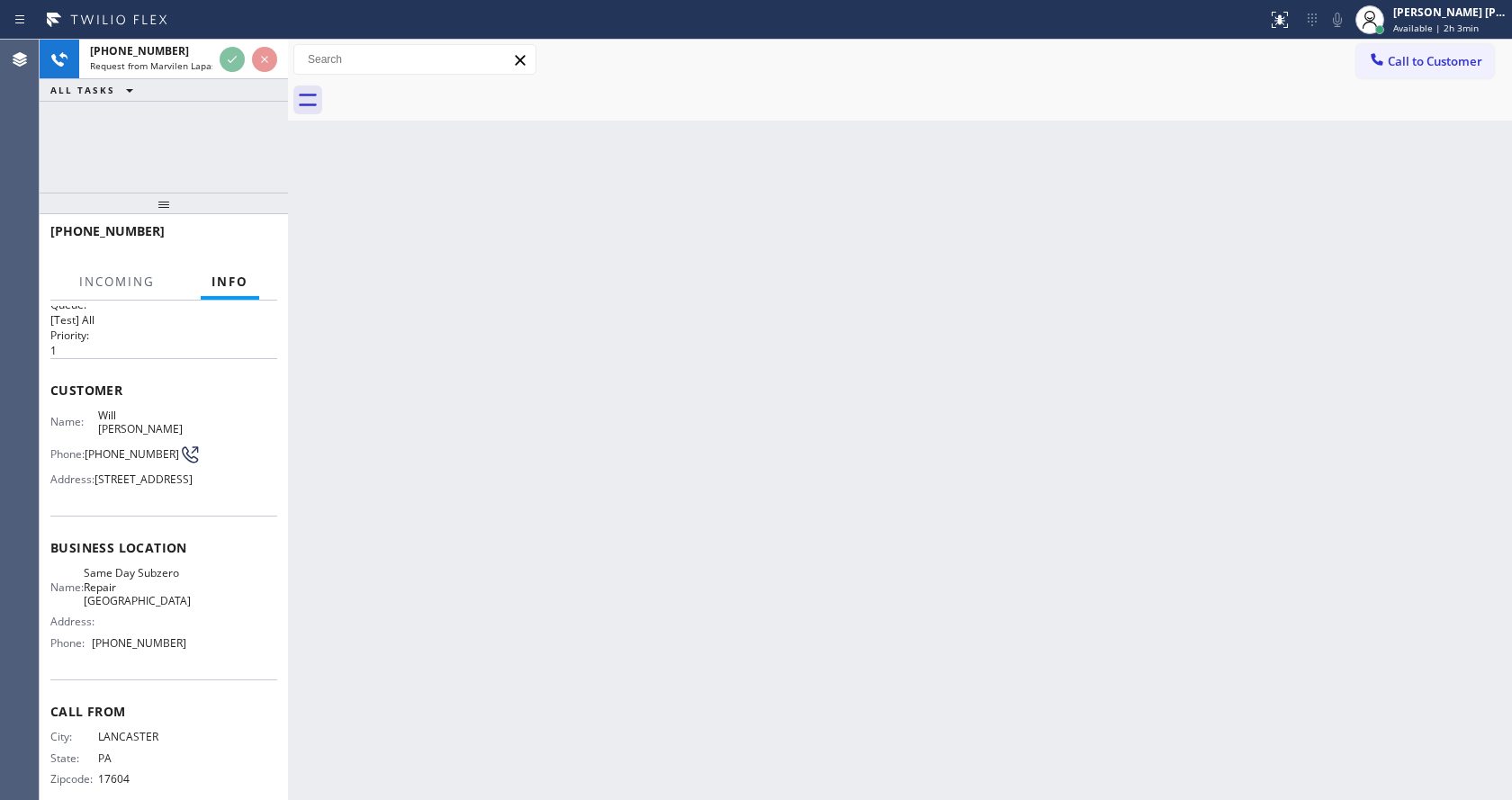
scroll to position [65, 0]
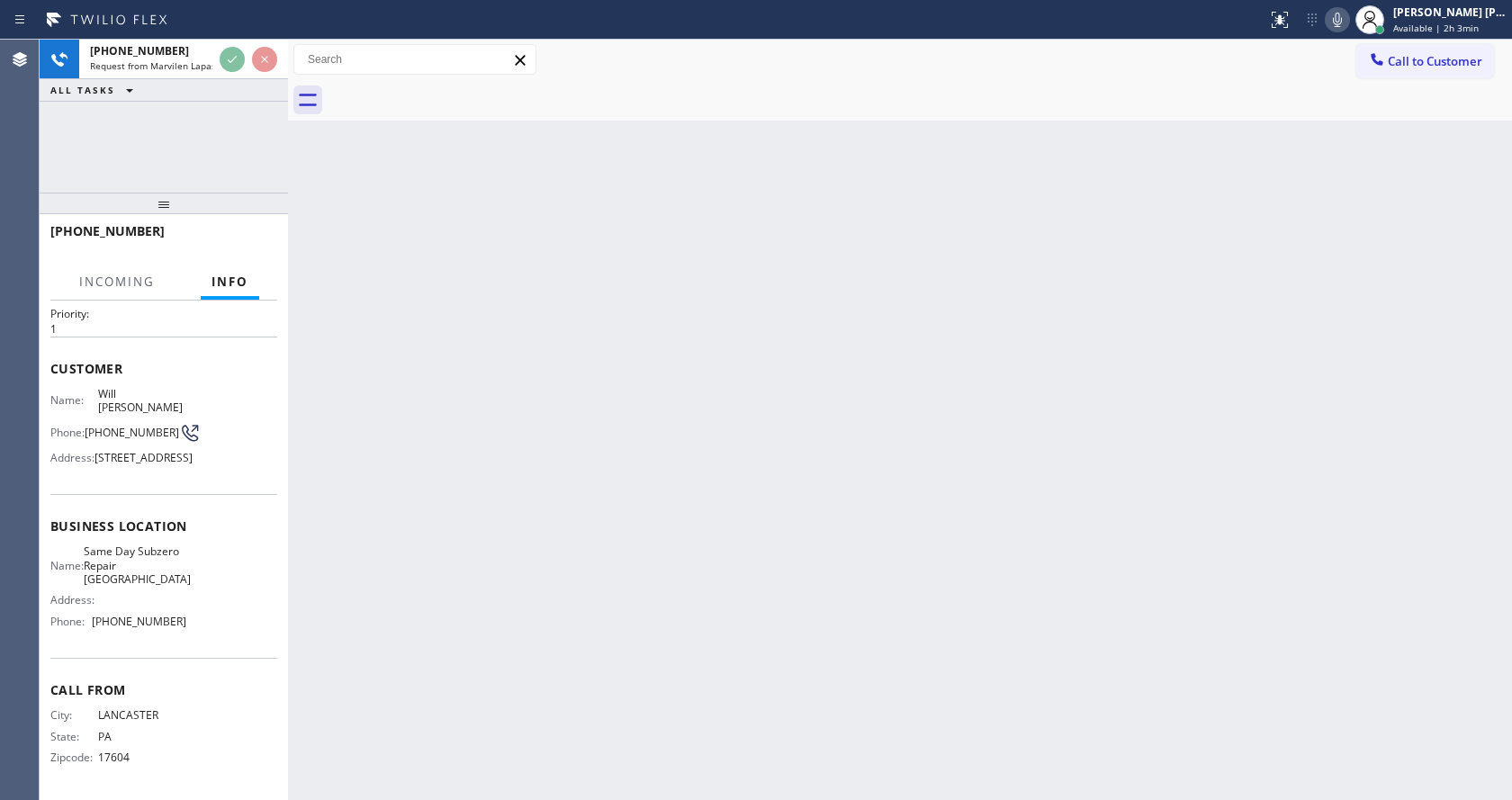
click at [678, 491] on div "Back to Dashboard Change Sender ID Customers Technicians Select a contact Outbo…" at bounding box center [901, 419] width 1225 height 761
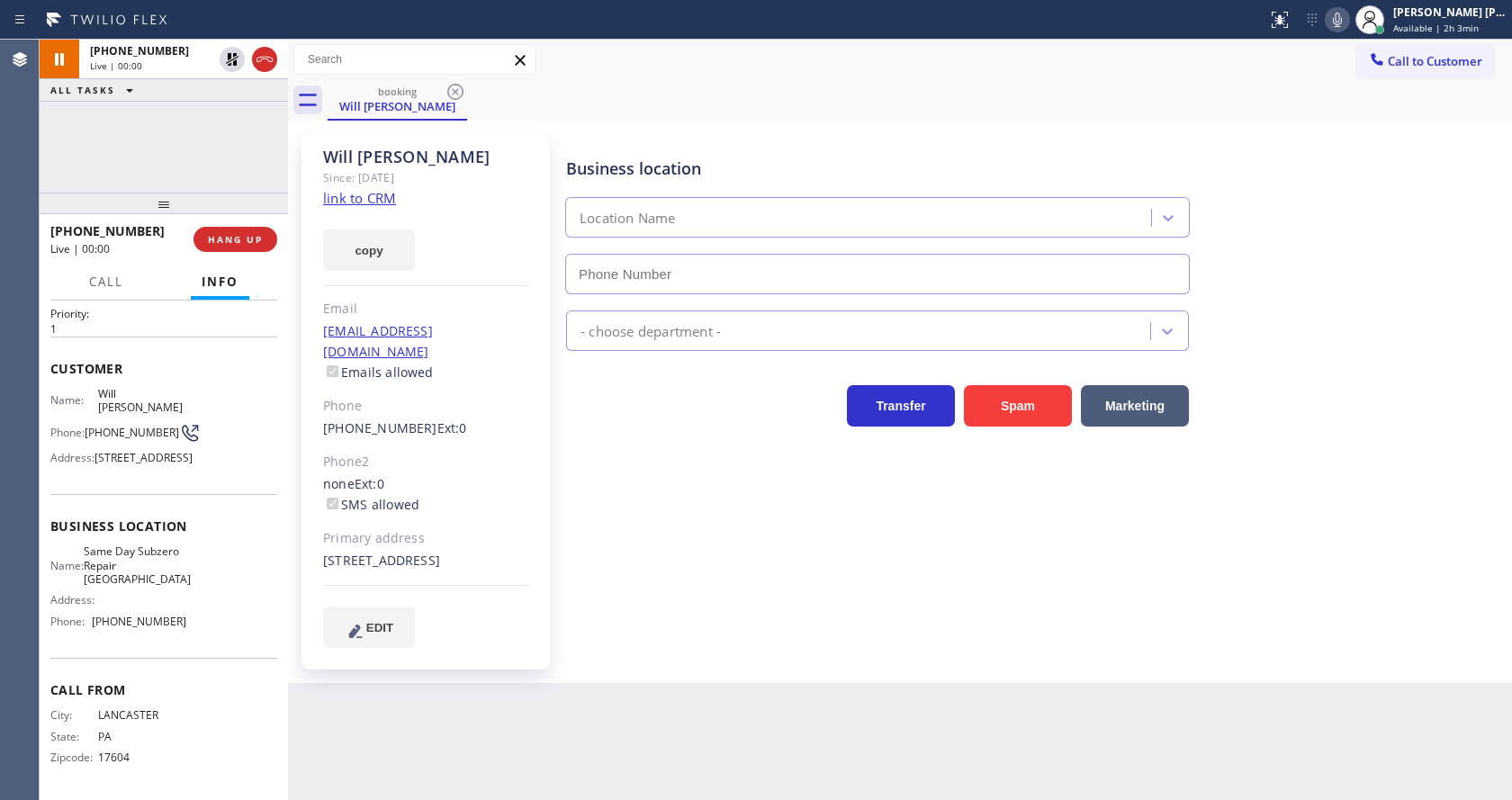
type input "[PHONE_NUMBER]"
click at [637, 491] on div "Business location Same Day Subzero Repair [GEOGRAPHIC_DATA] [PHONE_NUMBER] Appl…" at bounding box center [1034, 390] width 945 height 504
click at [558, 434] on div "Will [PERSON_NAME] Since: [DATE] link to CRM copy Email [EMAIL_ADDRESS][DOMAIN_…" at bounding box center [427, 402] width 270 height 554
click at [488, 204] on div "Will [PERSON_NAME] Since: [DATE] link to CRM copy Email [EMAIL_ADDRESS][DOMAIN_…" at bounding box center [426, 402] width 248 height 536
click at [680, 589] on div "Business location Same Day Subzero Repair [GEOGRAPHIC_DATA] [PHONE_NUMBER] Appl…" at bounding box center [1034, 390] width 945 height 504
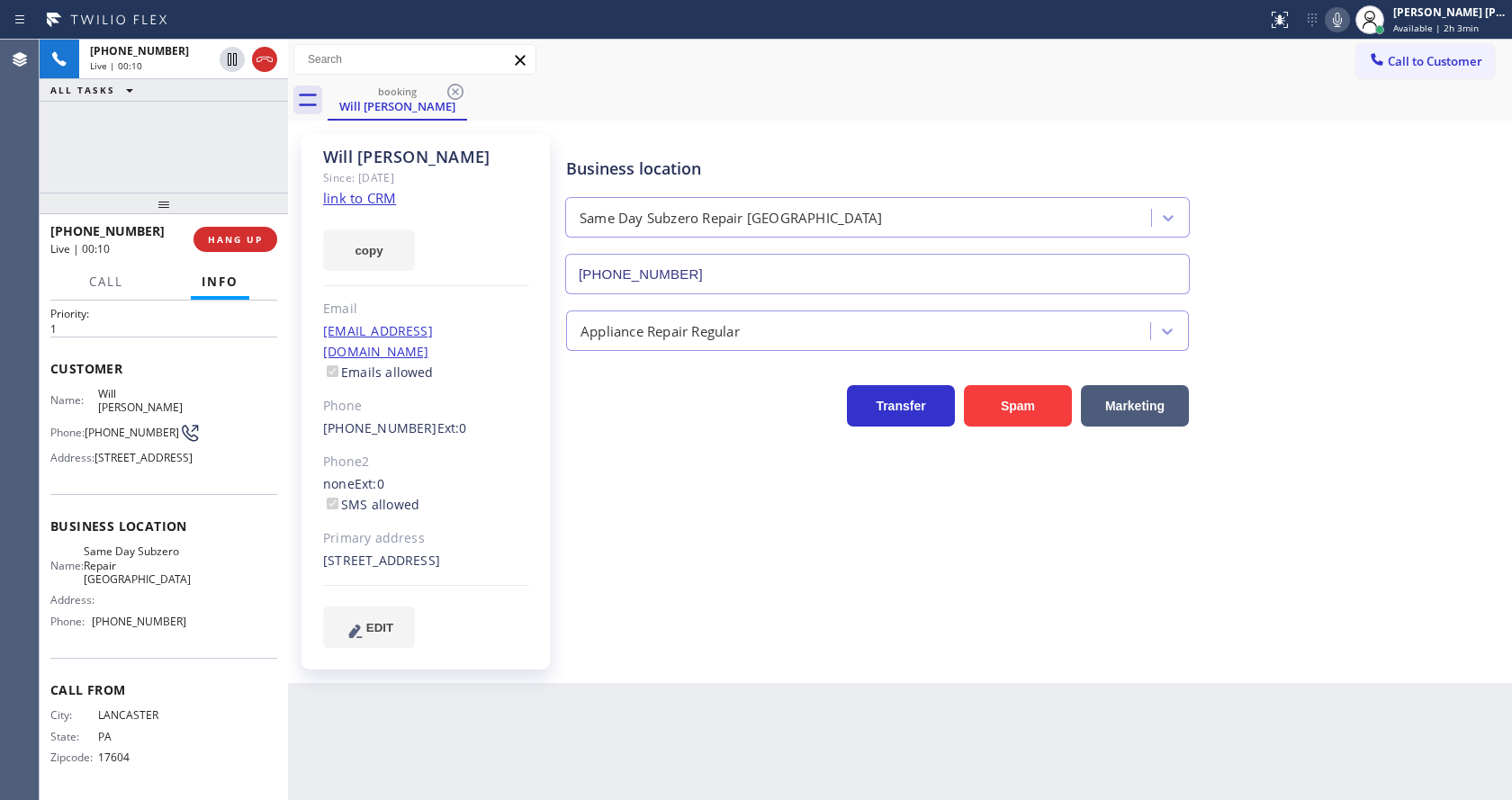
click at [657, 578] on div "Business location Same Day Subzero Repair [GEOGRAPHIC_DATA] [PHONE_NUMBER] Appl…" at bounding box center [1034, 390] width 945 height 504
click at [543, 621] on div "Will [PERSON_NAME] Since: [DATE] link to CRM copy Email [EMAIL_ADDRESS][DOMAIN_…" at bounding box center [426, 402] width 248 height 536
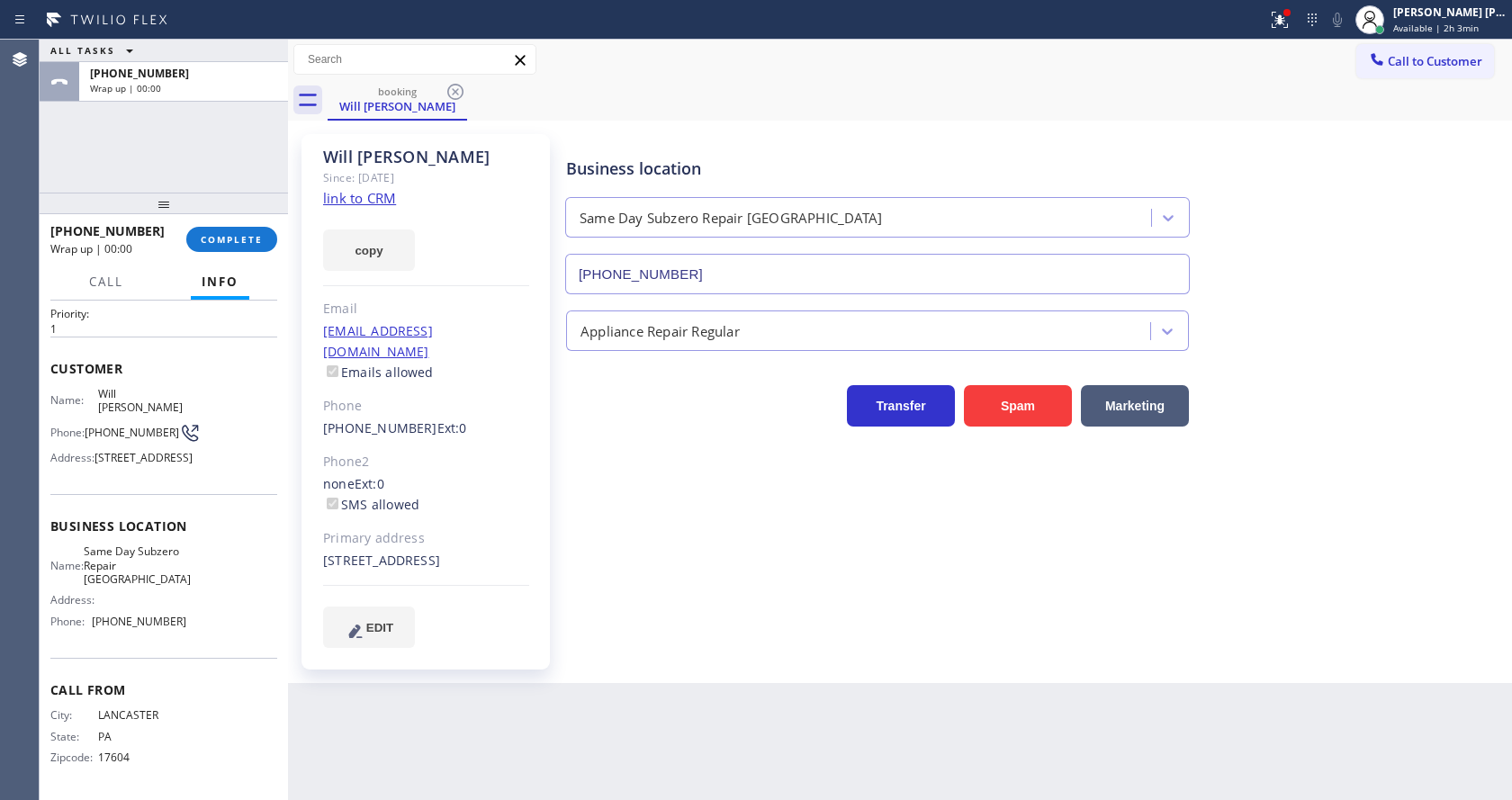
click at [219, 214] on div at bounding box center [163, 203] width 248 height 21
click at [219, 242] on span "COMPLETE" at bounding box center [232, 239] width 62 height 12
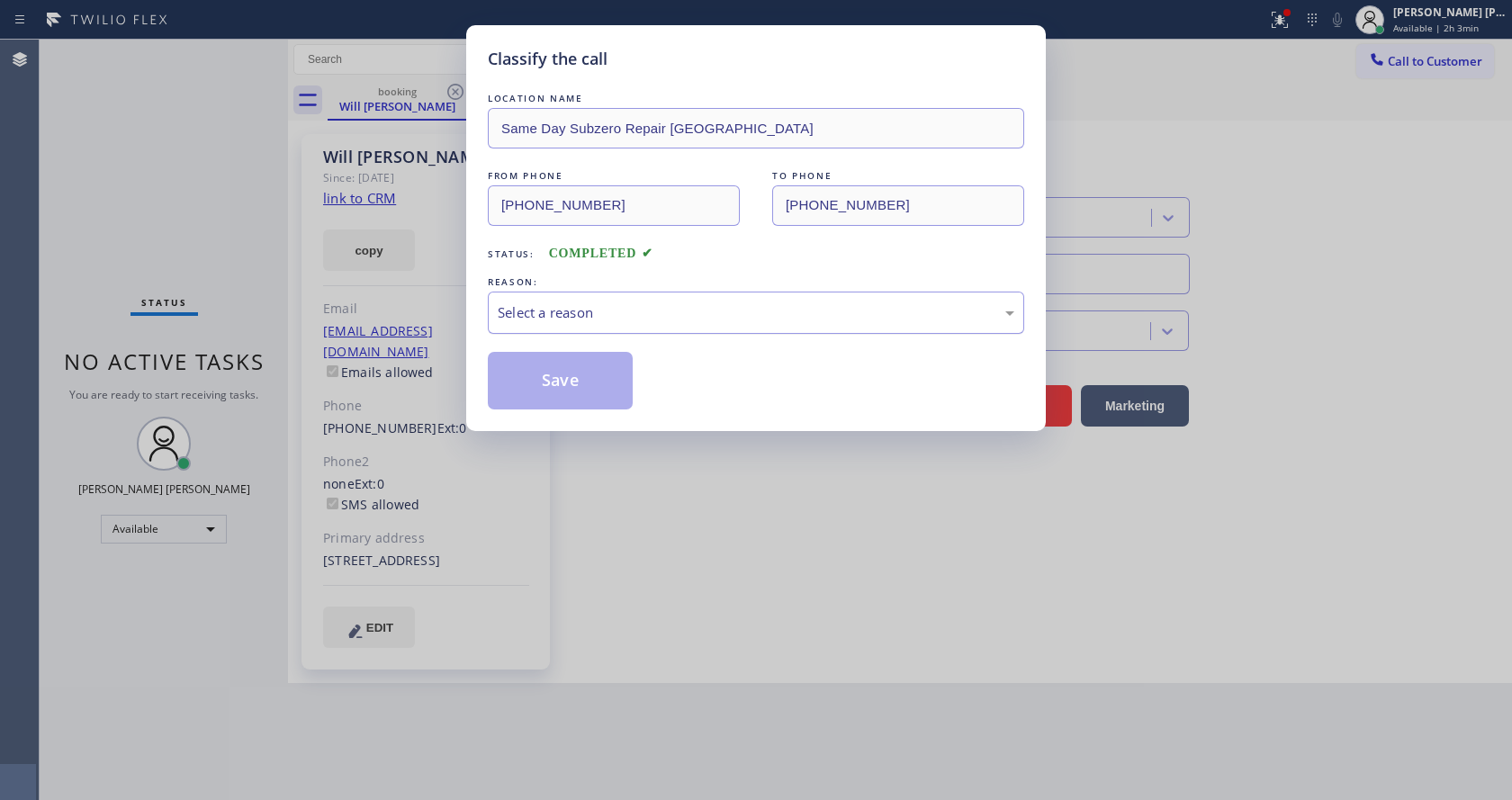
click at [544, 305] on div "Select a reason" at bounding box center [756, 313] width 517 height 21
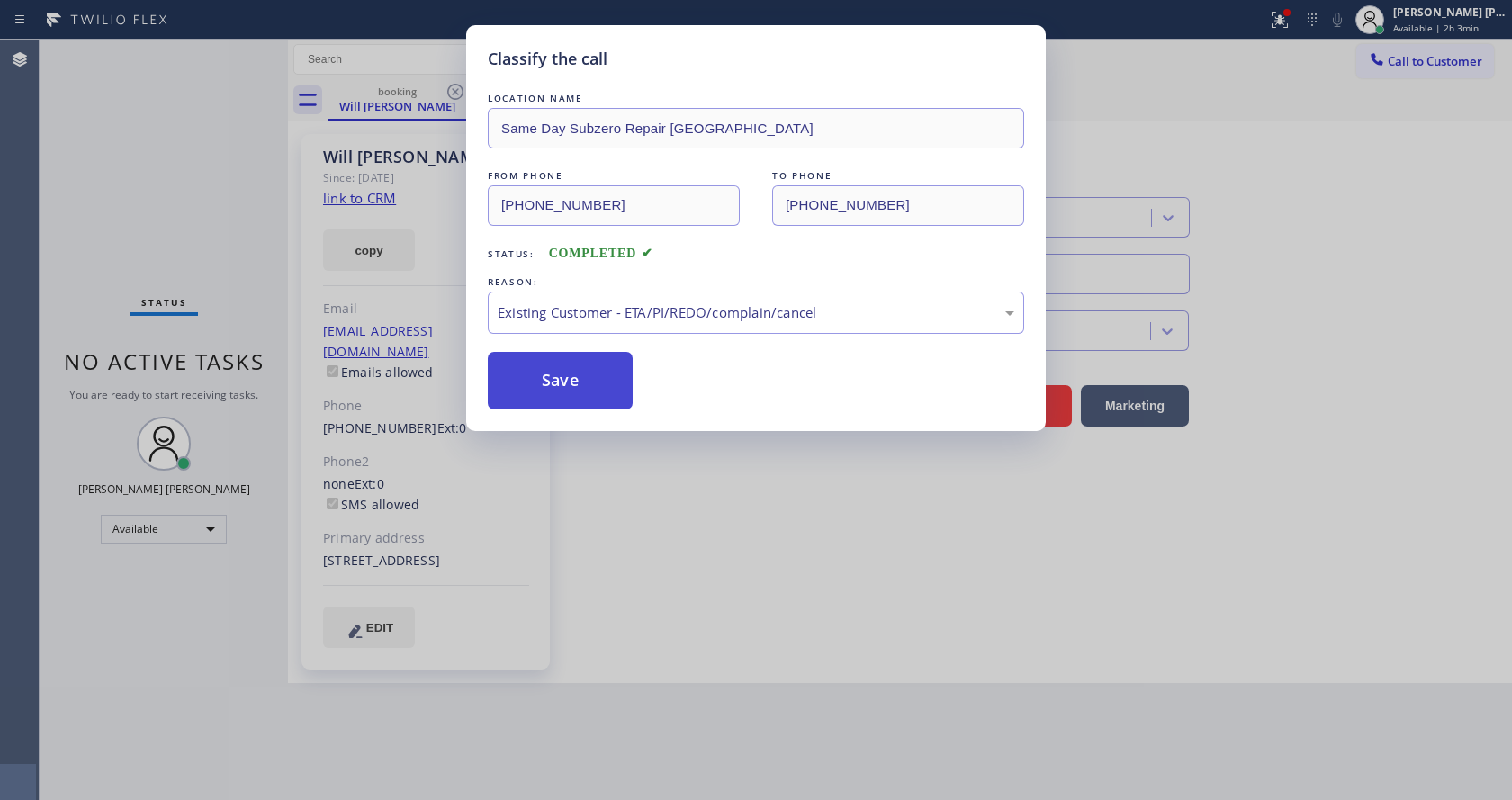
click at [567, 381] on button "Save" at bounding box center [560, 381] width 145 height 58
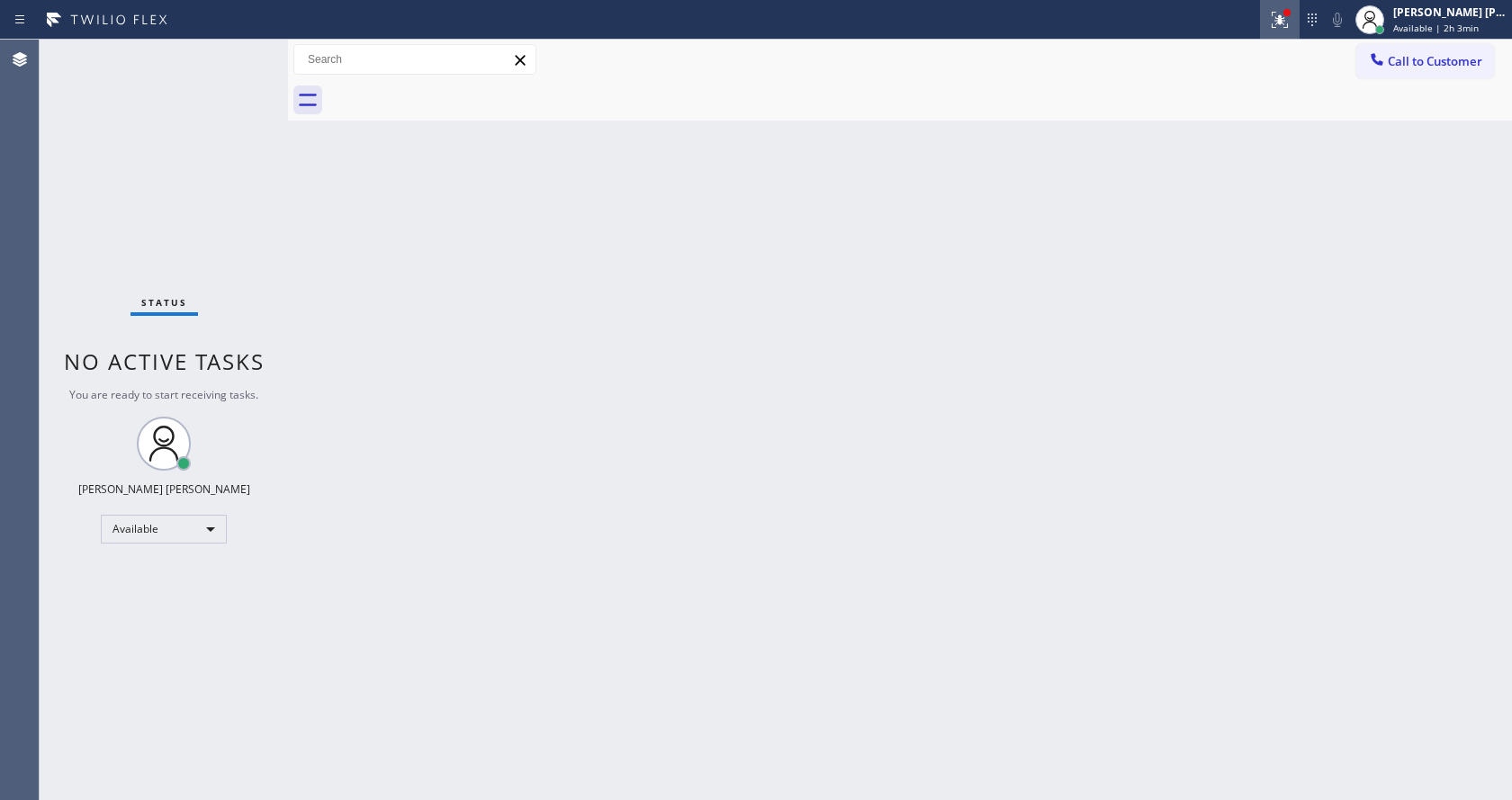
click at [1279, 22] on icon at bounding box center [1279, 19] width 21 height 21
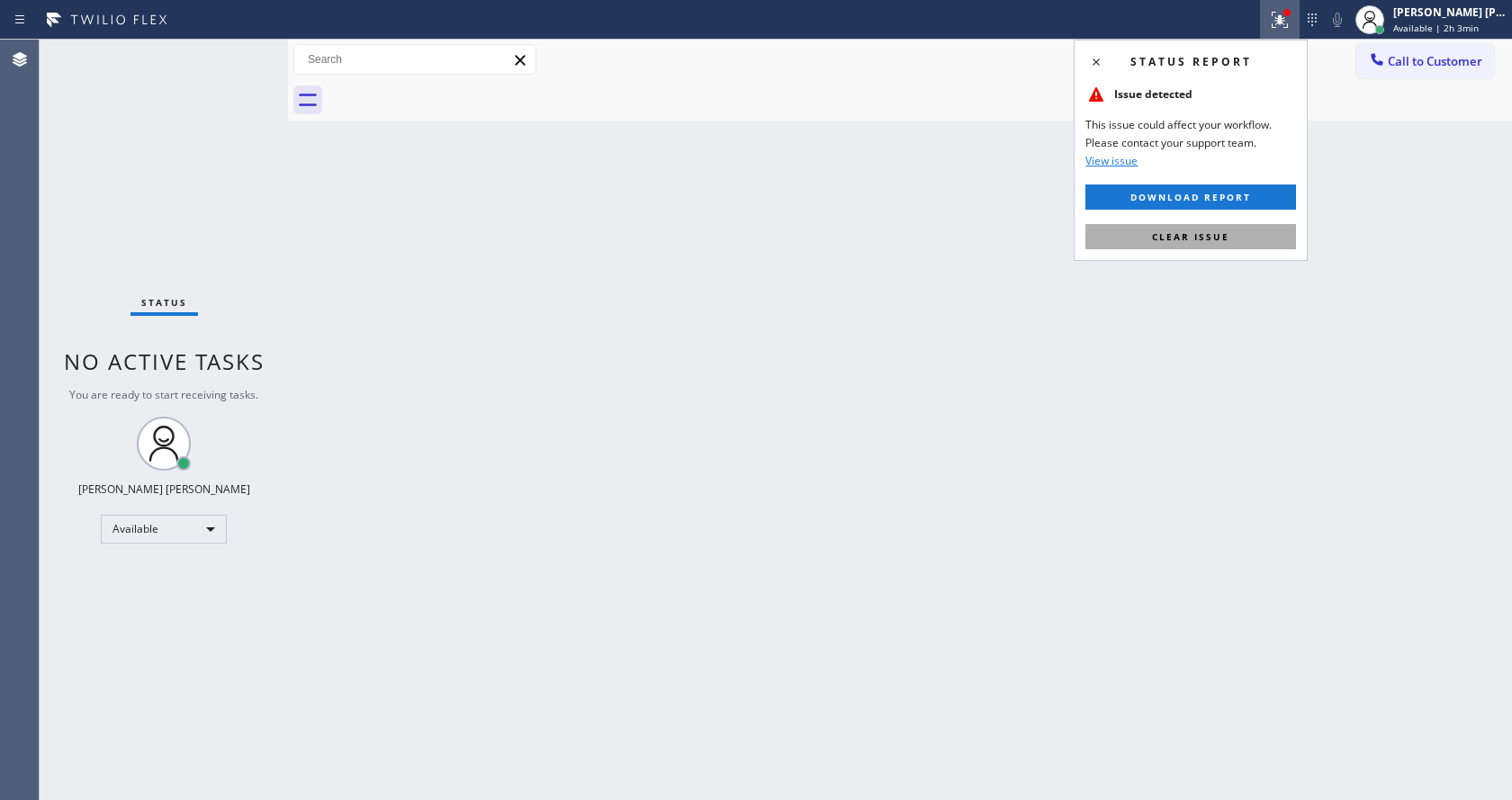
click at [1204, 241] on span "Clear issue" at bounding box center [1191, 237] width 78 height 12
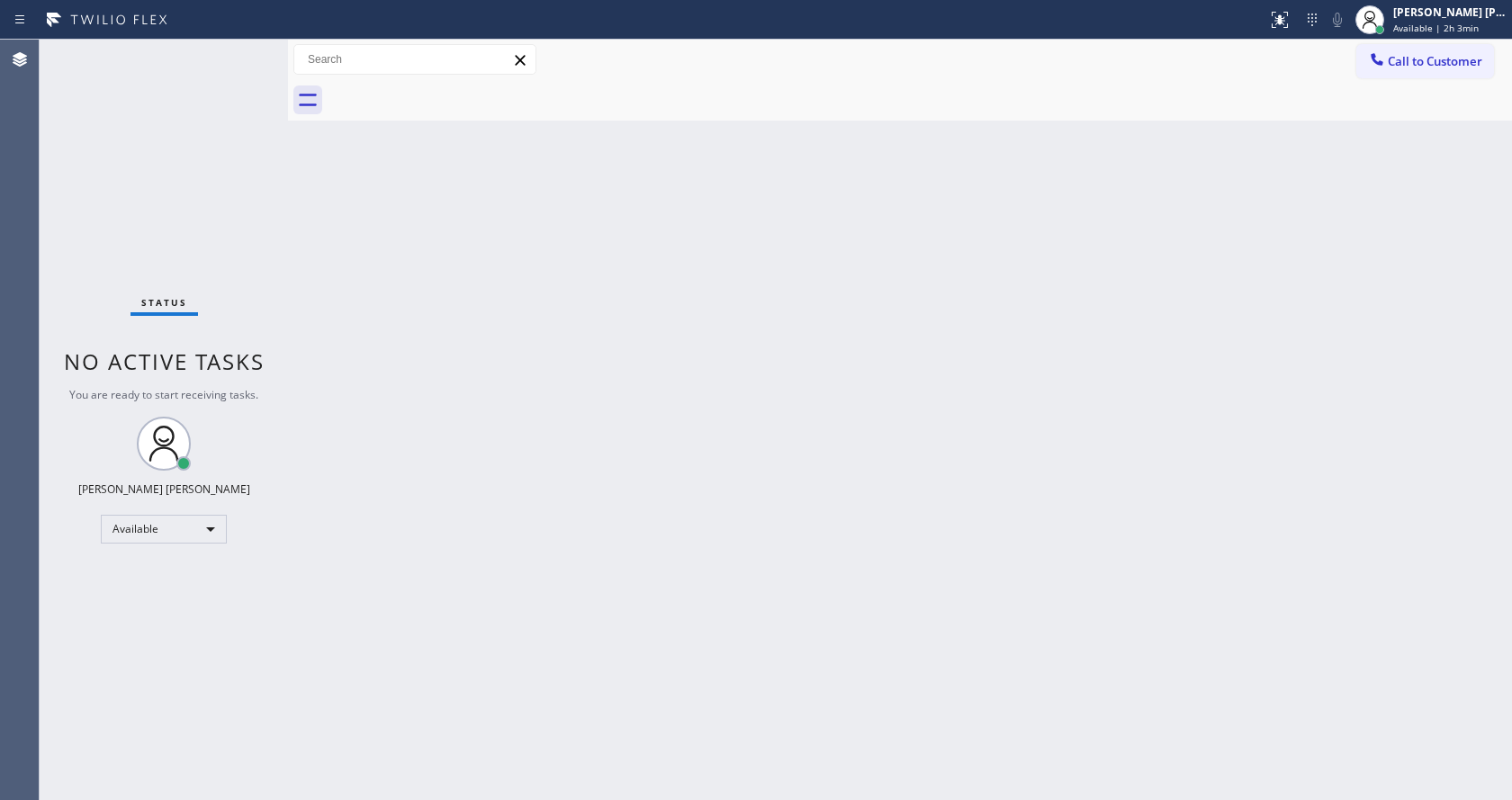
click at [1170, 300] on div "Back to Dashboard Change Sender ID Customers Technicians Select a contact Outbo…" at bounding box center [901, 419] width 1225 height 761
click at [237, 48] on div "Status No active tasks You are ready to start receiving tasks. [PERSON_NAME] [P…" at bounding box center [163, 419] width 248 height 761
click at [240, 49] on div "Status No active tasks You are ready to start receiving tasks. [PERSON_NAME] [P…" at bounding box center [163, 419] width 248 height 761
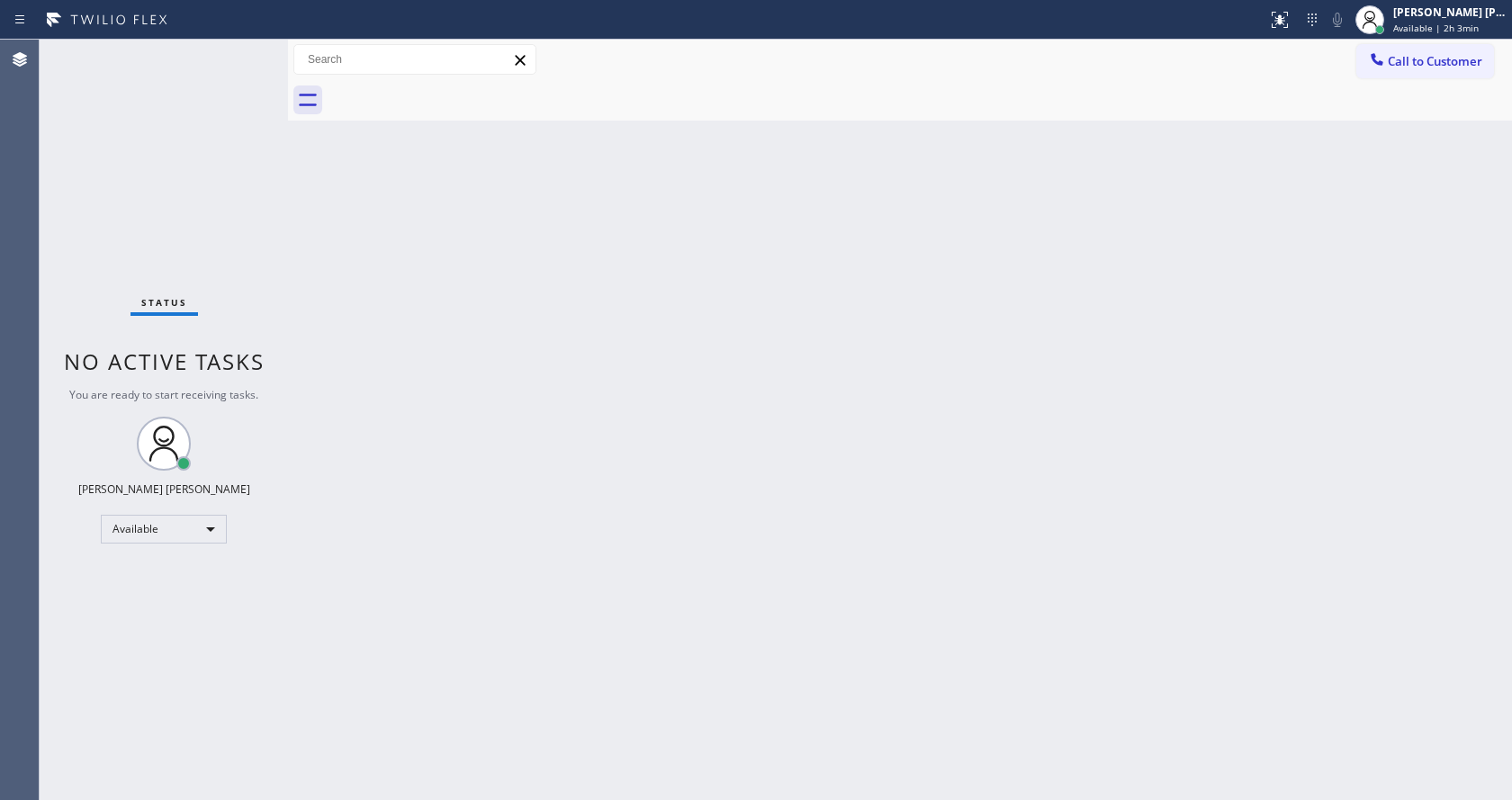
click at [240, 49] on div "Status No active tasks You are ready to start receiving tasks. [PERSON_NAME] [P…" at bounding box center [163, 419] width 248 height 761
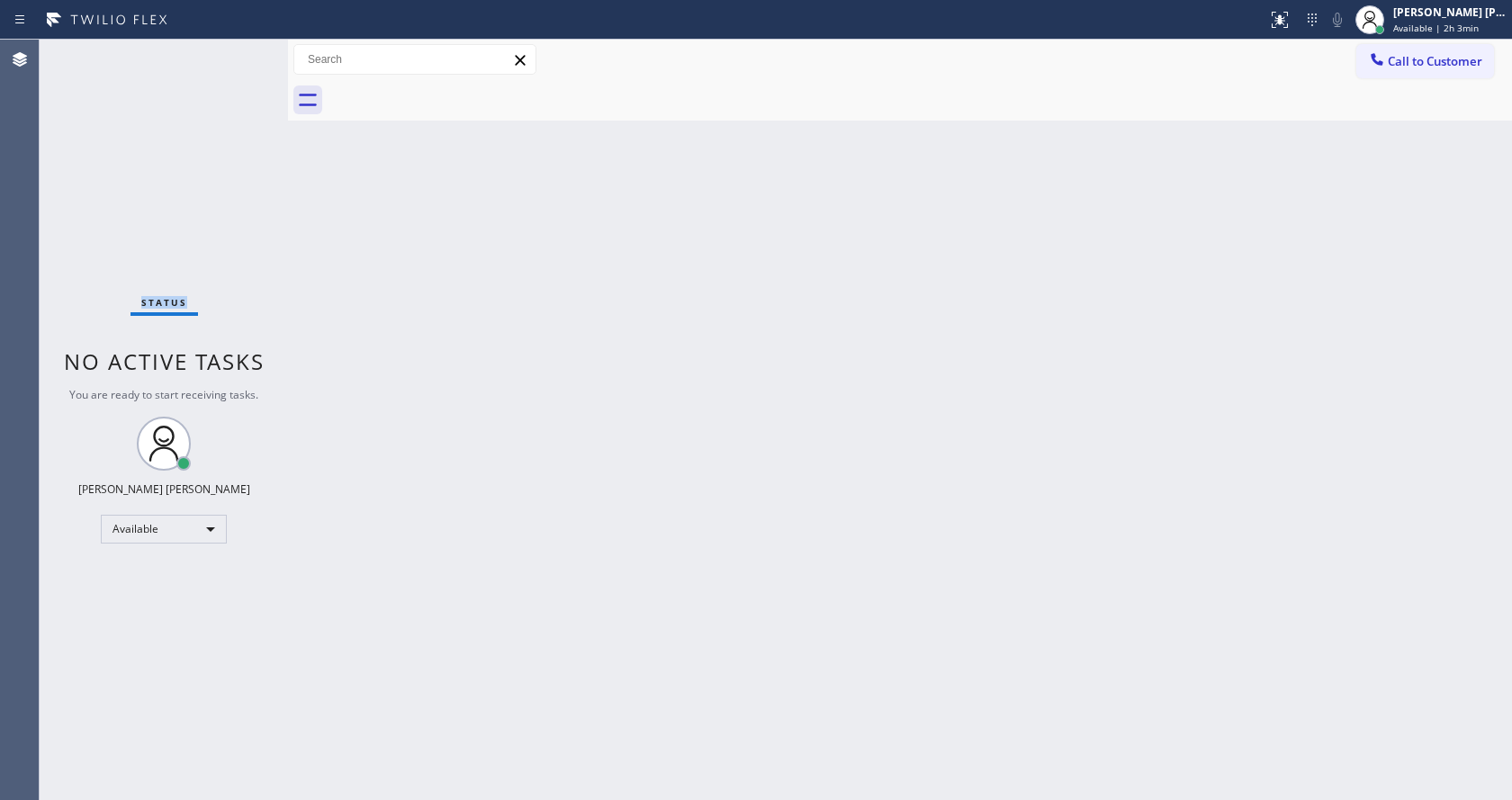
click at [240, 49] on div "Status No active tasks You are ready to start receiving tasks. [PERSON_NAME] [P…" at bounding box center [163, 419] width 248 height 761
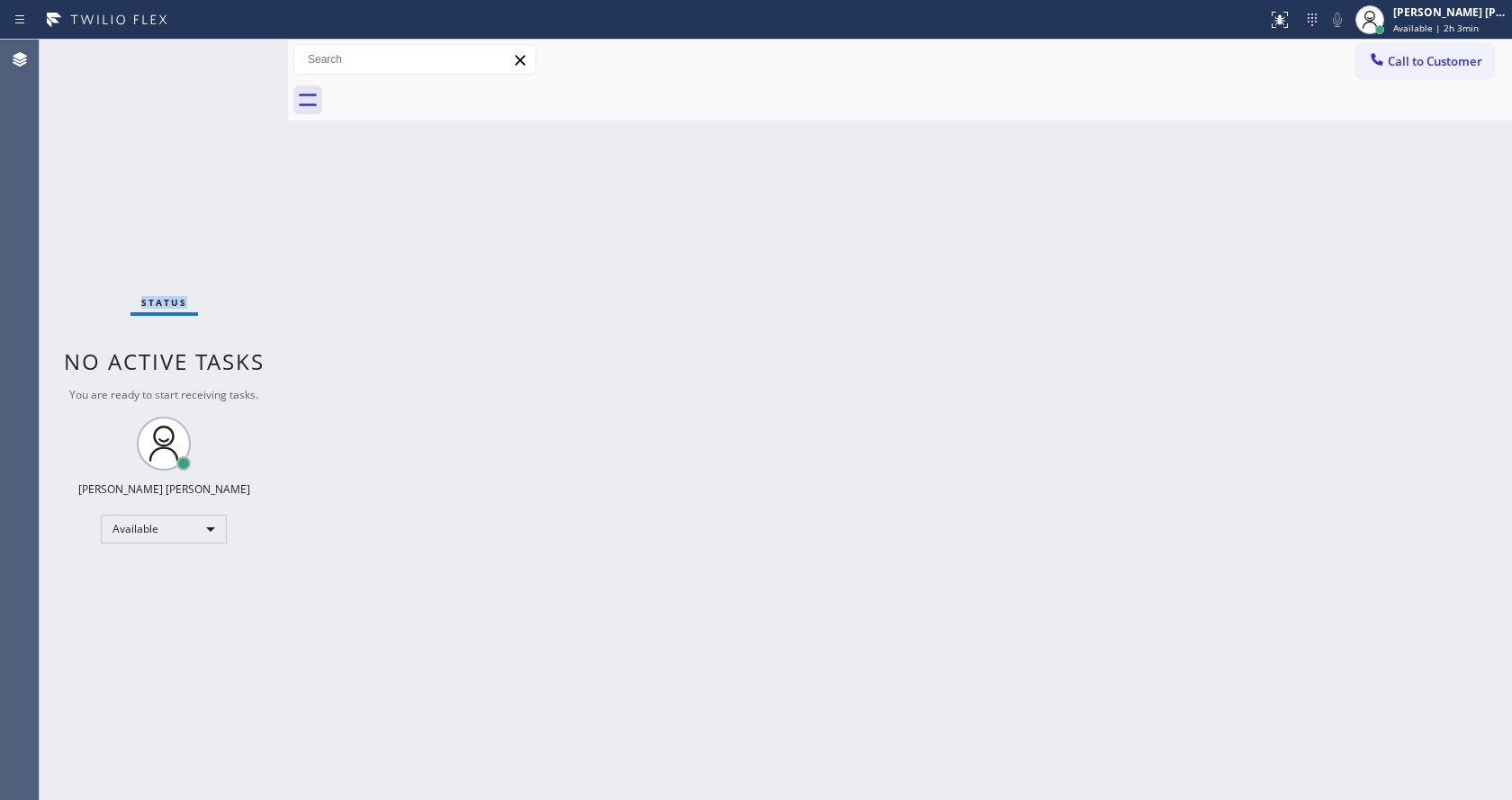
click at [240, 49] on div "Status No active tasks You are ready to start receiving tasks. [PERSON_NAME] [P…" at bounding box center [163, 419] width 248 height 761
click at [239, 49] on div "Status No active tasks You are ready to start receiving tasks. [PERSON_NAME] [P…" at bounding box center [163, 419] width 248 height 761
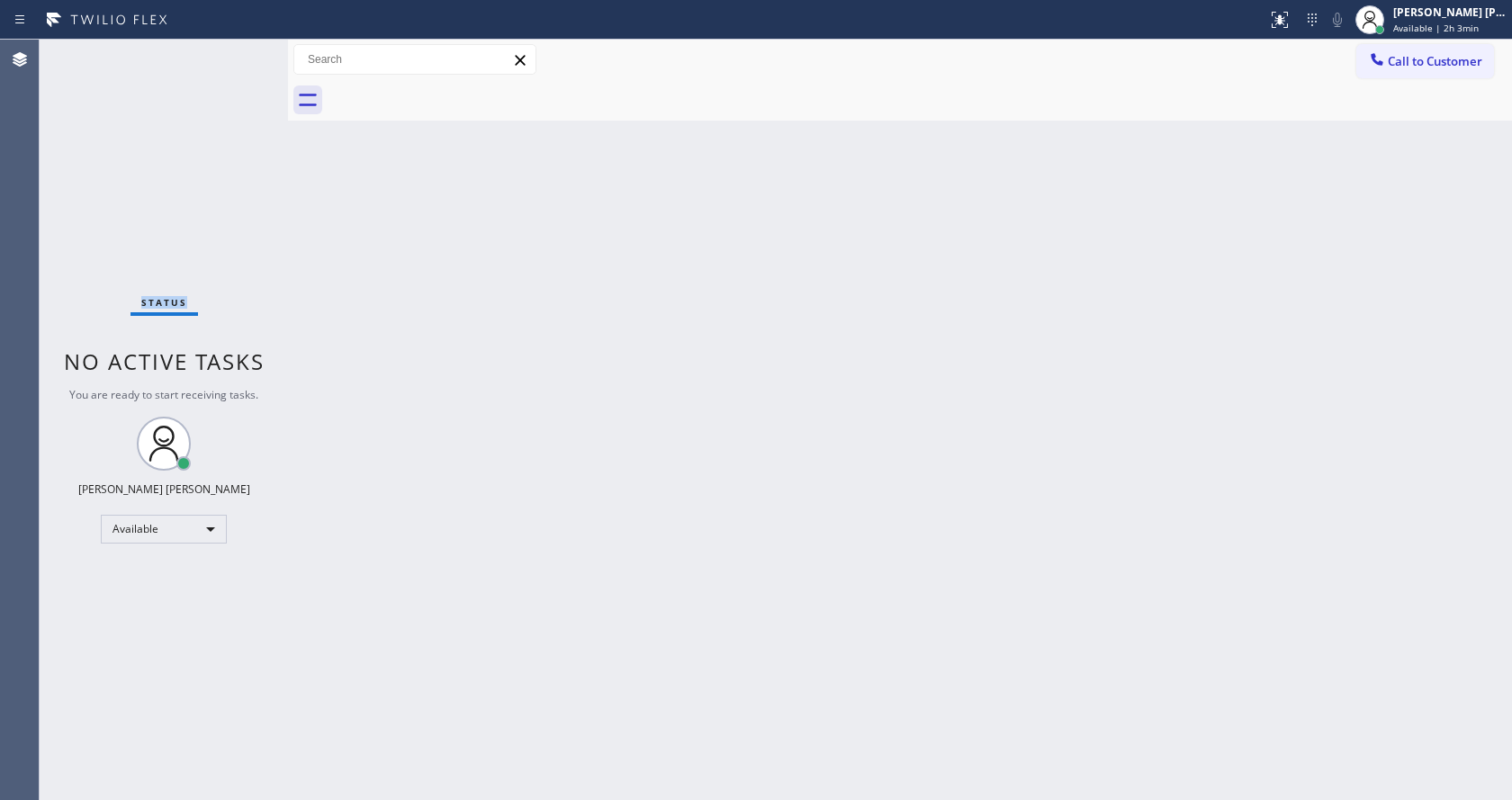
click at [239, 49] on div "Status No active tasks You are ready to start receiving tasks. [PERSON_NAME] [P…" at bounding box center [163, 419] width 248 height 761
click at [250, 50] on div "Status No active tasks You are ready to start receiving tasks. [PERSON_NAME] [P…" at bounding box center [163, 419] width 248 height 761
click at [248, 50] on div "Status No active tasks You are ready to start receiving tasks. [PERSON_NAME] [P…" at bounding box center [163, 419] width 248 height 761
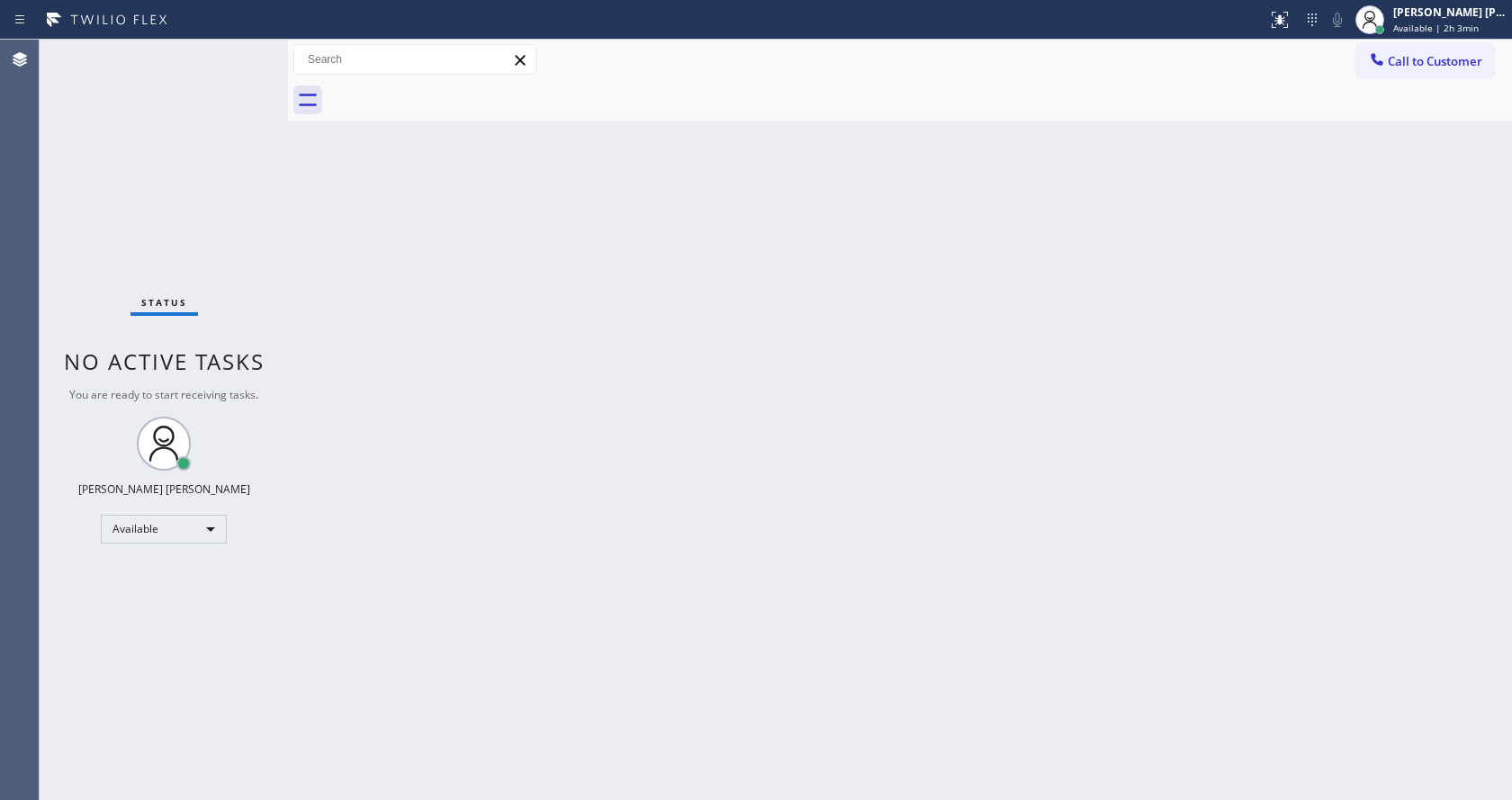
click at [248, 50] on div "Status No active tasks You are ready to start receiving tasks. [PERSON_NAME] [P…" at bounding box center [163, 419] width 248 height 761
click at [1407, 58] on span "Call to Customer" at bounding box center [1435, 61] width 94 height 16
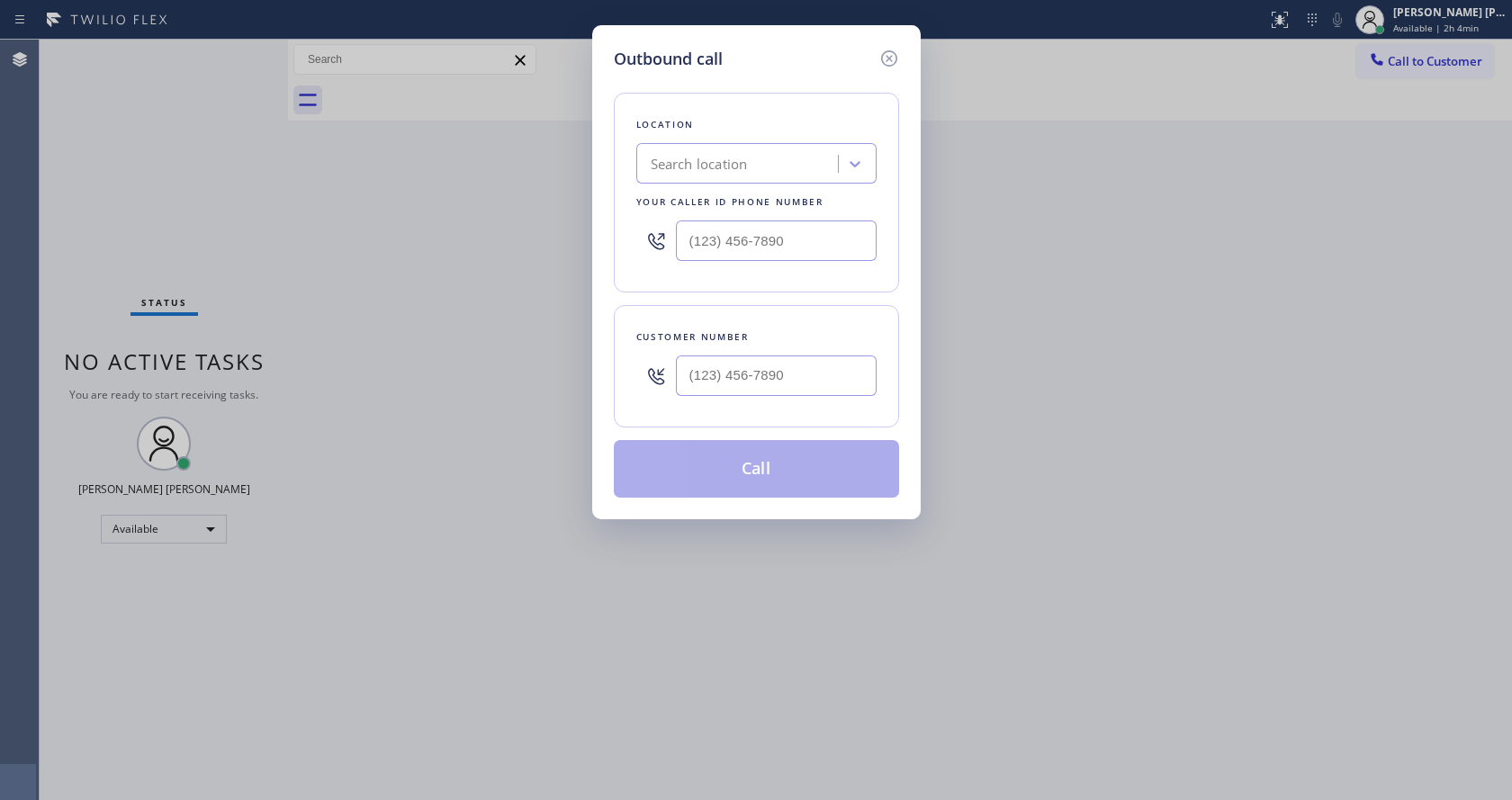
click at [749, 237] on input "text" at bounding box center [776, 240] width 201 height 40
paste input "720) 741-7377"
type input "[PHONE_NUMBER]"
click at [795, 377] on input "(___) ___-____" at bounding box center [776, 376] width 201 height 40
paste input "717) 283-7141"
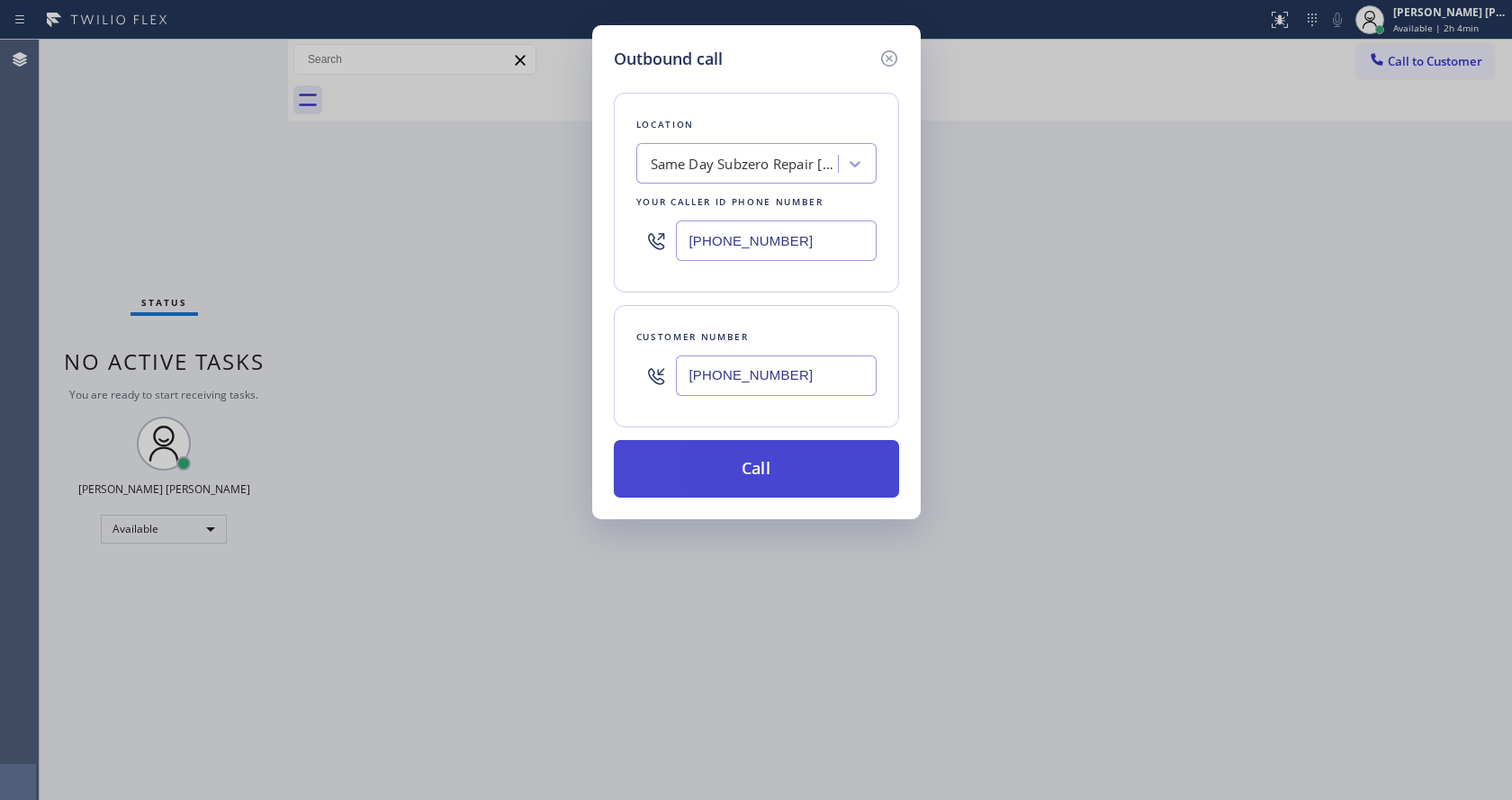
type input "[PHONE_NUMBER]"
click at [747, 466] on button "Call" at bounding box center [756, 469] width 285 height 58
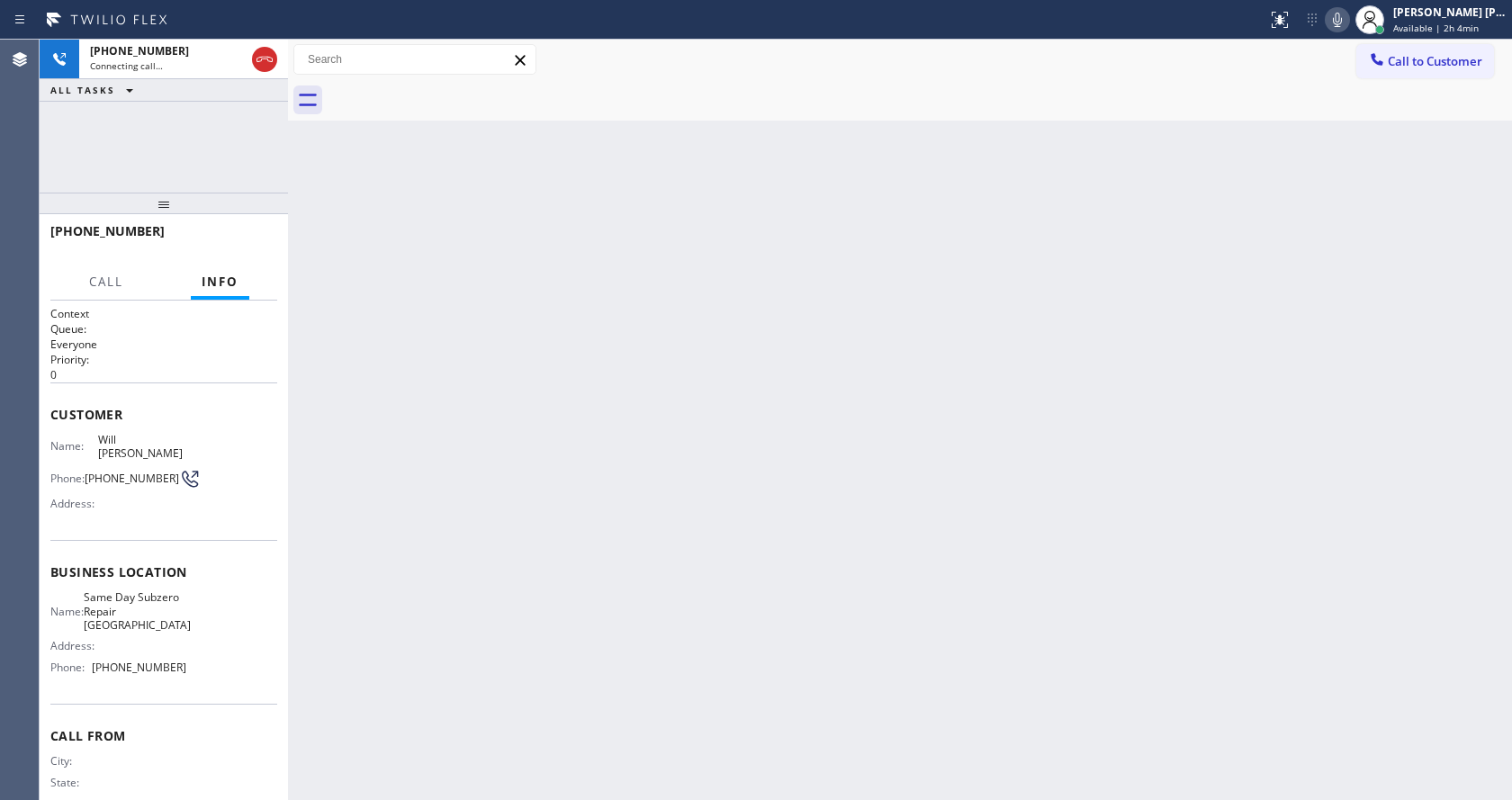
click at [440, 439] on div "Back to Dashboard Change Sender ID Customers Technicians Select a contact Outbo…" at bounding box center [901, 419] width 1225 height 761
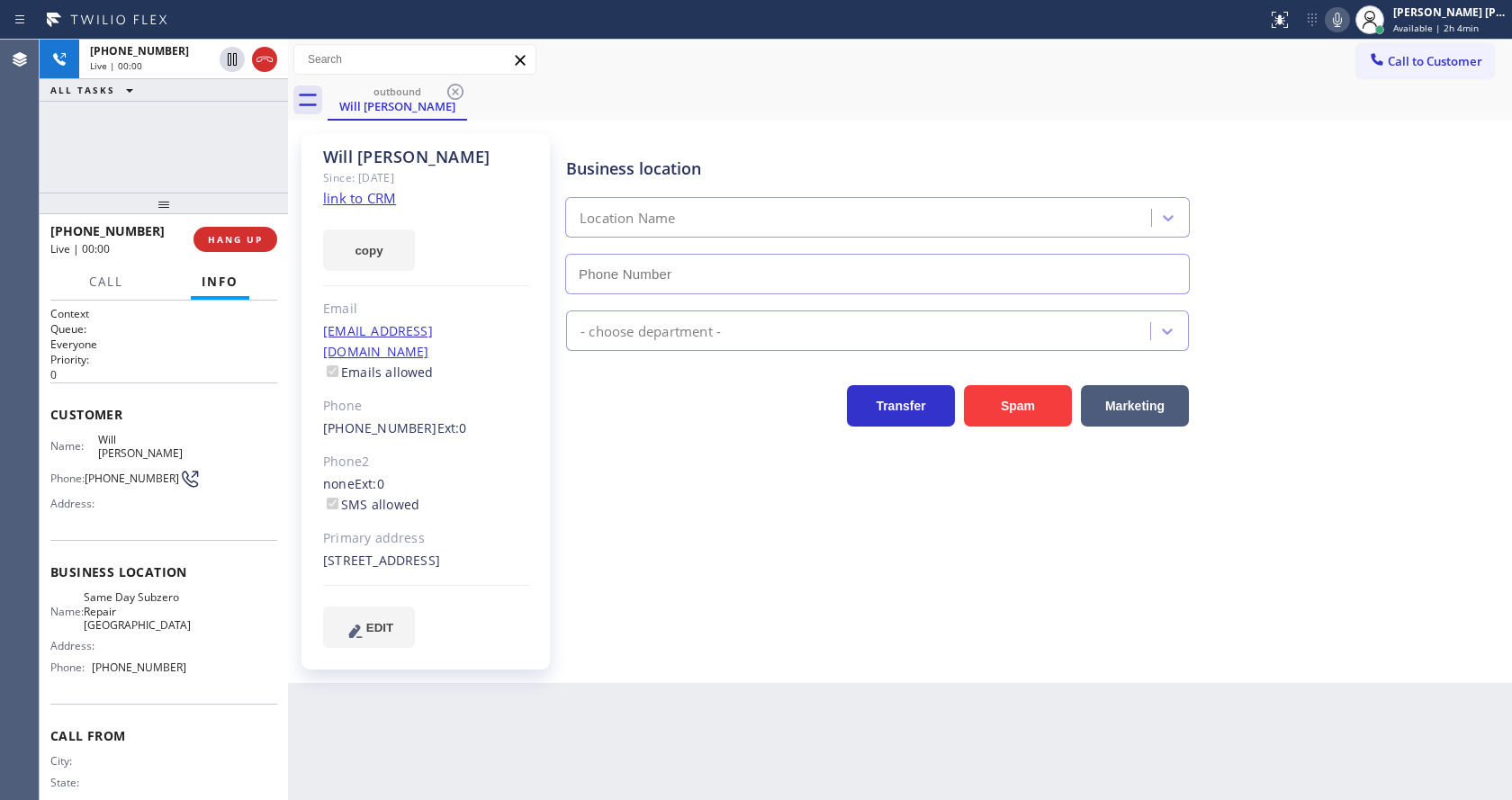
click at [526, 475] on div "none Ext: 0 SMS allowed" at bounding box center [426, 495] width 206 height 41
type input "[PHONE_NUMBER]"
click at [594, 504] on div "Business location Same Day Subzero Repair [GEOGRAPHIC_DATA] [PHONE_NUMBER] Appl…" at bounding box center [1034, 390] width 945 height 504
click at [543, 440] on div "Will [PERSON_NAME] Since: [DATE] link to CRM copy Email [EMAIL_ADDRESS][DOMAIN_…" at bounding box center [426, 402] width 248 height 536
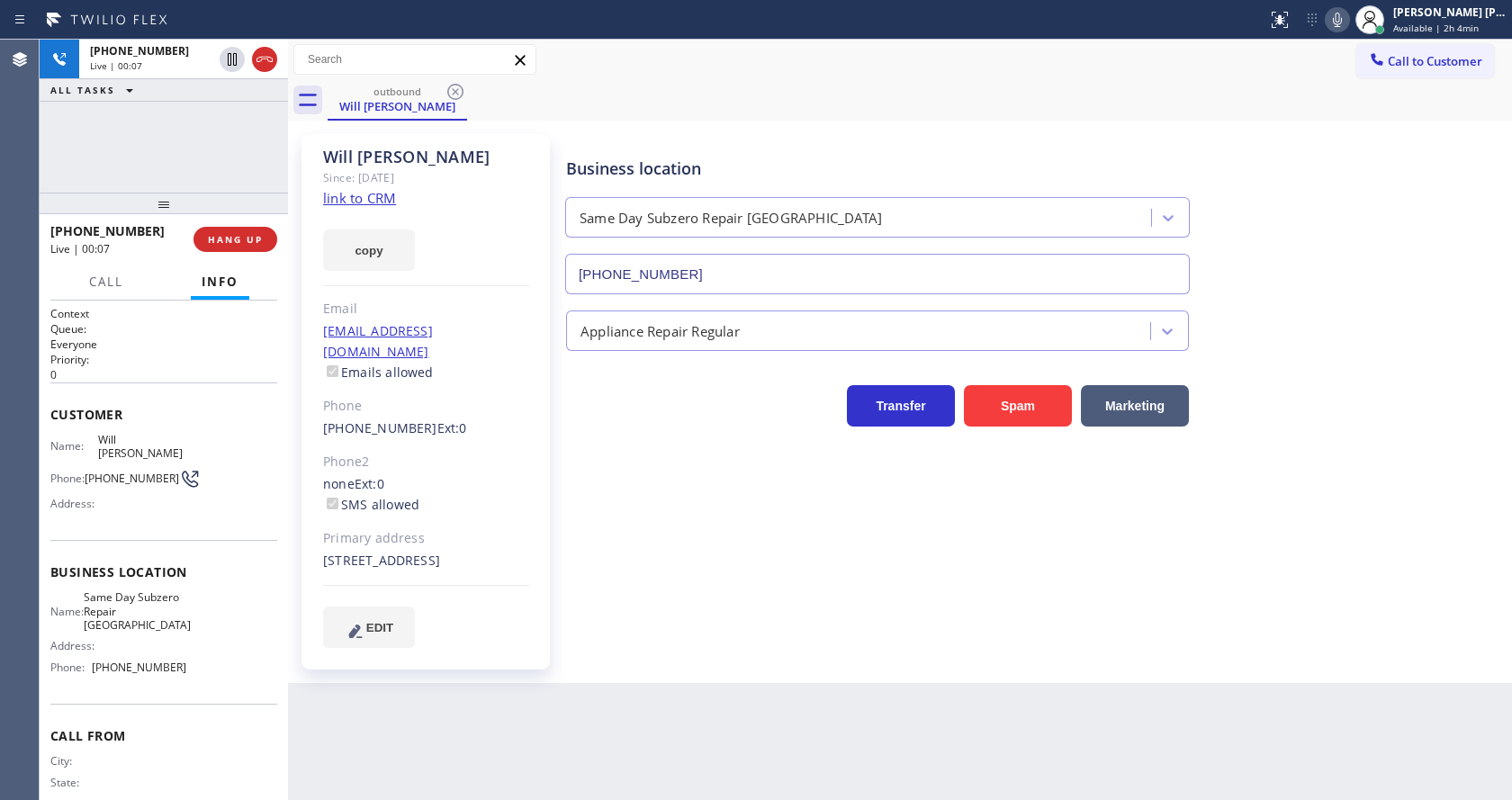
click at [671, 669] on div "Business location Same Day Subzero Repair [GEOGRAPHIC_DATA] [PHONE_NUMBER] Appl…" at bounding box center [1034, 409] width 945 height 540
click at [550, 478] on div "Will [PERSON_NAME] Since: [DATE] link to CRM copy Email [EMAIL_ADDRESS][DOMAIN_…" at bounding box center [428, 402] width 252 height 536
click at [539, 423] on div "Will [PERSON_NAME] Since: [DATE] link to CRM copy Email [EMAIL_ADDRESS][DOMAIN_…" at bounding box center [426, 402] width 248 height 536
click at [572, 529] on div "Business location Same Day Subzero Repair [GEOGRAPHIC_DATA] [PHONE_NUMBER] Appl…" at bounding box center [1034, 390] width 945 height 504
click at [633, 557] on div "Business location Same Day Subzero Repair [GEOGRAPHIC_DATA] [PHONE_NUMBER] Appl…" at bounding box center [1034, 390] width 945 height 504
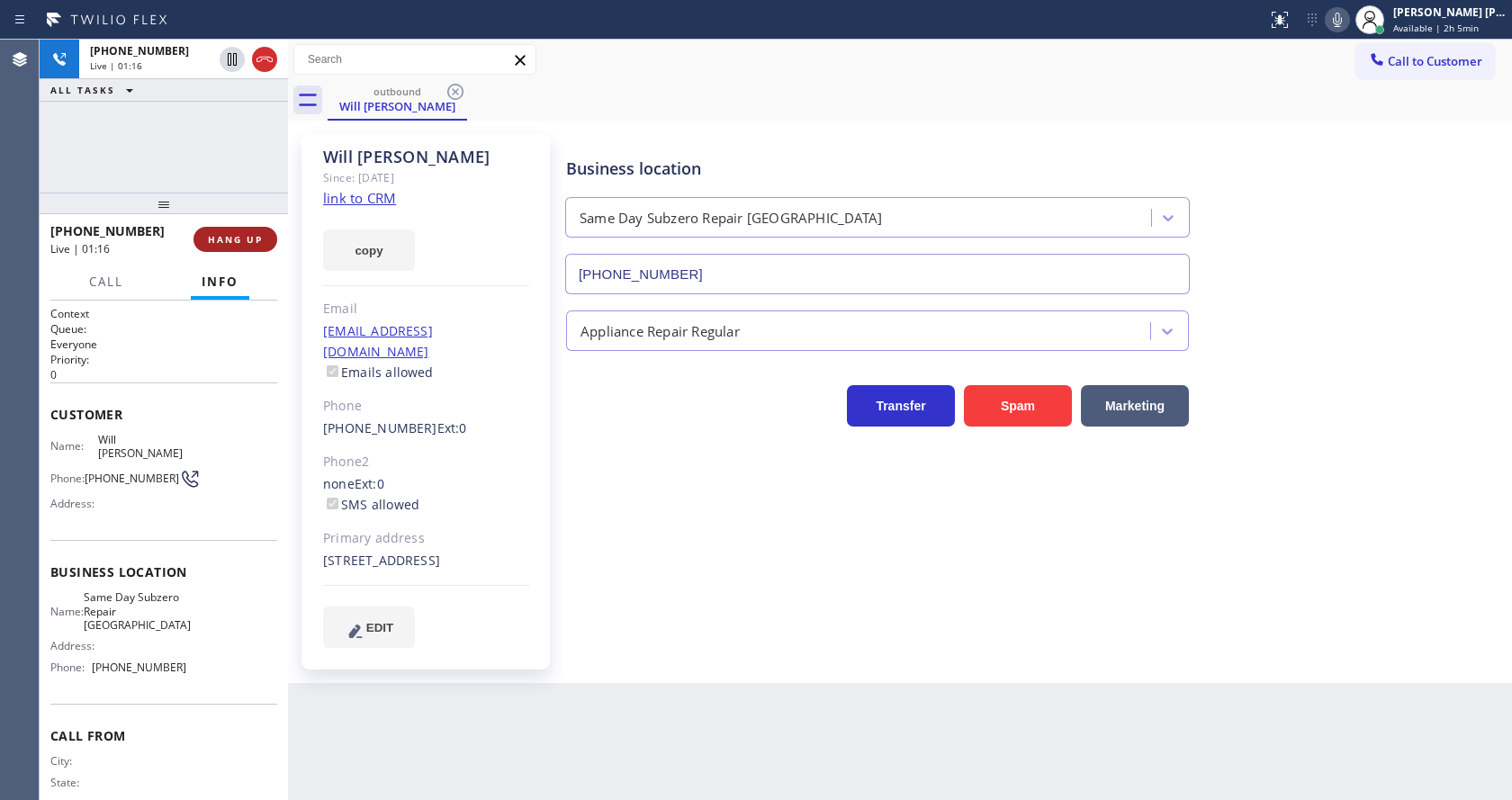
click at [227, 235] on span "HANG UP" at bounding box center [235, 239] width 55 height 12
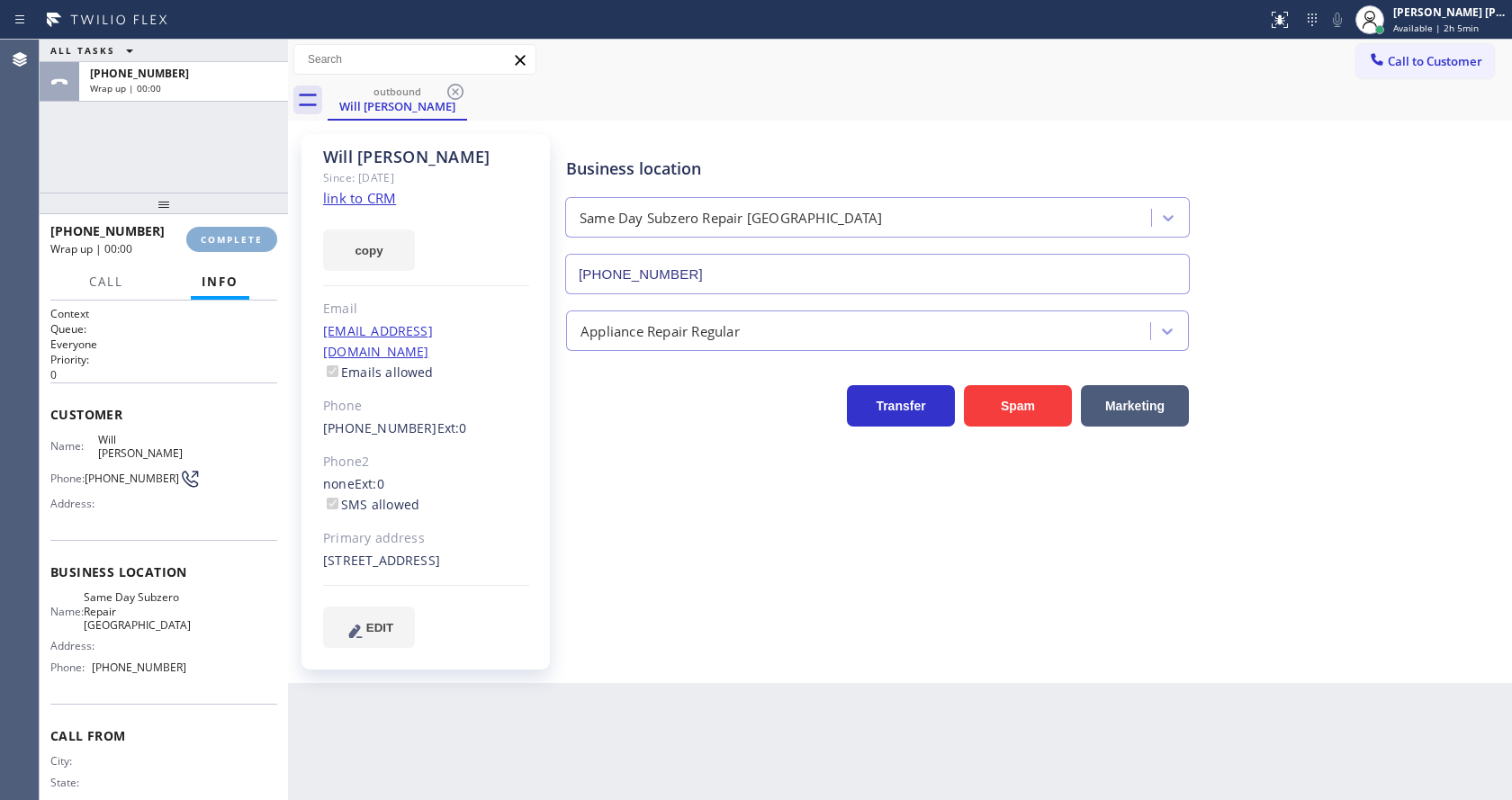
click at [227, 235] on span "COMPLETE" at bounding box center [232, 239] width 62 height 12
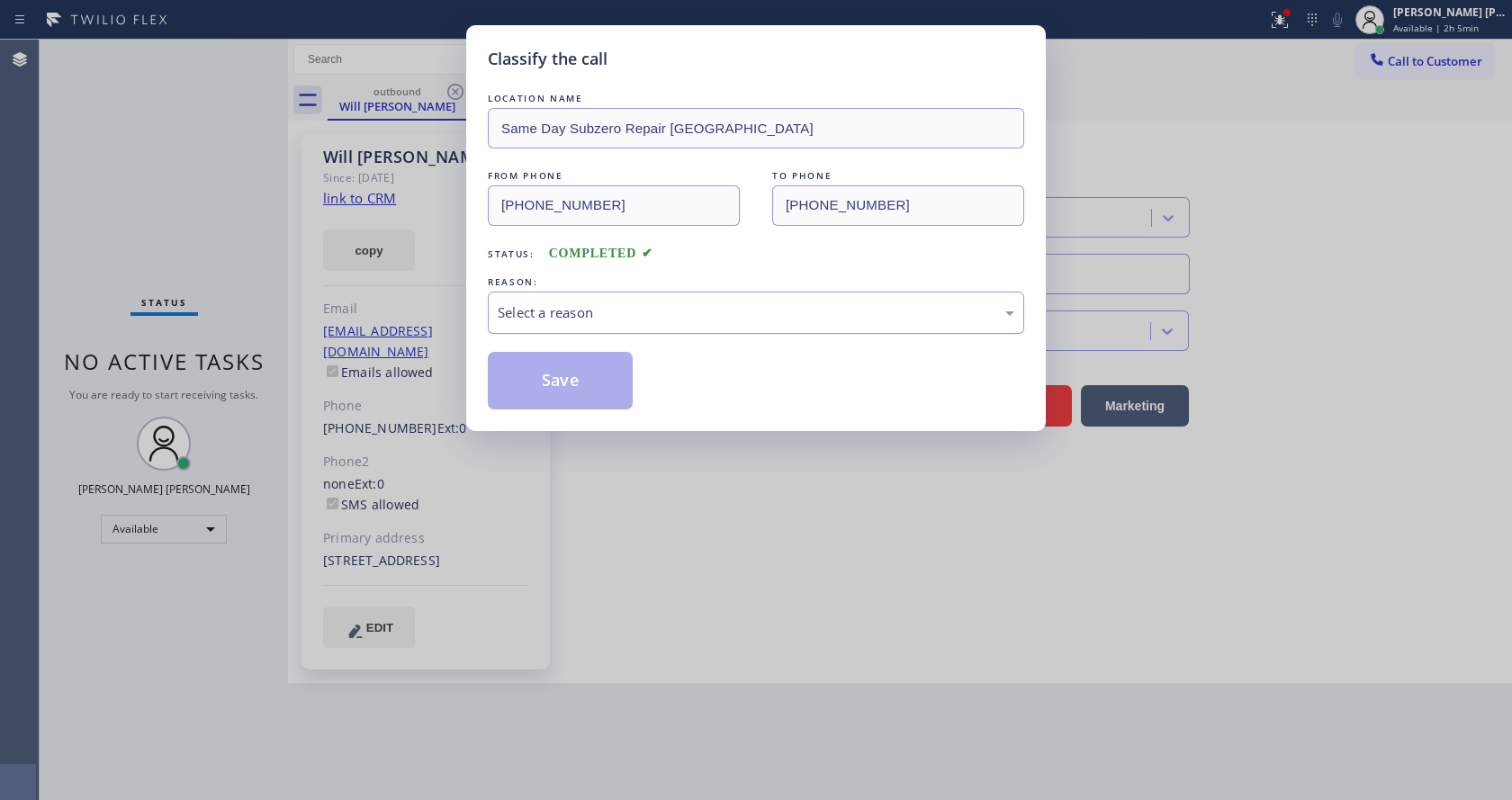
click at [606, 306] on div "Select a reason" at bounding box center [756, 313] width 517 height 21
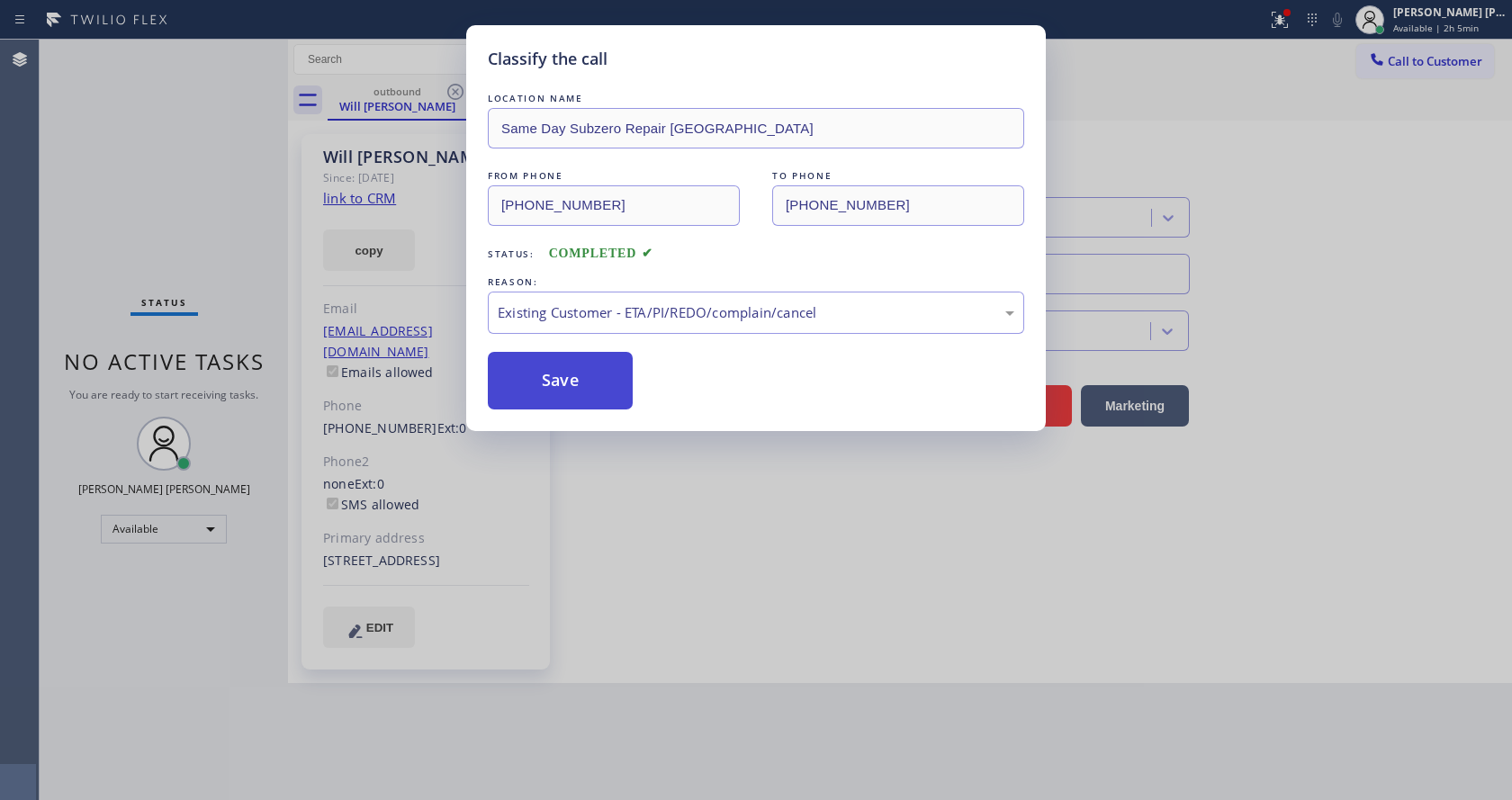
click at [560, 373] on button "Save" at bounding box center [560, 381] width 145 height 58
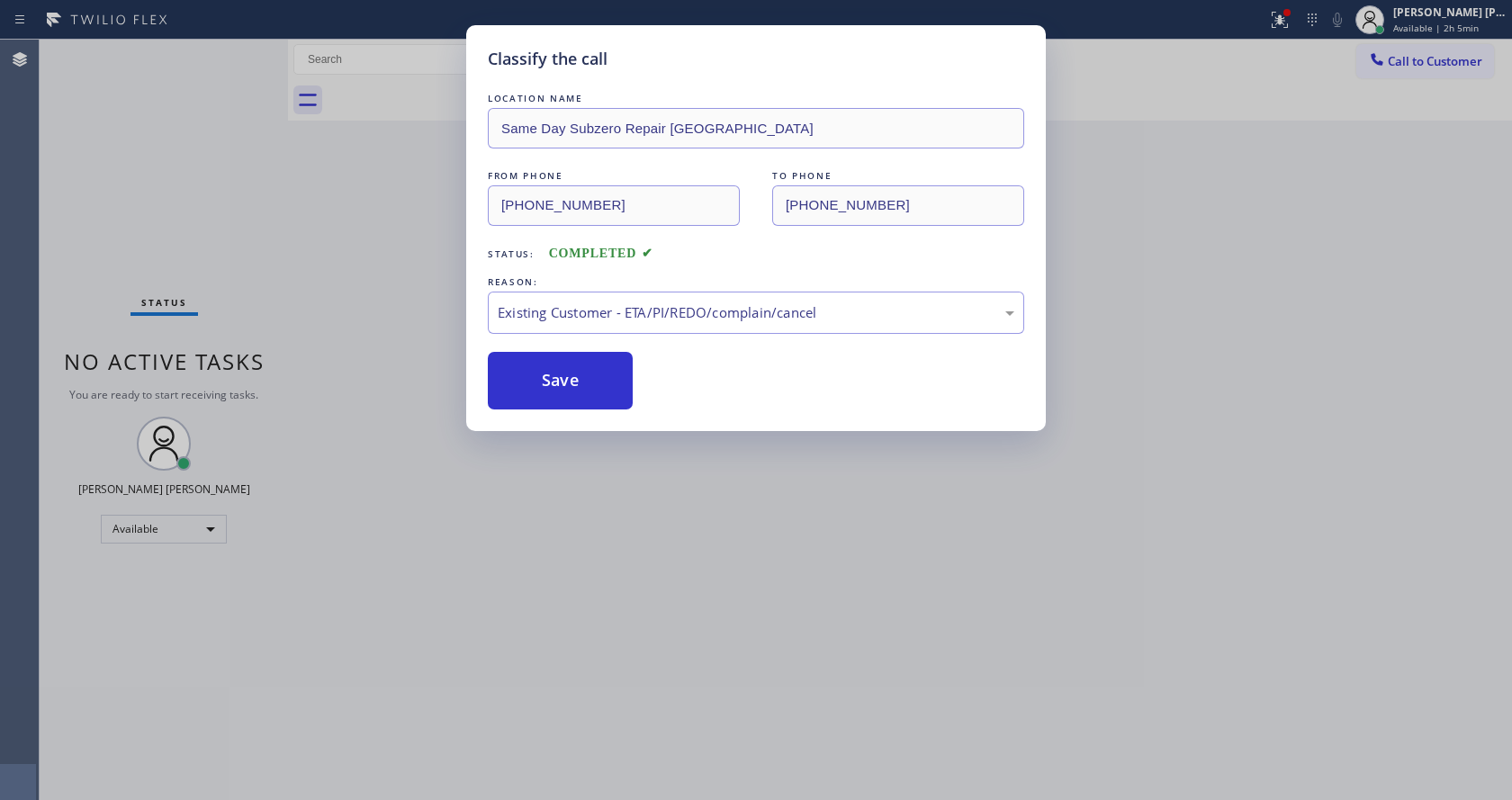
click at [678, 517] on div "Classify the call LOCATION NAME Same Day Subzero Repair [GEOGRAPHIC_DATA] FROM …" at bounding box center [756, 400] width 1512 height 800
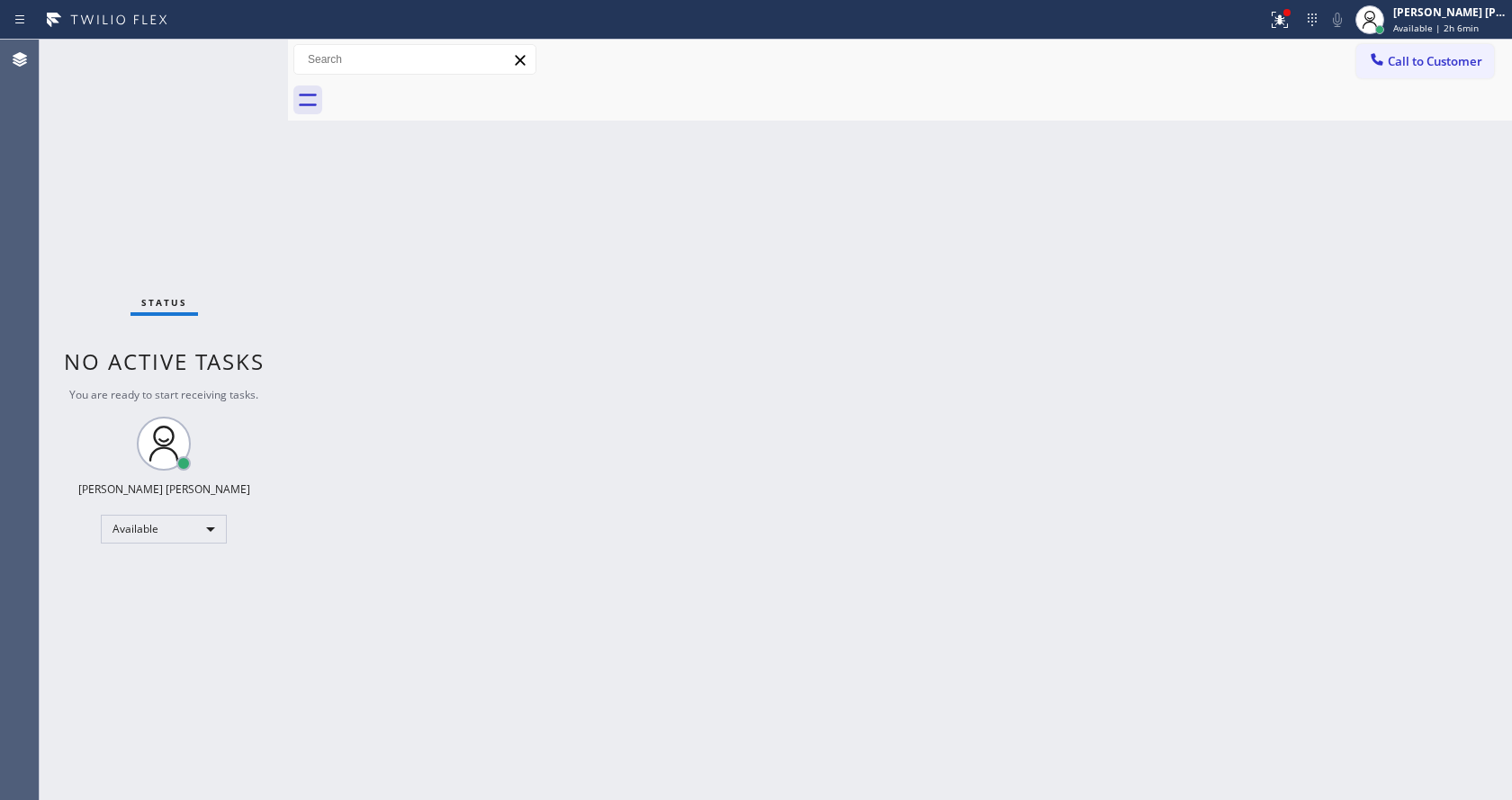
click at [905, 539] on div "Back to Dashboard Change Sender ID Customers Technicians Select a contact Outbo…" at bounding box center [901, 419] width 1225 height 761
click at [387, 688] on div "Back to Dashboard Change Sender ID Customers Technicians Select a contact Outbo…" at bounding box center [901, 419] width 1225 height 761
drag, startPoint x: 928, startPoint y: 509, endPoint x: 732, endPoint y: 588, distance: 211.3
click at [928, 509] on div "Back to Dashboard Change Sender ID Customers Technicians Select a contact Outbo…" at bounding box center [901, 419] width 1225 height 761
click at [486, 407] on div "Back to Dashboard Change Sender ID Customers Technicians Select a contact Outbo…" at bounding box center [901, 419] width 1225 height 761
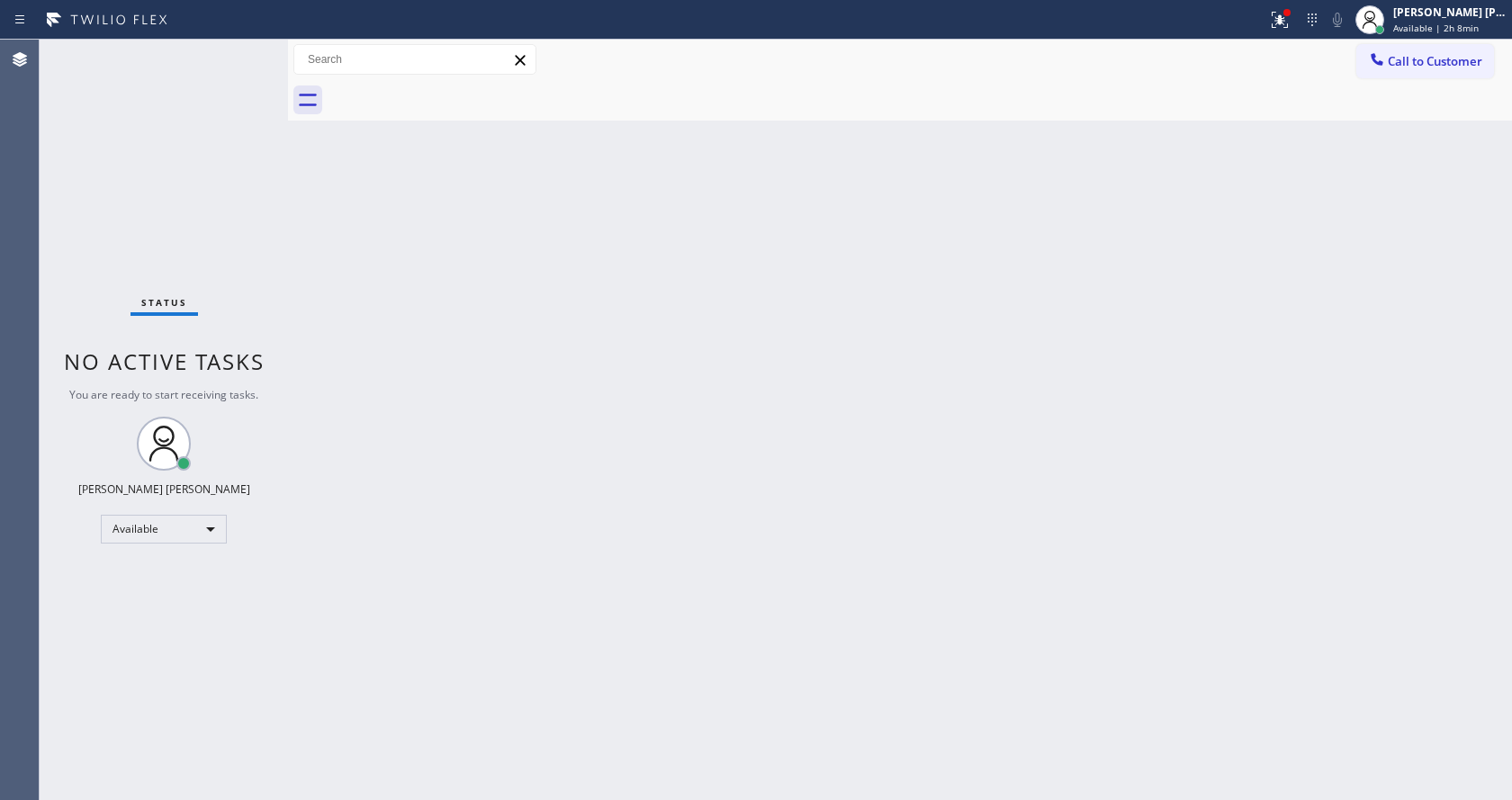
click at [457, 794] on div "Back to Dashboard Change Sender ID Customers Technicians Select a contact Outbo…" at bounding box center [901, 419] width 1225 height 761
click at [288, 517] on div at bounding box center [288, 419] width 0 height 761
click at [979, 360] on div "Back to Dashboard Change Sender ID Customers Technicians Select a contact Outbo…" at bounding box center [901, 419] width 1225 height 761
click at [1283, 11] on icon at bounding box center [1279, 19] width 21 height 21
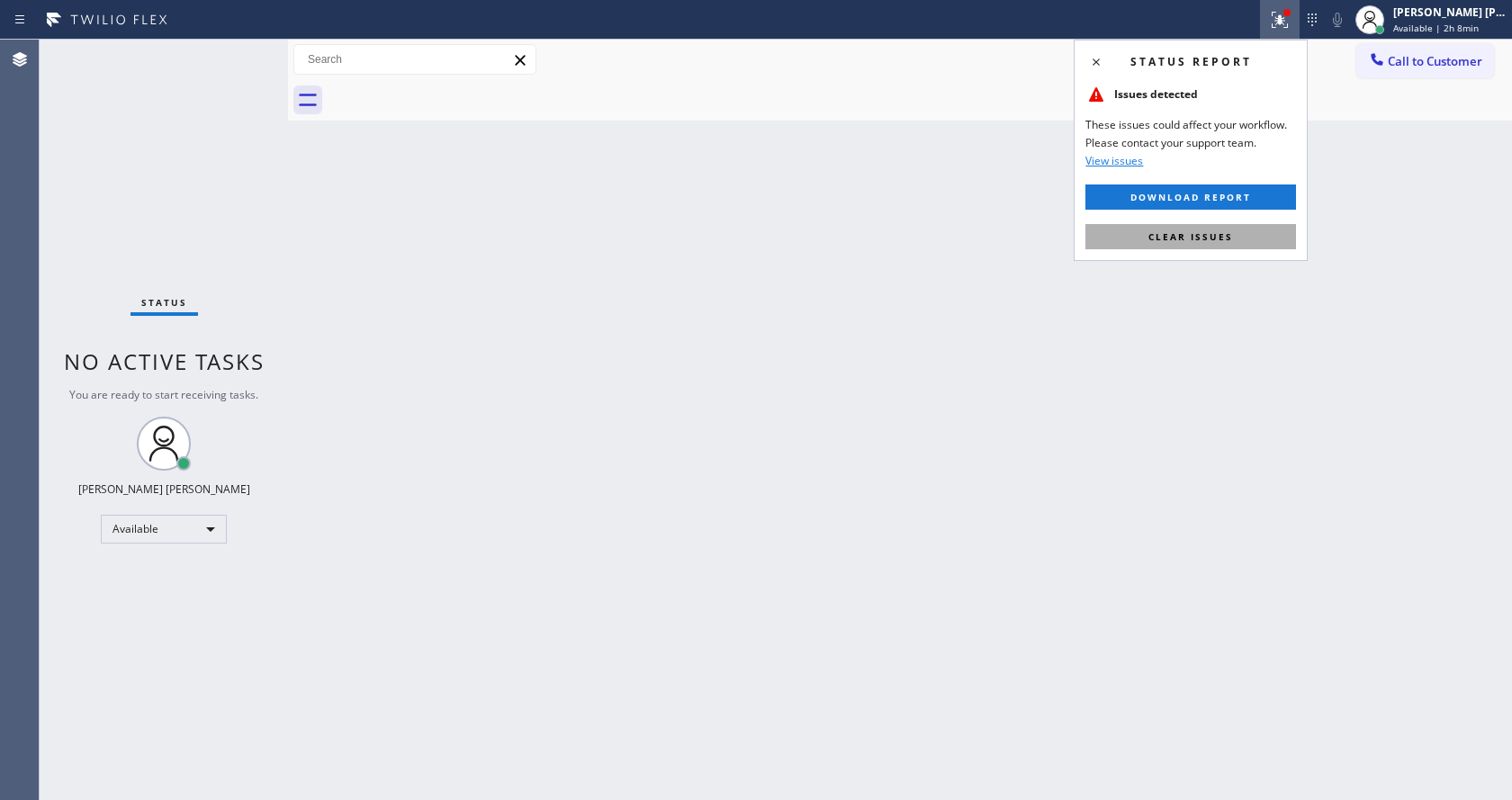
click at [1246, 238] on button "Clear issues" at bounding box center [1190, 237] width 211 height 25
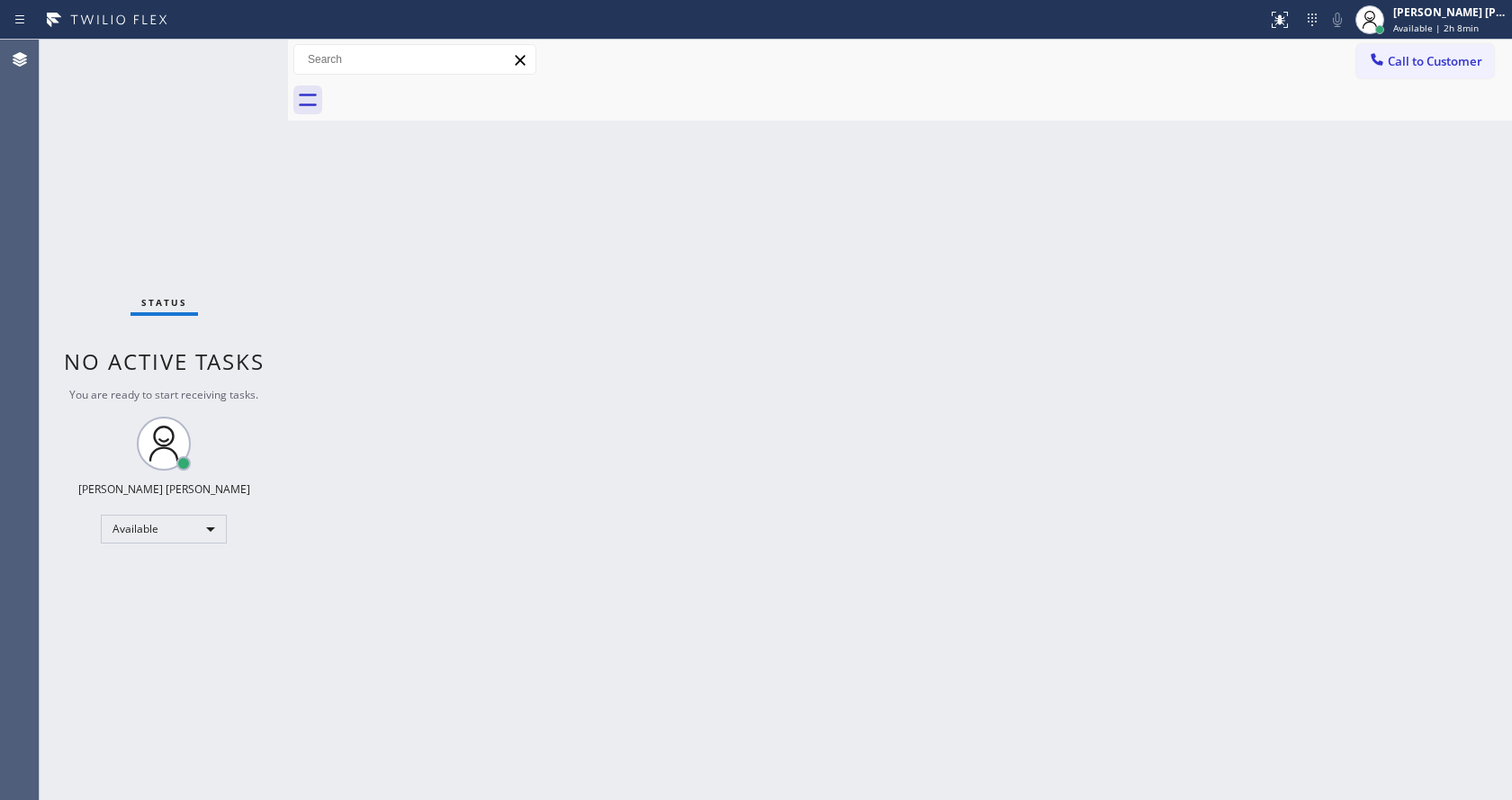
click at [1298, 245] on div "Back to Dashboard Change Sender ID Customers Technicians Select a contact Outbo…" at bounding box center [901, 419] width 1225 height 761
click at [645, 307] on div "Back to Dashboard Change Sender ID Customers Technicians Select a contact Outbo…" at bounding box center [901, 419] width 1225 height 761
drag, startPoint x: 483, startPoint y: 412, endPoint x: 481, endPoint y: 473, distance: 61.0
click at [483, 412] on div "Back to Dashboard Change Sender ID Customers Technicians Select a contact Outbo…" at bounding box center [901, 419] width 1225 height 761
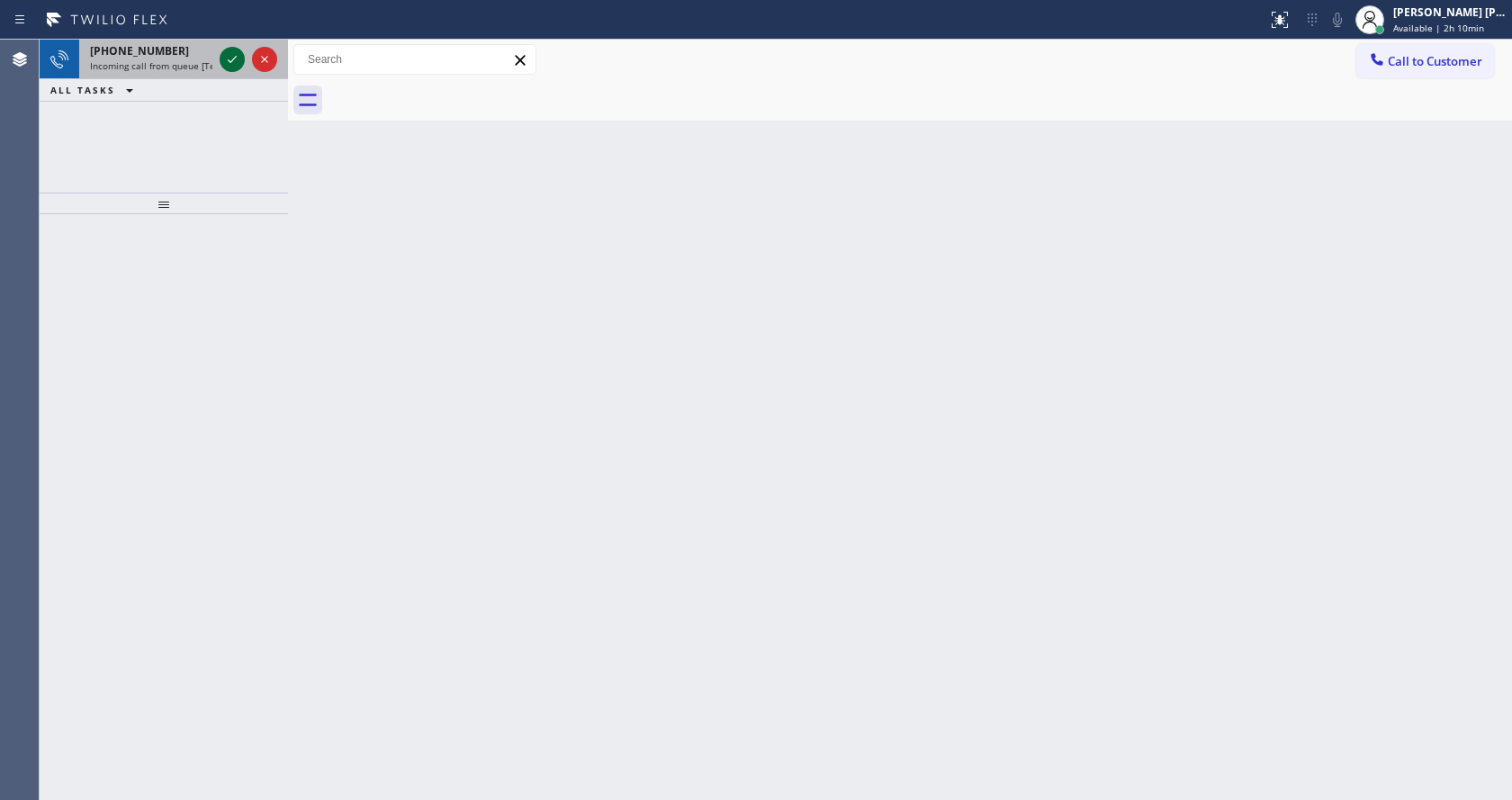
click at [228, 63] on icon at bounding box center [232, 60] width 21 height 21
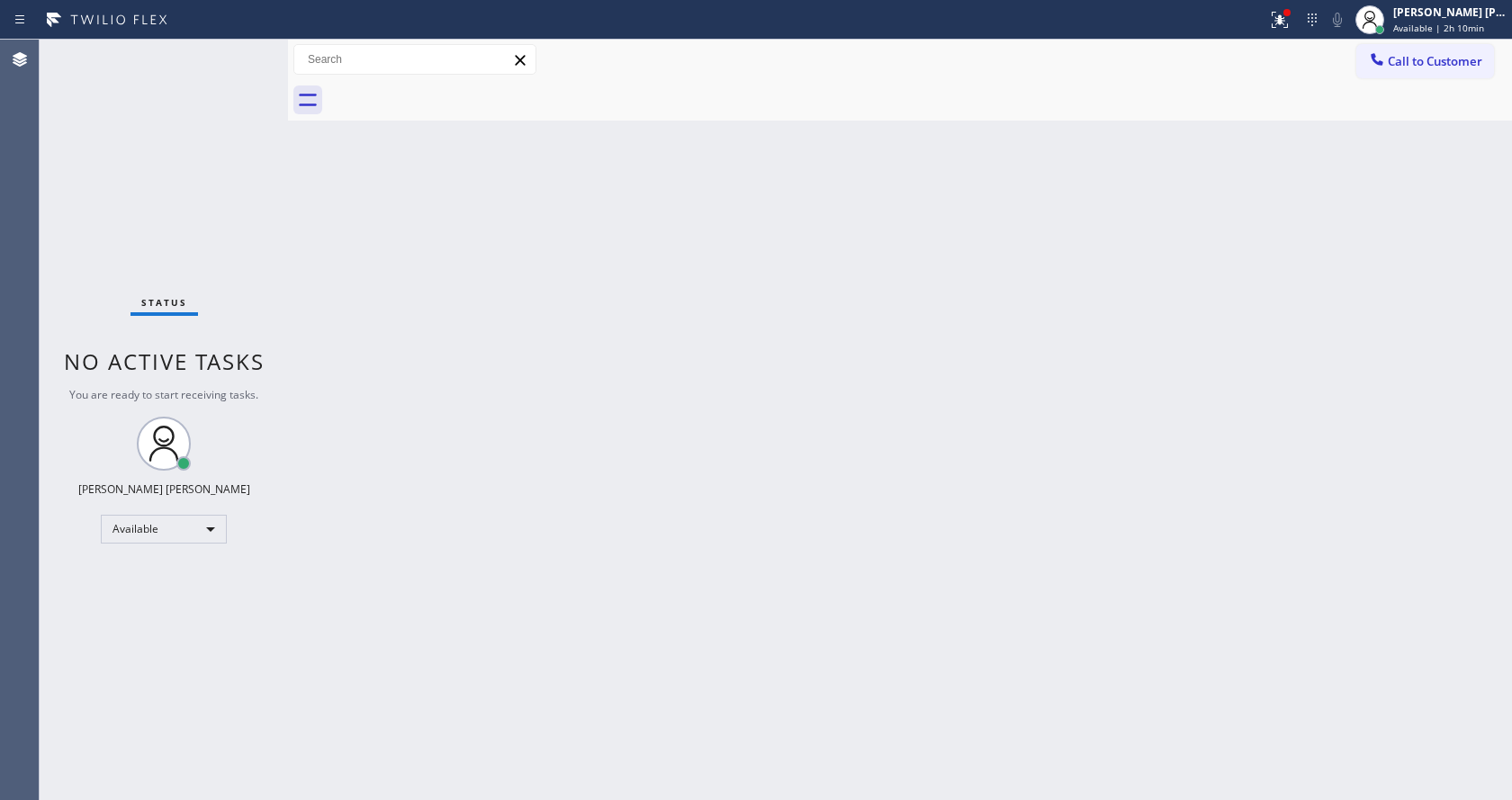
drag, startPoint x: 691, startPoint y: 428, endPoint x: 683, endPoint y: 555, distance: 127.3
click at [692, 425] on div "Back to Dashboard Change Sender ID Customers Technicians Select a contact Outbo…" at bounding box center [901, 419] width 1225 height 761
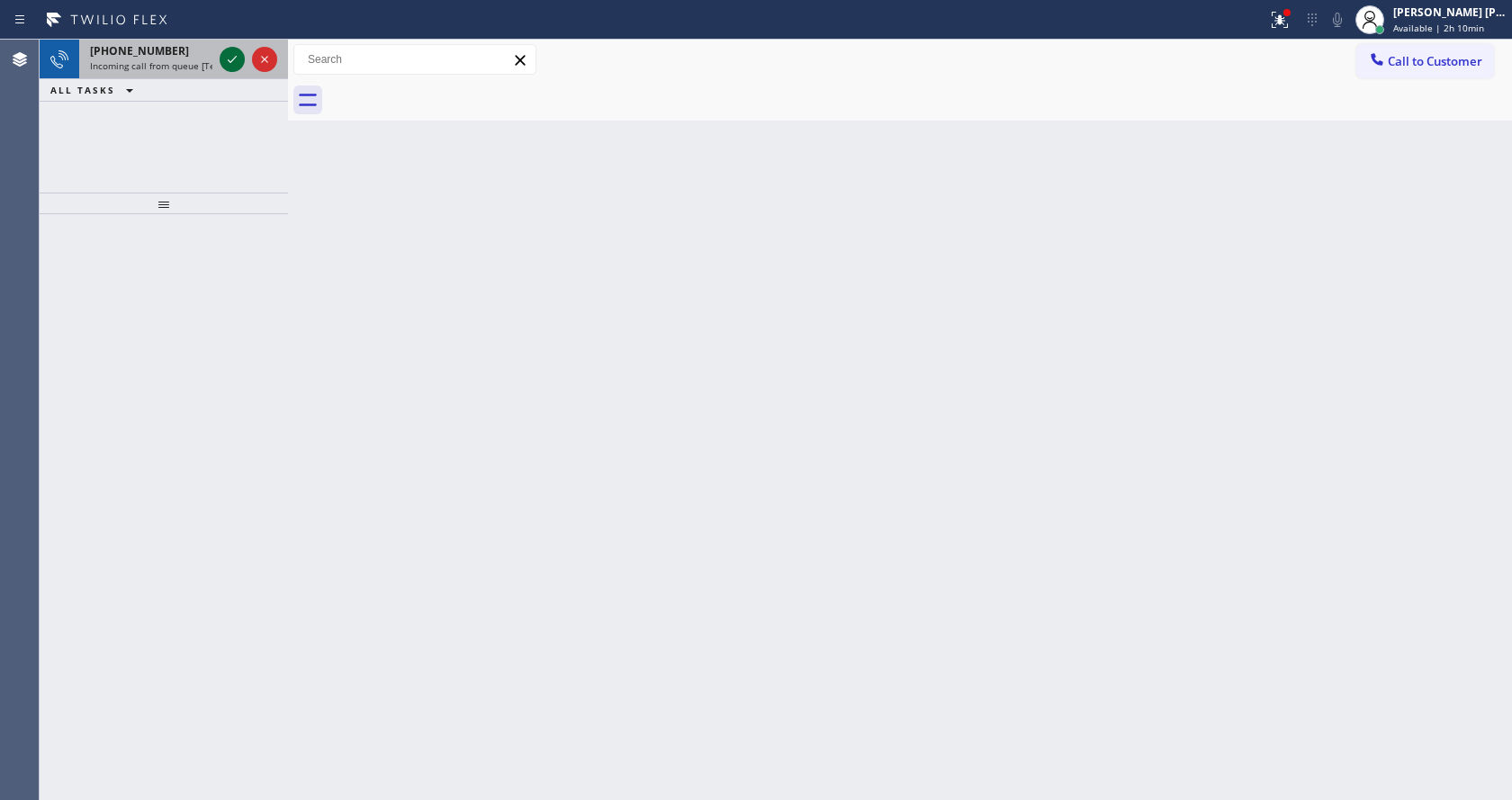
click at [234, 55] on icon at bounding box center [232, 60] width 21 height 21
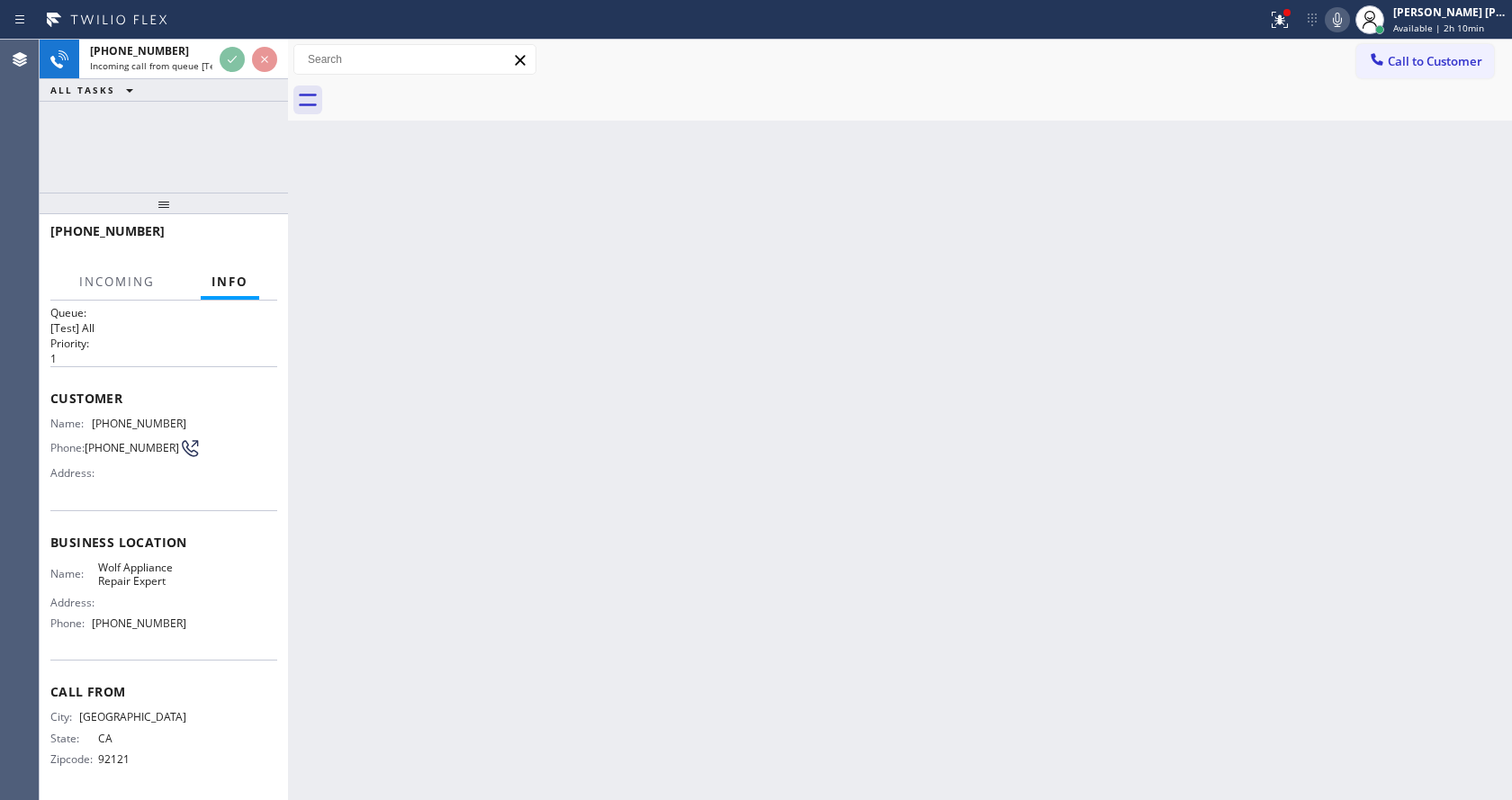
scroll to position [24, 0]
click at [557, 563] on div "Back to Dashboard Change Sender ID Customers Technicians Select a contact Outbo…" at bounding box center [901, 419] width 1225 height 761
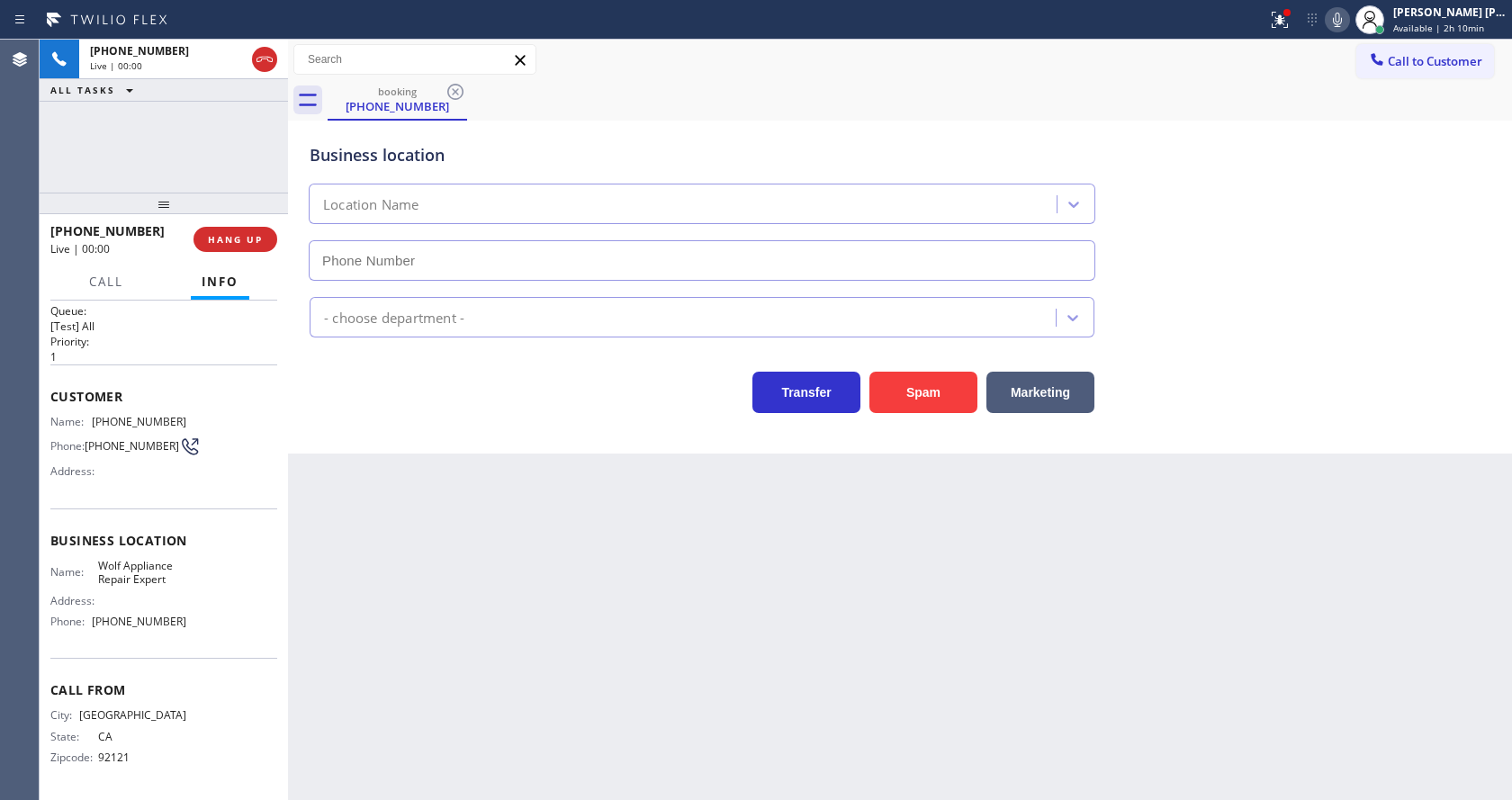
type input "[PHONE_NUMBER]"
click at [557, 563] on div "Back to Dashboard Change Sender ID Customers Technicians Select a contact Outbo…" at bounding box center [901, 419] width 1225 height 761
click at [361, 580] on div "Back to Dashboard Change Sender ID Customers Technicians Select a contact Outbo…" at bounding box center [901, 419] width 1225 height 761
click at [212, 515] on div "Business location Name: Wolf Appliance Repair Expert Address: Phone: [PHONE_NUM…" at bounding box center [163, 584] width 227 height 150
drag, startPoint x: 88, startPoint y: 418, endPoint x: 182, endPoint y: 418, distance: 94.0
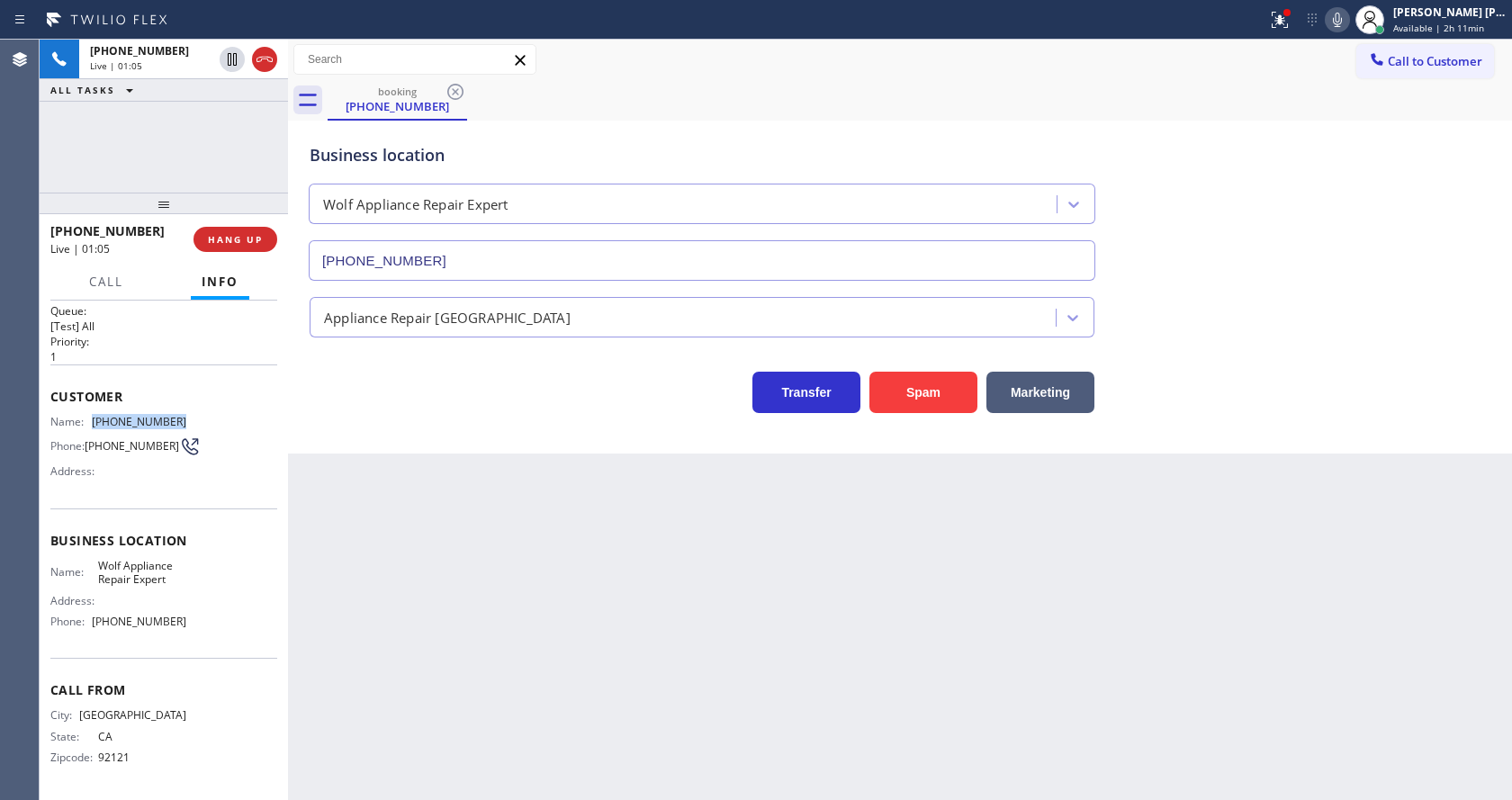
click at [182, 418] on div "Name: [PHONE_NUMBER] Phone: [PHONE_NUMBER] Address:" at bounding box center [163, 451] width 227 height 71
copy div "[PHONE_NUMBER]"
click at [418, 537] on div "Back to Dashboard Change Sender ID Customers Technicians Select a contact Outbo…" at bounding box center [901, 419] width 1225 height 761
click at [232, 552] on div "Business location Name: Wolf Appliance Repair Expert Address: Phone: [PHONE_NUM…" at bounding box center [163, 584] width 227 height 150
drag, startPoint x: 95, startPoint y: 562, endPoint x: 173, endPoint y: 589, distance: 82.5
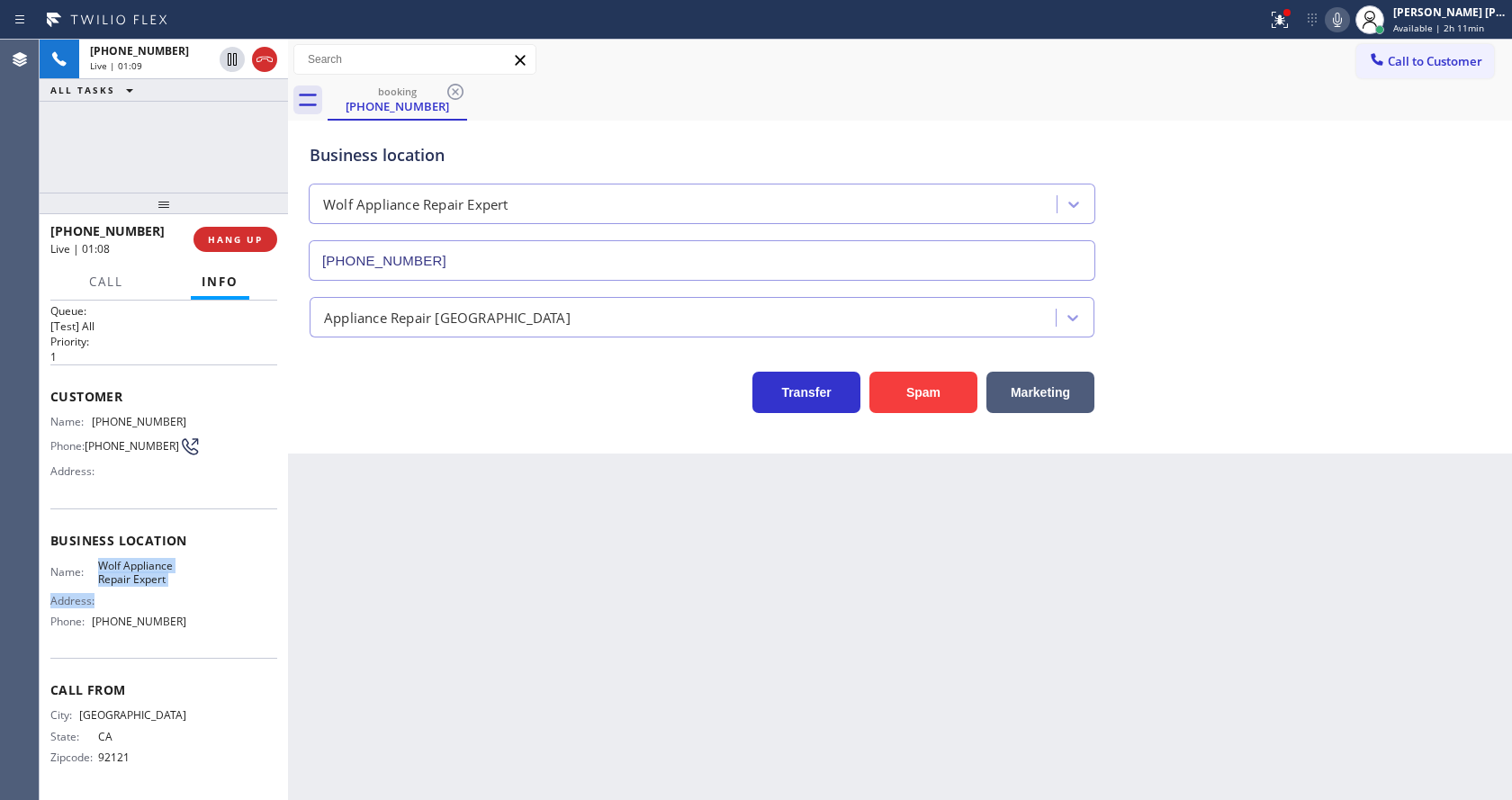
click at [173, 589] on div "Name: Wolf Appliance Repair Expert Address: Phone: [PHONE_NUMBER]" at bounding box center [117, 598] width 136 height 78
drag, startPoint x: 95, startPoint y: 562, endPoint x: 183, endPoint y: 588, distance: 91.8
click at [183, 588] on div "Name: Wolf Appliance Repair Expert Address: Phone: [PHONE_NUMBER]" at bounding box center [163, 598] width 227 height 78
click at [412, 576] on div "Back to Dashboard Change Sender ID Customers Technicians Select a contact Outbo…" at bounding box center [901, 419] width 1225 height 761
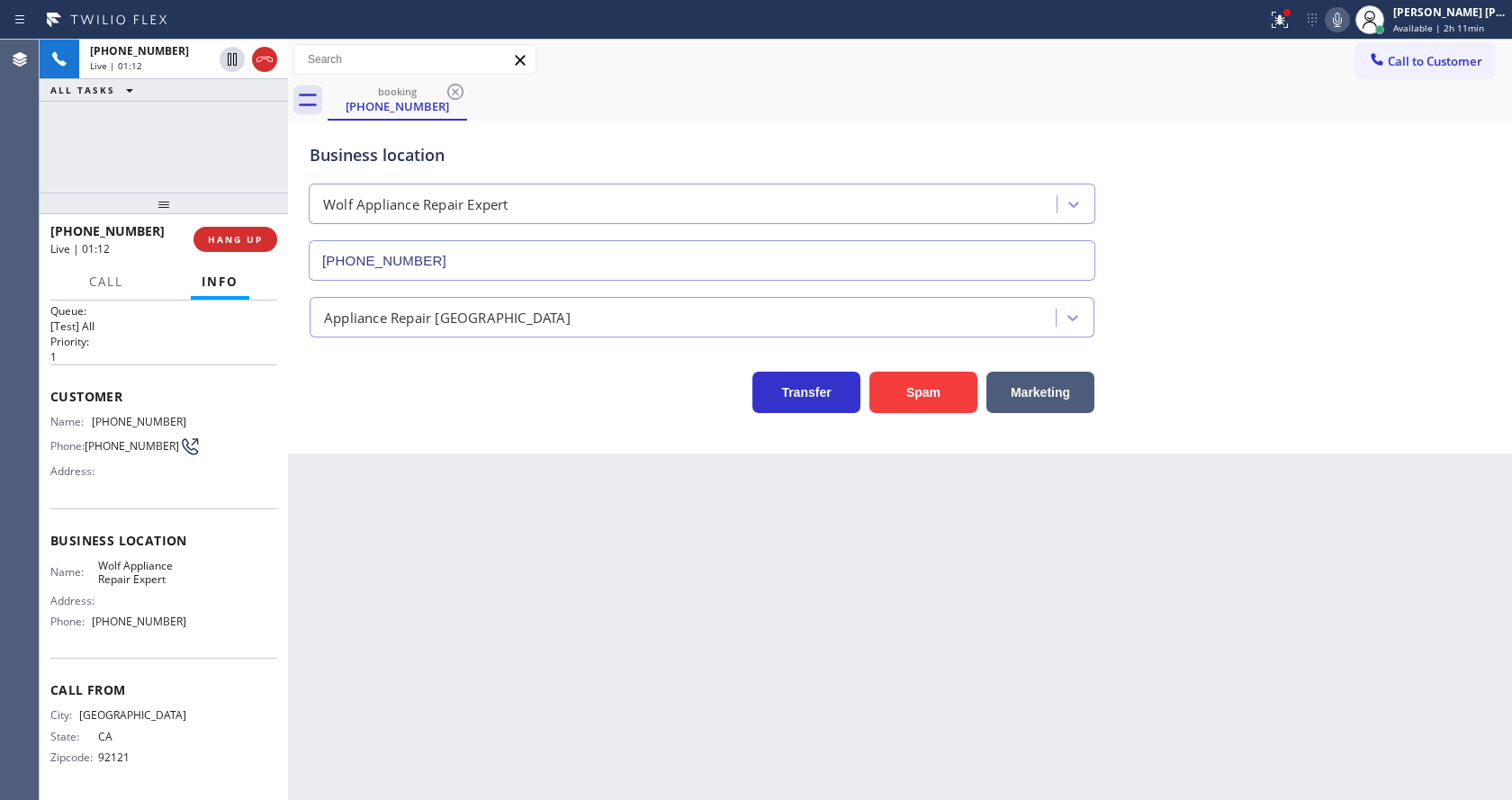
click at [129, 624] on span "[PHONE_NUMBER]" at bounding box center [139, 622] width 94 height 13
drag, startPoint x: 89, startPoint y: 620, endPoint x: 201, endPoint y: 618, distance: 112.0
click at [201, 618] on div "Name: Wolf Appliance Repair Expert Address: Phone: [PHONE_NUMBER]" at bounding box center [163, 598] width 227 height 78
click at [411, 595] on div "Back to Dashboard Change Sender ID Customers Technicians Select a contact Outbo…" at bounding box center [901, 419] width 1225 height 761
click at [748, 581] on div "Back to Dashboard Change Sender ID Customers Technicians Select a contact Outbo…" at bounding box center [901, 419] width 1225 height 761
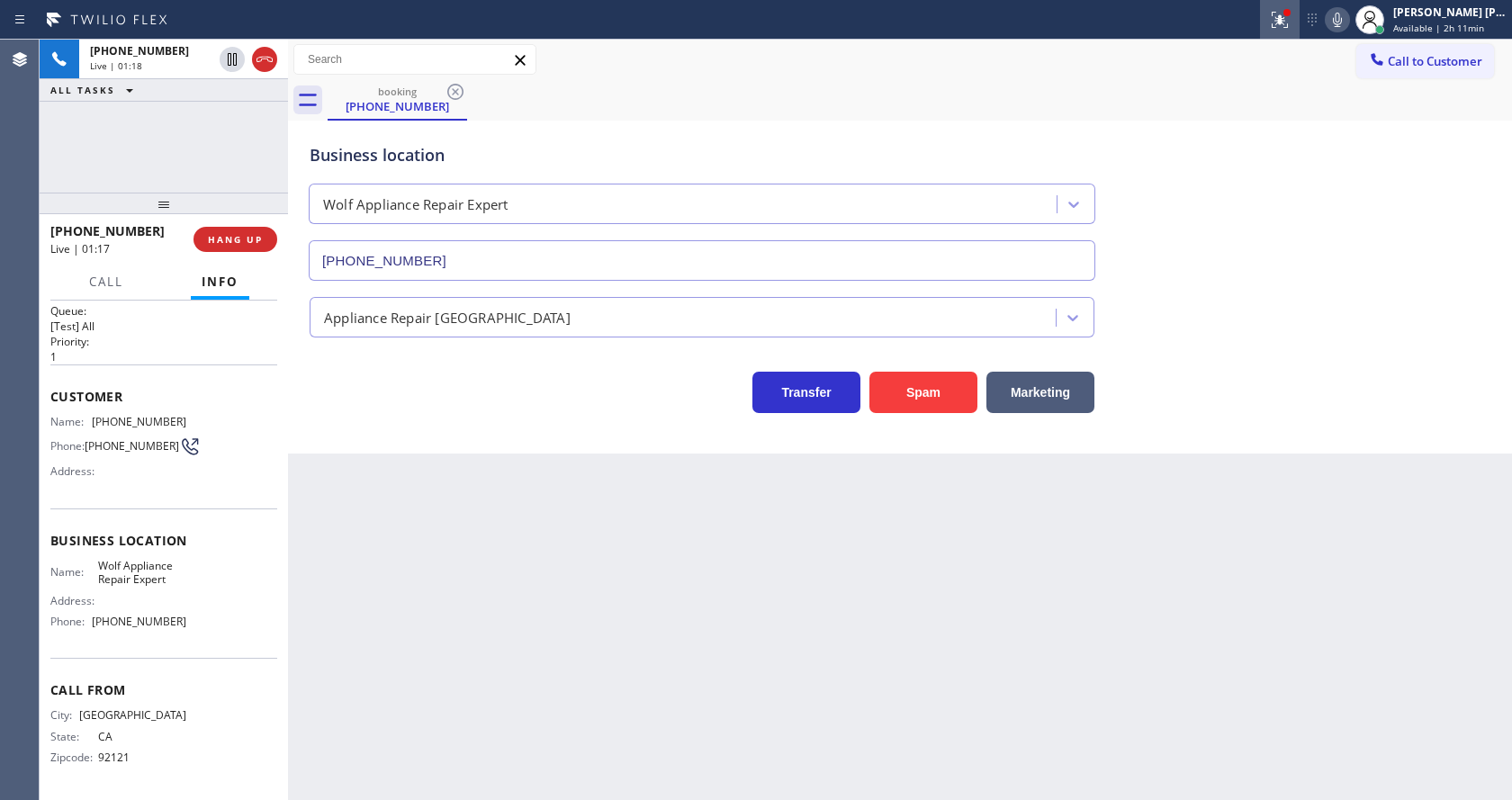
click at [1272, 24] on div at bounding box center [1279, 19] width 39 height 21
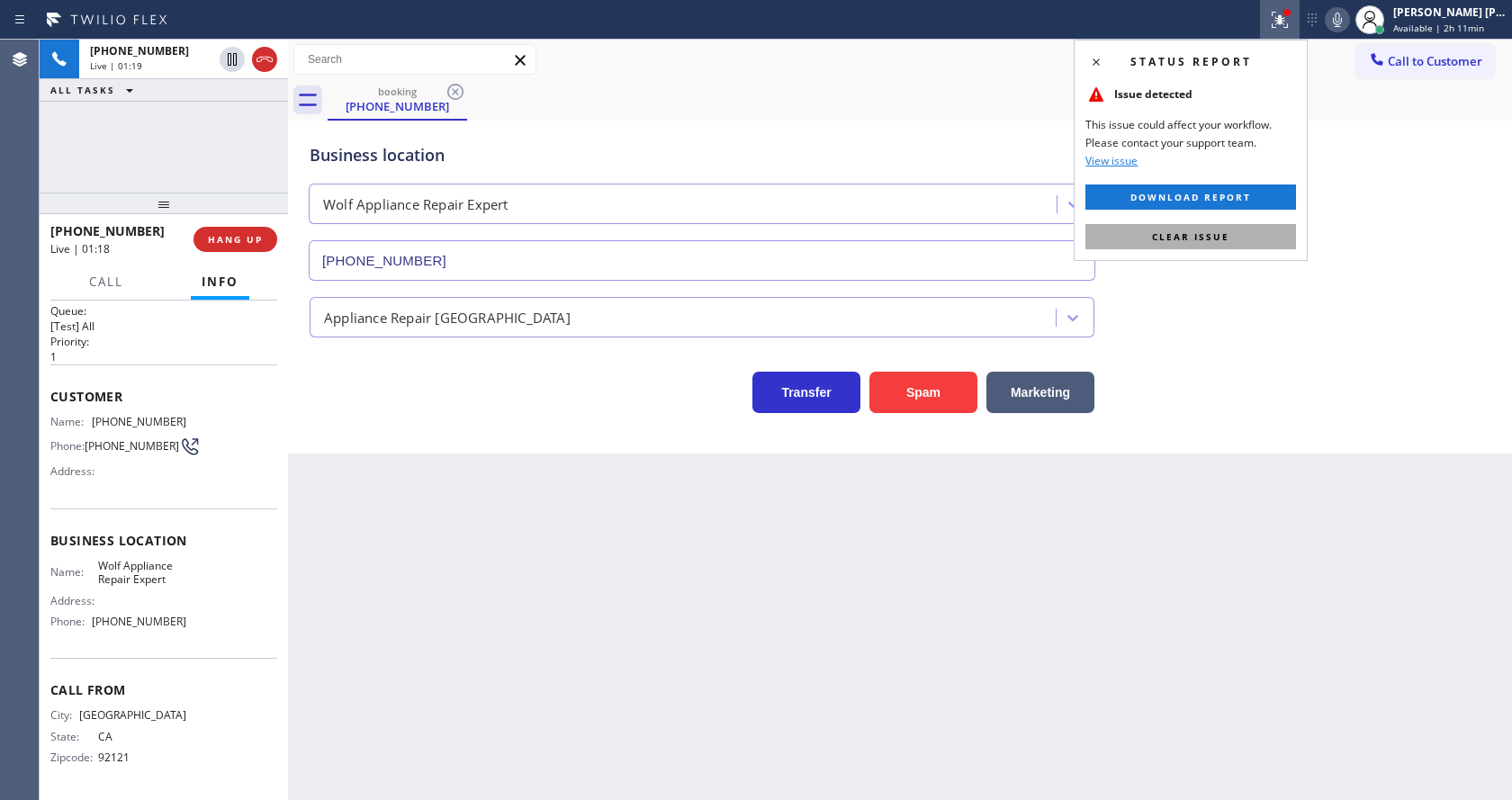
click at [1257, 228] on button "Clear issue" at bounding box center [1190, 237] width 211 height 25
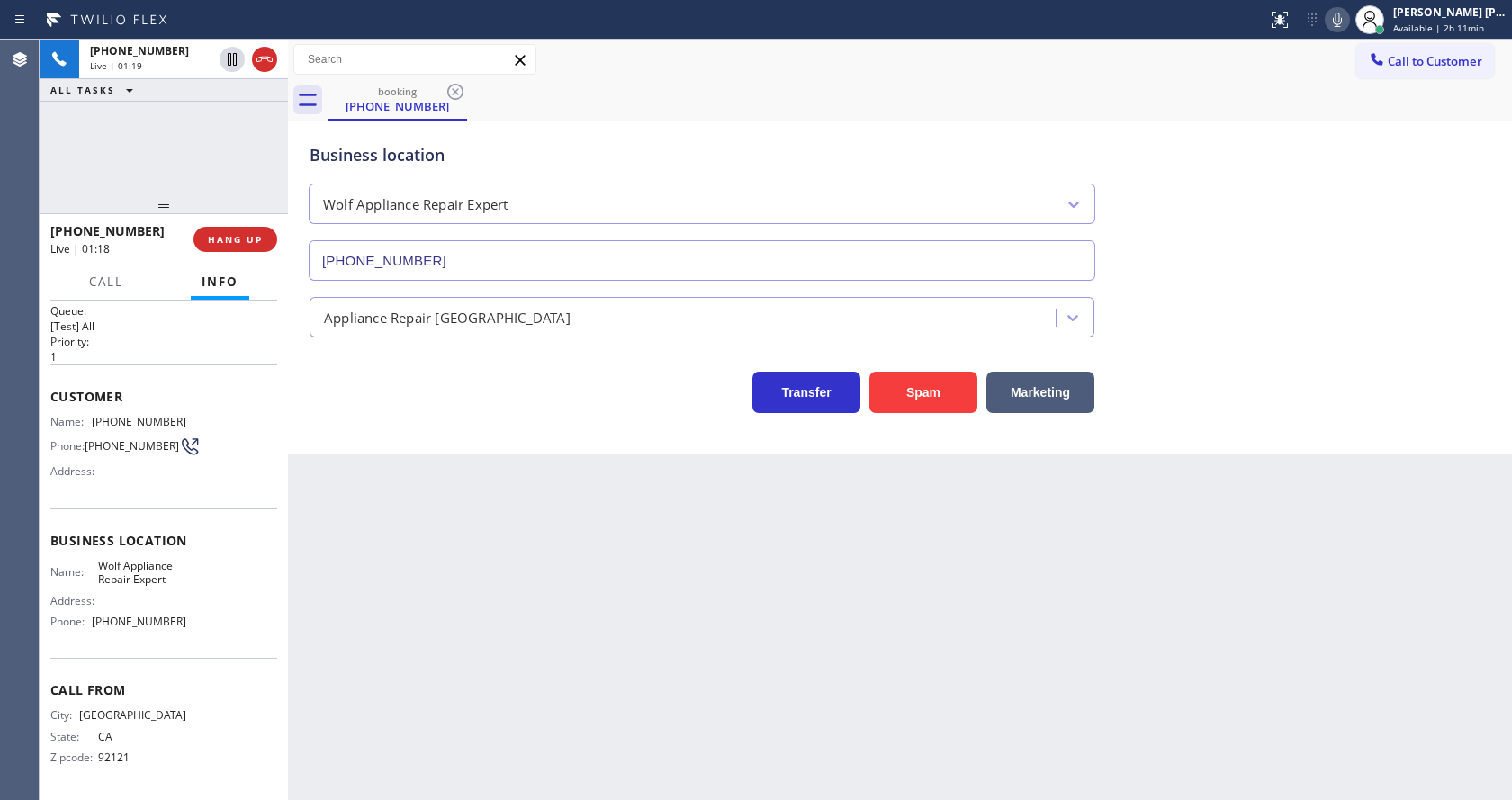
click at [1275, 231] on div "Business location Wolf Appliance Repair Expert [PHONE_NUMBER]" at bounding box center [900, 199] width 1188 height 162
click at [712, 706] on div "Back to Dashboard Change Sender ID Customers Technicians Select a contact Outbo…" at bounding box center [901, 419] width 1225 height 761
click at [729, 559] on div "Back to Dashboard Change Sender ID Customers Technicians Select a contact Outbo…" at bounding box center [901, 419] width 1225 height 761
click at [520, 547] on div "Back to Dashboard Change Sender ID Customers Technicians Select a contact Outbo…" at bounding box center [901, 419] width 1225 height 761
click at [443, 616] on div "Back to Dashboard Change Sender ID Customers Technicians Select a contact Outbo…" at bounding box center [901, 419] width 1225 height 761
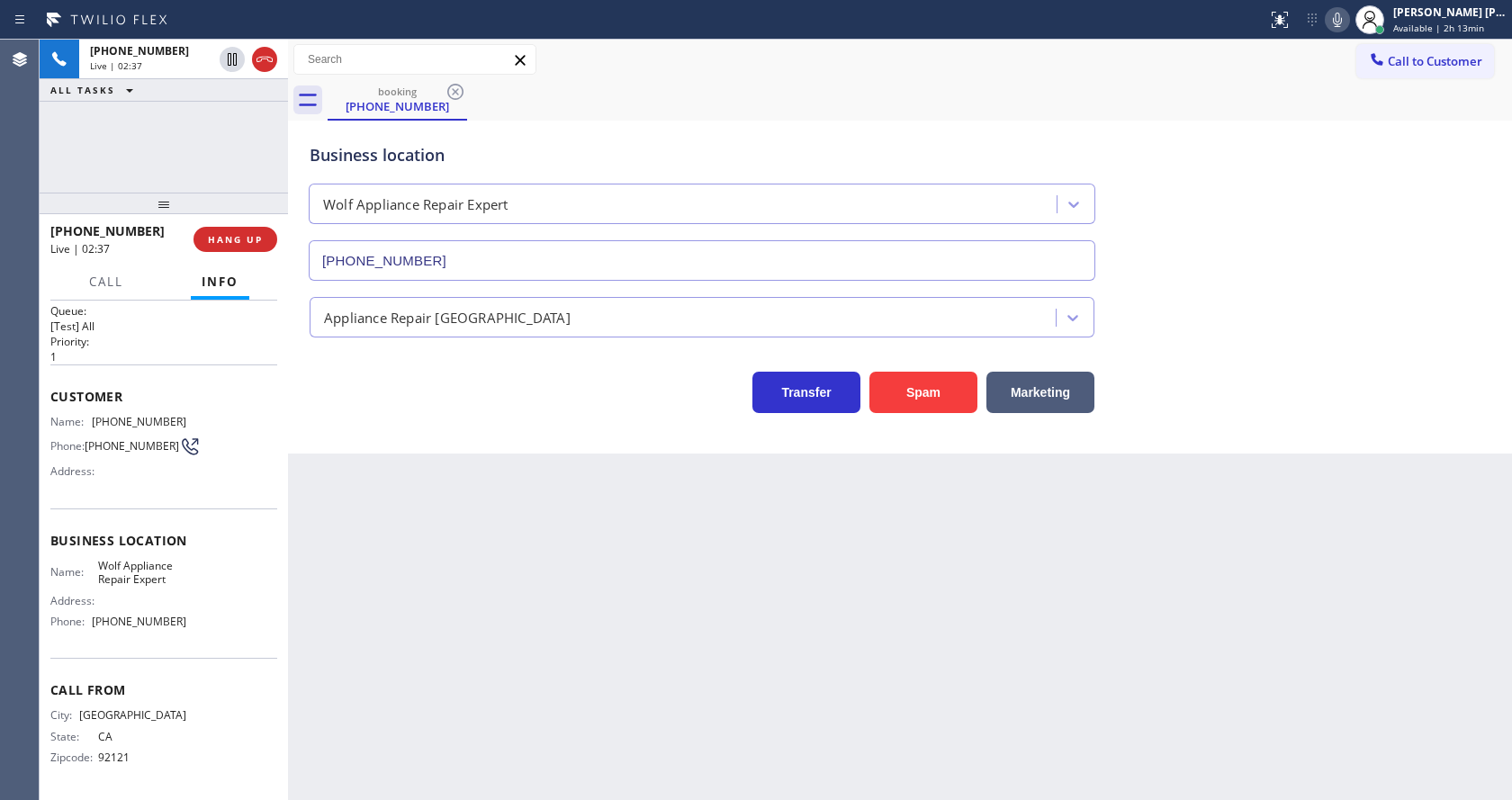
drag, startPoint x: 730, startPoint y: 536, endPoint x: 781, endPoint y: 466, distance: 86.6
click at [730, 536] on div "Back to Dashboard Change Sender ID Customers Technicians Select a contact Outbo…" at bounding box center [901, 419] width 1225 height 761
click at [442, 492] on div "Back to Dashboard Change Sender ID Customers Technicians Select a contact Outbo…" at bounding box center [901, 419] width 1225 height 761
click at [467, 547] on div "Back to Dashboard Change Sender ID Customers Technicians Select a contact Outbo…" at bounding box center [901, 419] width 1225 height 761
click at [722, 580] on div "Back to Dashboard Change Sender ID Customers Technicians Select a contact Outbo…" at bounding box center [901, 419] width 1225 height 761
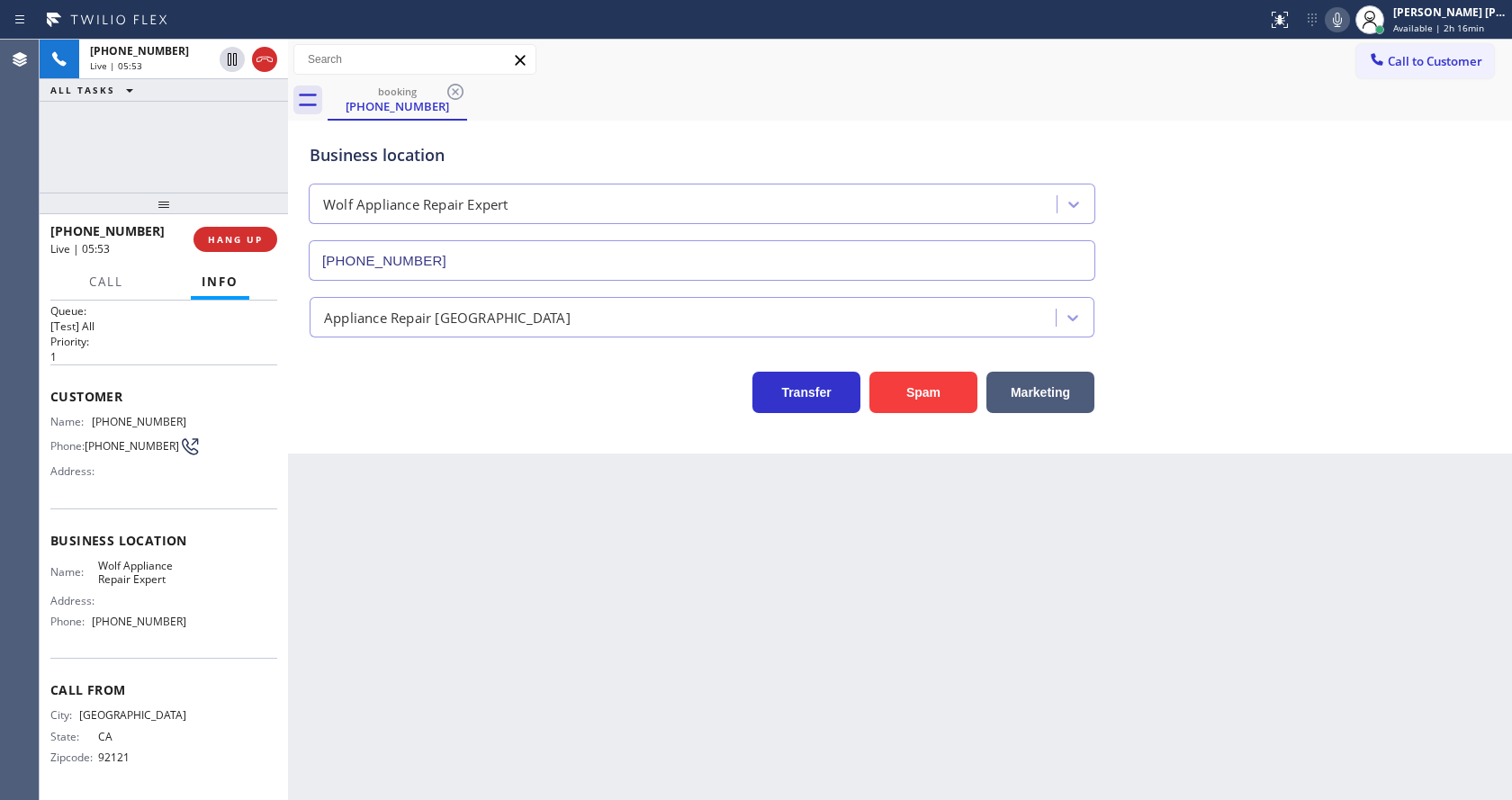
click at [394, 500] on div "Back to Dashboard Change Sender ID Customers Technicians Select a contact Outbo…" at bounding box center [901, 419] width 1225 height 761
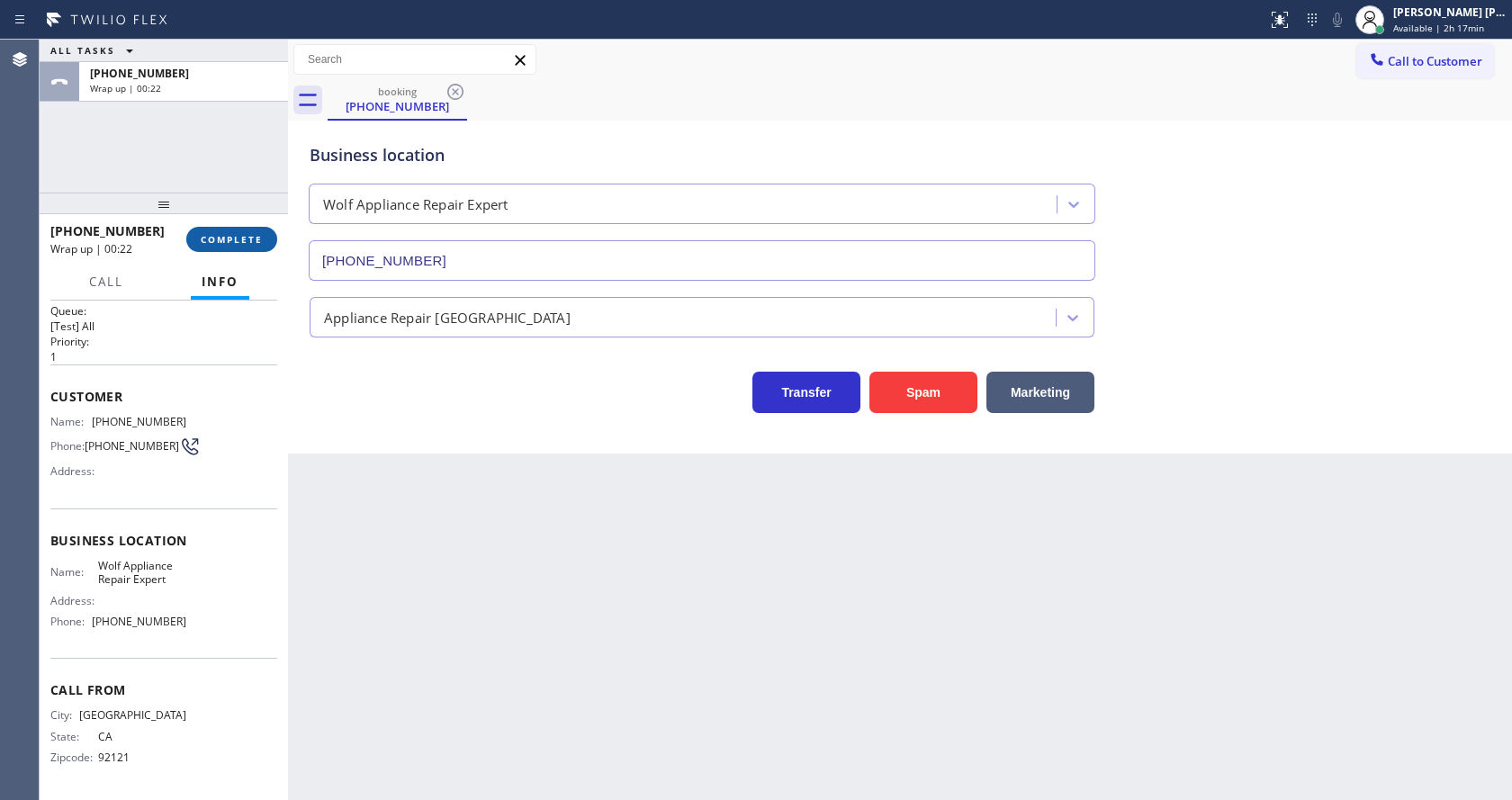
click at [191, 240] on button "COMPLETE" at bounding box center [232, 239] width 91 height 25
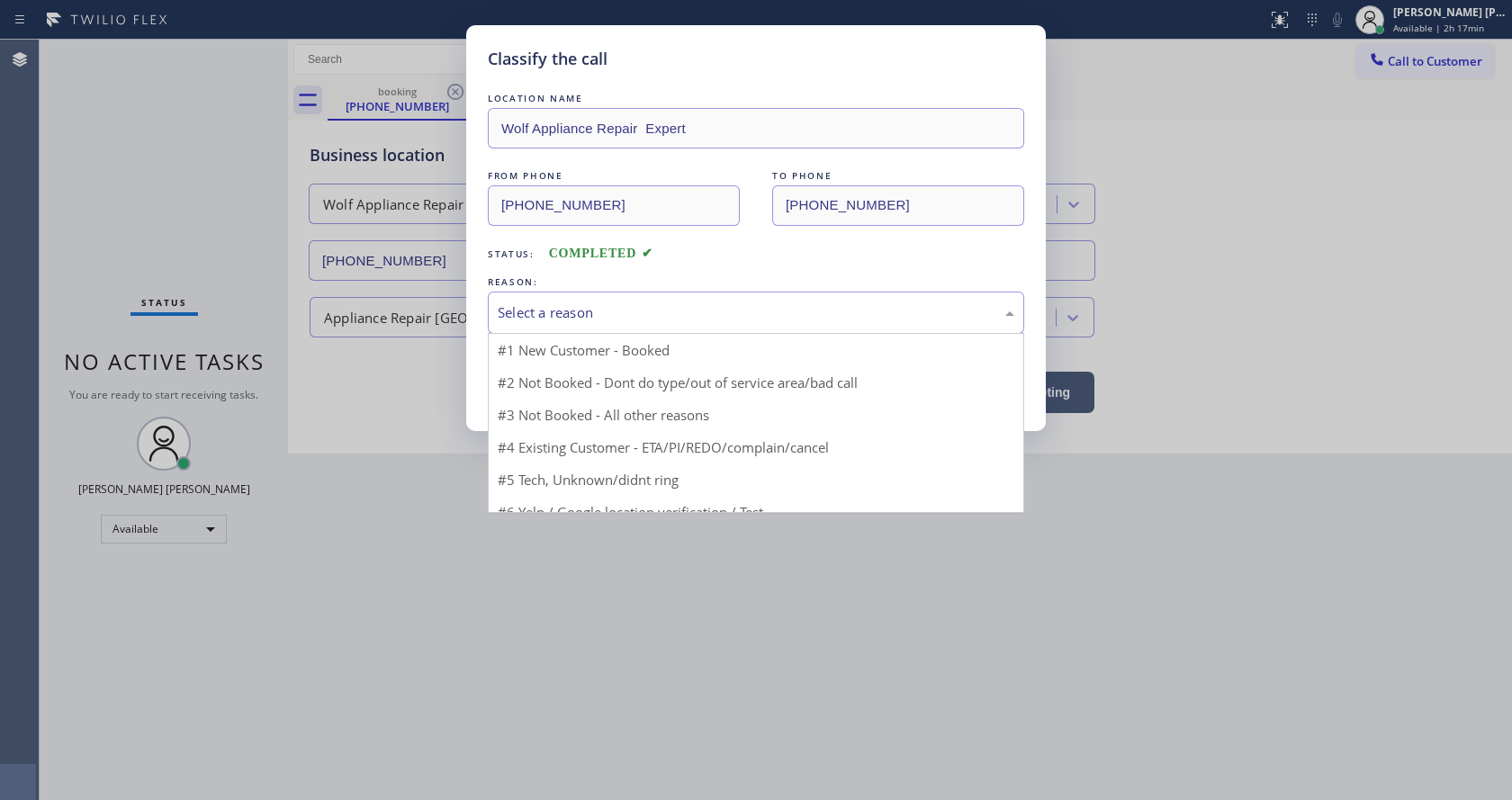
click at [592, 319] on div "Select a reason" at bounding box center [756, 313] width 517 height 21
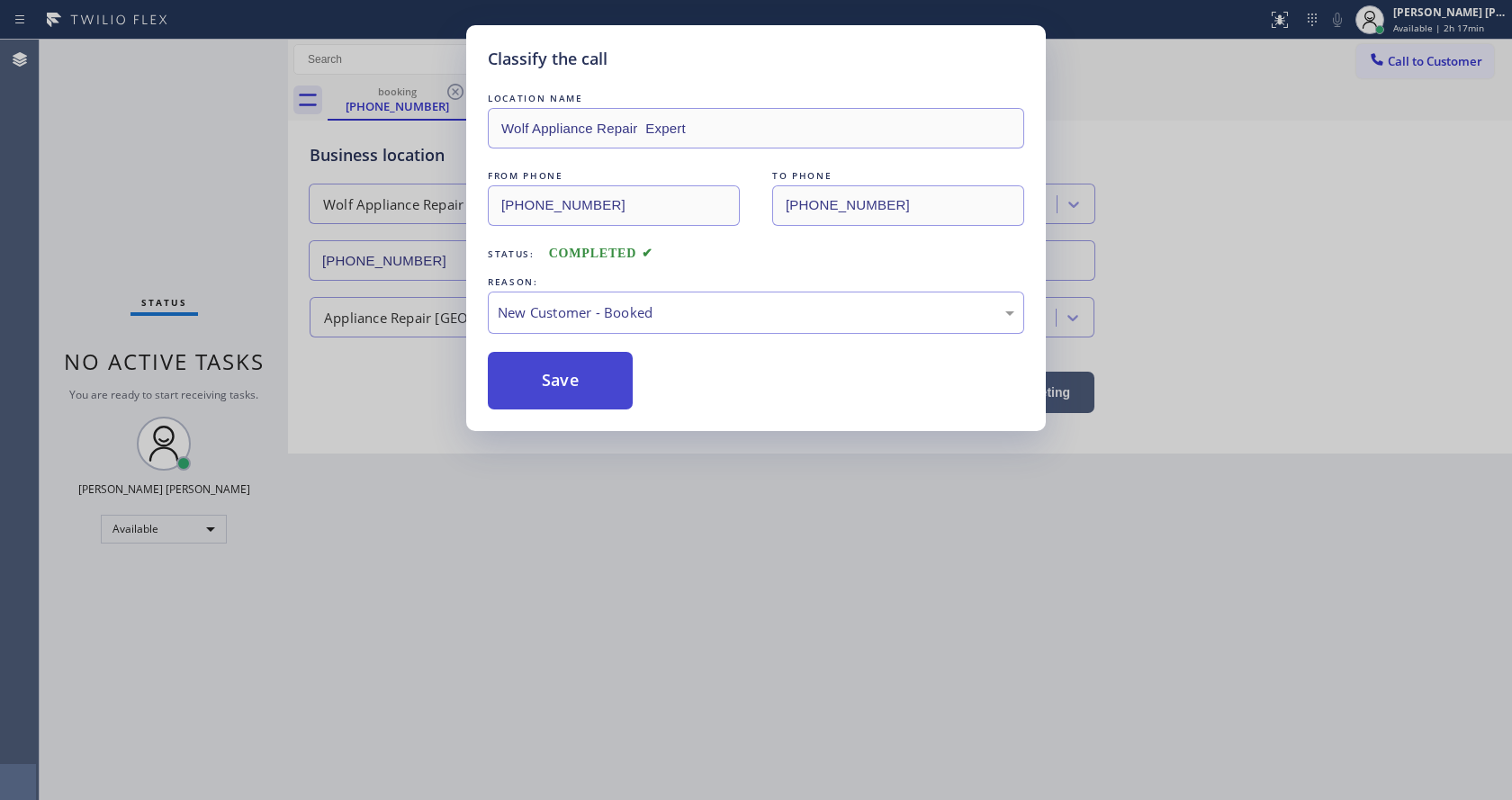
click at [559, 375] on button "Save" at bounding box center [560, 381] width 145 height 58
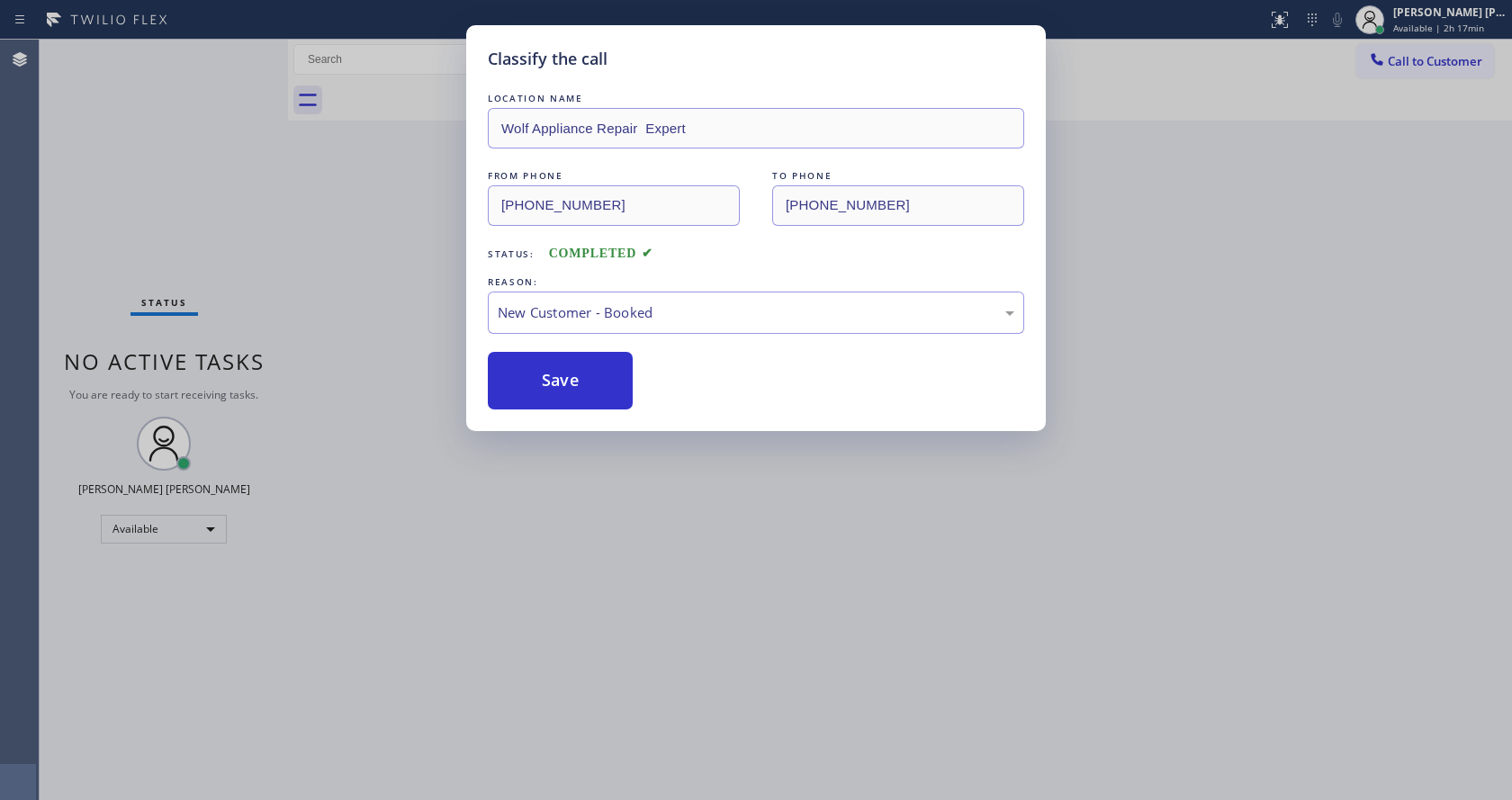
click at [645, 450] on div "Classify the call LOCATION NAME Wolf Appliance Repair Expert FROM PHONE [PHONE_…" at bounding box center [756, 400] width 1512 height 800
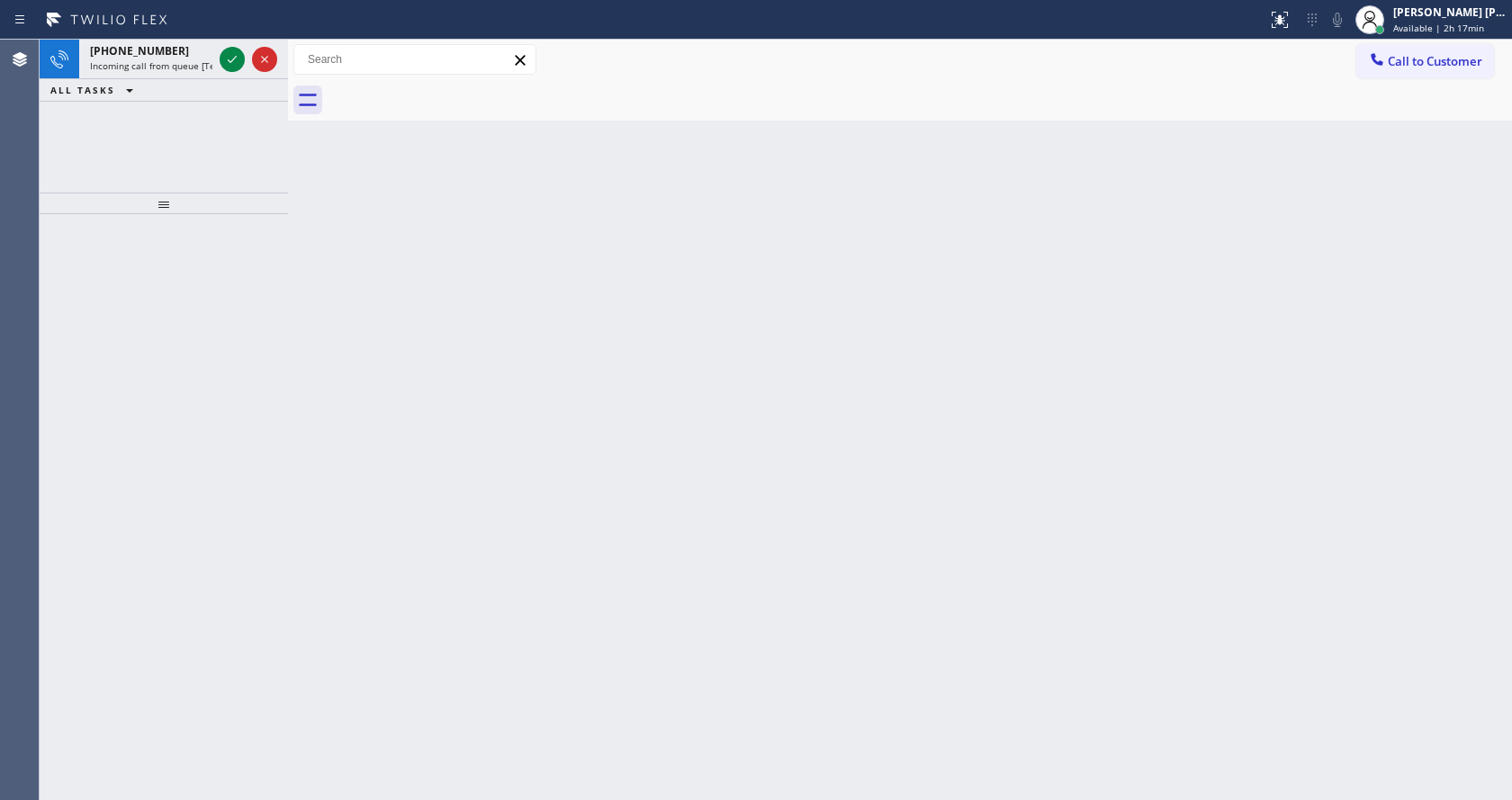
click at [858, 399] on div "Back to Dashboard Change Sender ID Customers Technicians Select a contact Outbo…" at bounding box center [901, 419] width 1225 height 761
click at [227, 55] on icon at bounding box center [232, 60] width 21 height 21
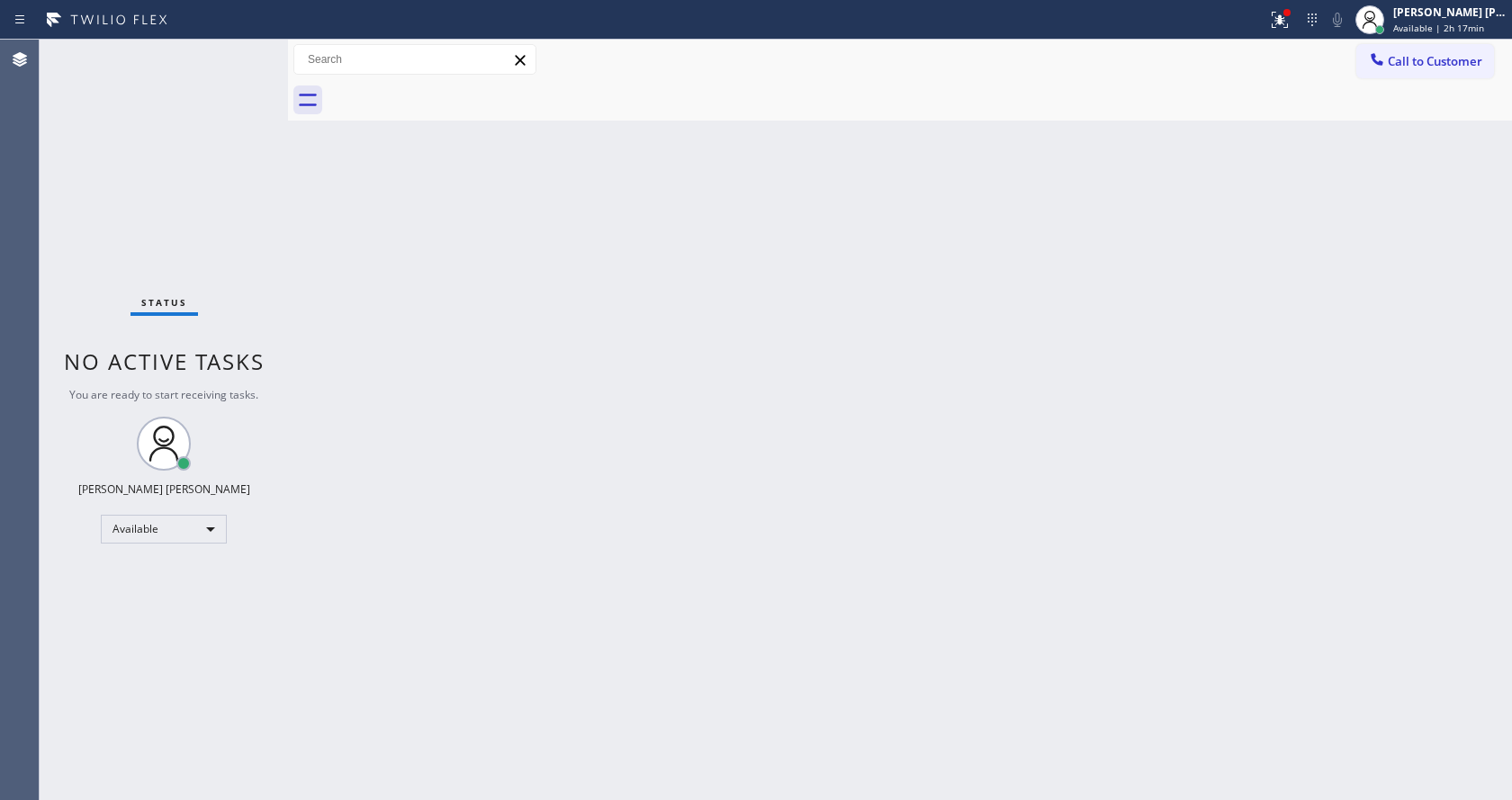
click at [583, 565] on div "Back to Dashboard Change Sender ID Customers Technicians Select a contact Outbo…" at bounding box center [901, 419] width 1225 height 761
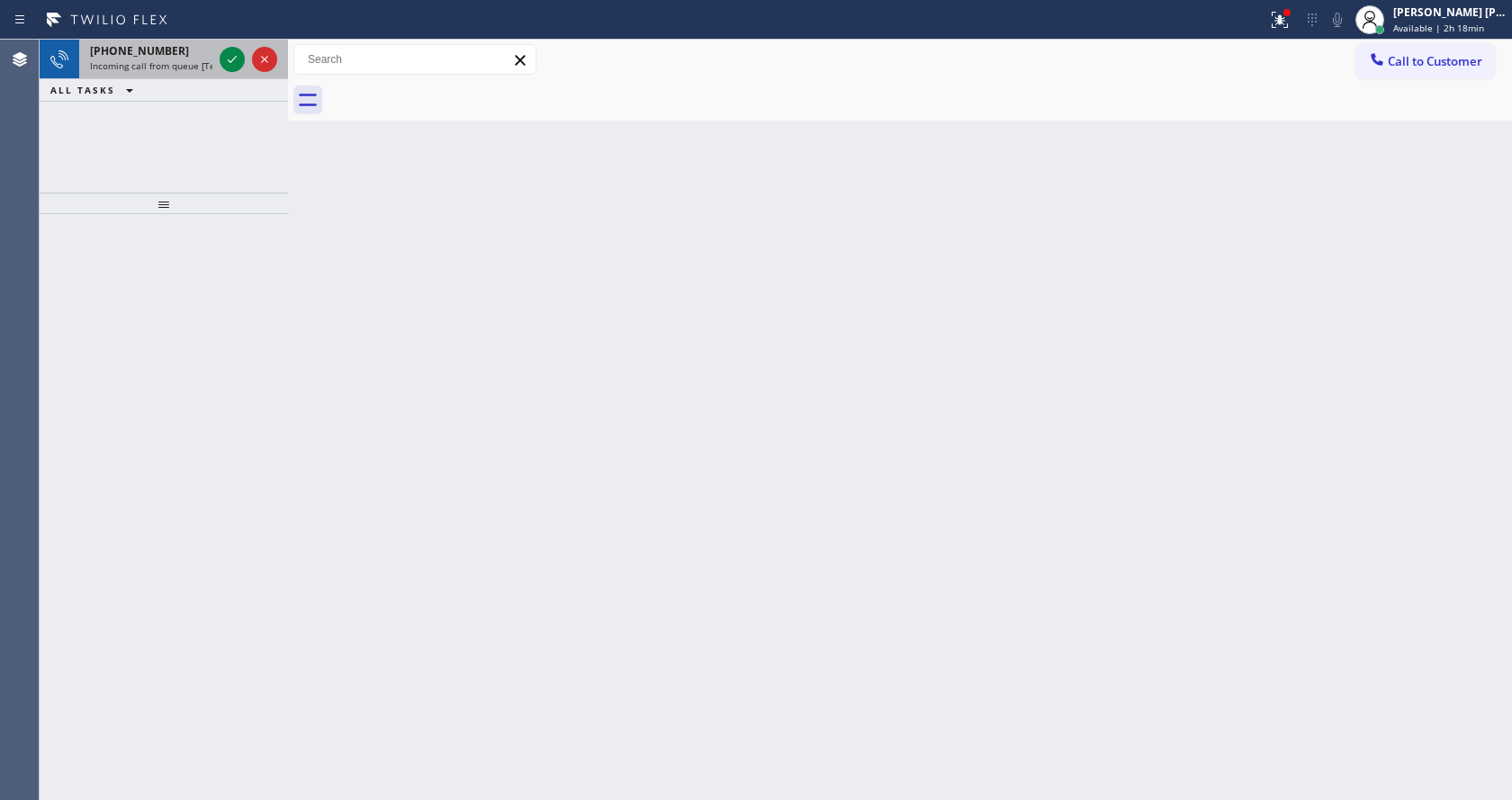
click at [228, 46] on div at bounding box center [248, 59] width 64 height 39
click at [639, 549] on div "Back to Dashboard Change Sender ID Customers Technicians Select a contact Outbo…" at bounding box center [901, 419] width 1225 height 761
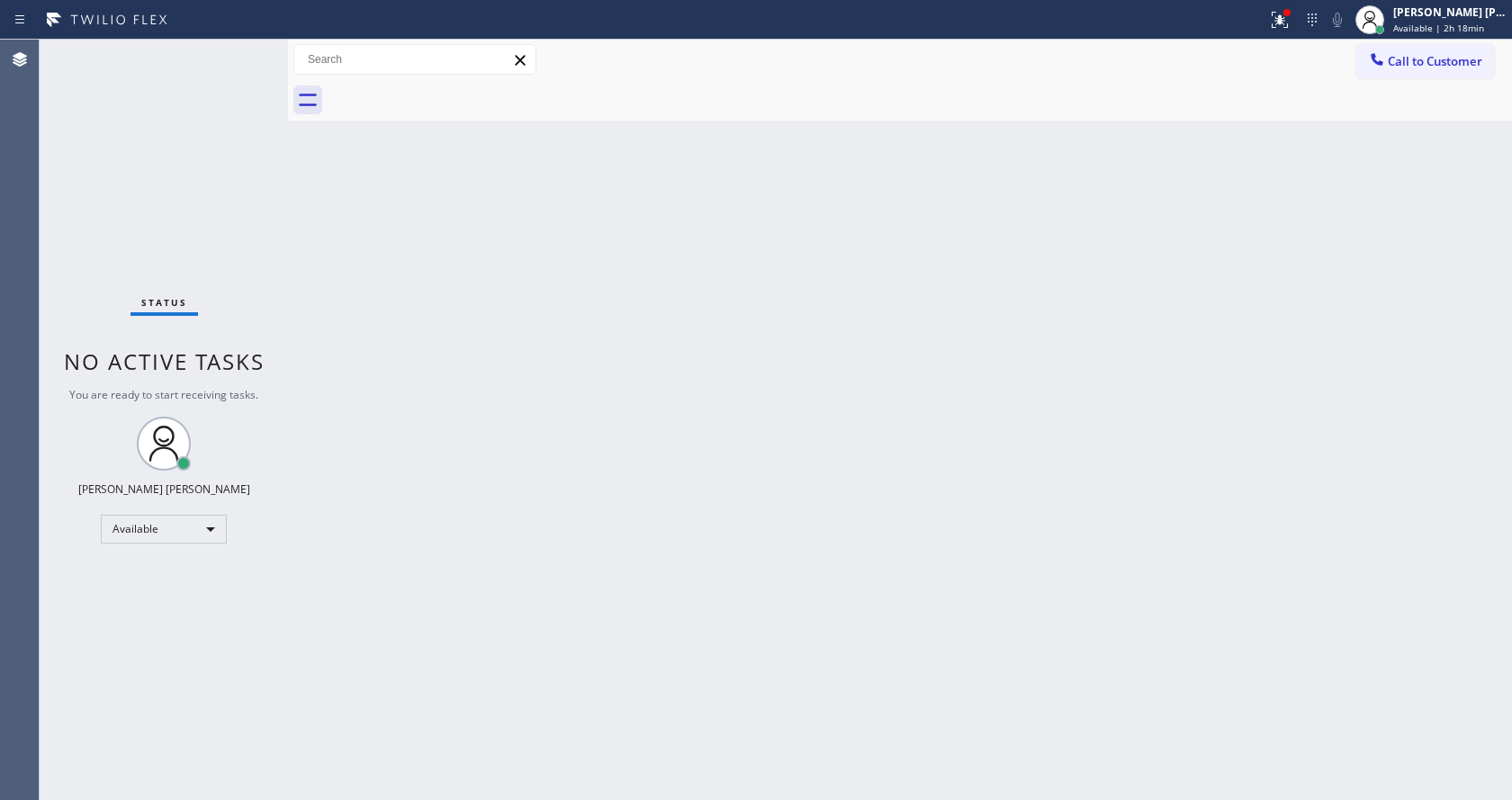
click at [448, 500] on div "Back to Dashboard Change Sender ID Customers Technicians Select a contact Outbo…" at bounding box center [901, 419] width 1225 height 761
click at [864, 443] on div "Back to Dashboard Change Sender ID Customers Technicians Select a contact Outbo…" at bounding box center [901, 419] width 1225 height 761
click at [582, 438] on div "Back to Dashboard Change Sender ID Customers Technicians Select a contact Outbo…" at bounding box center [901, 419] width 1225 height 761
click at [276, 173] on div "Status No active tasks You are ready to start receiving tasks. [PERSON_NAME] [P…" at bounding box center [163, 419] width 248 height 761
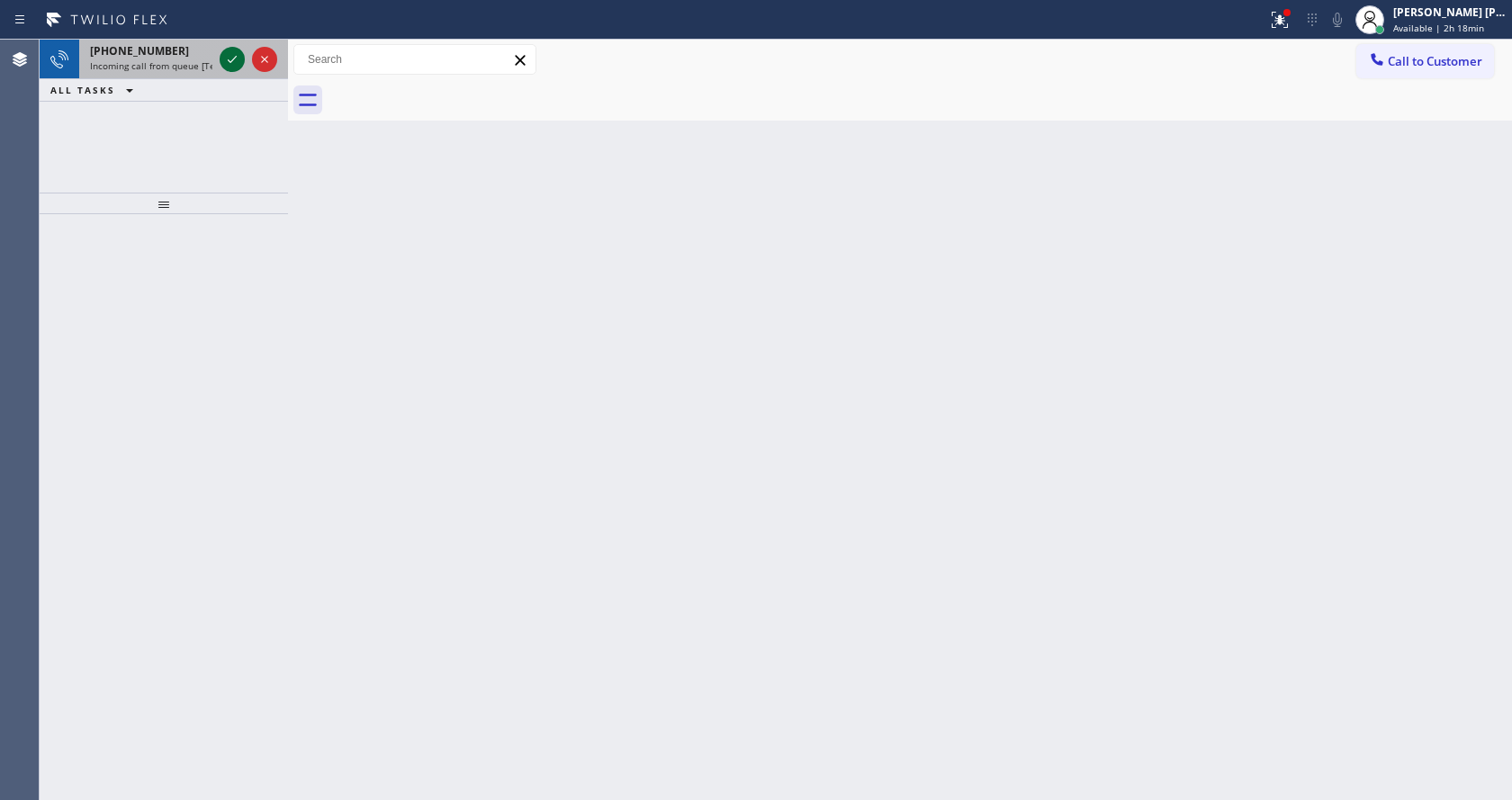
click at [231, 50] on icon at bounding box center [232, 60] width 21 height 21
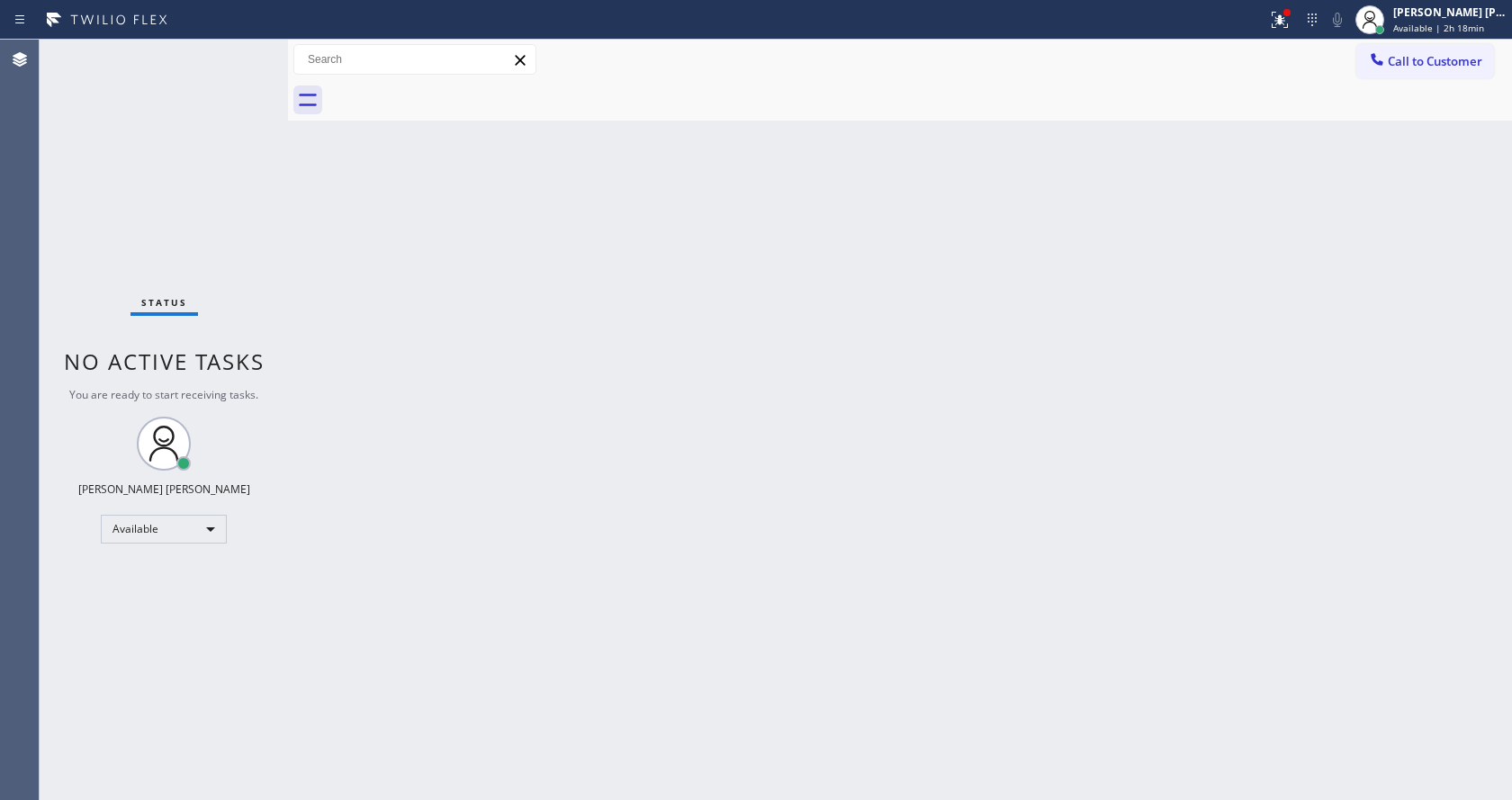
click at [350, 500] on div "Back to Dashboard Change Sender ID Customers Technicians Select a contact Outbo…" at bounding box center [901, 419] width 1225 height 761
click at [1221, 500] on div "Back to Dashboard Change Sender ID Customers Technicians Select a contact Outbo…" at bounding box center [901, 419] width 1225 height 761
click at [1285, 17] on icon at bounding box center [1279, 17] width 11 height 7
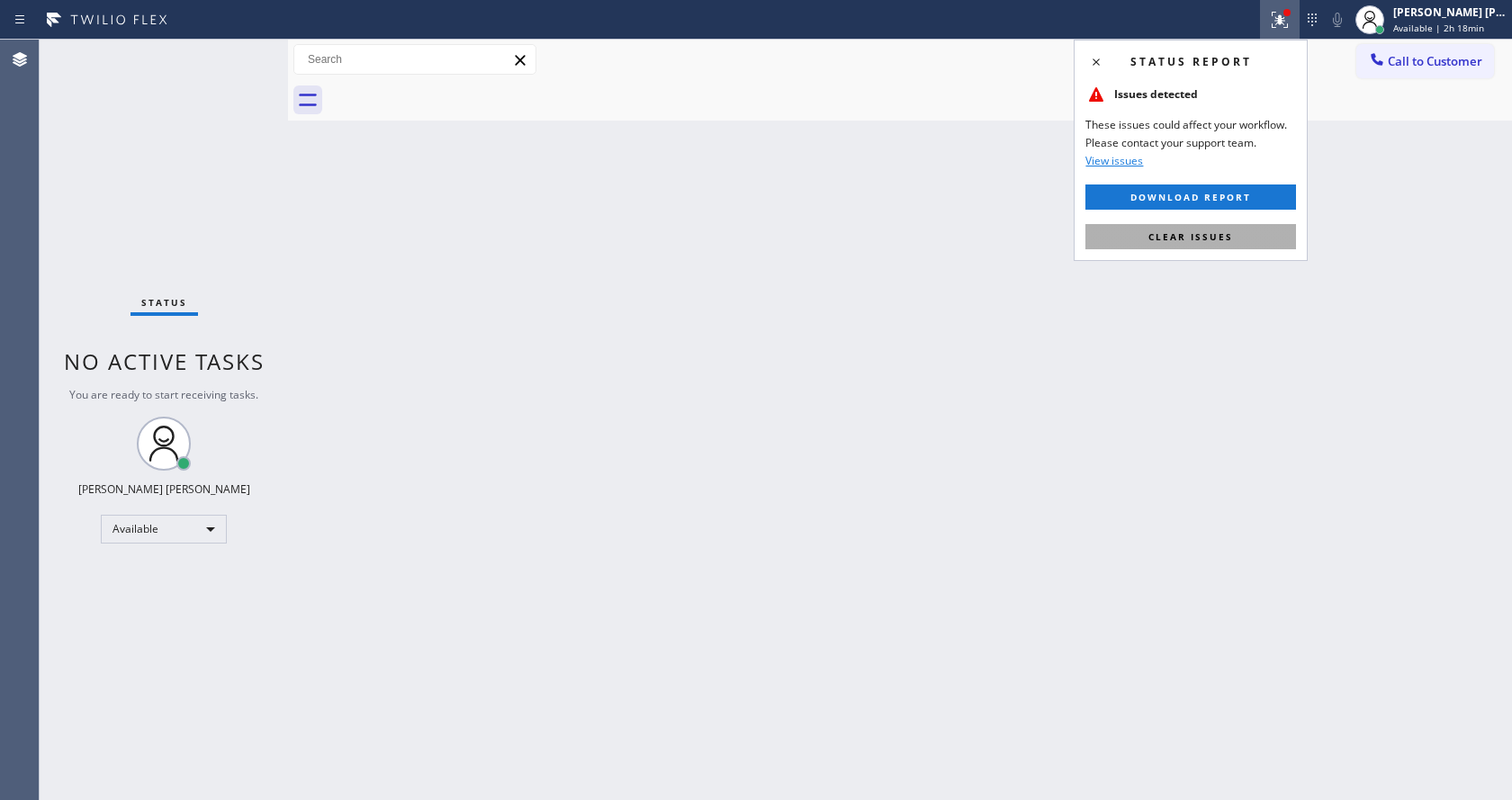
click at [1215, 228] on button "Clear issues" at bounding box center [1190, 237] width 211 height 25
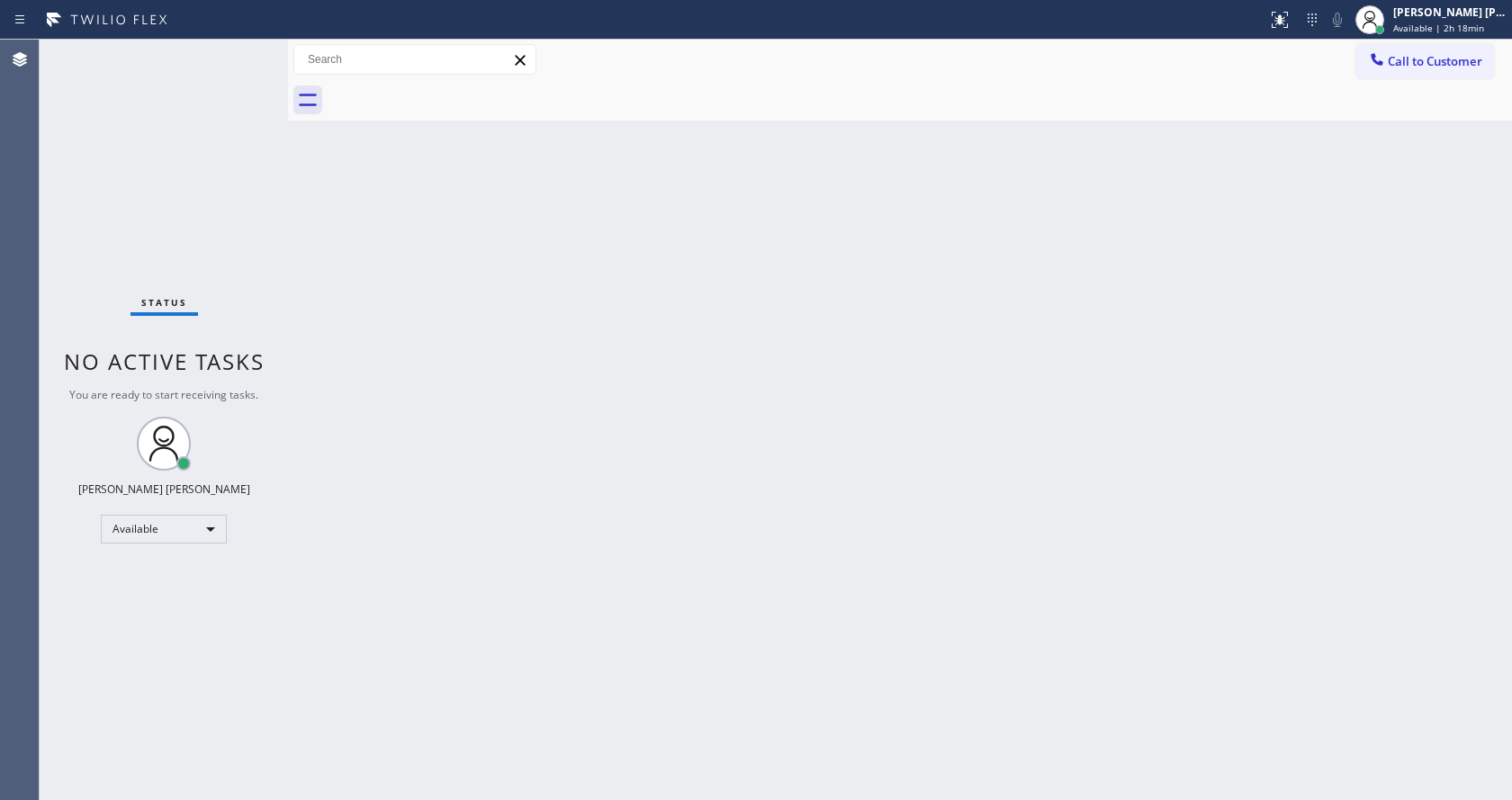
click at [1217, 228] on div "Back to Dashboard Change Sender ID Customers Technicians Select a contact Outbo…" at bounding box center [901, 419] width 1225 height 761
click at [462, 424] on div "Back to Dashboard Change Sender ID Customers Technicians Select a contact Outbo…" at bounding box center [901, 419] width 1225 height 761
click at [909, 544] on div "Back to Dashboard Change Sender ID Customers Technicians Select a contact Outbo…" at bounding box center [901, 419] width 1225 height 761
click at [629, 598] on div "Back to Dashboard Change Sender ID Customers Technicians Select a contact Outbo…" at bounding box center [901, 419] width 1225 height 761
click at [441, 442] on div "Back to Dashboard Change Sender ID Customers Technicians Select a contact Outbo…" at bounding box center [901, 419] width 1225 height 761
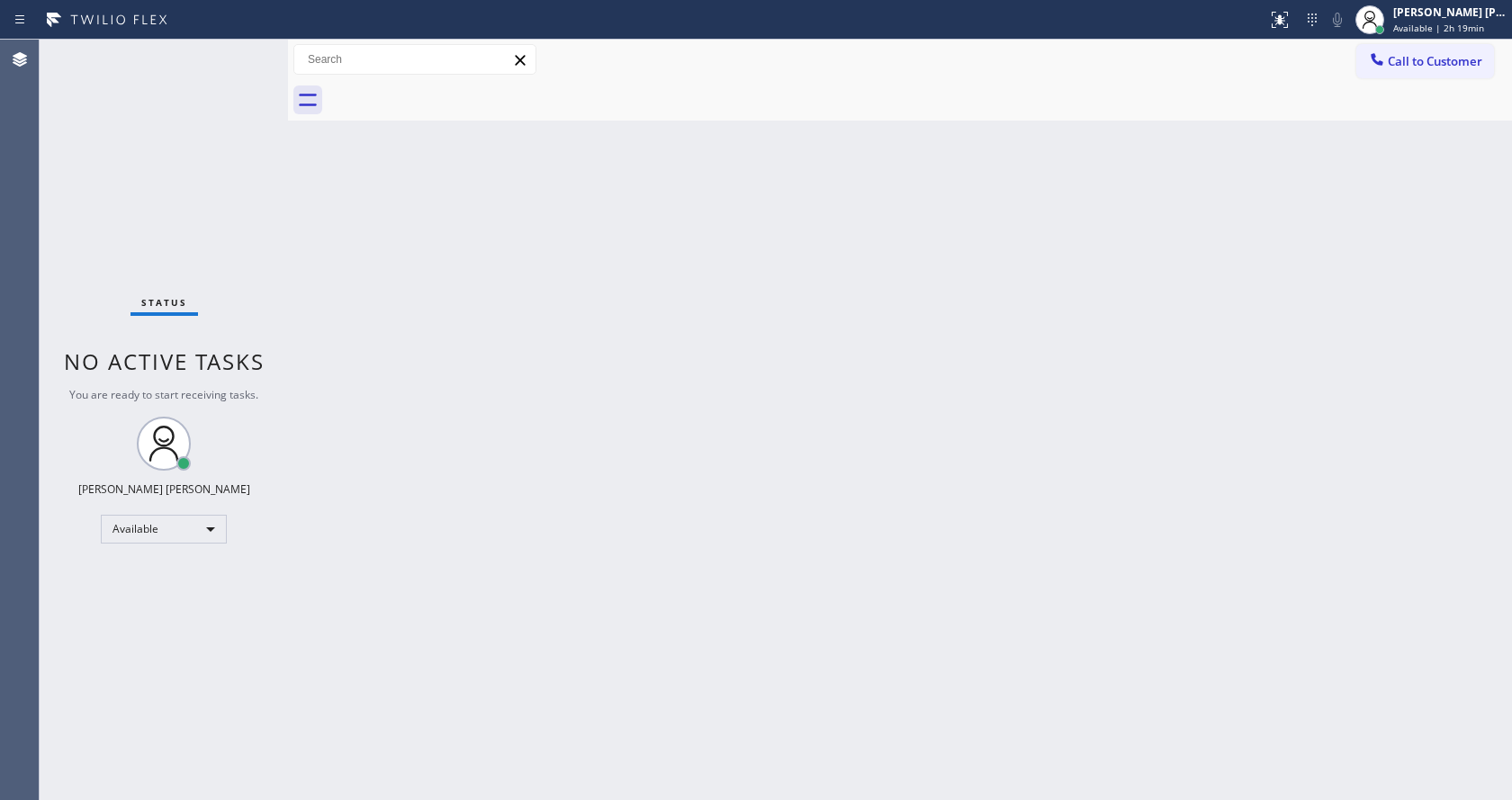
click at [532, 800] on div "Back to Dashboard Change Sender ID Customers Technicians Select a contact Outbo…" at bounding box center [901, 419] width 1225 height 761
click at [498, 535] on div "Back to Dashboard Change Sender ID Customers Technicians Select a contact Outbo…" at bounding box center [901, 419] width 1225 height 761
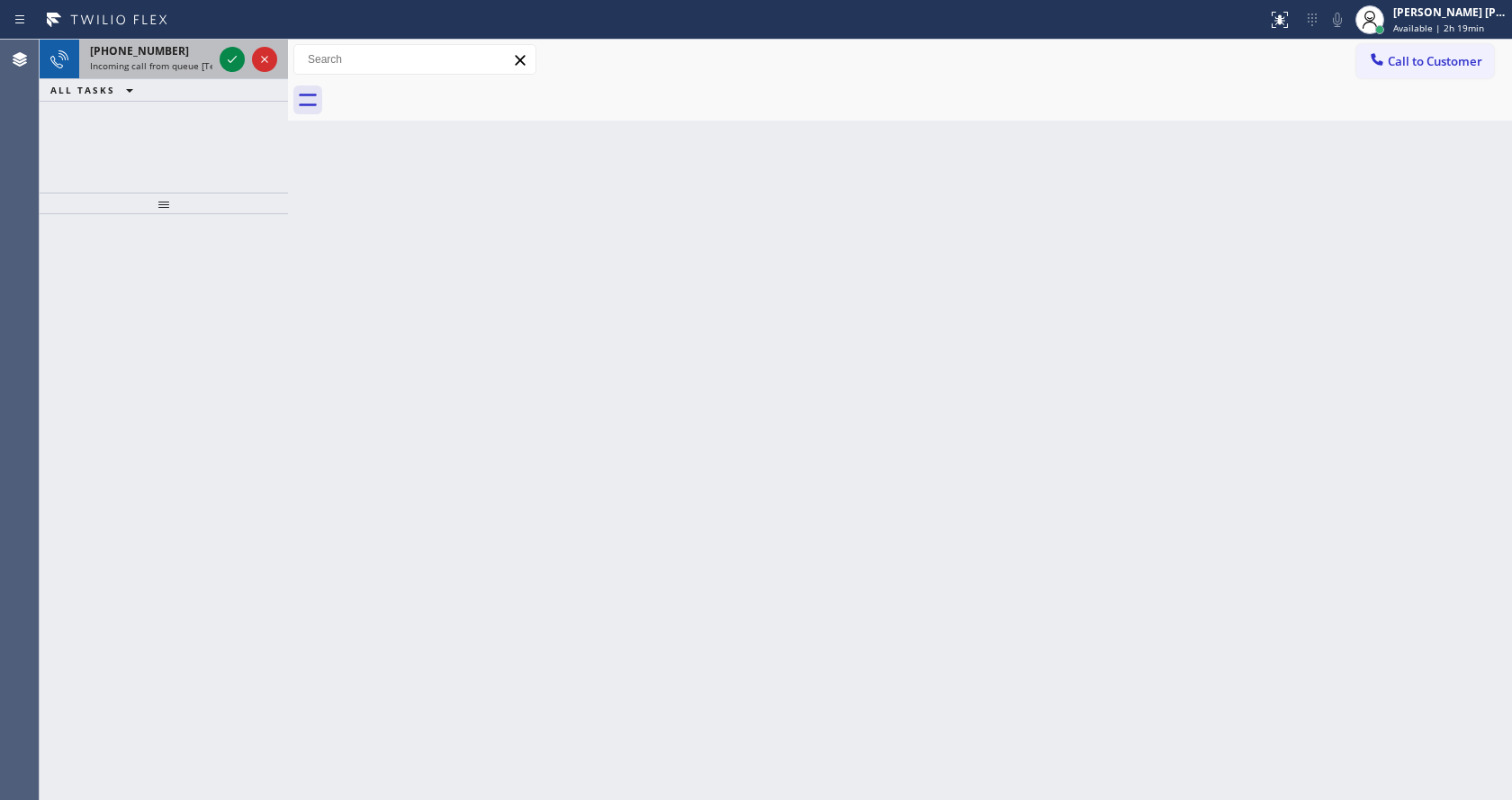
click at [182, 72] on div "[PHONE_NUMBER] Incoming call from queue [Test] All" at bounding box center [147, 59] width 136 height 39
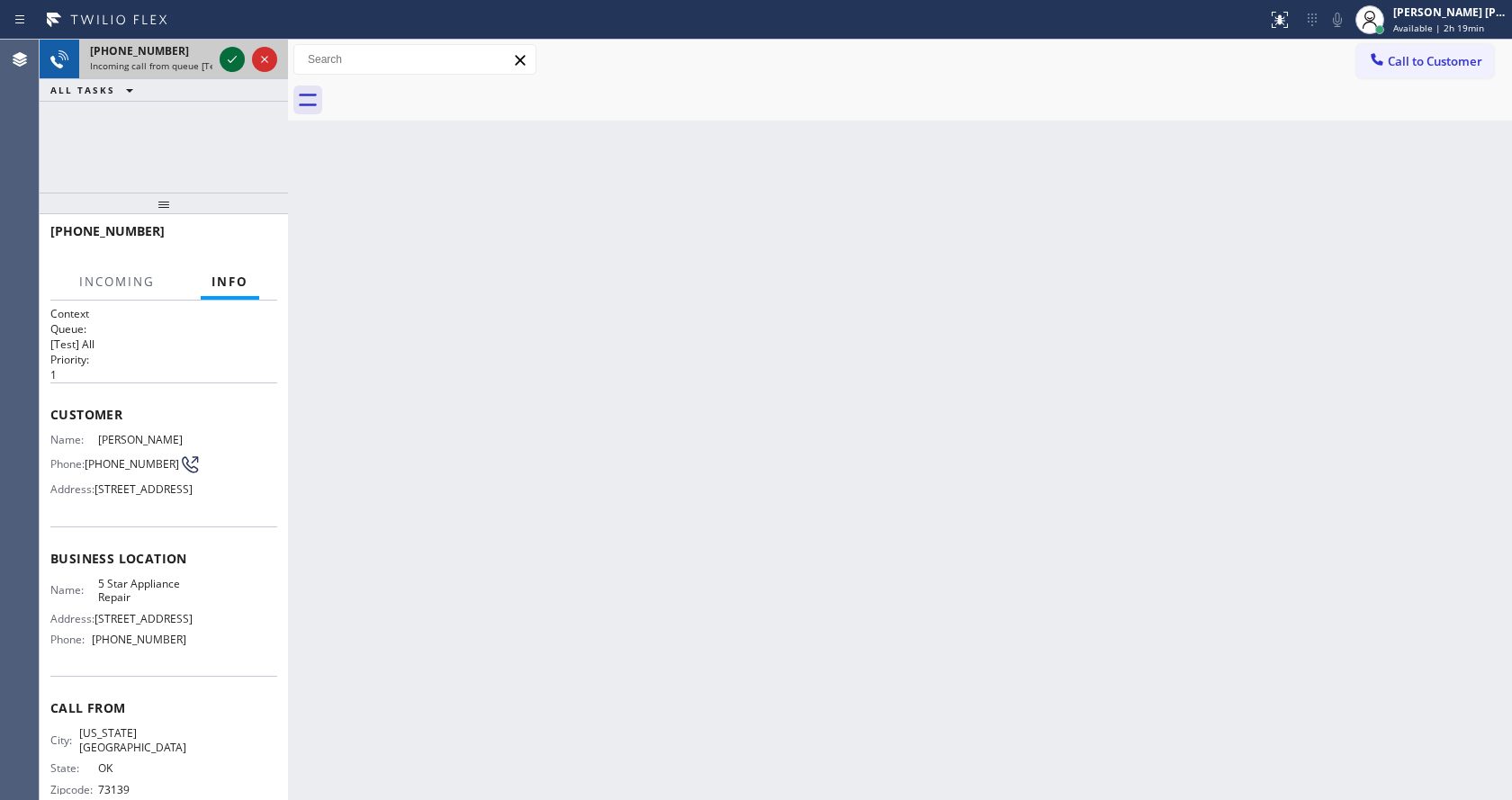
click at [229, 55] on icon at bounding box center [232, 60] width 21 height 21
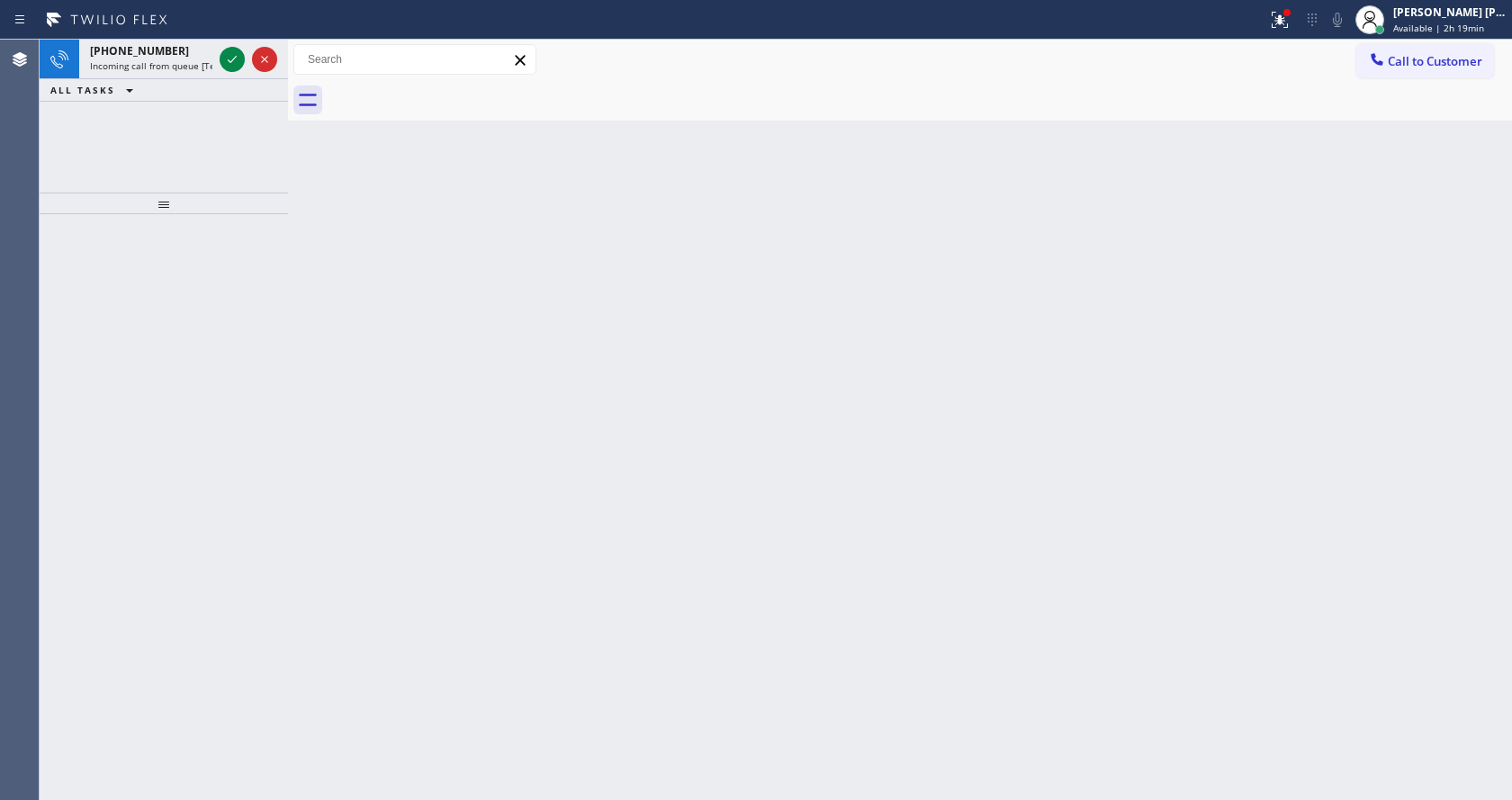
click at [718, 438] on div "Back to Dashboard Change Sender ID Customers Technicians Select a contact Outbo…" at bounding box center [901, 419] width 1225 height 761
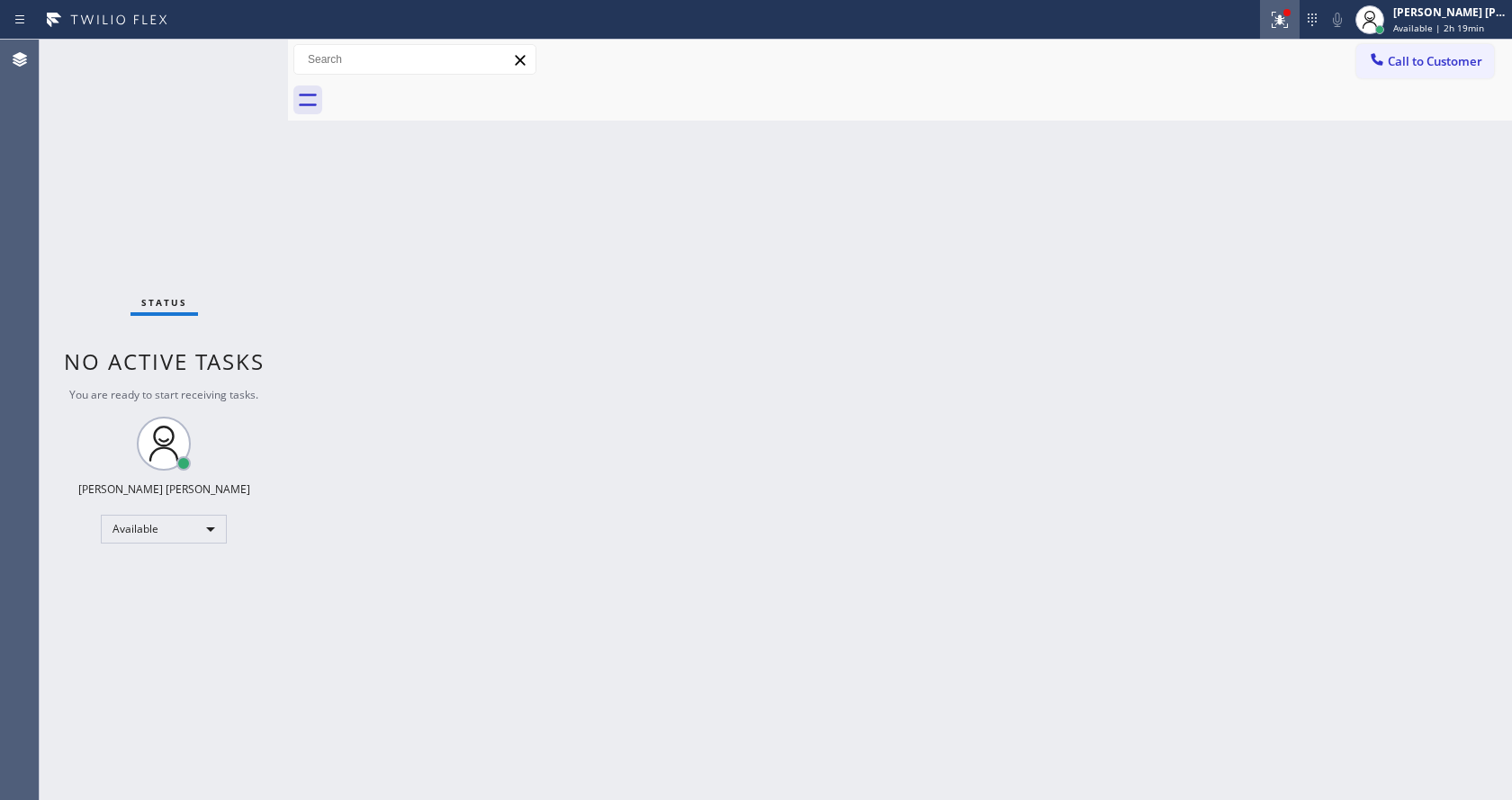
click at [1285, 31] on button at bounding box center [1279, 19] width 39 height 39
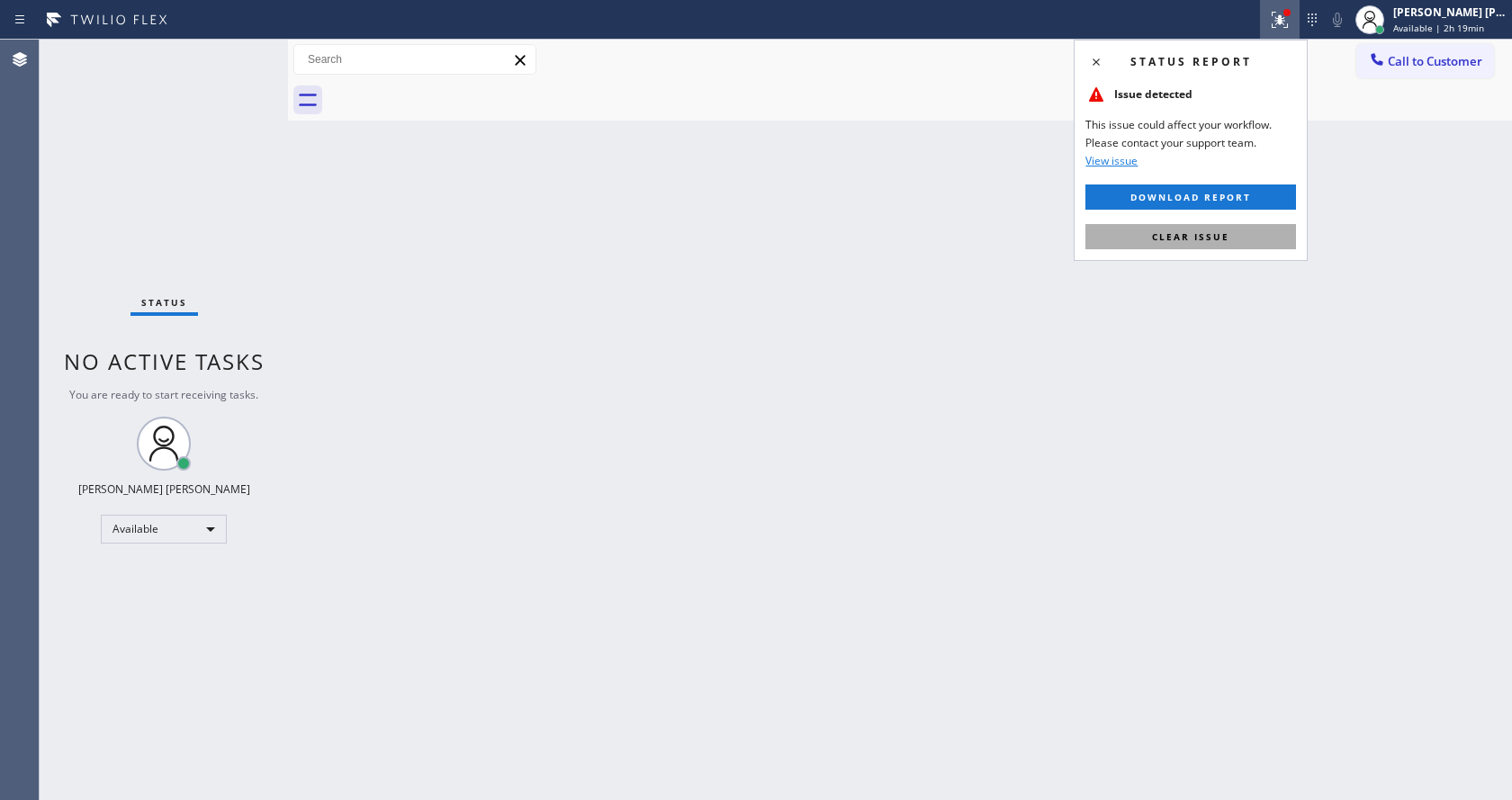
click at [1194, 233] on span "Clear issue" at bounding box center [1191, 237] width 78 height 12
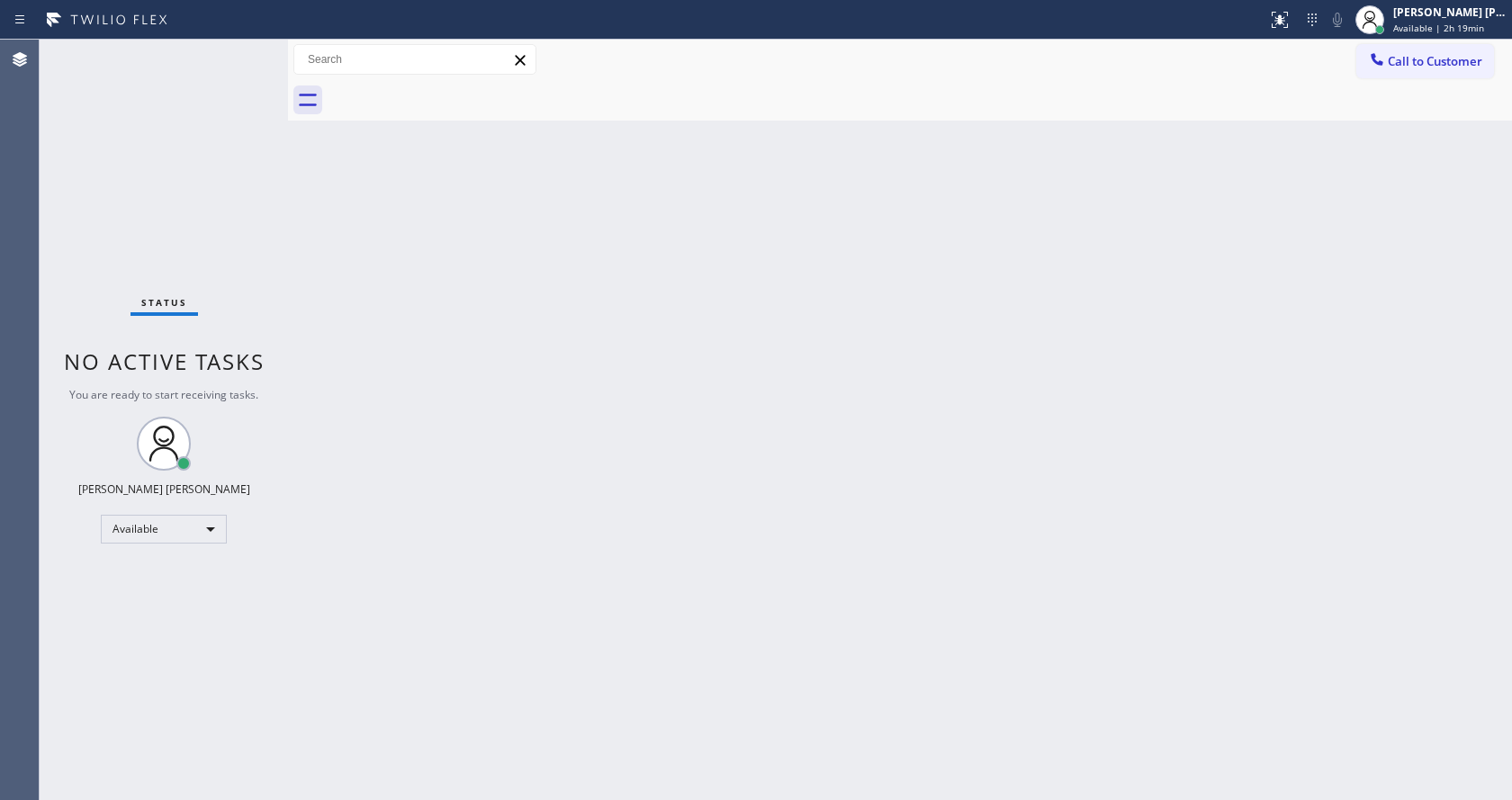
click at [1206, 282] on div "Back to Dashboard Change Sender ID Customers Technicians Select a contact Outbo…" at bounding box center [901, 419] width 1225 height 761
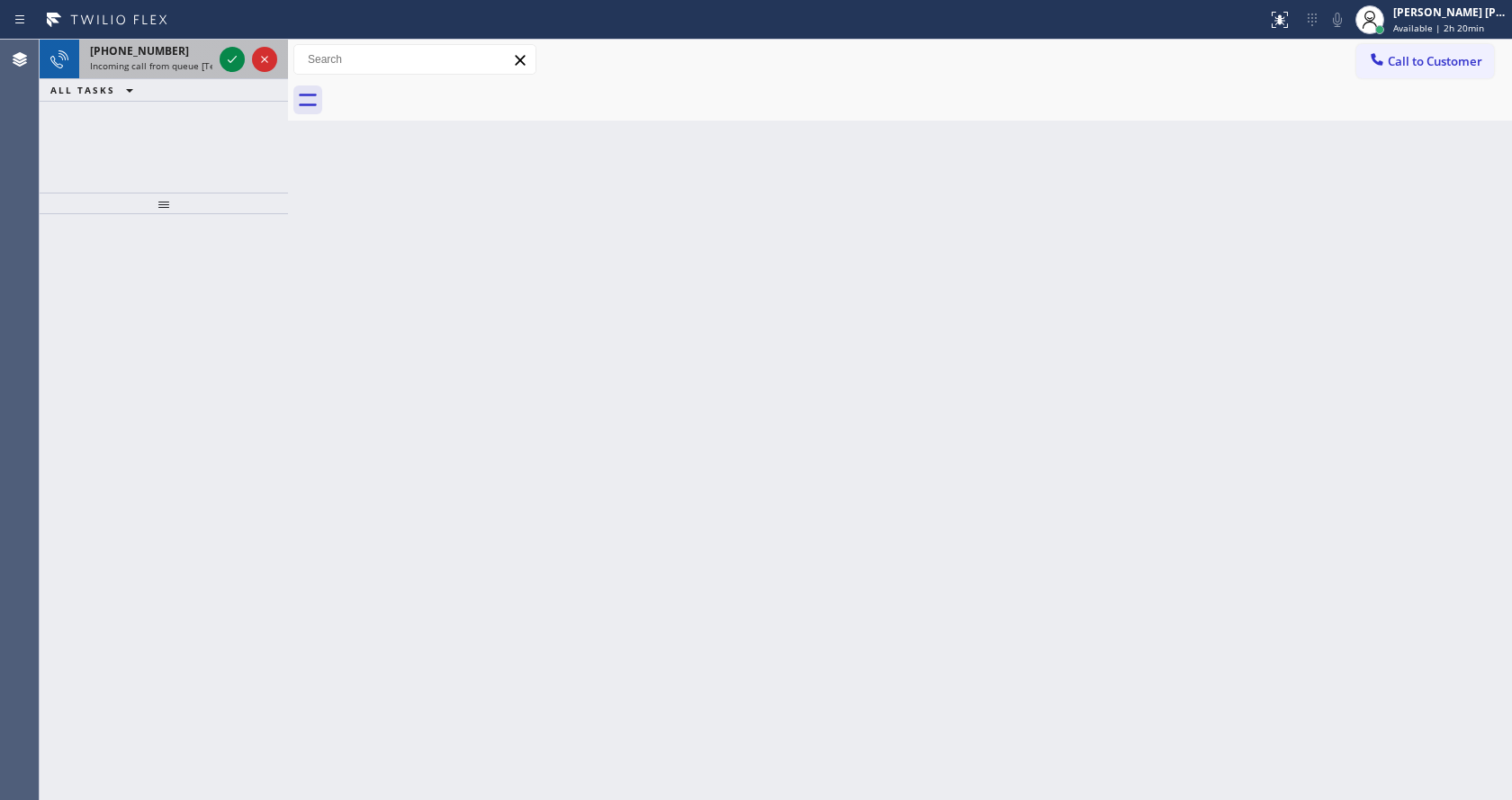
click at [173, 68] on span "Incoming call from queue [Test] All" at bounding box center [164, 65] width 149 height 12
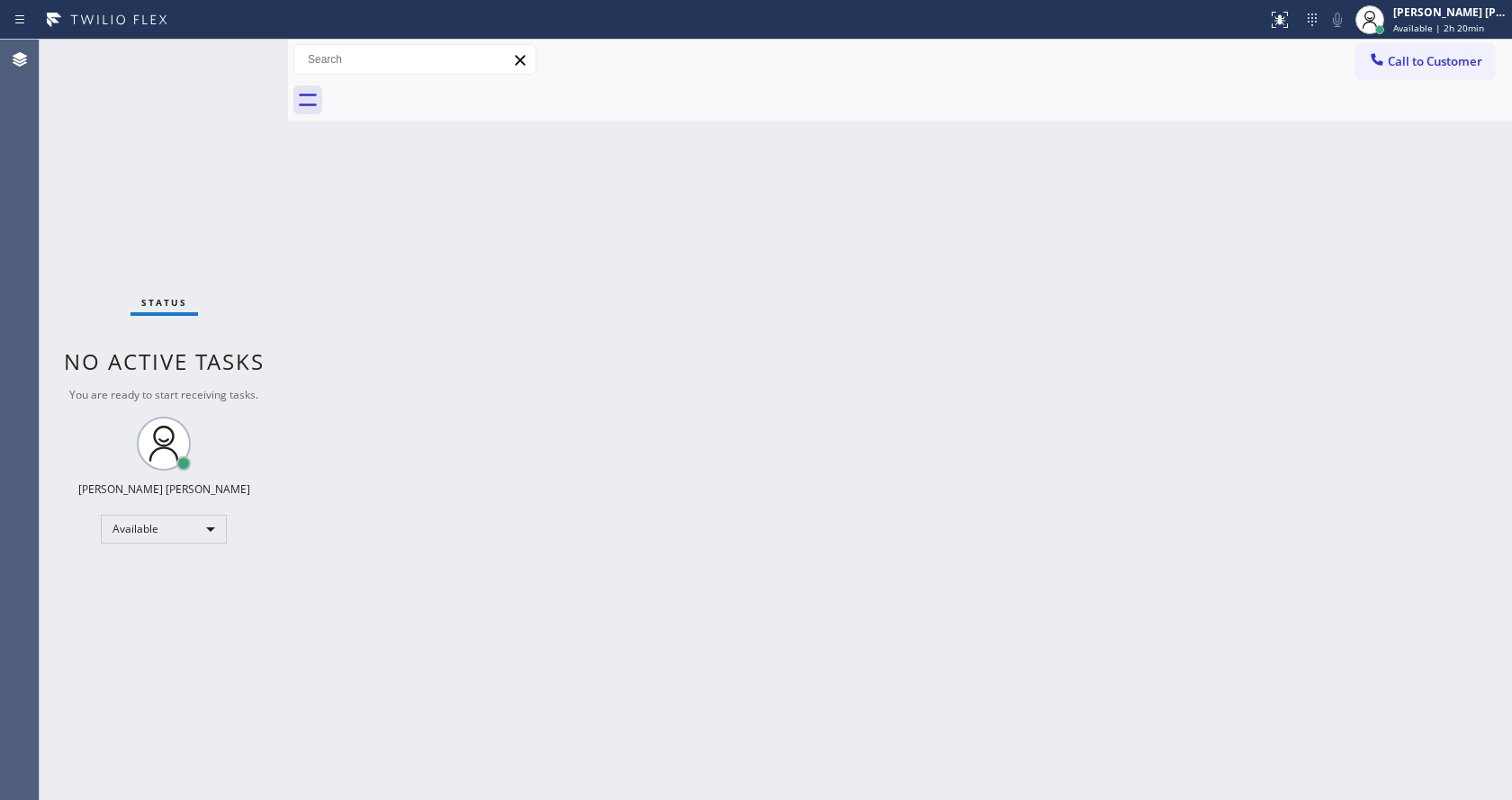
click at [759, 512] on div "Back to Dashboard Change Sender ID Customers Technicians Select a contact Outbo…" at bounding box center [901, 419] width 1225 height 761
click at [1312, 252] on div "Back to Dashboard Change Sender ID Customers Technicians Select a contact Outbo…" at bounding box center [901, 419] width 1225 height 761
click at [1449, 16] on div "[PERSON_NAME] [PERSON_NAME]" at bounding box center [1450, 12] width 113 height 15
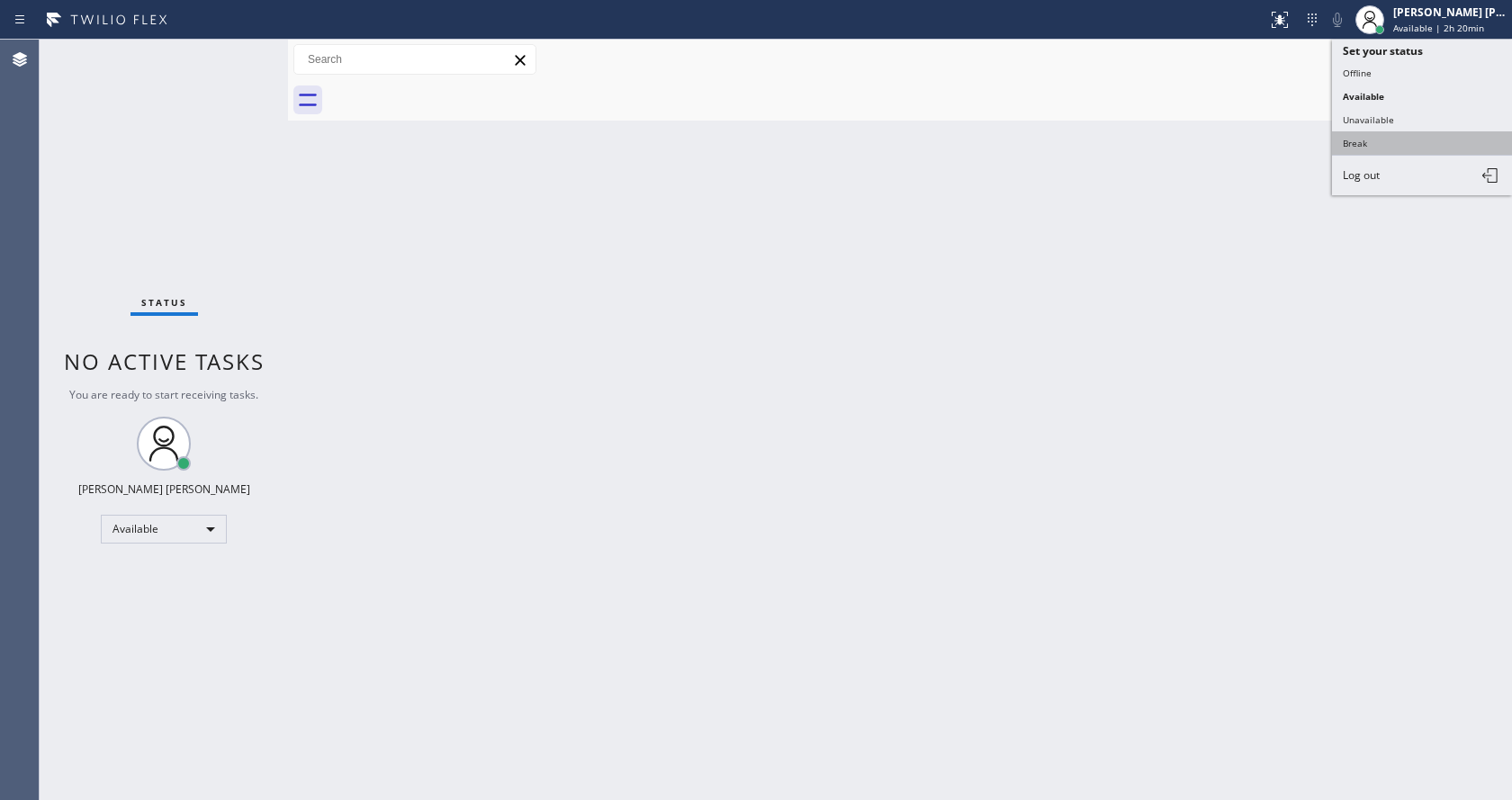
click at [1384, 138] on button "Break" at bounding box center [1422, 143] width 180 height 23
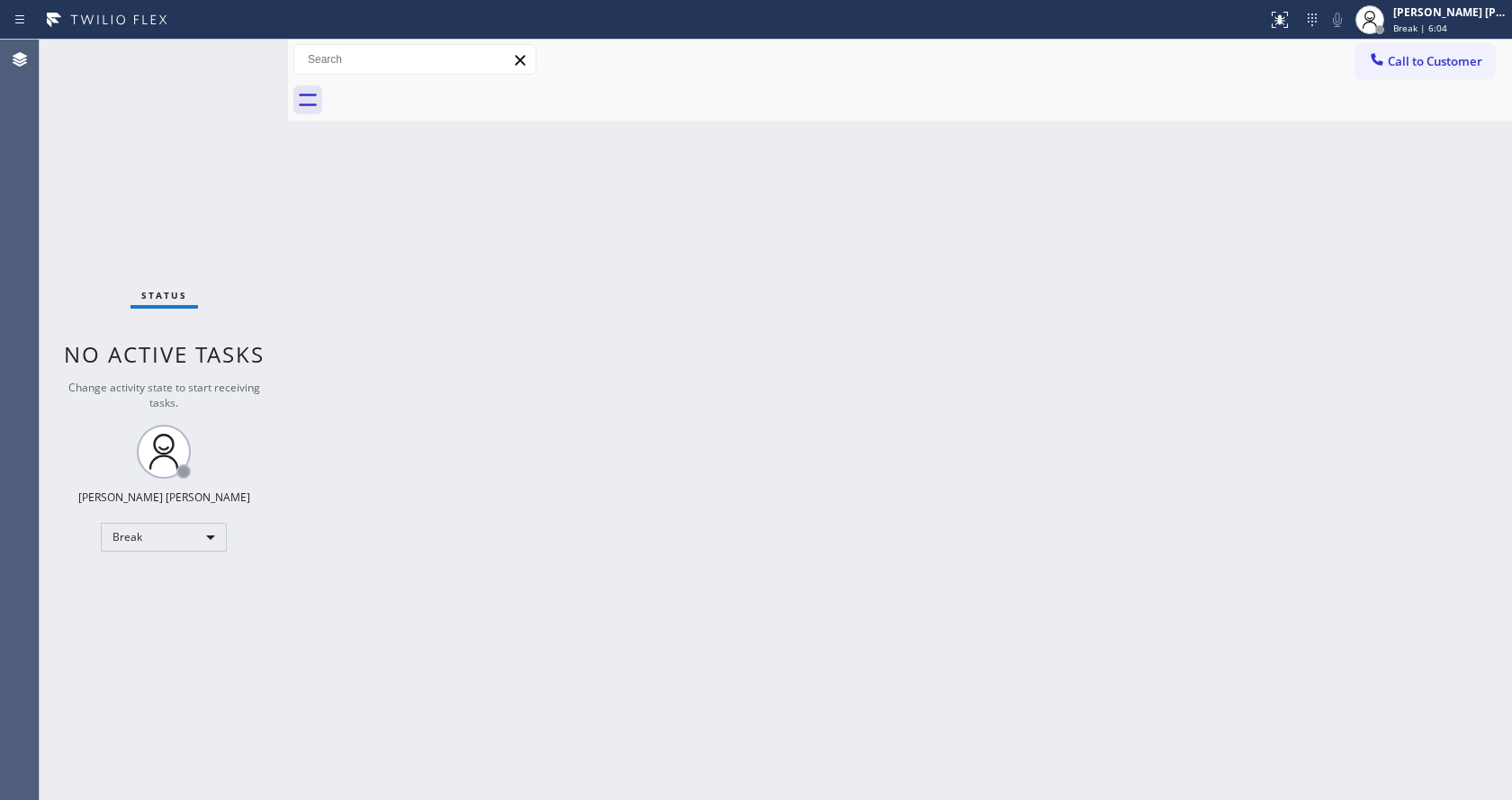
click at [1356, 509] on div "Back to Dashboard Change Sender ID Customers Technicians Select a contact Outbo…" at bounding box center [901, 419] width 1225 height 761
click at [1261, 427] on div "Back to Dashboard Change Sender ID Customers Technicians Select a contact Outbo…" at bounding box center [901, 419] width 1225 height 761
drag, startPoint x: 1427, startPoint y: 2, endPoint x: 1171, endPoint y: 220, distance: 336.2
click at [1171, 220] on div "Back to Dashboard Change Sender ID Customers Technicians Select a contact Outbo…" at bounding box center [901, 419] width 1225 height 761
click at [1458, 38] on div "[PERSON_NAME] [PERSON_NAME] Break | 15:12" at bounding box center [1431, 19] width 162 height 39
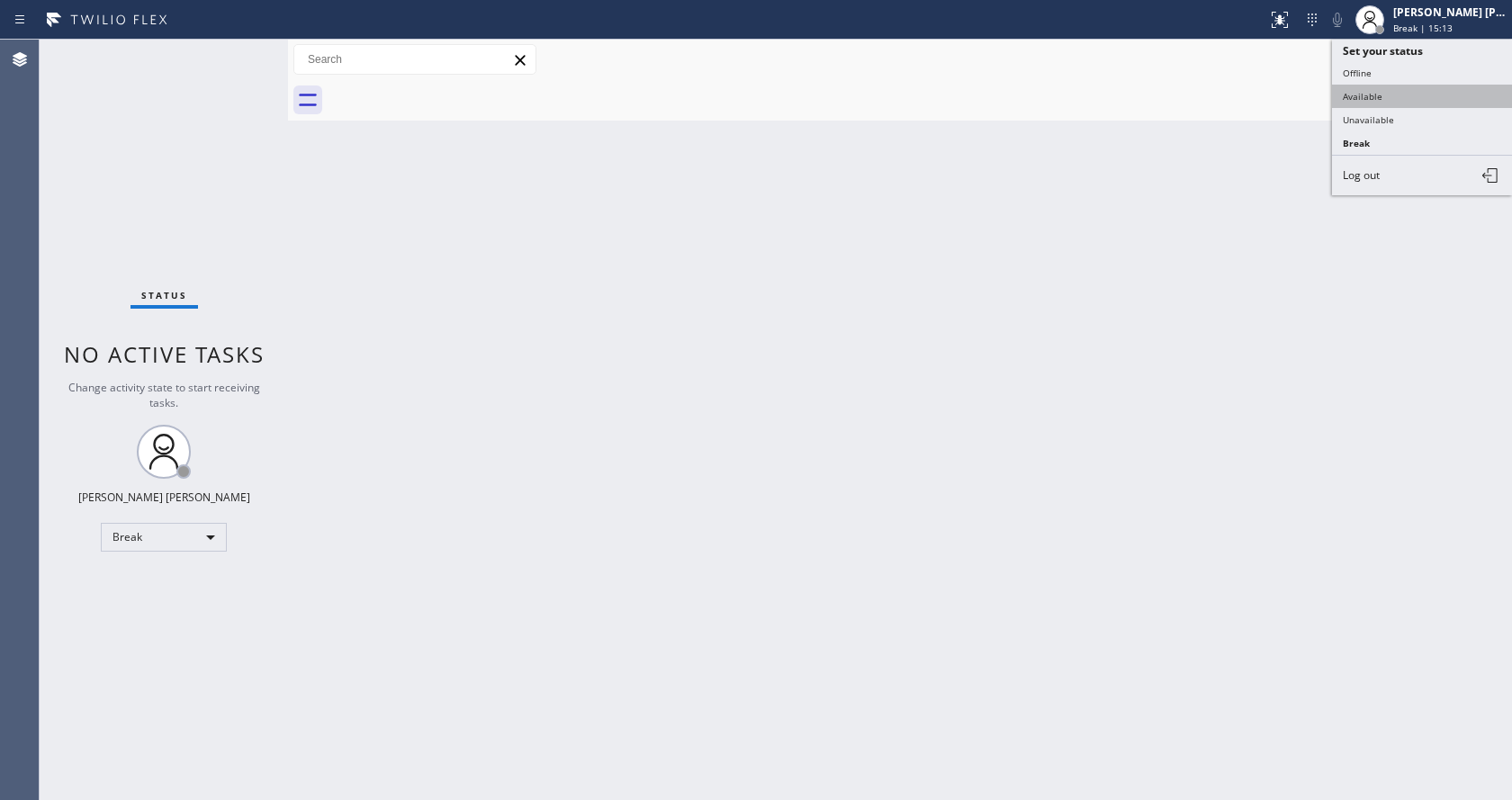
click at [1412, 95] on button "Available" at bounding box center [1422, 96] width 180 height 23
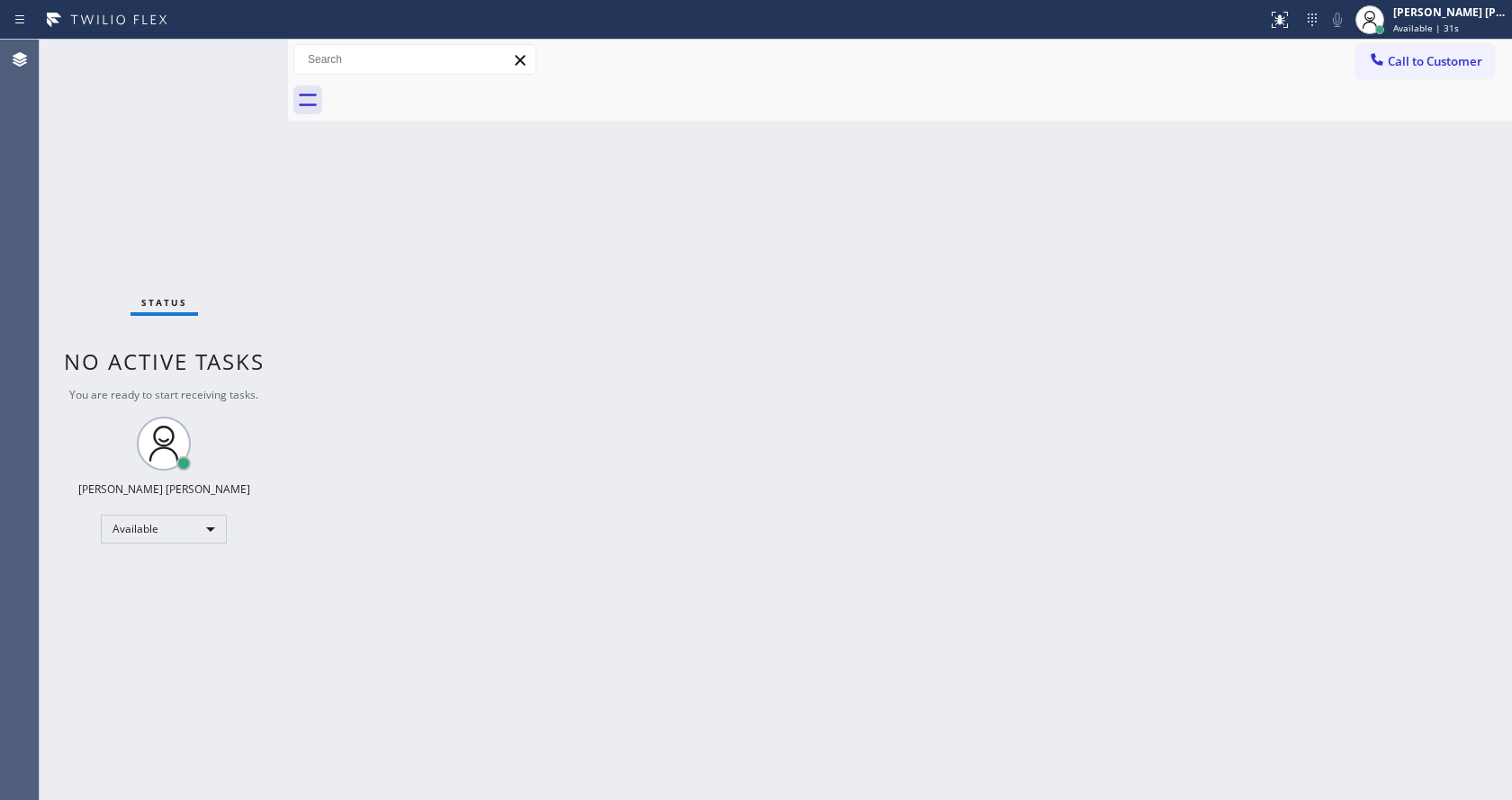
click at [422, 259] on div "Back to Dashboard Change Sender ID Customers Technicians Select a contact Outbo…" at bounding box center [901, 419] width 1225 height 761
click at [234, 61] on div "Status No active tasks You are ready to start receiving tasks. [PERSON_NAME] [P…" at bounding box center [163, 419] width 248 height 761
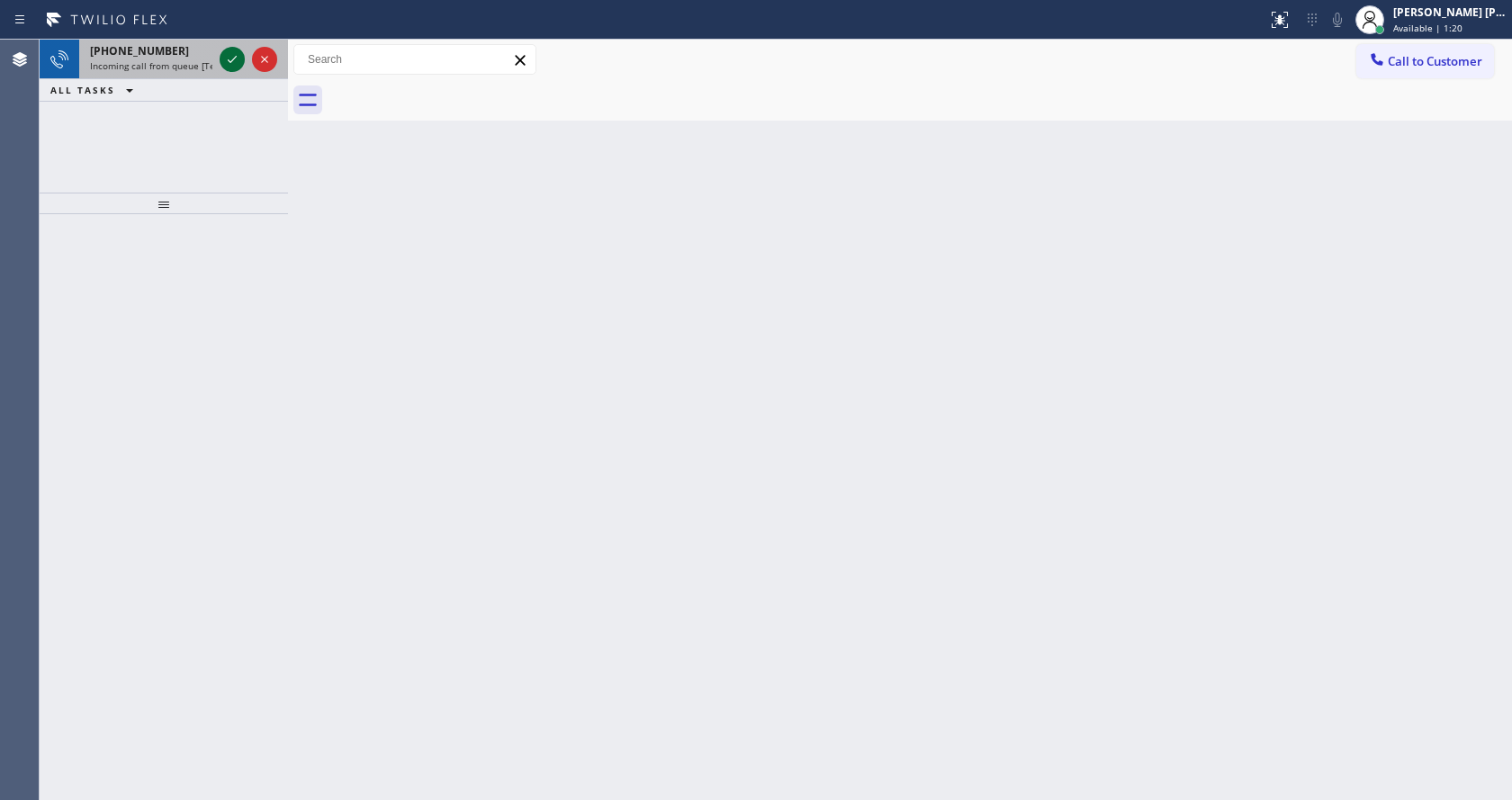
click at [234, 61] on icon at bounding box center [232, 59] width 9 height 7
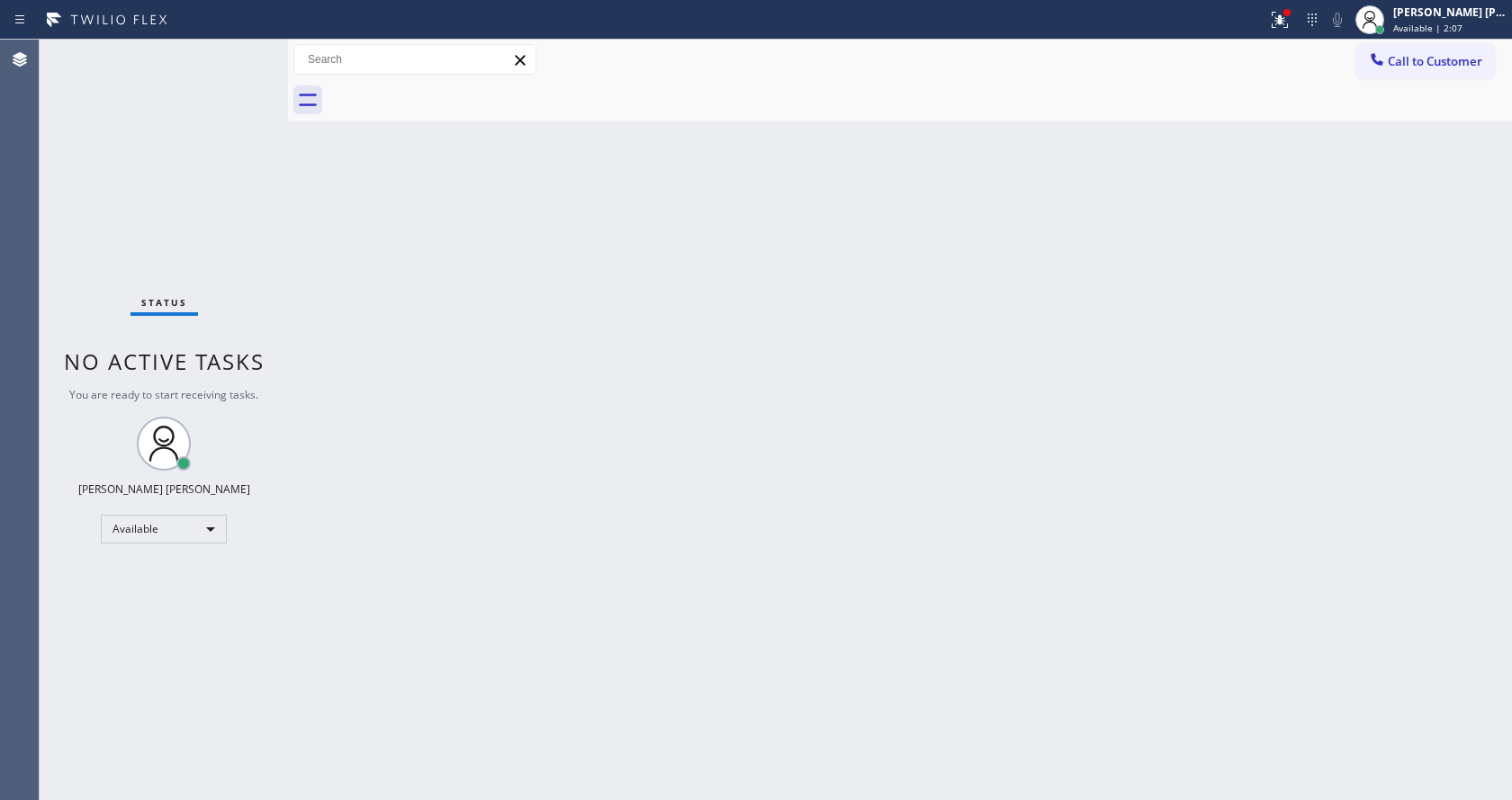
click at [234, 61] on div "Status No active tasks You are ready to start receiving tasks. [PERSON_NAME] [P…" at bounding box center [163, 419] width 248 height 761
click at [1284, 17] on icon at bounding box center [1279, 19] width 16 height 16
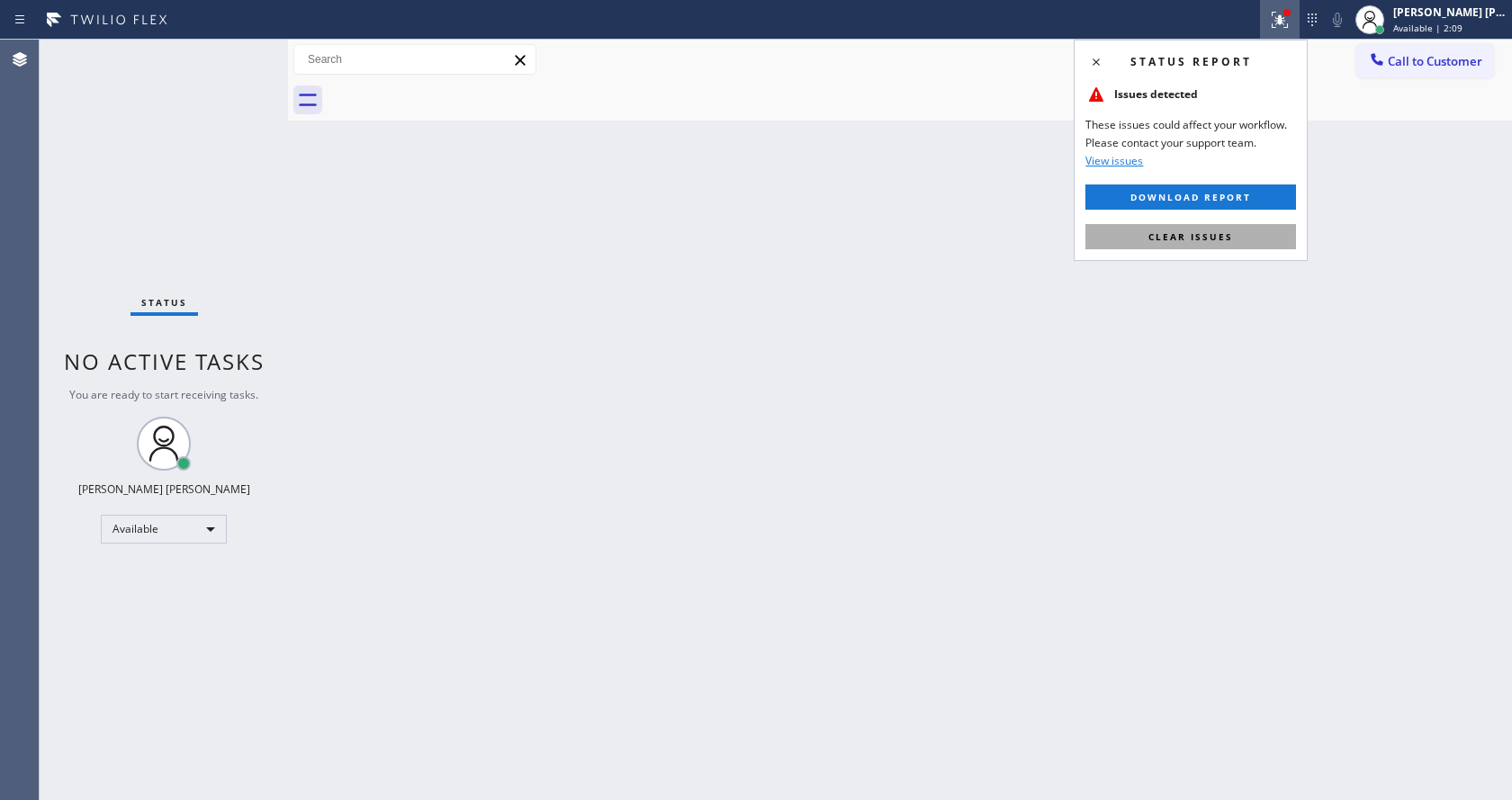
click at [1209, 228] on button "Clear issues" at bounding box center [1190, 237] width 211 height 25
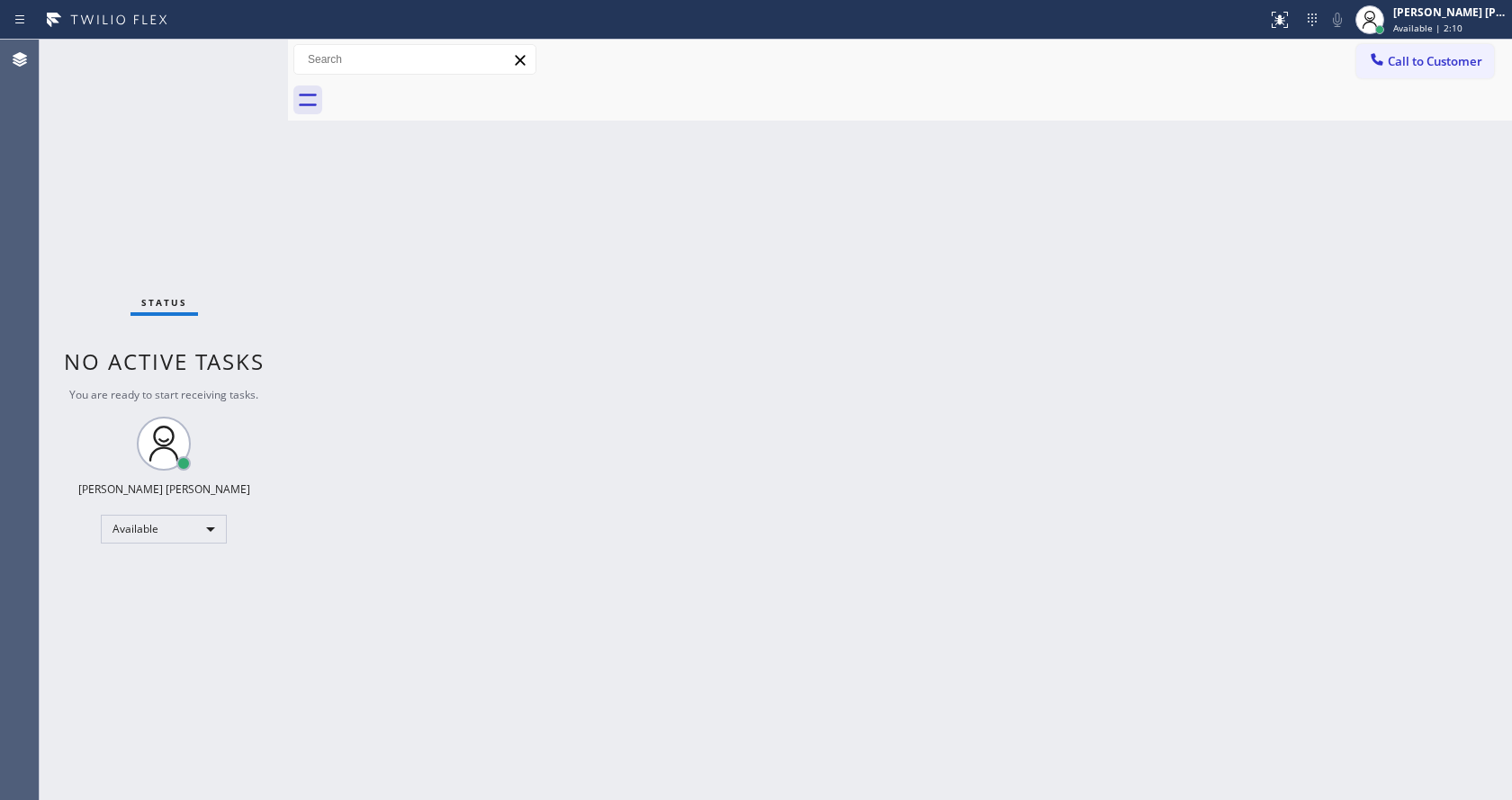
click at [1219, 263] on div "Back to Dashboard Change Sender ID Customers Technicians Select a contact Outbo…" at bounding box center [901, 419] width 1225 height 761
drag, startPoint x: 381, startPoint y: 253, endPoint x: 348, endPoint y: 192, distance: 69.4
click at [381, 253] on div "Back to Dashboard Change Sender ID Customers Technicians Select a contact Outbo…" at bounding box center [901, 419] width 1225 height 761
click at [243, 53] on div "Status No active tasks You are ready to start receiving tasks. [PERSON_NAME] [P…" at bounding box center [163, 419] width 248 height 761
click at [247, 54] on div "Status No active tasks You are ready to start receiving tasks. [PERSON_NAME] [P…" at bounding box center [163, 419] width 248 height 761
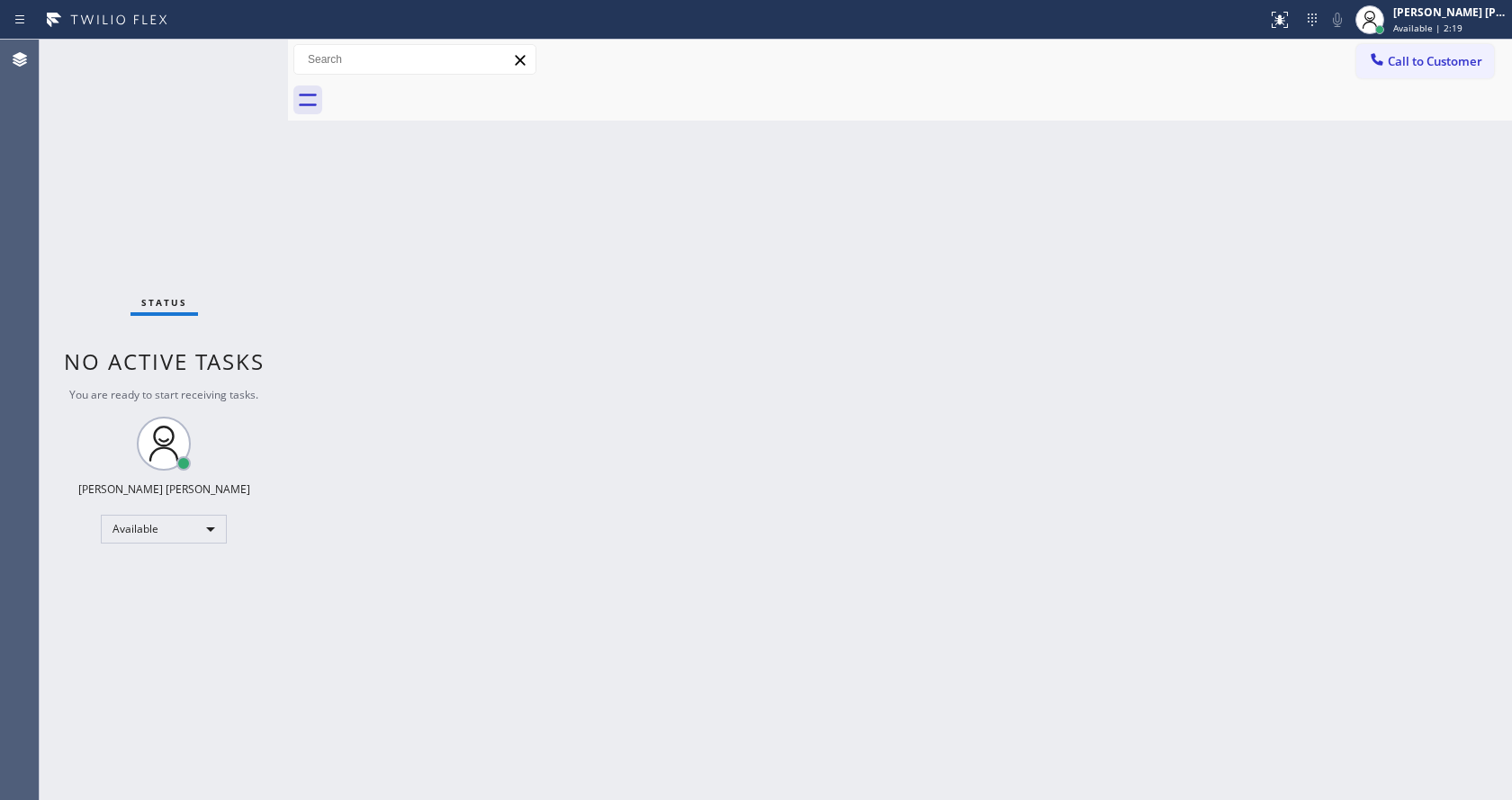
click at [247, 54] on div "Status No active tasks You are ready to start receiving tasks. [PERSON_NAME] [P…" at bounding box center [163, 419] width 248 height 761
click at [248, 49] on div "Status No active tasks You are ready to start receiving tasks. [PERSON_NAME] [P…" at bounding box center [163, 419] width 248 height 761
click at [270, 255] on div "Status No active tasks You are ready to start receiving tasks. [PERSON_NAME] [P…" at bounding box center [163, 419] width 248 height 761
click at [253, 50] on div "Status No active tasks You are ready to start receiving tasks. [PERSON_NAME] [P…" at bounding box center [163, 419] width 248 height 761
click at [364, 338] on div "Back to Dashboard Change Sender ID Customers Technicians Select a contact Outbo…" at bounding box center [901, 419] width 1225 height 761
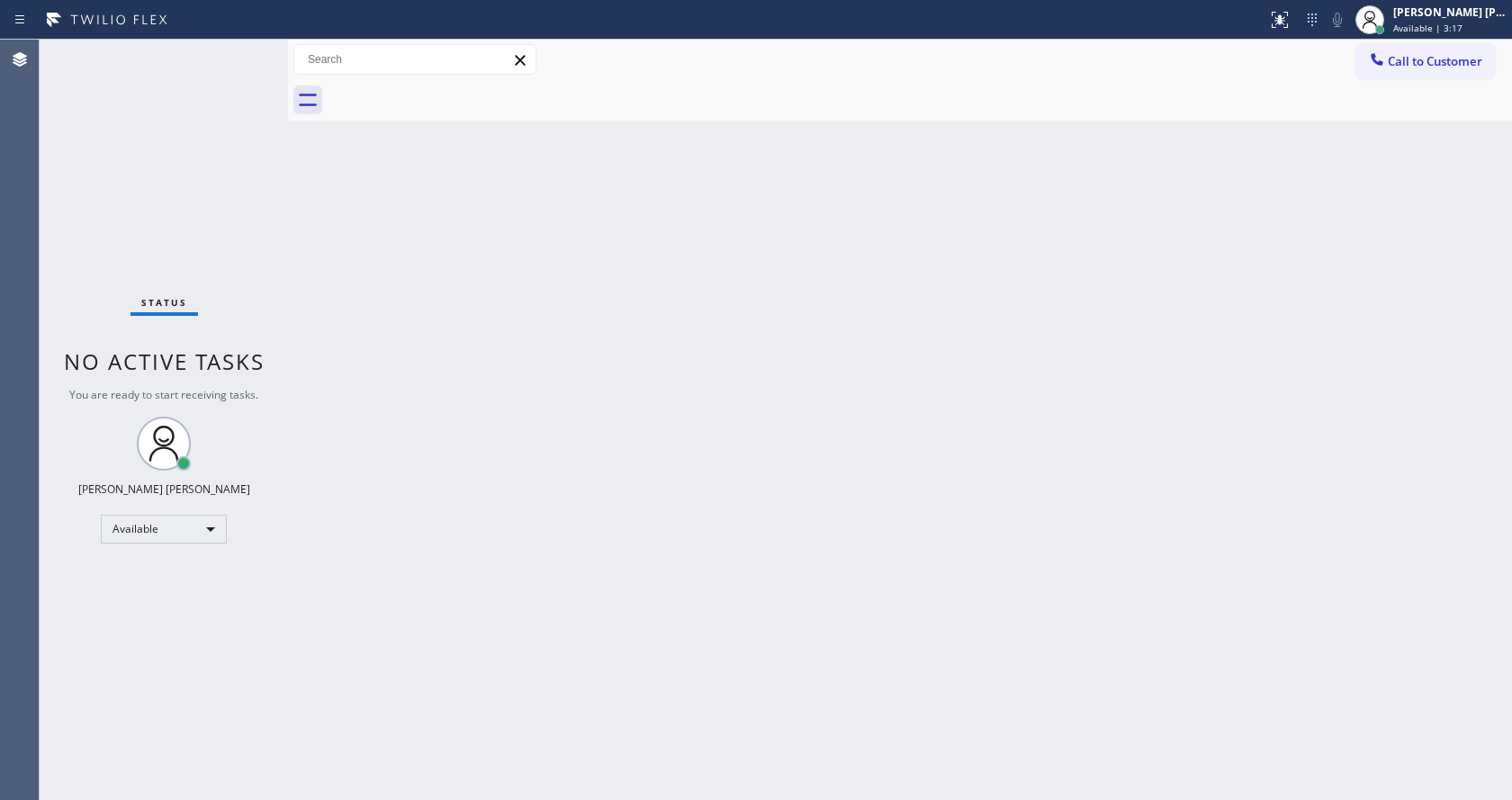
click at [917, 339] on div "Back to Dashboard Change Sender ID Customers Technicians Select a contact Outbo…" at bounding box center [901, 419] width 1225 height 761
click at [553, 395] on div "Back to Dashboard Change Sender ID Customers Technicians Select a contact Outbo…" at bounding box center [901, 419] width 1225 height 761
click at [294, 242] on div "Back to Dashboard Change Sender ID Customers Technicians Select a contact Outbo…" at bounding box center [901, 419] width 1225 height 761
click at [594, 487] on div "Back to Dashboard Change Sender ID Customers Technicians Select a contact Outbo…" at bounding box center [901, 419] width 1225 height 761
click at [395, 311] on div "Back to Dashboard Change Sender ID Customers Technicians Select a contact Outbo…" at bounding box center [901, 419] width 1225 height 761
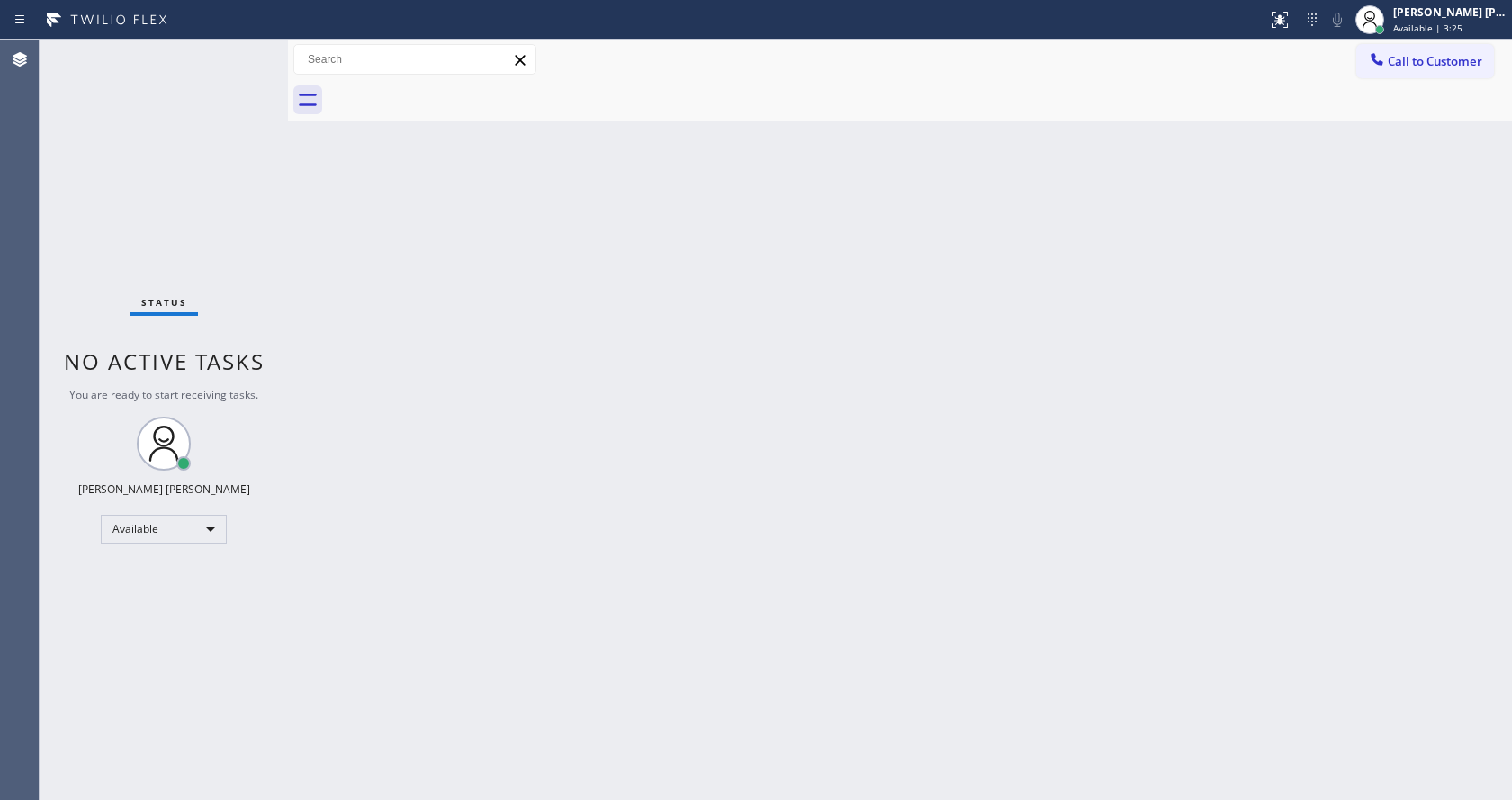
click at [243, 52] on div "Status No active tasks You are ready to start receiving tasks. [PERSON_NAME] [P…" at bounding box center [163, 419] width 248 height 761
click at [246, 51] on div "Status No active tasks You are ready to start receiving tasks. [PERSON_NAME] [P…" at bounding box center [163, 419] width 248 height 761
click at [431, 313] on div "Back to Dashboard Change Sender ID Customers Technicians Select a contact Outbo…" at bounding box center [901, 419] width 1225 height 761
click at [1038, 389] on div "Back to Dashboard Change Sender ID Customers Technicians Select a contact Outbo…" at bounding box center [901, 419] width 1225 height 761
click at [356, 260] on div "Back to Dashboard Change Sender ID Customers Technicians Select a contact Outbo…" at bounding box center [901, 419] width 1225 height 761
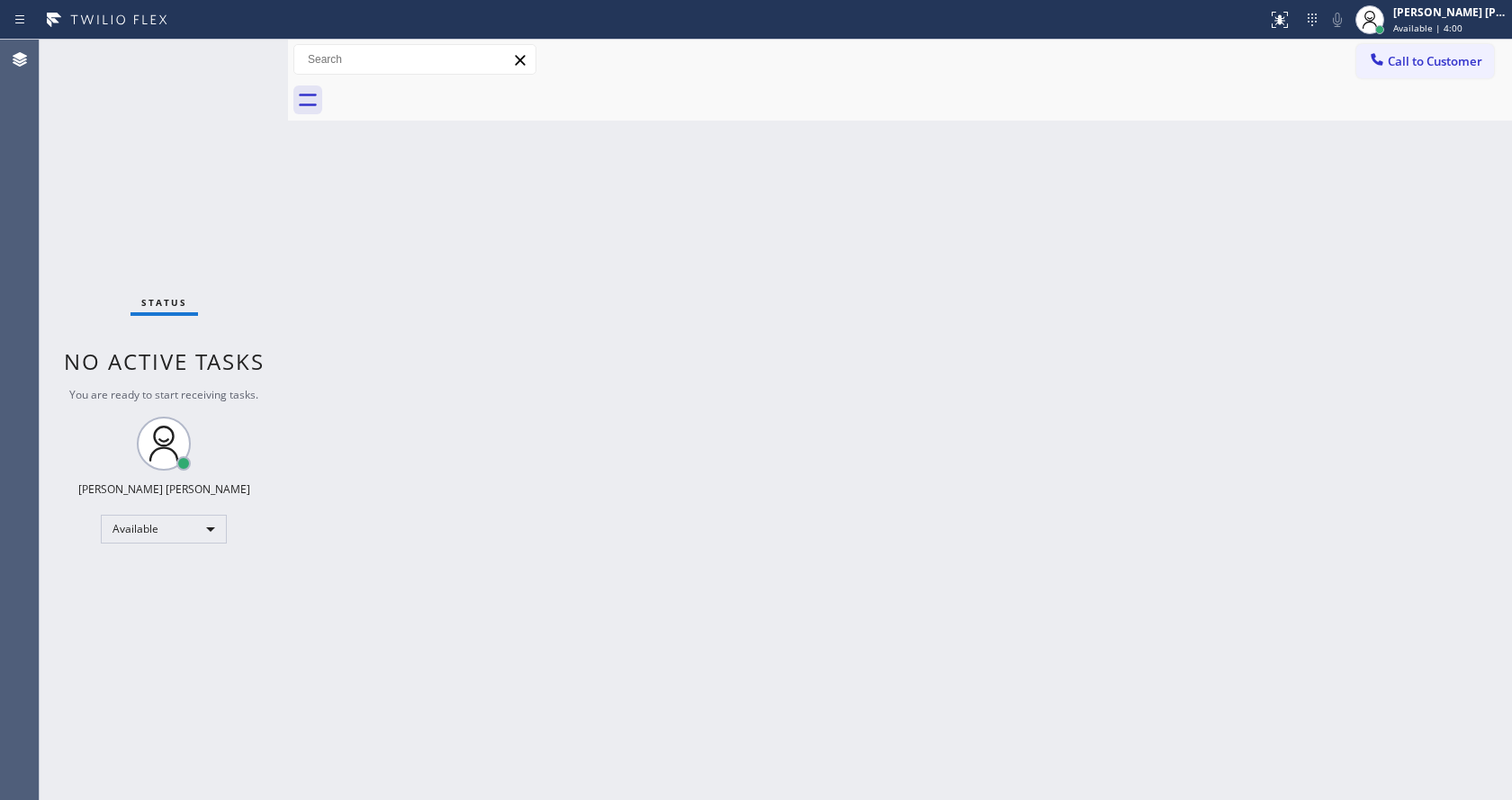
click at [245, 48] on div "Status No active tasks You are ready to start receiving tasks. [PERSON_NAME] [P…" at bounding box center [163, 419] width 248 height 761
click at [359, 270] on div "Back to Dashboard Change Sender ID Customers Technicians Select a contact Outbo…" at bounding box center [901, 419] width 1225 height 761
click at [397, 283] on div "Back to Dashboard Change Sender ID Customers Technicians Select a contact Outbo…" at bounding box center [901, 419] width 1225 height 761
click at [444, 285] on div "Back to Dashboard Change Sender ID Customers Technicians Select a contact Outbo…" at bounding box center [901, 419] width 1225 height 761
click at [242, 47] on div "Status No active tasks You are ready to start receiving tasks. [PERSON_NAME] [P…" at bounding box center [163, 419] width 248 height 761
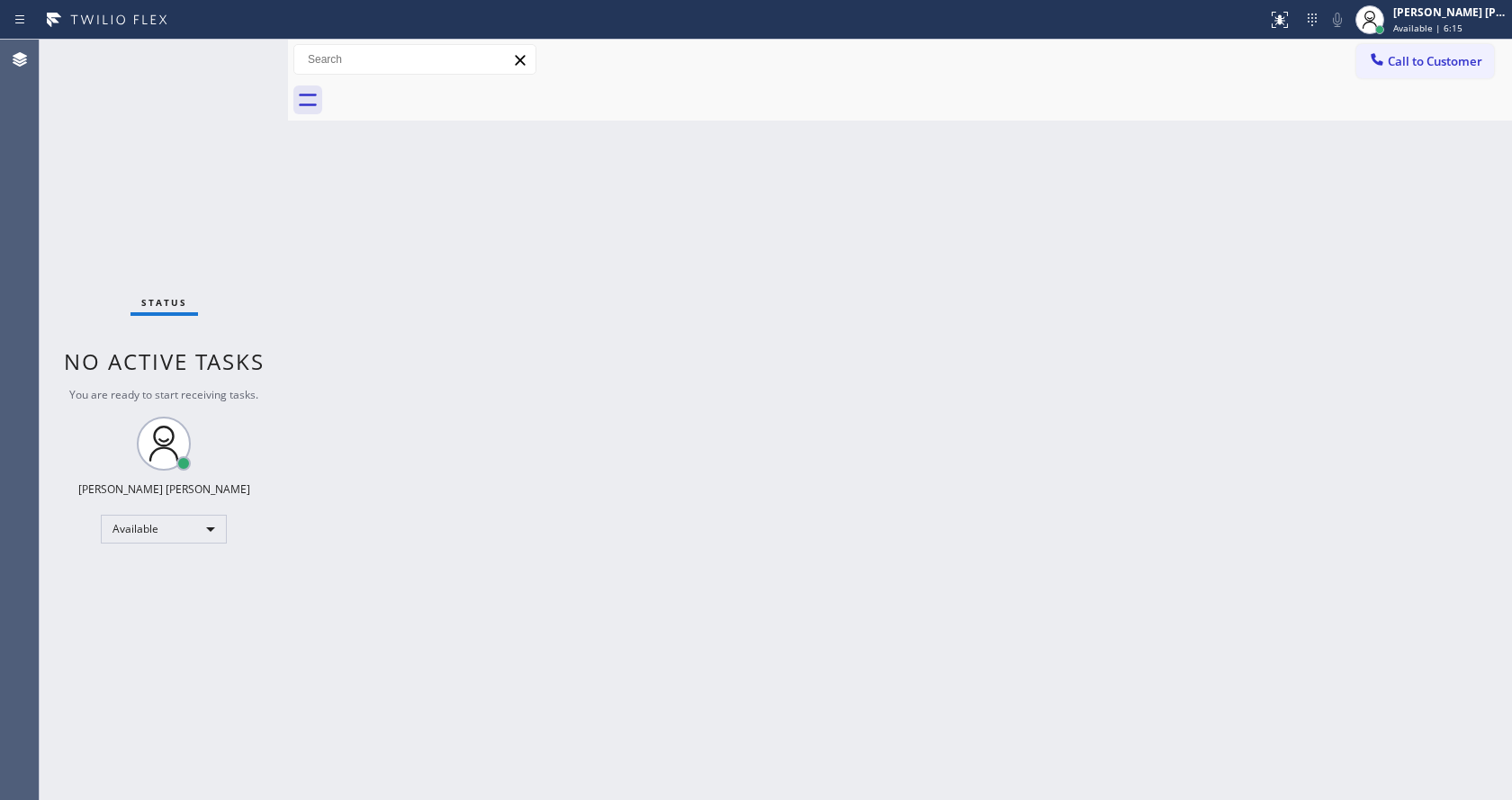
click at [254, 112] on div "Status No active tasks You are ready to start receiving tasks. [PERSON_NAME] [P…" at bounding box center [163, 419] width 248 height 761
click at [941, 337] on div "Back to Dashboard Change Sender ID Customers Technicians Select a contact Outbo…" at bounding box center [901, 419] width 1225 height 761
drag, startPoint x: 285, startPoint y: 62, endPoint x: 256, endPoint y: 52, distance: 30.7
click at [258, 54] on div "Status No active tasks You are ready to start receiving tasks. [PERSON_NAME] [P…" at bounding box center [776, 419] width 1473 height 761
click at [248, 50] on div "Status No active tasks You are ready to start receiving tasks. [PERSON_NAME] [P…" at bounding box center [163, 419] width 248 height 761
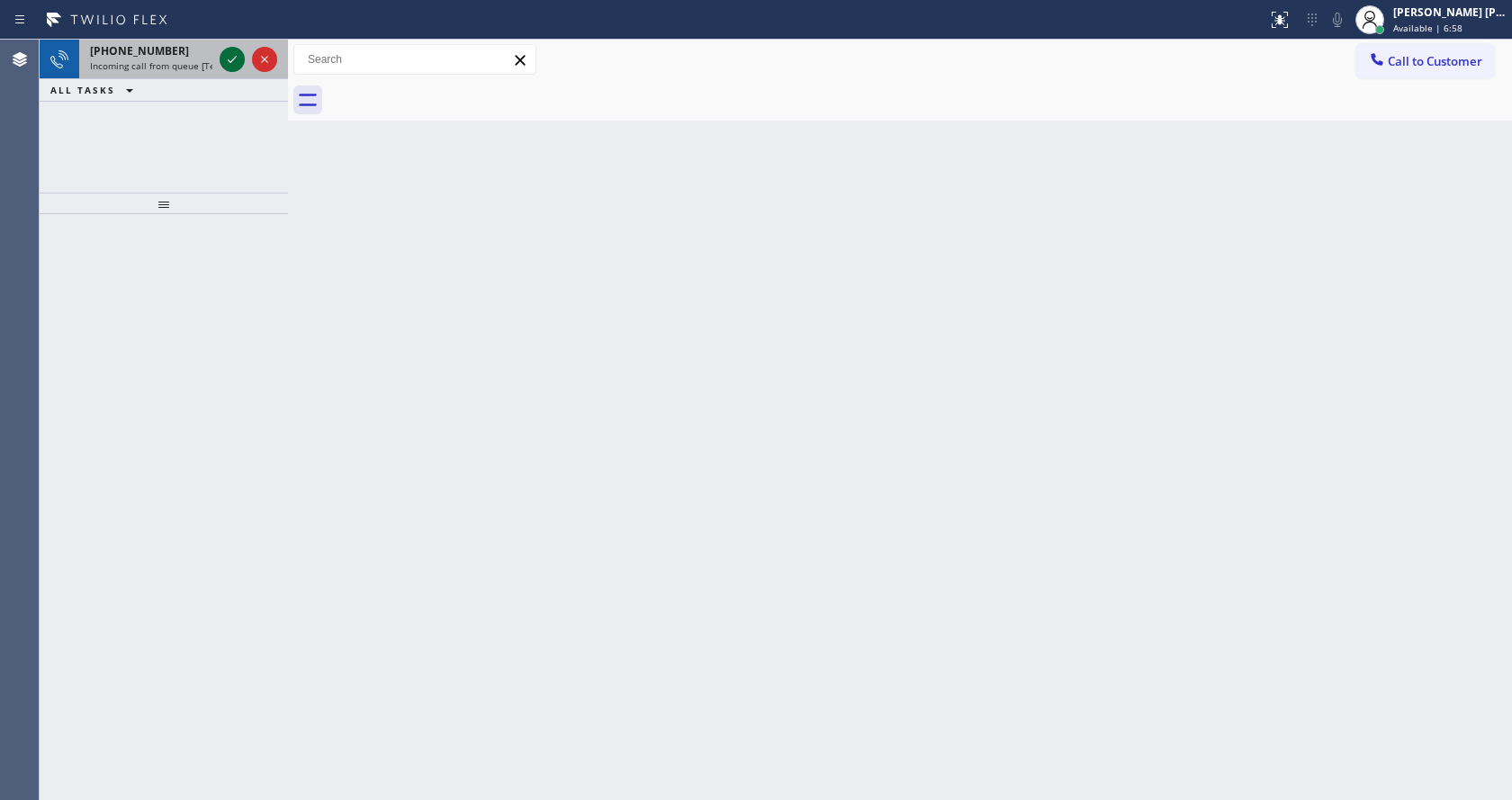
click at [224, 62] on icon at bounding box center [232, 60] width 21 height 21
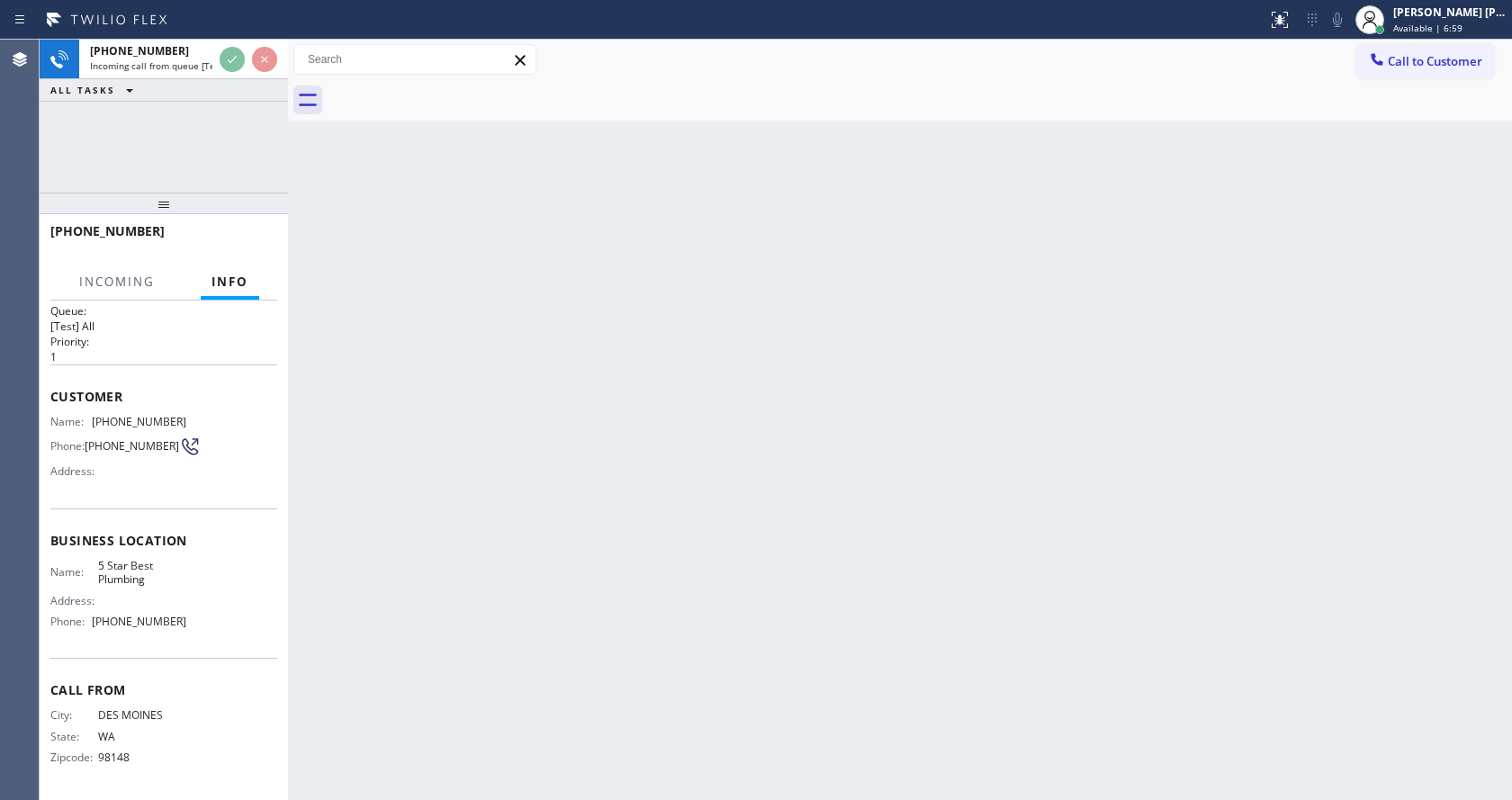
scroll to position [24, 0]
click at [843, 616] on div "Back to Dashboard Change Sender ID Customers Technicians Select a contact Outbo…" at bounding box center [901, 419] width 1225 height 761
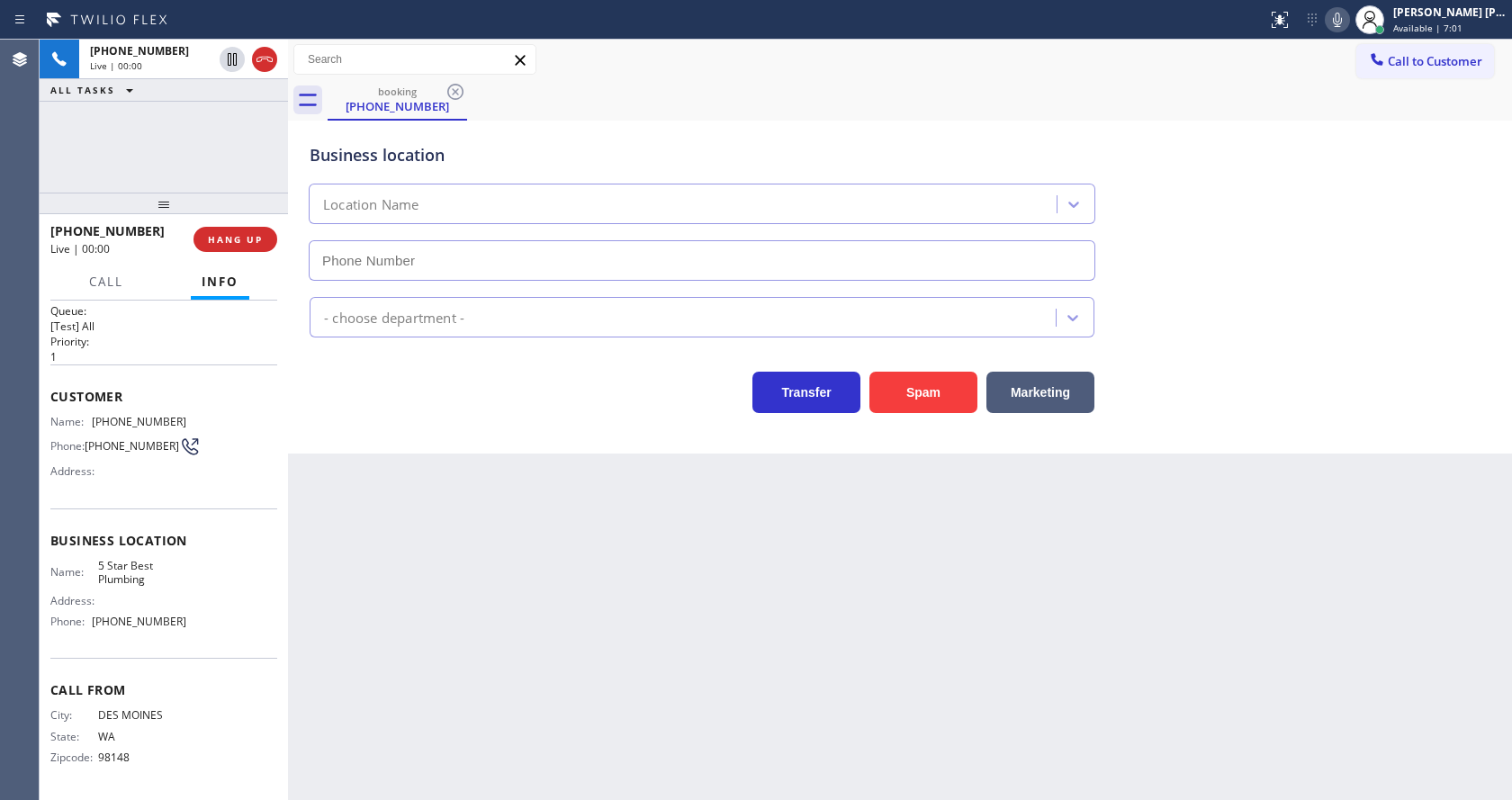
type input "[PHONE_NUMBER]"
click at [617, 596] on div "Back to Dashboard Change Sender ID Customers Technicians Select a contact Outbo…" at bounding box center [901, 419] width 1225 height 761
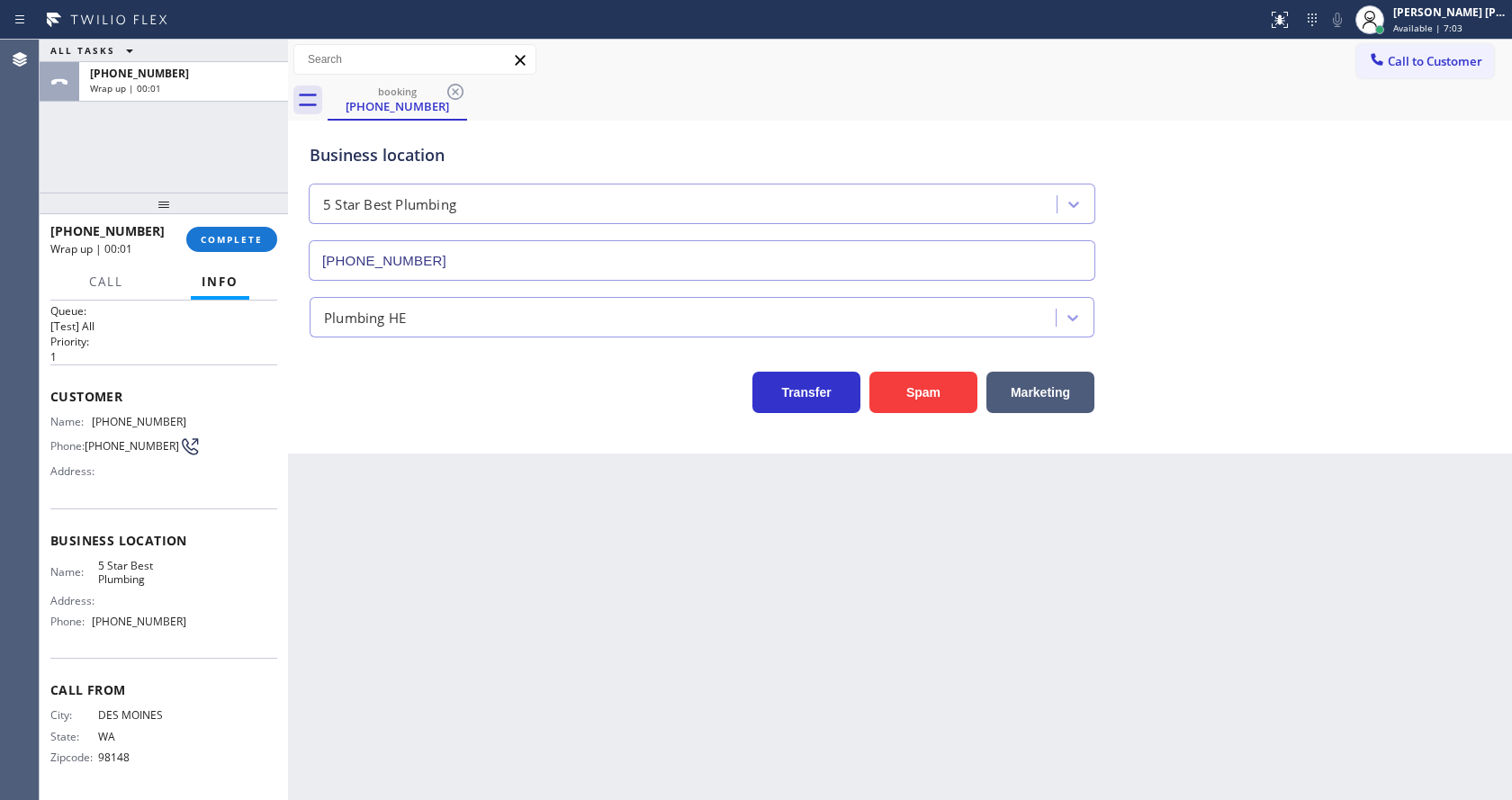
click at [214, 226] on div "[PHONE_NUMBER] Wrap up | 00:01 COMPLETE" at bounding box center [163, 239] width 227 height 47
click at [214, 227] on button "COMPLETE" at bounding box center [232, 239] width 91 height 25
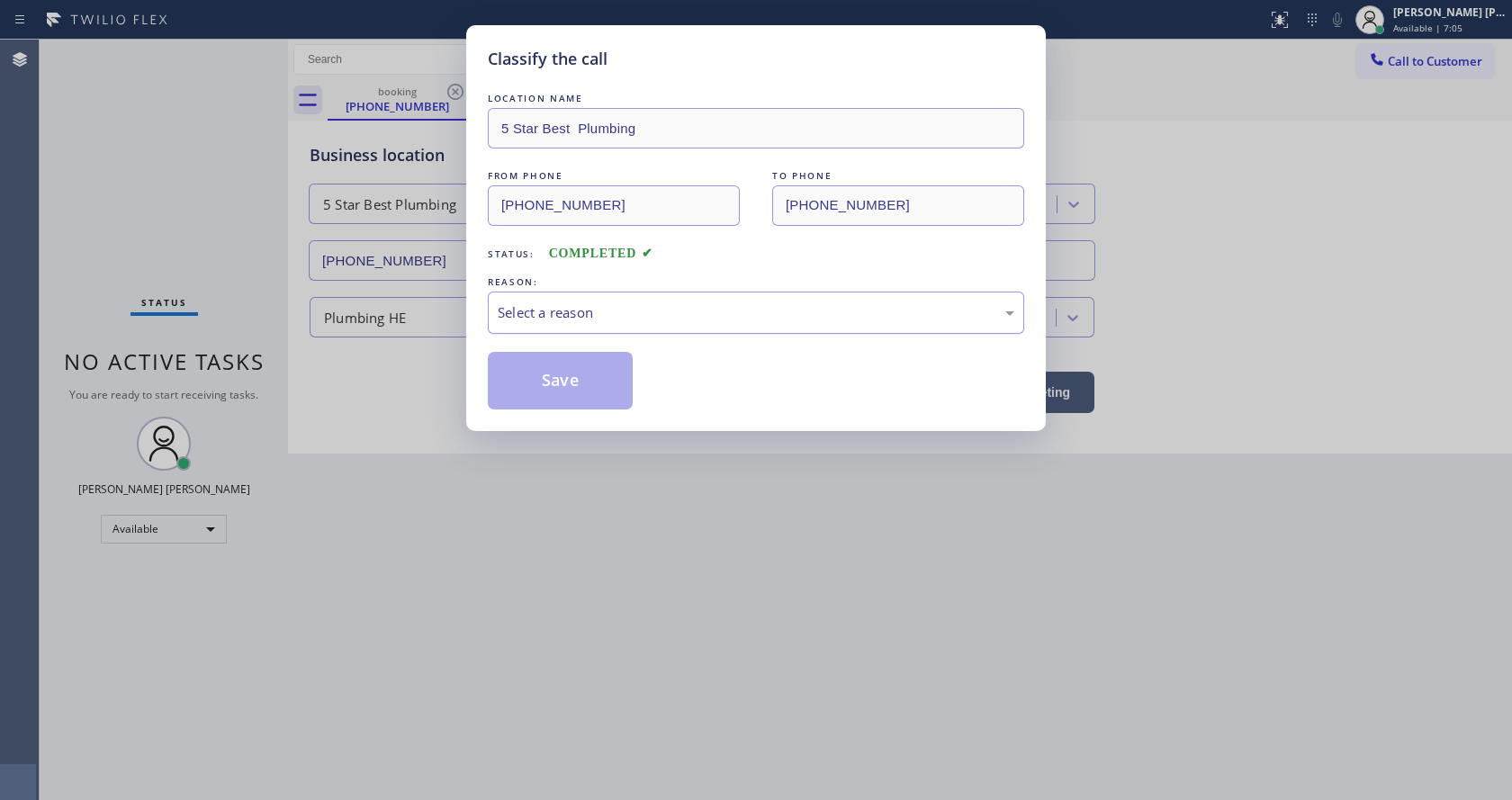
click at [517, 304] on div "Select a reason" at bounding box center [756, 313] width 517 height 21
click at [562, 403] on button "Save" at bounding box center [560, 381] width 145 height 58
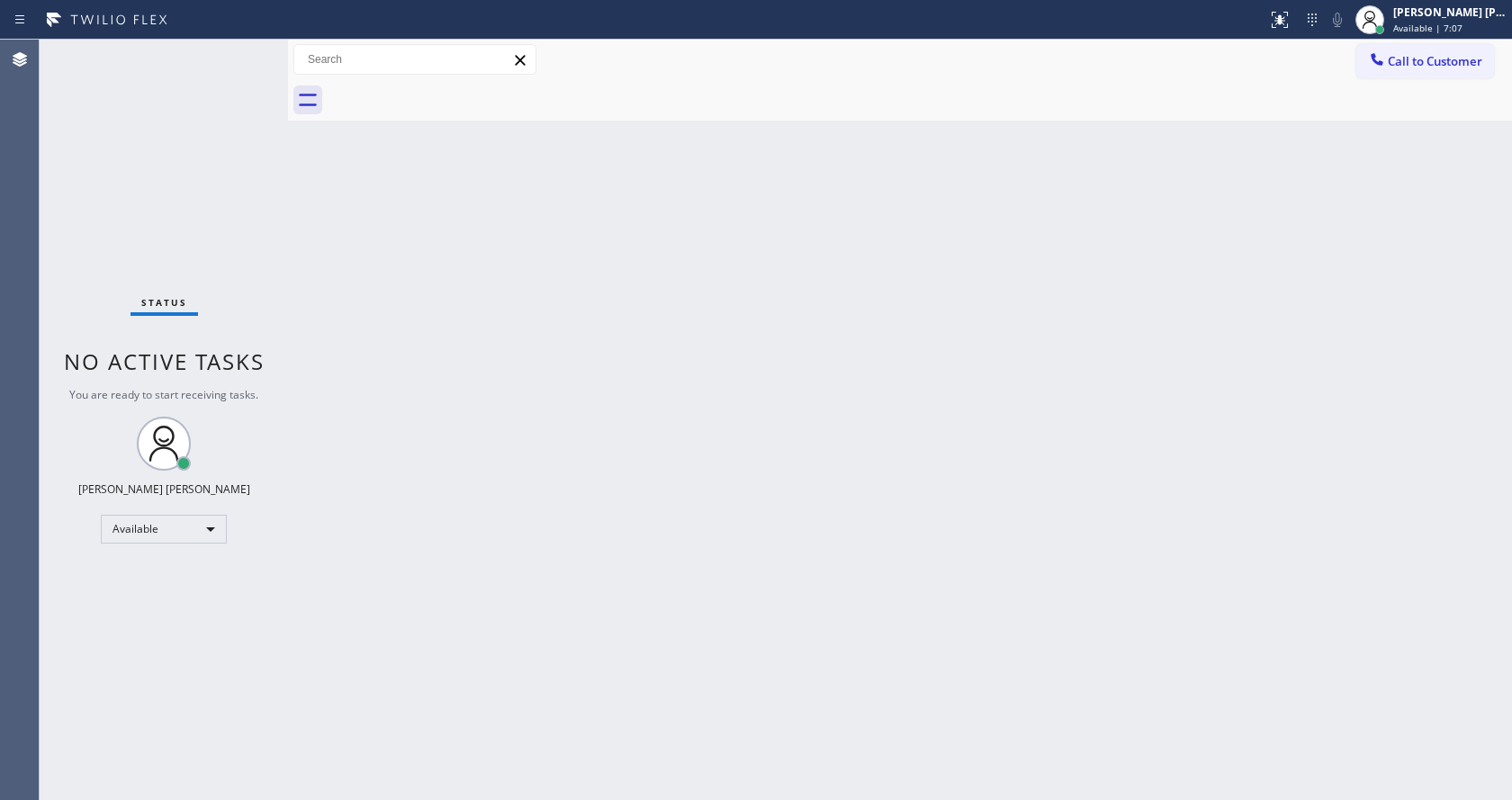
click at [243, 50] on div "Status No active tasks You are ready to start receiving tasks. [PERSON_NAME] [P…" at bounding box center [163, 419] width 248 height 761
click at [234, 56] on div "Status No active tasks You are ready to start receiving tasks. [PERSON_NAME] [P…" at bounding box center [163, 419] width 248 height 761
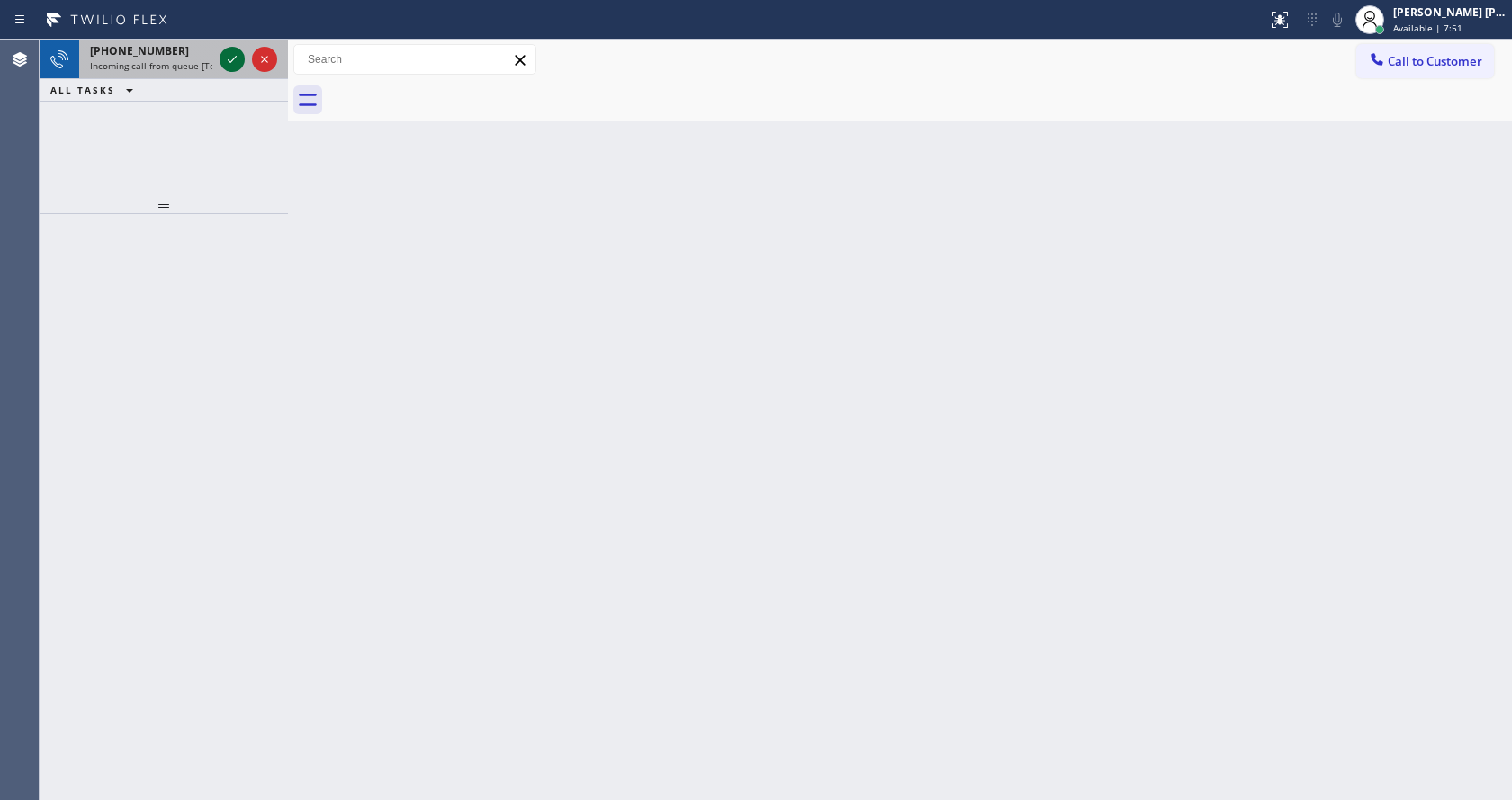
click at [244, 50] on div at bounding box center [232, 60] width 25 height 21
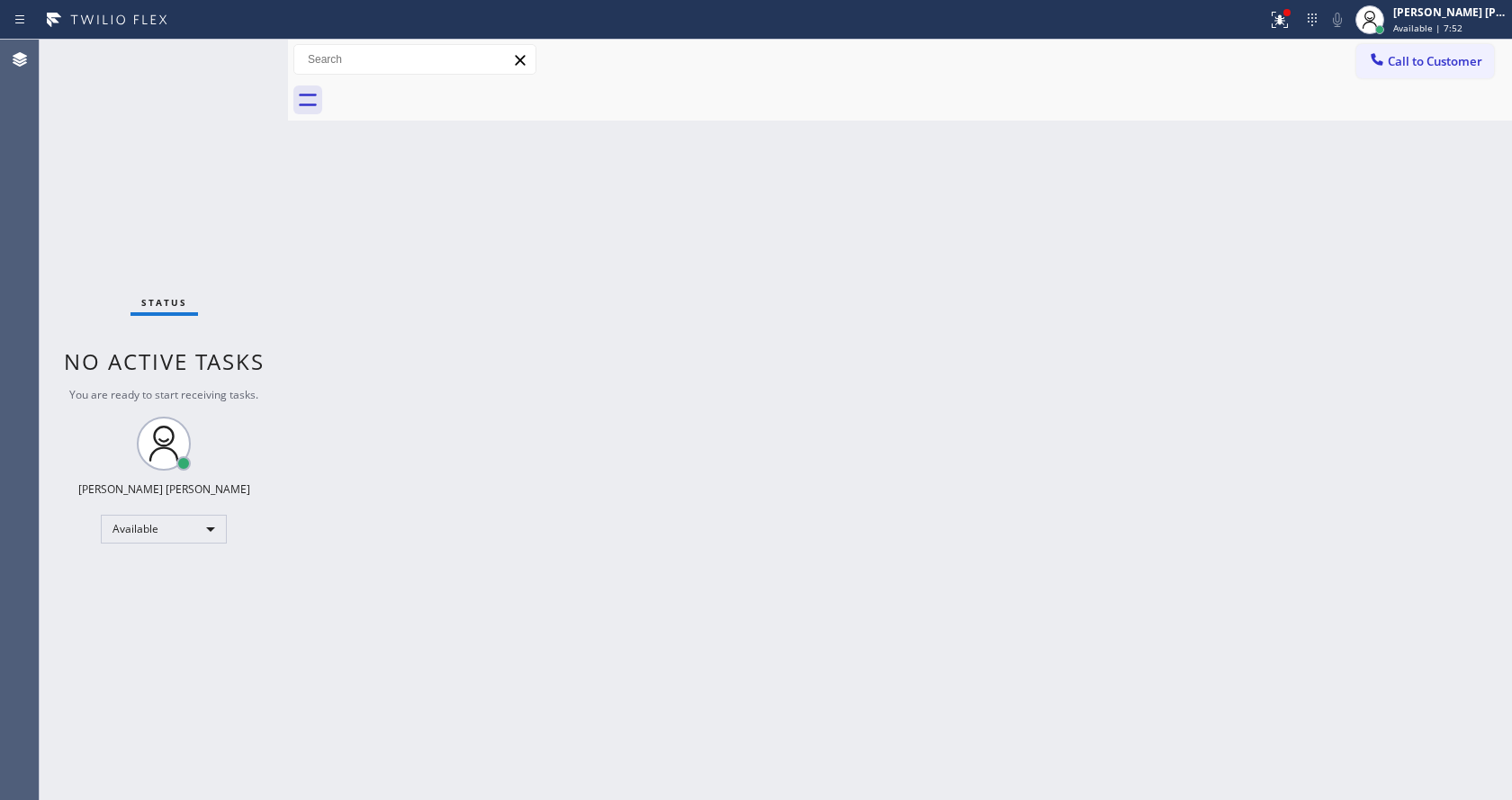
click at [738, 317] on div "Back to Dashboard Change Sender ID Customers Technicians Select a contact Outbo…" at bounding box center [901, 419] width 1225 height 761
click at [1283, 13] on icon at bounding box center [1279, 19] width 21 height 21
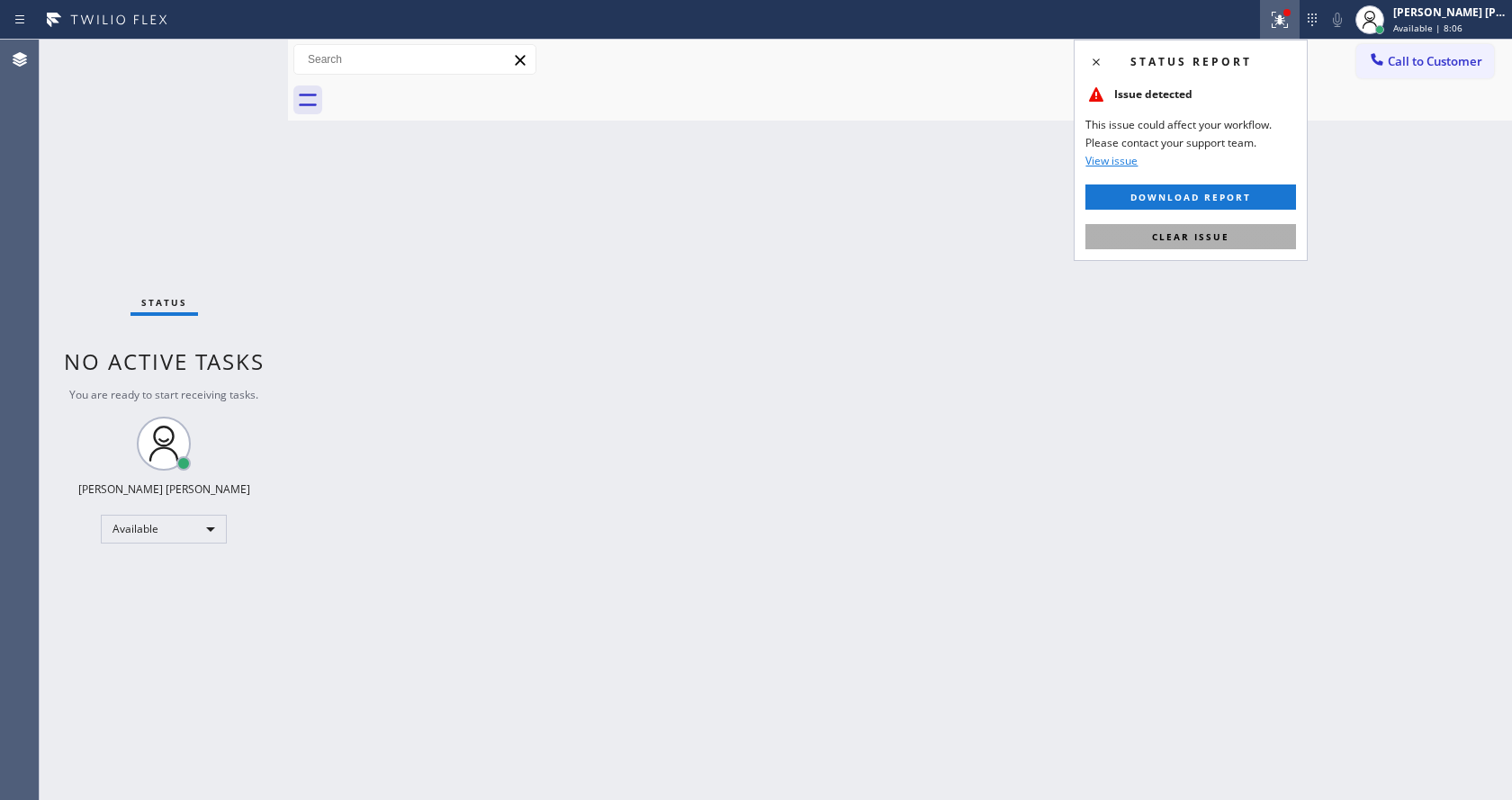
click at [1178, 229] on button "Clear issue" at bounding box center [1190, 237] width 211 height 25
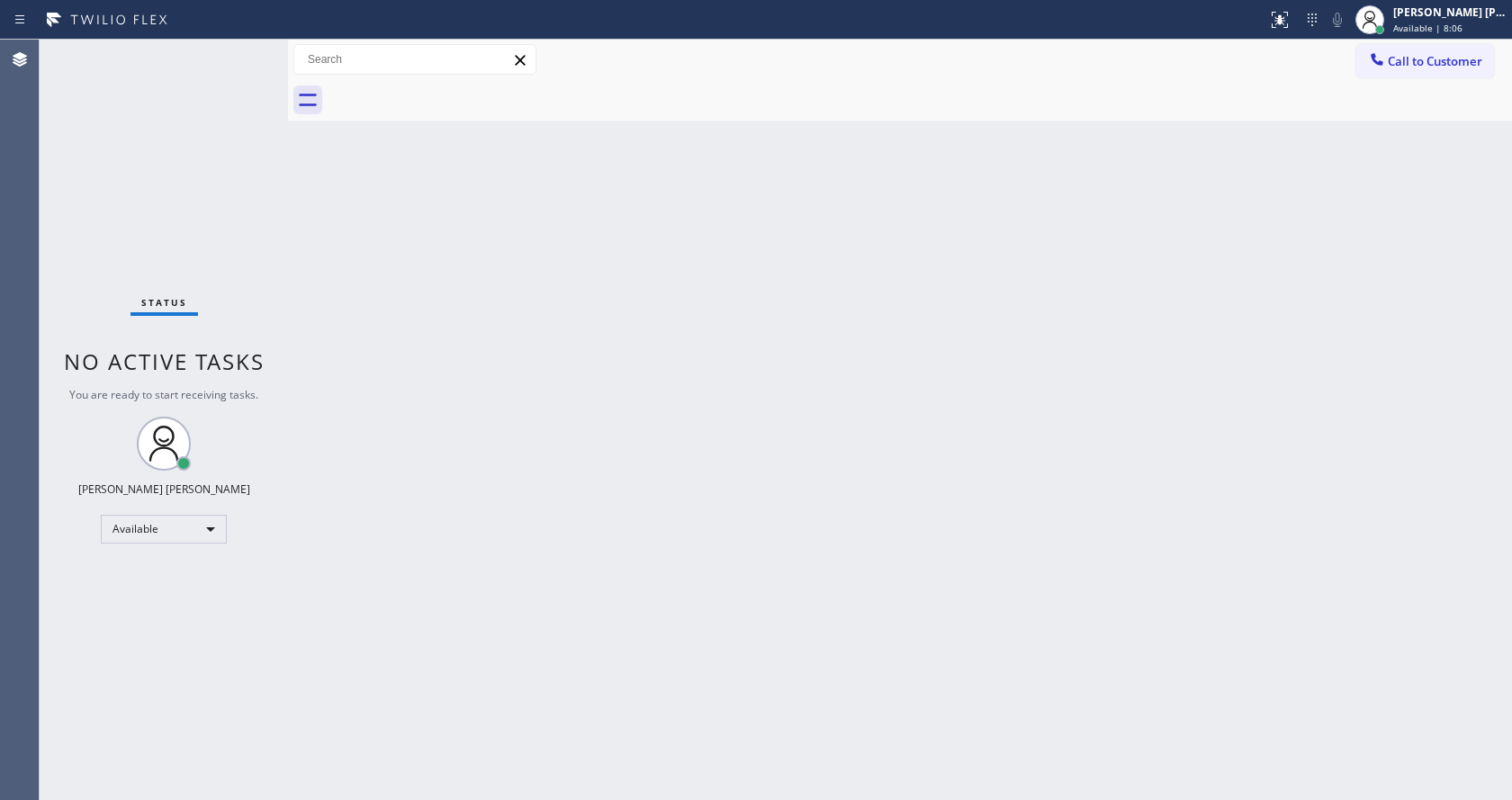
click at [1160, 326] on div "Back to Dashboard Change Sender ID Customers Technicians Select a contact Outbo…" at bounding box center [901, 419] width 1225 height 761
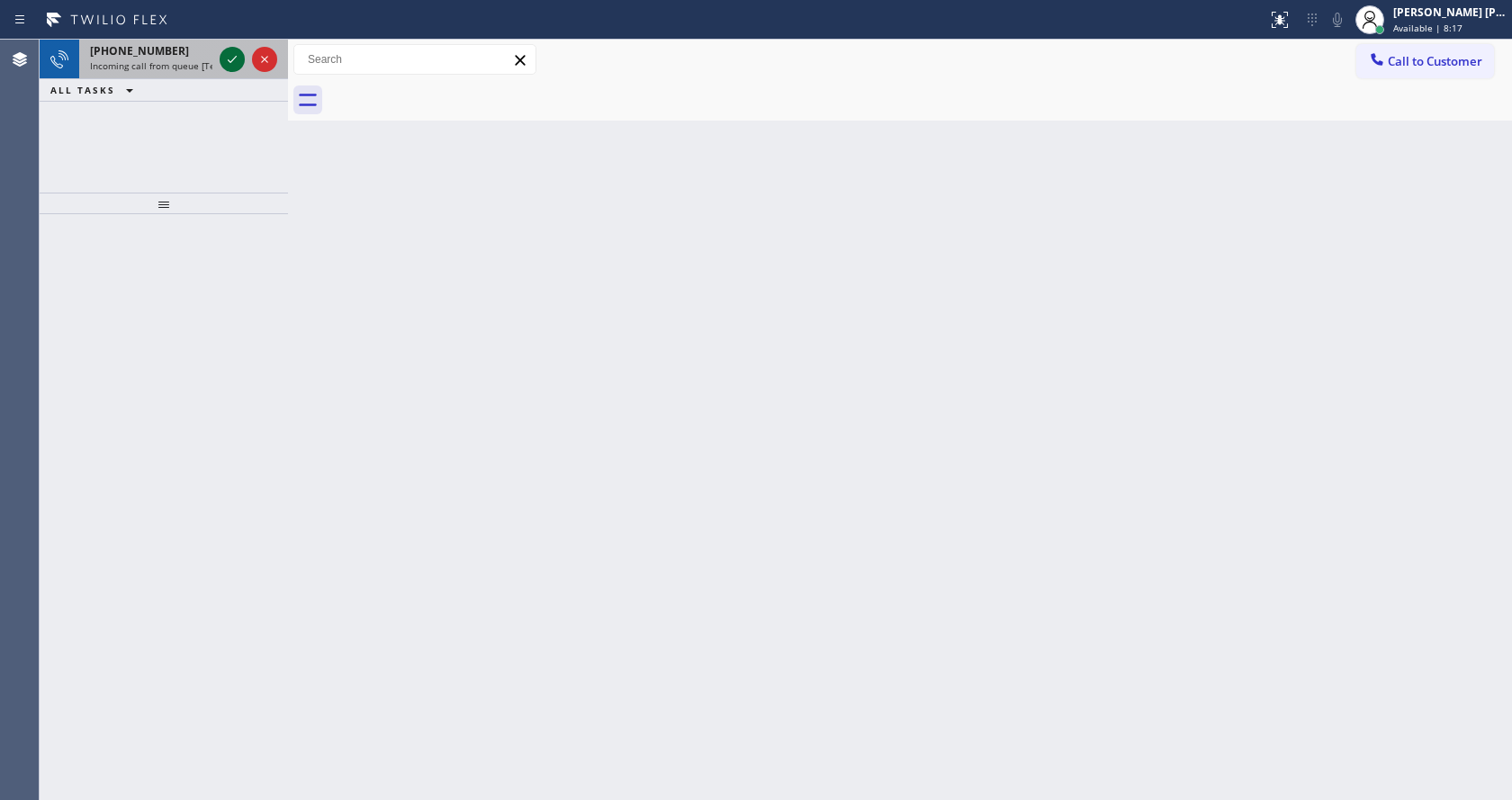
click at [231, 60] on icon at bounding box center [232, 60] width 21 height 21
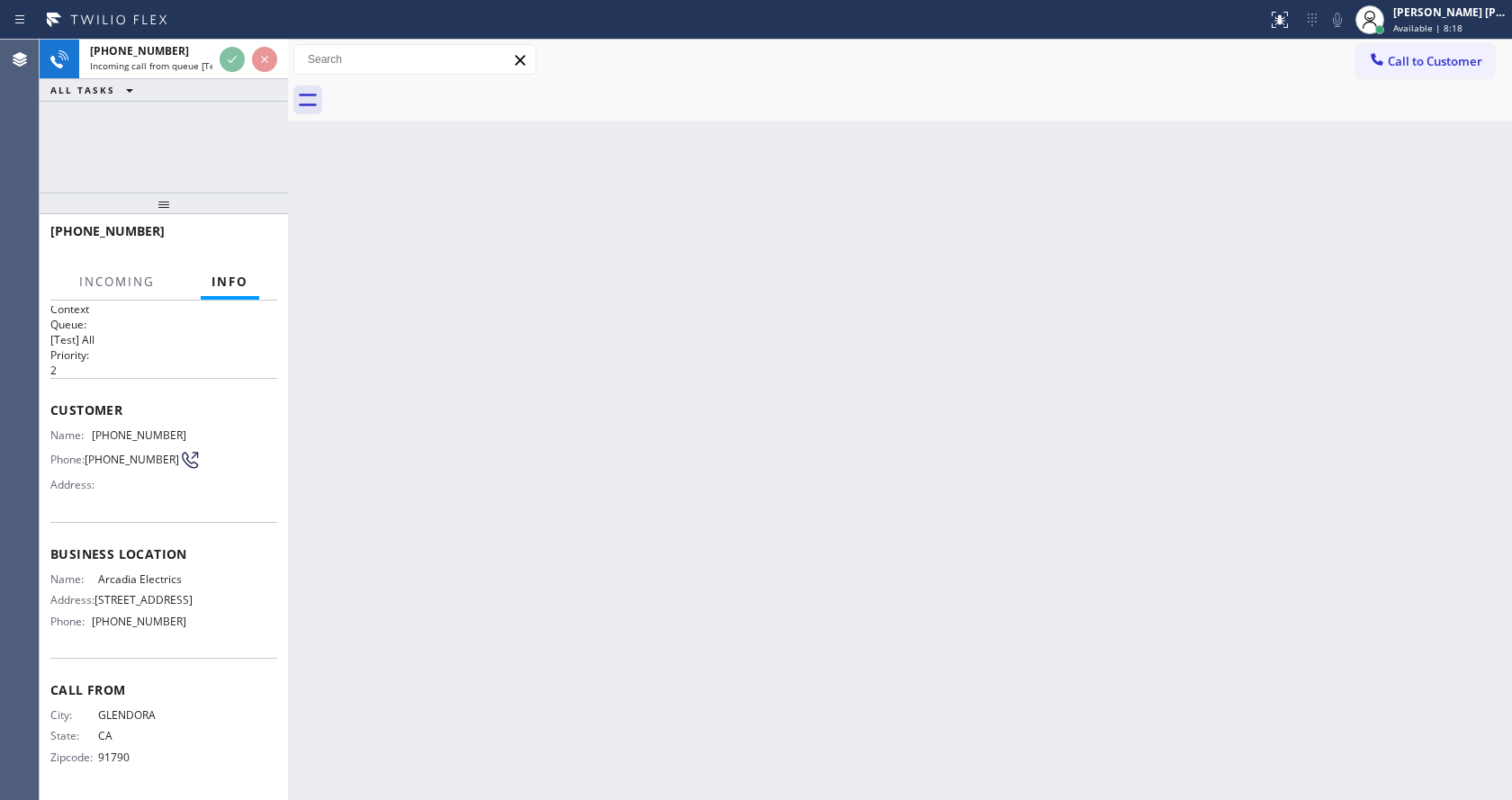
scroll to position [24, 0]
click at [646, 441] on div "Back to Dashboard Change Sender ID Customers Technicians Select a contact Outbo…" at bounding box center [901, 419] width 1225 height 761
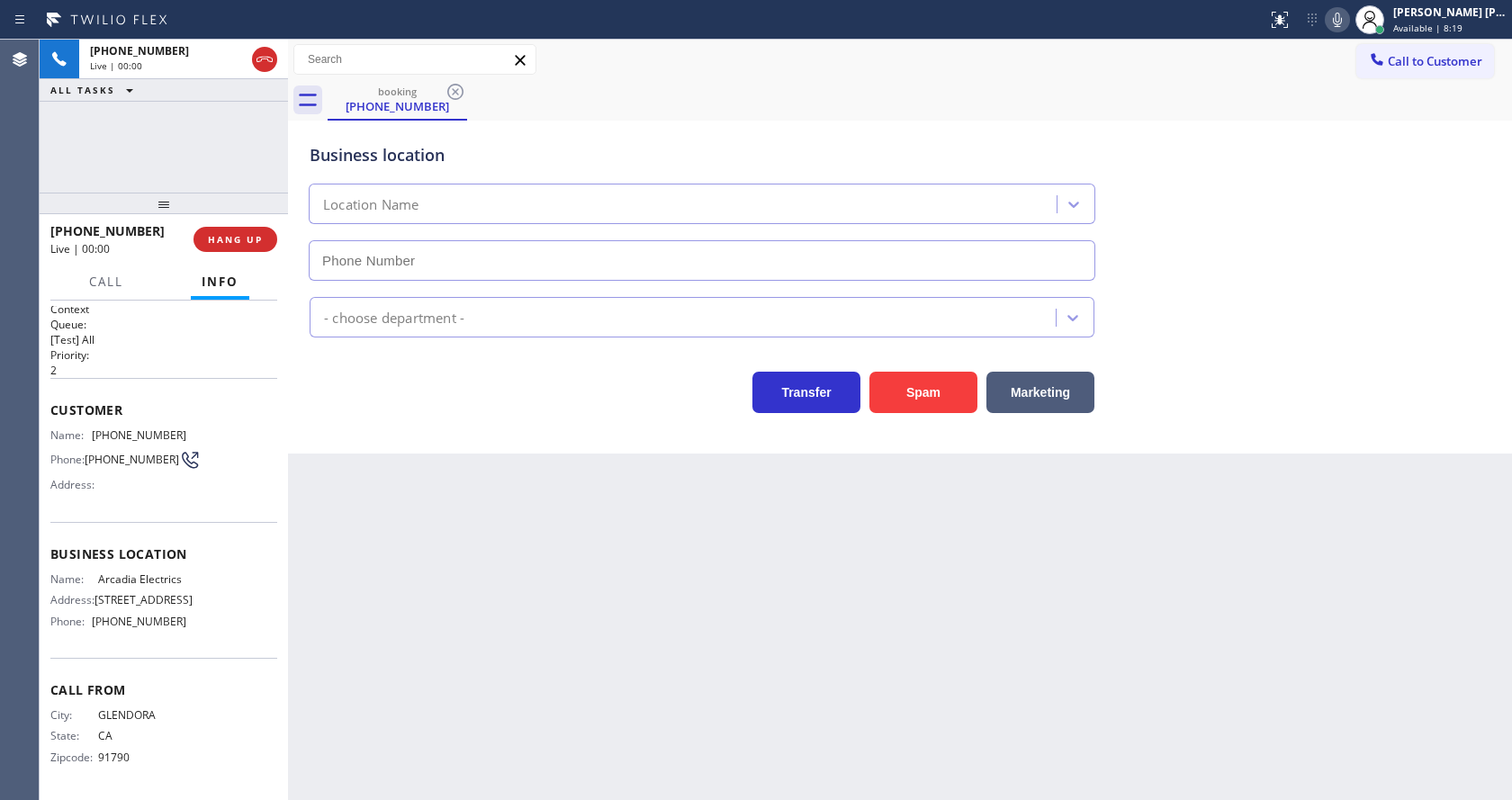
type input "[PHONE_NUMBER]"
click at [610, 486] on div "Back to Dashboard Change Sender ID Customers Technicians Select a contact Outbo…" at bounding box center [901, 419] width 1225 height 761
click at [559, 507] on div "Back to Dashboard Change Sender ID Customers Technicians Select a contact Outbo…" at bounding box center [901, 419] width 1225 height 761
click at [1173, 715] on div "Back to Dashboard Change Sender ID Customers Technicians Select a contact Outbo…" at bounding box center [901, 419] width 1225 height 761
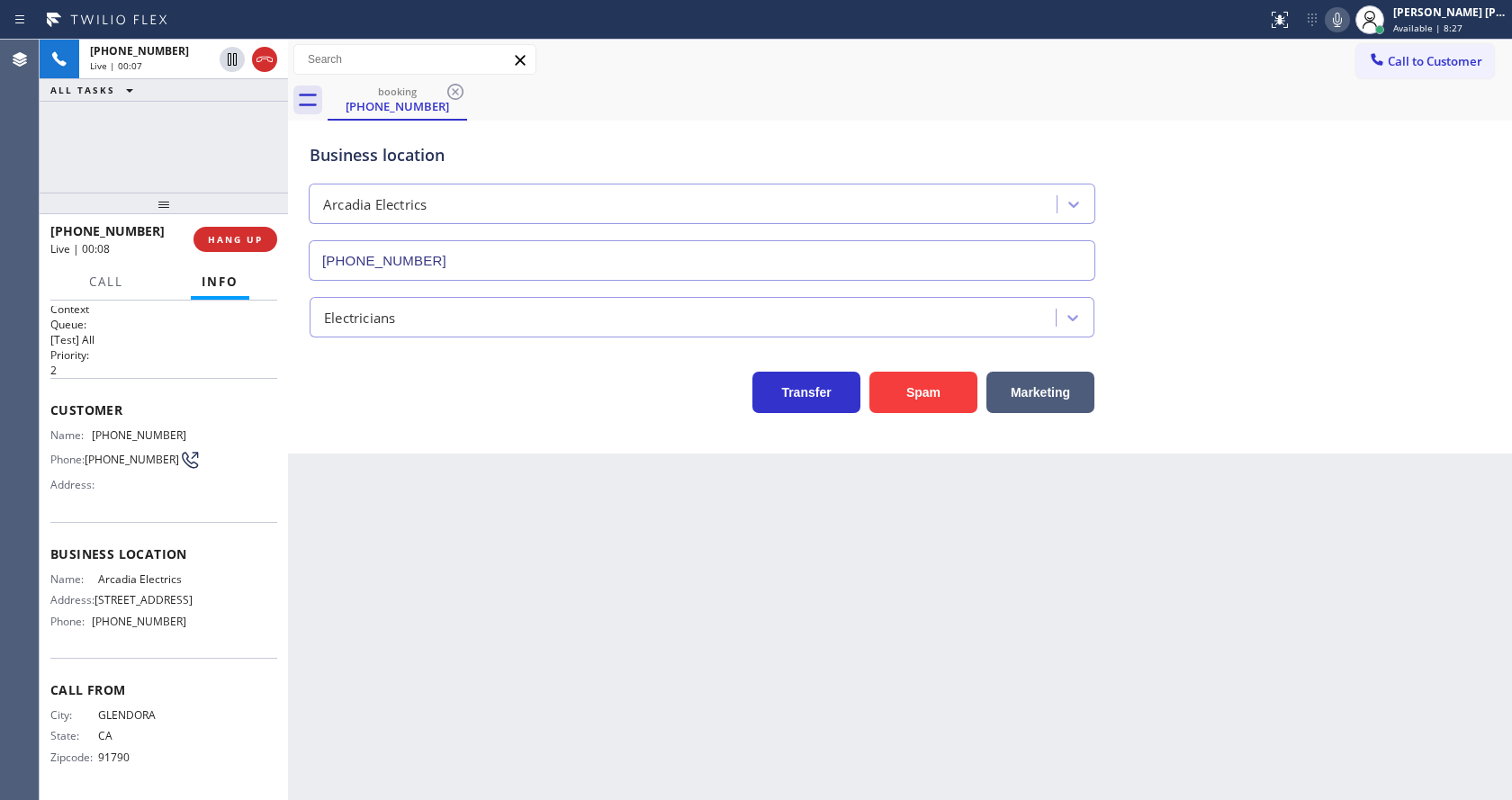
click at [608, 739] on div "Back to Dashboard Change Sender ID Customers Technicians Select a contact Outbo…" at bounding box center [901, 419] width 1225 height 761
click at [399, 584] on div "Back to Dashboard Change Sender ID Customers Technicians Select a contact Outbo…" at bounding box center [901, 419] width 1225 height 761
click at [128, 478] on div "Address:" at bounding box center [117, 485] width 136 height 13
drag, startPoint x: 89, startPoint y: 415, endPoint x: 174, endPoint y: 422, distance: 85.3
click at [174, 429] on div "Name: [PHONE_NUMBER]" at bounding box center [117, 436] width 136 height 13
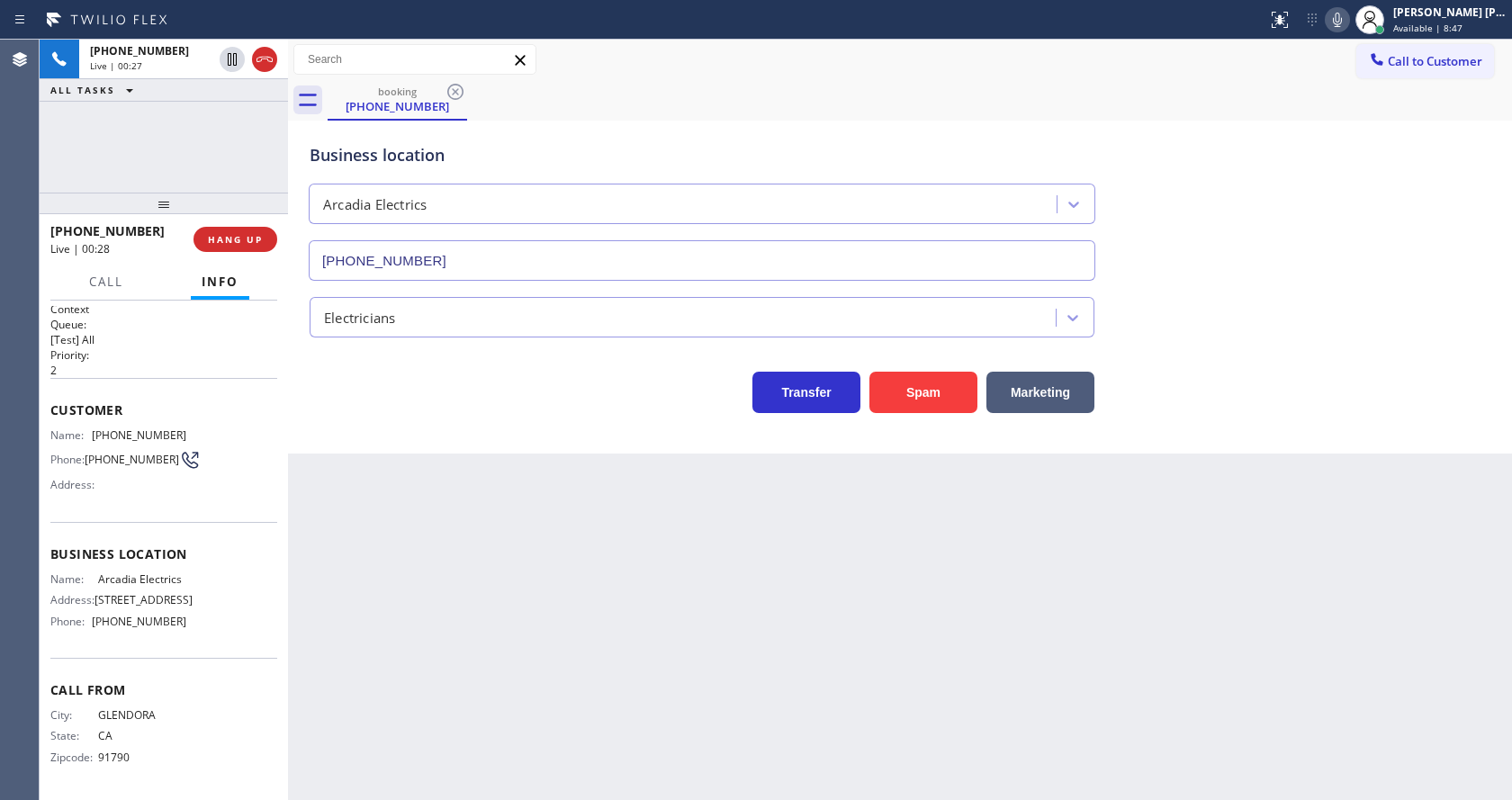
click at [520, 611] on div "Back to Dashboard Change Sender ID Customers Technicians Select a contact Outbo…" at bounding box center [901, 419] width 1225 height 761
click at [375, 580] on div "Back to Dashboard Change Sender ID Customers Technicians Select a contact Outbo…" at bounding box center [901, 419] width 1225 height 761
click at [93, 598] on span "Address:" at bounding box center [72, 600] width 44 height 13
drag, startPoint x: 91, startPoint y: 564, endPoint x: 185, endPoint y: 563, distance: 94.0
click at [185, 573] on div "Name: Arcadia Electrics Address: [STREET_ADDRESS] Phone: [PHONE_NUMBER]" at bounding box center [163, 605] width 227 height 63
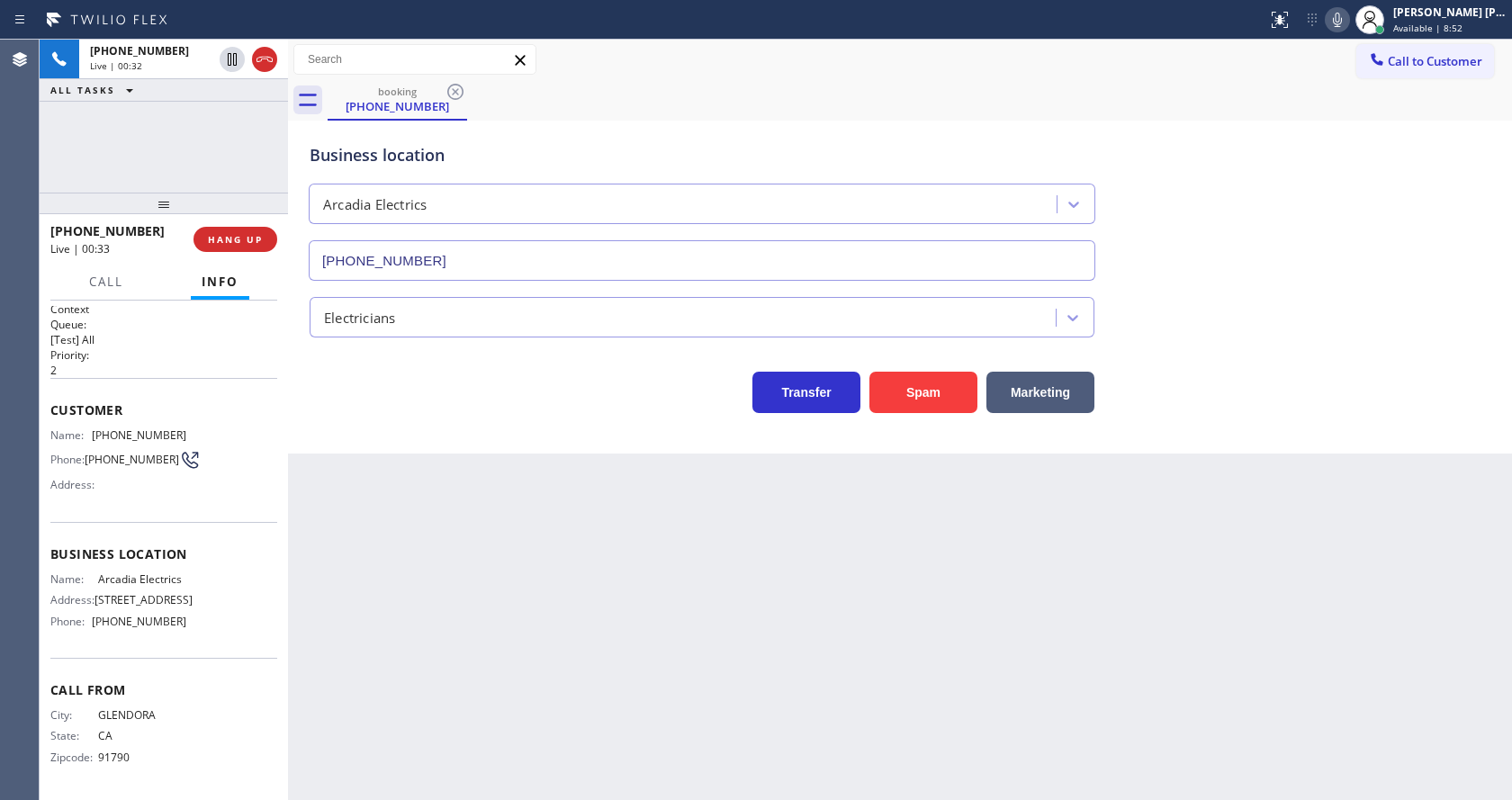
click at [393, 598] on div "Back to Dashboard Change Sender ID Customers Technicians Select a contact Outbo…" at bounding box center [901, 419] width 1225 height 761
click at [197, 662] on div "Call From City: [GEOGRAPHIC_DATA]: [US_STATE] Zipcode: 91790" at bounding box center [163, 726] width 227 height 136
drag, startPoint x: 91, startPoint y: 622, endPoint x: 223, endPoint y: 618, distance: 132.1
click at [223, 618] on div "Name: Arcadia Electrics Address: [STREET_ADDRESS] Phone: [PHONE_NUMBER]" at bounding box center [163, 605] width 227 height 63
drag, startPoint x: 393, startPoint y: 622, endPoint x: 384, endPoint y: 718, distance: 96.4
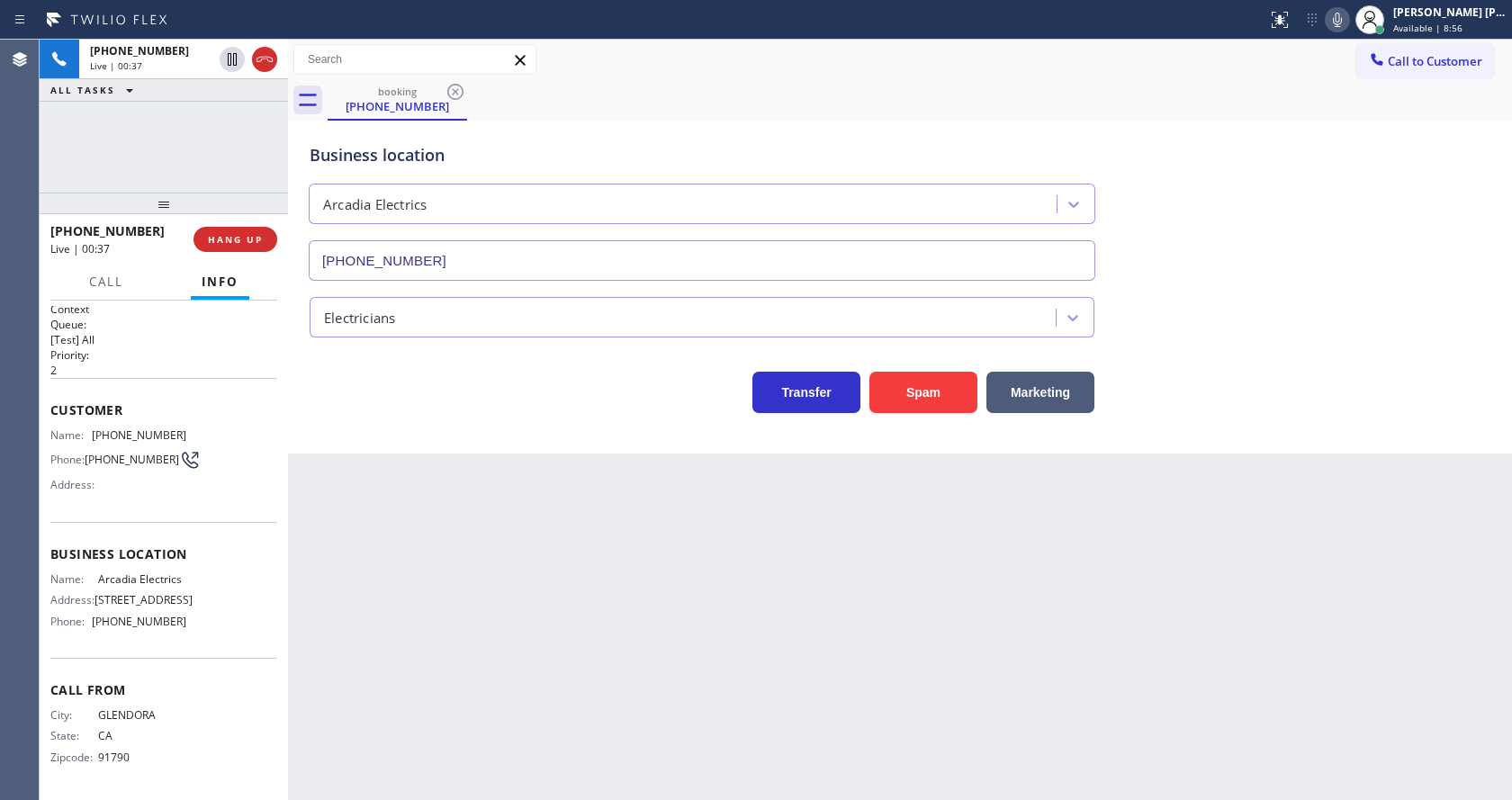
click at [393, 621] on div "Back to Dashboard Change Sender ID Customers Technicians Select a contact Outbo…" at bounding box center [901, 419] width 1225 height 761
click at [1341, 21] on icon at bounding box center [1337, 19] width 21 height 21
click at [595, 760] on div "Back to Dashboard Change Sender ID Customers Technicians Select a contact Outbo…" at bounding box center [901, 419] width 1225 height 761
click at [482, 477] on div "Back to Dashboard Change Sender ID Customers Technicians Select a contact Outbo…" at bounding box center [901, 419] width 1225 height 761
click at [230, 56] on icon at bounding box center [232, 60] width 21 height 21
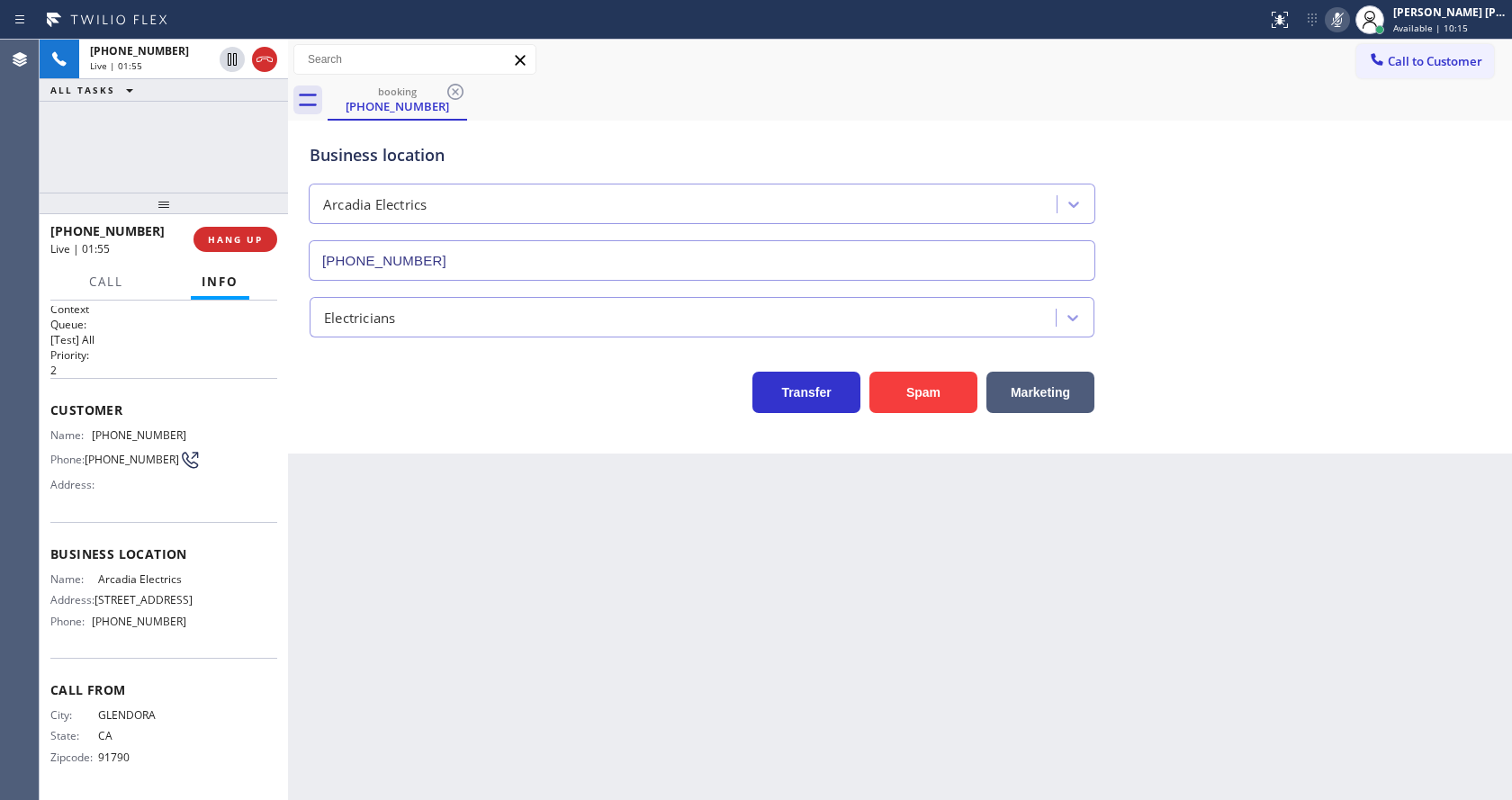
click at [483, 424] on div "Business location Arcadia Electrics [PHONE_NUMBER] Electricians Transfer Spam M…" at bounding box center [901, 287] width 1225 height 333
click at [530, 522] on div "Back to Dashboard Change Sender ID Customers Technicians Select a contact Outbo…" at bounding box center [901, 419] width 1225 height 761
click at [750, 540] on div "Back to Dashboard Change Sender ID Customers Technicians Select a contact Outbo…" at bounding box center [901, 419] width 1225 height 761
click at [409, 601] on div "Back to Dashboard Change Sender ID Customers Technicians Select a contact Outbo…" at bounding box center [901, 419] width 1225 height 761
click at [730, 566] on div "Back to Dashboard Change Sender ID Customers Technicians Select a contact Outbo…" at bounding box center [901, 419] width 1225 height 761
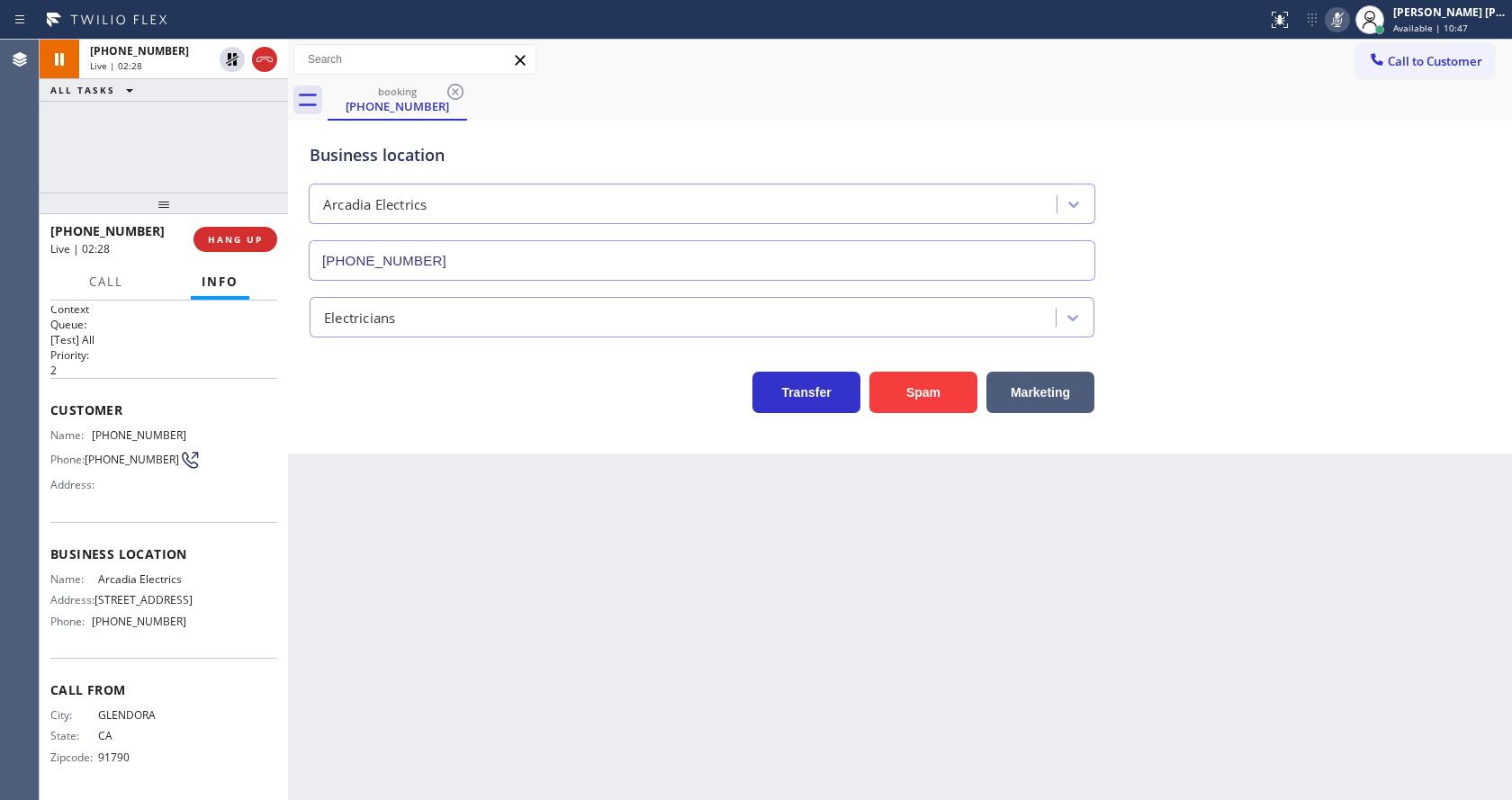
click at [1345, 21] on icon at bounding box center [1337, 19] width 21 height 21
click at [234, 57] on icon at bounding box center [232, 59] width 12 height 12
click at [520, 408] on div "Transfer Spam Marketing" at bounding box center [702, 388] width 792 height 50
click at [803, 628] on div "Back to Dashboard Change Sender ID Customers Technicians Select a contact Outbo…" at bounding box center [901, 419] width 1225 height 761
click at [1349, 13] on icon at bounding box center [1337, 19] width 21 height 21
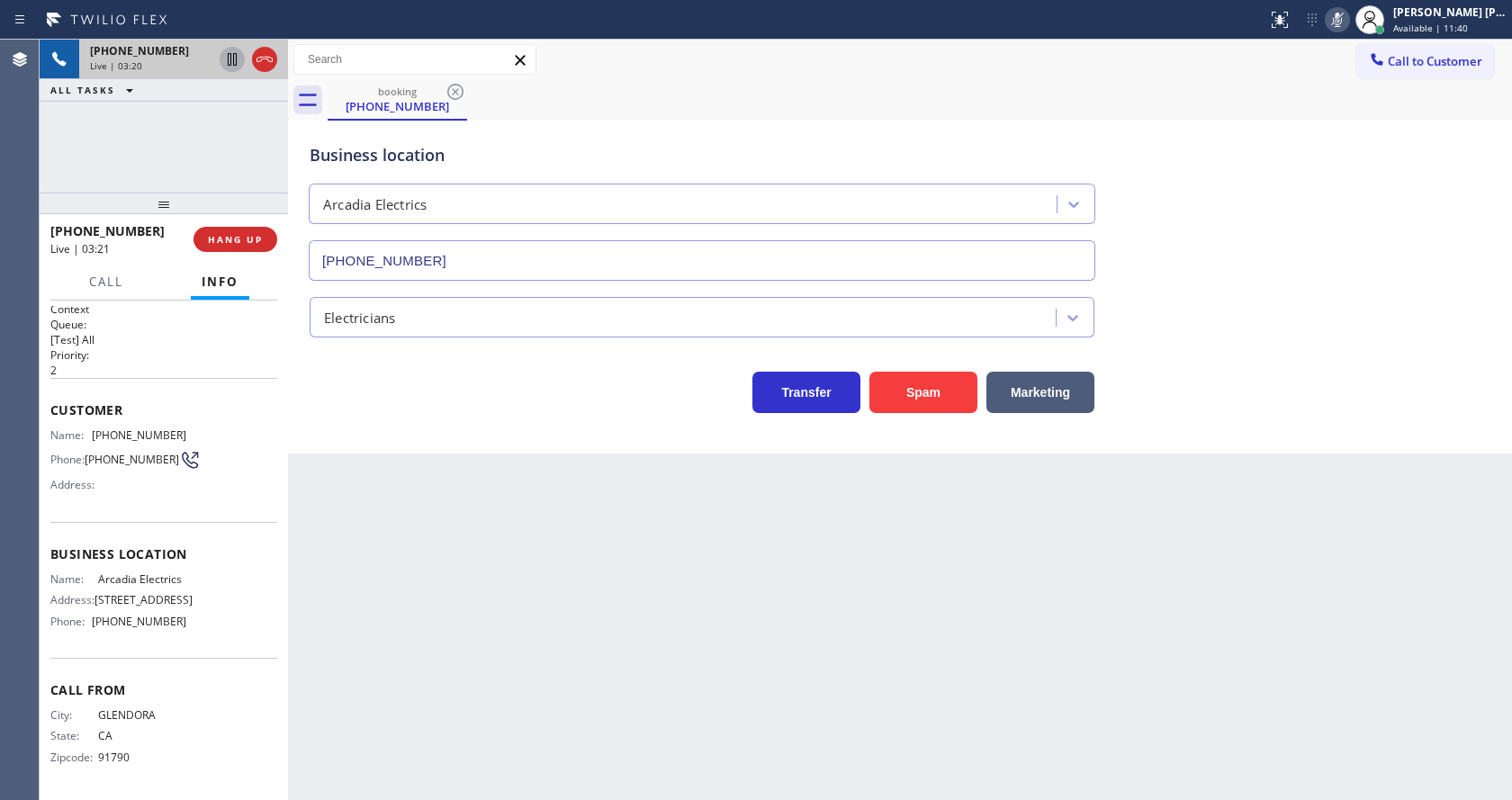
click at [227, 57] on icon at bounding box center [232, 60] width 21 height 21
click at [578, 673] on div "Back to Dashboard Change Sender ID Customers Technicians Select a contact Outbo…" at bounding box center [901, 419] width 1225 height 761
click at [697, 616] on div "Back to Dashboard Change Sender ID Customers Technicians Select a contact Outbo…" at bounding box center [901, 419] width 1225 height 761
click at [387, 555] on div "Back to Dashboard Change Sender ID Customers Technicians Select a contact Outbo…" at bounding box center [901, 419] width 1225 height 761
click at [796, 673] on div "Back to Dashboard Change Sender ID Customers Technicians Select a contact Outbo…" at bounding box center [901, 419] width 1225 height 761
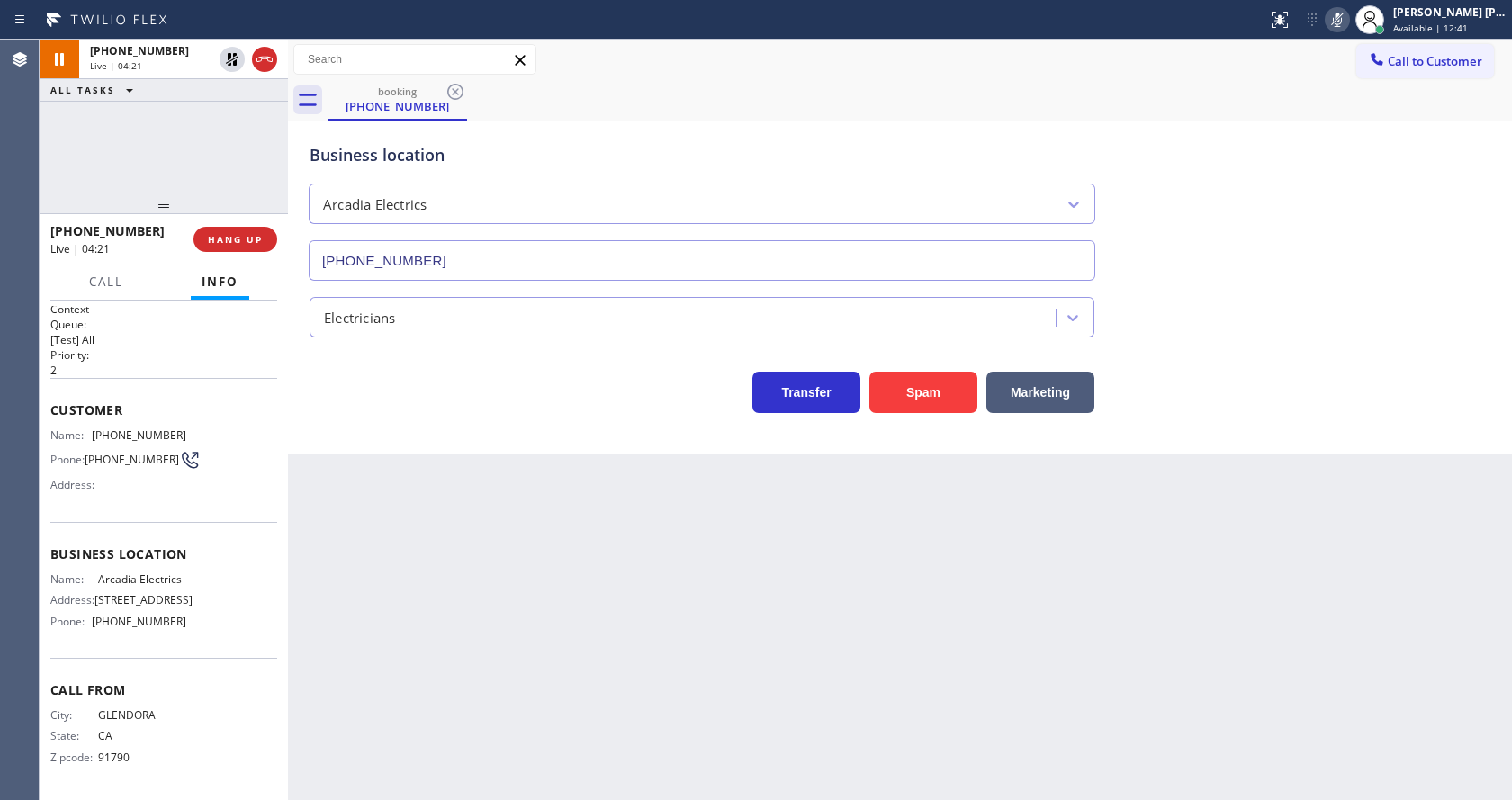
drag, startPoint x: 650, startPoint y: 706, endPoint x: 633, endPoint y: 723, distance: 24.0
click at [650, 706] on div "Back to Dashboard Change Sender ID Customers Technicians Select a contact Outbo…" at bounding box center [901, 419] width 1225 height 761
click at [482, 697] on div "Back to Dashboard Change Sender ID Customers Technicians Select a contact Outbo…" at bounding box center [901, 419] width 1225 height 761
click at [234, 62] on icon at bounding box center [232, 59] width 12 height 12
click at [1341, 33] on div "Status report No issues detected If you experience an issue, please download th…" at bounding box center [1386, 19] width 252 height 39
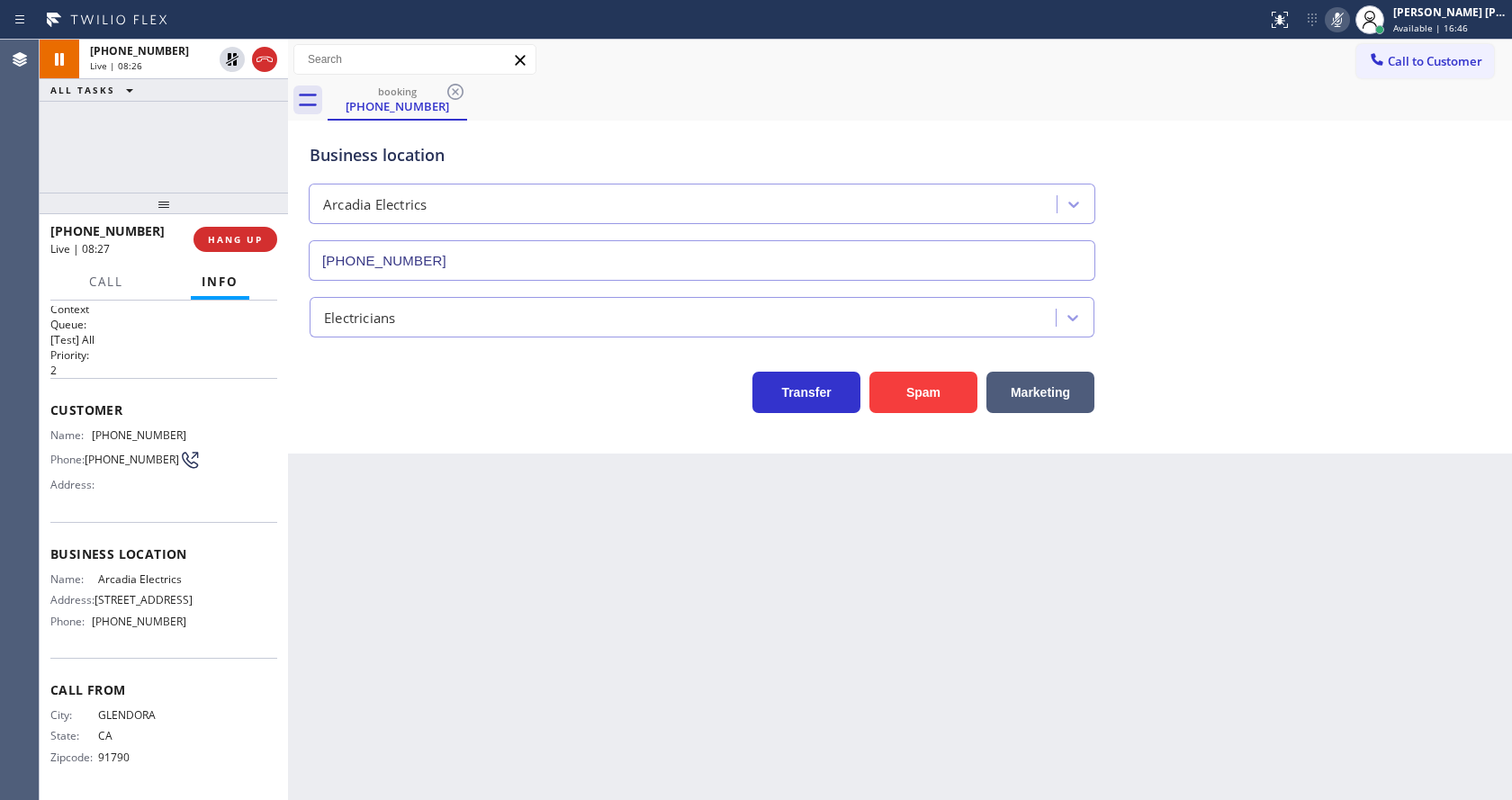
click at [1341, 25] on icon at bounding box center [1337, 19] width 21 height 21
click at [500, 584] on div "Back to Dashboard Change Sender ID Customers Technicians Select a contact Outbo…" at bounding box center [901, 419] width 1225 height 761
click at [708, 661] on div "Back to Dashboard Change Sender ID Customers Technicians Select a contact Outbo…" at bounding box center [901, 419] width 1225 height 761
click at [488, 621] on div "Back to Dashboard Change Sender ID Customers Technicians Select a contact Outbo…" at bounding box center [901, 419] width 1225 height 761
click at [536, 405] on div "Transfer Spam Marketing" at bounding box center [702, 388] width 792 height 50
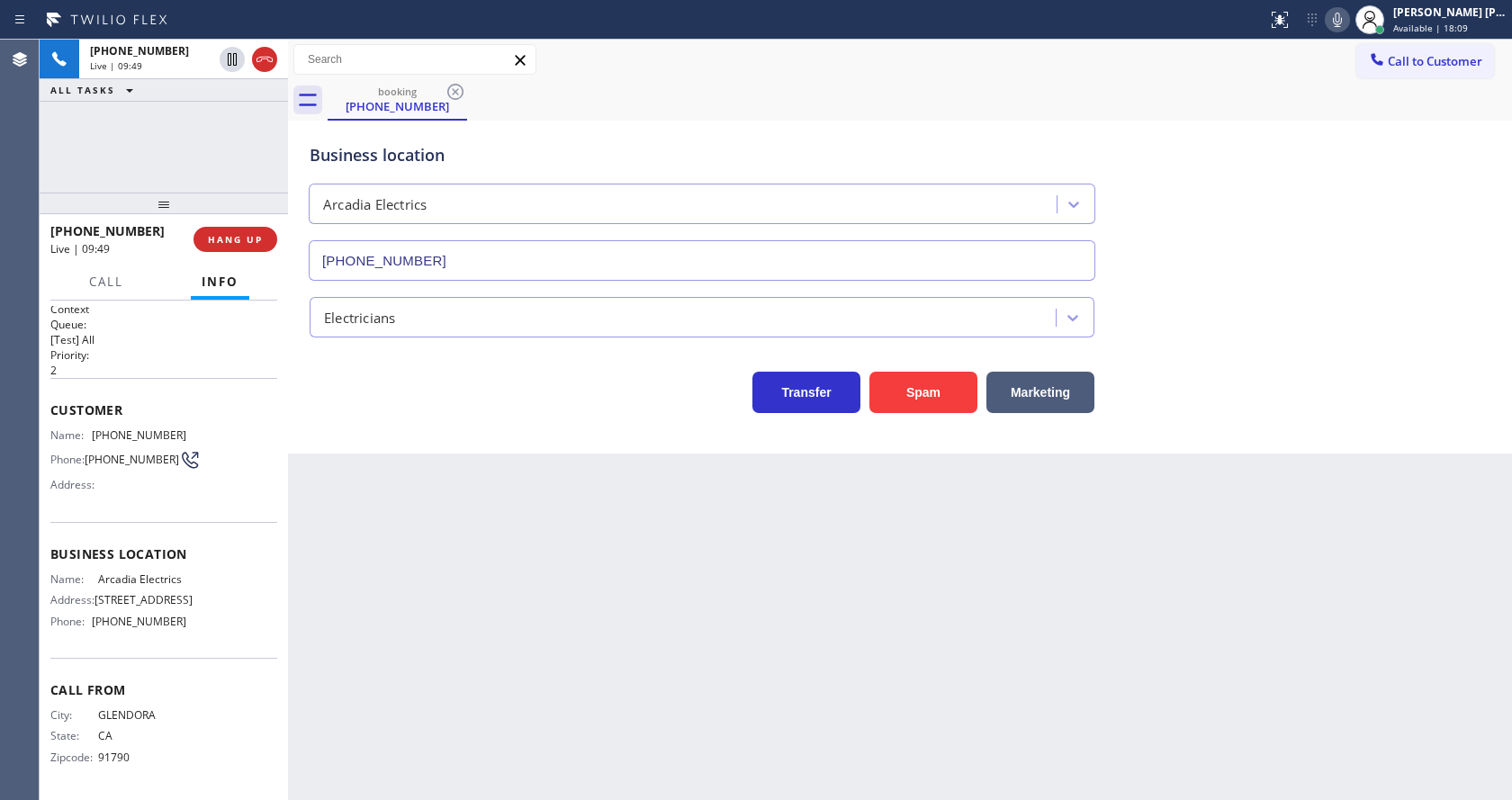
click at [463, 562] on div "Back to Dashboard Change Sender ID Customers Technicians Select a contact Outbo…" at bounding box center [901, 419] width 1225 height 761
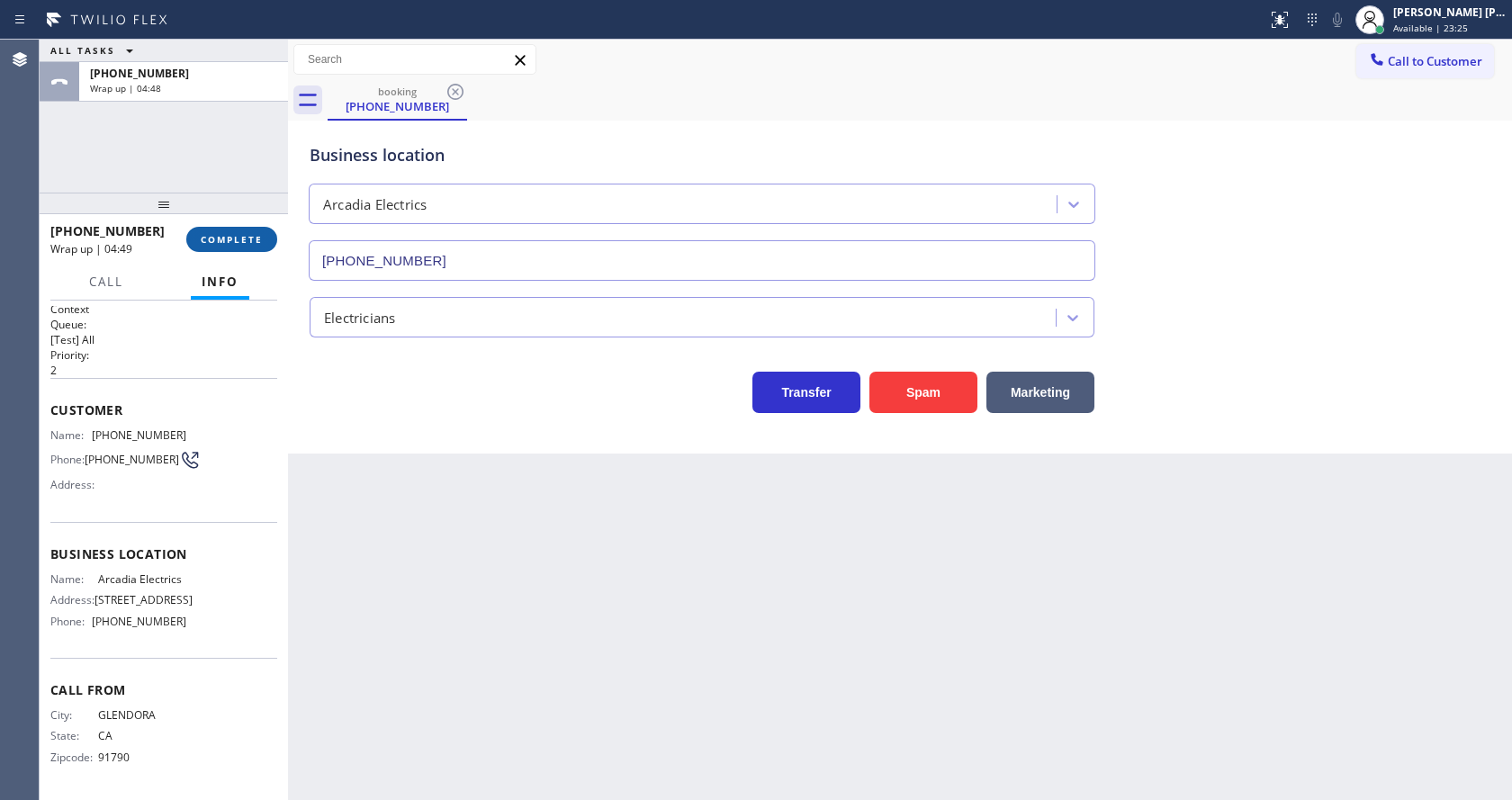
click at [211, 233] on button "COMPLETE" at bounding box center [232, 239] width 91 height 25
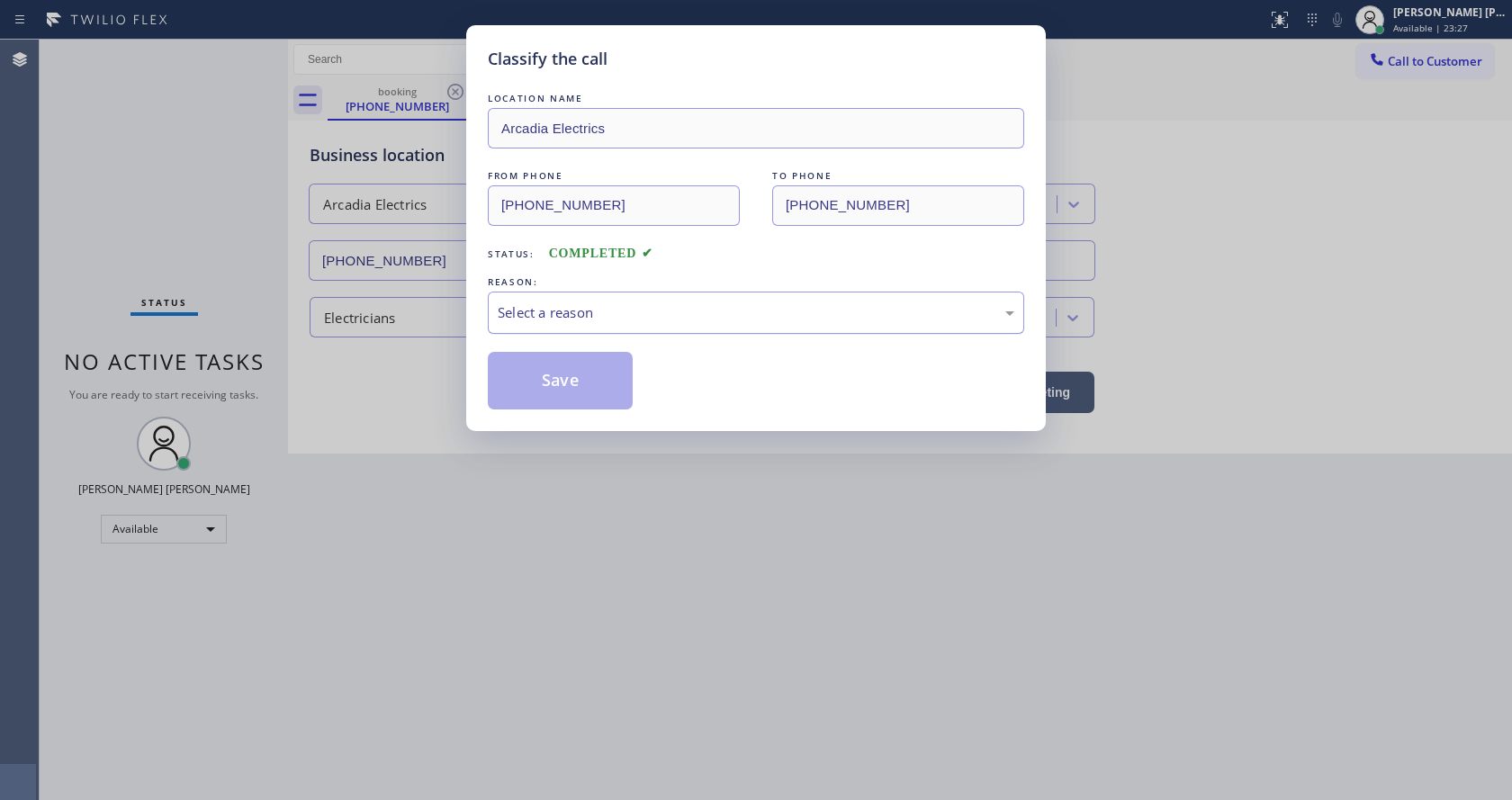
click at [603, 326] on div "Select a reason" at bounding box center [756, 312] width 536 height 42
click at [570, 374] on button "Save" at bounding box center [560, 381] width 145 height 58
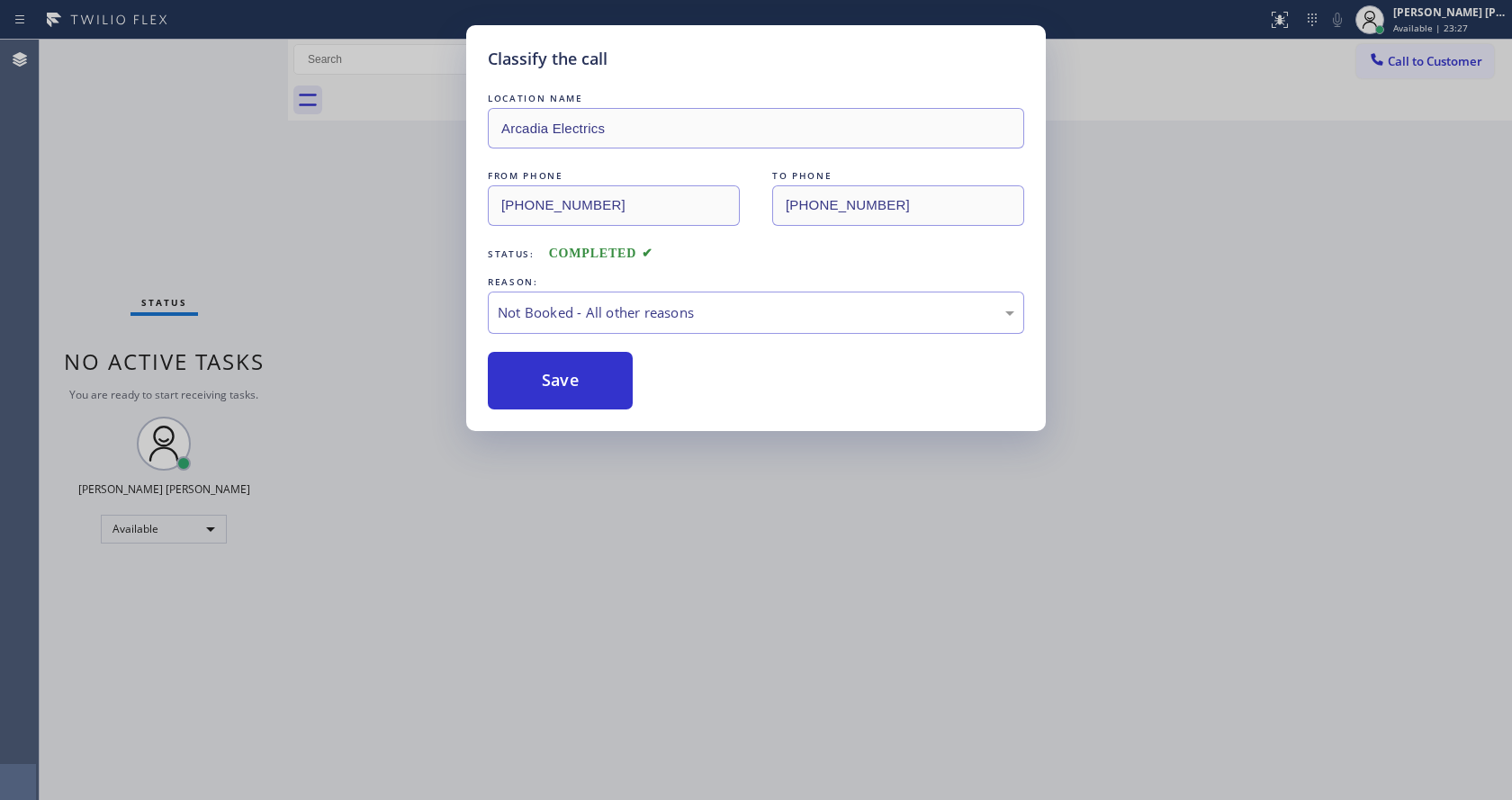
click at [570, 374] on button "Save" at bounding box center [560, 381] width 145 height 58
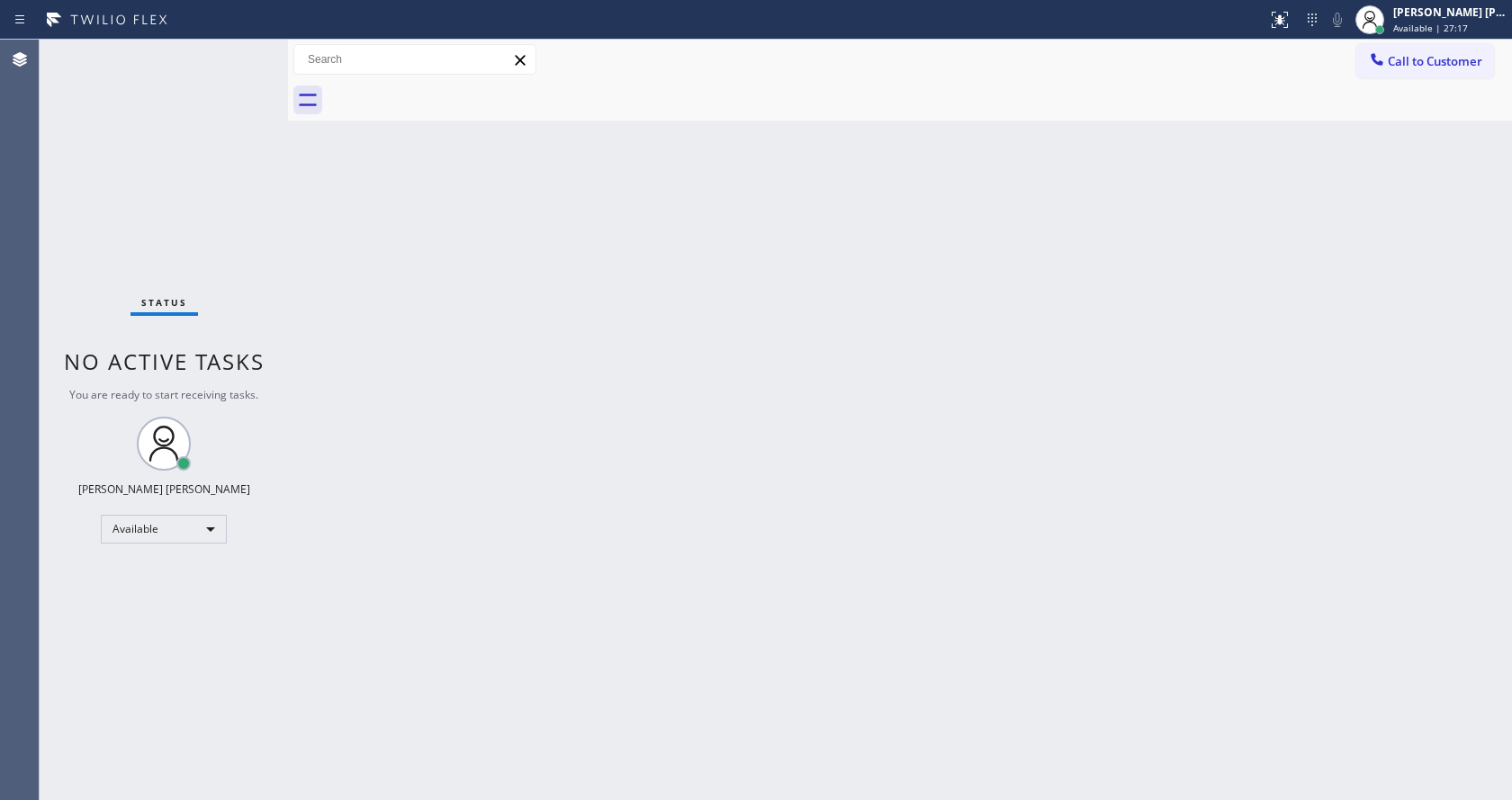
click at [510, 515] on div "Back to Dashboard Change Sender ID Customers Technicians Select a contact Outbo…" at bounding box center [901, 419] width 1225 height 761
click at [1436, 373] on div "Back to Dashboard Change Sender ID Customers Technicians Select a contact Outbo…" at bounding box center [901, 419] width 1225 height 761
click at [418, 360] on div "Back to Dashboard Change Sender ID Customers Technicians Select a contact Outbo…" at bounding box center [901, 419] width 1225 height 761
click at [779, 410] on div "Back to Dashboard Change Sender ID Customers Technicians Select a contact Outbo…" at bounding box center [901, 419] width 1225 height 761
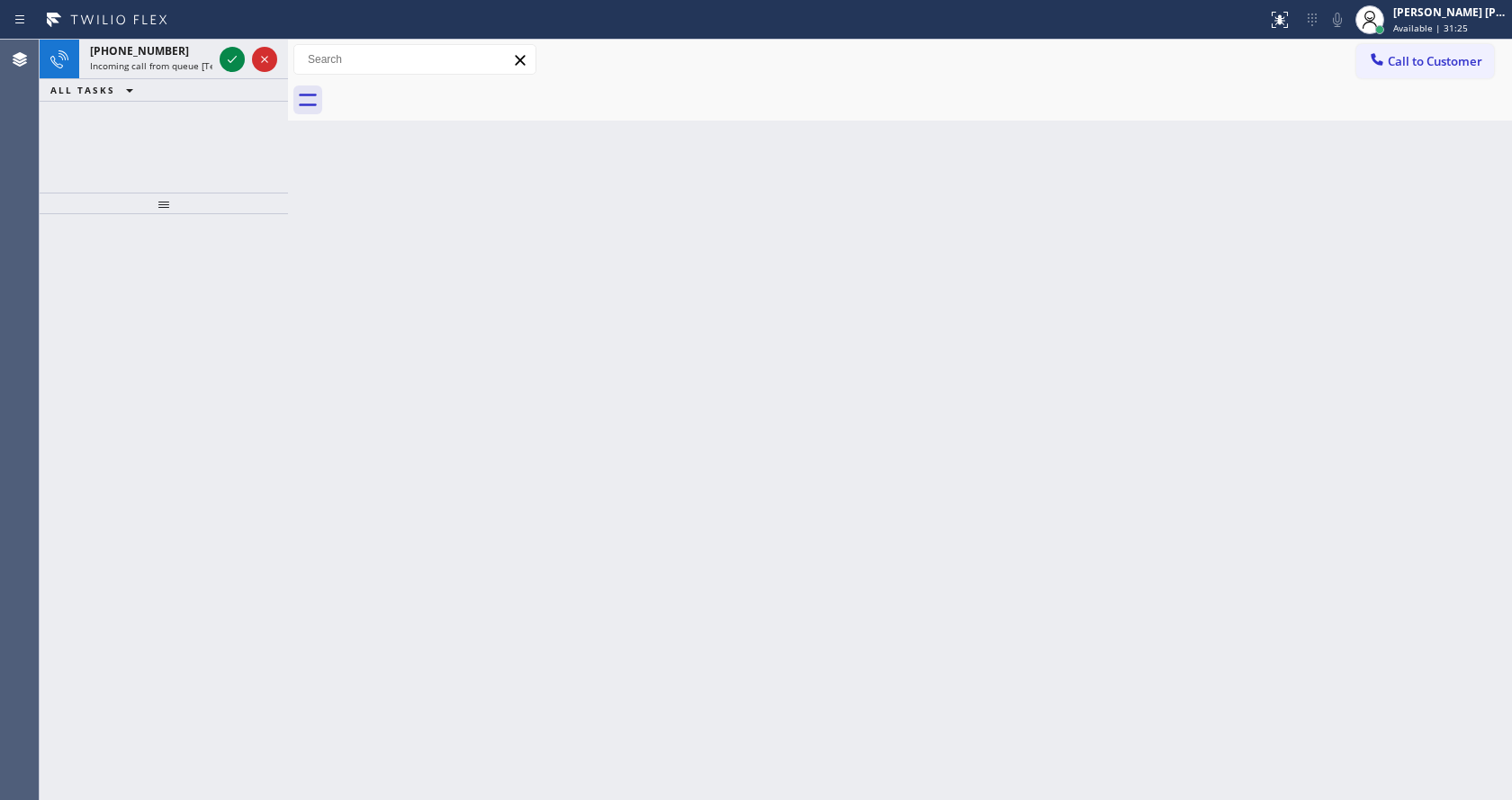
click at [149, 180] on div "[PHONE_NUMBER] Incoming call from queue [Test] All ALL TASKS ALL TASKS ACTIVE T…" at bounding box center [163, 115] width 248 height 153
click at [155, 62] on span "Incoming call from queue [Test] All" at bounding box center [164, 65] width 149 height 12
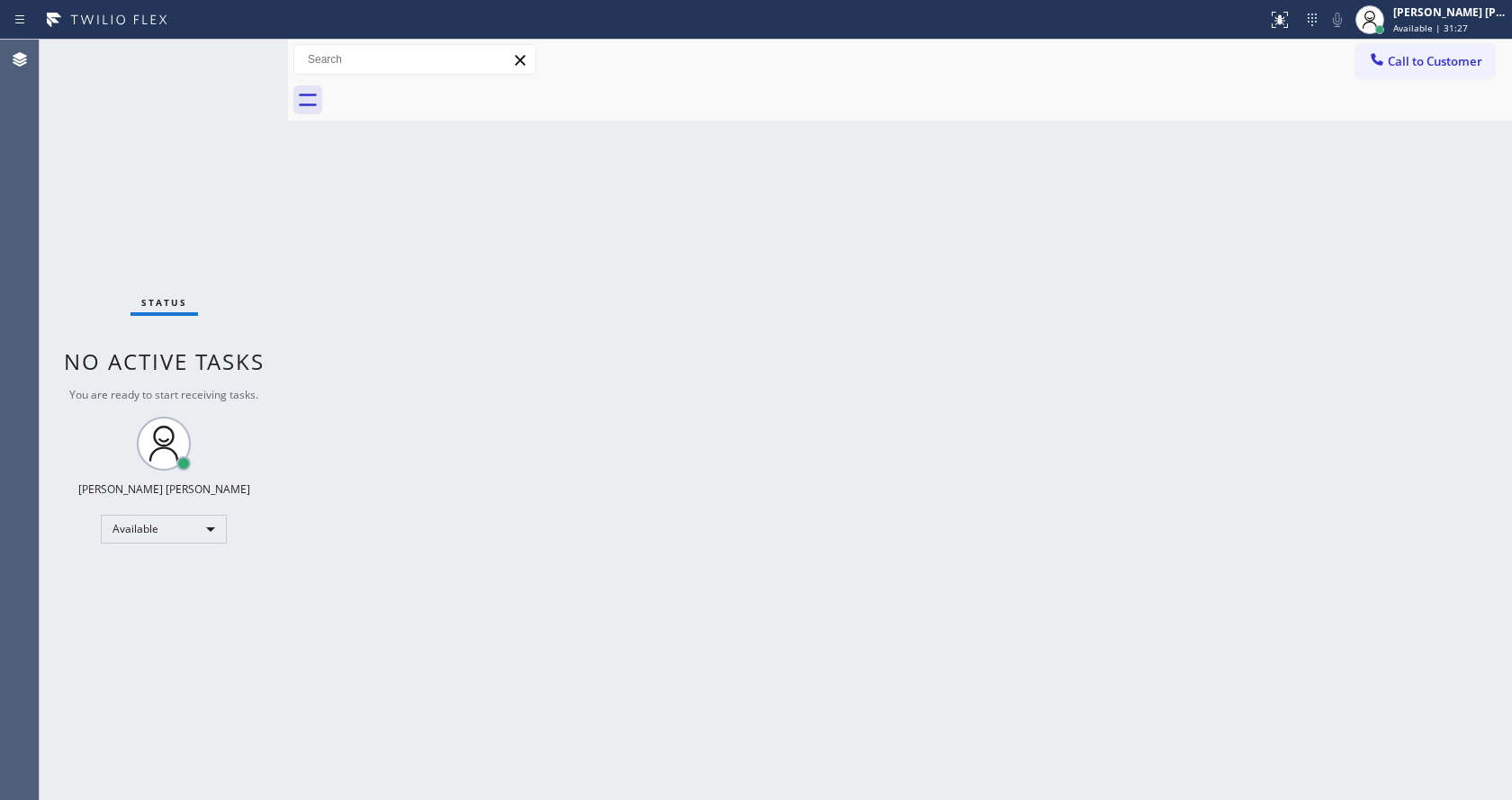
click at [736, 418] on div "Back to Dashboard Change Sender ID Customers Technicians Select a contact Outbo…" at bounding box center [901, 419] width 1225 height 761
click at [490, 409] on div "Back to Dashboard Change Sender ID Customers Technicians Select a contact Outbo…" at bounding box center [901, 419] width 1225 height 761
click at [482, 516] on div "Back to Dashboard Change Sender ID Customers Technicians Select a contact Outbo…" at bounding box center [901, 419] width 1225 height 761
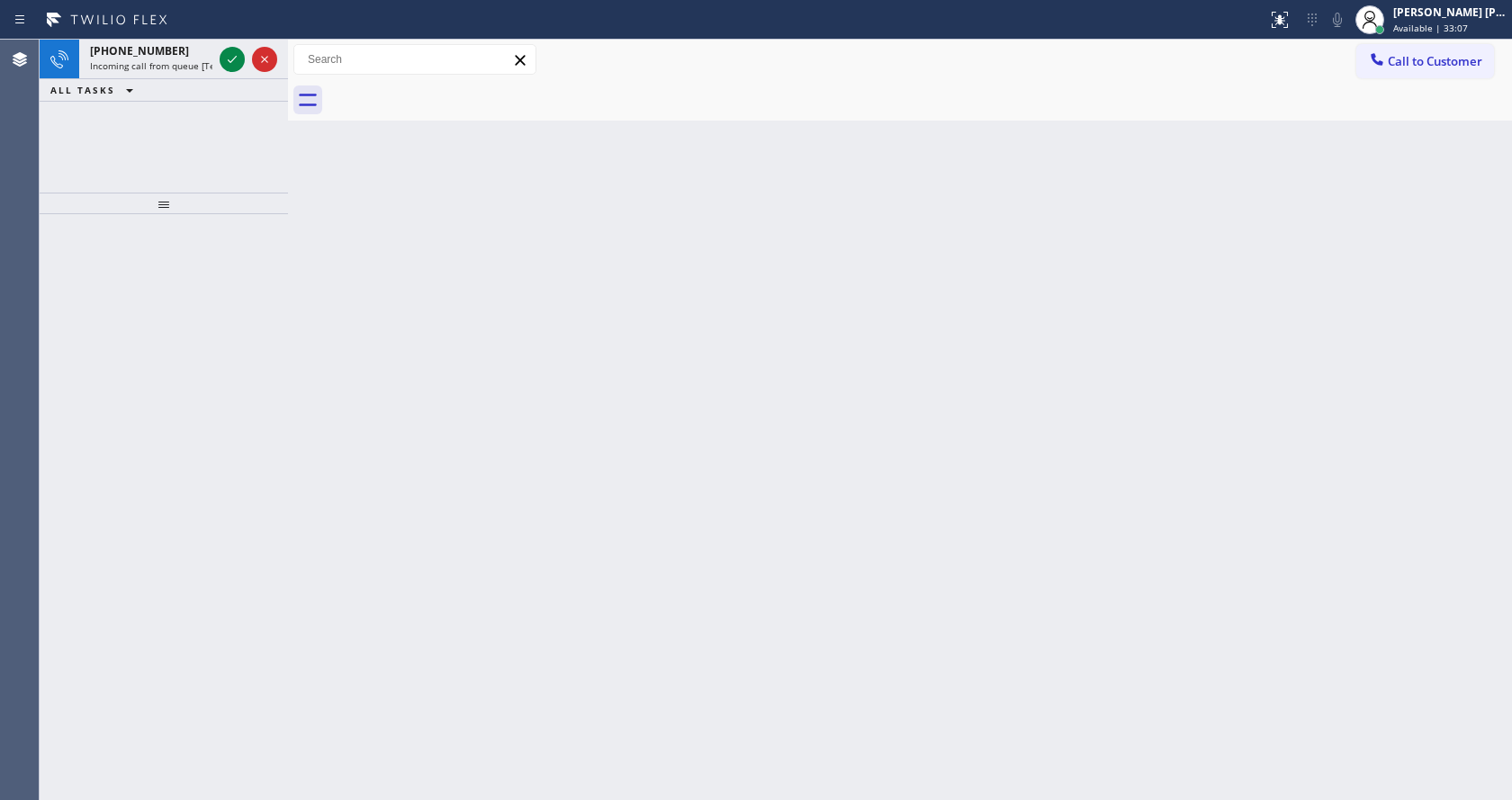
click at [1011, 485] on div "Back to Dashboard Change Sender ID Customers Technicians Select a contact Outbo…" at bounding box center [901, 419] width 1225 height 761
click at [191, 47] on div "[PHONE_NUMBER]" at bounding box center [151, 51] width 122 height 15
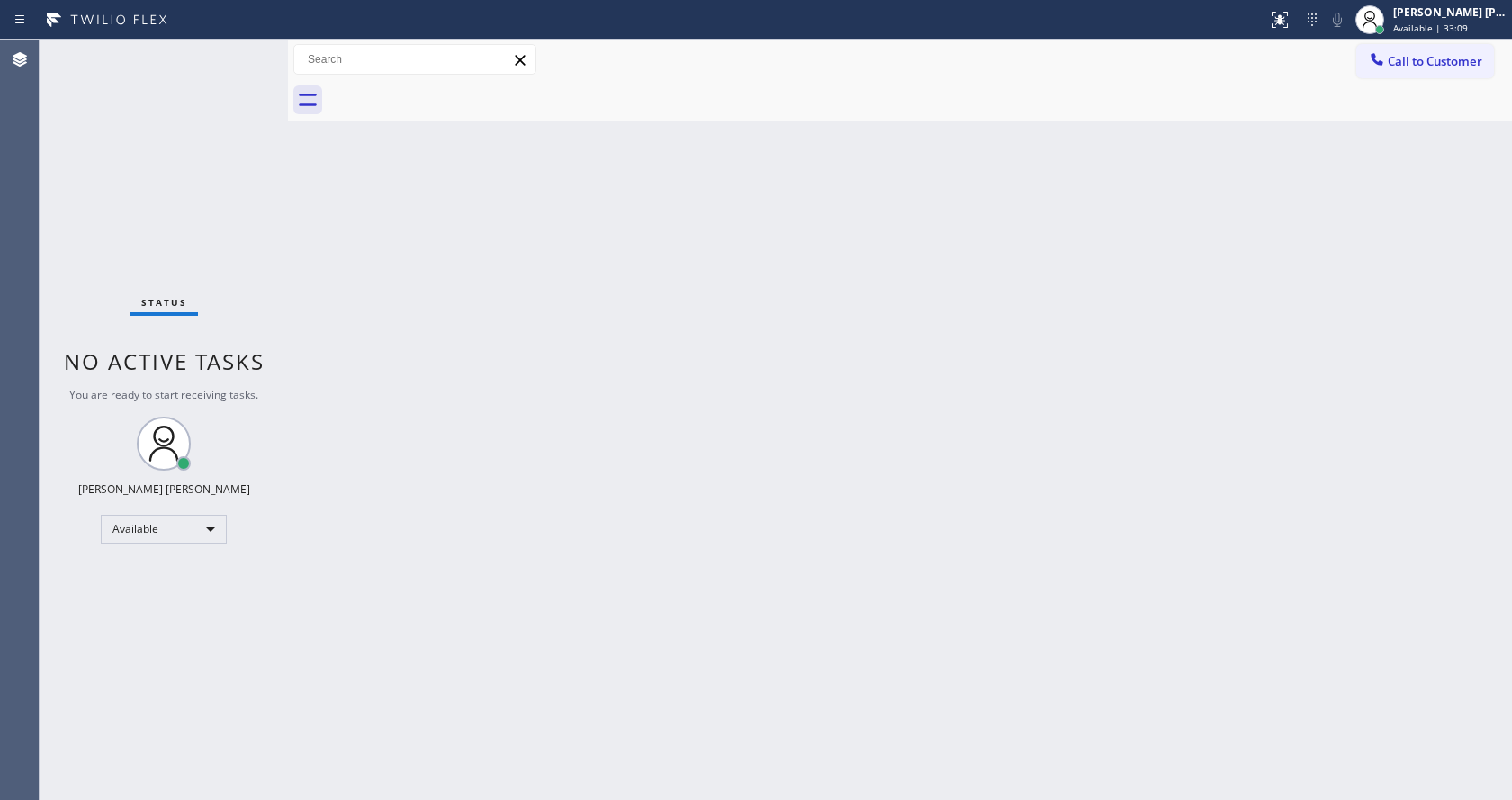
click at [229, 58] on div "Status No active tasks You are ready to start receiving tasks. [PERSON_NAME] [P…" at bounding box center [163, 419] width 248 height 761
click at [907, 331] on div "Back to Dashboard Change Sender ID Customers Technicians Select a contact Outbo…" at bounding box center [901, 419] width 1225 height 761
click at [658, 387] on div "Back to Dashboard Change Sender ID Customers Technicians Select a contact Outbo…" at bounding box center [901, 419] width 1225 height 761
click at [442, 534] on div "Back to Dashboard Change Sender ID Customers Technicians Select a contact Outbo…" at bounding box center [901, 419] width 1225 height 761
click at [1379, 325] on div "Back to Dashboard Change Sender ID Customers Technicians Select a contact Outbo…" at bounding box center [901, 419] width 1225 height 761
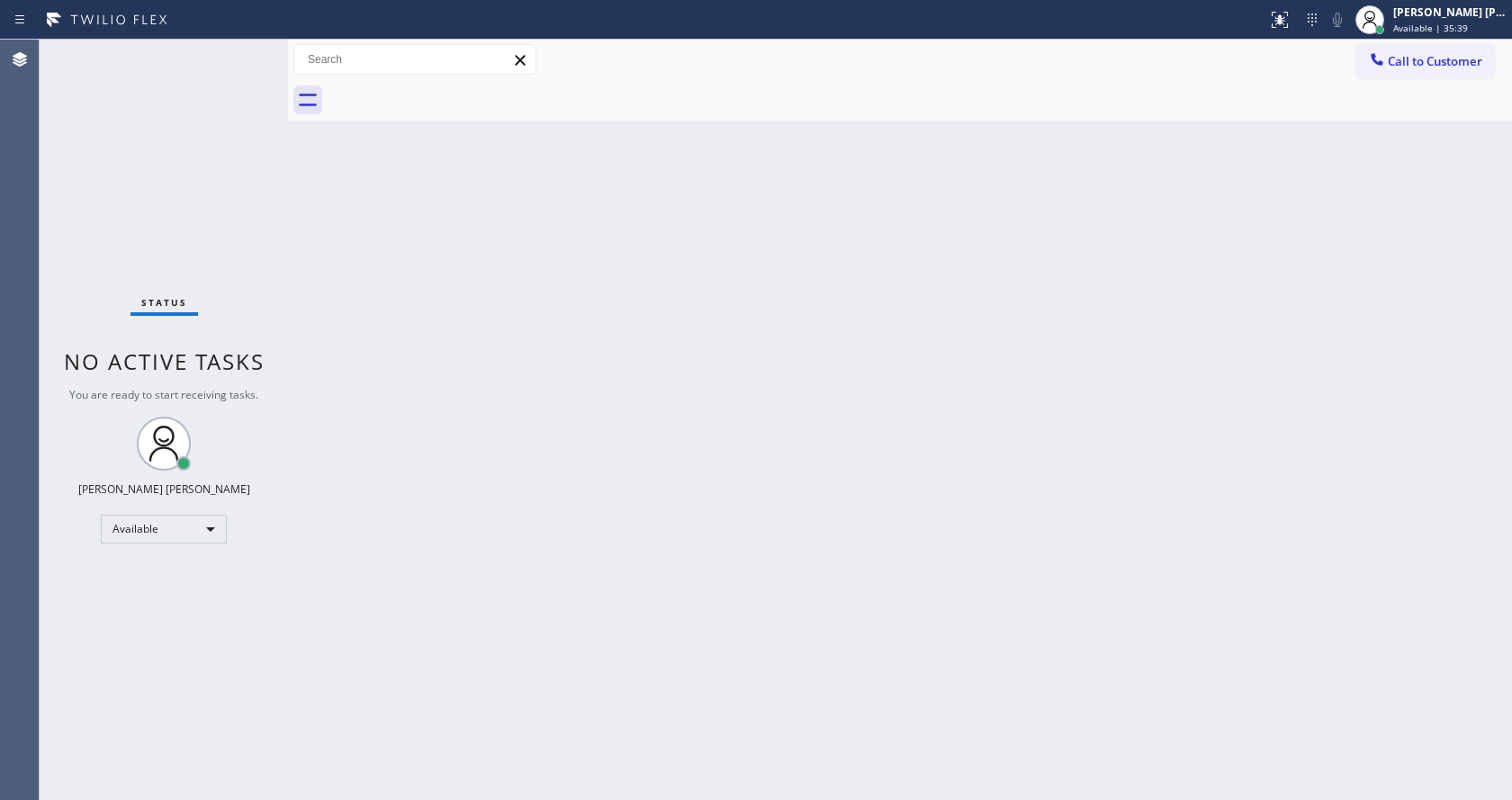
click at [1088, 464] on div "Back to Dashboard Change Sender ID Customers Technicians Select a contact Outbo…" at bounding box center [901, 419] width 1225 height 761
click at [602, 399] on div "Back to Dashboard Change Sender ID Customers Technicians Select a contact Outbo…" at bounding box center [901, 419] width 1225 height 761
click at [386, 281] on div "Back to Dashboard Change Sender ID Customers Technicians Select a contact Outbo…" at bounding box center [901, 419] width 1225 height 761
click at [144, 106] on div "Status No active tasks You are ready to start receiving tasks. [PERSON_NAME] [P…" at bounding box center [163, 419] width 248 height 761
drag, startPoint x: 285, startPoint y: 62, endPoint x: 248, endPoint y: 50, distance: 38.9
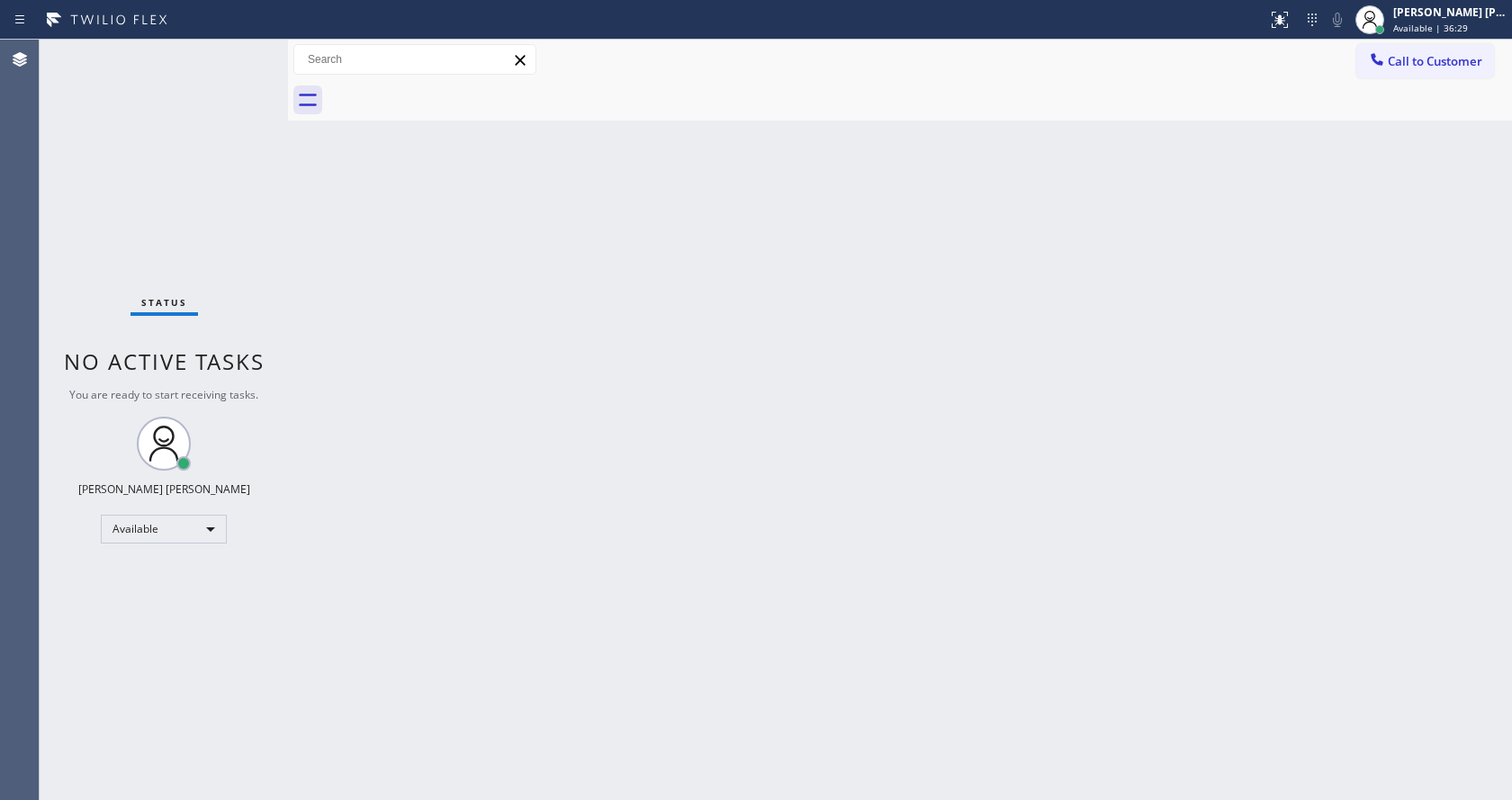
click at [248, 50] on div "Status No active tasks You are ready to start receiving tasks. [PERSON_NAME] [P…" at bounding box center [776, 419] width 1473 height 761
click at [253, 52] on div "Status No active tasks You are ready to start receiving tasks. [PERSON_NAME] [P…" at bounding box center [163, 419] width 248 height 761
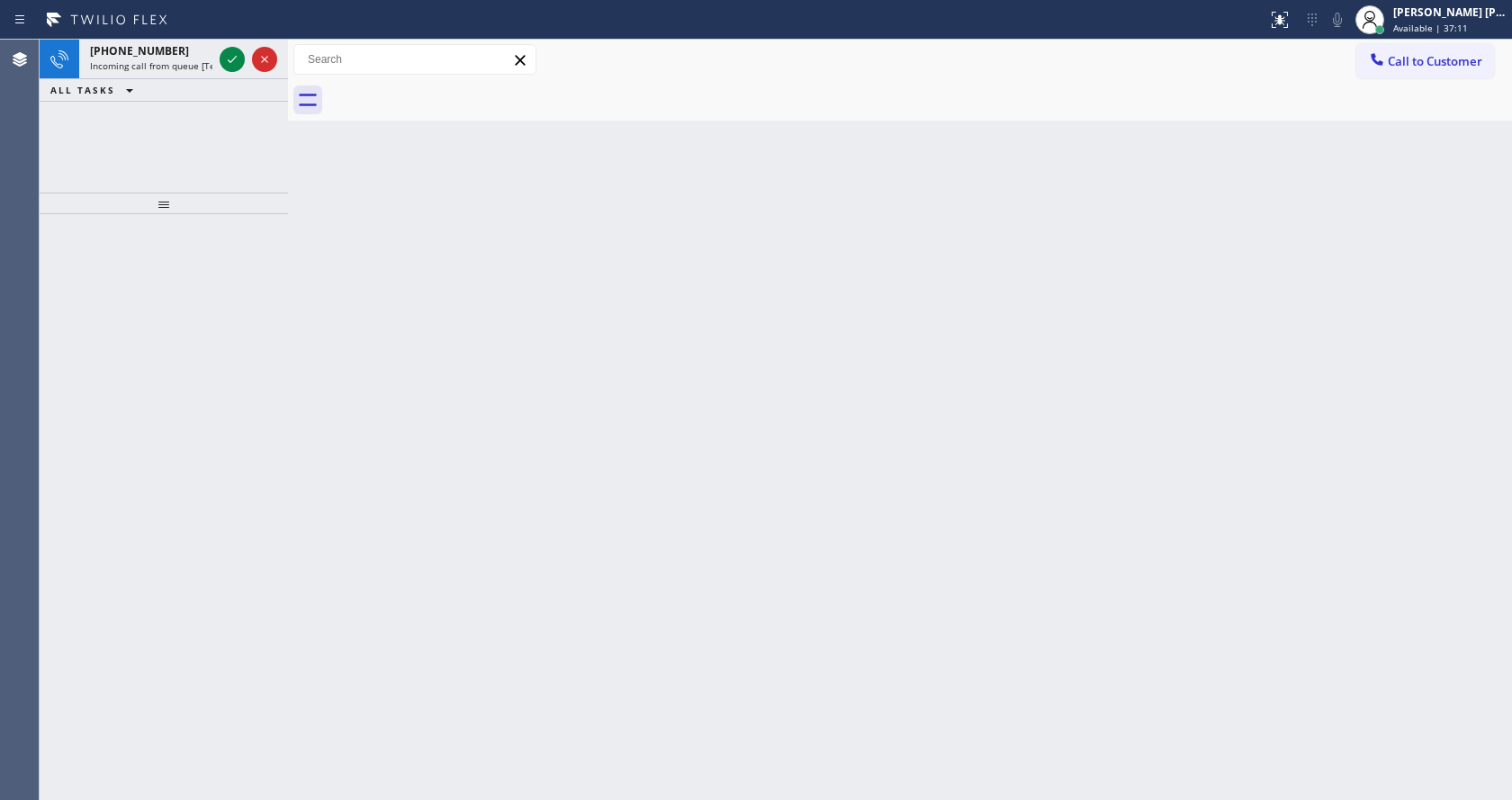
click at [310, 169] on div "Back to Dashboard Change Sender ID Customers Technicians Select a contact Outbo…" at bounding box center [901, 419] width 1225 height 761
click at [198, 62] on span "Incoming call from queue [Test] All" at bounding box center [164, 65] width 149 height 12
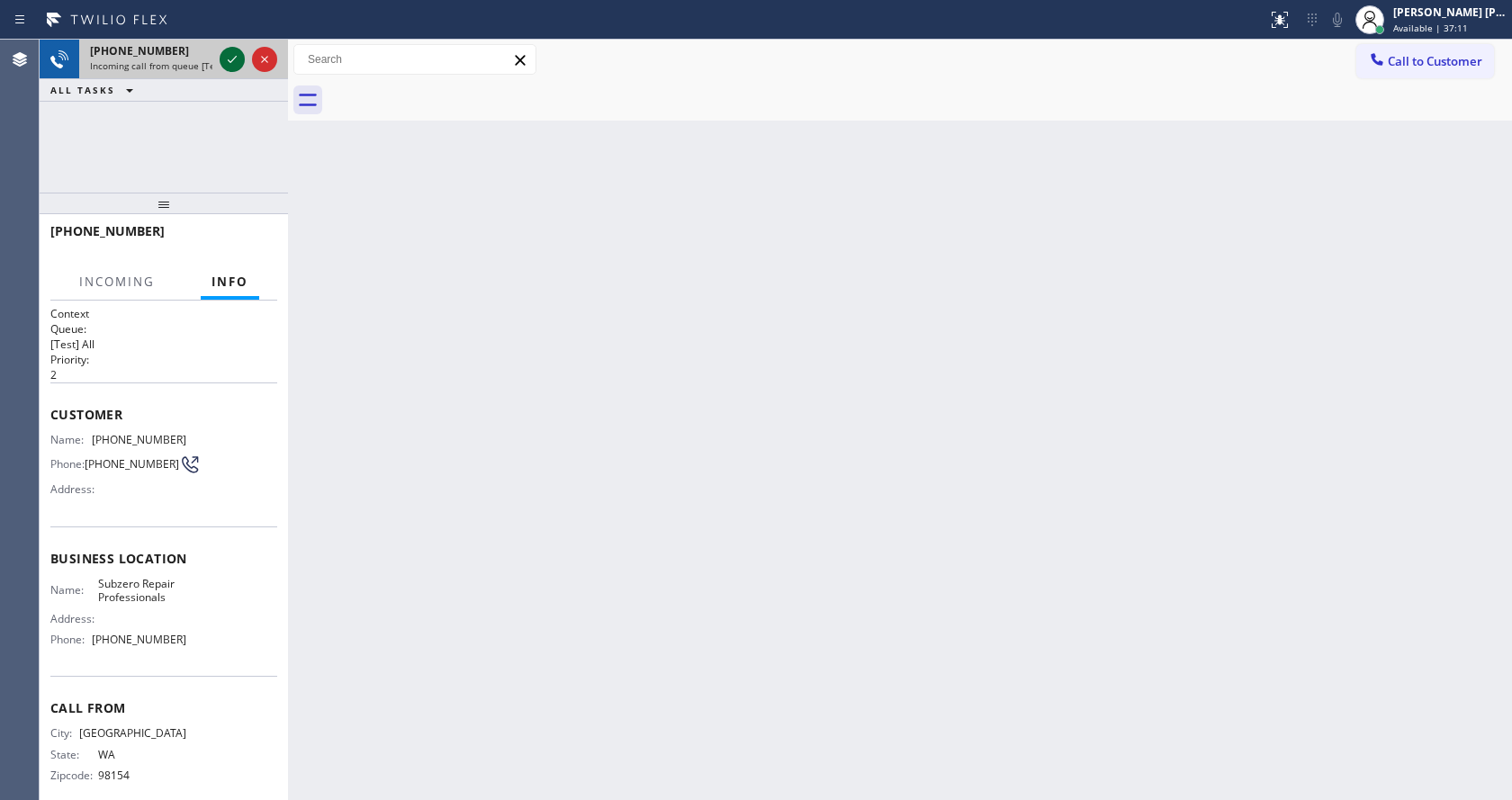
click at [230, 53] on icon at bounding box center [232, 60] width 21 height 21
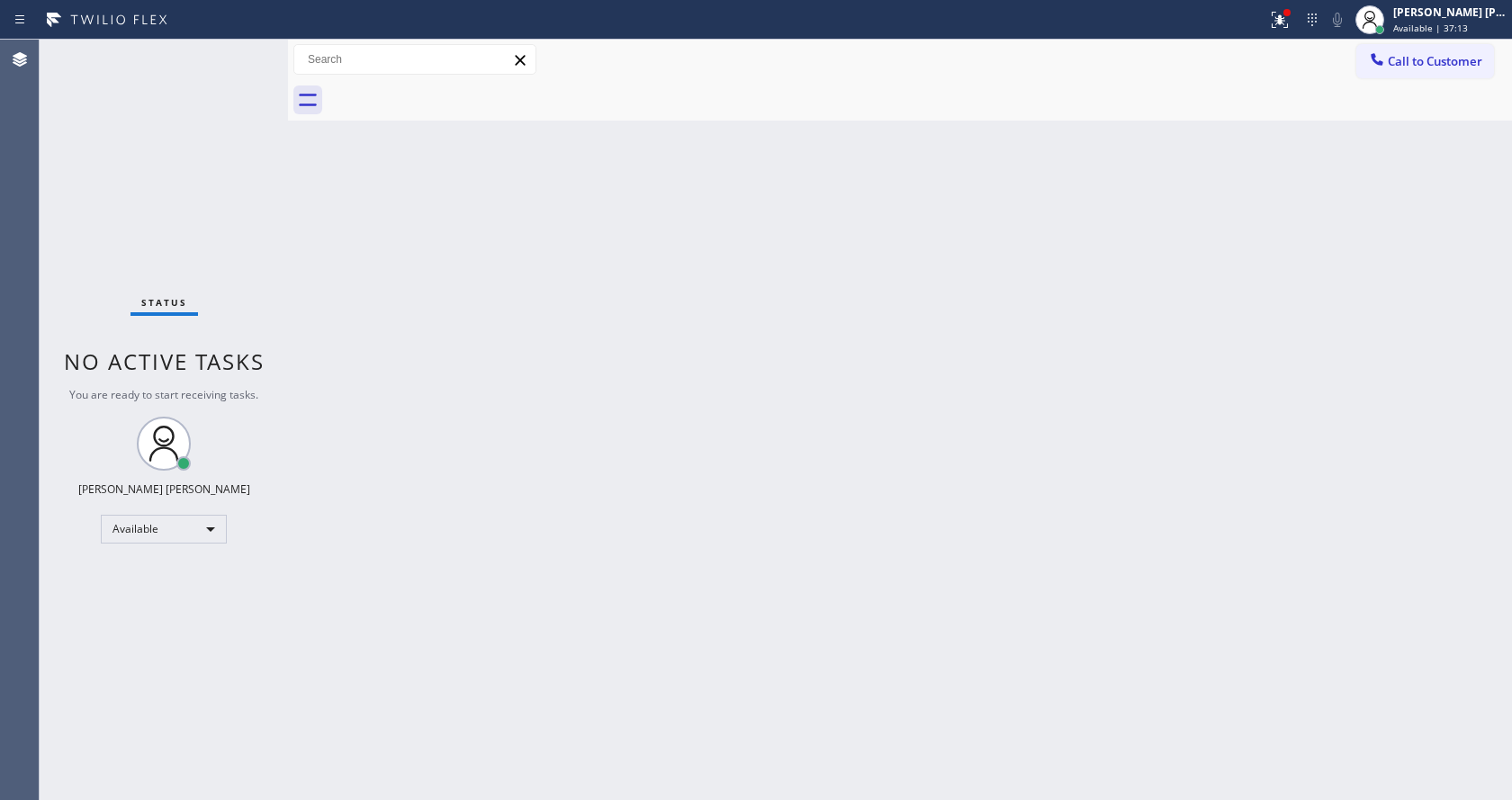
click at [540, 534] on div "Back to Dashboard Change Sender ID Customers Technicians Select a contact Outbo…" at bounding box center [901, 419] width 1225 height 761
click at [1269, 27] on div at bounding box center [1279, 19] width 39 height 21
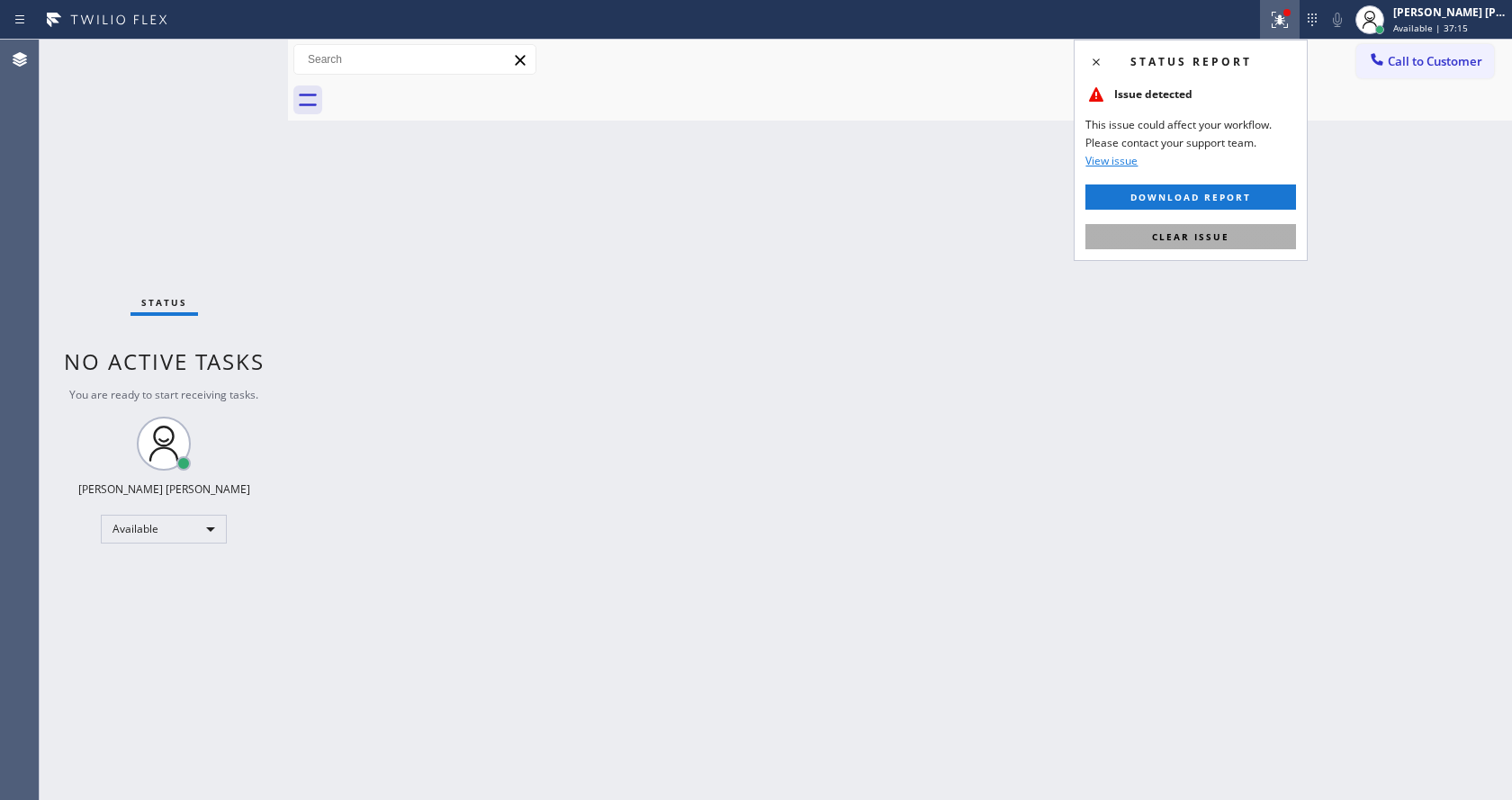
click at [1216, 227] on button "Clear issue" at bounding box center [1190, 237] width 211 height 25
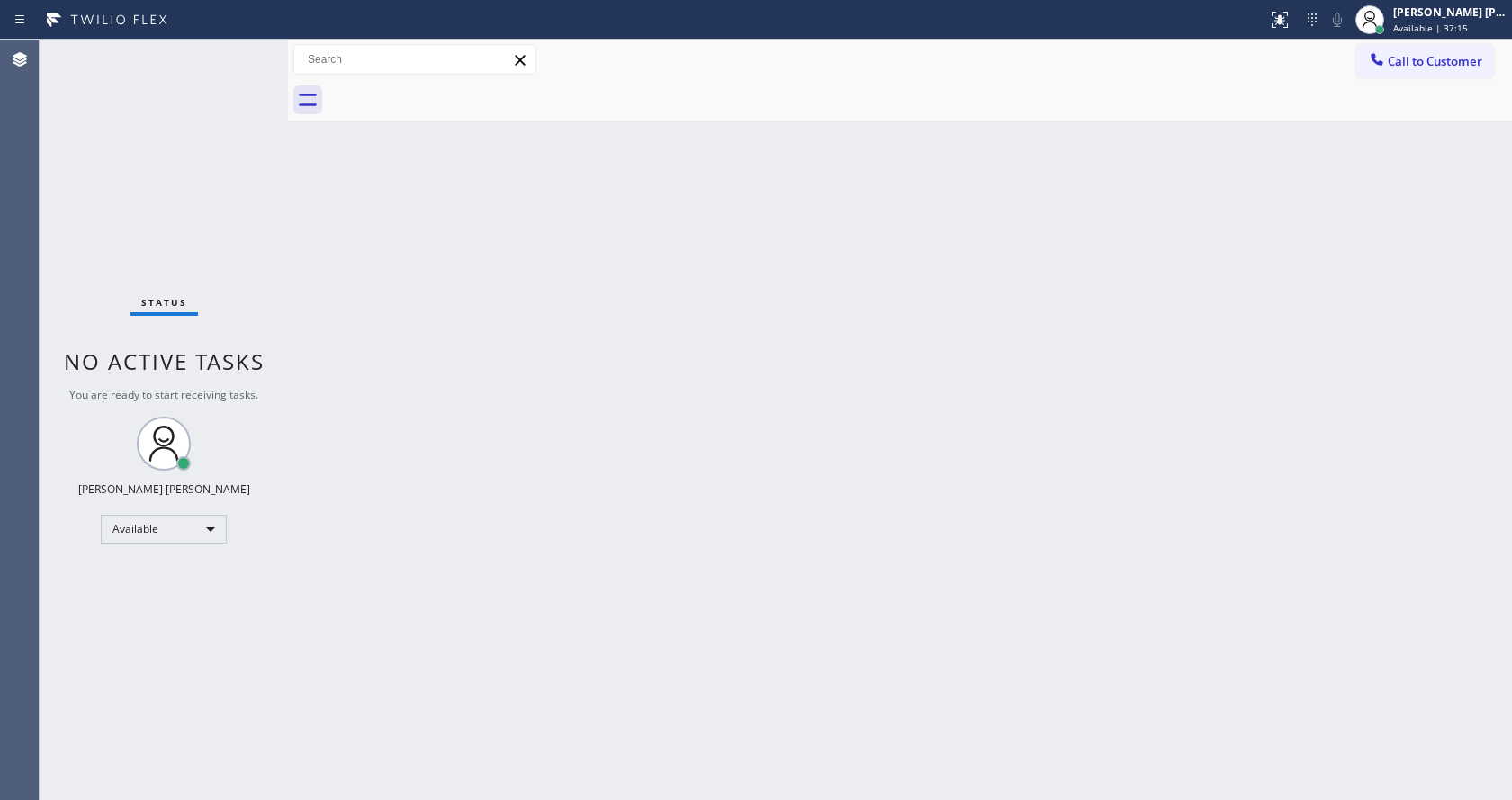
click at [1035, 409] on div "Back to Dashboard Change Sender ID Customers Technicians Select a contact Outbo…" at bounding box center [901, 419] width 1225 height 761
click at [235, 283] on div "Status No active tasks You are ready to start receiving tasks. [PERSON_NAME] [P…" at bounding box center [163, 419] width 248 height 761
click at [675, 429] on div "Back to Dashboard Change Sender ID Customers Technicians Select a contact Outbo…" at bounding box center [901, 419] width 1225 height 761
drag, startPoint x: 982, startPoint y: 556, endPoint x: 928, endPoint y: 553, distance: 54.1
click at [982, 556] on div "Back to Dashboard Change Sender ID Customers Technicians Select a contact Outbo…" at bounding box center [901, 419] width 1225 height 761
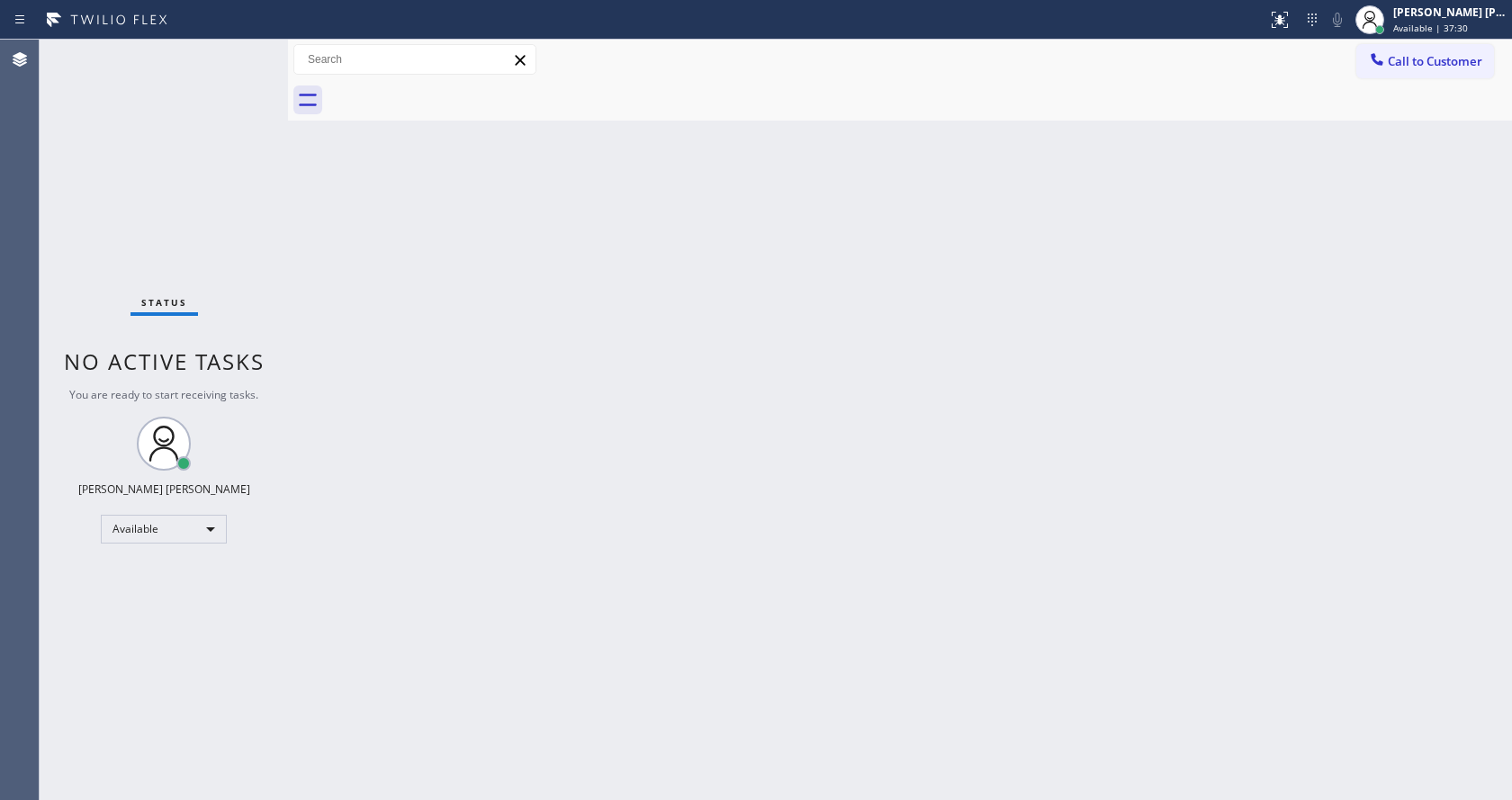
click at [550, 745] on div "Back to Dashboard Change Sender ID Customers Technicians Select a contact Outbo…" at bounding box center [901, 419] width 1225 height 761
click at [374, 282] on div "Back to Dashboard Change Sender ID Customers Technicians Select a contact Outbo…" at bounding box center [901, 419] width 1225 height 761
click at [200, 97] on div "Status No active tasks You are ready to start receiving tasks. [PERSON_NAME] [P…" at bounding box center [163, 419] width 248 height 761
click at [245, 46] on div "Status No active tasks You are ready to start receiving tasks. [PERSON_NAME] [P…" at bounding box center [163, 419] width 248 height 761
click at [242, 49] on div "Status No active tasks You are ready to start receiving tasks. [PERSON_NAME] [P…" at bounding box center [163, 419] width 248 height 761
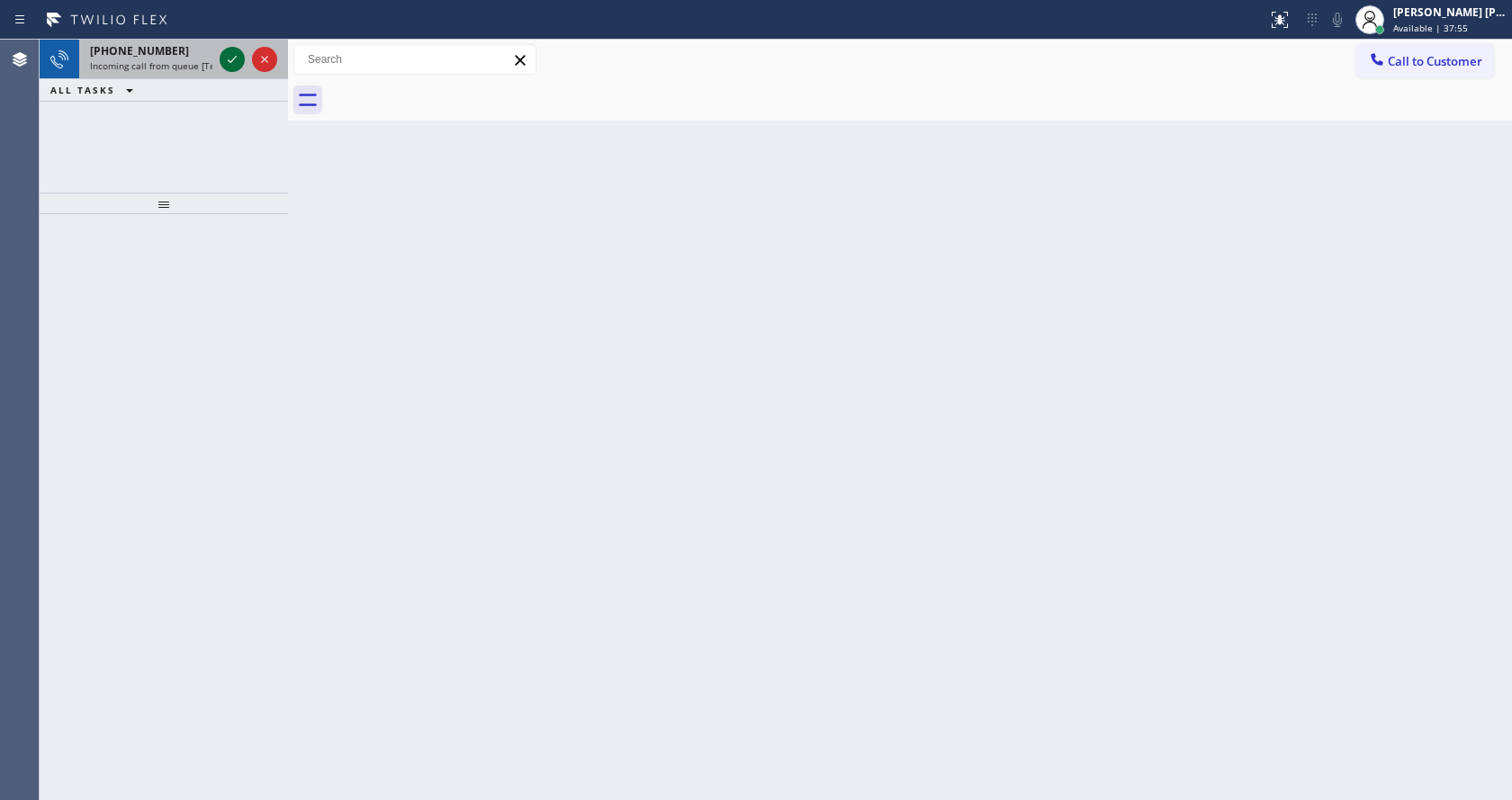
click at [235, 57] on icon at bounding box center [232, 60] width 21 height 21
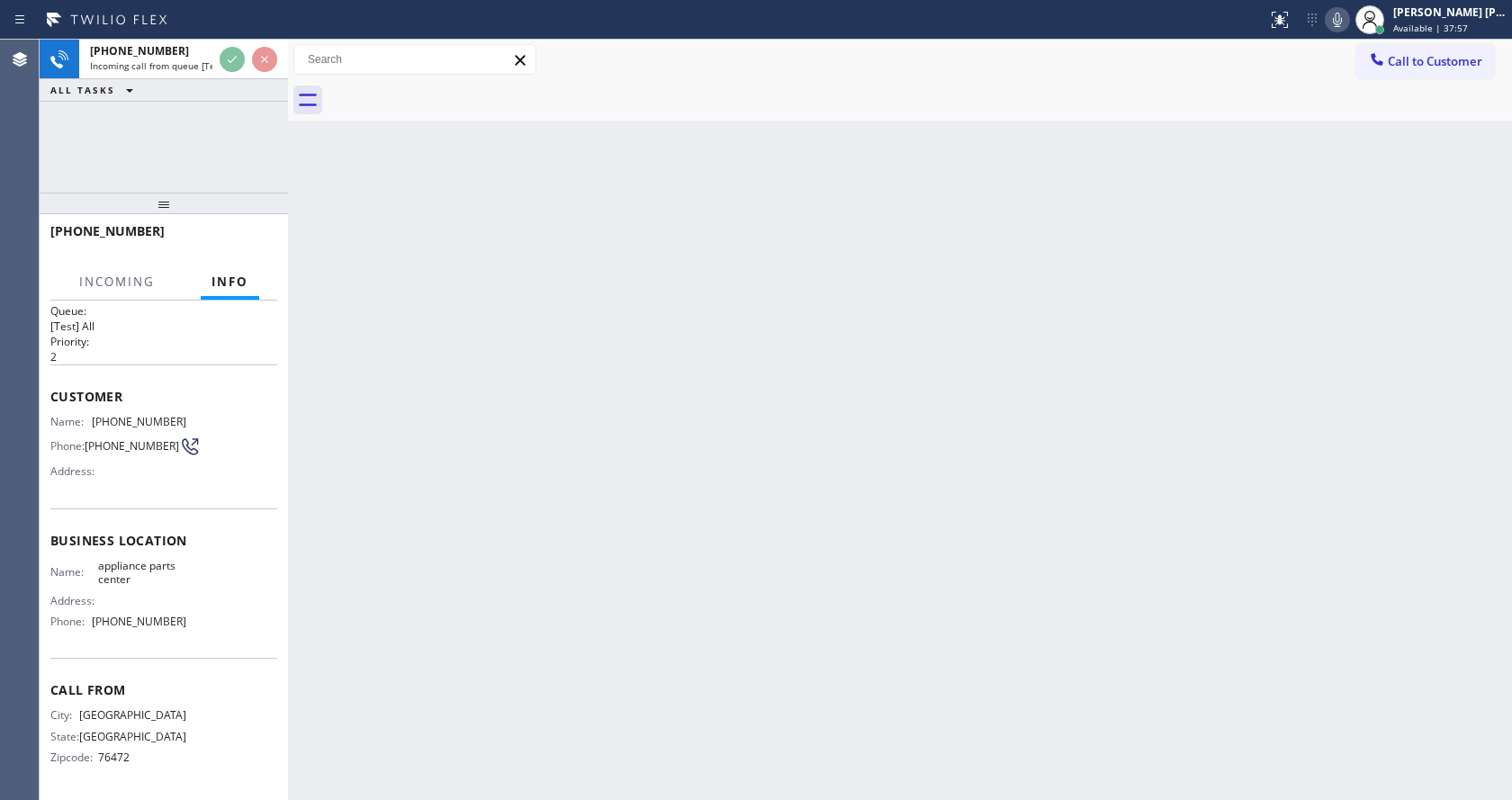
scroll to position [24, 0]
click at [835, 514] on div "Back to Dashboard Change Sender ID Customers Technicians Select a contact Outbo…" at bounding box center [901, 419] width 1225 height 761
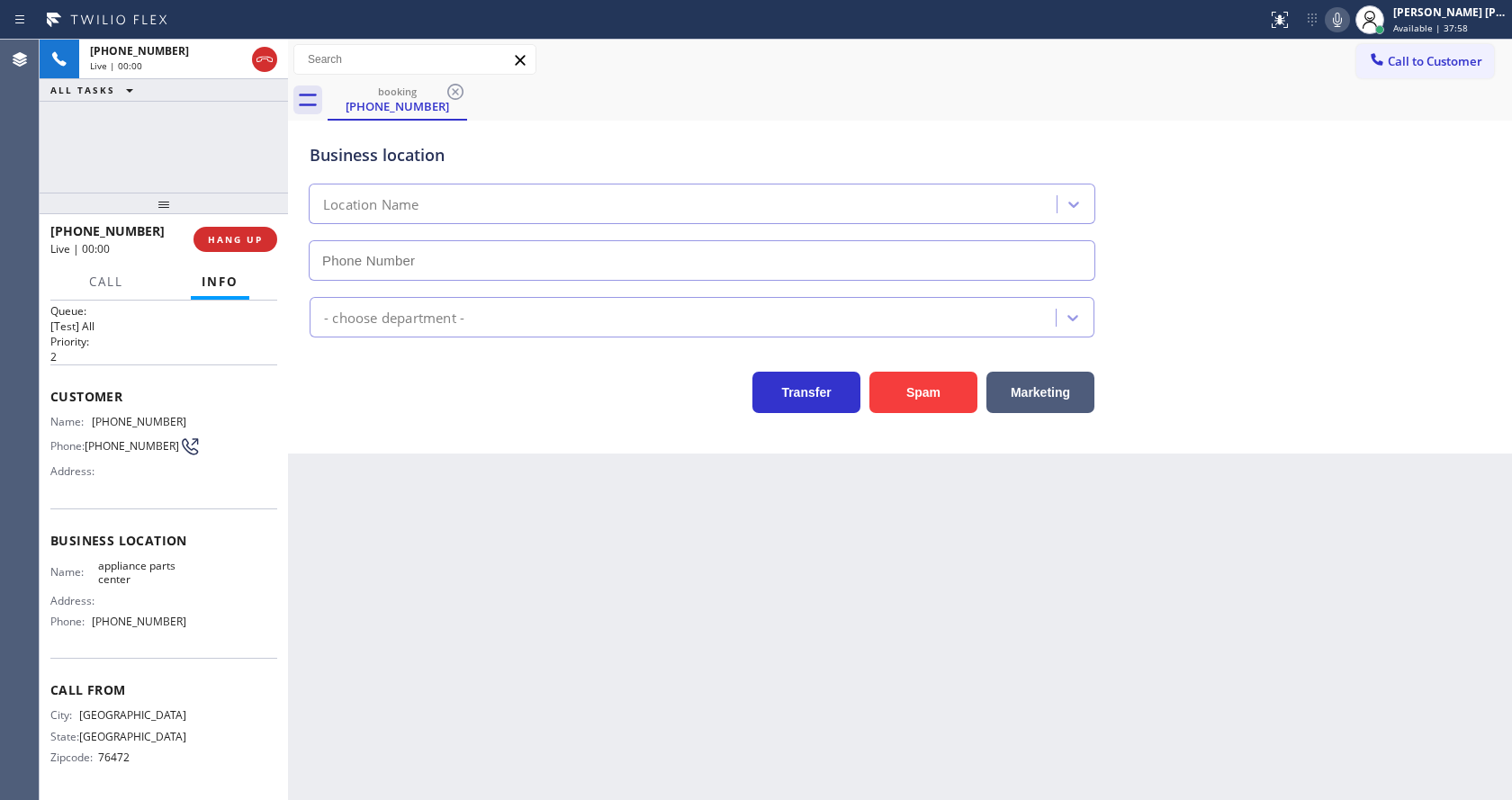
type input "[PHONE_NUMBER]"
click at [623, 595] on div "Back to Dashboard Change Sender ID Customers Technicians Select a contact Outbo…" at bounding box center [901, 419] width 1225 height 761
click at [461, 597] on div "Back to Dashboard Change Sender ID Customers Technicians Select a contact Outbo…" at bounding box center [901, 419] width 1225 height 761
click at [712, 638] on div "Back to Dashboard Change Sender ID Customers Technicians Select a contact Outbo…" at bounding box center [901, 419] width 1225 height 761
click at [576, 624] on div "Back to Dashboard Change Sender ID Customers Technicians Select a contact Outbo…" at bounding box center [901, 419] width 1225 height 761
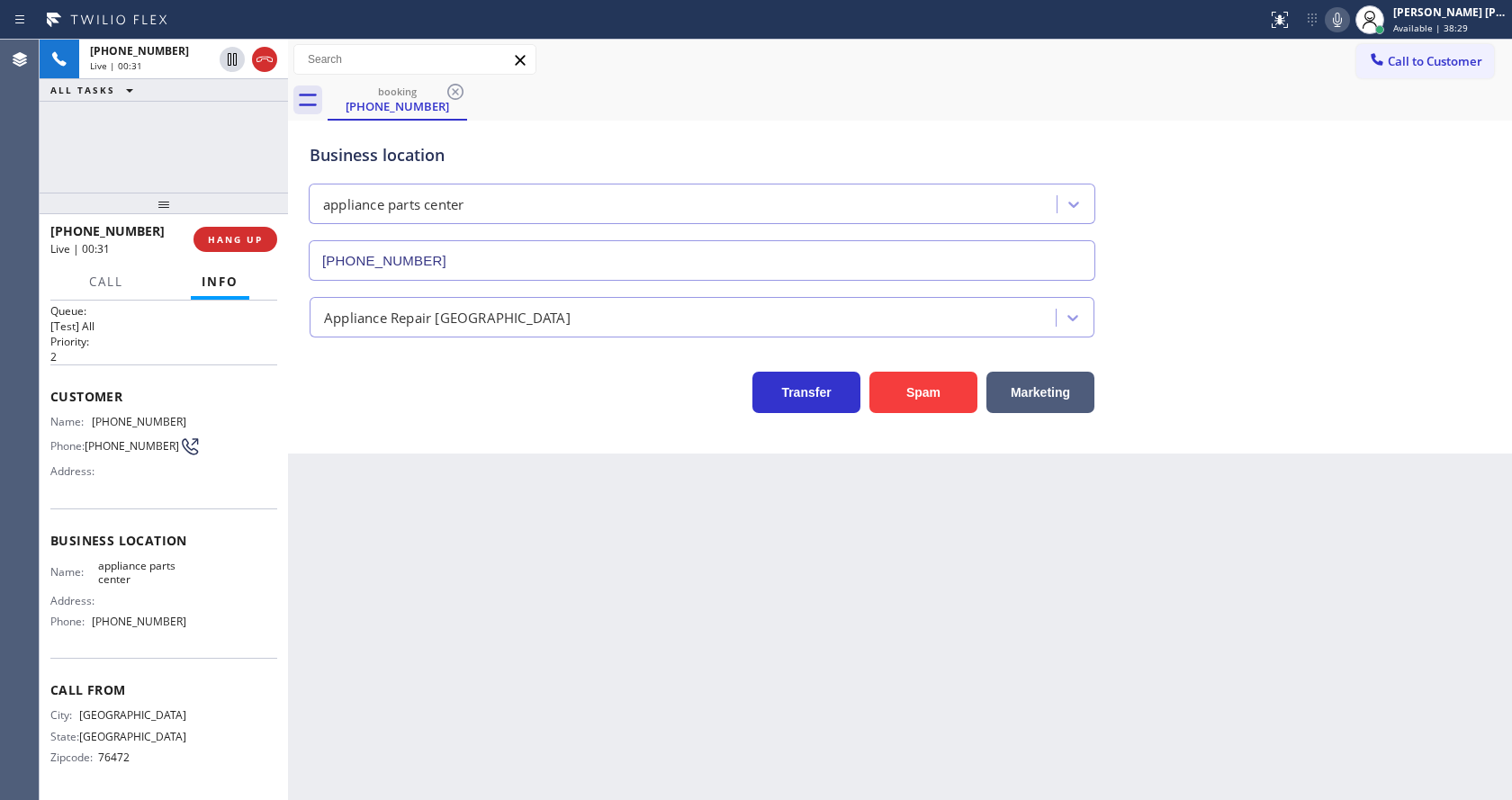
click at [708, 677] on div "Back to Dashboard Change Sender ID Customers Technicians Select a contact Outbo…" at bounding box center [901, 419] width 1225 height 761
click at [516, 459] on div "Back to Dashboard Change Sender ID Customers Technicians Select a contact Outbo…" at bounding box center [901, 419] width 1225 height 761
click at [603, 554] on div "Back to Dashboard Change Sender ID Customers Technicians Select a contact Outbo…" at bounding box center [901, 419] width 1225 height 761
click at [415, 480] on div "Back to Dashboard Change Sender ID Customers Technicians Select a contact Outbo…" at bounding box center [901, 419] width 1225 height 761
click at [225, 234] on span "HANG UP" at bounding box center [235, 239] width 55 height 12
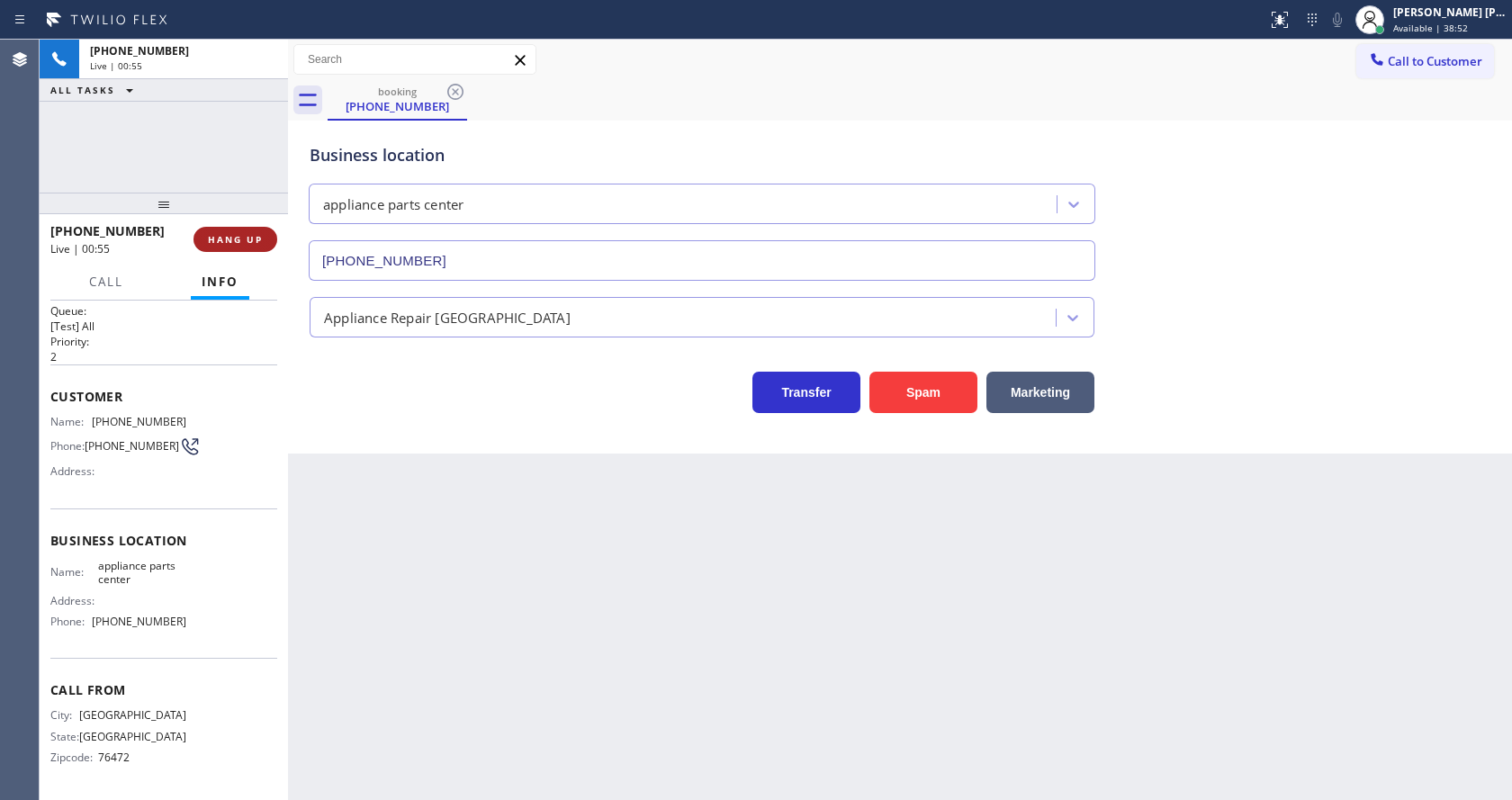
click at [225, 234] on span "HANG UP" at bounding box center [235, 239] width 55 height 12
click at [225, 234] on span "COMPLETE" at bounding box center [232, 239] width 62 height 12
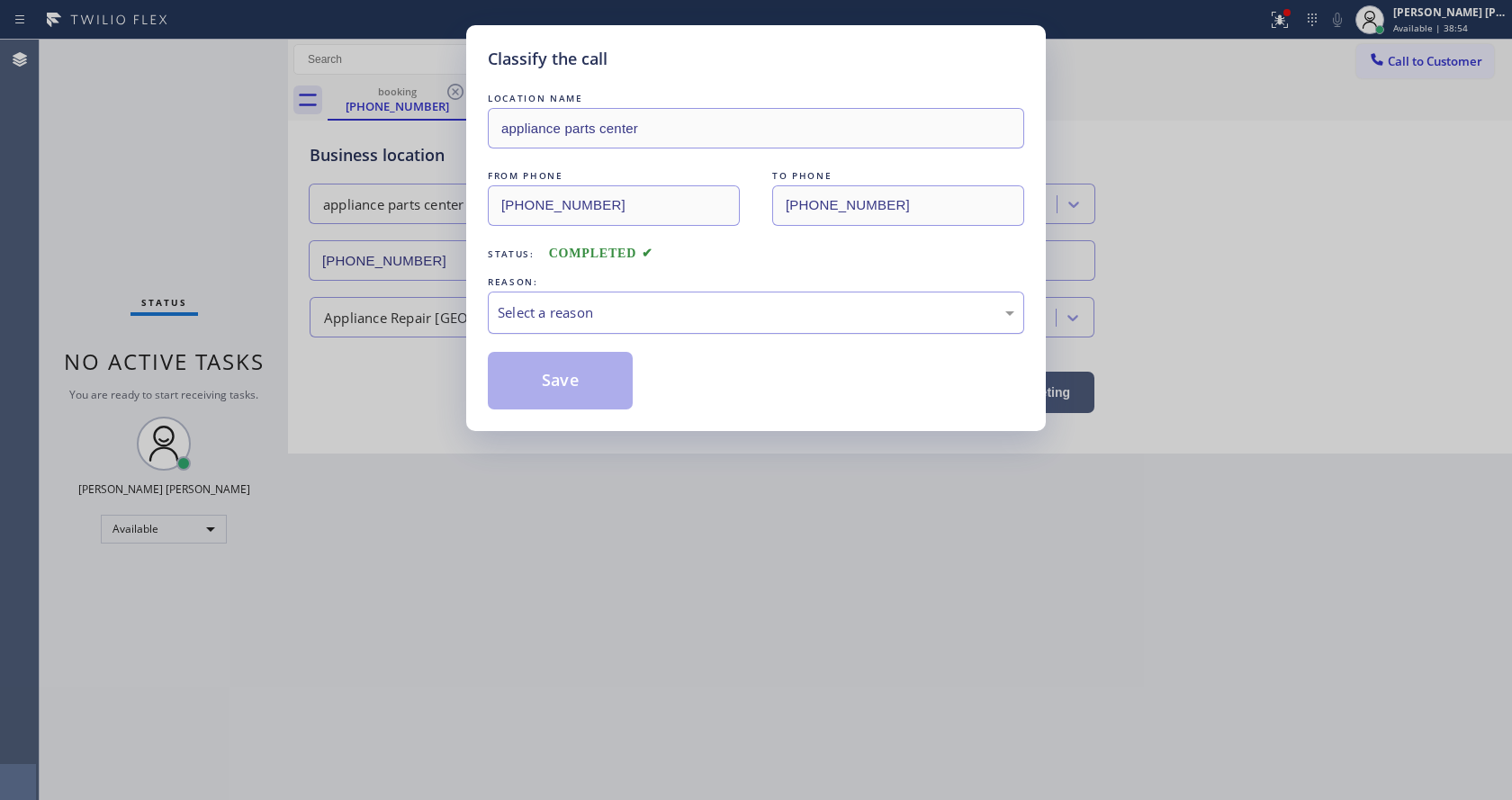
click at [521, 297] on div "Select a reason" at bounding box center [756, 312] width 536 height 42
click at [528, 374] on button "Save" at bounding box center [560, 381] width 145 height 58
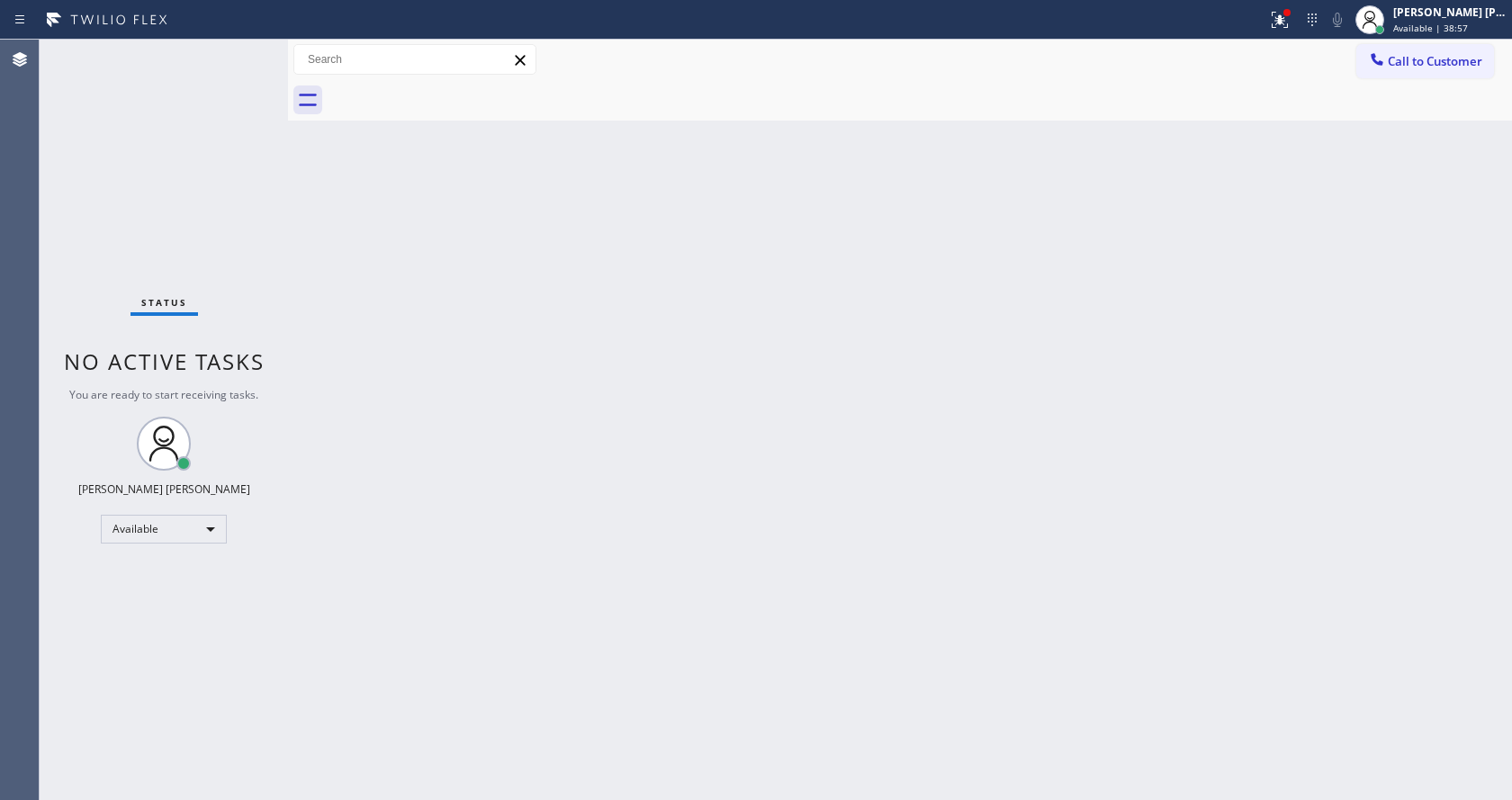
click at [255, 127] on div "Status No active tasks You are ready to start receiving tasks. [PERSON_NAME] [P…" at bounding box center [163, 419] width 248 height 761
click at [201, 62] on div "Status No active tasks You are ready to start receiving tasks. [PERSON_NAME] [P…" at bounding box center [163, 419] width 248 height 761
click at [693, 524] on div "Back to Dashboard Change Sender ID Customers Technicians Select a contact Outbo…" at bounding box center [901, 419] width 1225 height 761
click at [226, 296] on div "Status No active tasks You are ready to start receiving tasks. [PERSON_NAME] [P…" at bounding box center [163, 419] width 248 height 761
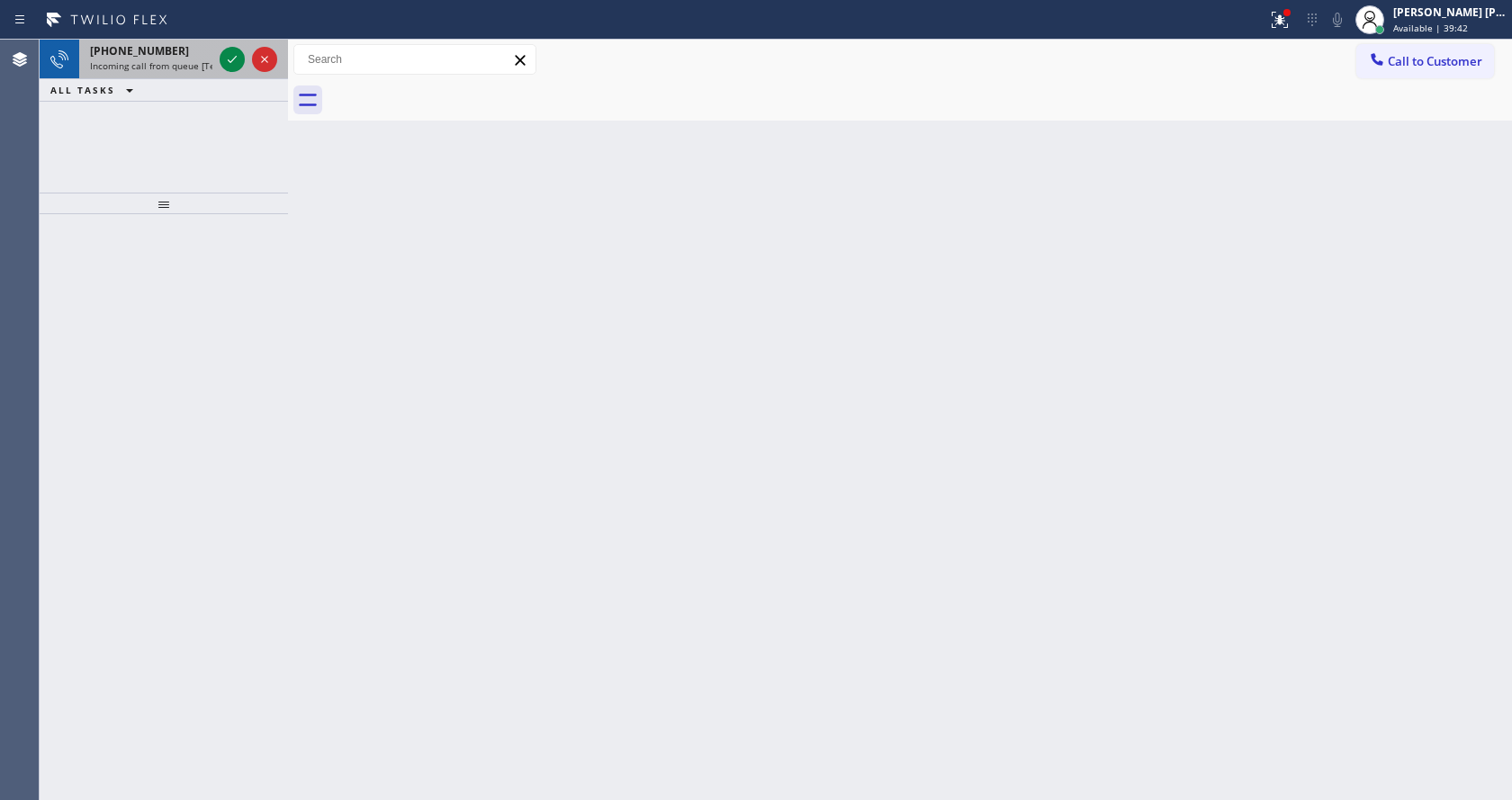
click at [210, 69] on span "Incoming call from queue [Test] All" at bounding box center [164, 65] width 149 height 12
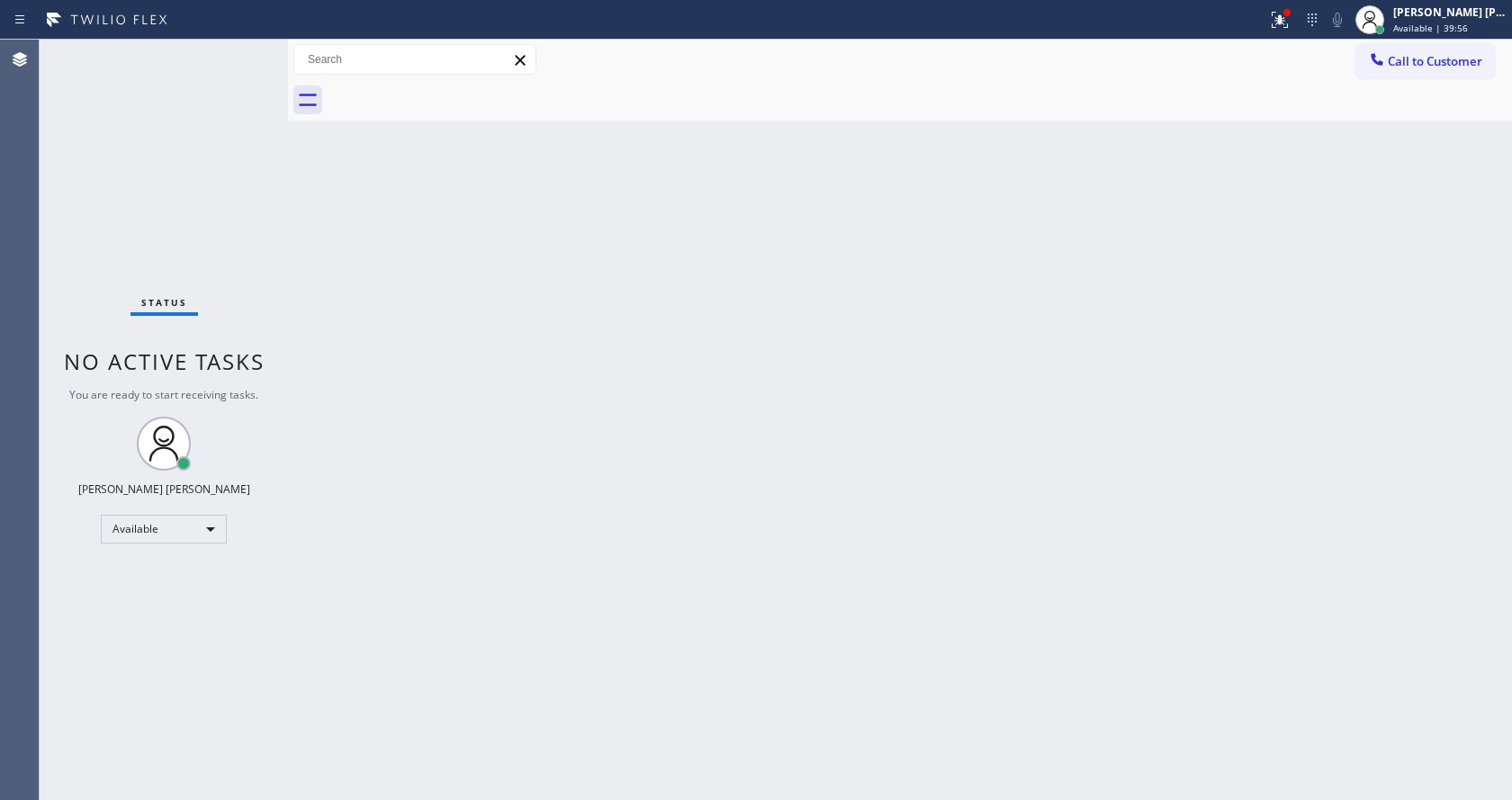
click at [758, 404] on div "Back to Dashboard Change Sender ID Customers Technicians Select a contact Outbo…" at bounding box center [901, 419] width 1225 height 761
click at [365, 324] on div "Back to Dashboard Change Sender ID Customers Technicians Select a contact Outbo…" at bounding box center [901, 419] width 1225 height 761
click at [1279, 13] on icon at bounding box center [1279, 19] width 21 height 21
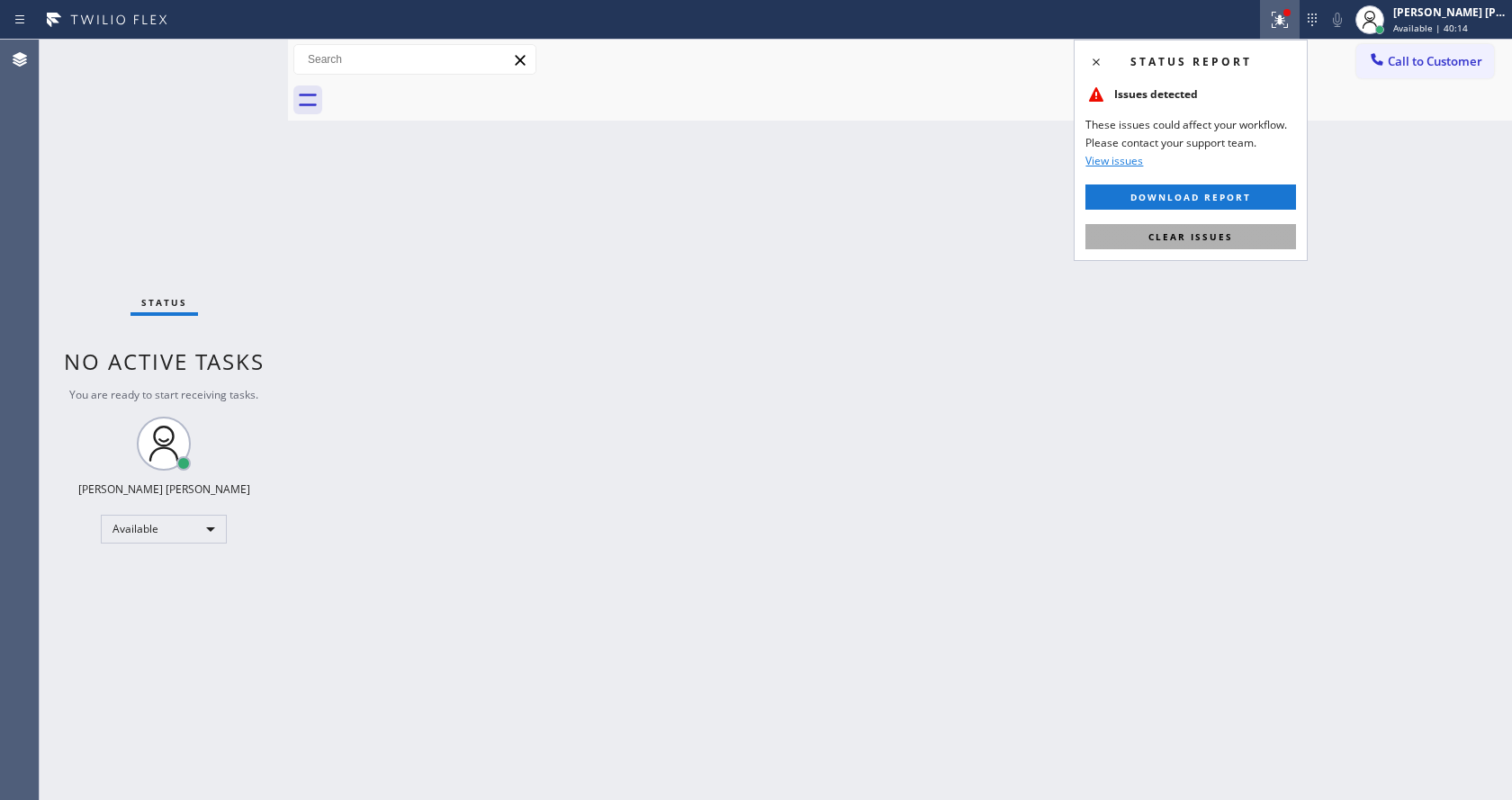
click at [1237, 224] on button "Clear issues" at bounding box center [1190, 237] width 211 height 25
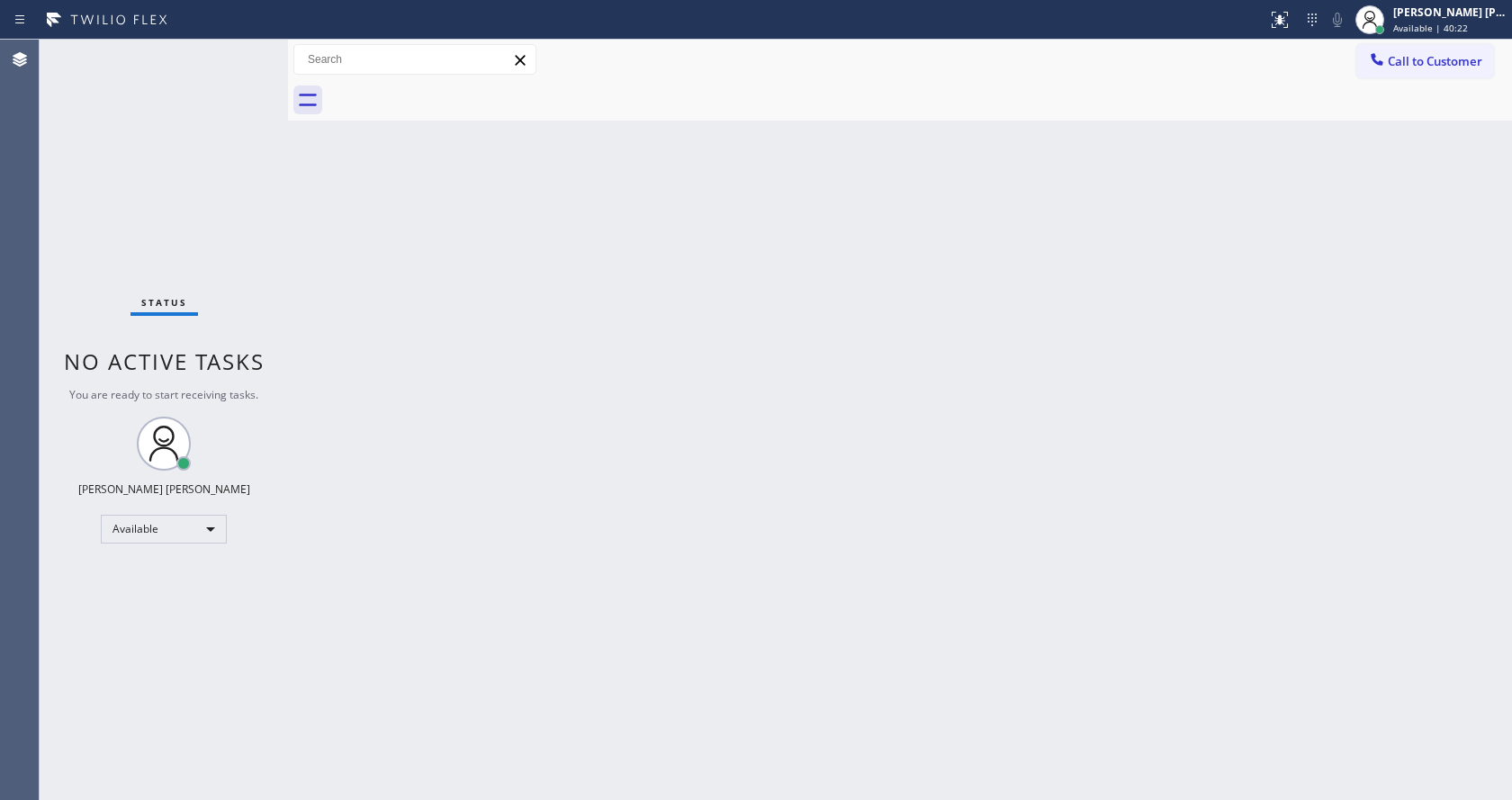
click at [369, 253] on div "Back to Dashboard Change Sender ID Customers Technicians Select a contact Outbo…" at bounding box center [901, 419] width 1225 height 761
click at [607, 395] on div "Back to Dashboard Change Sender ID Customers Technicians Select a contact Outbo…" at bounding box center [901, 419] width 1225 height 761
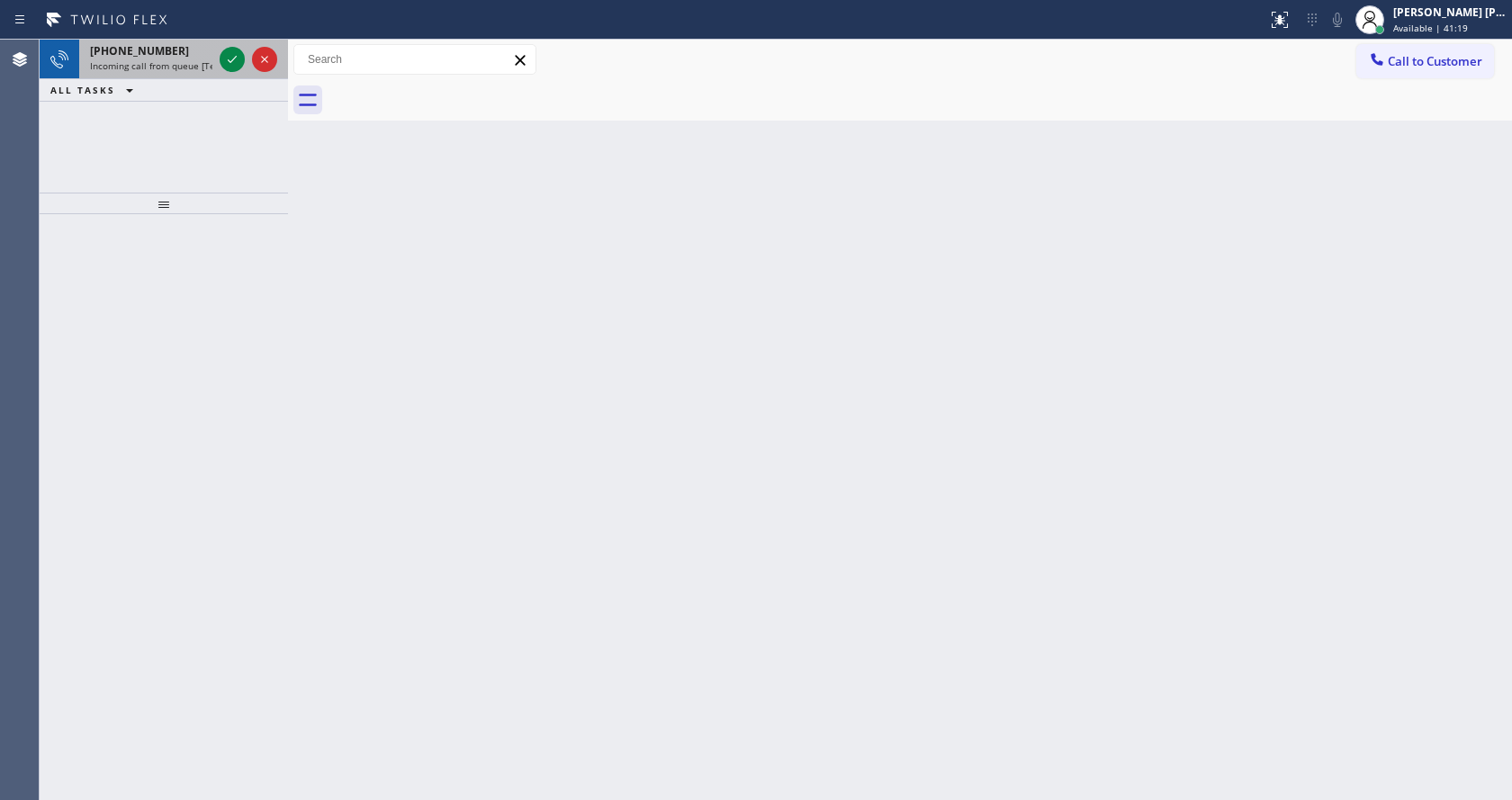
click at [216, 62] on div at bounding box center [248, 59] width 64 height 39
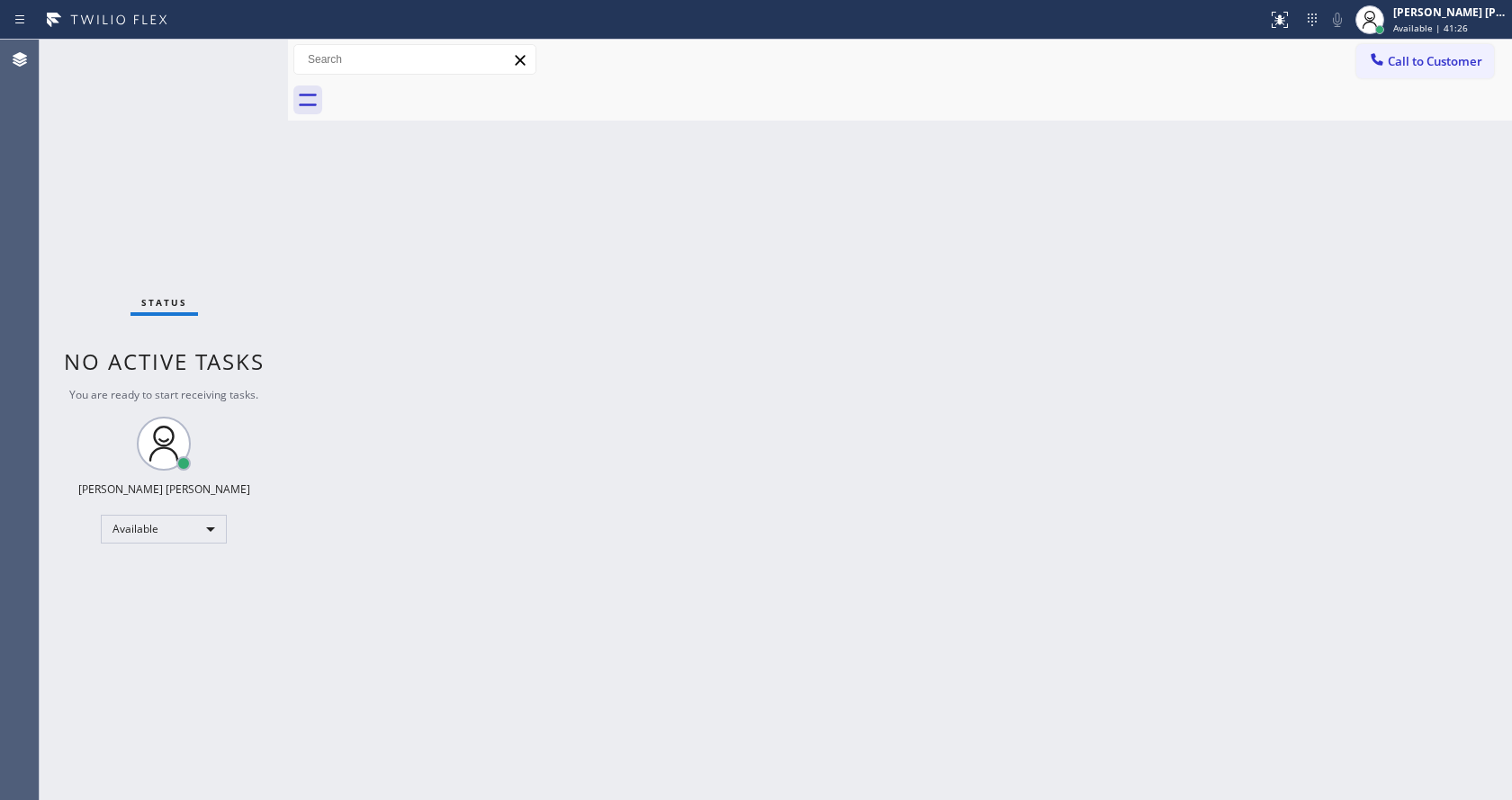
click at [681, 513] on div "Back to Dashboard Change Sender ID Customers Technicians Select a contact Outbo…" at bounding box center [901, 419] width 1225 height 761
click at [520, 268] on div "Back to Dashboard Change Sender ID Customers Technicians Select a contact Outbo…" at bounding box center [901, 419] width 1225 height 761
click at [245, 48] on div "Status No active tasks You are ready to start receiving tasks. [PERSON_NAME] [P…" at bounding box center [163, 419] width 248 height 761
click at [502, 514] on div "Back to Dashboard Change Sender ID Customers Technicians Select a contact Outbo…" at bounding box center [901, 419] width 1225 height 761
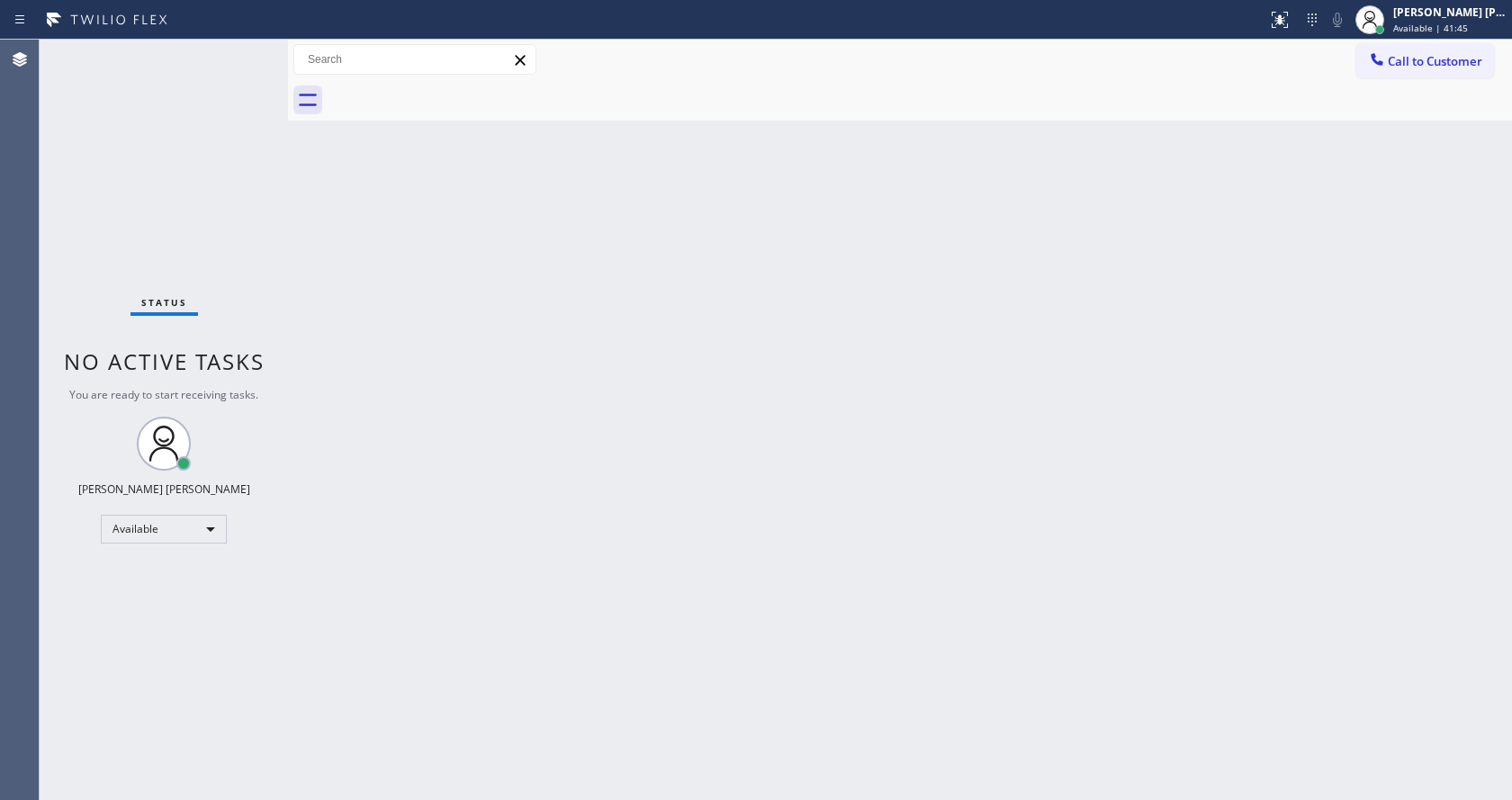
drag, startPoint x: 1052, startPoint y: 624, endPoint x: 1139, endPoint y: 616, distance: 87.4
click at [1052, 624] on div "Back to Dashboard Change Sender ID Customers Technicians Select a contact Outbo…" at bounding box center [901, 419] width 1225 height 761
click at [469, 577] on div "Back to Dashboard Change Sender ID Customers Technicians Select a contact Outbo…" at bounding box center [901, 419] width 1225 height 761
click at [377, 322] on div "Back to Dashboard Change Sender ID Customers Technicians Select a contact Outbo…" at bounding box center [901, 419] width 1225 height 761
click at [234, 102] on div "Status No active tasks You are ready to start receiving tasks. [PERSON_NAME] [P…" at bounding box center [163, 419] width 248 height 761
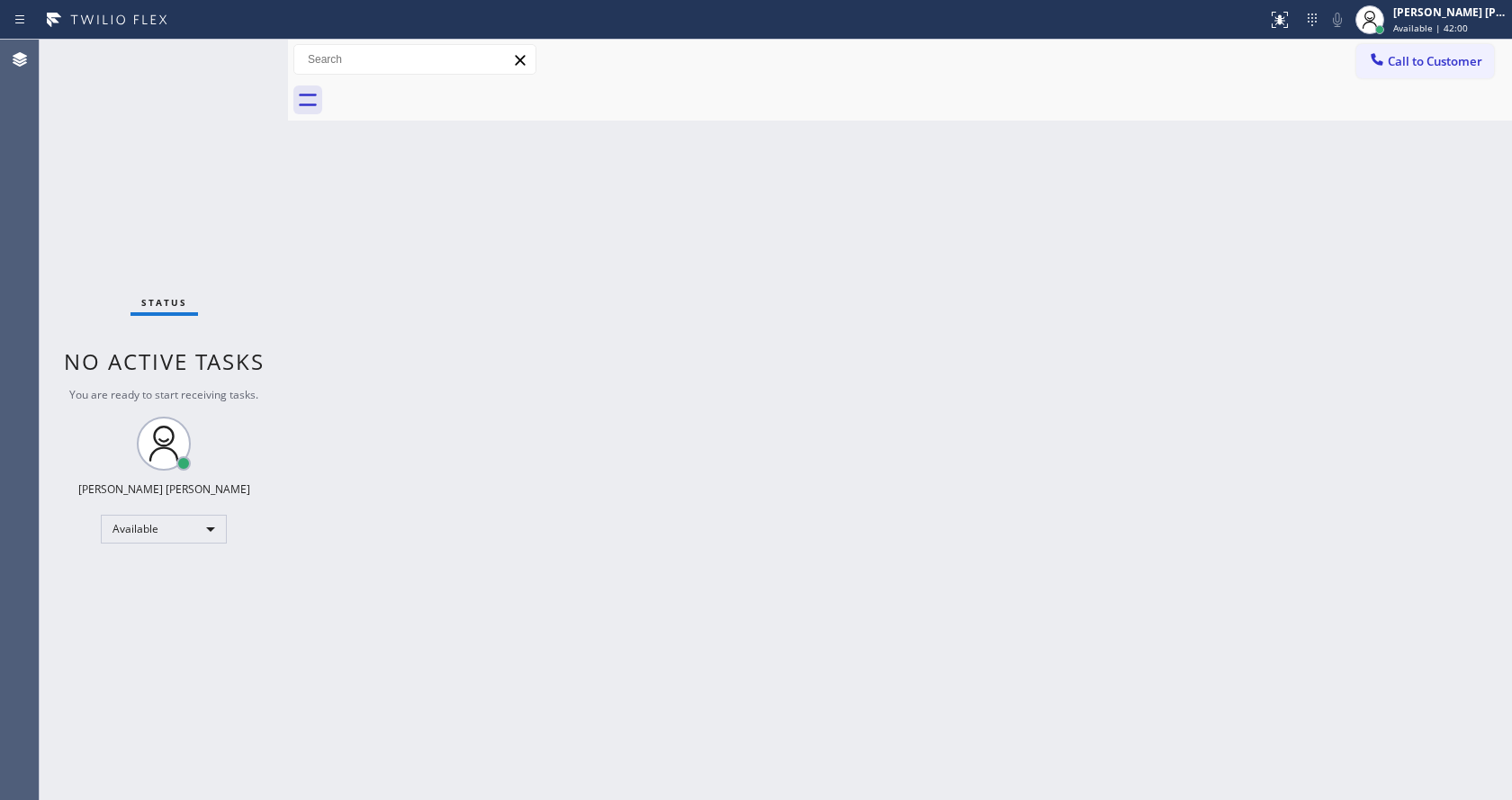
click at [245, 50] on div "Status No active tasks You are ready to start receiving tasks. [PERSON_NAME] [P…" at bounding box center [163, 419] width 248 height 761
click at [247, 50] on div "Status No active tasks You are ready to start receiving tasks. [PERSON_NAME] [P…" at bounding box center [163, 419] width 248 height 761
click at [246, 50] on div "Status No active tasks You are ready to start receiving tasks. [PERSON_NAME] [P…" at bounding box center [163, 419] width 248 height 761
click at [391, 244] on div "Back to Dashboard Change Sender ID Customers Technicians Select a contact Outbo…" at bounding box center [901, 419] width 1225 height 761
click at [163, 177] on div "Status No active tasks You are ready to start receiving tasks. [PERSON_NAME] [P…" at bounding box center [163, 419] width 248 height 761
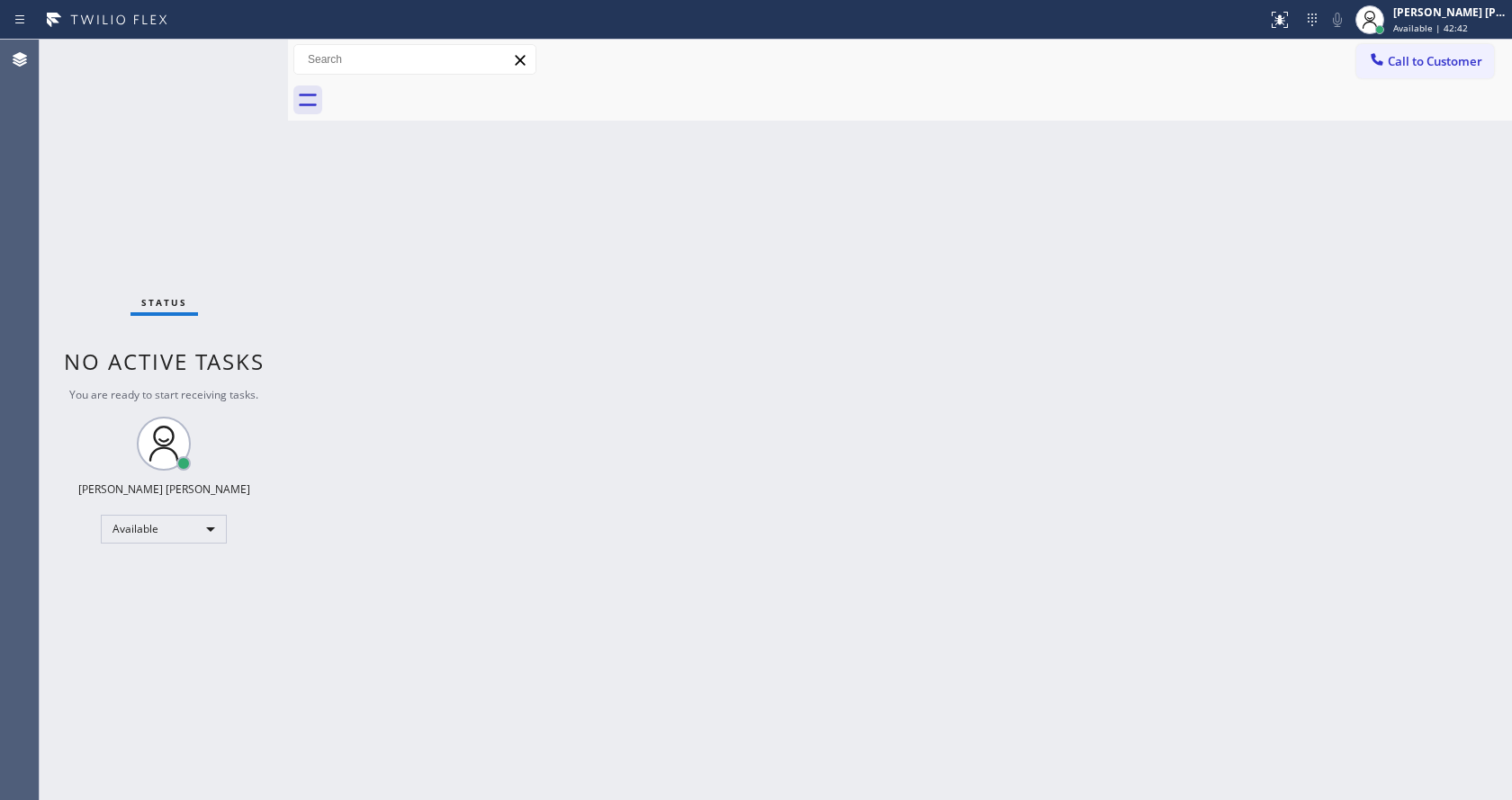
click at [246, 50] on div "Status No active tasks You are ready to start receiving tasks. [PERSON_NAME] [P…" at bounding box center [163, 419] width 248 height 761
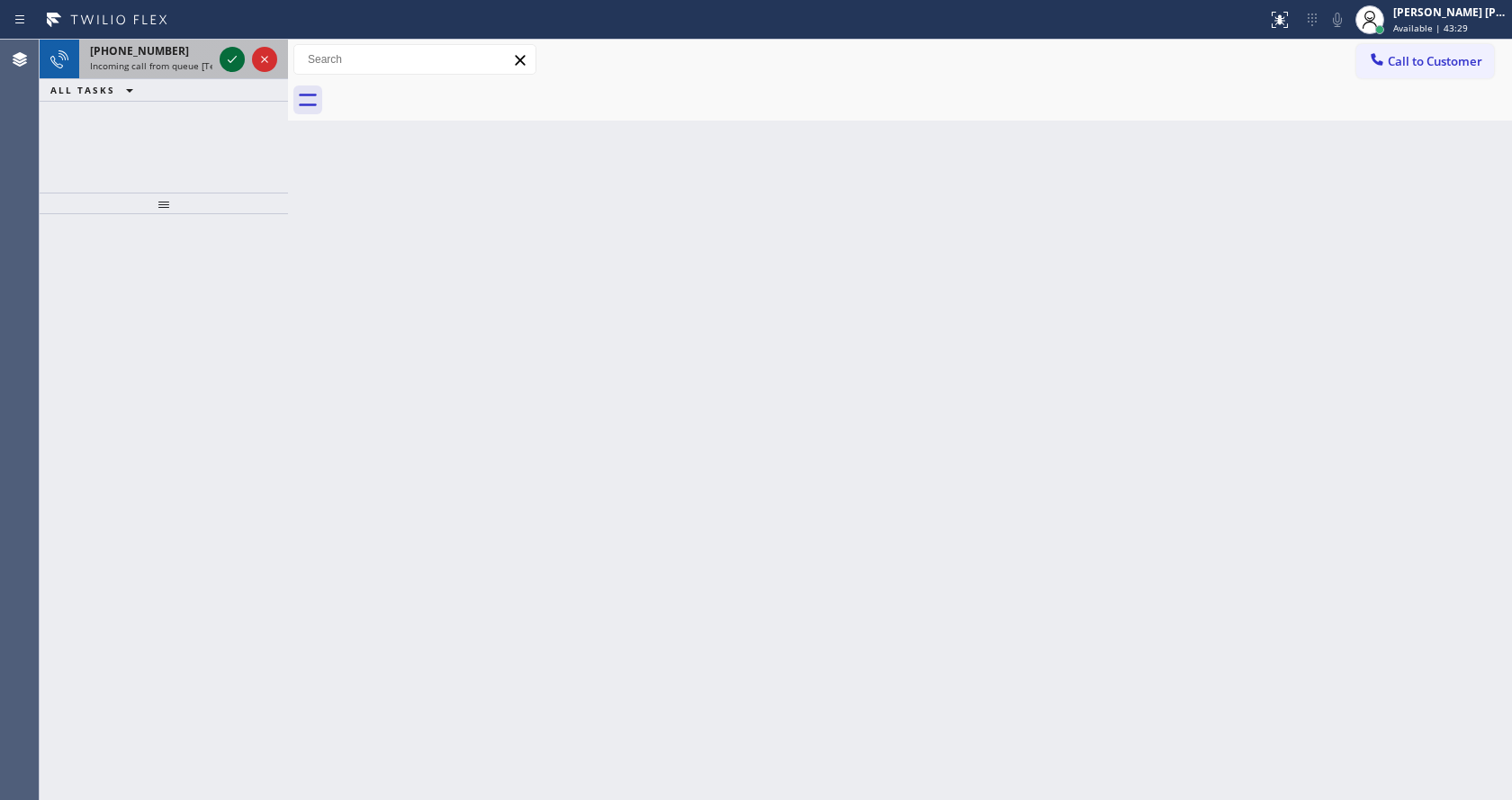
click at [224, 65] on icon at bounding box center [232, 60] width 21 height 21
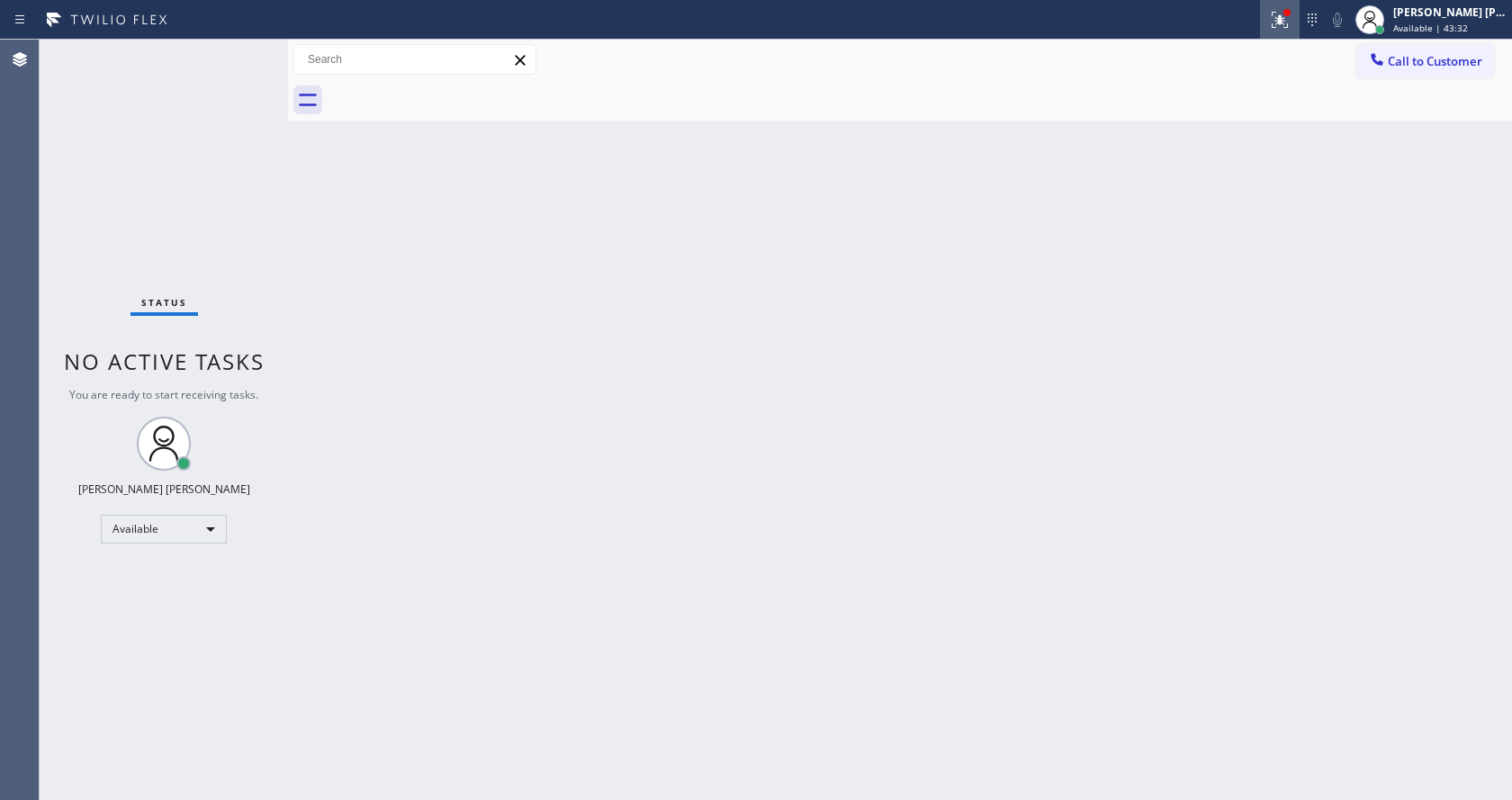
click at [1282, 12] on icon at bounding box center [1277, 17] width 11 height 12
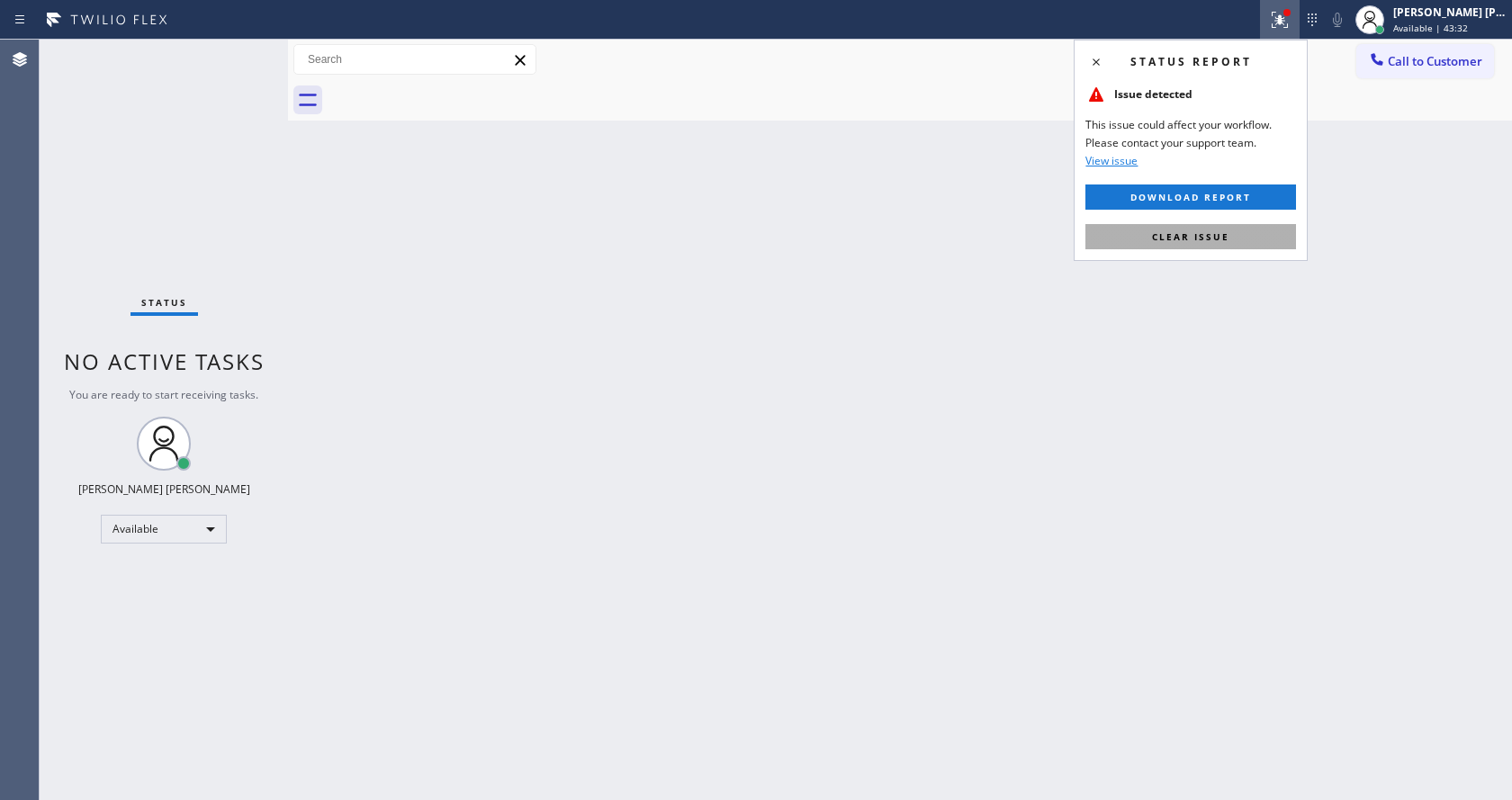
click at [1205, 237] on span "Clear issue" at bounding box center [1191, 237] width 78 height 12
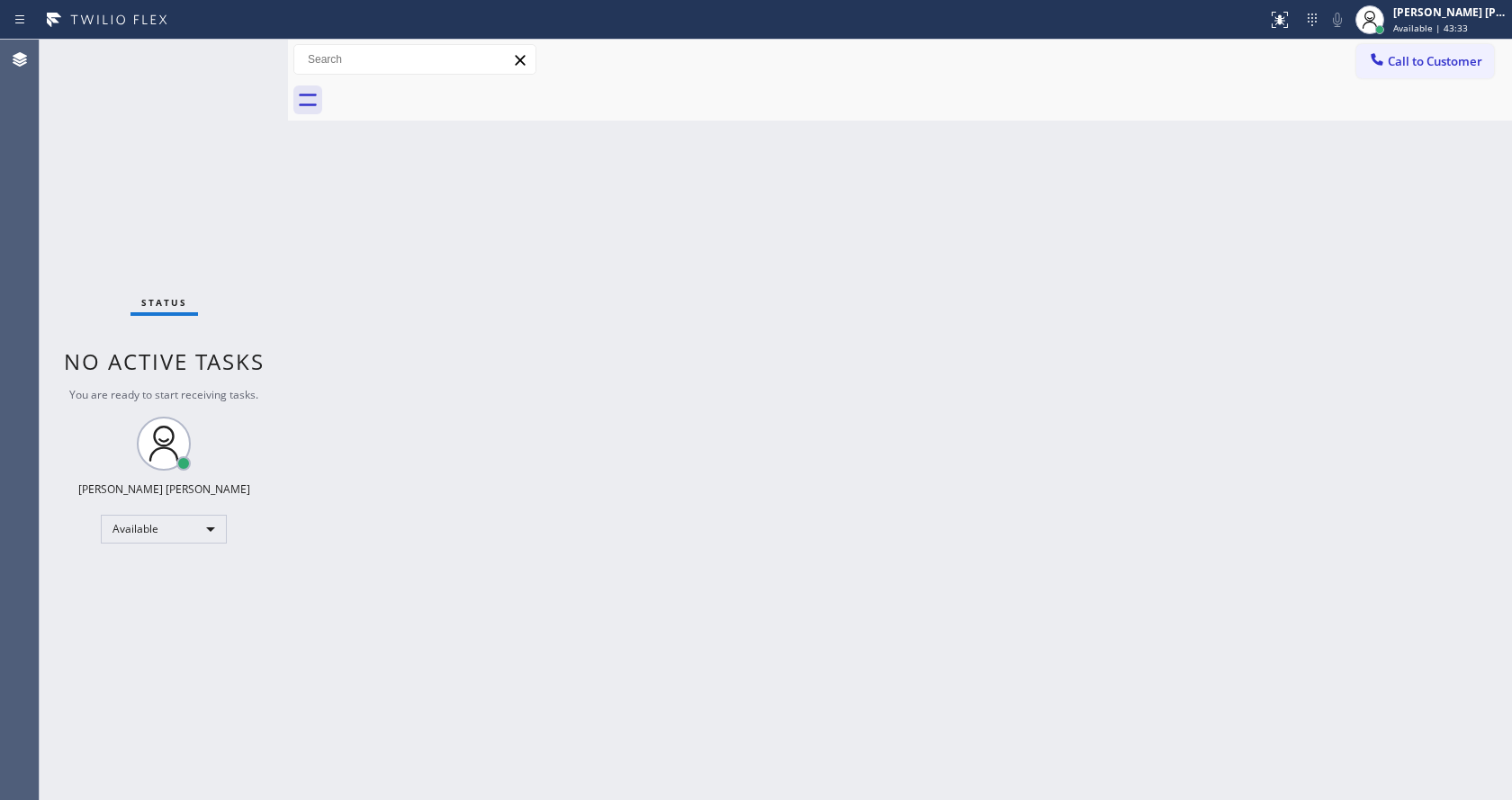
click at [574, 555] on div "Back to Dashboard Change Sender ID Customers Technicians Select a contact Outbo…" at bounding box center [901, 419] width 1225 height 761
drag, startPoint x: 483, startPoint y: 262, endPoint x: 461, endPoint y: 252, distance: 24.2
click at [483, 262] on div "Back to Dashboard Change Sender ID Customers Technicians Select a contact Outbo…" at bounding box center [901, 419] width 1225 height 761
click at [248, 52] on div "Status No active tasks You are ready to start receiving tasks. [PERSON_NAME] [P…" at bounding box center [163, 419] width 248 height 761
click at [234, 60] on div "Status No active tasks You are ready to start receiving tasks. [PERSON_NAME] [P…" at bounding box center [163, 419] width 248 height 761
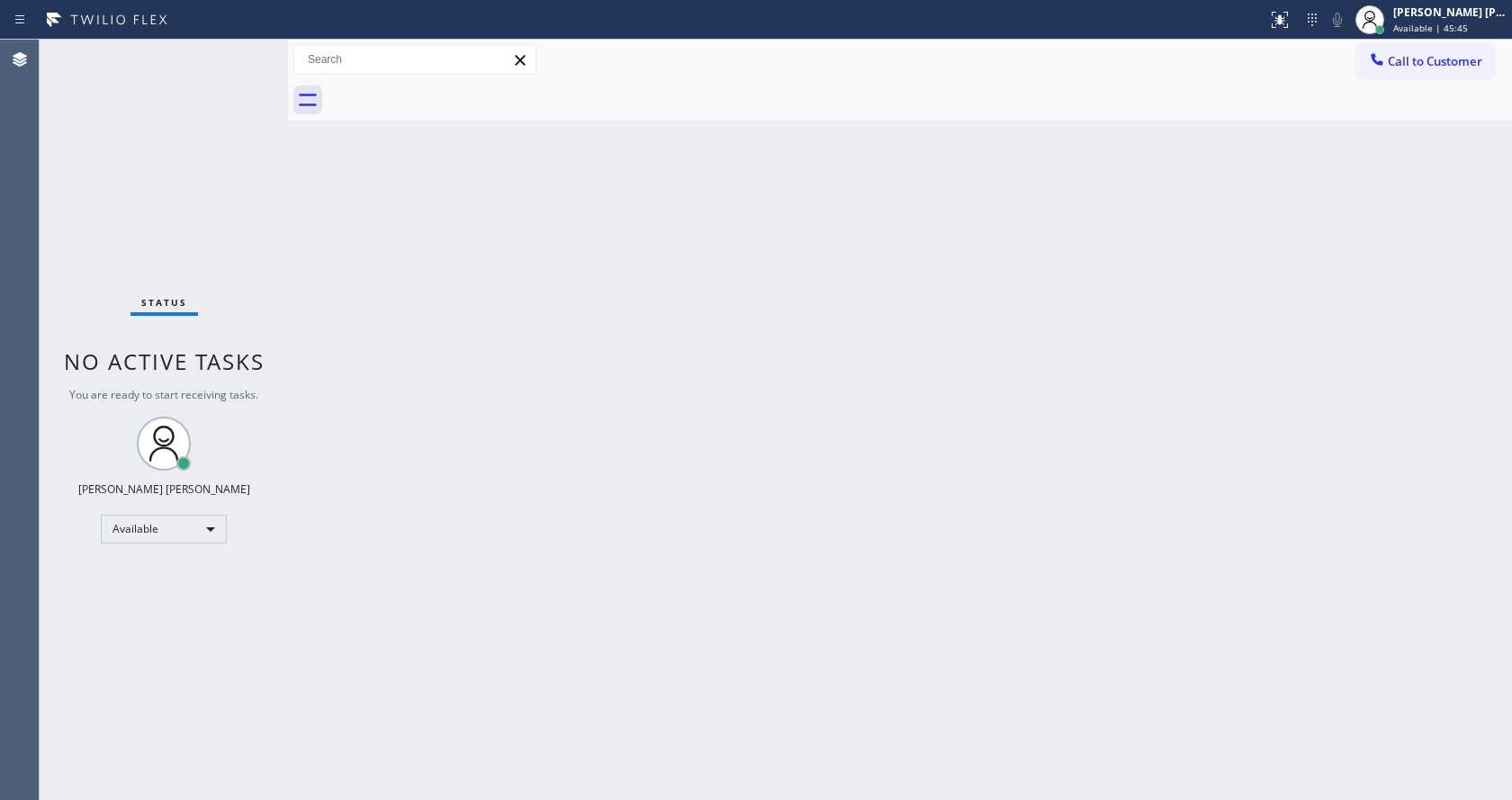
click at [474, 415] on div "Back to Dashboard Change Sender ID Customers Technicians Select a contact Outbo…" at bounding box center [901, 419] width 1225 height 761
click at [473, 368] on div "Back to Dashboard Change Sender ID Customers Technicians Select a contact Outbo…" at bounding box center [901, 419] width 1225 height 761
click at [715, 443] on div "Back to Dashboard Change Sender ID Customers Technicians Select a contact Outbo…" at bounding box center [901, 419] width 1225 height 761
click at [556, 489] on div "Back to Dashboard Change Sender ID Customers Technicians Select a contact Outbo…" at bounding box center [901, 419] width 1225 height 761
click at [393, 411] on div "Back to Dashboard Change Sender ID Customers Technicians Select a contact Outbo…" at bounding box center [901, 419] width 1225 height 761
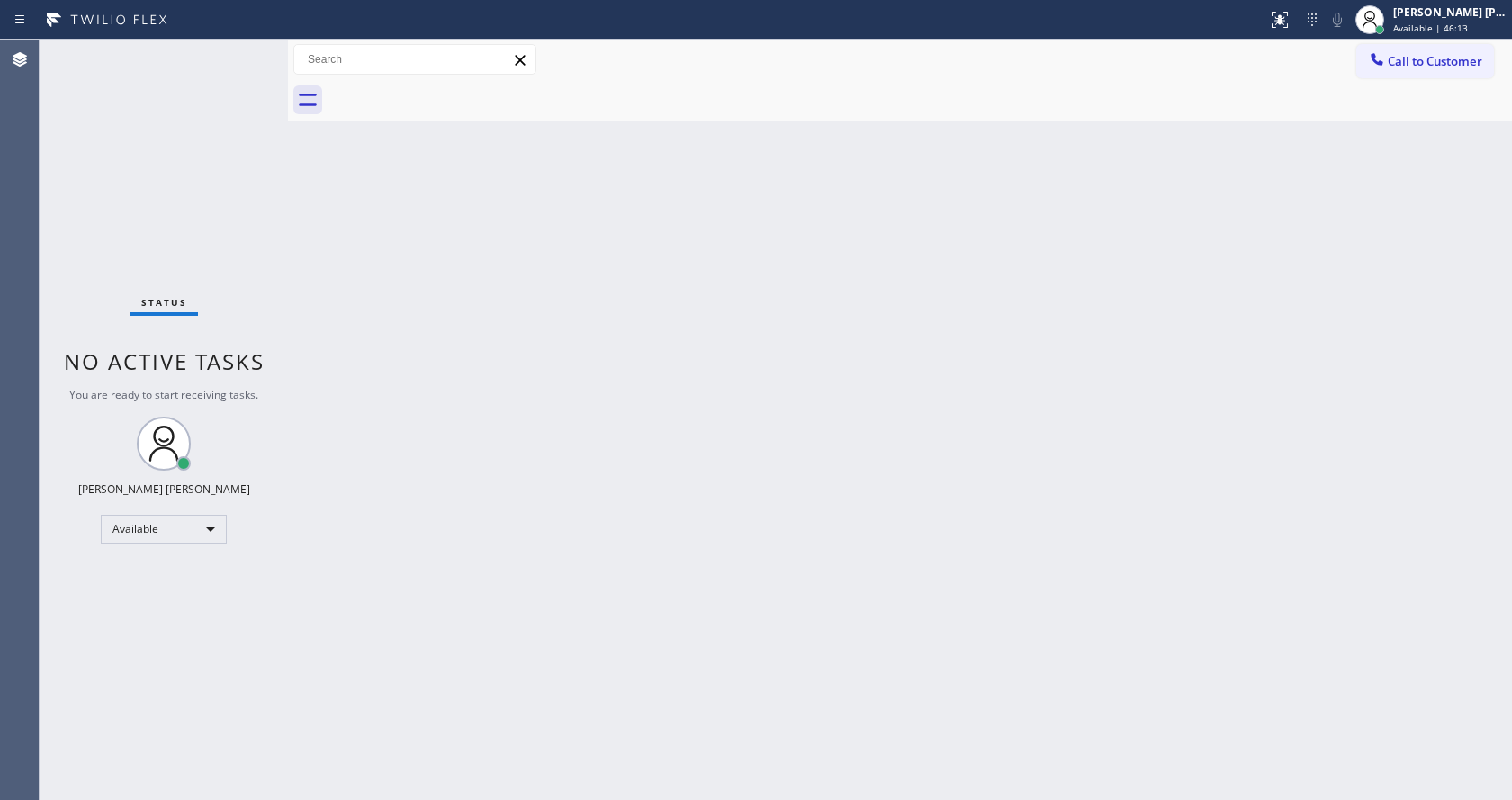
click at [225, 251] on div "Status No active tasks You are ready to start receiving tasks. [PERSON_NAME] [P…" at bounding box center [163, 419] width 248 height 761
click at [229, 54] on div "Status No active tasks You are ready to start receiving tasks. [PERSON_NAME] [P…" at bounding box center [163, 419] width 248 height 761
click at [773, 551] on div "Back to Dashboard Change Sender ID Customers Technicians Select a contact Outbo…" at bounding box center [901, 419] width 1225 height 761
click at [211, 222] on div "Status No active tasks You are ready to start receiving tasks. [PERSON_NAME] [P…" at bounding box center [163, 419] width 248 height 761
click at [249, 50] on div "Status No active tasks You are ready to start receiving tasks. [PERSON_NAME] [P…" at bounding box center [163, 419] width 248 height 761
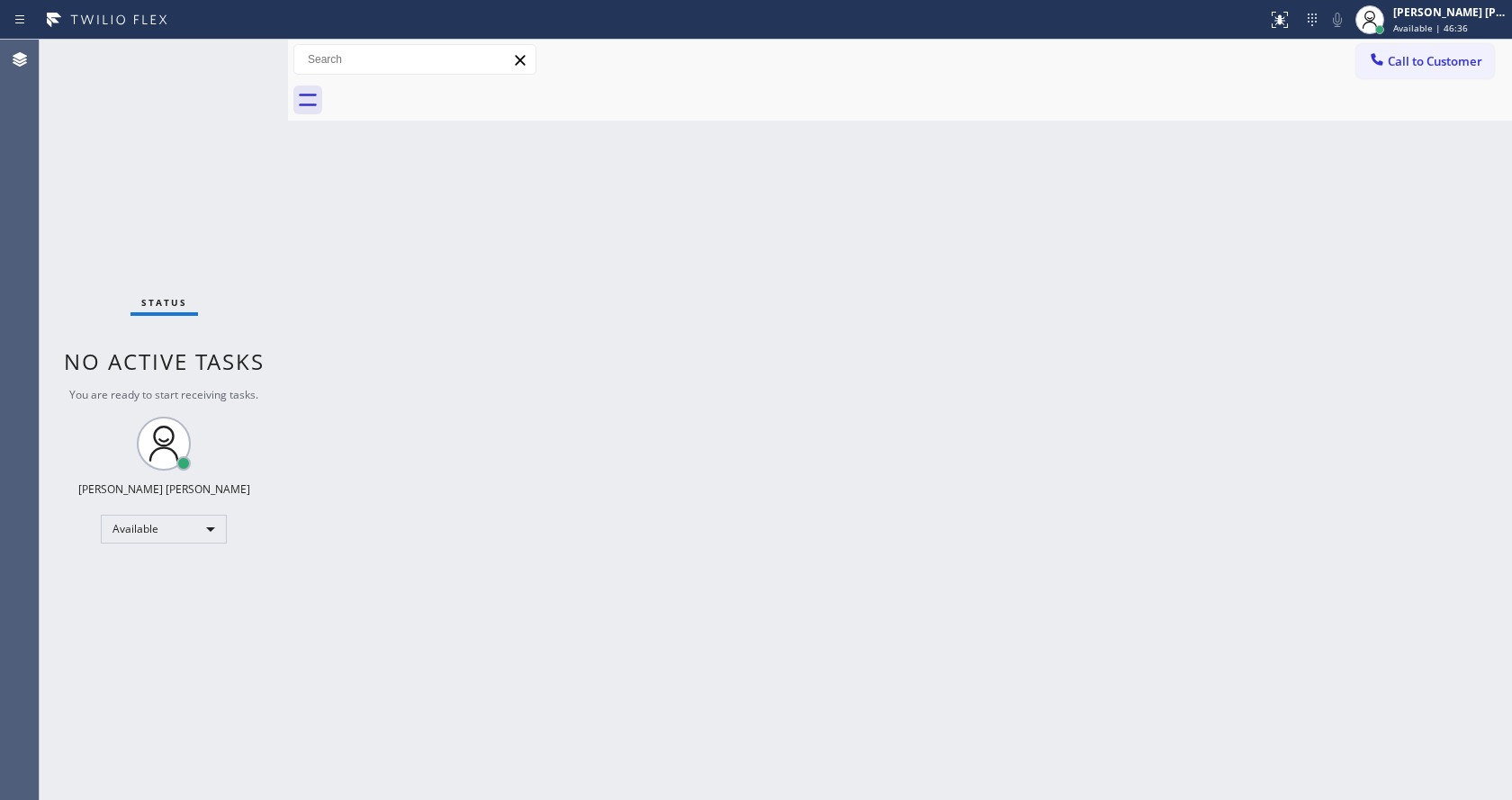
click at [249, 50] on div "Status No active tasks You are ready to start receiving tasks. [PERSON_NAME] [P…" at bounding box center [163, 419] width 248 height 761
click at [246, 50] on div "Status No active tasks You are ready to start receiving tasks. [PERSON_NAME] [P…" at bounding box center [163, 419] width 248 height 761
click at [374, 312] on div "Back to Dashboard Change Sender ID Customers Technicians Select a contact Outbo…" at bounding box center [901, 419] width 1225 height 761
click at [806, 401] on div "Back to Dashboard Change Sender ID Customers Technicians Select a contact Outbo…" at bounding box center [901, 419] width 1225 height 761
click at [401, 241] on div "Back to Dashboard Change Sender ID Customers Technicians Select a contact Outbo…" at bounding box center [901, 419] width 1225 height 761
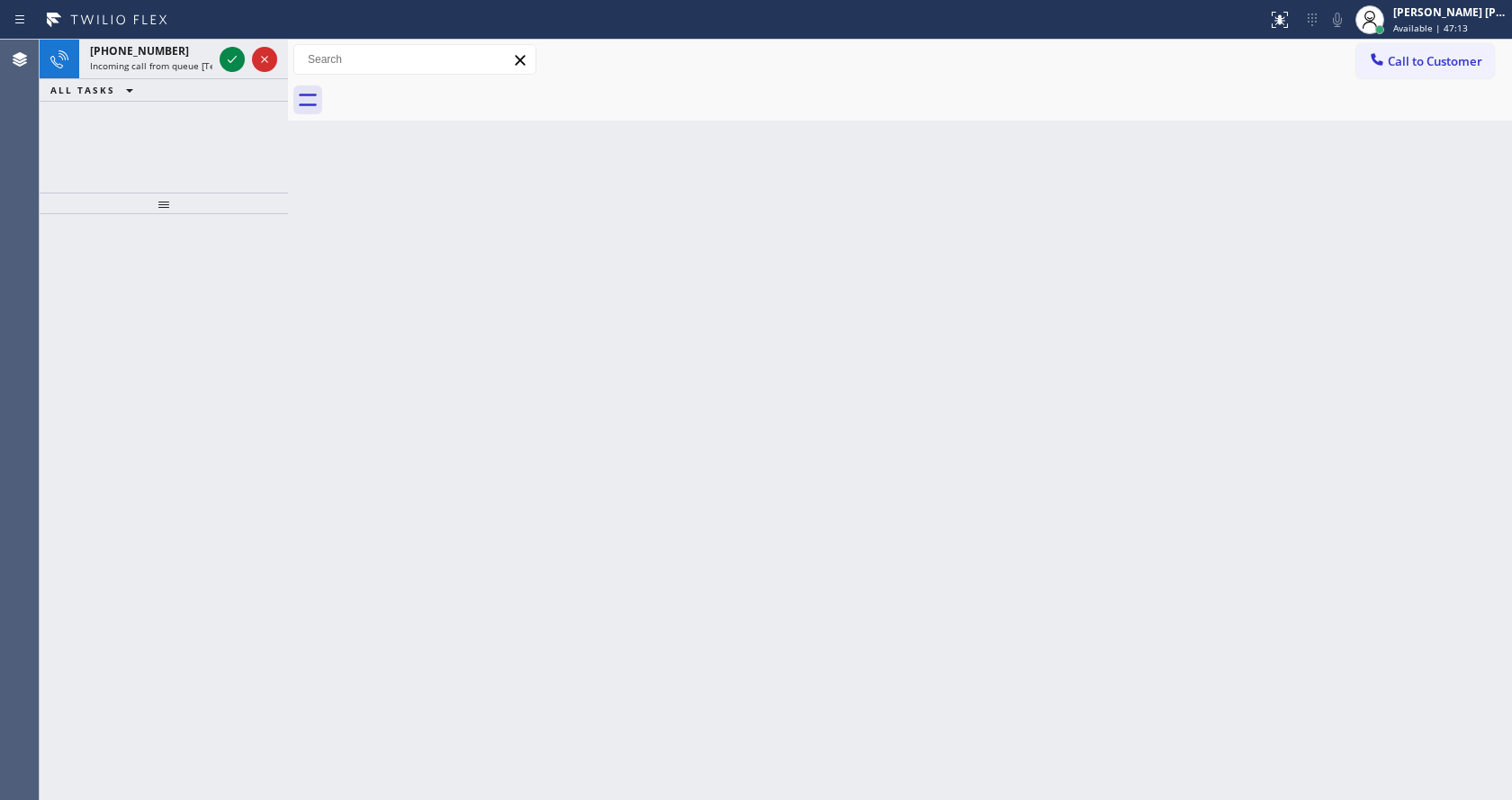
click at [490, 360] on div "Back to Dashboard Change Sender ID Customers Technicians Select a contact Outbo…" at bounding box center [901, 419] width 1225 height 761
click at [200, 63] on span "Incoming call from queue [Test] All" at bounding box center [164, 65] width 149 height 12
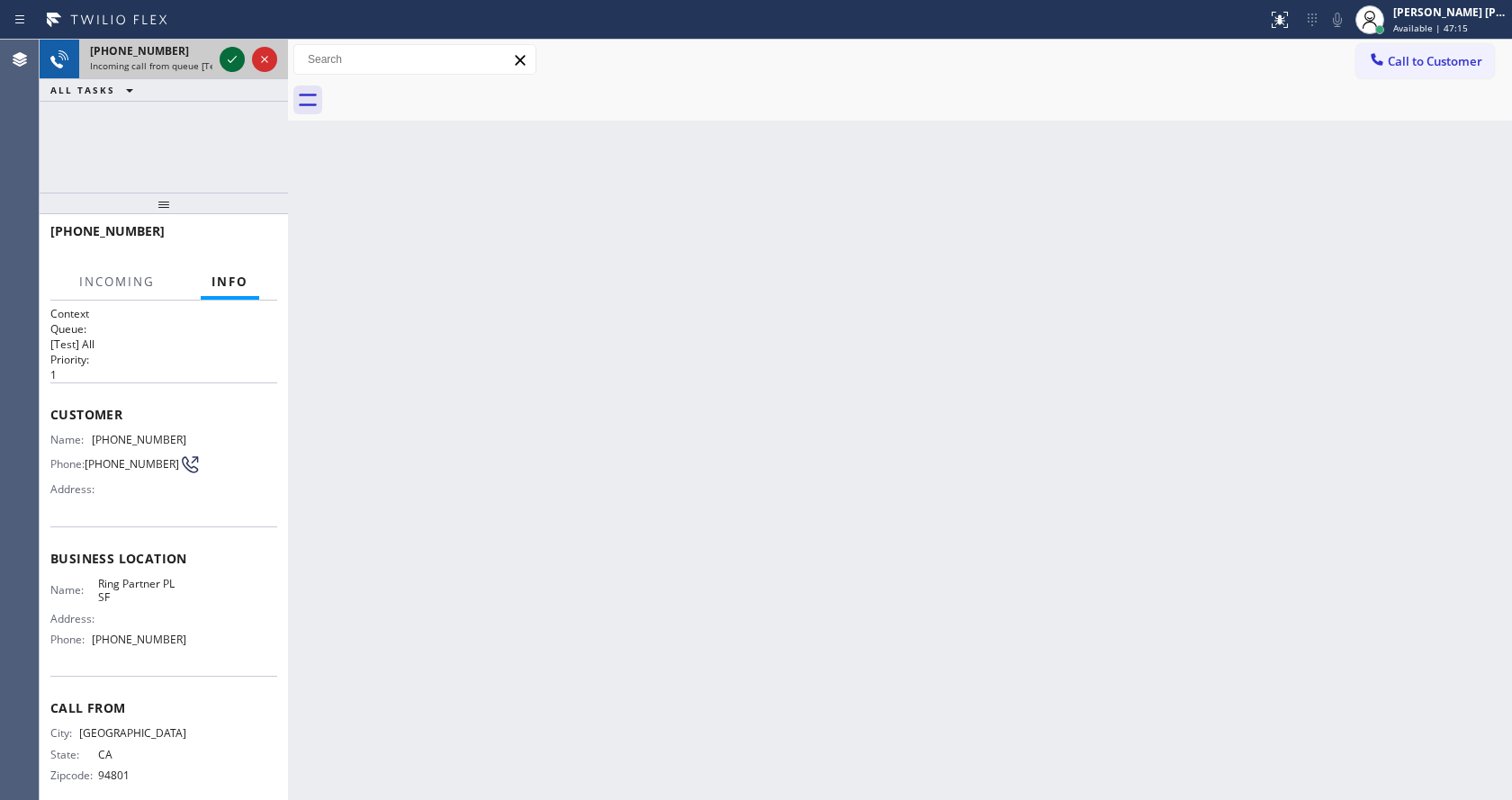
click at [223, 65] on icon at bounding box center [232, 60] width 21 height 21
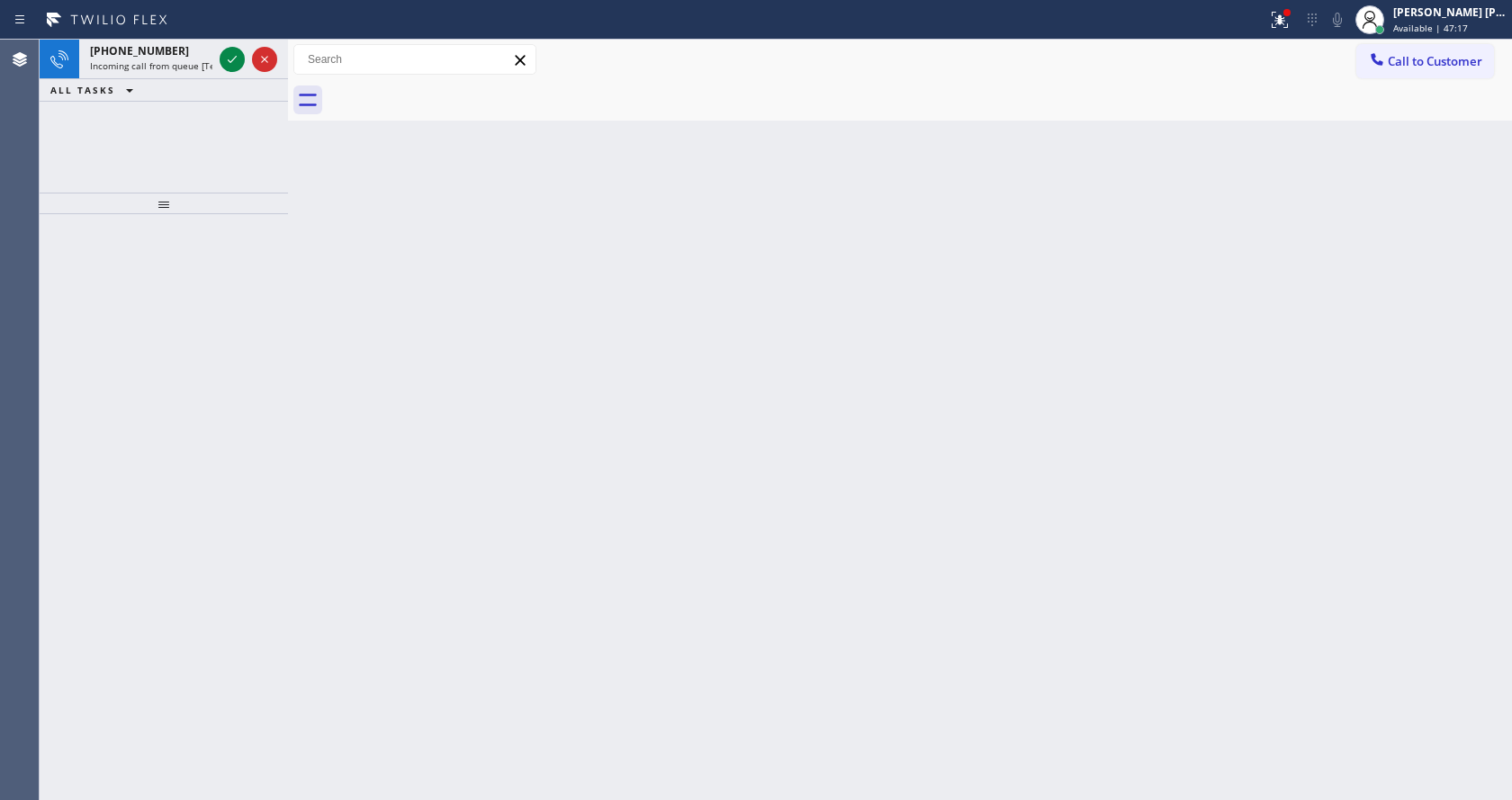
click at [343, 278] on div "Back to Dashboard Change Sender ID Customers Technicians Select a contact Outbo…" at bounding box center [901, 419] width 1225 height 761
click at [183, 55] on div "[PHONE_NUMBER]" at bounding box center [151, 51] width 122 height 15
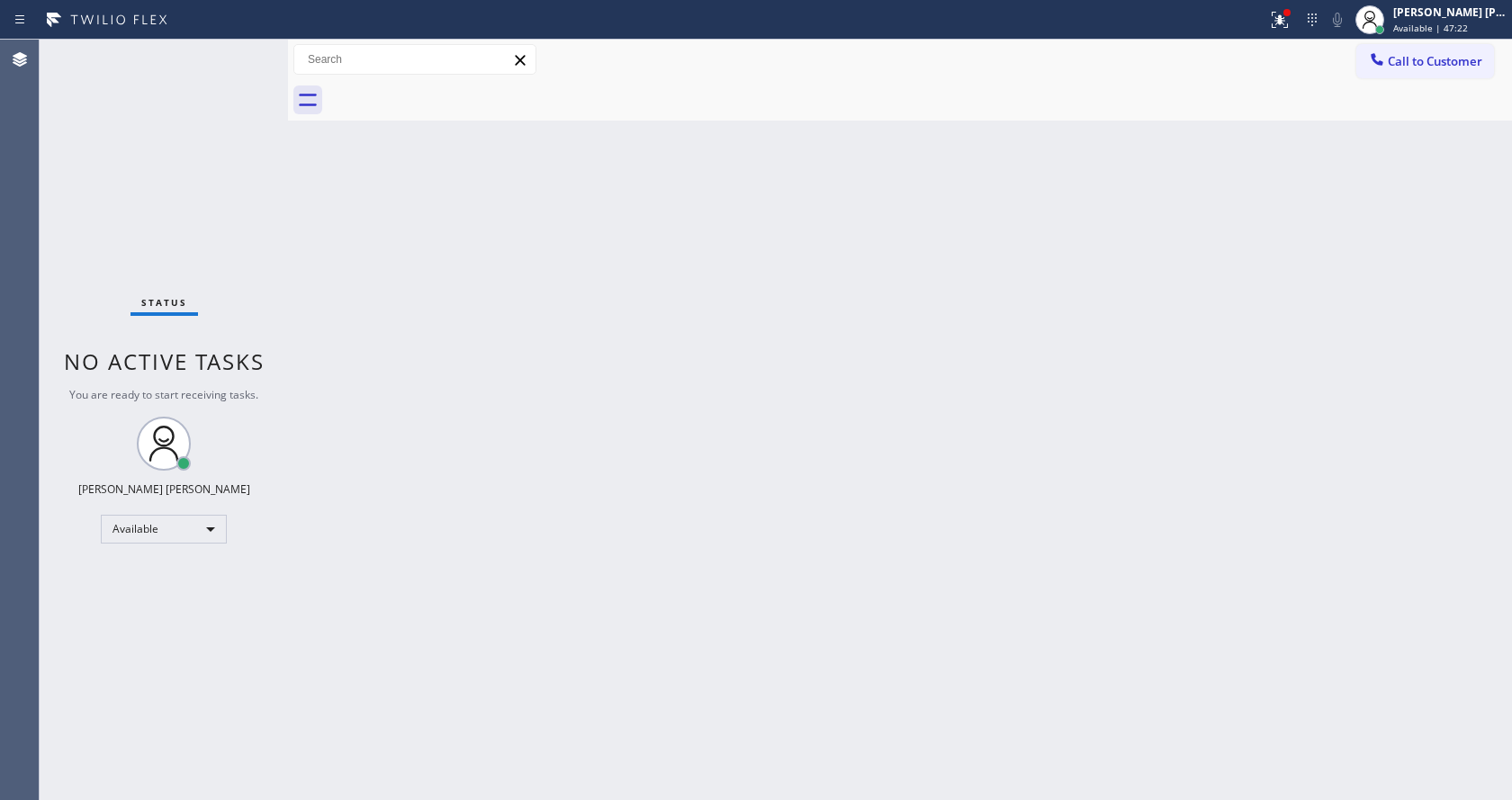
click at [1192, 432] on div "Back to Dashboard Change Sender ID Customers Technicians Select a contact Outbo…" at bounding box center [901, 419] width 1225 height 761
click at [1283, 17] on icon at bounding box center [1279, 19] width 21 height 21
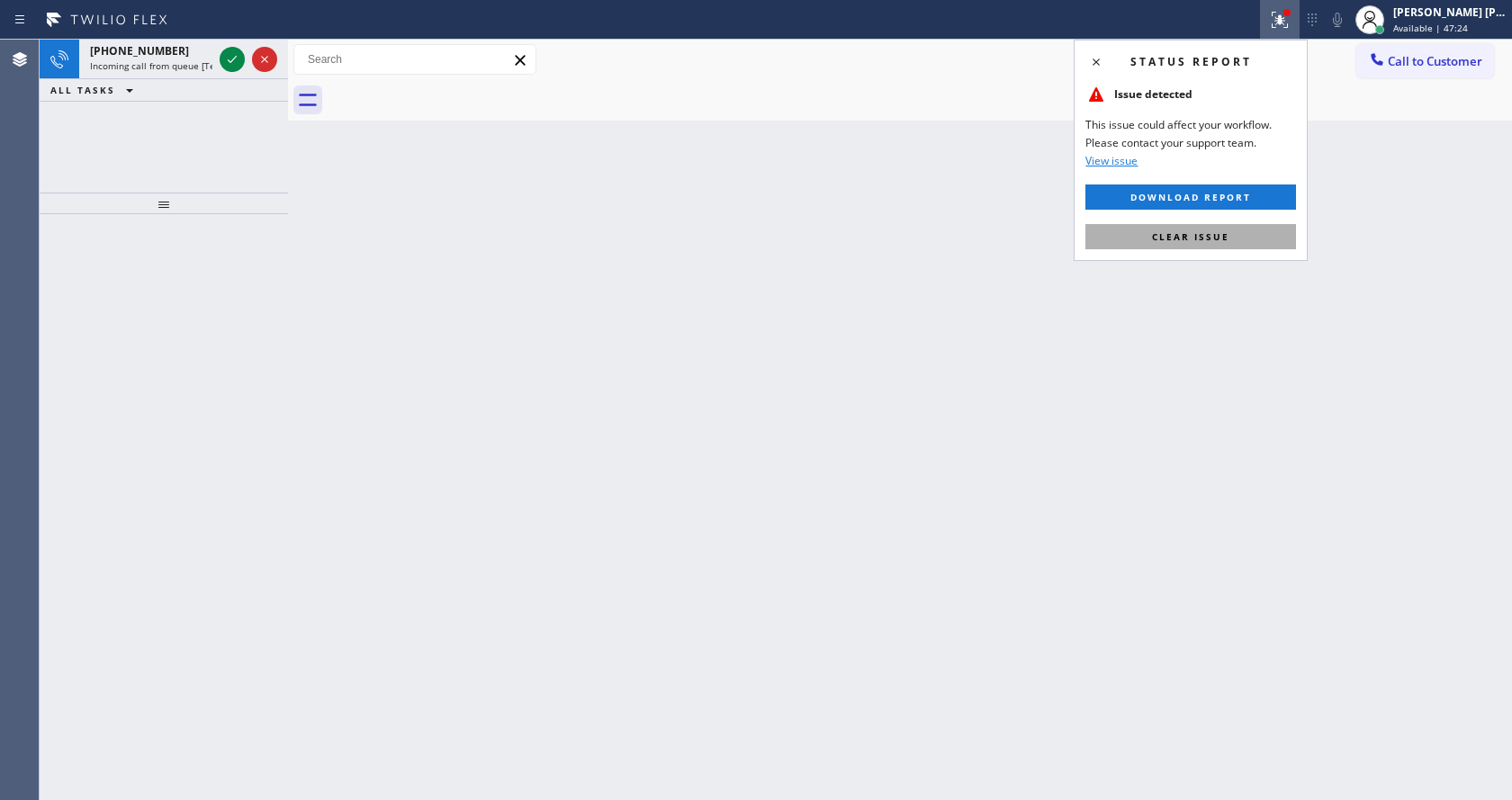
click at [1227, 224] on button "Clear issue" at bounding box center [1190, 237] width 211 height 25
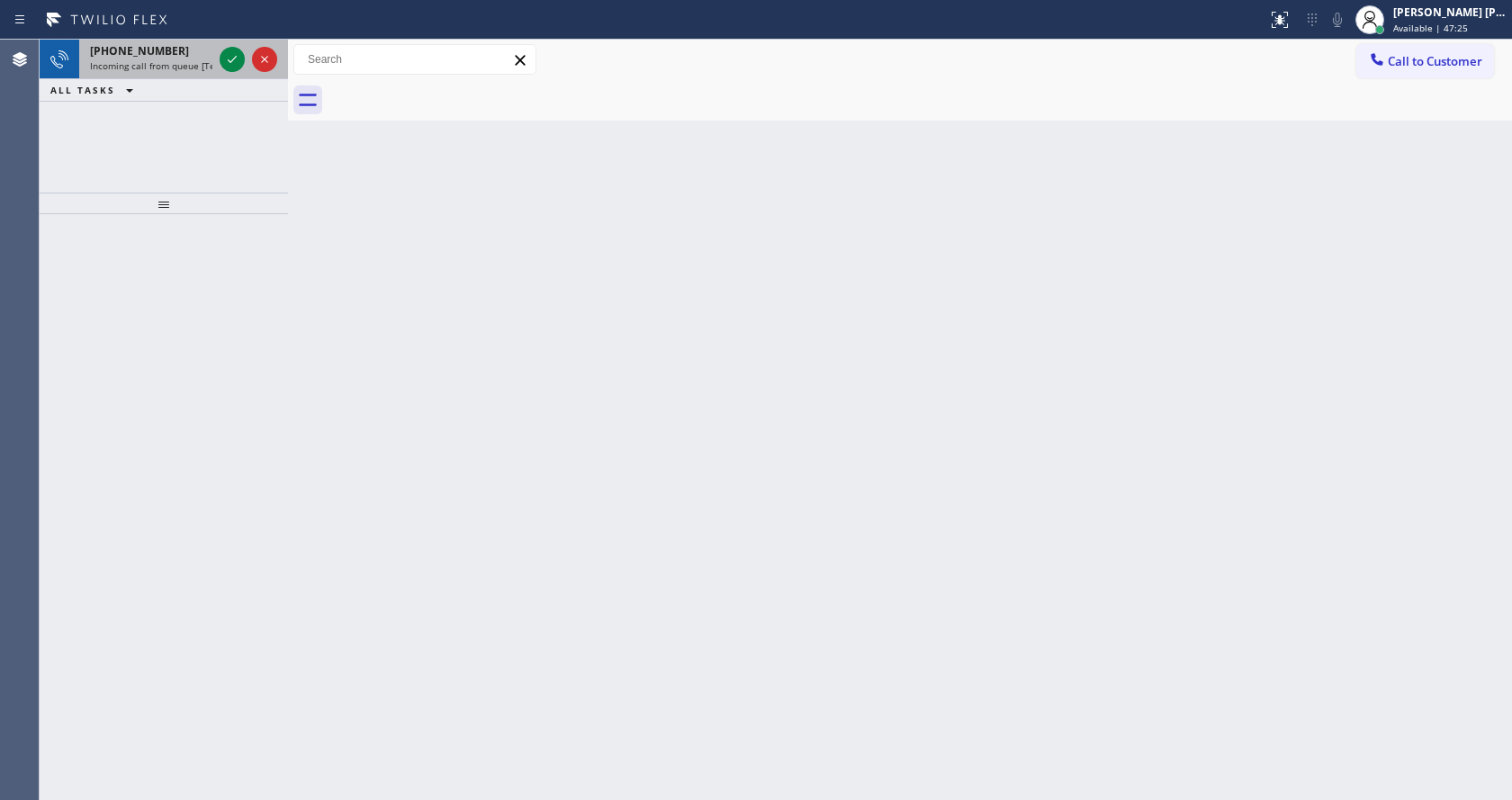
click at [145, 66] on span "Incoming call from queue [Test] All" at bounding box center [164, 65] width 149 height 12
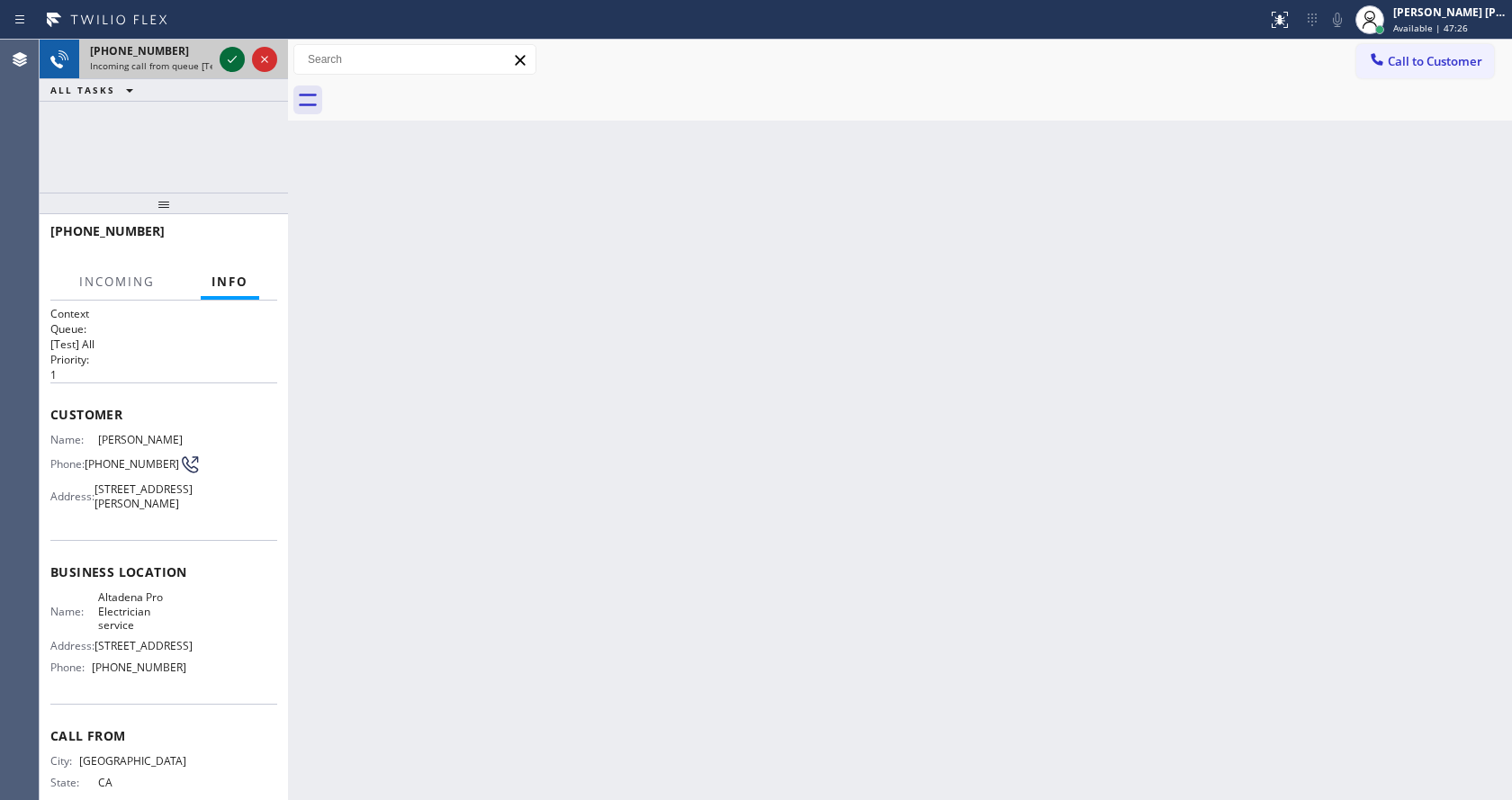
click at [227, 60] on icon at bounding box center [232, 60] width 21 height 21
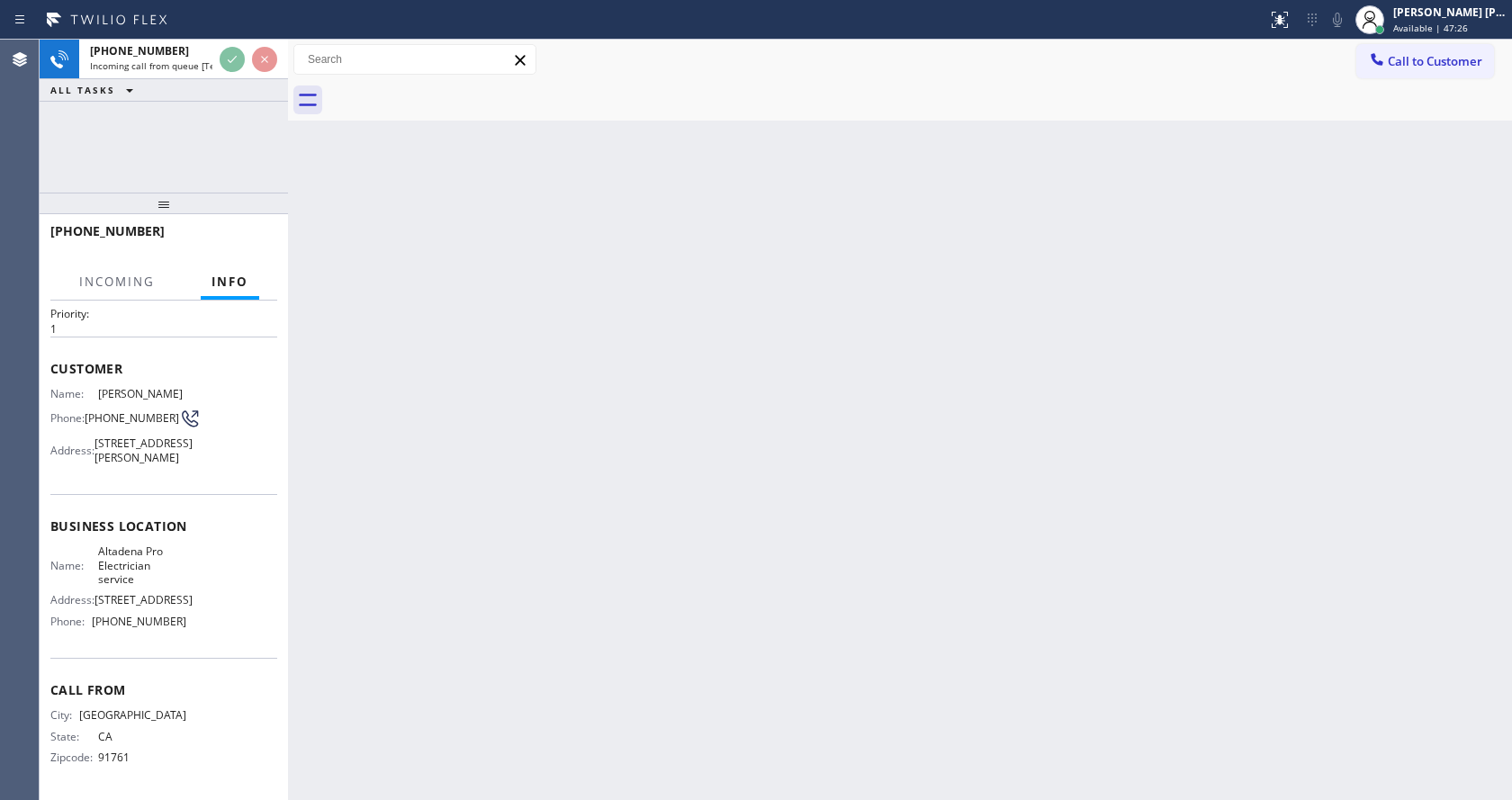
scroll to position [80, 0]
click at [665, 361] on div "Back to Dashboard Change Sender ID Customers Technicians Select a contact Outbo…" at bounding box center [901, 419] width 1225 height 761
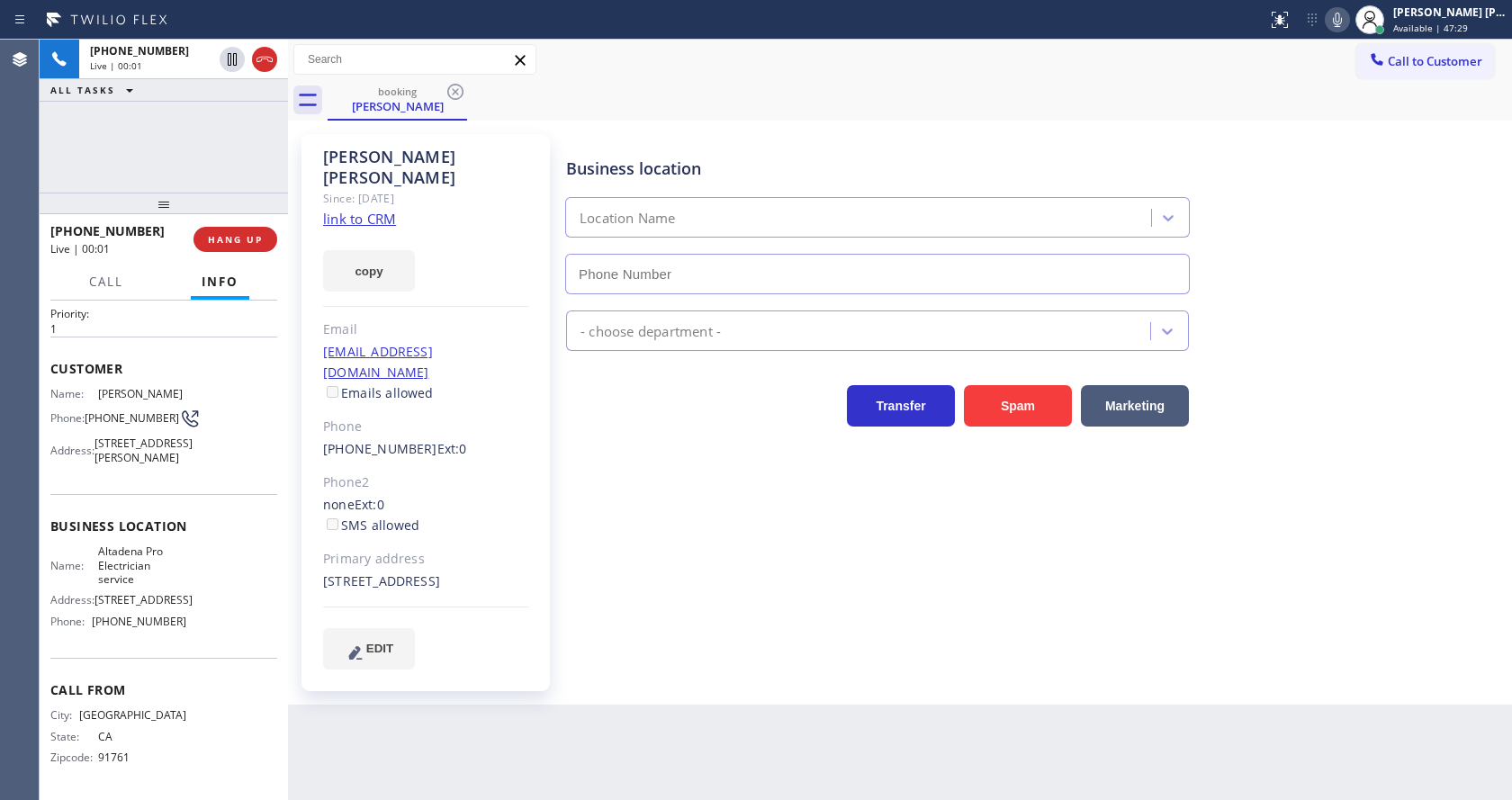
type input "[PHONE_NUMBER]"
click at [373, 210] on link "link to CRM" at bounding box center [359, 218] width 73 height 18
click at [523, 572] on div "[STREET_ADDRESS]" at bounding box center [426, 583] width 206 height 21
drag, startPoint x: 313, startPoint y: 153, endPoint x: 458, endPoint y: 153, distance: 145.0
click at [458, 153] on div "[PERSON_NAME] Since: [DATE] link to CRM copy Email [EMAIL_ADDRESS][DOMAIN_NAME]…" at bounding box center [426, 413] width 248 height 558
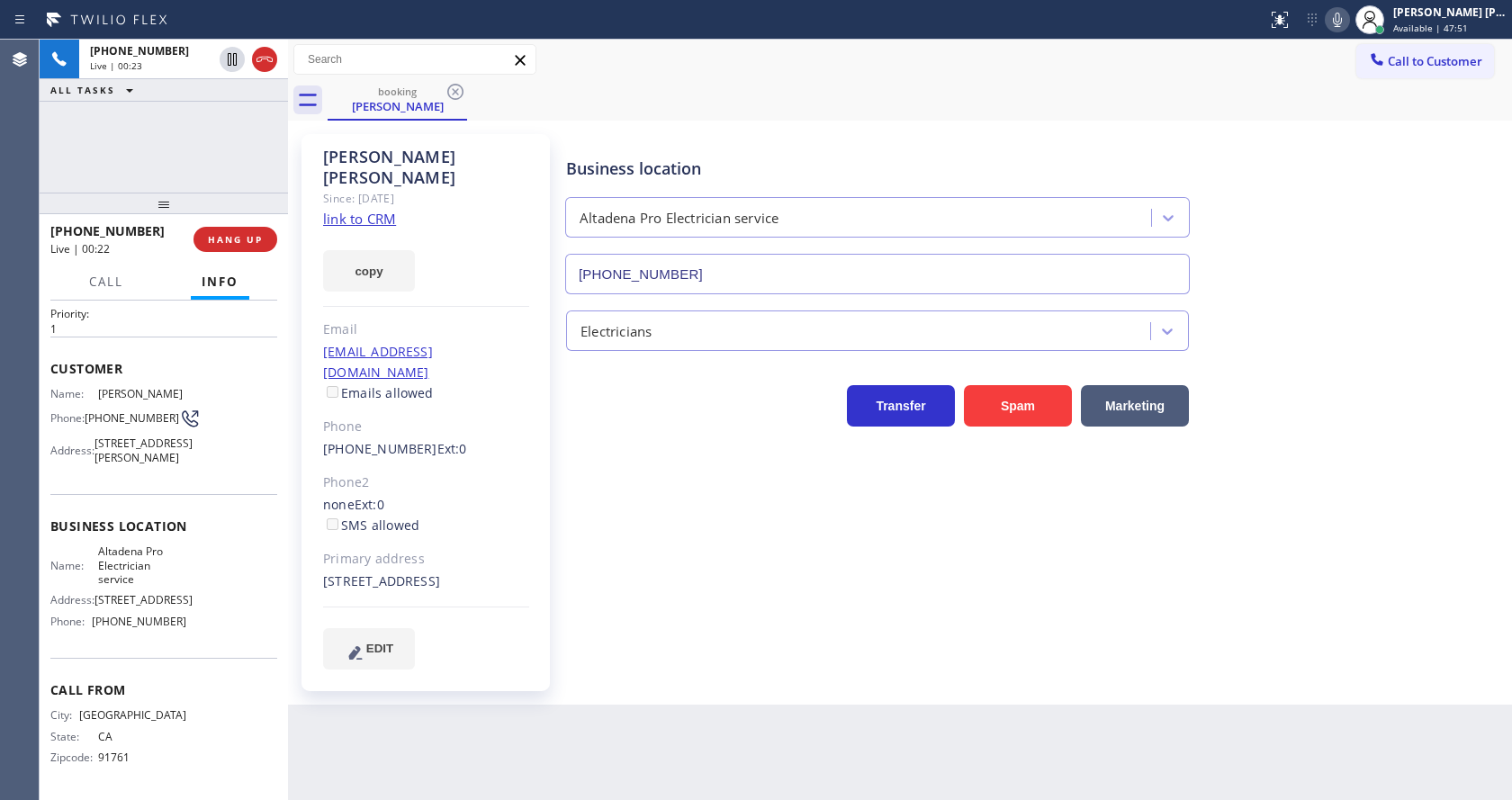
click at [710, 598] on div "Business location Altadena Pro Electrician service [PHONE_NUMBER] Electricians …" at bounding box center [1034, 401] width 945 height 526
click at [673, 495] on div "Business location Altadena Pro Electrician service [PHONE_NUMBER] Electricians …" at bounding box center [1034, 401] width 945 height 526
click at [475, 495] on div "none Ext: 0 SMS allowed" at bounding box center [426, 515] width 206 height 41
click at [483, 573] on div "[PERSON_NAME] Since: [DATE] link to CRM copy Email [EMAIL_ADDRESS][DOMAIN_NAME]…" at bounding box center [426, 413] width 248 height 558
click at [140, 521] on div "Business location Name: Altadena Pro Electrician service Address: [STREET_ADDRE…" at bounding box center [163, 576] width 227 height 163
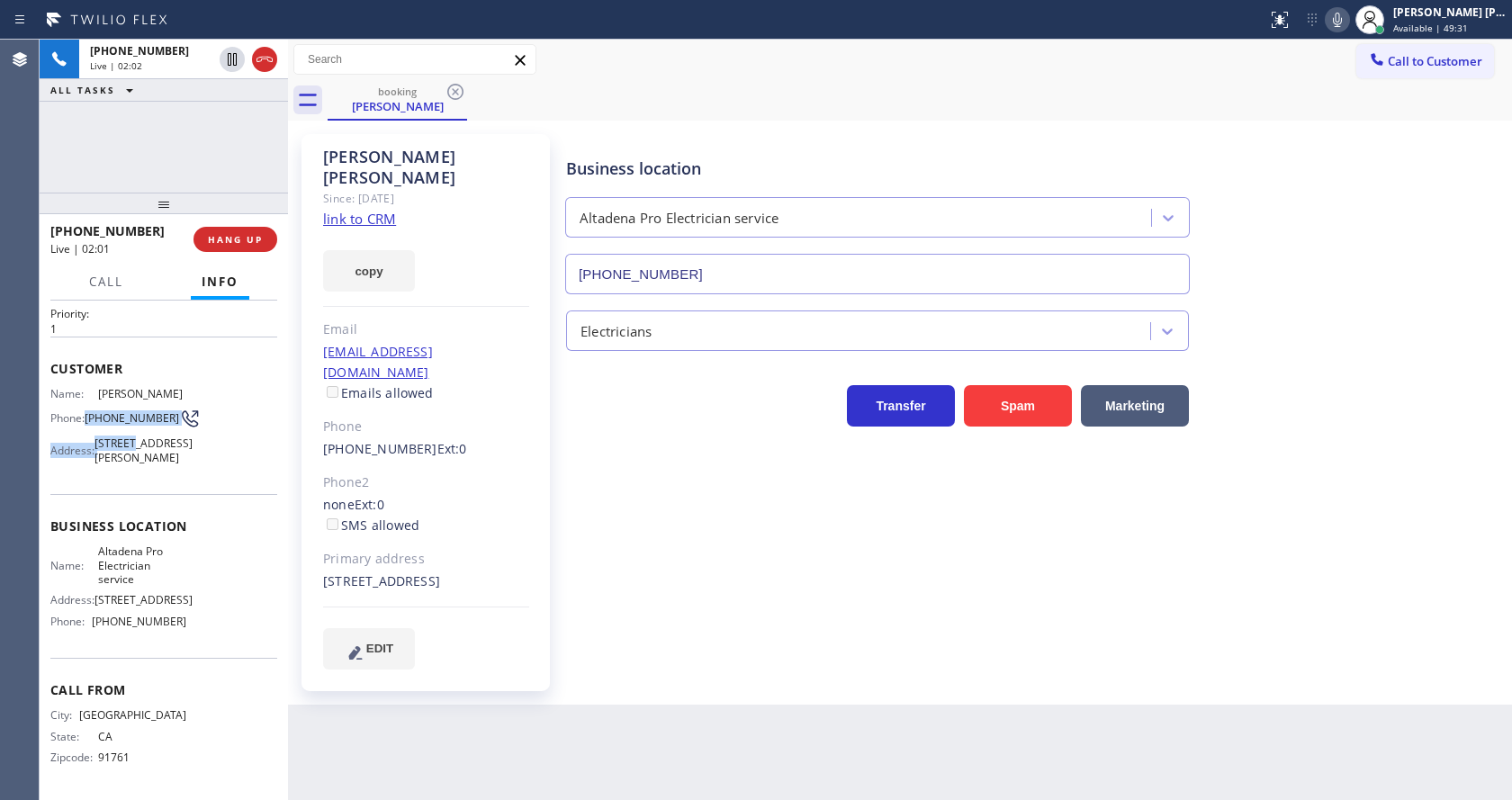
drag, startPoint x: 87, startPoint y: 379, endPoint x: 135, endPoint y: 405, distance: 54.6
click at [135, 405] on div "Name: [PERSON_NAME] Phone: [PHONE_NUMBER] Address: [STREET_ADDRESS][PERSON_NAME]" at bounding box center [117, 430] width 136 height 85
drag, startPoint x: 88, startPoint y: 379, endPoint x: 118, endPoint y: 390, distance: 32.0
click at [118, 412] on span "[PHONE_NUMBER]" at bounding box center [132, 418] width 94 height 13
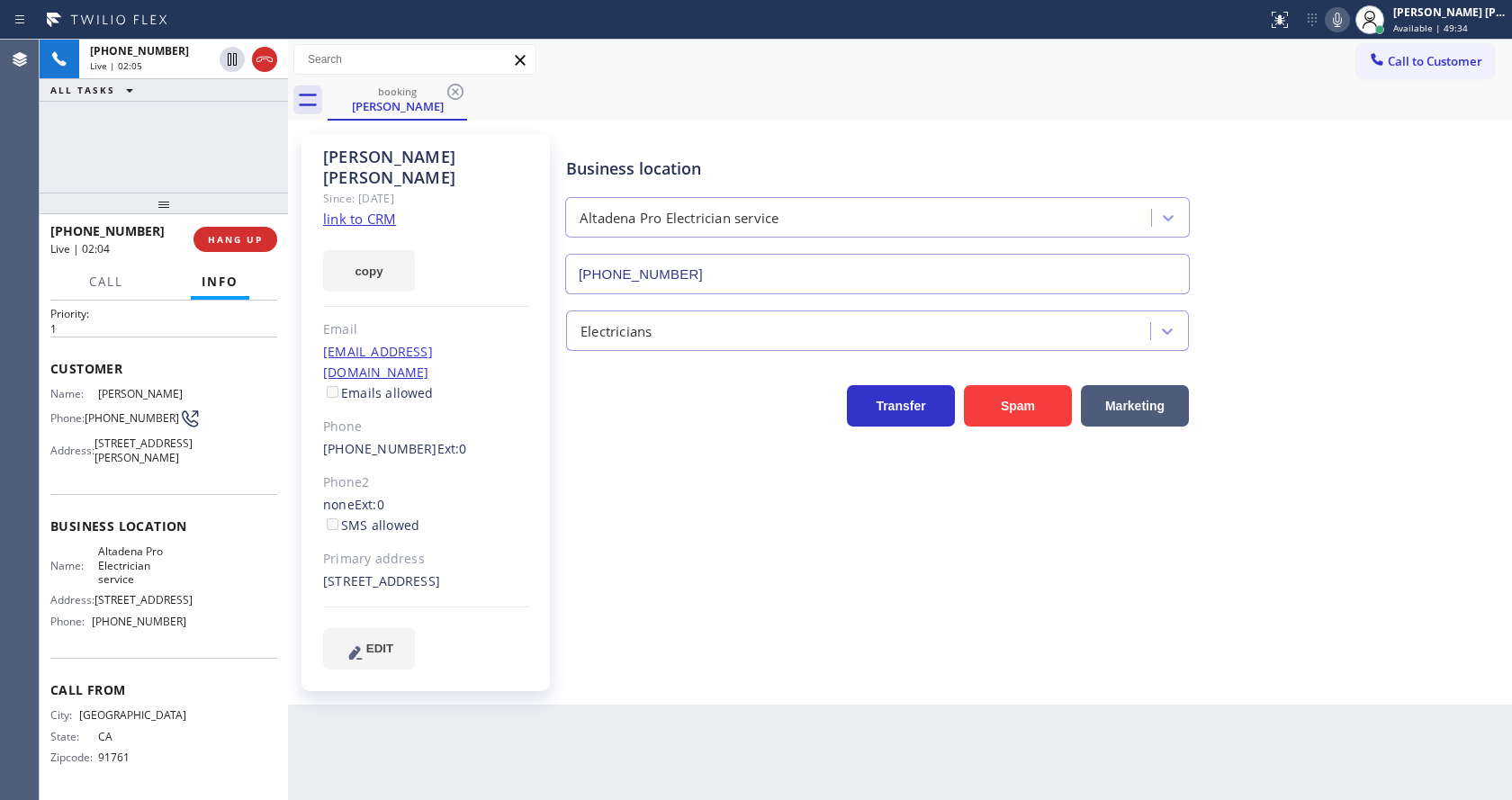
drag, startPoint x: 548, startPoint y: 581, endPoint x: 438, endPoint y: 677, distance: 146.0
click at [547, 582] on div "[PERSON_NAME] Since: [DATE] link to CRM copy Email [EMAIL_ADDRESS][DOMAIN_NAME]…" at bounding box center [426, 413] width 248 height 558
click at [169, 593] on span "[STREET_ADDRESS]" at bounding box center [143, 600] width 98 height 13
drag, startPoint x: 90, startPoint y: 531, endPoint x: 151, endPoint y: 562, distance: 68.4
click at [151, 562] on div "Name: Altadena Pro Electrician service" at bounding box center [117, 565] width 136 height 41
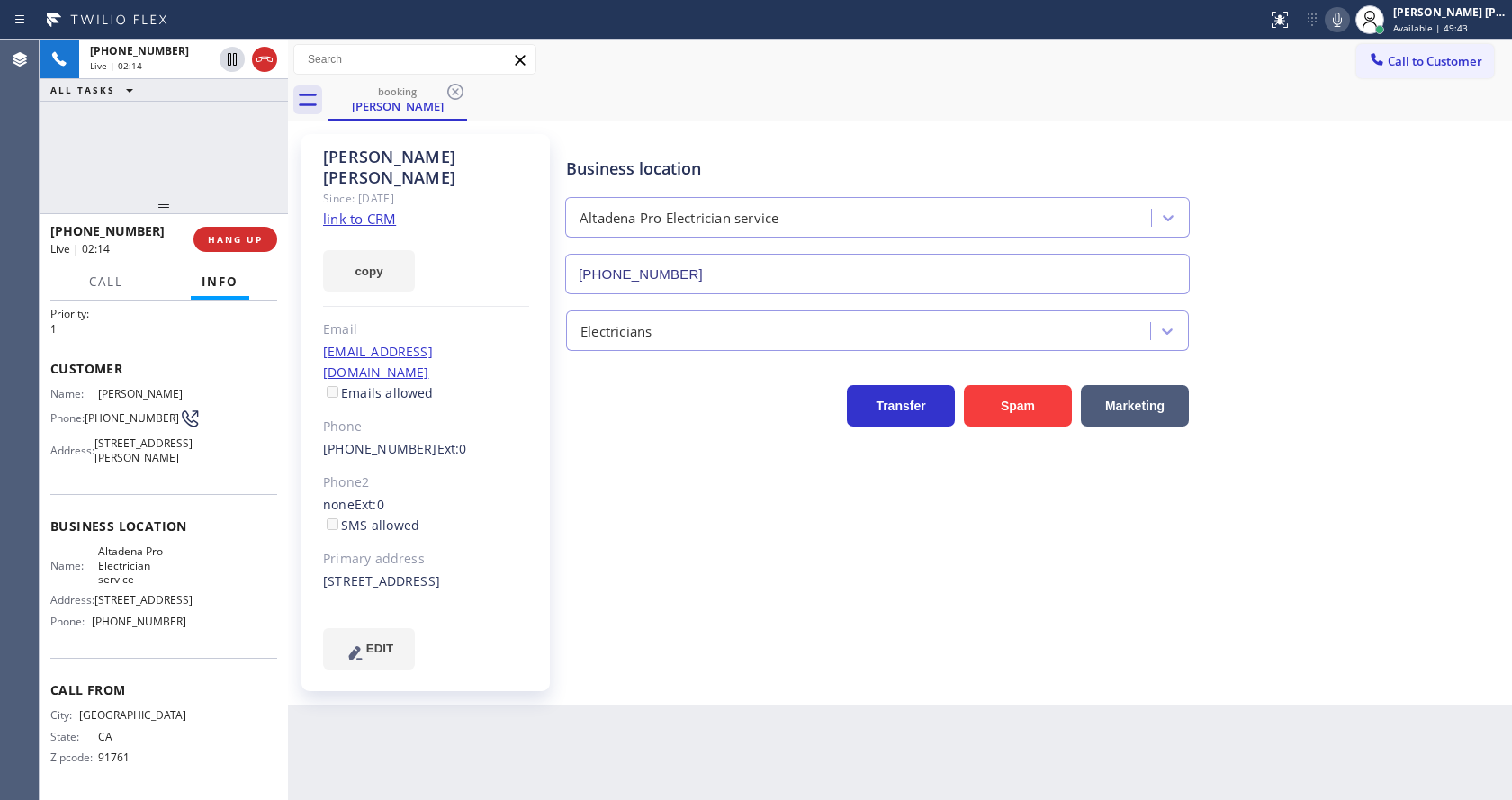
click at [506, 644] on div "EDIT" at bounding box center [426, 649] width 206 height 41
click at [248, 598] on div "Name: Altadena Pro Electrician service Address: [STREET_ADDRESS] Phone: [PHONE_…" at bounding box center [163, 590] width 227 height 91
click at [125, 622] on span "[PHONE_NUMBER]" at bounding box center [139, 622] width 94 height 13
drag, startPoint x: 89, startPoint y: 617, endPoint x: 196, endPoint y: 623, distance: 107.2
click at [196, 623] on div "Name: Altadena Pro Electrician service Address: [STREET_ADDRESS] Phone: [PHONE_…" at bounding box center [163, 590] width 227 height 91
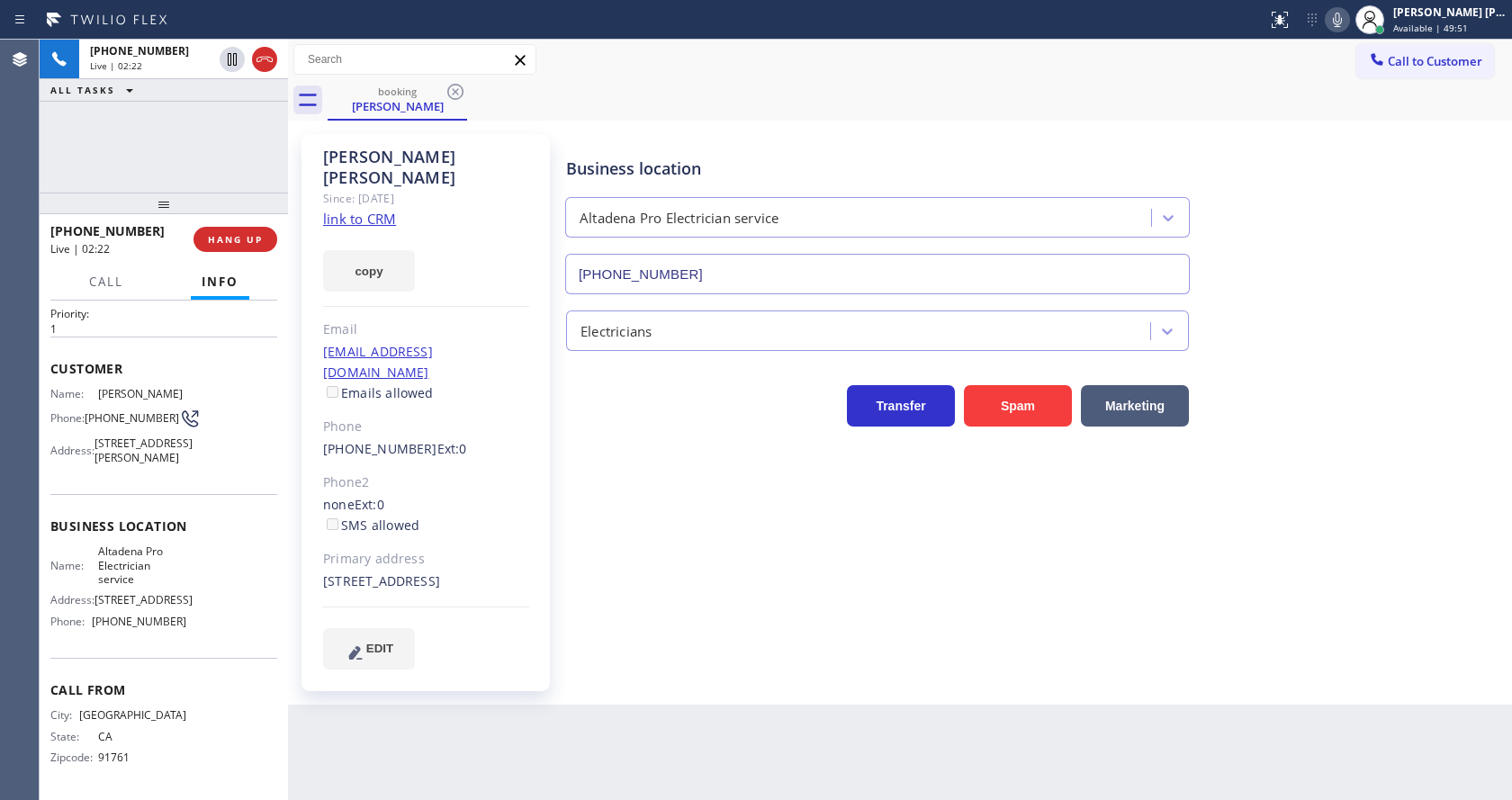
click at [488, 753] on div "Back to Dashboard Change Sender ID Customers Technicians Select a contact Outbo…" at bounding box center [901, 419] width 1225 height 761
click at [686, 612] on div "Business location Altadena Pro Electrician service [PHONE_NUMBER] Electricians …" at bounding box center [1034, 401] width 945 height 526
click at [531, 446] on div "[PERSON_NAME] Since: [DATE] link to CRM copy Email [EMAIL_ADDRESS][DOMAIN_NAME]…" at bounding box center [426, 413] width 248 height 558
click at [1343, 30] on icon at bounding box center [1337, 19] width 21 height 21
click at [233, 58] on icon at bounding box center [232, 60] width 21 height 21
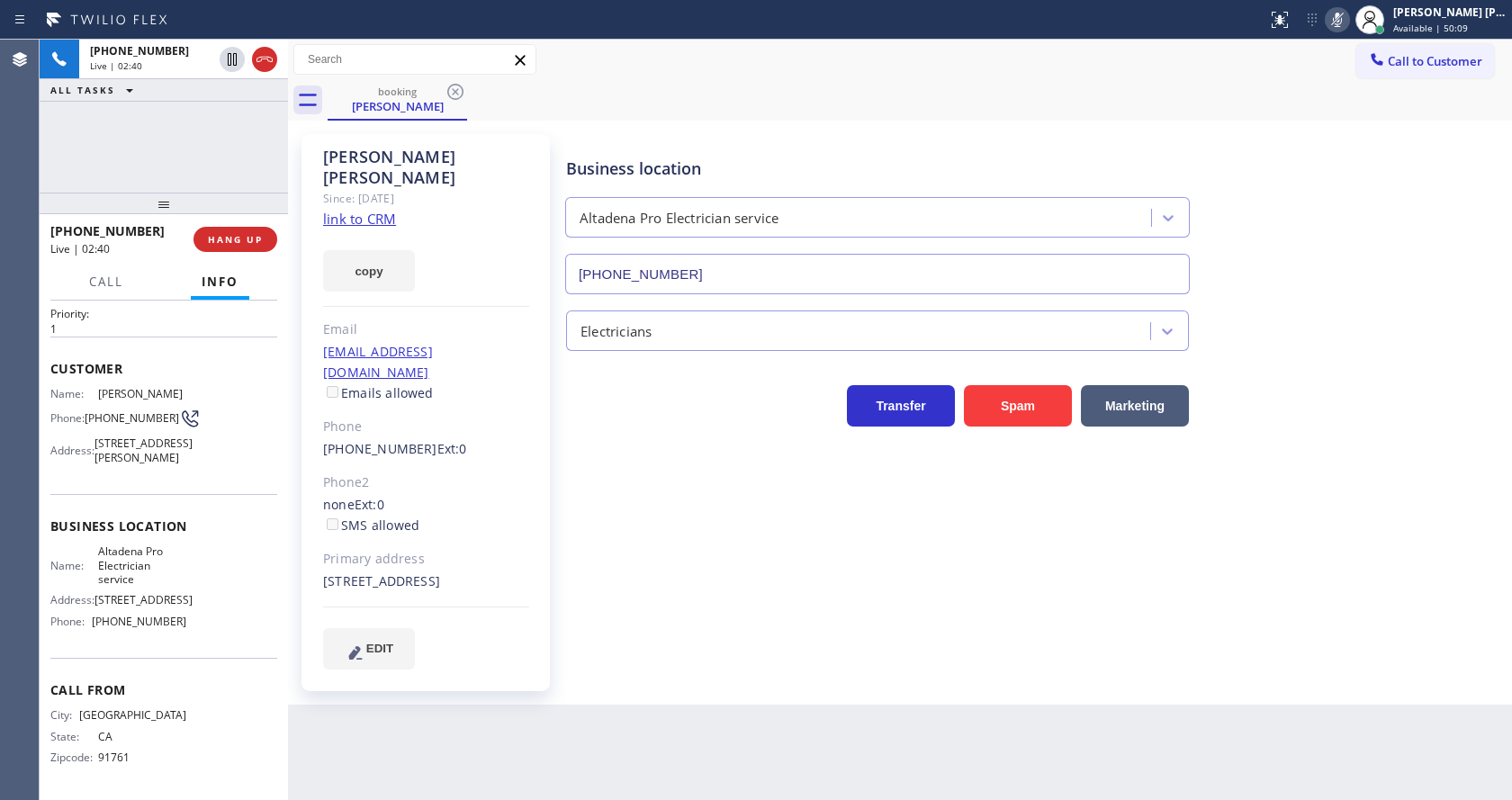
click at [643, 624] on div "Business location Altadena Pro Electrician service [PHONE_NUMBER] Electricians …" at bounding box center [1034, 401] width 945 height 526
click at [523, 786] on div "Back to Dashboard Change Sender ID Customers Technicians Select a contact Outbo…" at bounding box center [901, 419] width 1225 height 761
click at [759, 653] on div "Business location Altadena Pro Electrician service [PHONE_NUMBER] Electricians …" at bounding box center [1034, 419] width 945 height 562
click at [559, 721] on div "Back to Dashboard Change Sender ID Customers Technicians Select a contact Outbo…" at bounding box center [901, 419] width 1225 height 761
click at [830, 634] on div "Business location Altadena Pro Electrician service [PHONE_NUMBER] Electricians …" at bounding box center [1034, 401] width 945 height 526
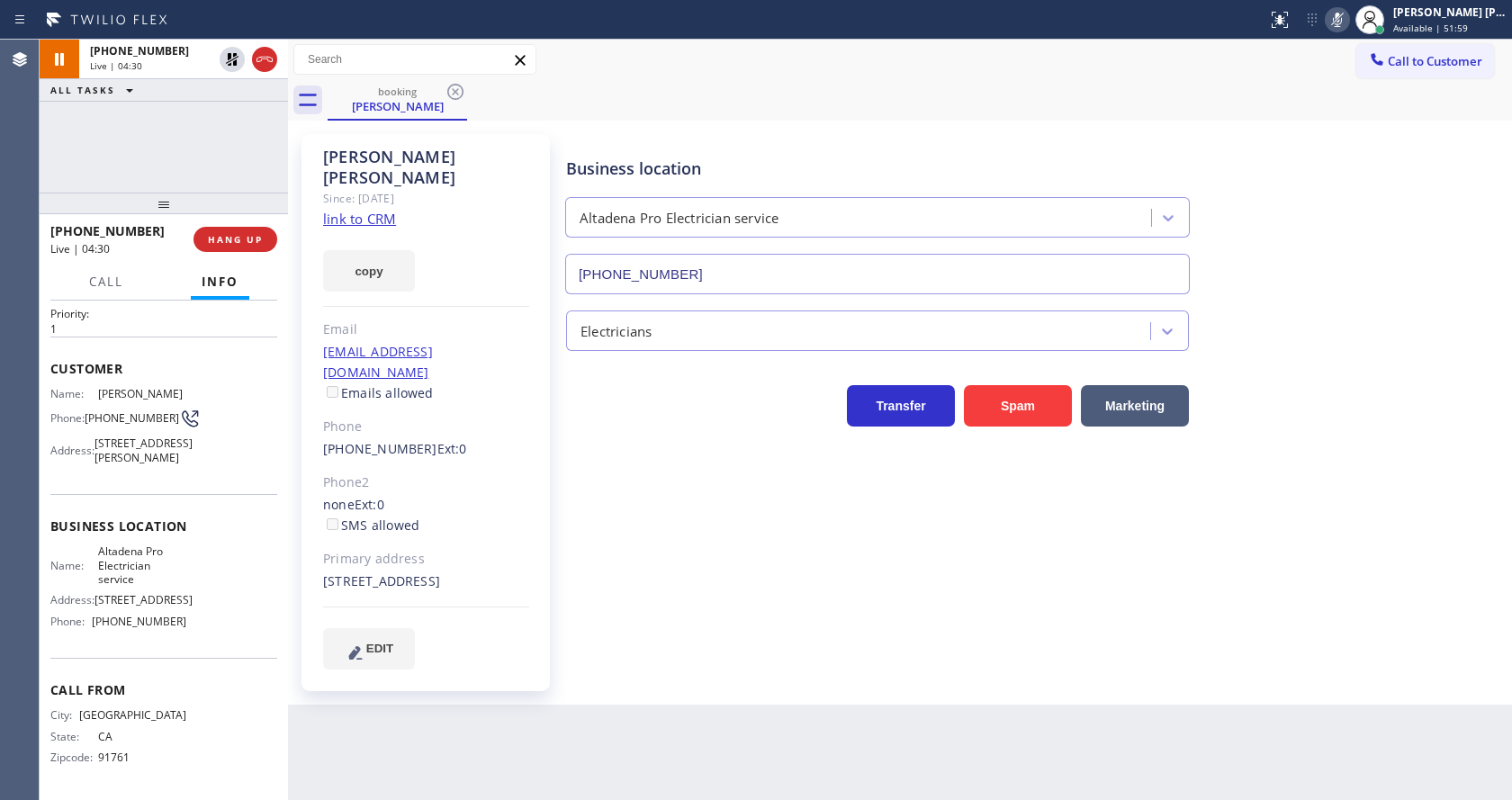
click at [674, 635] on div "Business location Altadena Pro Electrician service [PHONE_NUMBER] Electricians …" at bounding box center [1034, 401] width 945 height 526
click at [656, 778] on div "Back to Dashboard Change Sender ID Customers Technicians Select a contact Outbo…" at bounding box center [901, 419] width 1225 height 761
click at [748, 577] on div "Business location Altadena Pro Electrician service [PHONE_NUMBER] Electricians …" at bounding box center [1034, 401] width 945 height 526
click at [589, 660] on div "Business location Altadena Pro Electrician service [PHONE_NUMBER] Electricians …" at bounding box center [1034, 419] width 945 height 562
click at [777, 561] on div "Business location Altadena Pro Electrician service [PHONE_NUMBER] Electricians …" at bounding box center [1034, 401] width 945 height 526
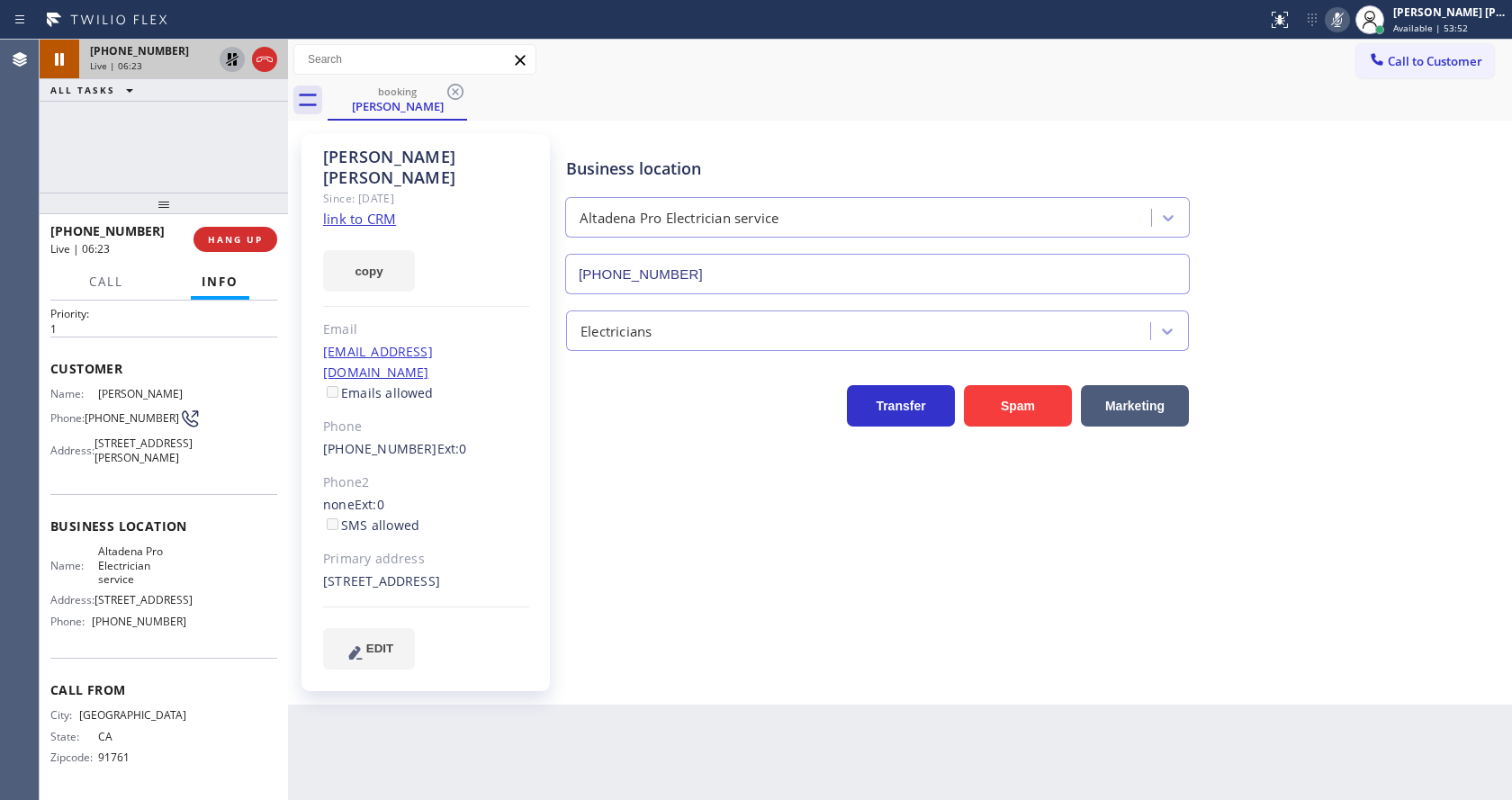
click at [233, 52] on icon at bounding box center [232, 60] width 21 height 21
click at [1349, 12] on icon at bounding box center [1337, 19] width 21 height 21
click at [1332, 98] on div "booking [PERSON_NAME]" at bounding box center [920, 100] width 1184 height 40
click at [698, 455] on div "Business location Altadena Pro Electrician service [PHONE_NUMBER] Electricians …" at bounding box center [1034, 401] width 945 height 526
click at [468, 778] on div "Back to Dashboard Change Sender ID Customers Technicians Select a contact Outbo…" at bounding box center [901, 419] width 1225 height 761
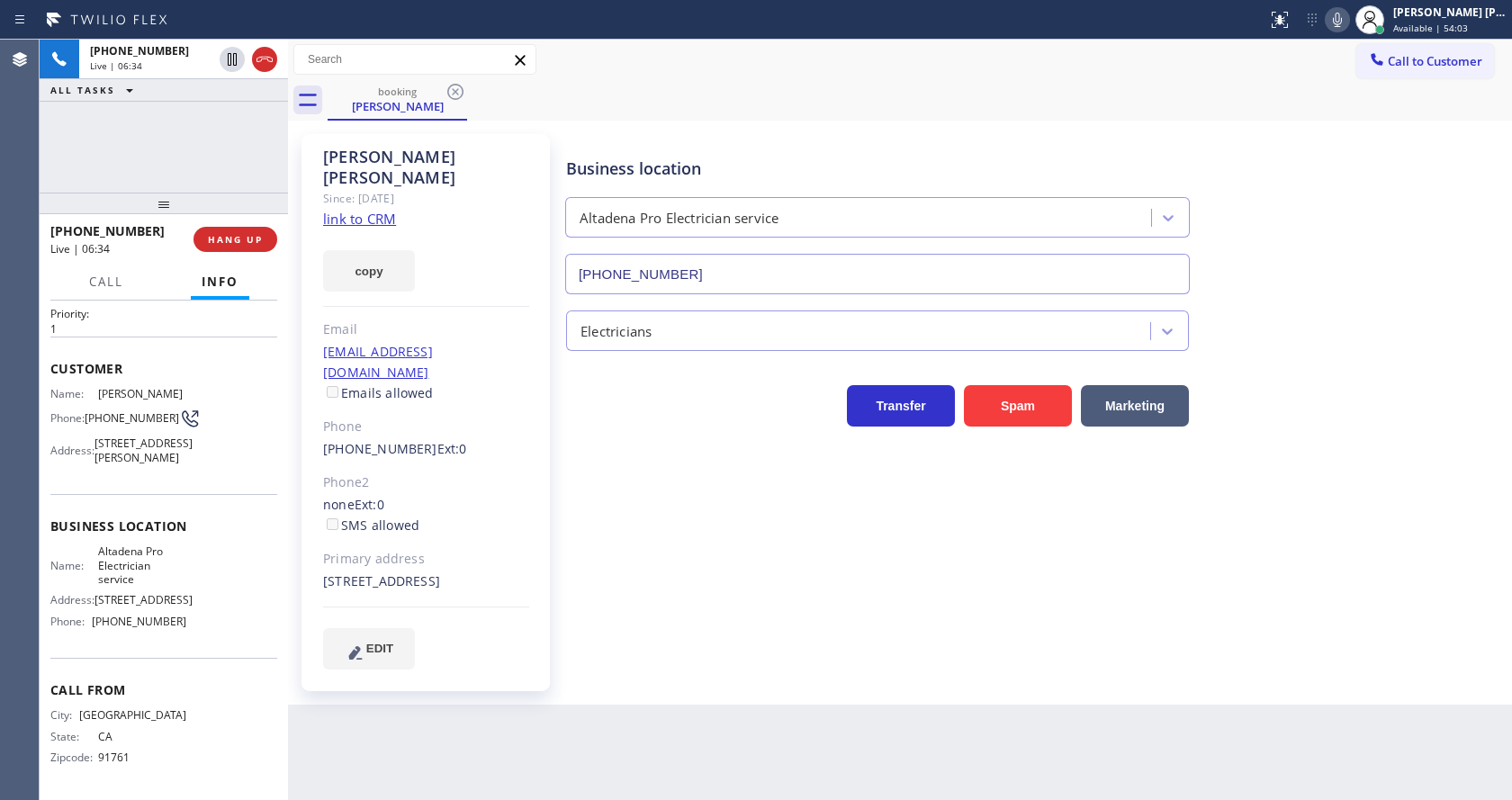
click at [593, 631] on div "Business location Altadena Pro Electrician service [PHONE_NUMBER] Electricians …" at bounding box center [1034, 401] width 945 height 526
click at [697, 627] on div "Business location Altadena Pro Electrician service [PHONE_NUMBER] Electricians …" at bounding box center [1034, 401] width 945 height 526
drag, startPoint x: 530, startPoint y: 717, endPoint x: 499, endPoint y: 727, distance: 32.6
click at [530, 717] on div "Back to Dashboard Change Sender ID Customers Technicians Select a contact Outbo…" at bounding box center [901, 419] width 1225 height 761
click at [870, 688] on div "Back to Dashboard Change Sender ID Customers Technicians Select a contact Outbo…" at bounding box center [901, 419] width 1225 height 761
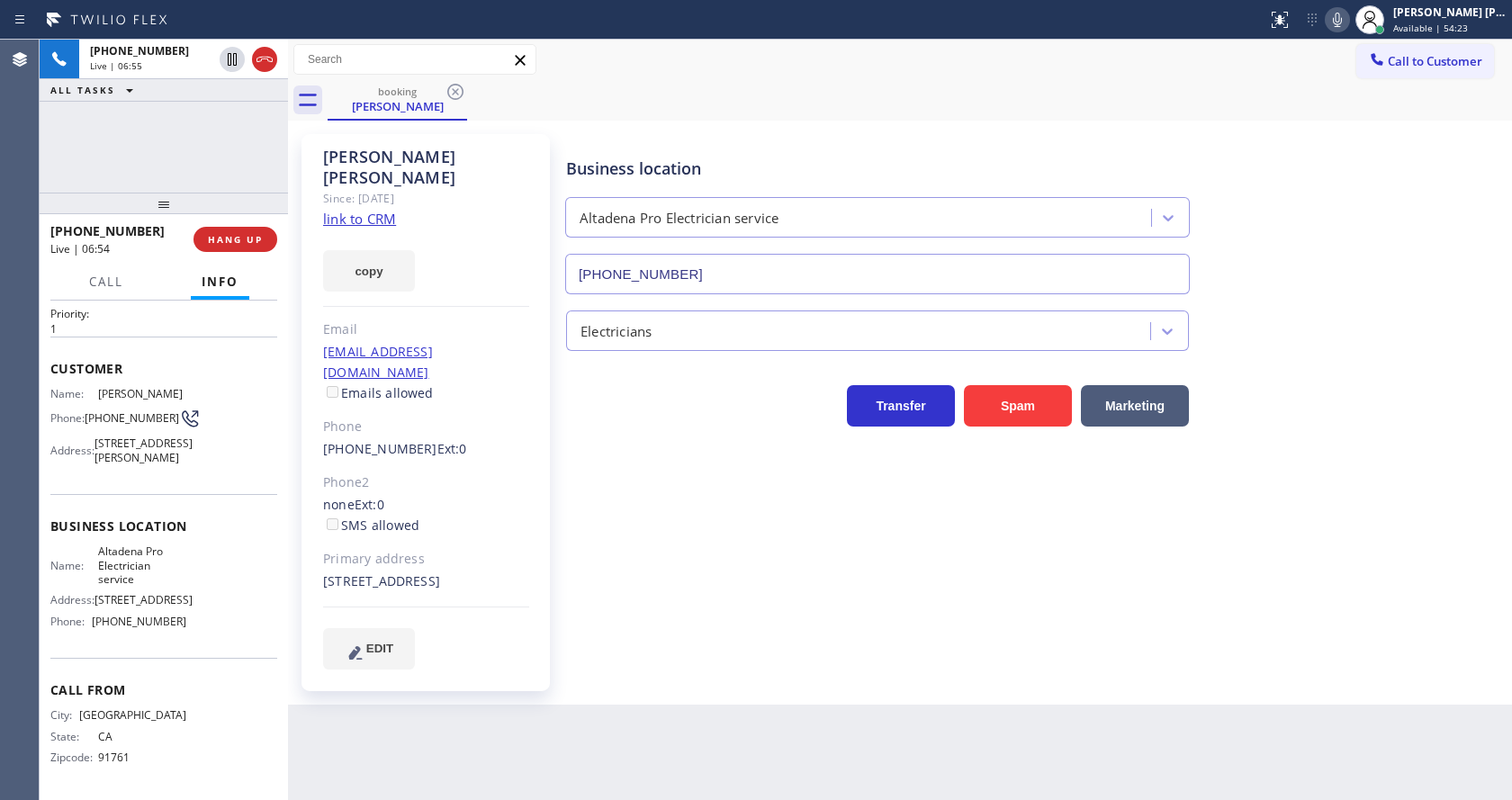
click at [821, 660] on div "Business location Altadena Pro Electrician service [PHONE_NUMBER] Electricians …" at bounding box center [1034, 419] width 945 height 562
click at [754, 561] on div "Business location Altadena Pro Electrician service [PHONE_NUMBER] Electricians …" at bounding box center [1034, 401] width 945 height 526
click at [674, 684] on div "[PERSON_NAME] Since: [DATE] link to CRM copy Email [EMAIL_ADDRESS][DOMAIN_NAME]…" at bounding box center [901, 412] width 1225 height 585
click at [640, 567] on div "Business location Altadena Pro Electrician service [PHONE_NUMBER] Electricians …" at bounding box center [1034, 401] width 945 height 526
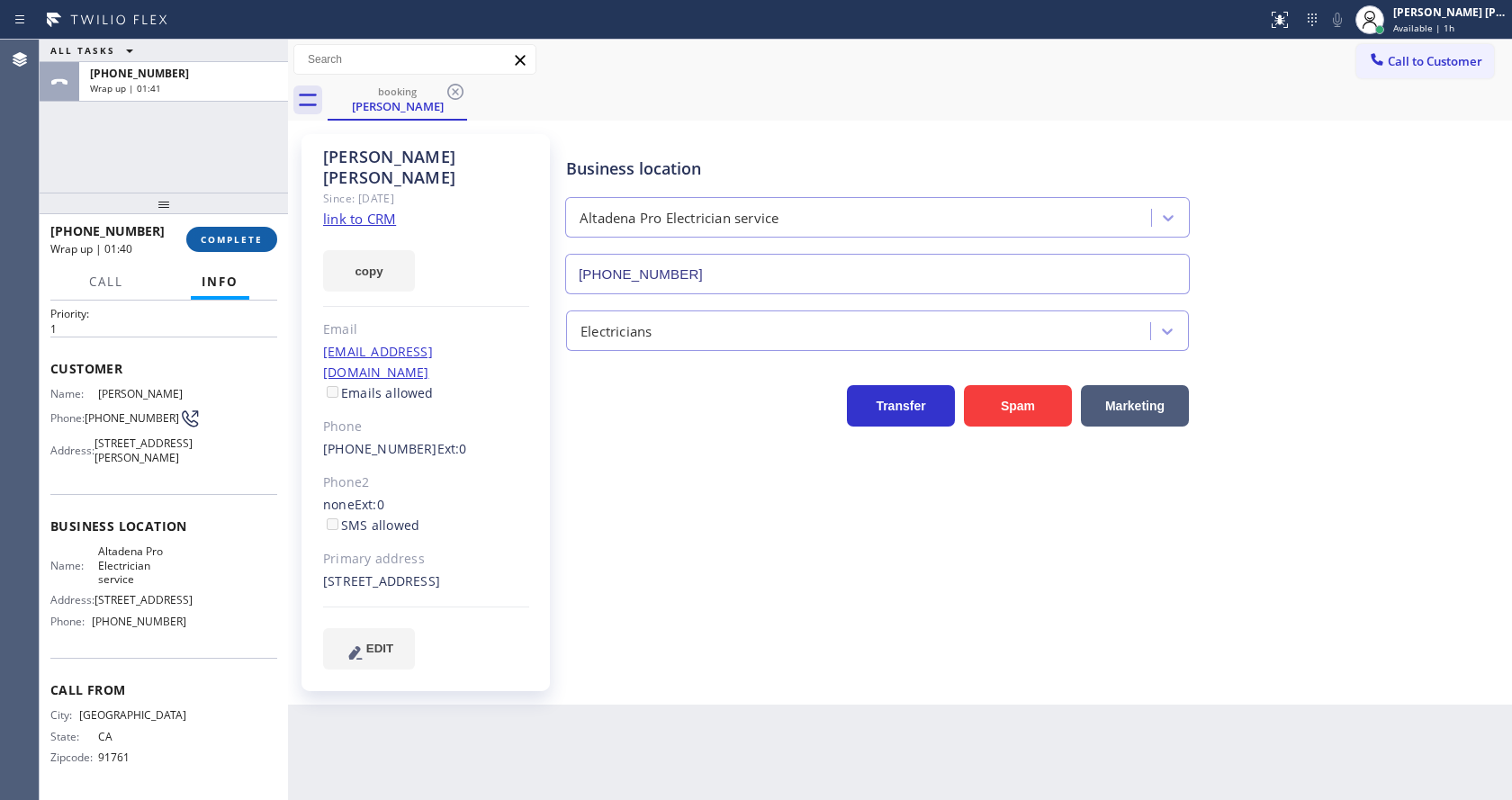
click at [217, 229] on button "COMPLETE" at bounding box center [232, 239] width 91 height 25
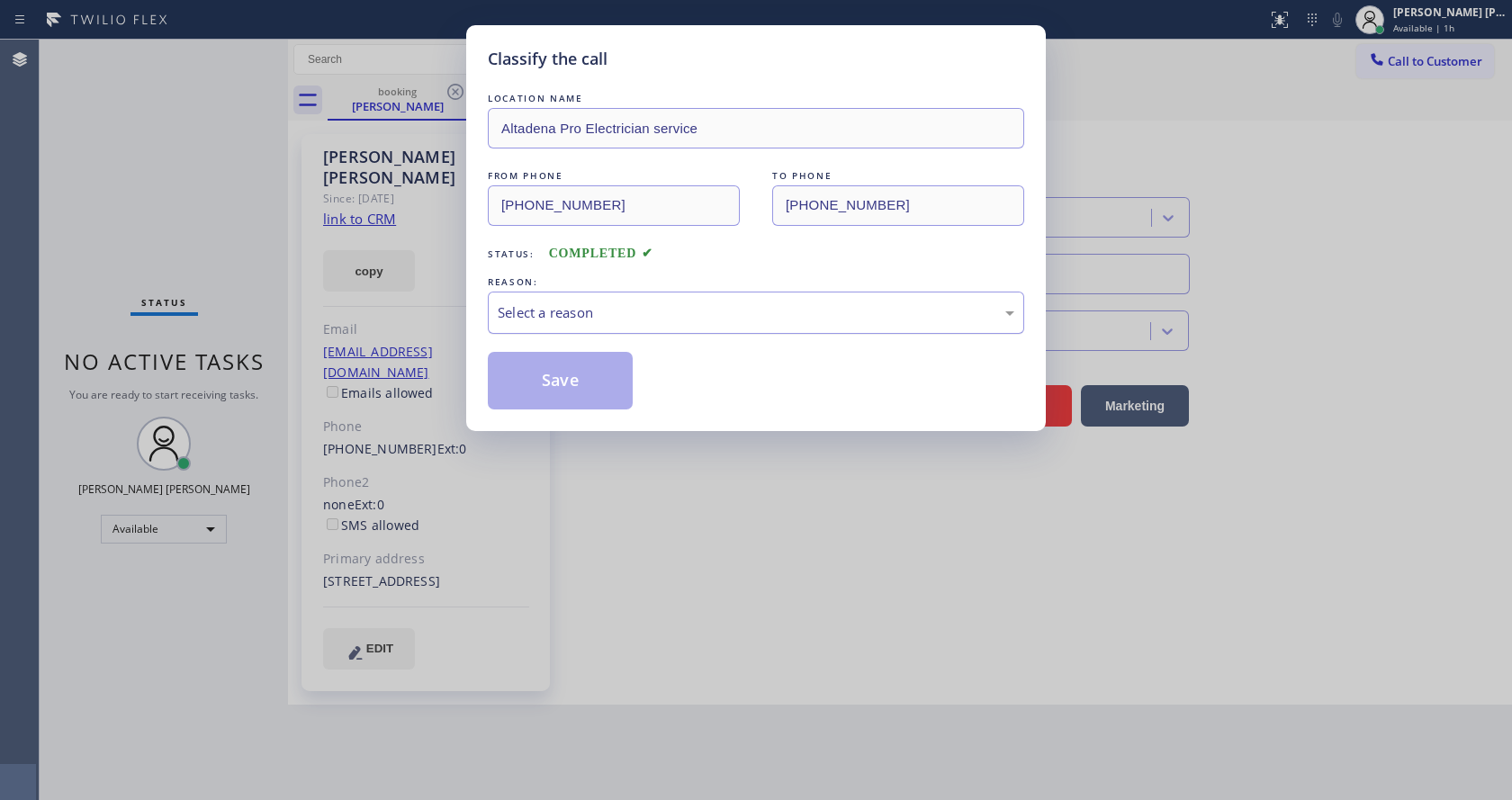
click at [598, 327] on div "Select a reason" at bounding box center [756, 312] width 536 height 42
click at [556, 389] on button "Save" at bounding box center [560, 381] width 145 height 58
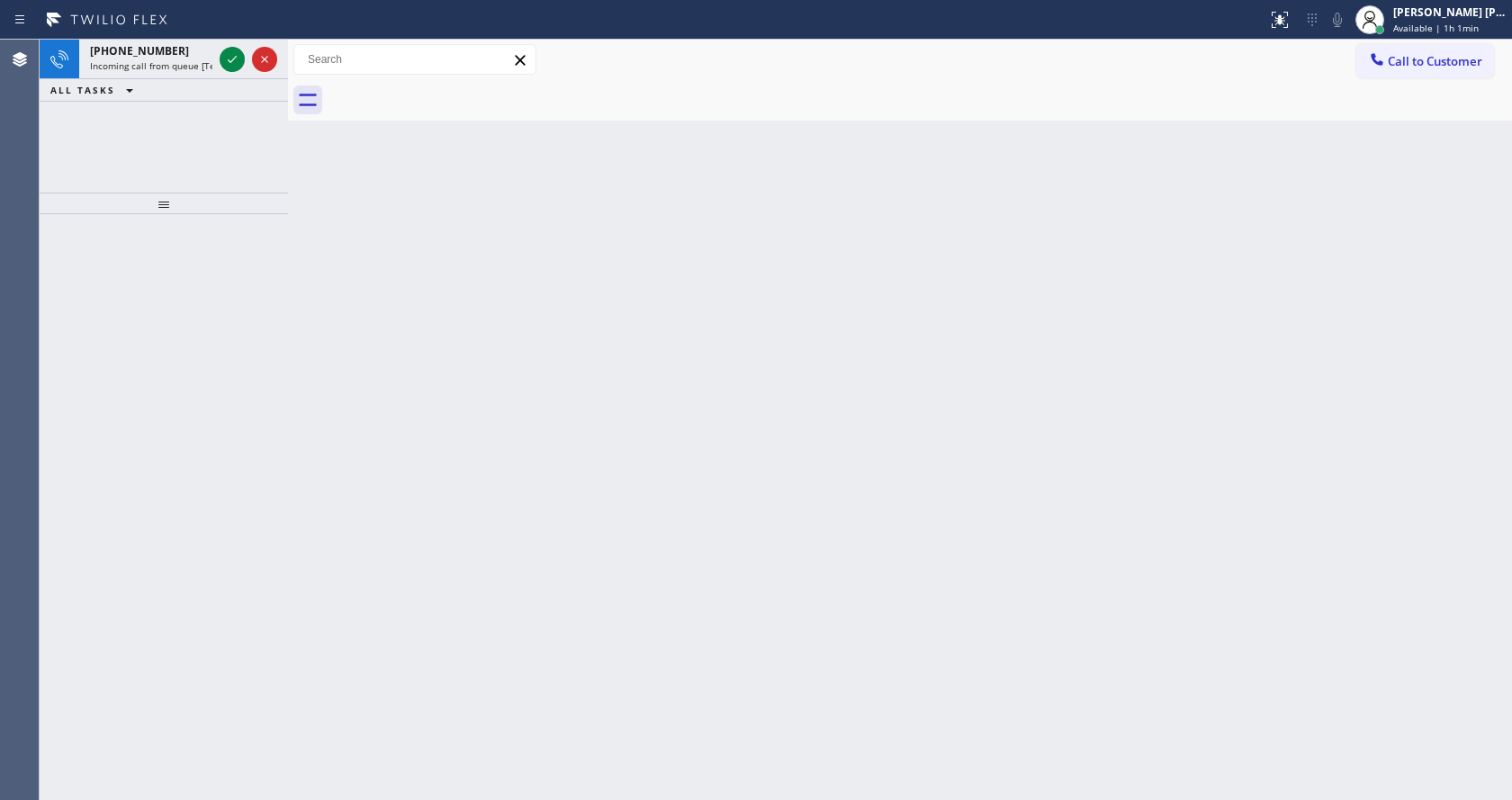
click at [531, 359] on div "Back to Dashboard Change Sender ID Customers Technicians Select a contact Outbo…" at bounding box center [901, 419] width 1225 height 761
click at [162, 87] on div "ALL TASKS ALL TASKS ACTIVE TASKS TASKS IN WRAP UP" at bounding box center [163, 89] width 248 height 22
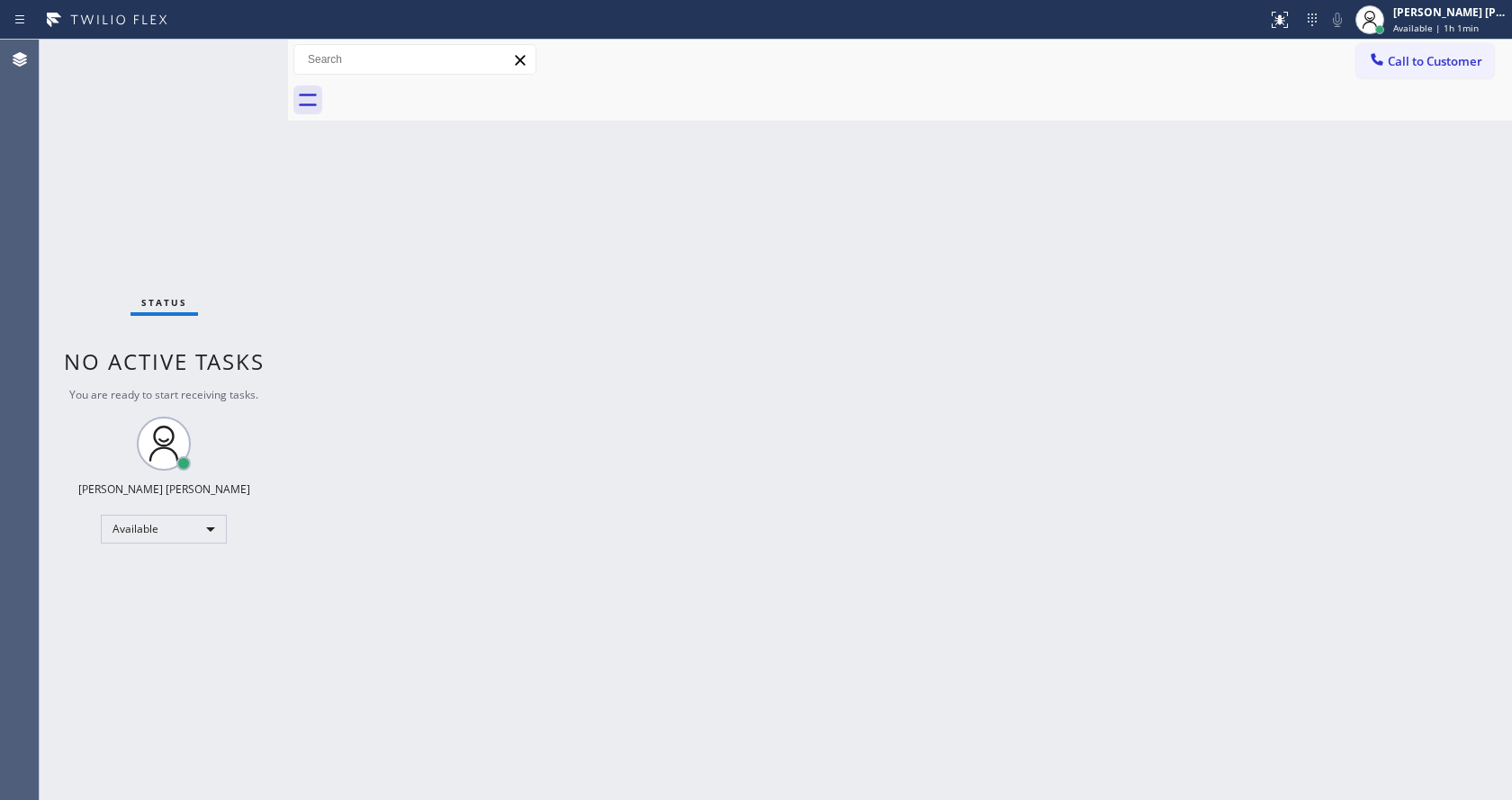
click at [617, 433] on div "Back to Dashboard Change Sender ID Customers Technicians Select a contact Outbo…" at bounding box center [901, 419] width 1225 height 761
click at [521, 386] on div "Back to Dashboard Change Sender ID Customers Technicians Select a contact Outbo…" at bounding box center [901, 419] width 1225 height 761
click at [545, 512] on div "Back to Dashboard Change Sender ID Customers Technicians Select a contact Outbo…" at bounding box center [901, 419] width 1225 height 761
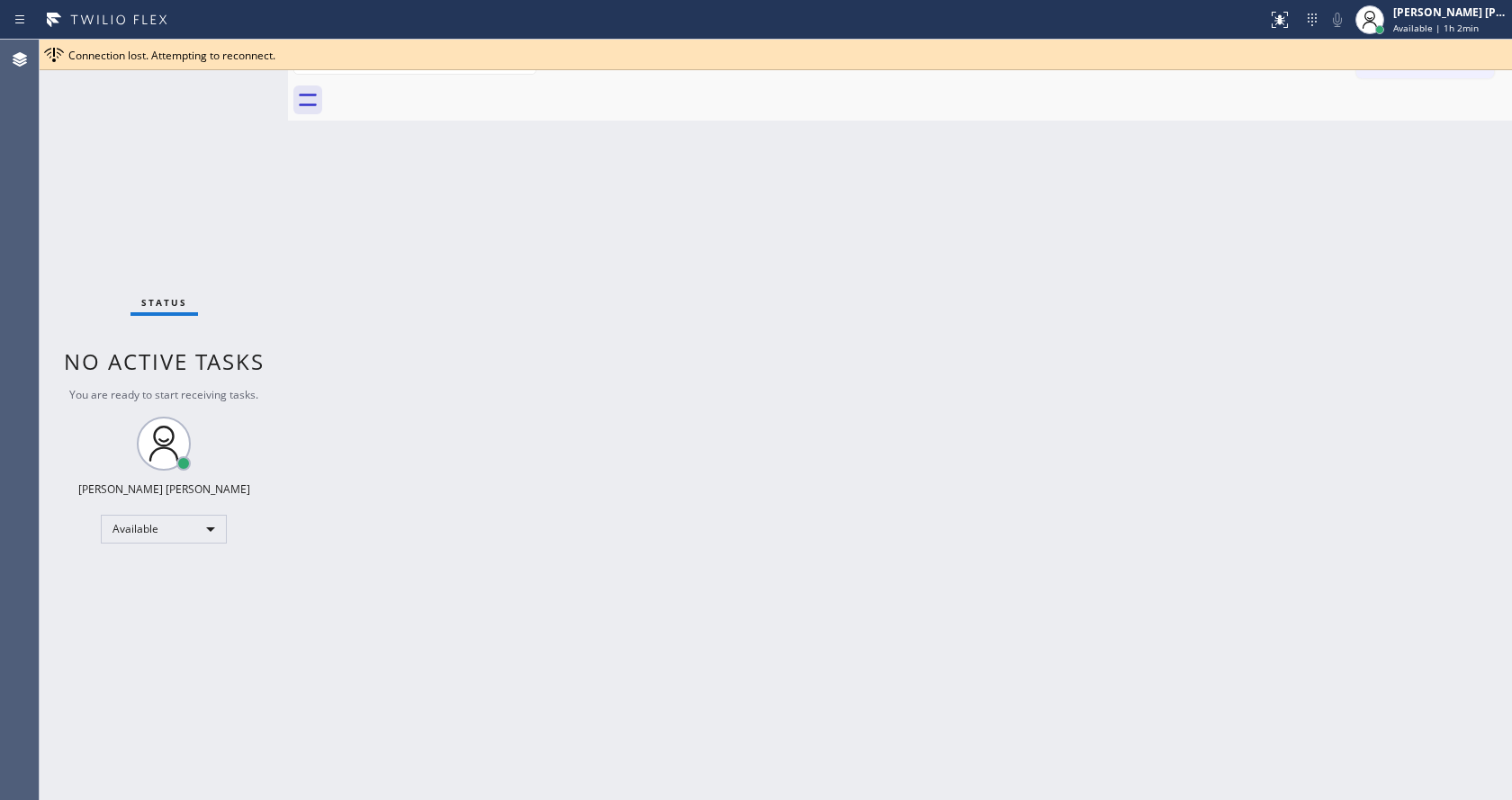
click at [1098, 208] on div "Back to Dashboard Change Sender ID Customers Technicians Select a contact Outbo…" at bounding box center [901, 419] width 1225 height 761
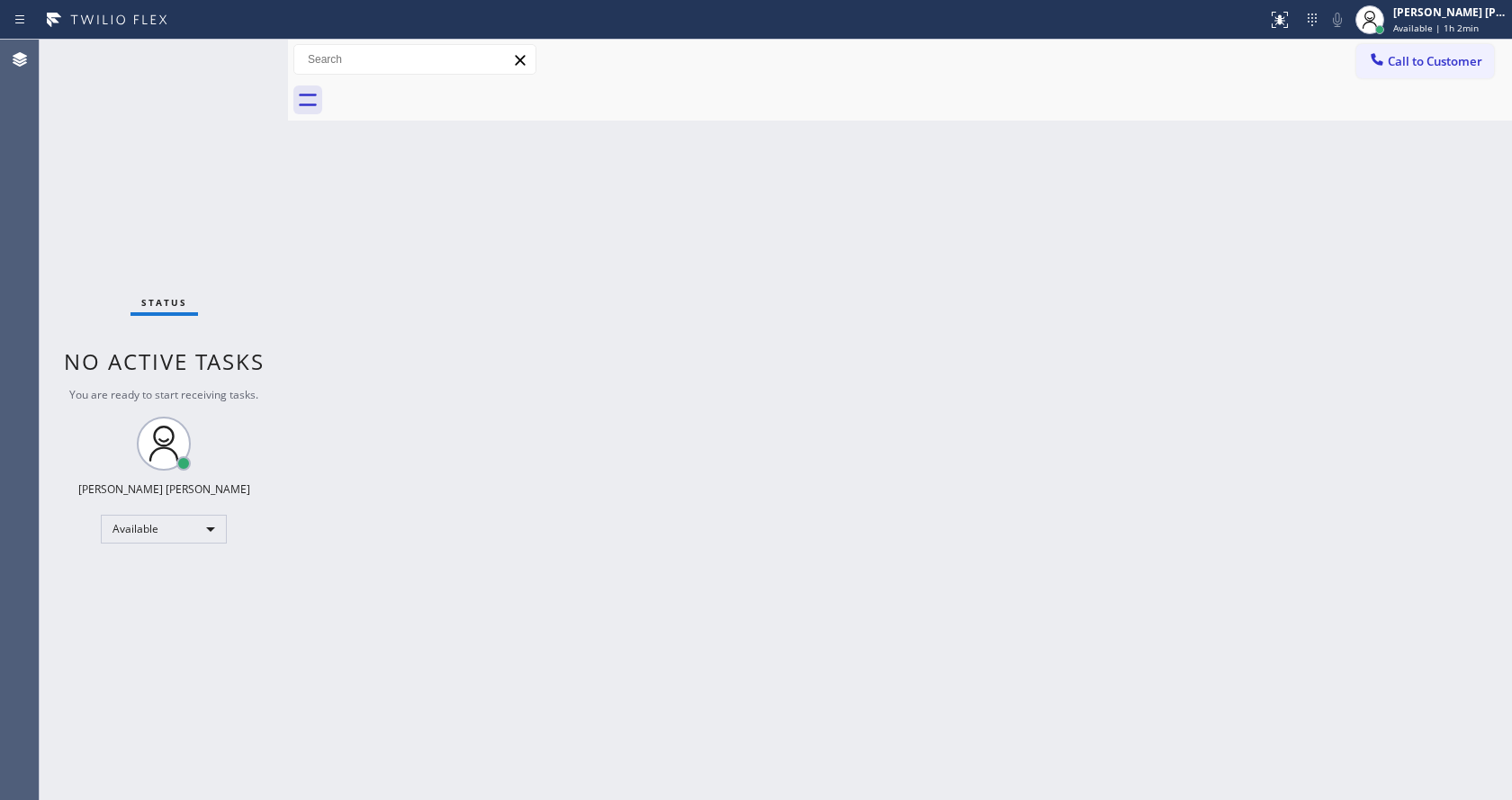
click at [157, 162] on div "Status No active tasks You are ready to start receiving tasks. [PERSON_NAME] [P…" at bounding box center [163, 419] width 248 height 761
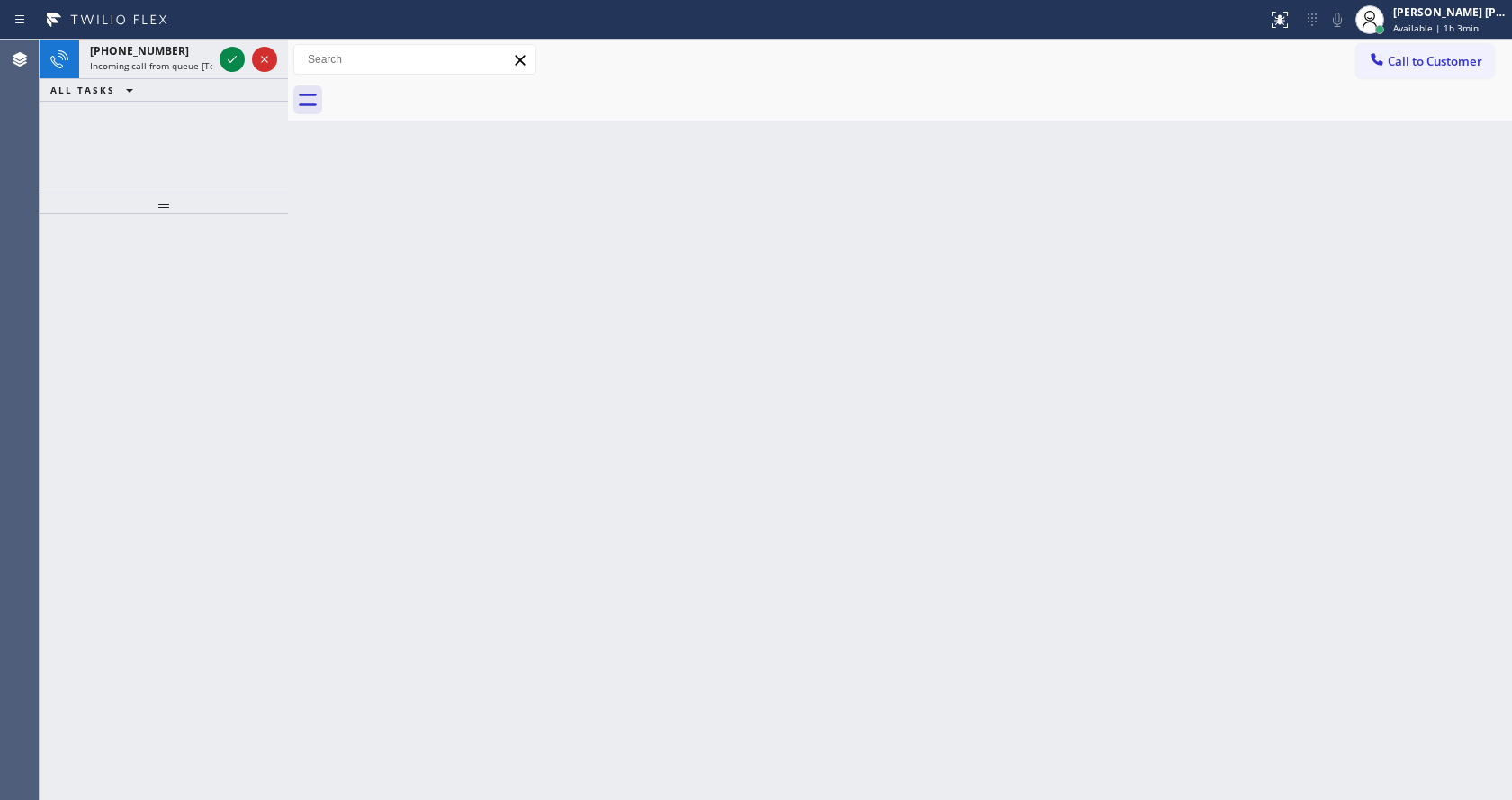
drag, startPoint x: 253, startPoint y: 335, endPoint x: 134, endPoint y: 207, distance: 174.8
click at [253, 335] on div at bounding box center [163, 508] width 248 height 587
click at [150, 61] on span "Incoming call from queue [Test] All" at bounding box center [164, 65] width 149 height 12
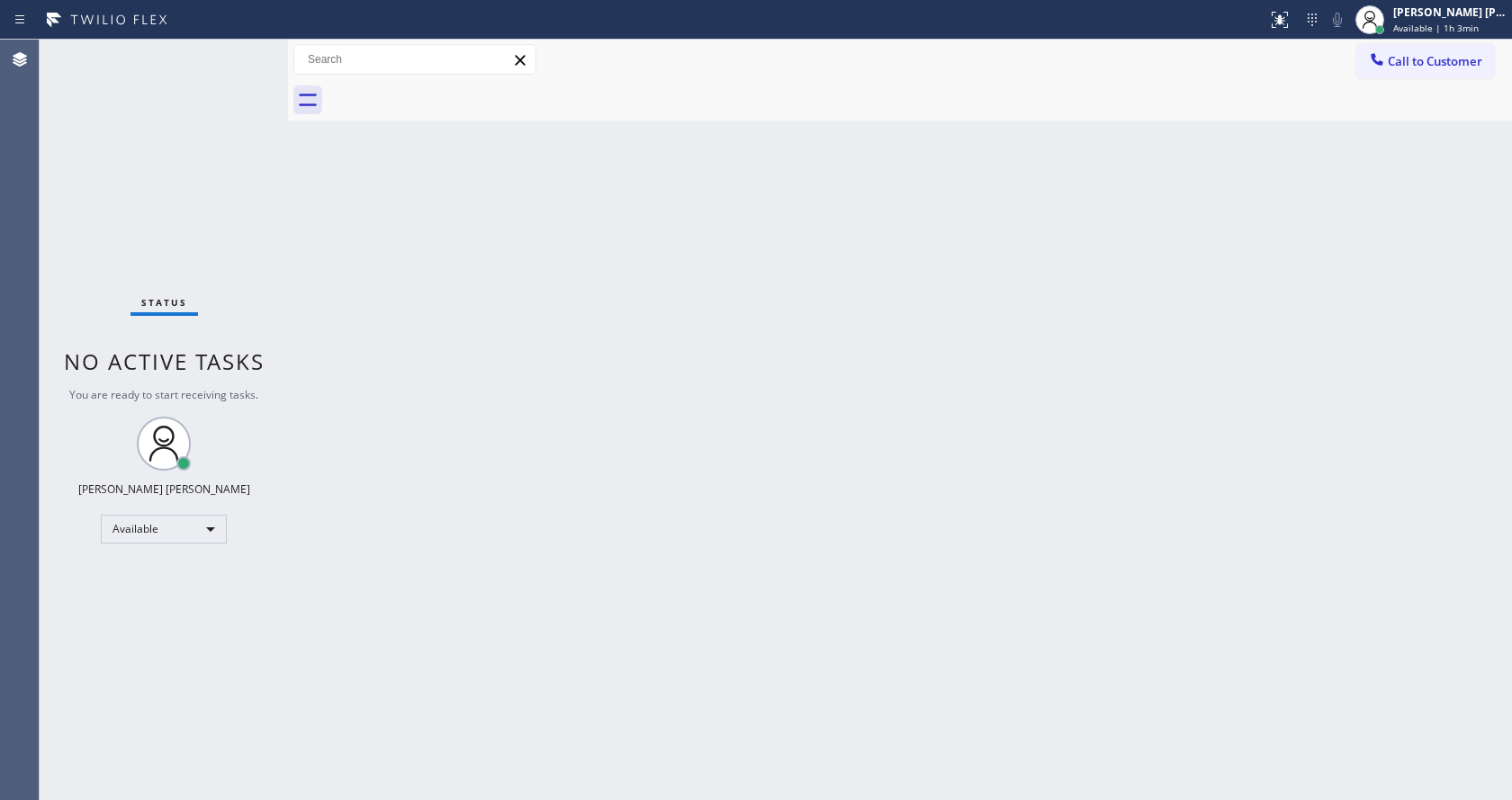
click at [734, 378] on div "Back to Dashboard Change Sender ID Customers Technicians Select a contact Outbo…" at bounding box center [901, 419] width 1225 height 761
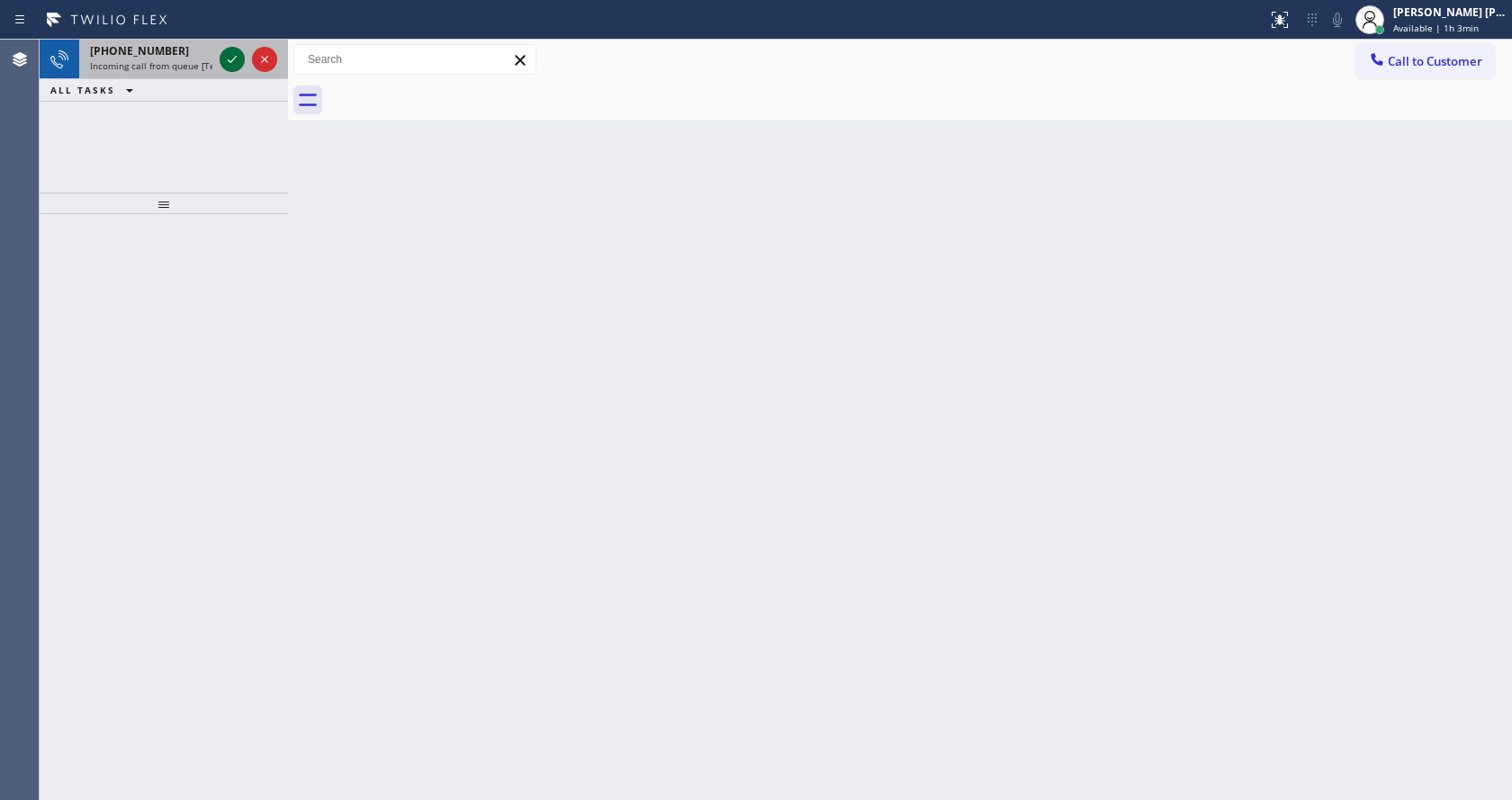
click at [224, 49] on icon at bounding box center [232, 60] width 21 height 21
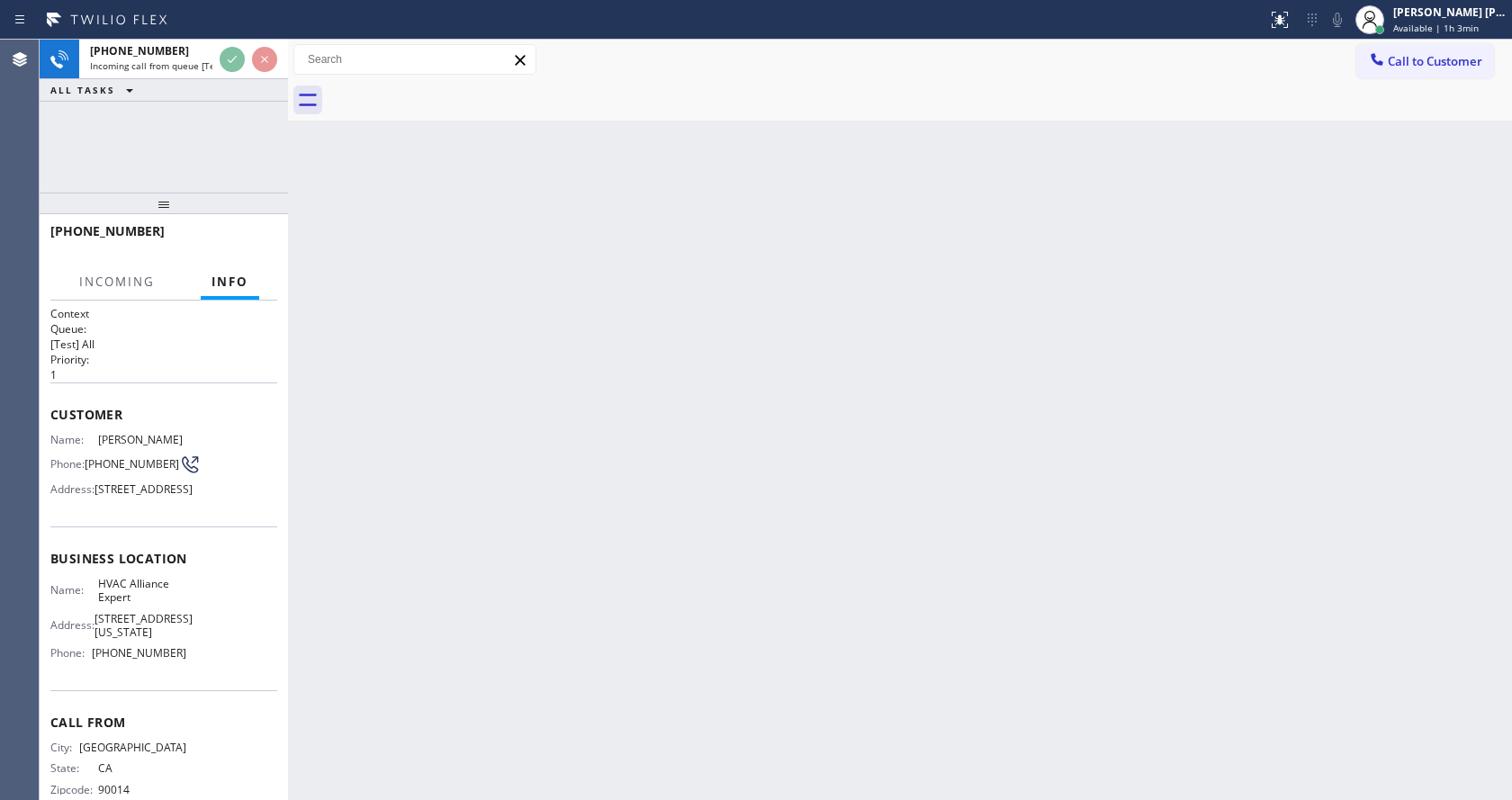
scroll to position [93, 0]
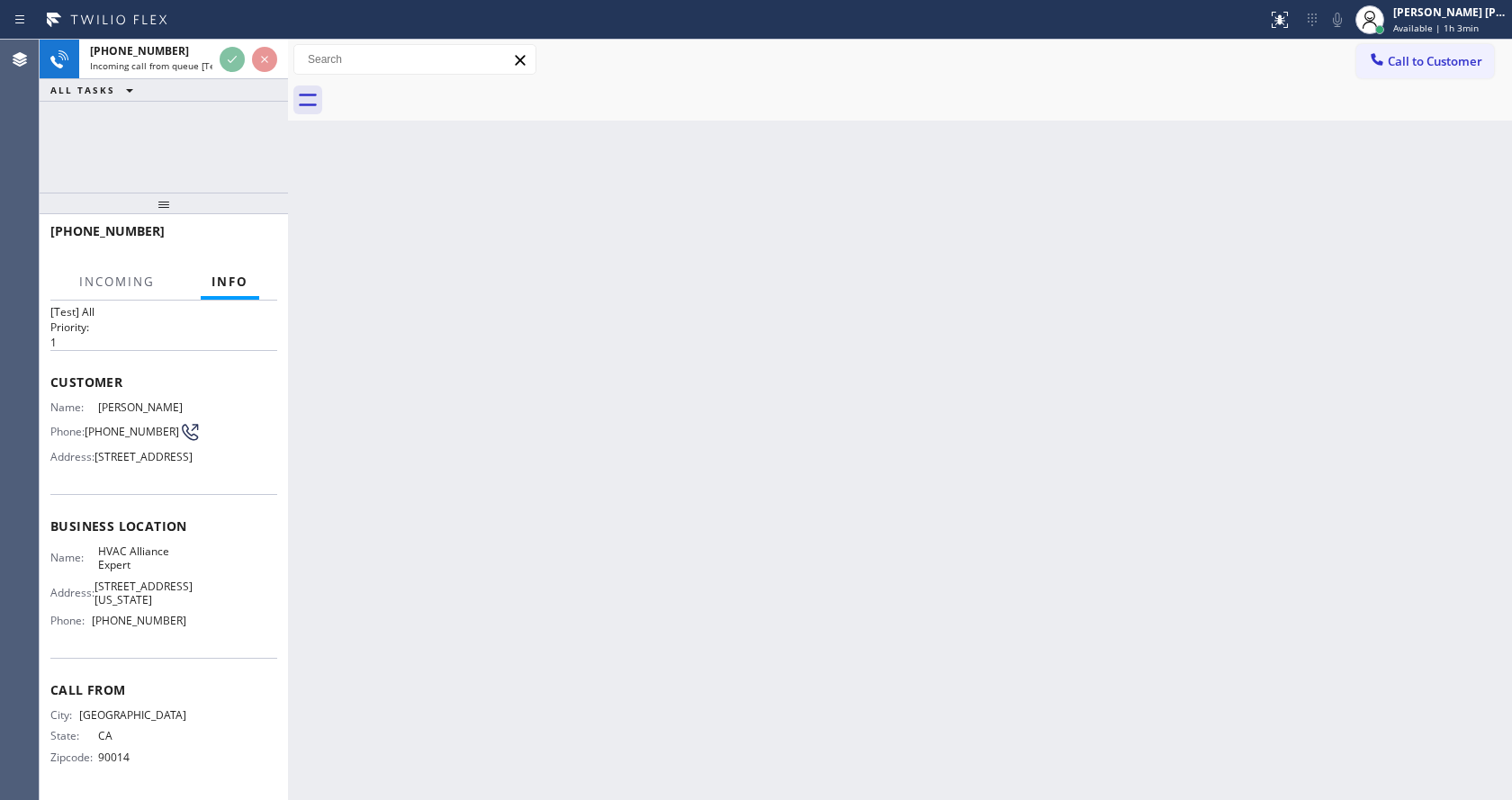
click at [816, 451] on div "Back to Dashboard Change Sender ID Customers Technicians Select a contact Outbo…" at bounding box center [901, 419] width 1225 height 761
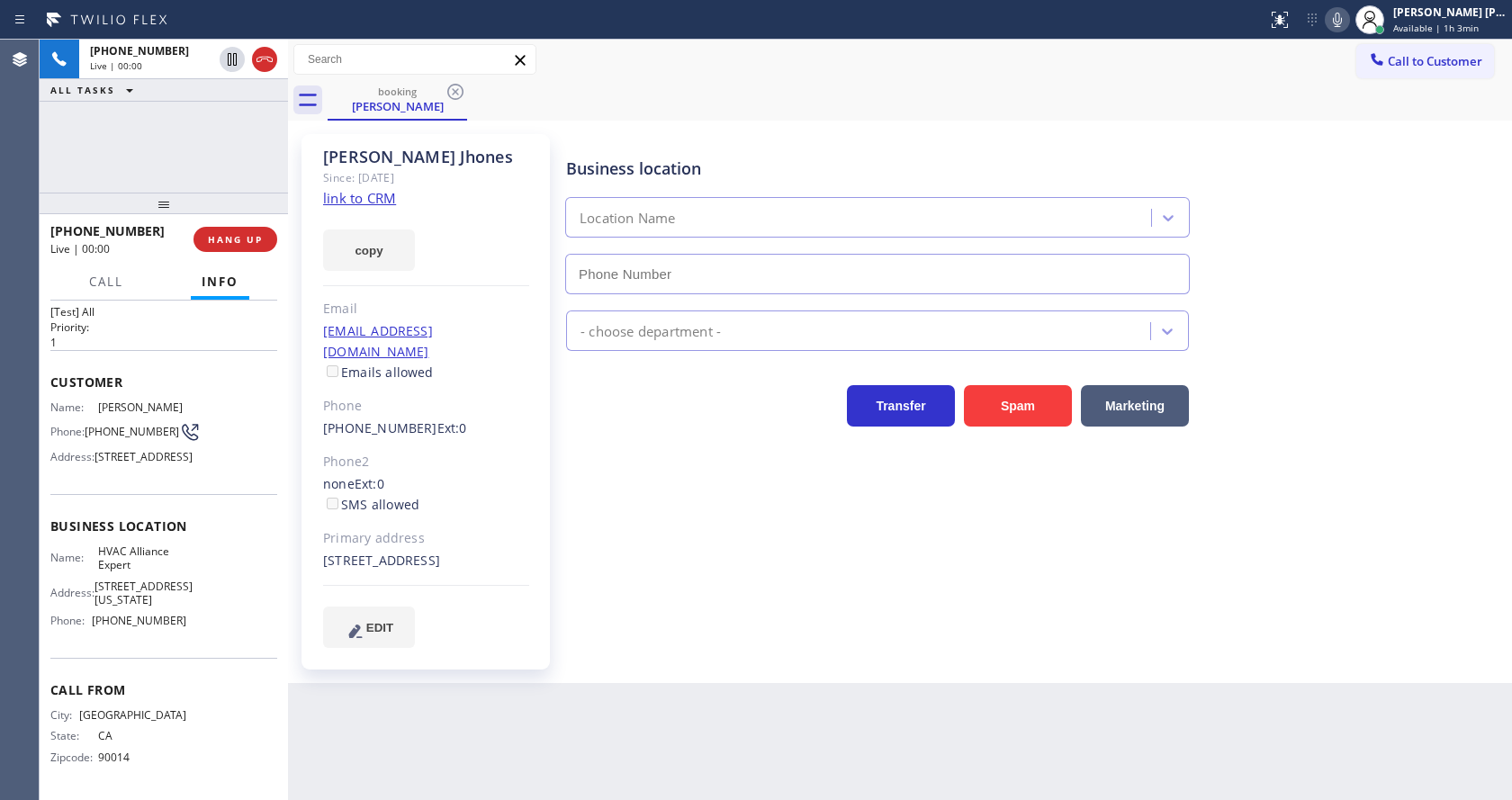
type input "[PHONE_NUMBER]"
click at [747, 501] on div "Business location HVAC Alliance Expert [PHONE_NUMBER] HVAC Transfer Spam Market…" at bounding box center [1034, 390] width 945 height 504
click at [1338, 27] on icon at bounding box center [1337, 19] width 21 height 21
click at [1314, 223] on div "Business location HVAC Alliance Expert [PHONE_NUMBER]" at bounding box center [1034, 212] width 945 height 162
click at [1349, 17] on icon at bounding box center [1337, 19] width 21 height 21
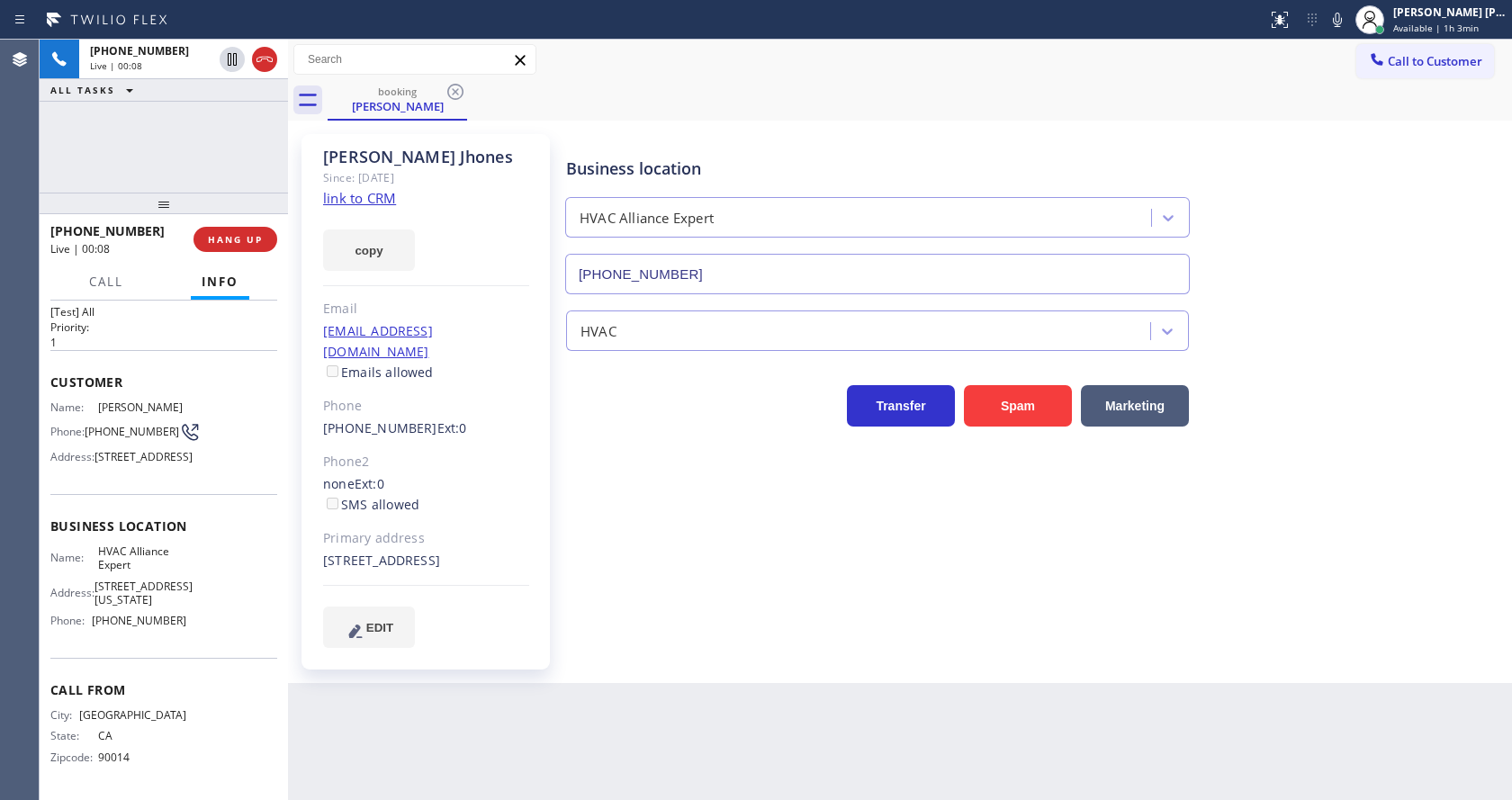
click at [1352, 280] on div "Business location HVAC Alliance Expert [PHONE_NUMBER]" at bounding box center [1034, 212] width 945 height 162
click at [356, 200] on link "link to CRM" at bounding box center [359, 198] width 73 height 18
click at [480, 551] on div "[STREET_ADDRESS]" at bounding box center [426, 562] width 206 height 21
click at [1342, 25] on icon at bounding box center [1337, 19] width 9 height 14
click at [229, 57] on icon at bounding box center [232, 59] width 9 height 12
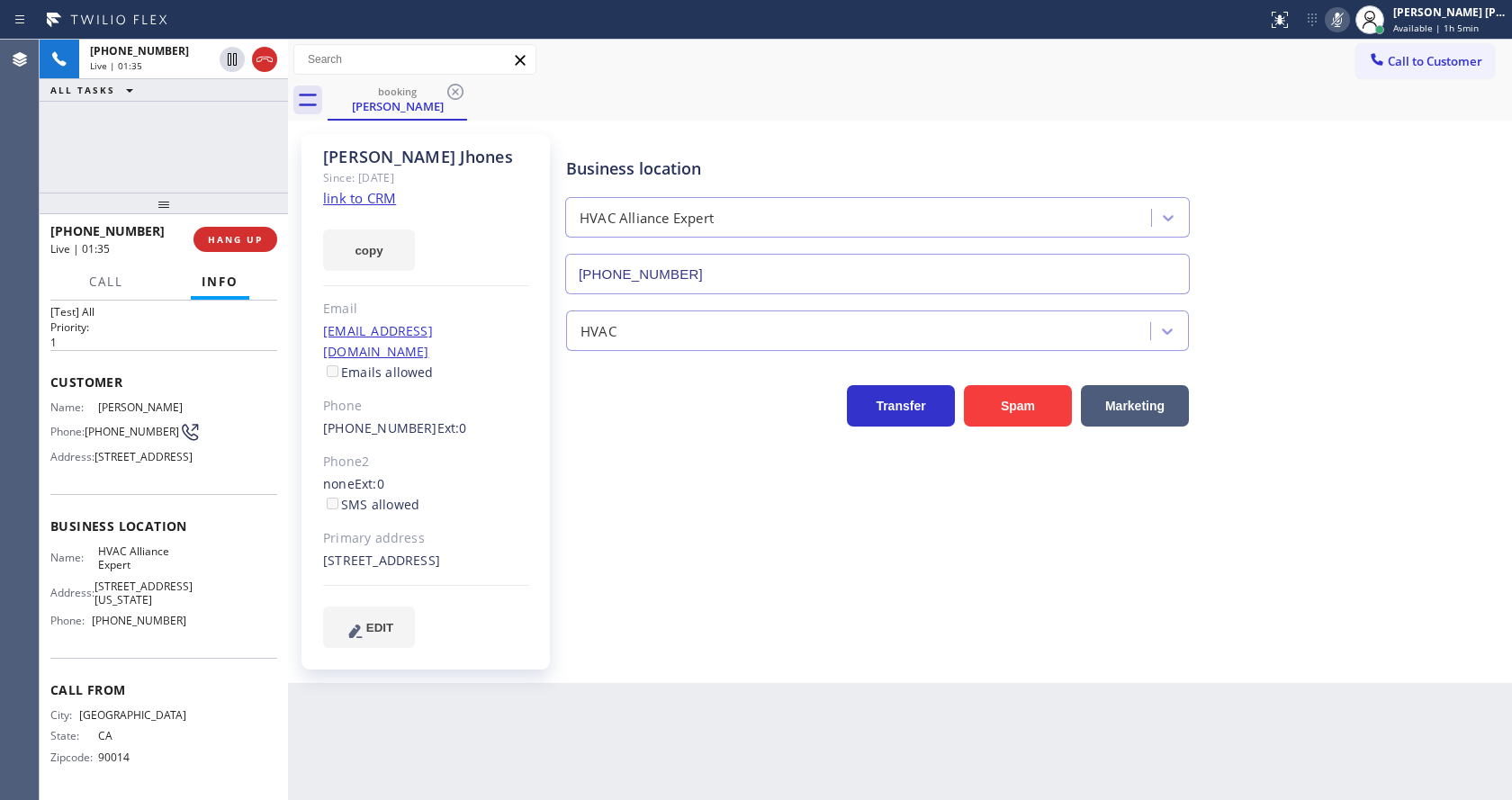
click at [607, 551] on div "Business location HVAC Alliance Expert [PHONE_NUMBER] HVAC Transfer Spam Market…" at bounding box center [1034, 390] width 945 height 504
click at [942, 580] on div "Business location HVAC Alliance Expert [PHONE_NUMBER] HVAC Transfer Spam Market…" at bounding box center [1034, 390] width 945 height 504
click at [231, 52] on icon at bounding box center [232, 60] width 21 height 21
click at [1345, 24] on icon at bounding box center [1337, 19] width 21 height 21
click at [1387, 235] on div "Business location HVAC Alliance Expert [PHONE_NUMBER]" at bounding box center [1034, 212] width 945 height 162
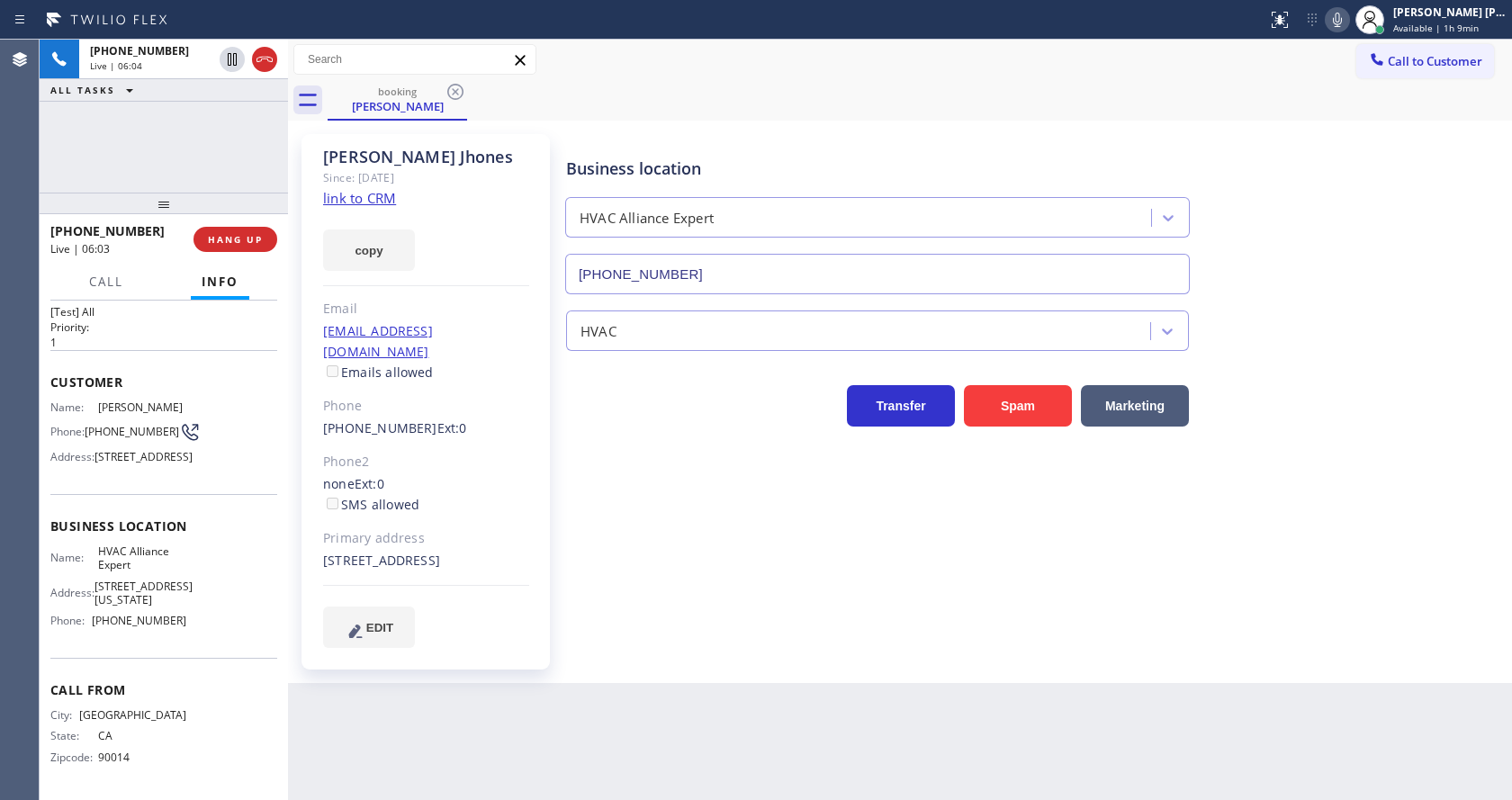
click at [682, 545] on div "Business location HVAC Alliance Expert [PHONE_NUMBER] HVAC Transfer Spam Market…" at bounding box center [1034, 390] width 945 height 504
click at [1434, 324] on div "HVAC" at bounding box center [1034, 328] width 945 height 48
click at [1338, 31] on button at bounding box center [1337, 19] width 25 height 25
click at [1310, 244] on div "Business location HVAC Alliance Expert [PHONE_NUMBER]" at bounding box center [1034, 212] width 945 height 162
click at [655, 623] on div "Business location HVAC Alliance Expert [PHONE_NUMBER] HVAC Transfer Spam Market…" at bounding box center [1034, 390] width 945 height 504
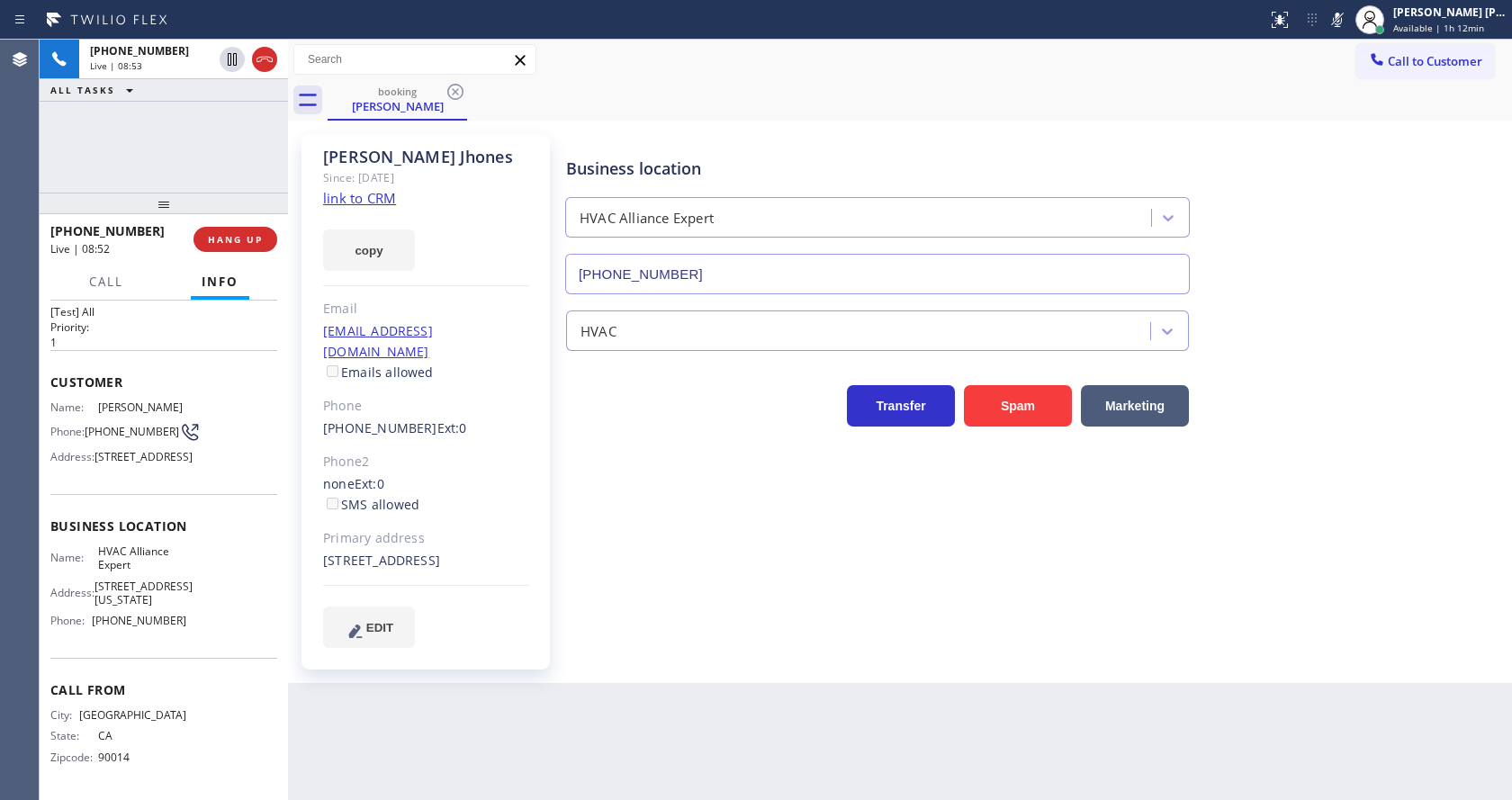
click at [757, 621] on div "Business location HVAC Alliance Expert [PHONE_NUMBER] HVAC Transfer Spam Market…" at bounding box center [1034, 390] width 945 height 504
drag, startPoint x: 413, startPoint y: 564, endPoint x: 376, endPoint y: 563, distance: 37.0
click at [376, 563] on div "[STREET_ADDRESS]" at bounding box center [426, 562] width 206 height 21
click at [776, 587] on div "Business location HVAC Alliance Expert [PHONE_NUMBER] HVAC Transfer Spam Market…" at bounding box center [1034, 390] width 945 height 504
click at [1343, 27] on icon at bounding box center [1337, 19] width 21 height 21
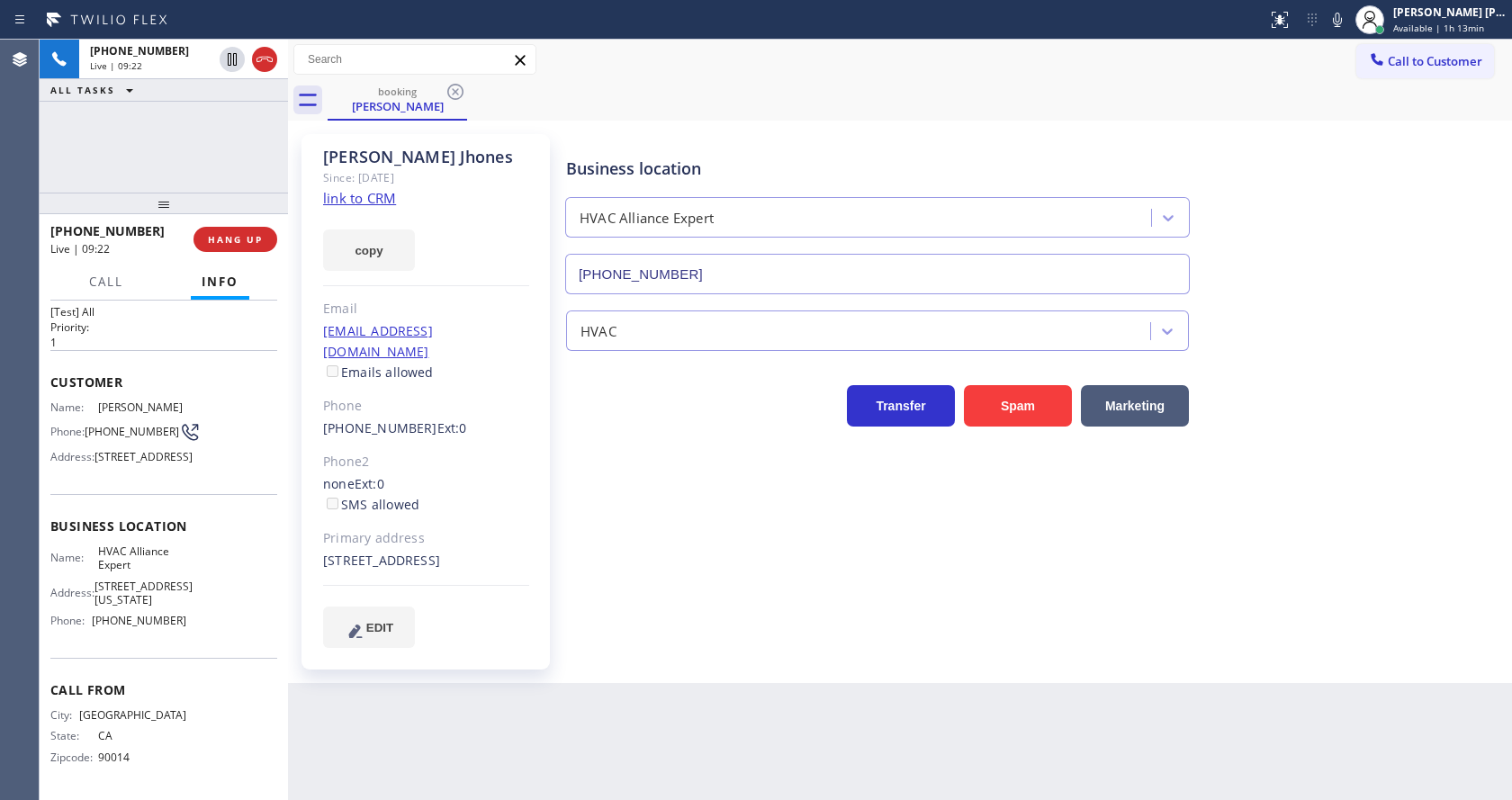
click at [1343, 128] on div "[PERSON_NAME] Since: [DATE] link to CRM copy Email [EMAIL_ADDRESS][DOMAIN_NAME]…" at bounding box center [900, 402] width 1215 height 554
click at [671, 608] on div "Business location HVAC Alliance Expert [PHONE_NUMBER] HVAC Transfer Spam Market…" at bounding box center [1034, 390] width 945 height 504
click at [1348, 11] on icon at bounding box center [1337, 19] width 21 height 21
click at [719, 631] on div "Business location HVAC Alliance Expert [PHONE_NUMBER] HVAC Transfer Spam Market…" at bounding box center [1034, 390] width 945 height 504
click at [1415, 285] on div "Business location HVAC Alliance Expert [PHONE_NUMBER]" at bounding box center [1034, 212] width 945 height 162
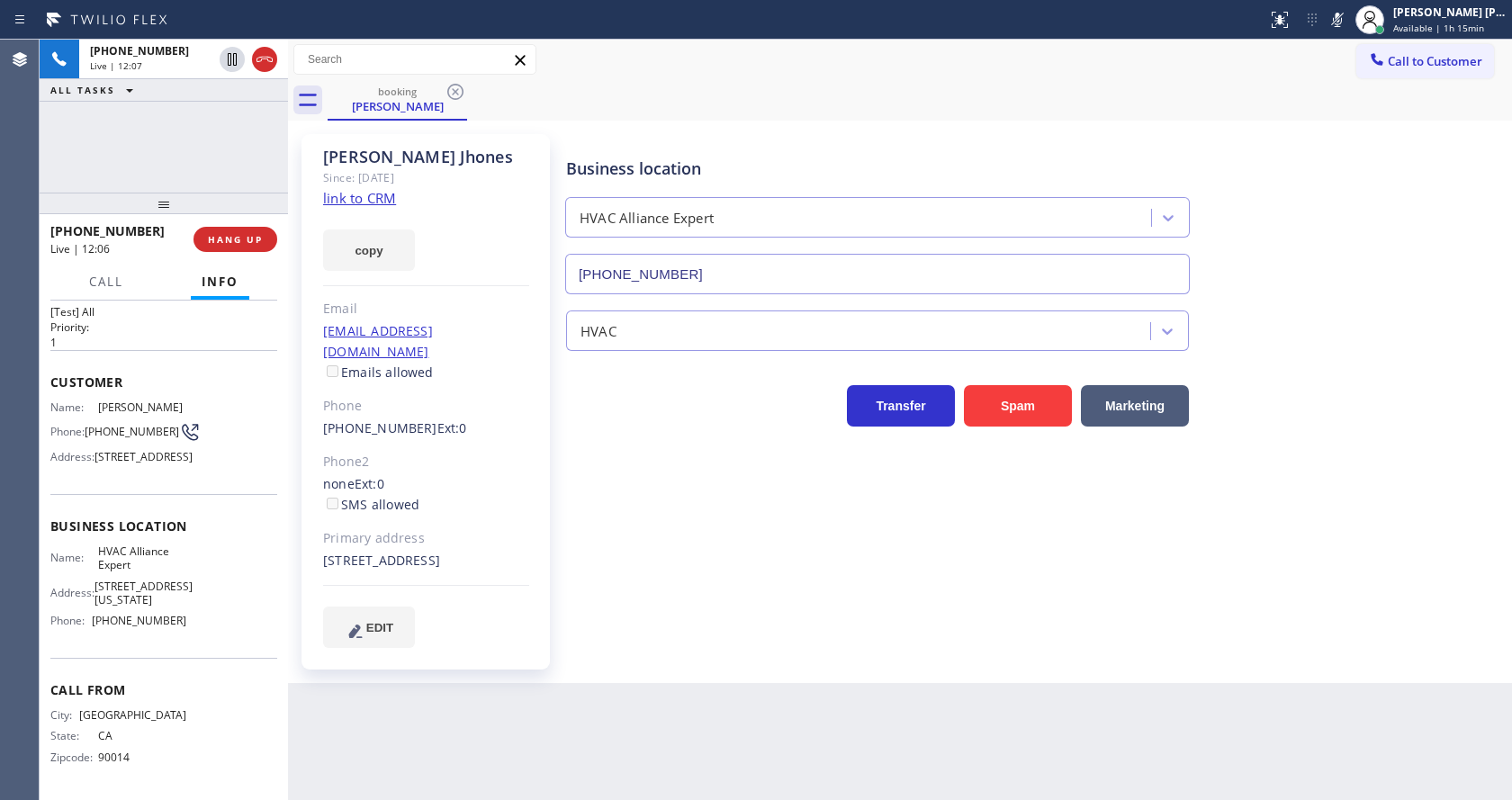
click at [1342, 26] on icon at bounding box center [1337, 19] width 9 height 14
click at [551, 705] on div "Back to Dashboard Change Sender ID Customers Technicians Select a contact Outbo…" at bounding box center [901, 419] width 1225 height 761
drag, startPoint x: 794, startPoint y: 666, endPoint x: 780, endPoint y: 658, distance: 16.1
click at [794, 666] on div "Business location HVAC Alliance Expert [PHONE_NUMBER] HVAC Transfer Spam Market…" at bounding box center [1034, 409] width 945 height 540
click at [238, 233] on button "HANG UP" at bounding box center [235, 239] width 84 height 25
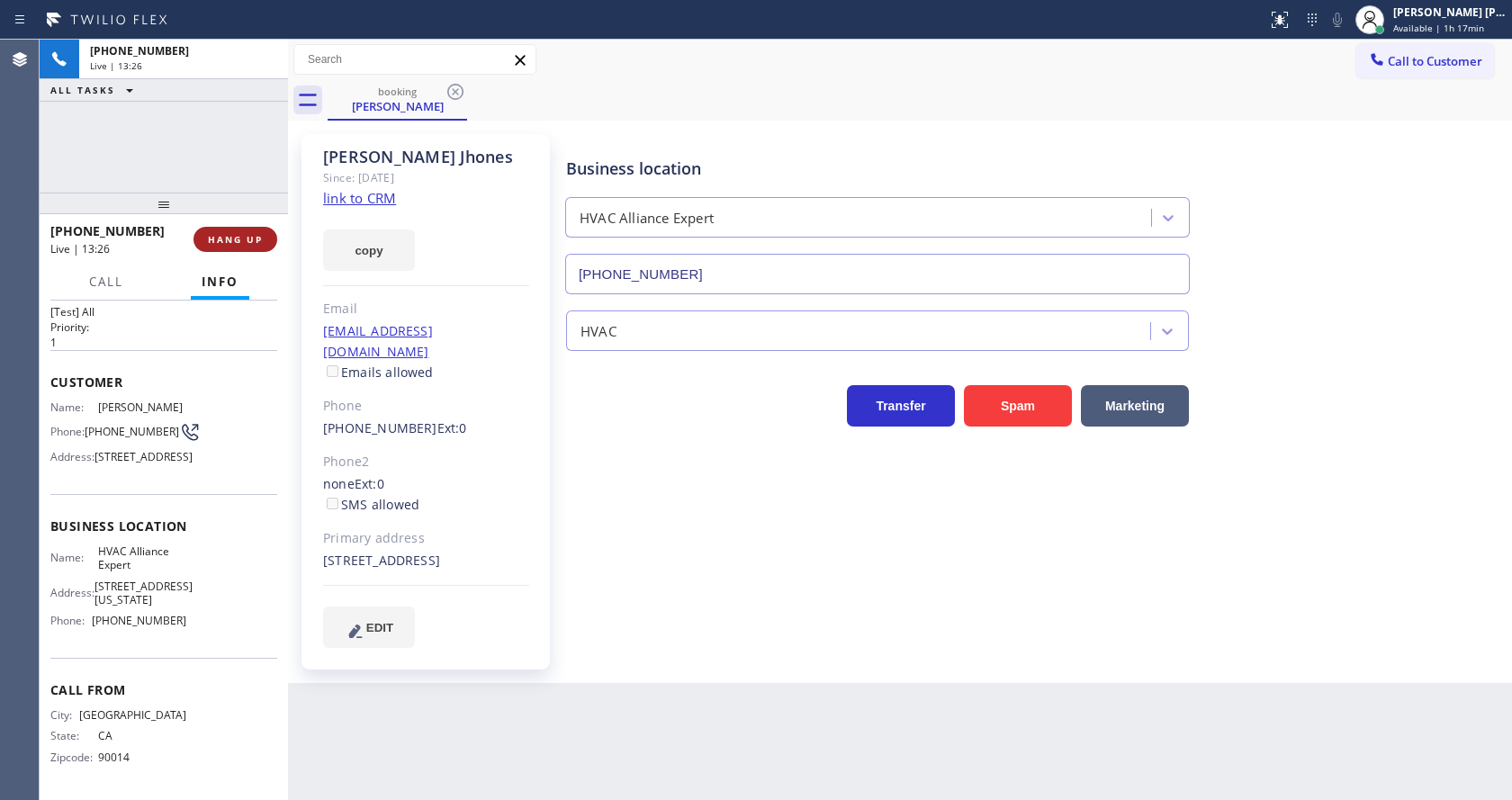
click at [238, 233] on button "HANG UP" at bounding box center [235, 239] width 84 height 25
click at [238, 233] on button "COMPLETE" at bounding box center [232, 239] width 91 height 25
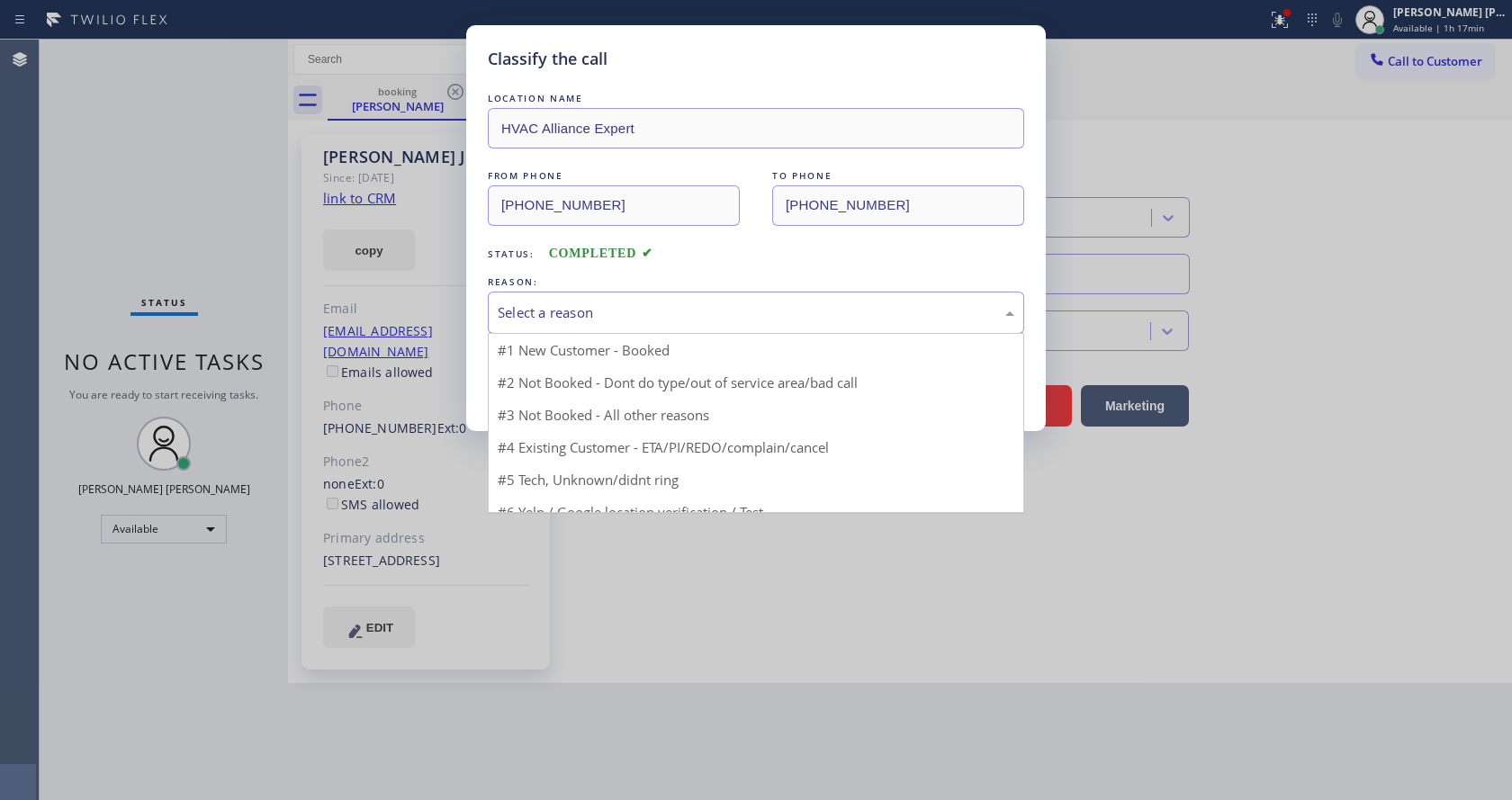
click at [587, 291] on div "Select a reason" at bounding box center [756, 312] width 536 height 42
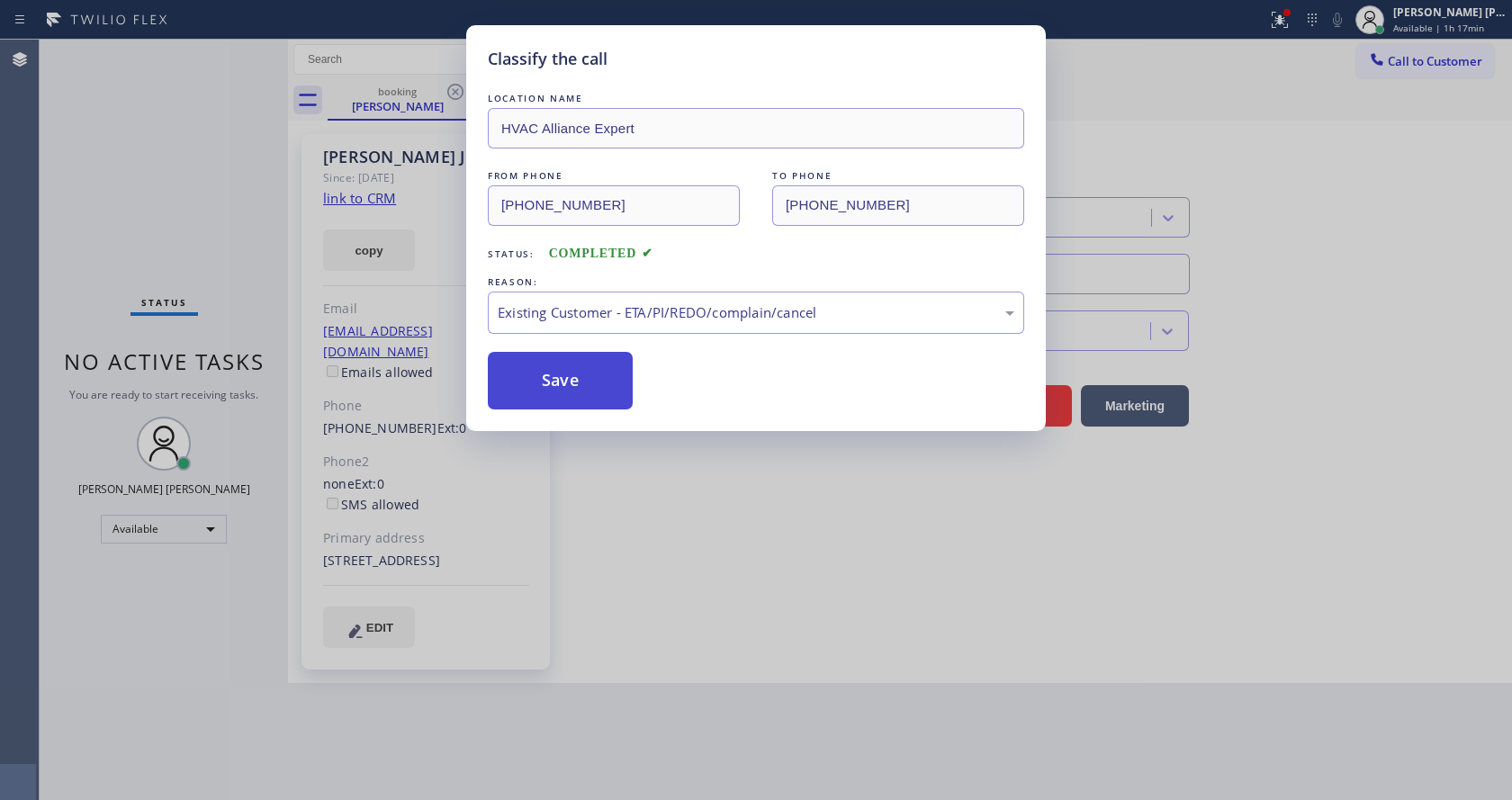
click at [573, 382] on button "Save" at bounding box center [560, 381] width 145 height 58
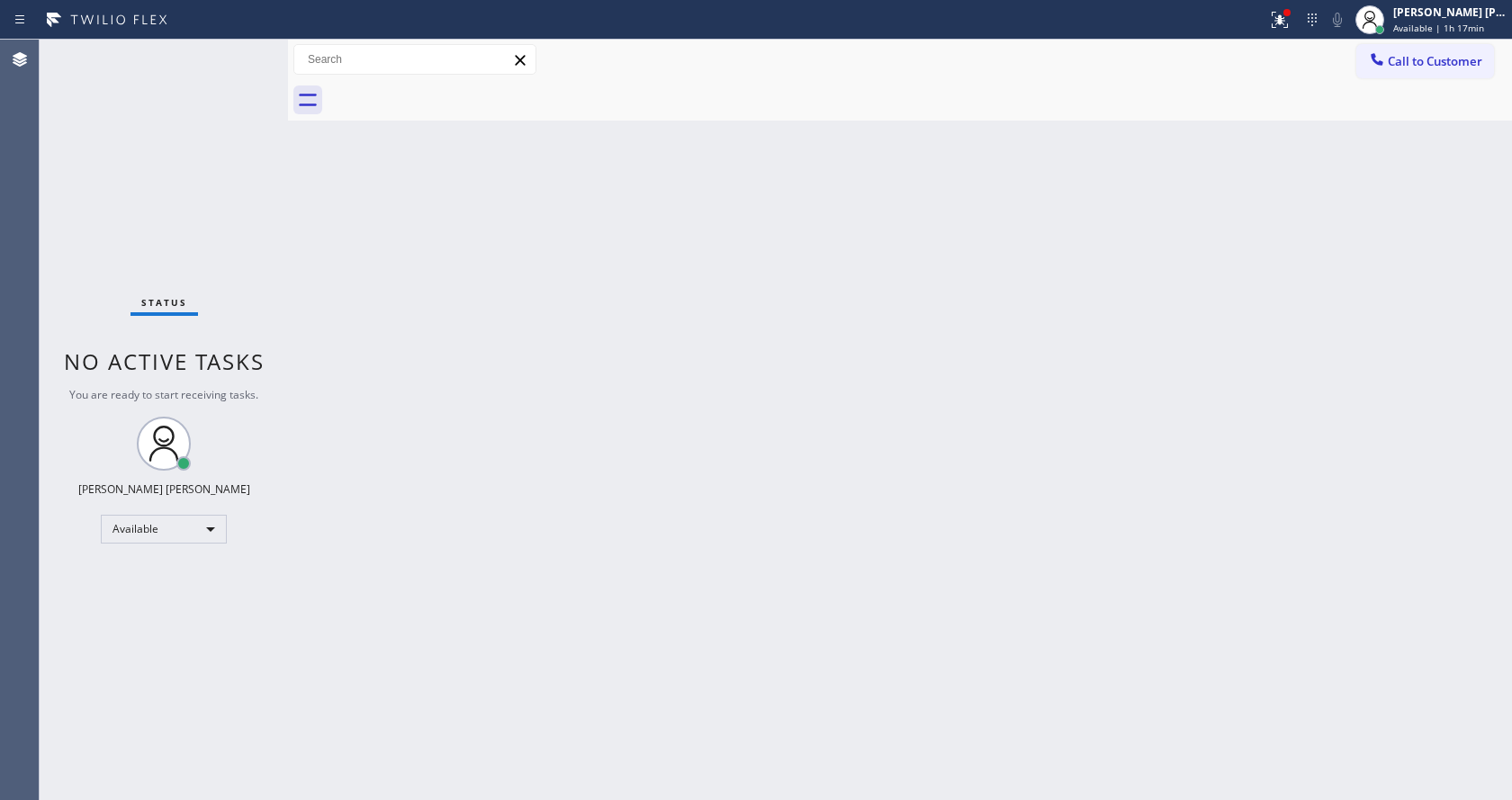
drag, startPoint x: 234, startPoint y: 287, endPoint x: 153, endPoint y: 122, distance: 183.8
click at [234, 287] on div "Status No active tasks You are ready to start receiving tasks. [PERSON_NAME] [P…" at bounding box center [163, 419] width 248 height 761
click at [1272, 15] on div at bounding box center [1279, 19] width 39 height 21
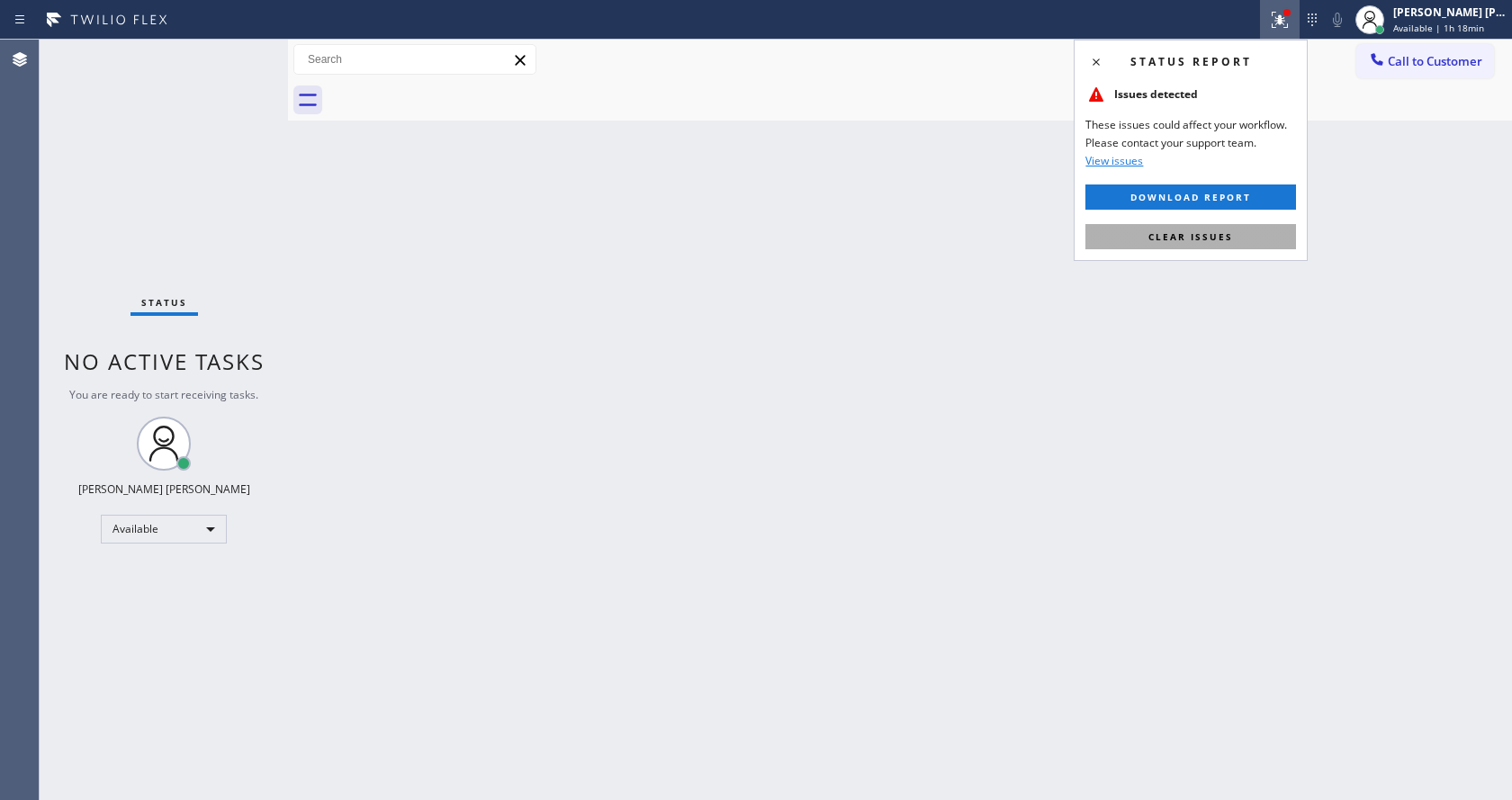
click at [1196, 229] on button "Clear issues" at bounding box center [1190, 237] width 211 height 25
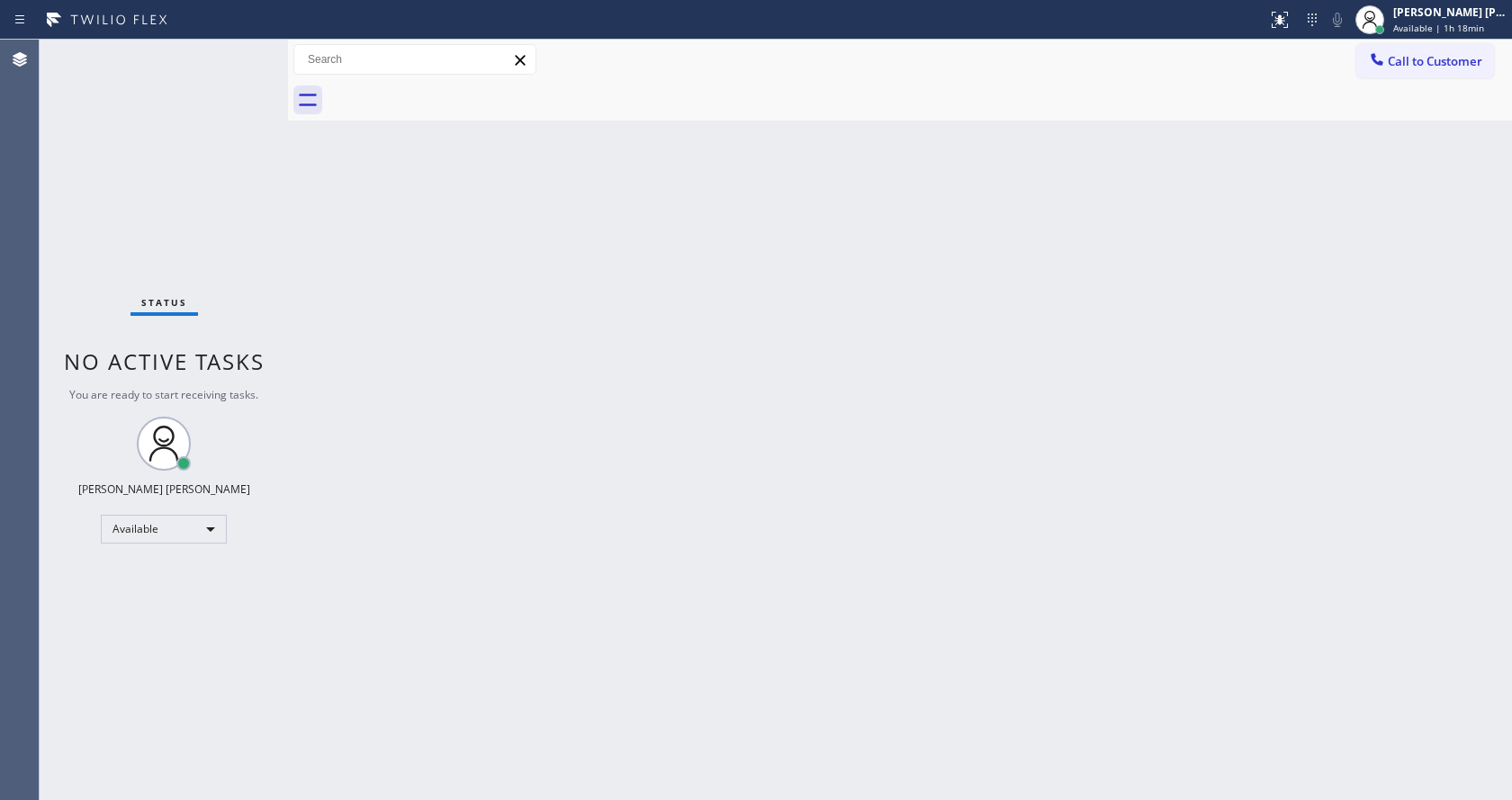
click at [984, 525] on div "Back to Dashboard Change Sender ID Customers Technicians Select a contact Outbo…" at bounding box center [901, 419] width 1225 height 761
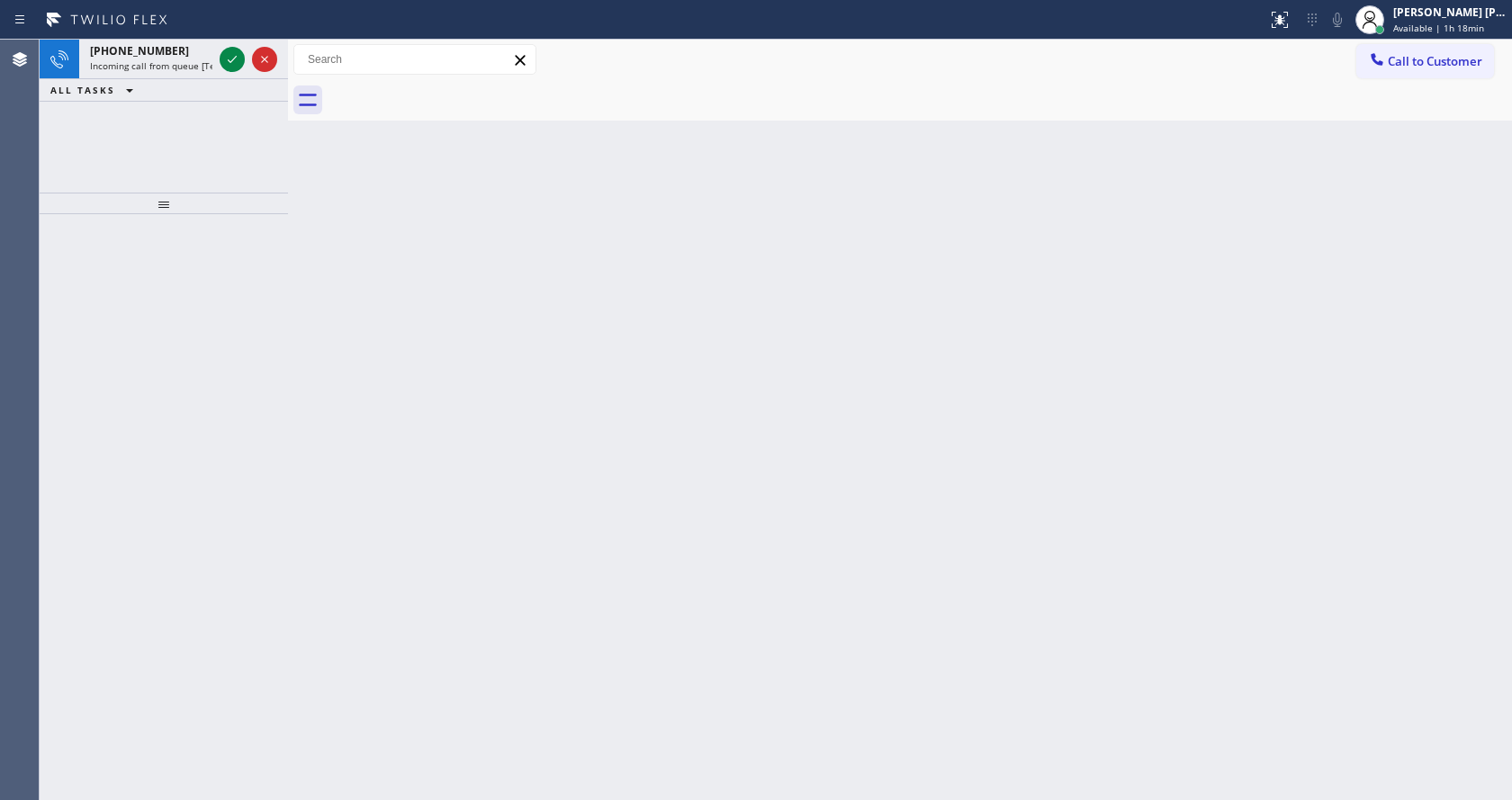
drag, startPoint x: 289, startPoint y: 338, endPoint x: 272, endPoint y: 312, distance: 31.1
click at [288, 338] on div at bounding box center [288, 419] width 0 height 761
click at [234, 53] on icon at bounding box center [232, 60] width 21 height 21
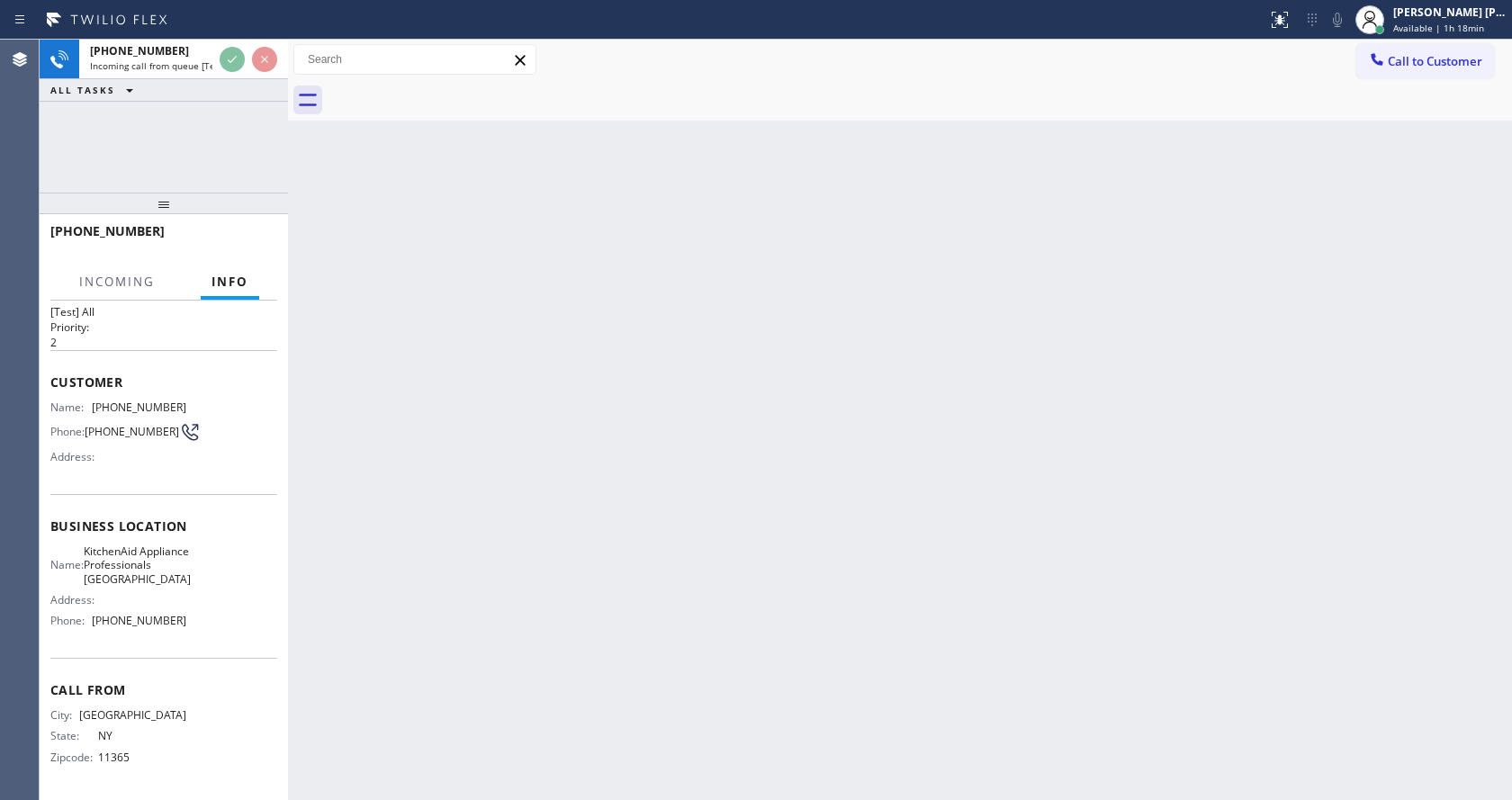
scroll to position [80, 0]
click at [630, 589] on div "Back to Dashboard Change Sender ID Customers Technicians Select a contact Outbo…" at bounding box center [901, 419] width 1225 height 761
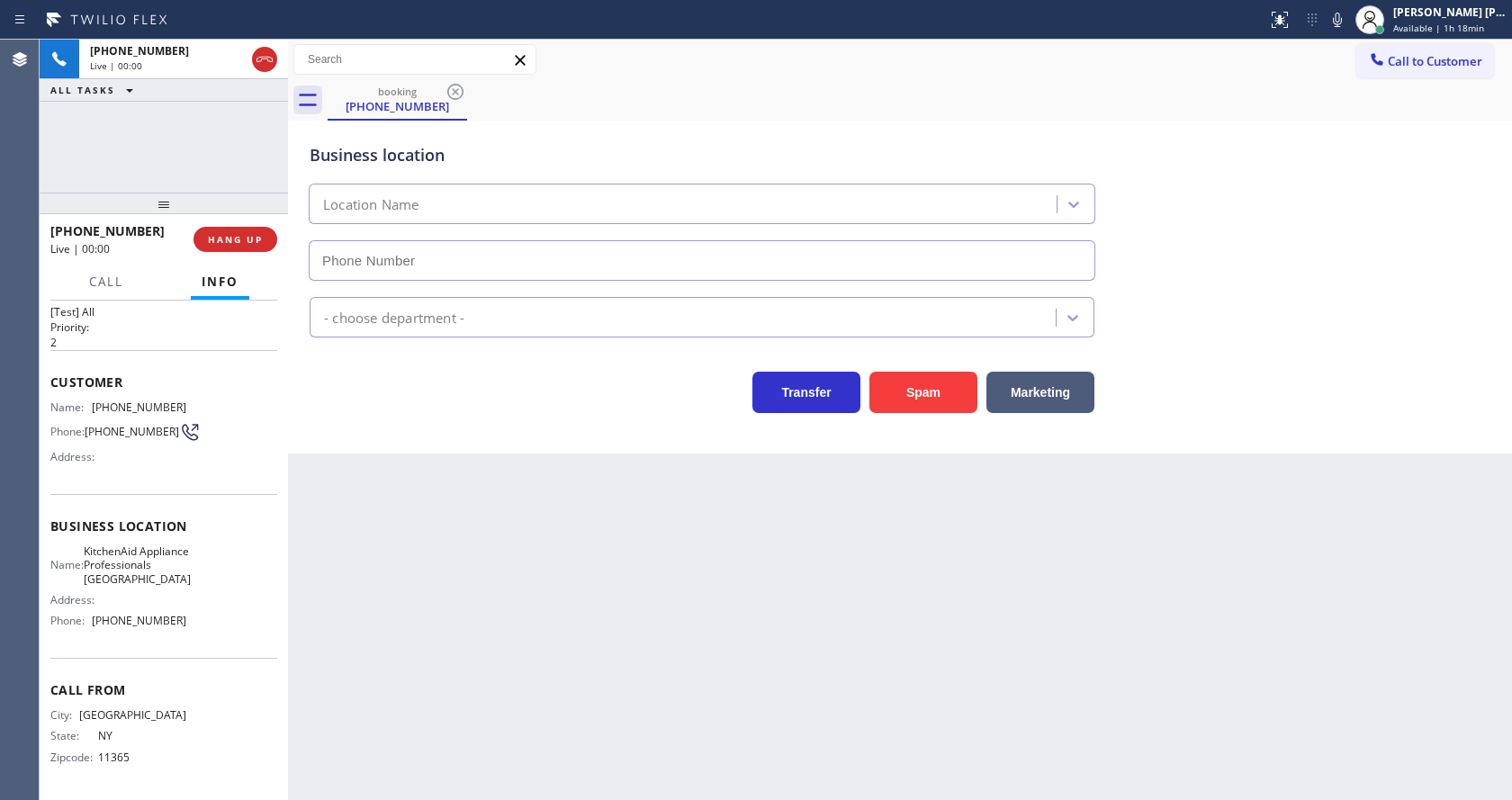
type input "[PHONE_NUMBER]"
click at [122, 517] on span "Business location" at bounding box center [163, 526] width 227 height 17
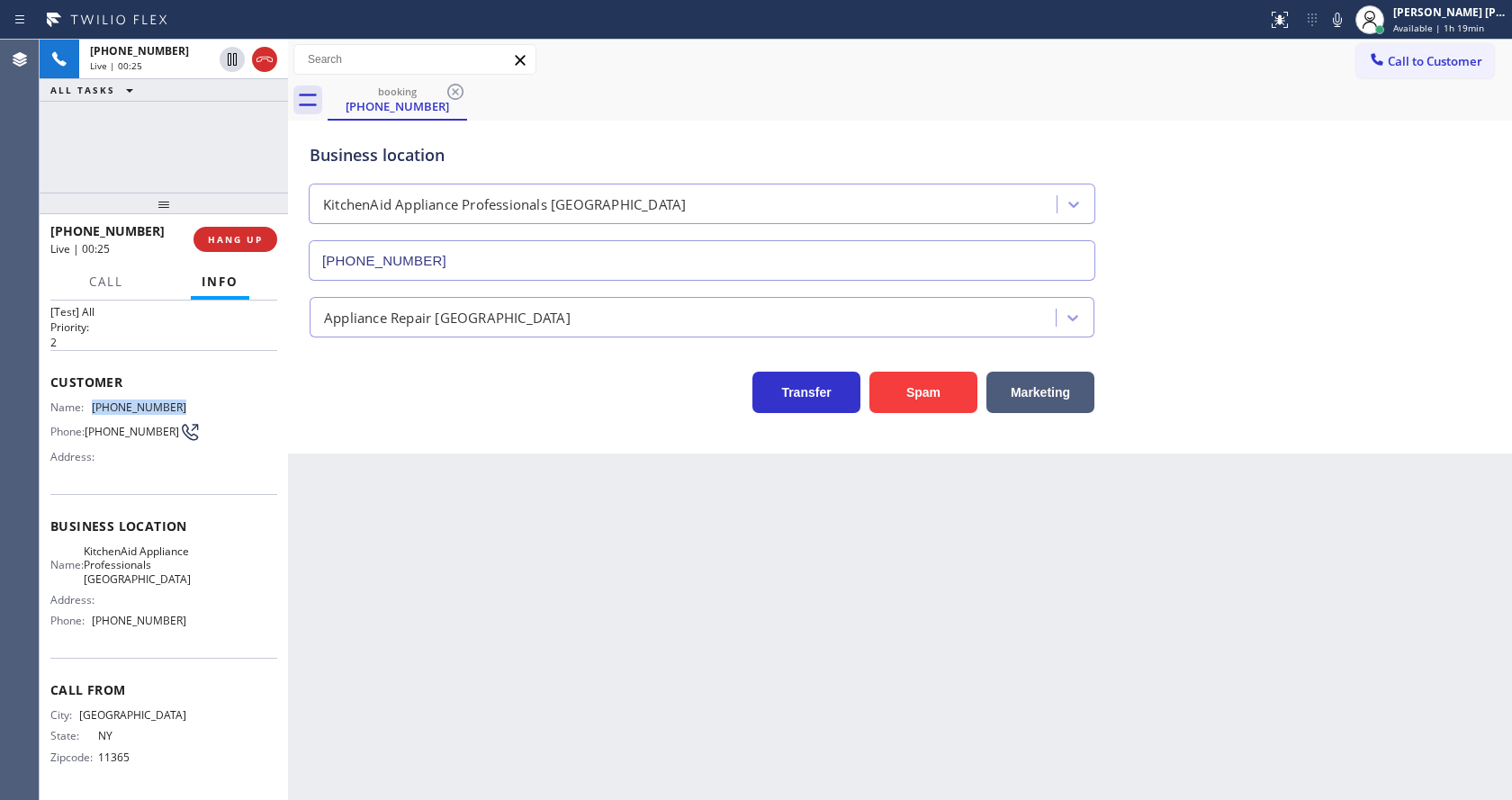
drag, startPoint x: 90, startPoint y: 354, endPoint x: 205, endPoint y: 362, distance: 115.3
click at [205, 401] on div "Name: [PHONE_NUMBER] Phone: [PHONE_NUMBER] Address:" at bounding box center [163, 437] width 227 height 71
click at [460, 492] on div "Back to Dashboard Change Sender ID Customers Technicians Select a contact Outbo…" at bounding box center [901, 419] width 1225 height 761
click at [335, 574] on div "Back to Dashboard Change Sender ID Customers Technicians Select a contact Outbo…" at bounding box center [901, 419] width 1225 height 761
click at [247, 557] on div "Name: KitchenAid Appliance Professionals [GEOGRAPHIC_DATA] Address: Phone: [PHO…" at bounding box center [163, 590] width 227 height 91
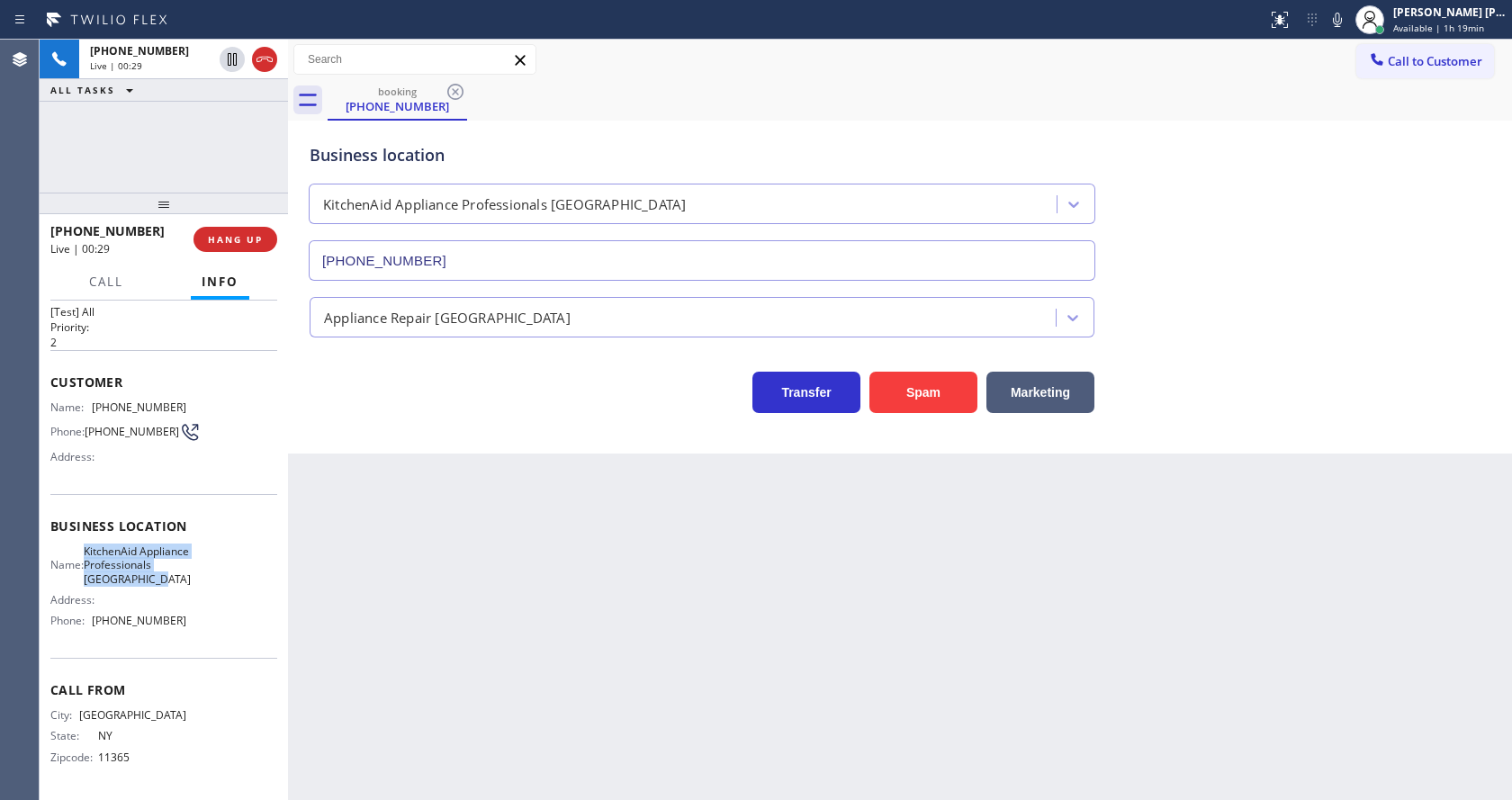
drag, startPoint x: 95, startPoint y: 502, endPoint x: 186, endPoint y: 552, distance: 103.8
click at [186, 552] on div "Business location Name: KitchenAid Appliance Professionals [GEOGRAPHIC_DATA] Ad…" at bounding box center [163, 576] width 227 height 163
drag, startPoint x: 469, startPoint y: 588, endPoint x: 442, endPoint y: 781, distance: 194.9
click at [467, 601] on div "Back to Dashboard Change Sender ID Customers Technicians Select a contact Outbo…" at bounding box center [901, 419] width 1225 height 761
click at [443, 788] on div "Back to Dashboard Change Sender ID Customers Technicians Select a contact Outbo…" at bounding box center [901, 419] width 1225 height 761
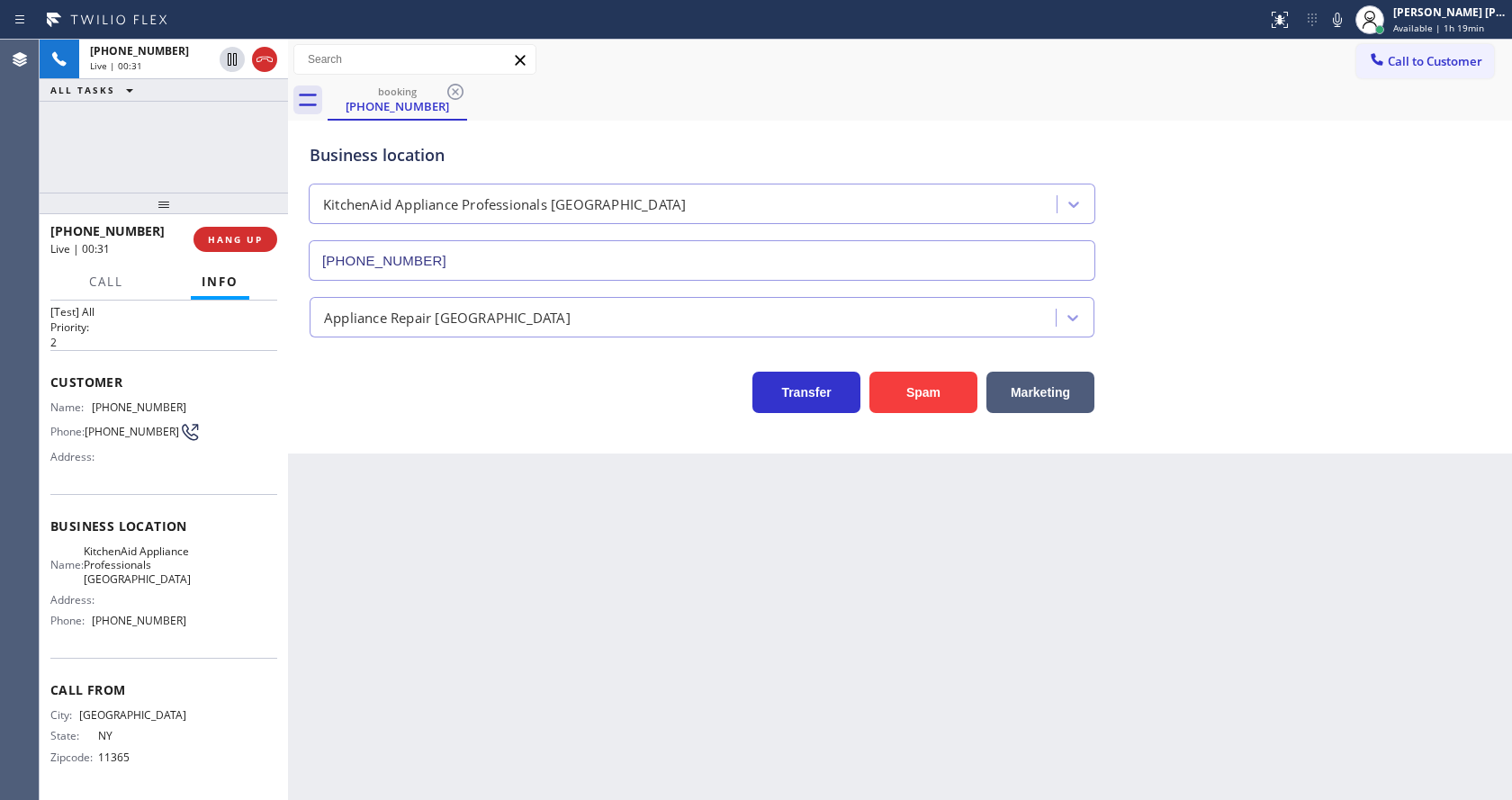
click at [191, 588] on div "Name: KitchenAid Appliance Professionals [GEOGRAPHIC_DATA] Address: Phone: [PHO…" at bounding box center [163, 590] width 227 height 91
drag, startPoint x: 87, startPoint y: 592, endPoint x: 186, endPoint y: 602, distance: 99.5
click at [186, 602] on div "Name: KitchenAid Appliance Professionals [GEOGRAPHIC_DATA] Address: Phone: [PHO…" at bounding box center [163, 590] width 227 height 91
click at [552, 637] on div "Back to Dashboard Change Sender ID Customers Technicians Select a contact Outbo…" at bounding box center [901, 419] width 1225 height 761
click at [637, 520] on div "Back to Dashboard Change Sender ID Customers Technicians Select a contact Outbo…" at bounding box center [901, 419] width 1225 height 761
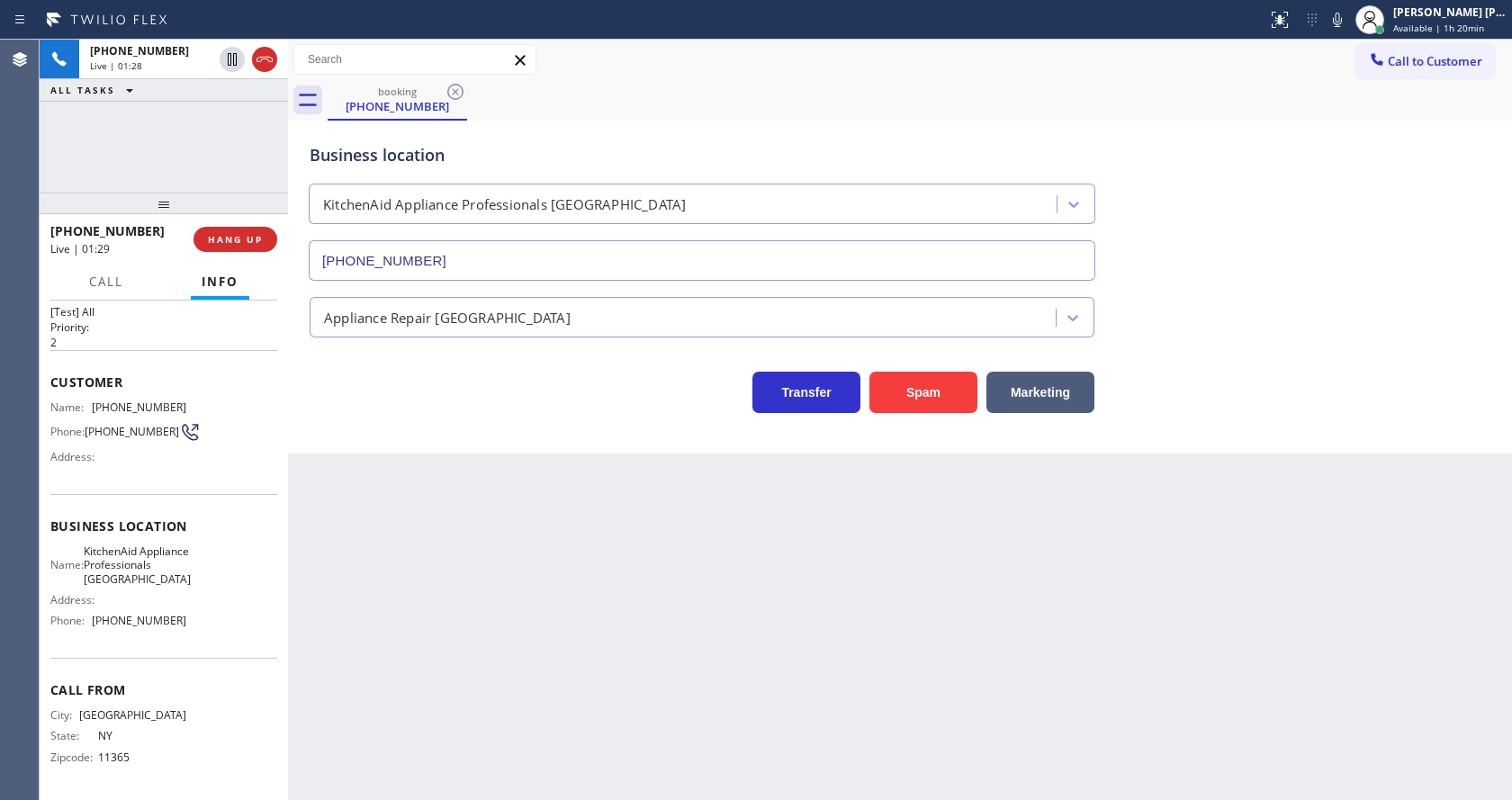
click at [652, 688] on div "Back to Dashboard Change Sender ID Customers Technicians Select a contact Outbo…" at bounding box center [901, 419] width 1225 height 761
click at [460, 696] on div "Back to Dashboard Change Sender ID Customers Technicians Select a contact Outbo…" at bounding box center [901, 419] width 1225 height 761
click at [813, 673] on div "Back to Dashboard Change Sender ID Customers Technicians Select a contact Outbo…" at bounding box center [901, 419] width 1225 height 761
click at [370, 575] on div "Back to Dashboard Change Sender ID Customers Technicians Select a contact Outbo…" at bounding box center [901, 419] width 1225 height 761
click at [743, 584] on div "Back to Dashboard Change Sender ID Customers Technicians Select a contact Outbo…" at bounding box center [901, 419] width 1225 height 761
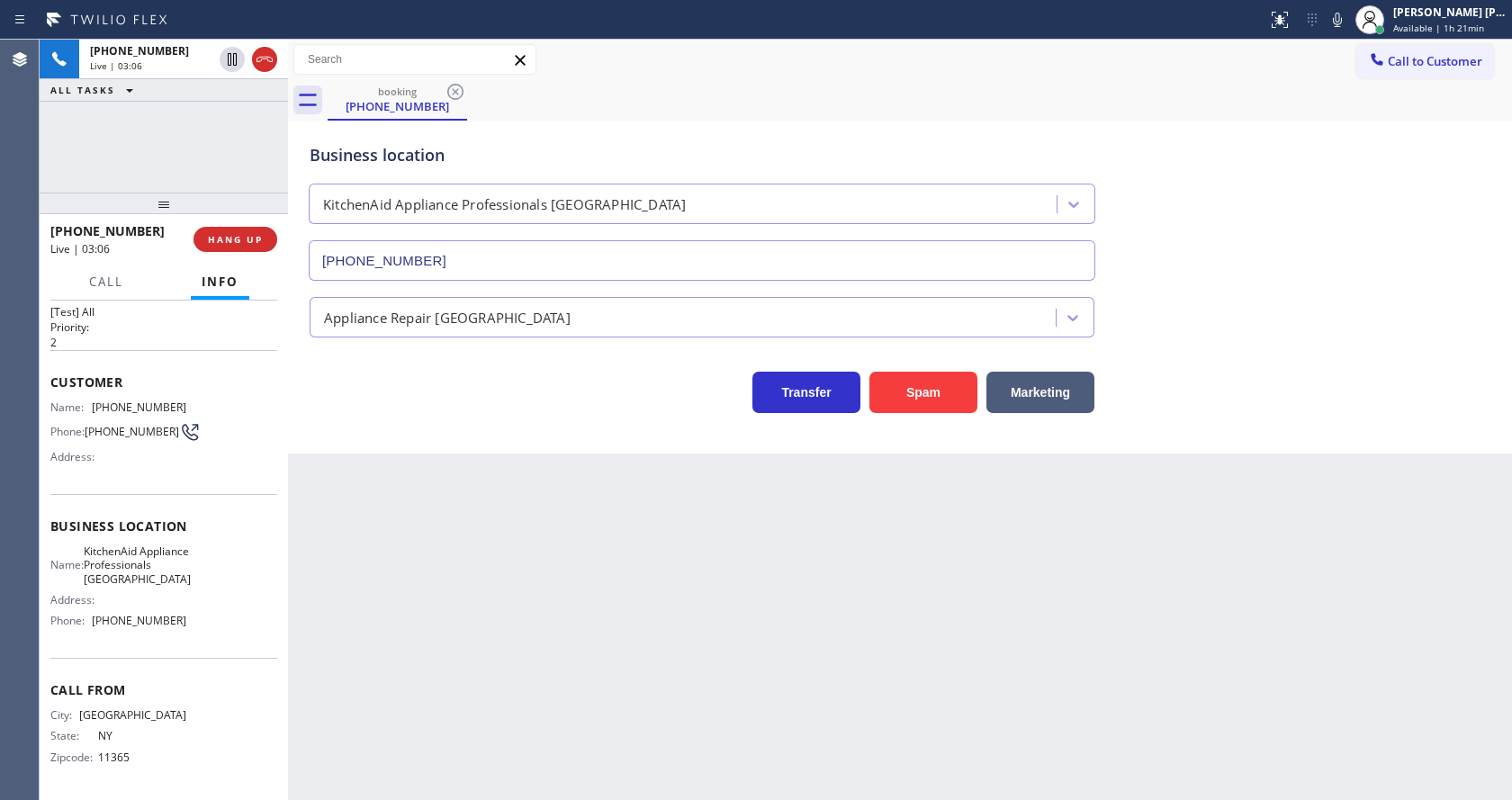
click at [369, 533] on div "Back to Dashboard Change Sender ID Customers Technicians Select a contact Outbo…" at bounding box center [901, 419] width 1225 height 761
click at [178, 420] on div at bounding box center [189, 432] width 24 height 24
click at [220, 223] on div "[PHONE_NUMBER] Wrap up | 03:17 COMPLETE" at bounding box center [163, 239] width 227 height 47
click at [225, 235] on span "COMPLETE" at bounding box center [232, 239] width 62 height 12
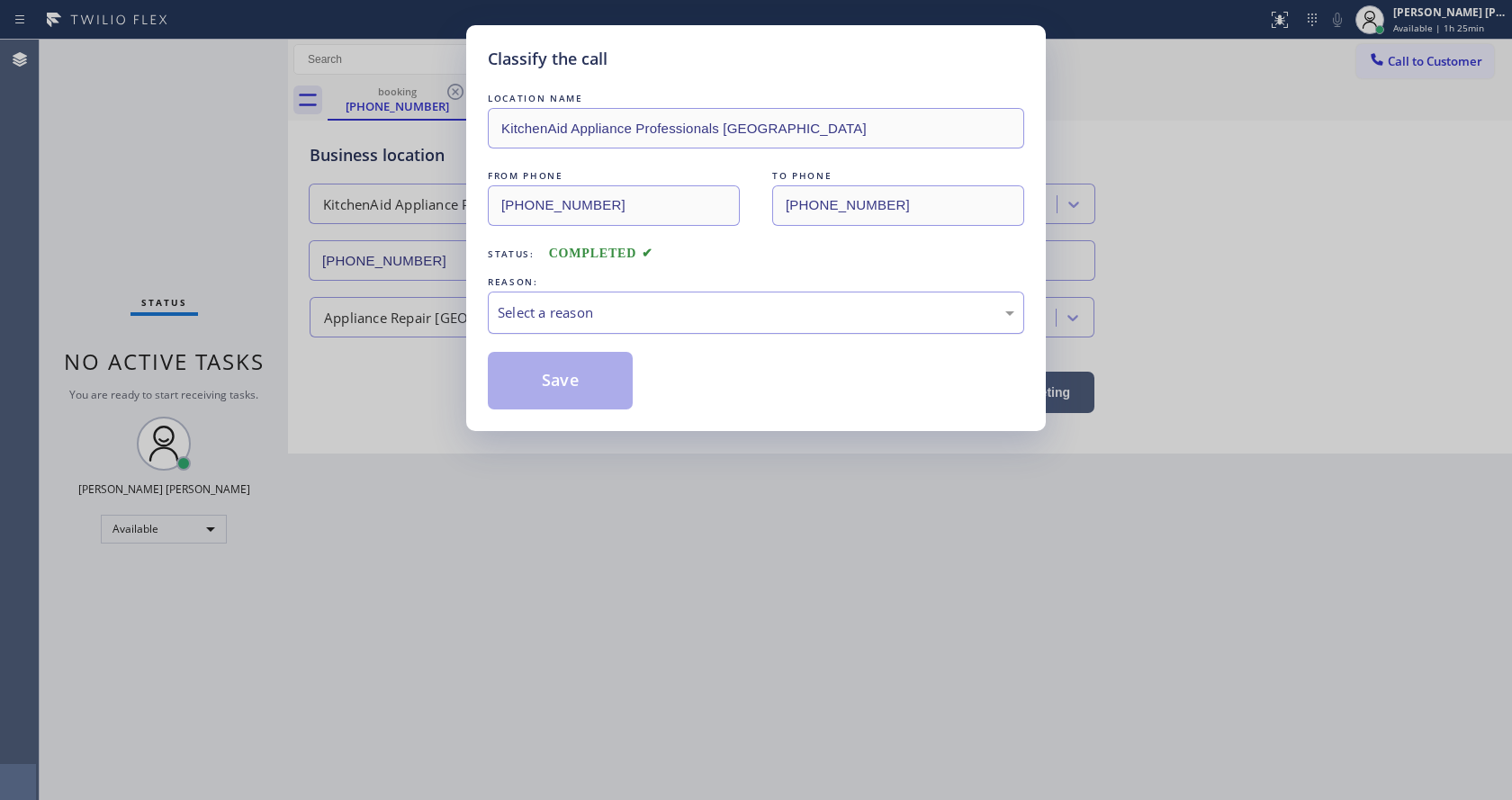
click at [517, 295] on div "Select a reason" at bounding box center [756, 312] width 536 height 42
click at [541, 384] on button "Save" at bounding box center [560, 381] width 145 height 58
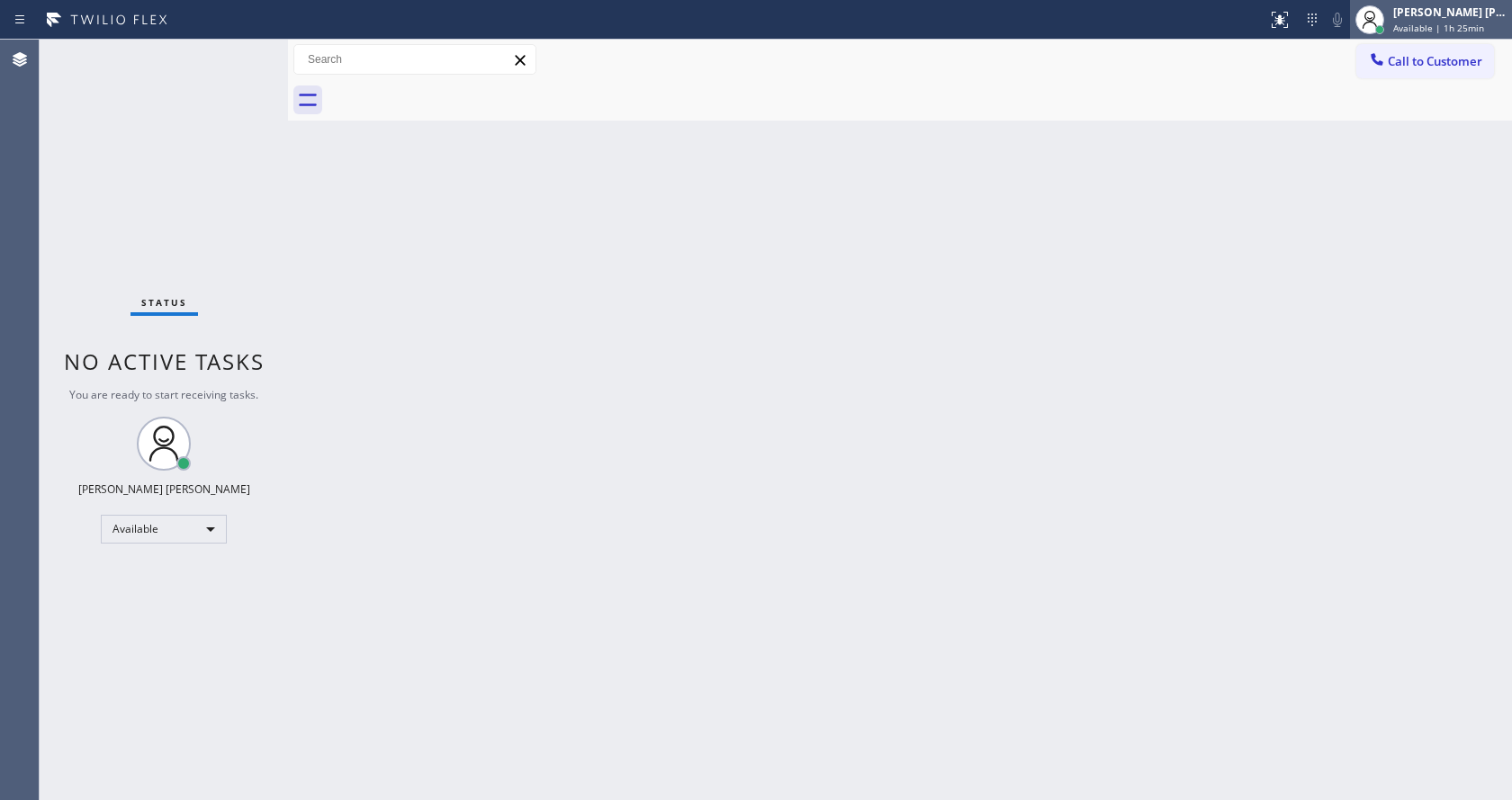
click at [1429, 30] on span "Available | 1h 25min" at bounding box center [1439, 27] width 91 height 12
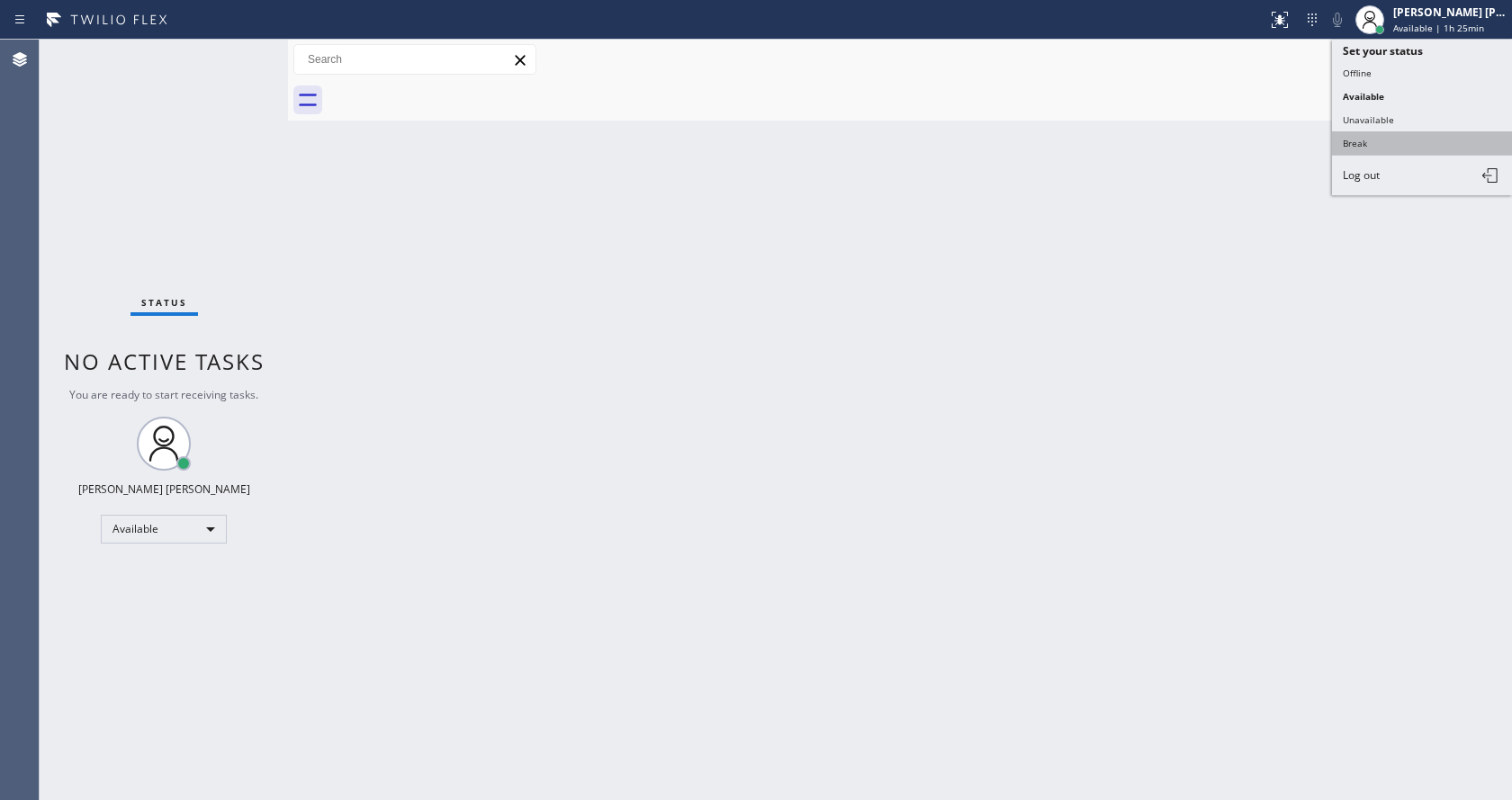
click at [1404, 135] on button "Break" at bounding box center [1422, 143] width 180 height 23
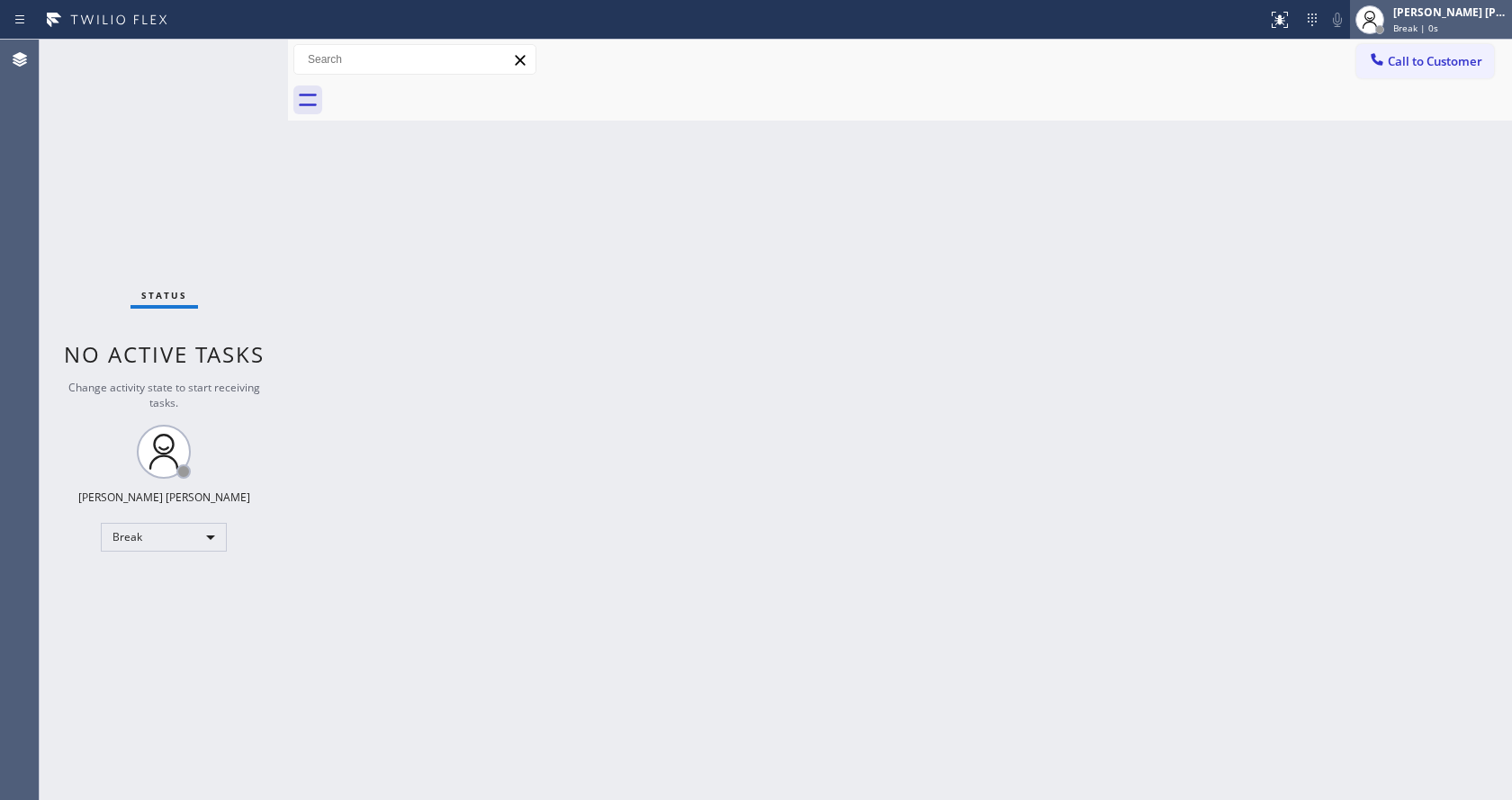
click at [1471, 31] on div "Break | 0s" at bounding box center [1450, 27] width 113 height 12
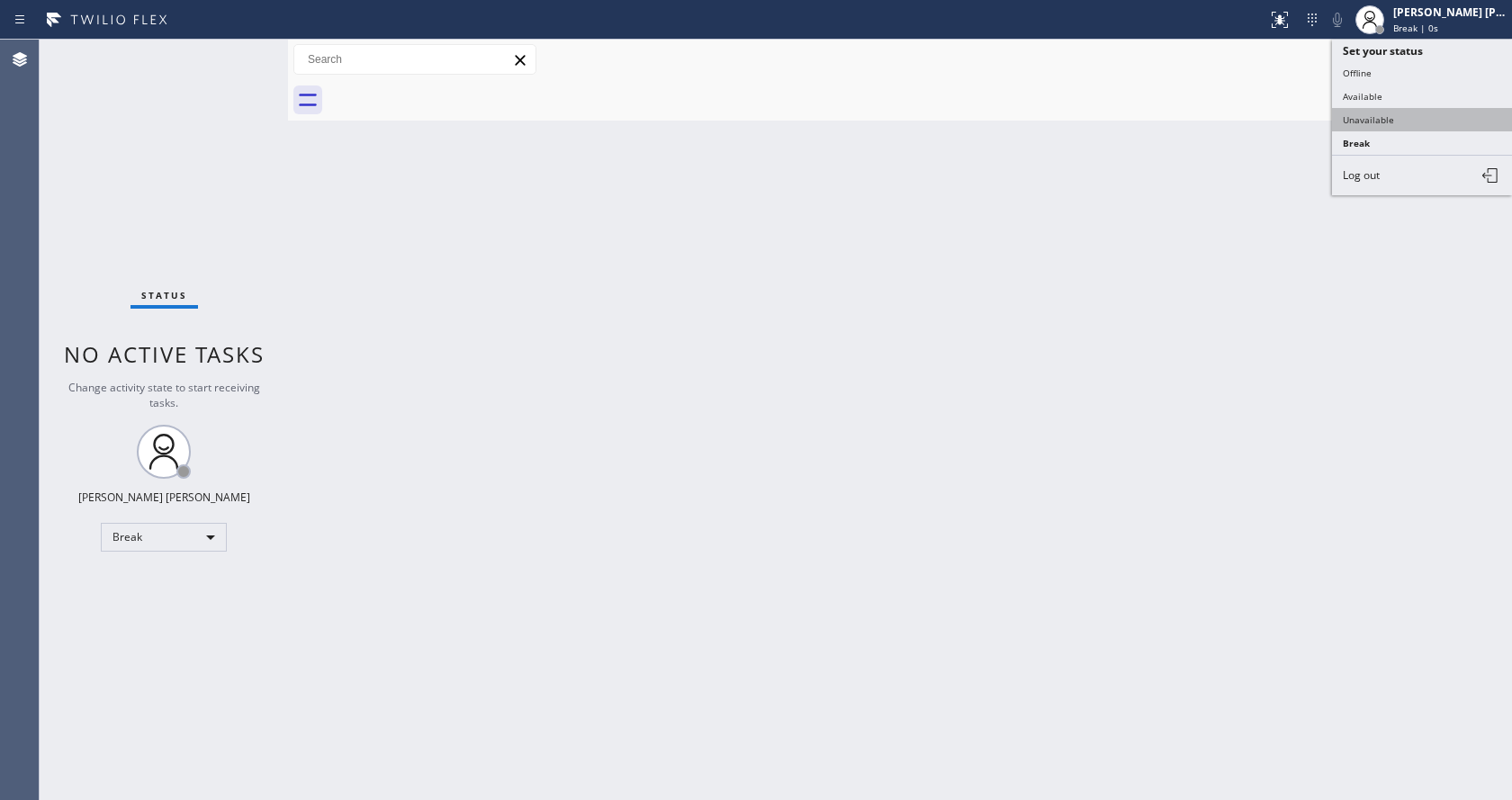
click at [1412, 119] on button "Unavailable" at bounding box center [1422, 119] width 180 height 23
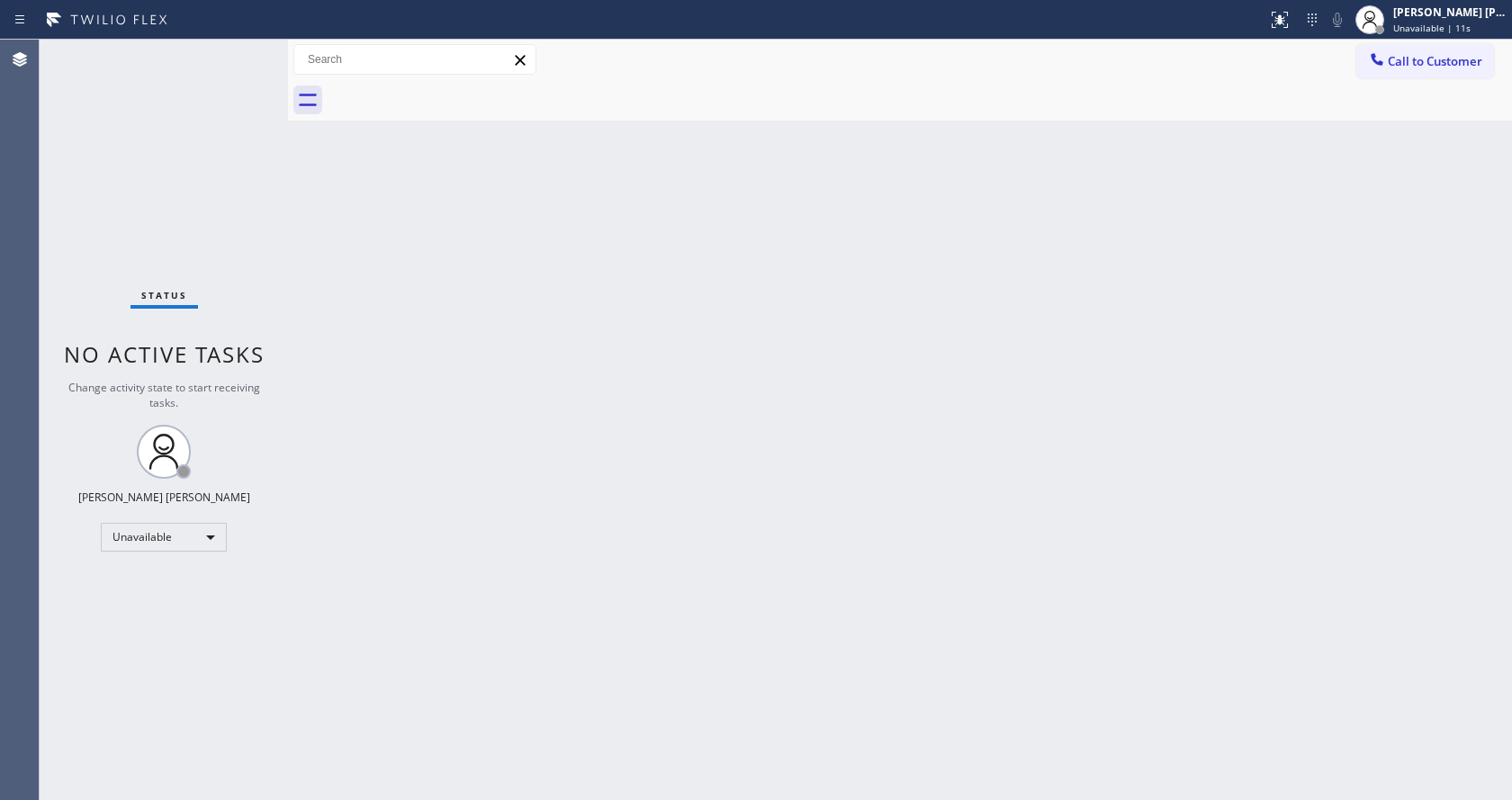
click at [288, 235] on div at bounding box center [288, 419] width 0 height 761
click at [1423, 32] on span "Unavailable | 12s" at bounding box center [1432, 27] width 78 height 12
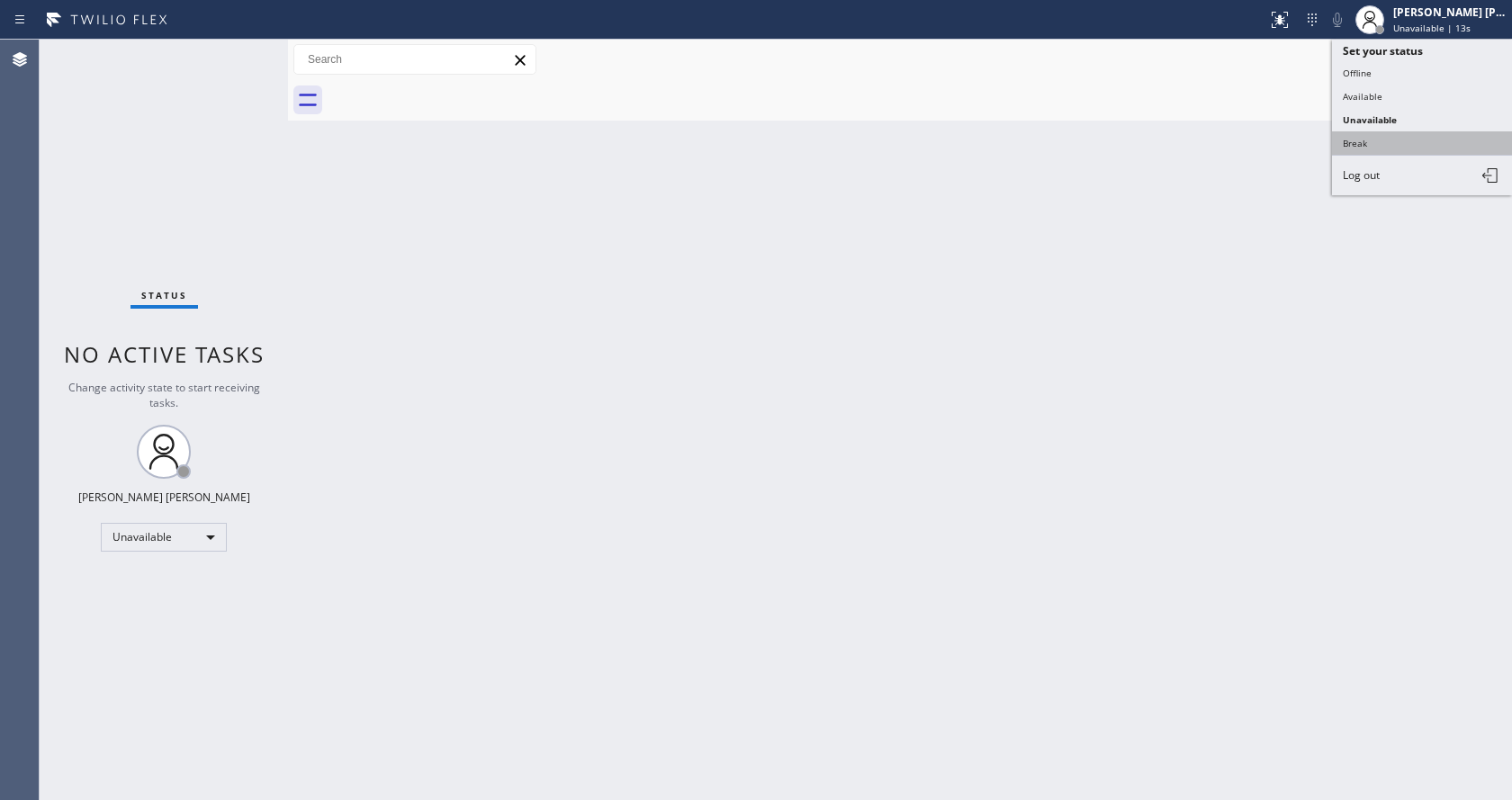
click at [1389, 132] on button "Break" at bounding box center [1422, 143] width 180 height 23
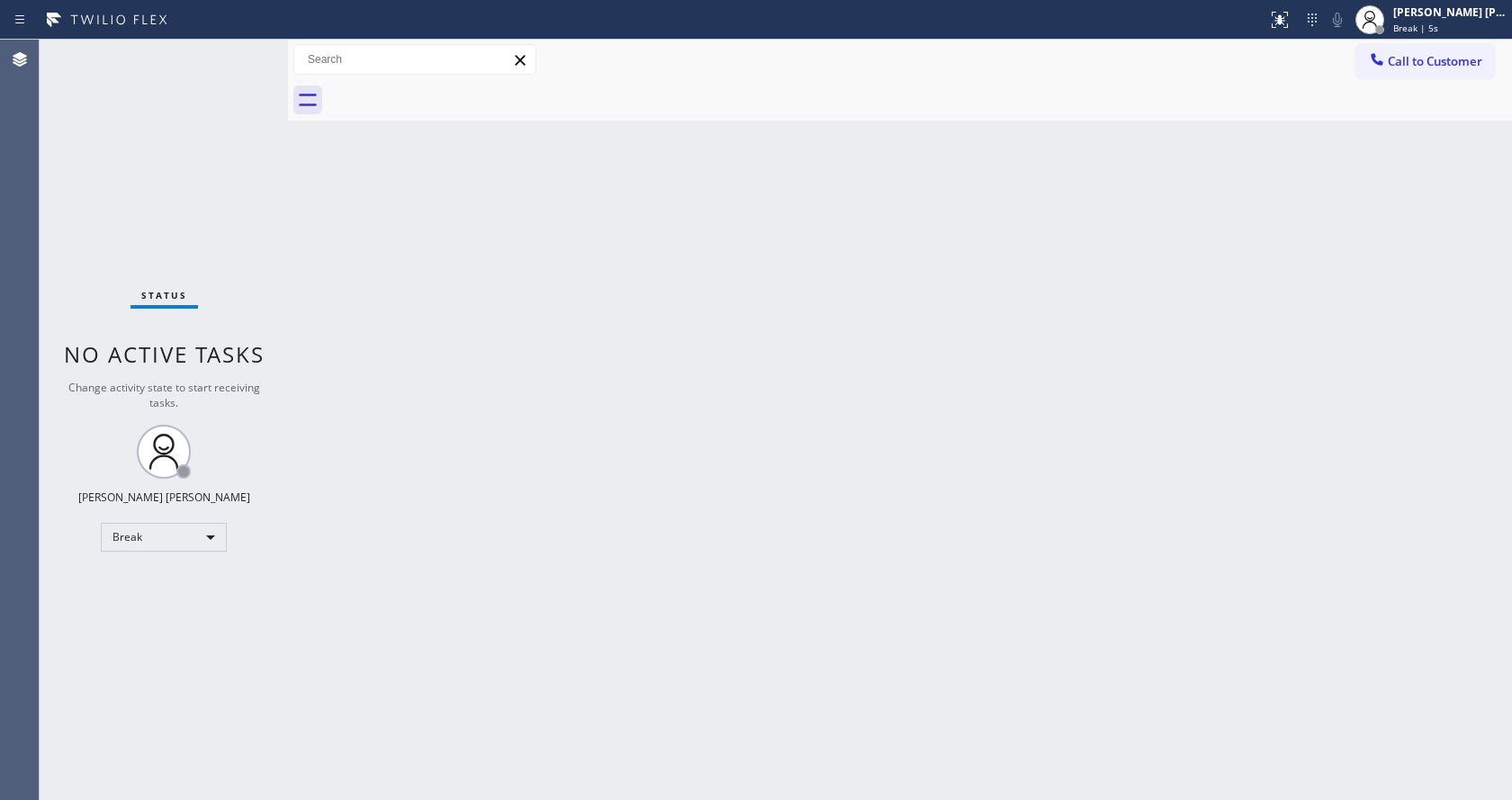
click at [569, 478] on div "Back to Dashboard Change Sender ID Customers Technicians Select a contact Outbo…" at bounding box center [901, 419] width 1225 height 761
click at [70, 273] on div "Status No active tasks Change activity state to start receiving tasks. [PERSON_…" at bounding box center [163, 419] width 248 height 761
click at [1037, 228] on div "Back to Dashboard Change Sender ID Customers Technicians Select a contact Outbo…" at bounding box center [901, 419] width 1225 height 761
click at [352, 264] on div "Back to Dashboard Change Sender ID Customers Technicians Select a contact Outbo…" at bounding box center [901, 419] width 1225 height 761
click at [399, 277] on div "Back to Dashboard Change Sender ID Customers Technicians Select a contact Outbo…" at bounding box center [901, 419] width 1225 height 761
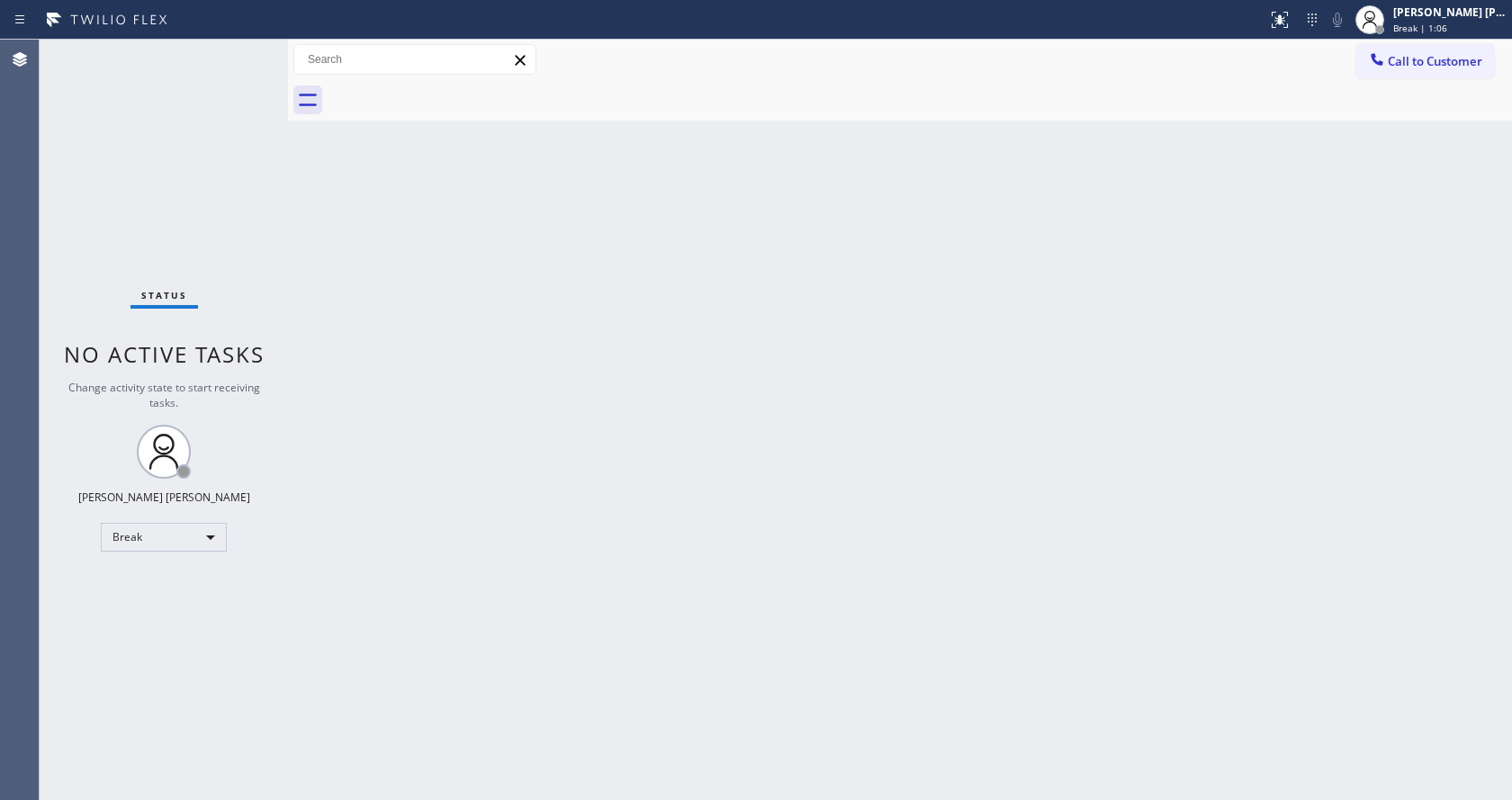
click at [471, 451] on div "Back to Dashboard Change Sender ID Customers Technicians Select a contact Outbo…" at bounding box center [901, 419] width 1225 height 761
